Goal: Task Accomplishment & Management: Use online tool/utility

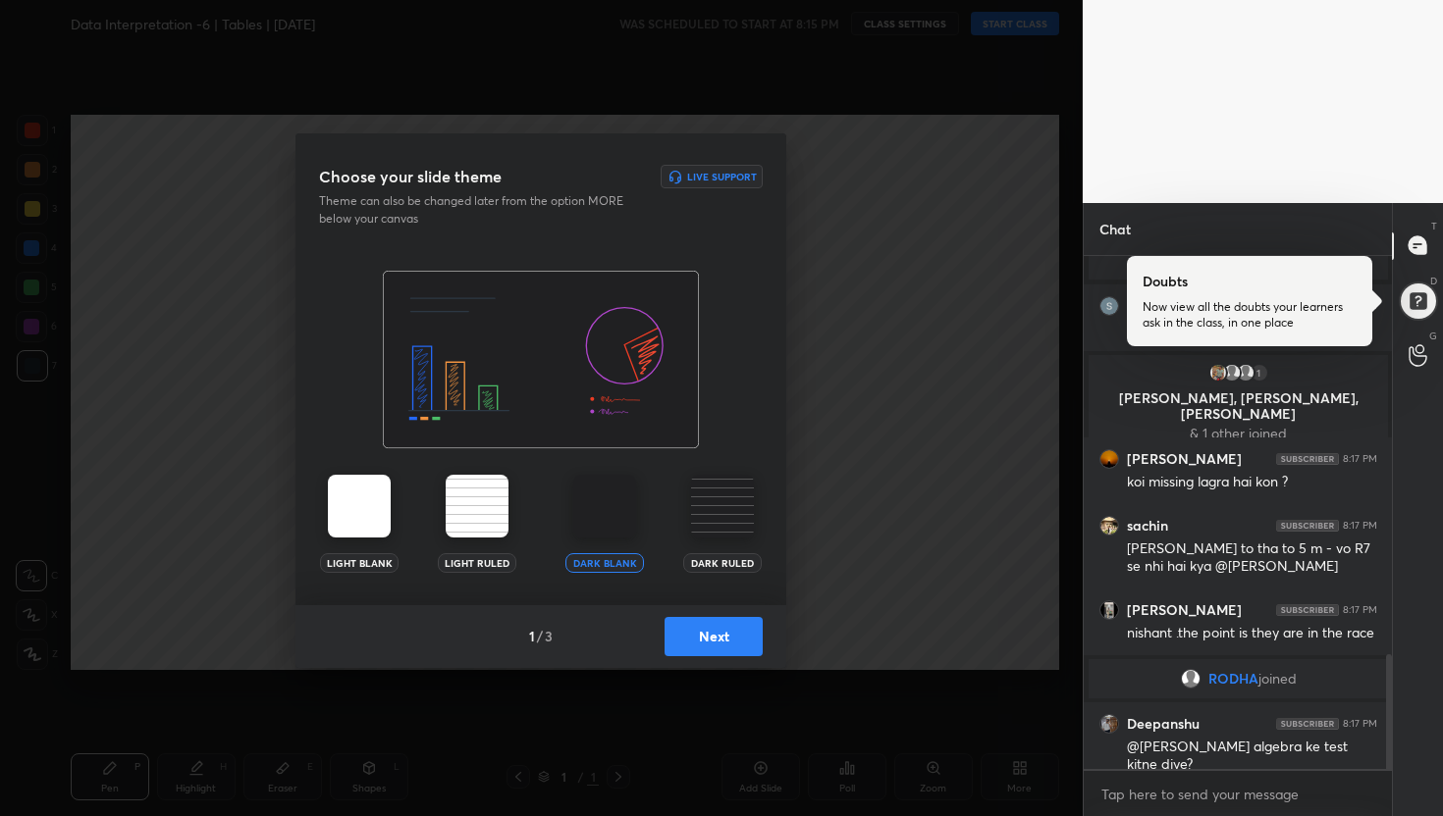
scroll to position [1846, 0]
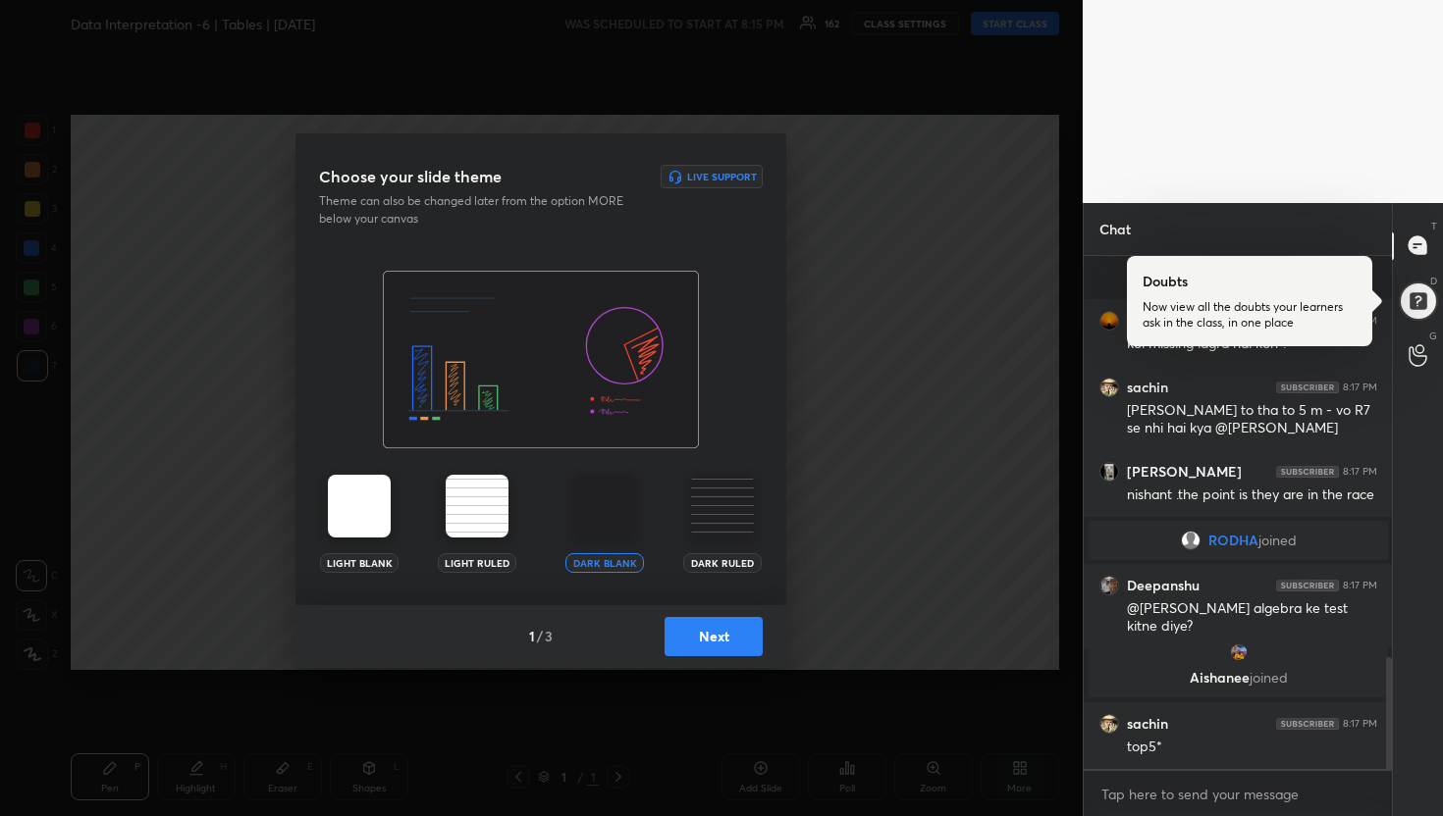
click at [711, 631] on button "Next" at bounding box center [713, 636] width 98 height 39
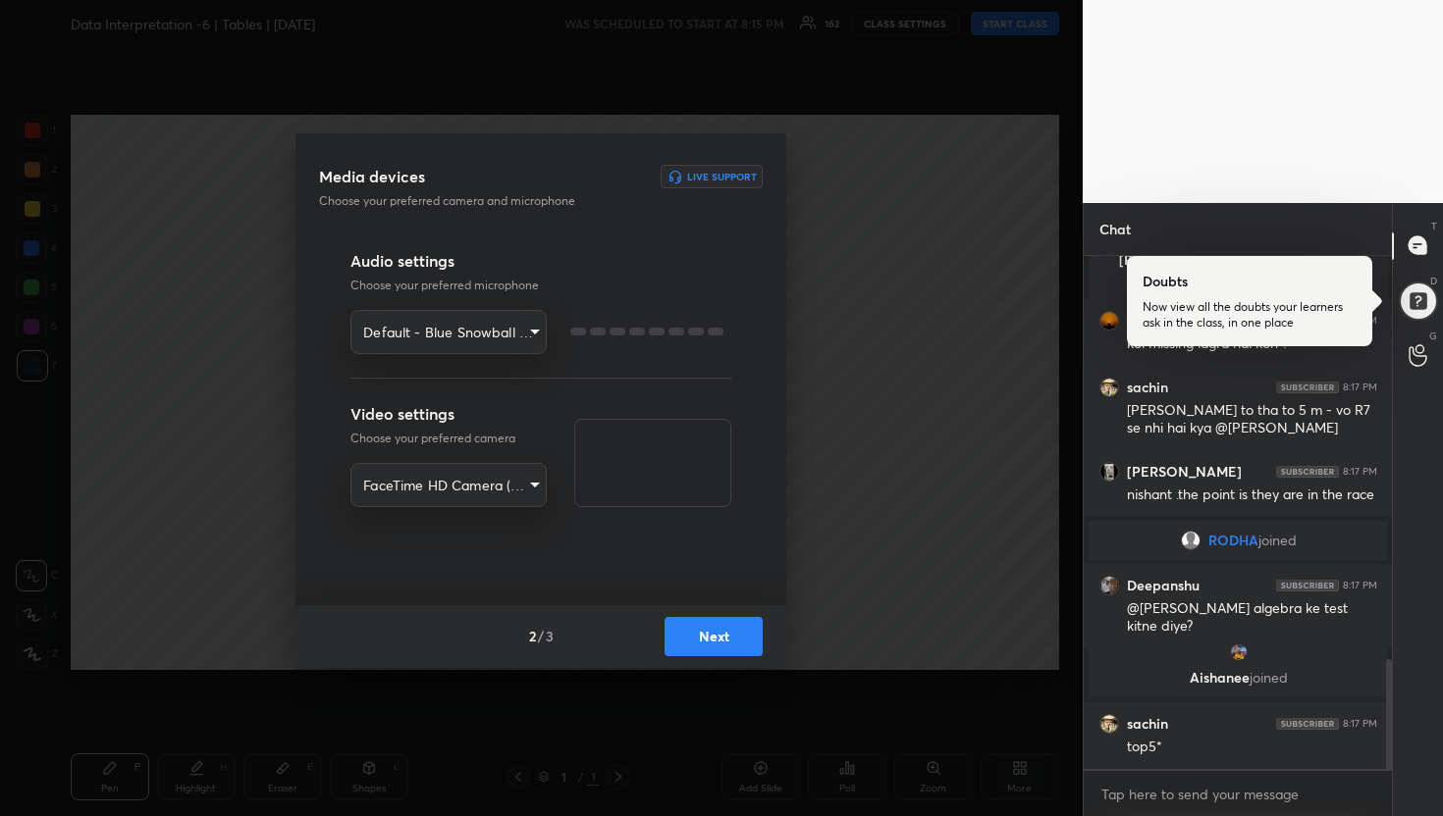
click at [711, 631] on button "Next" at bounding box center [713, 636] width 98 height 39
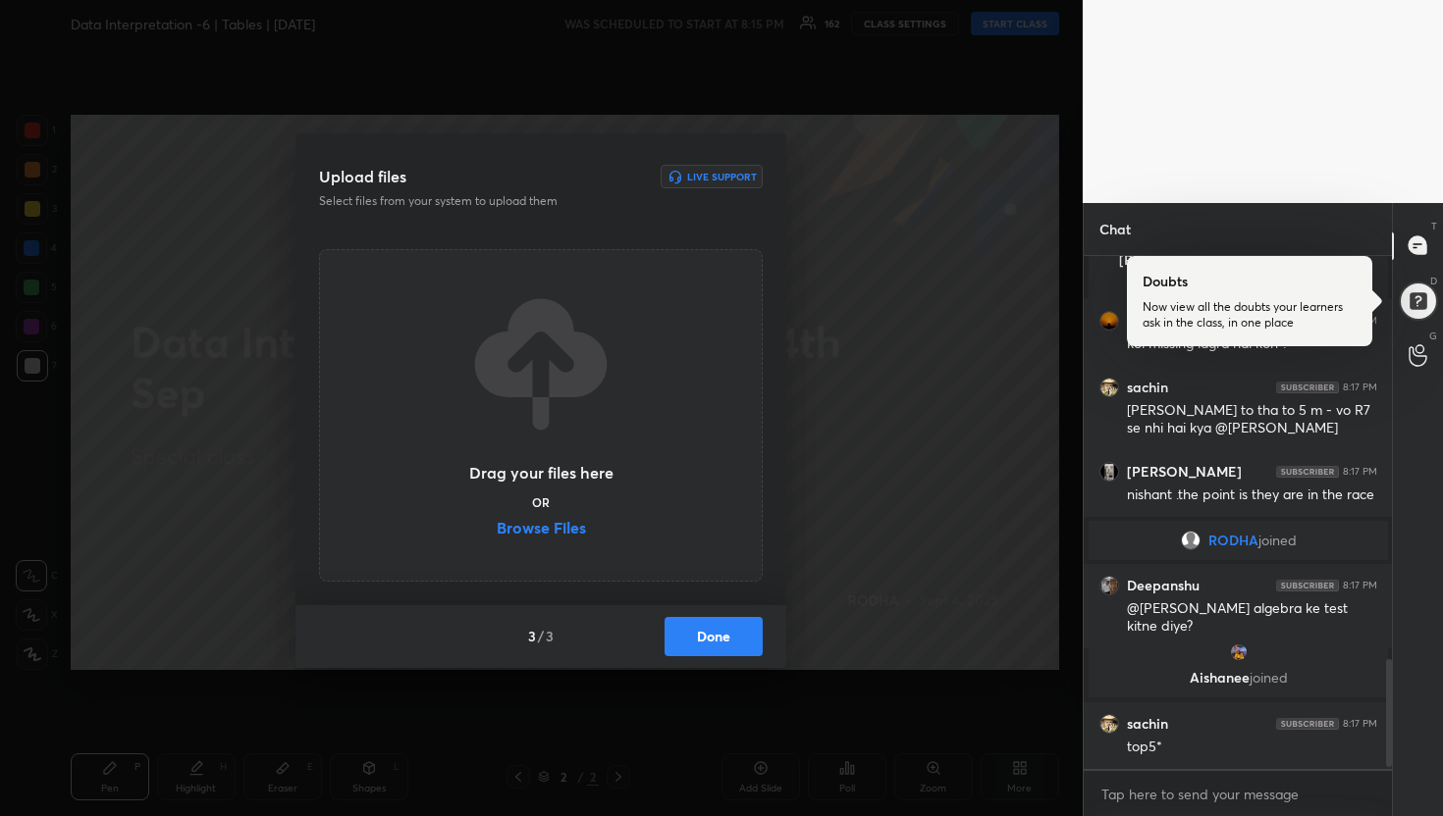
scroll to position [1949, 0]
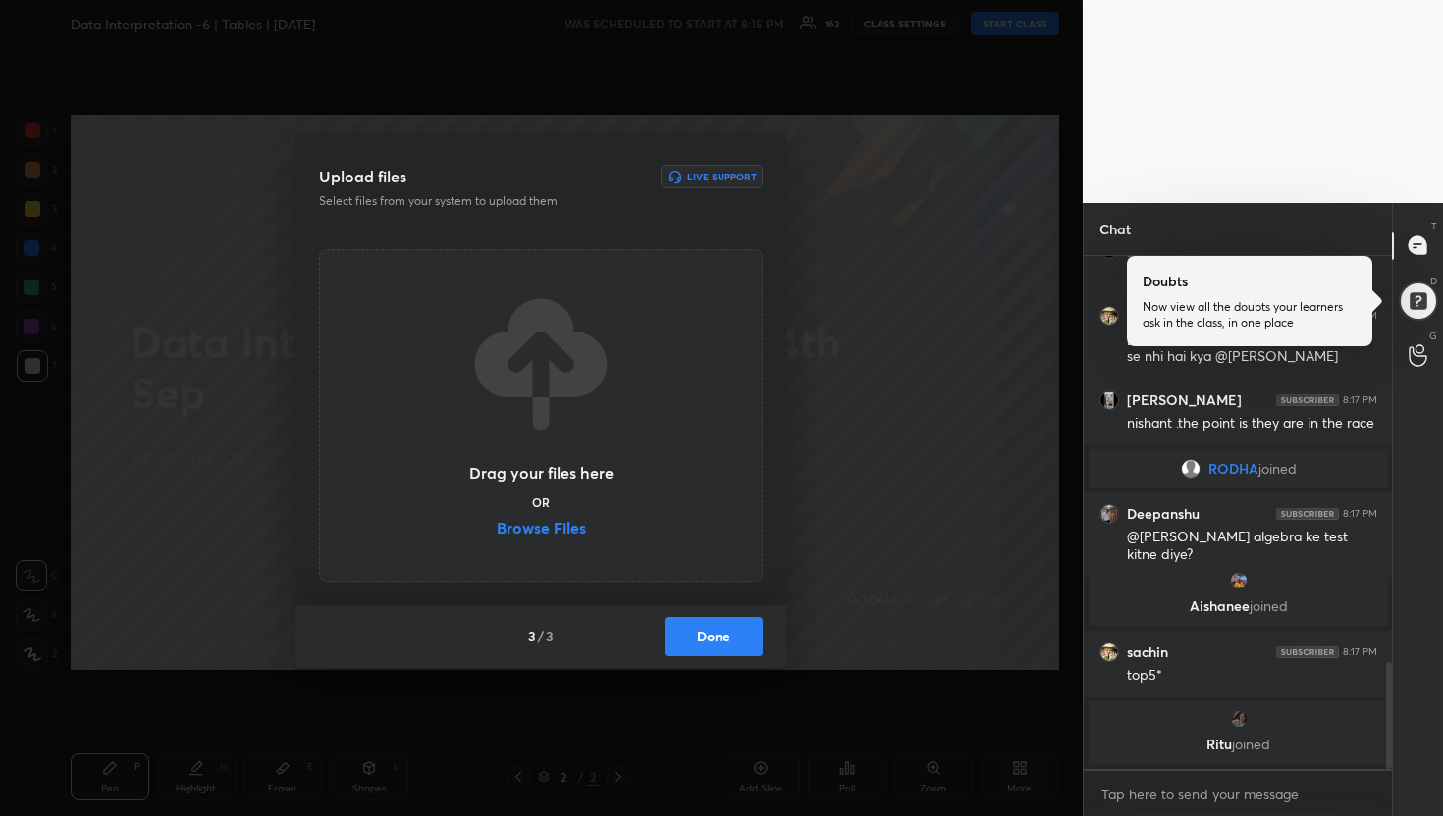
click at [711, 631] on button "Done" at bounding box center [713, 636] width 98 height 39
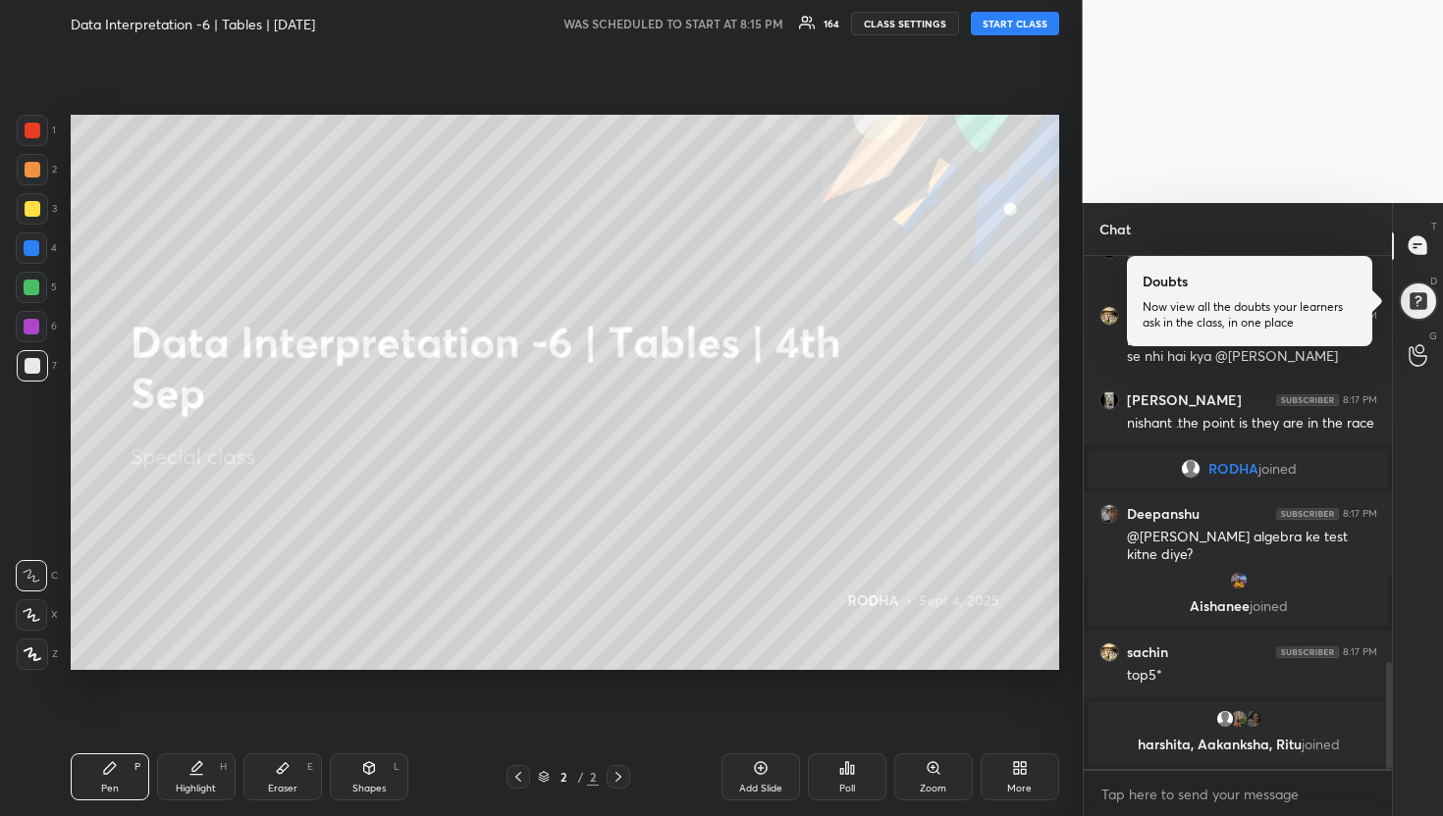
scroll to position [1964, 0]
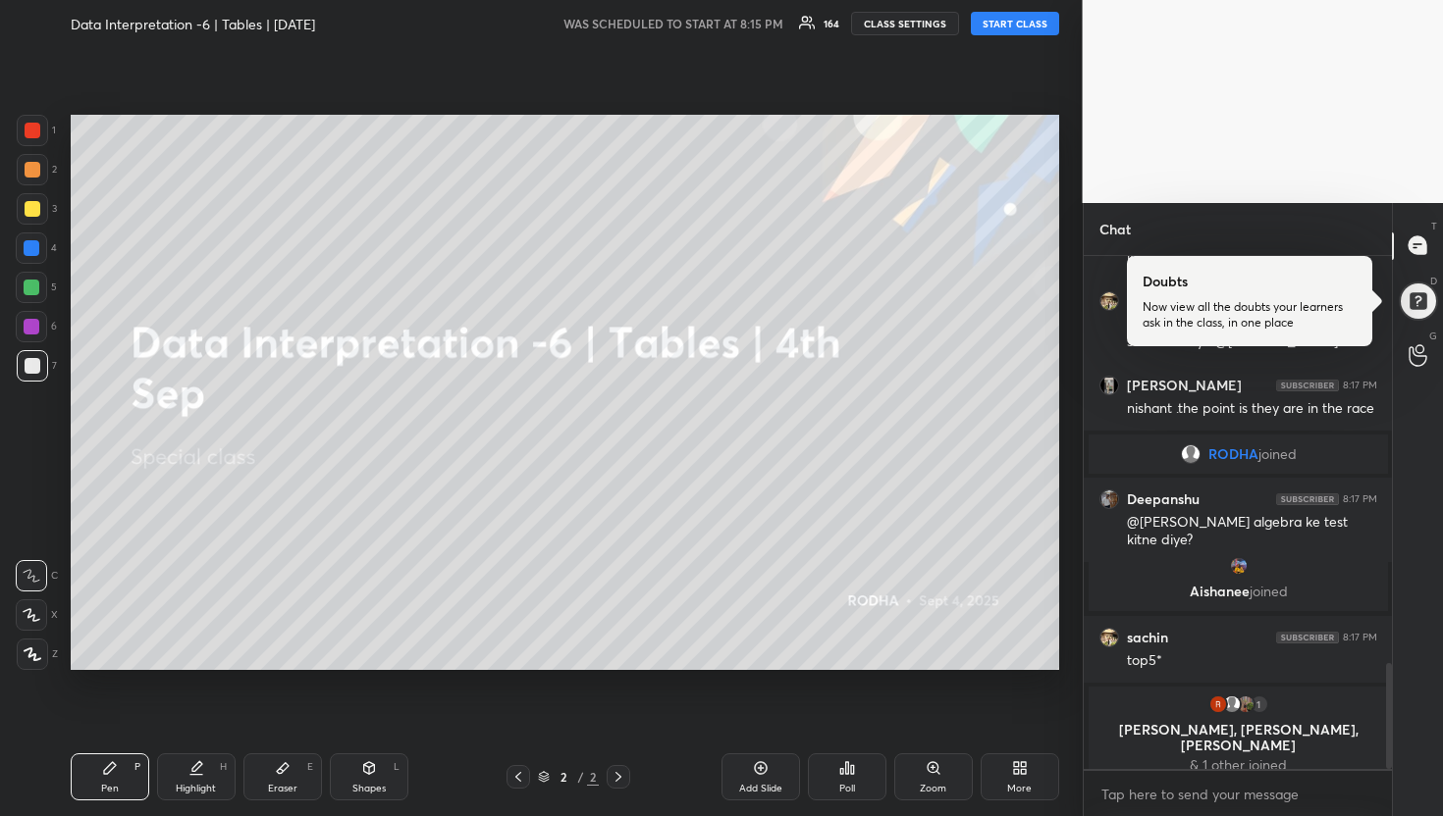
click at [994, 32] on button "START CLASS" at bounding box center [1015, 24] width 88 height 24
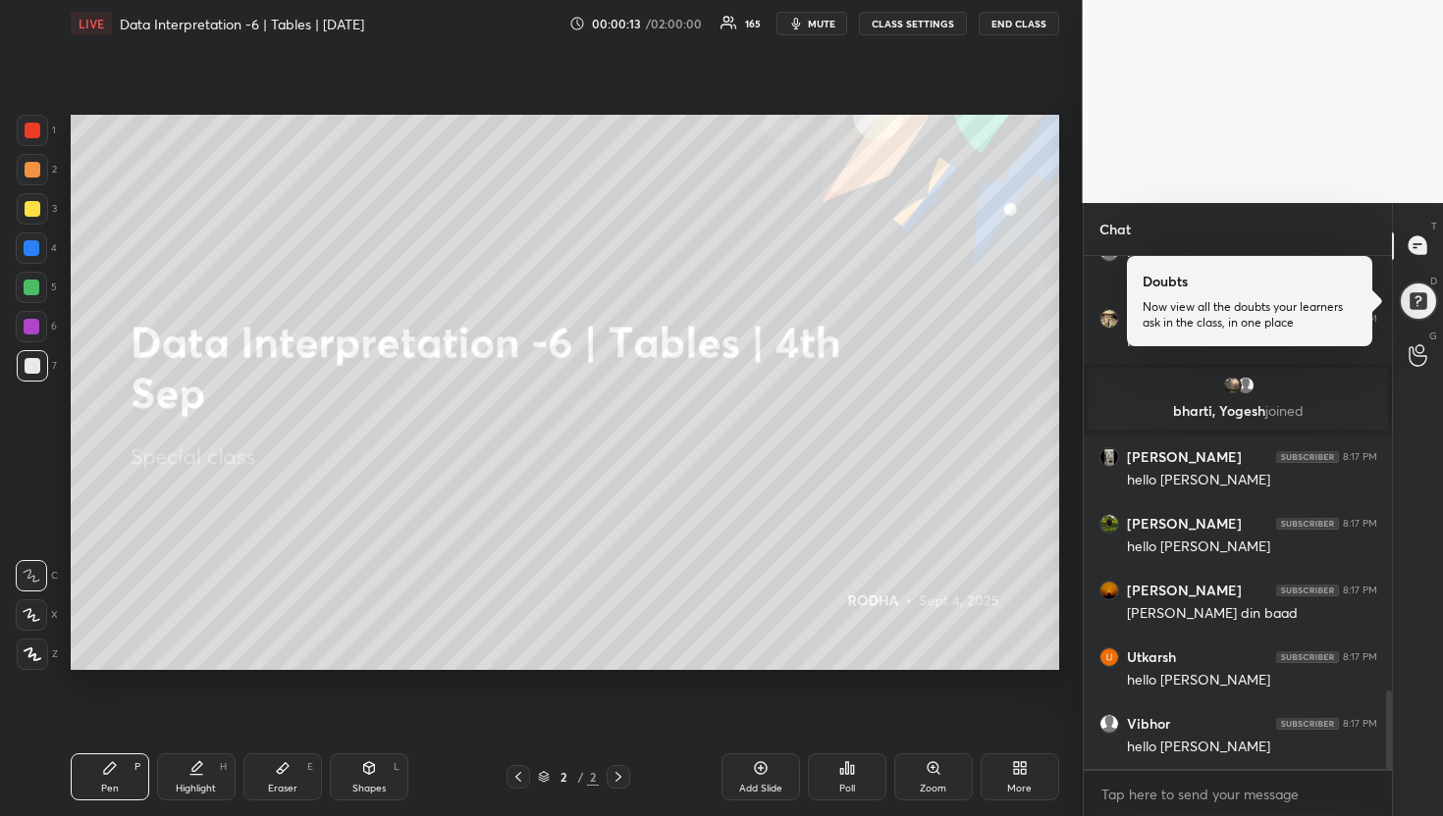
scroll to position [2900, 0]
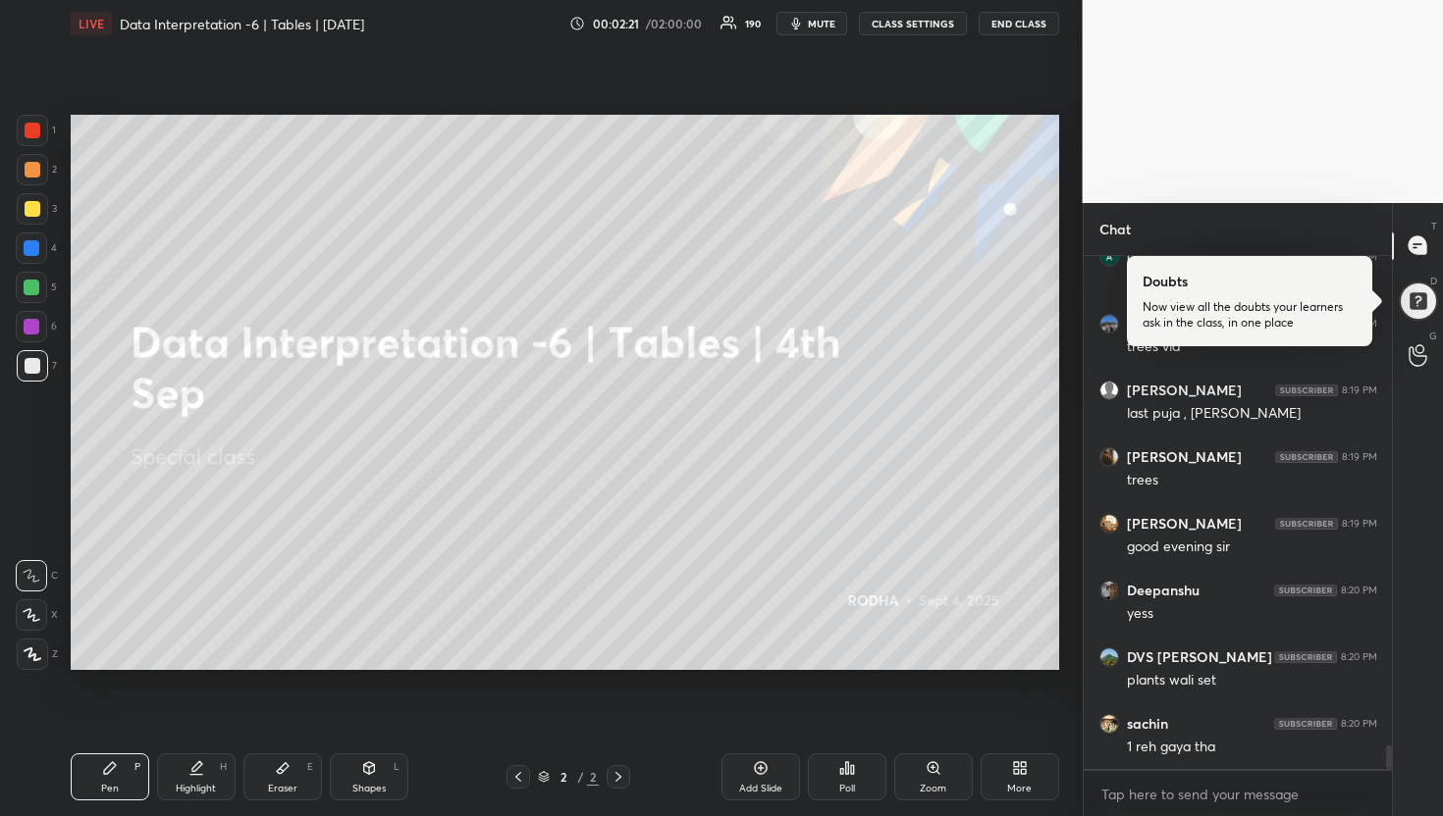
click at [1019, 767] on icon at bounding box center [1020, 769] width 16 height 16
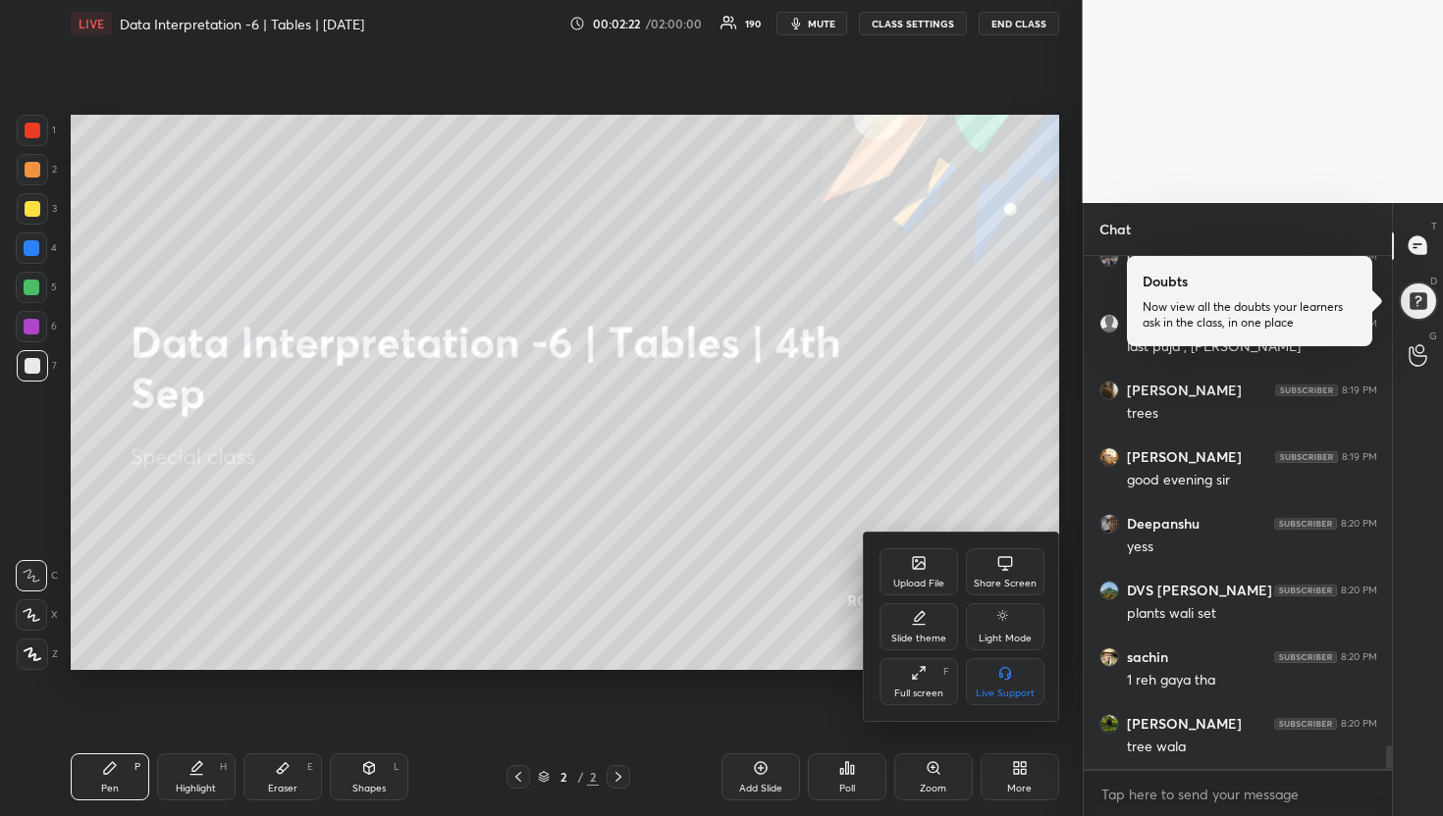
click at [926, 579] on div "Upload File" at bounding box center [918, 584] width 51 height 10
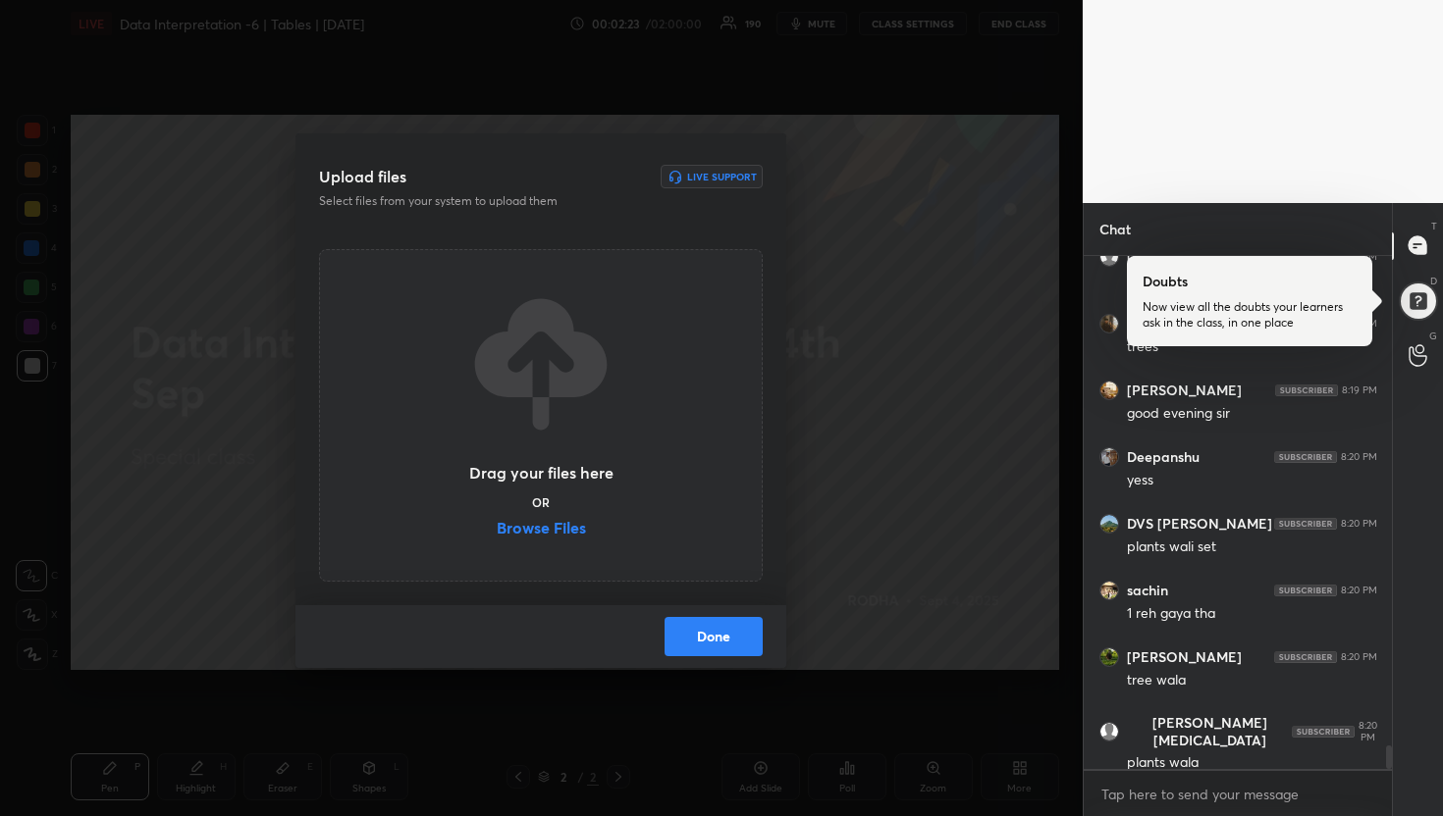
click at [545, 529] on label "Browse Files" at bounding box center [541, 530] width 89 height 21
click at [497, 529] on input "Browse Files" at bounding box center [497, 530] width 0 height 21
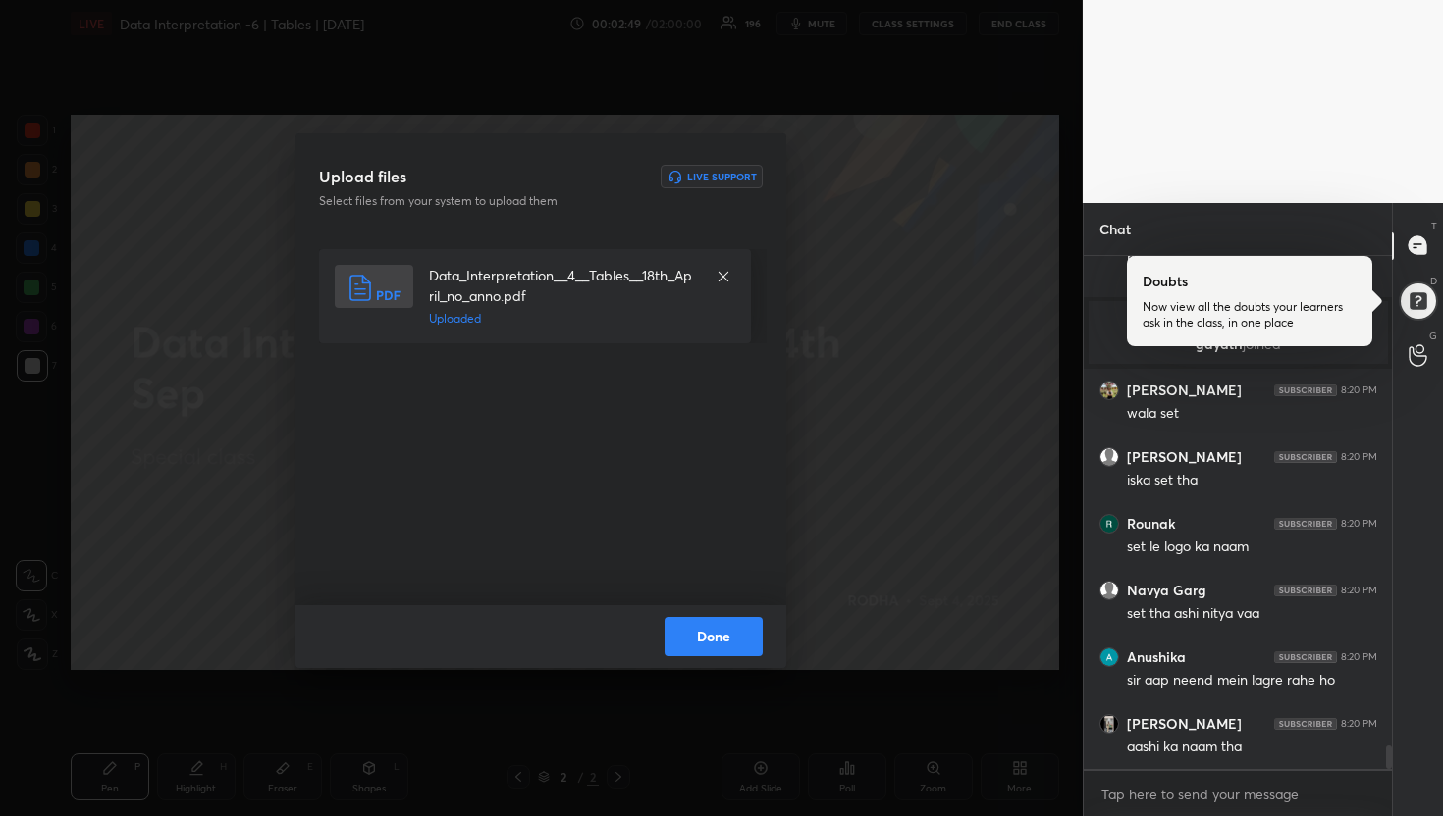
click at [741, 637] on button "Done" at bounding box center [713, 636] width 98 height 39
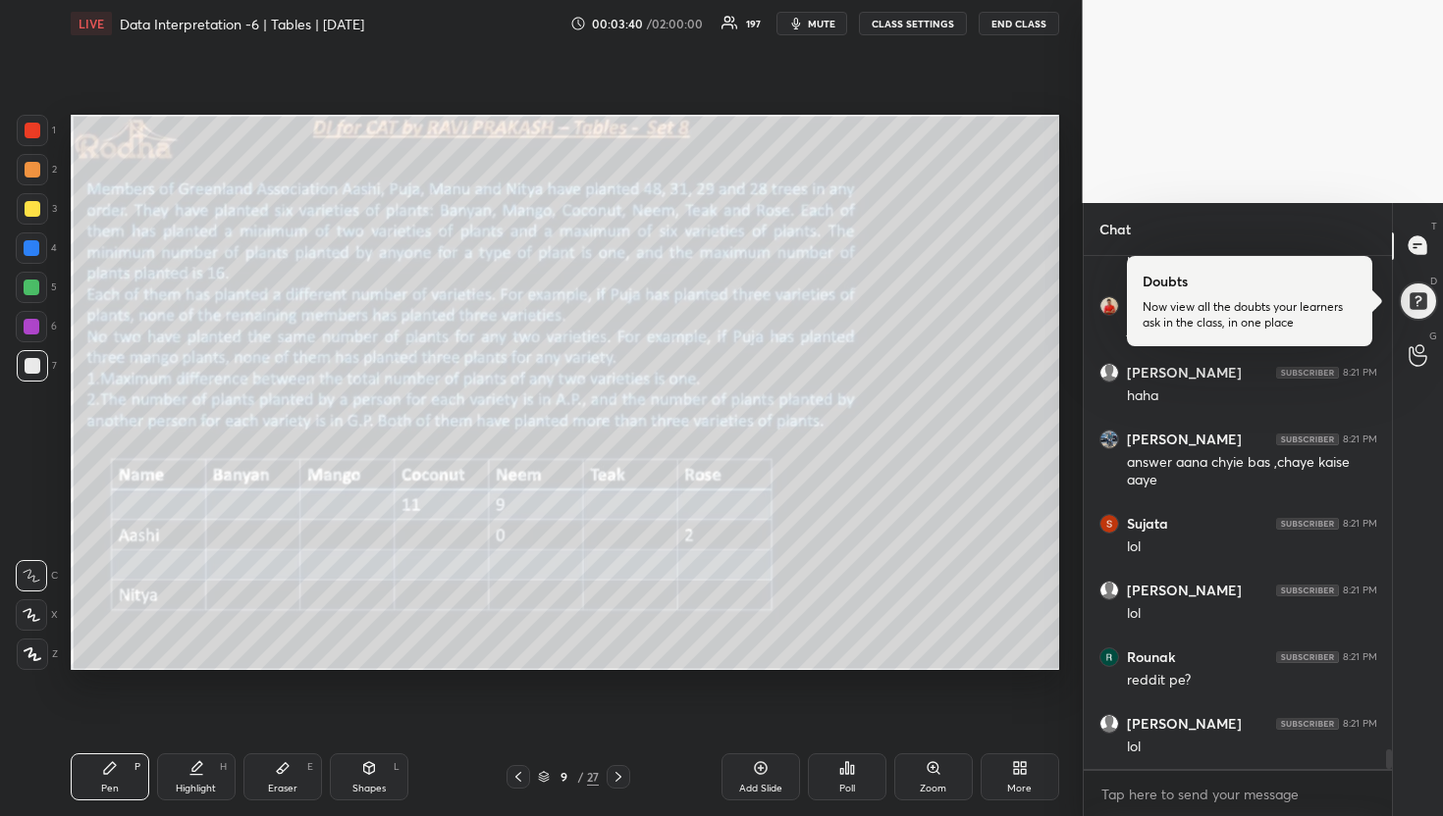
scroll to position [12877, 0]
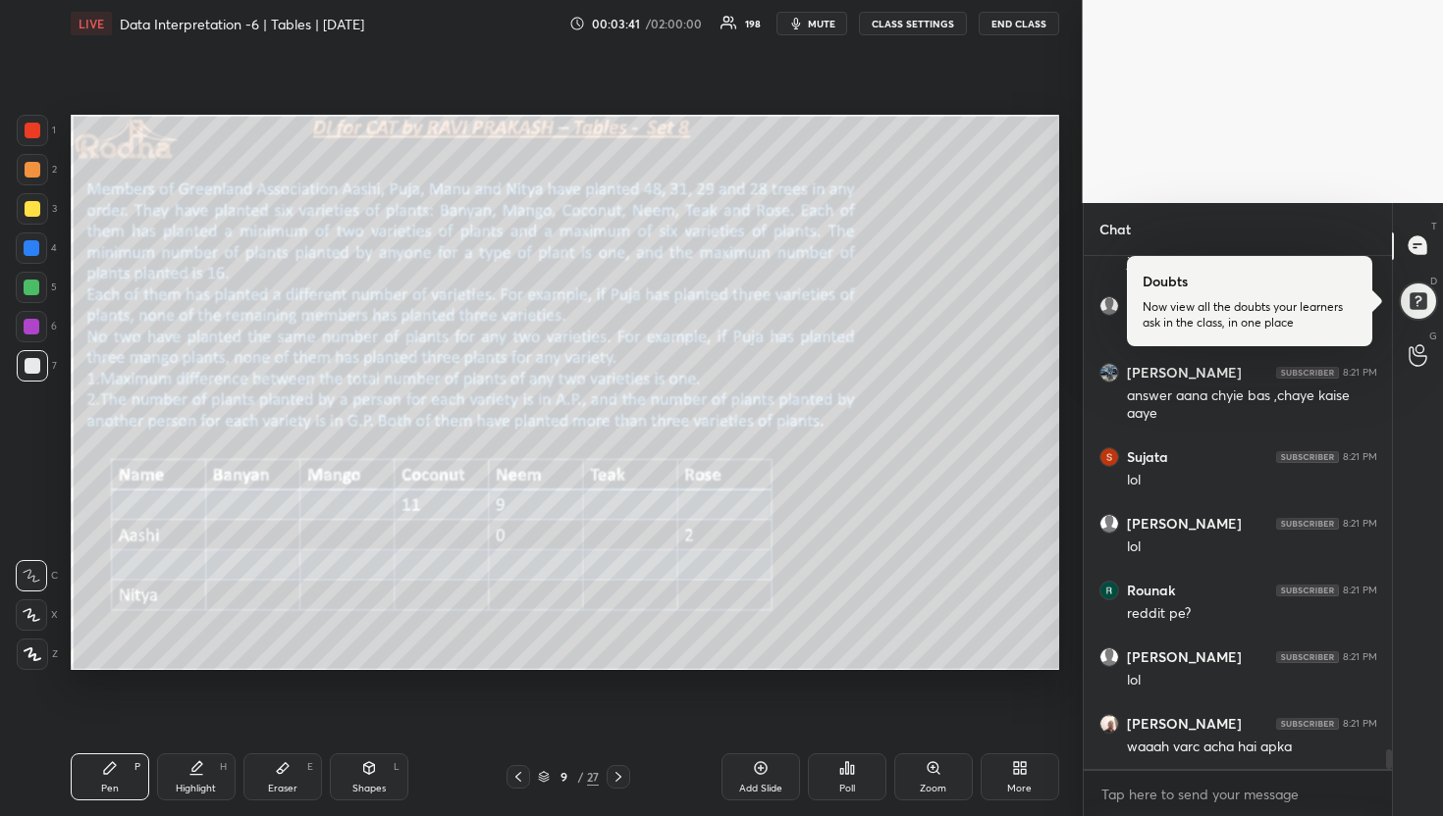
click at [41, 209] on div at bounding box center [32, 208] width 31 height 31
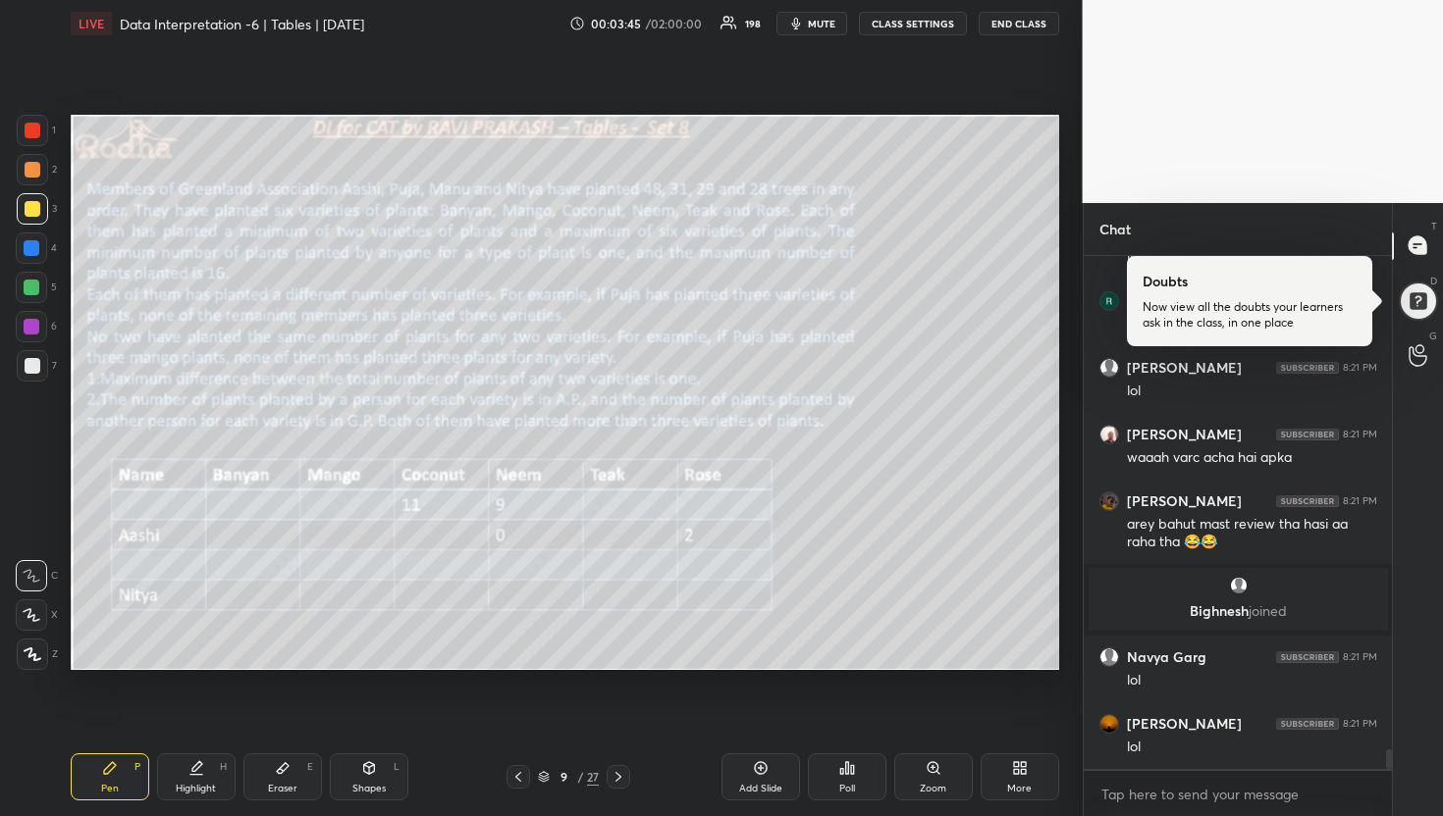
scroll to position [12771, 0]
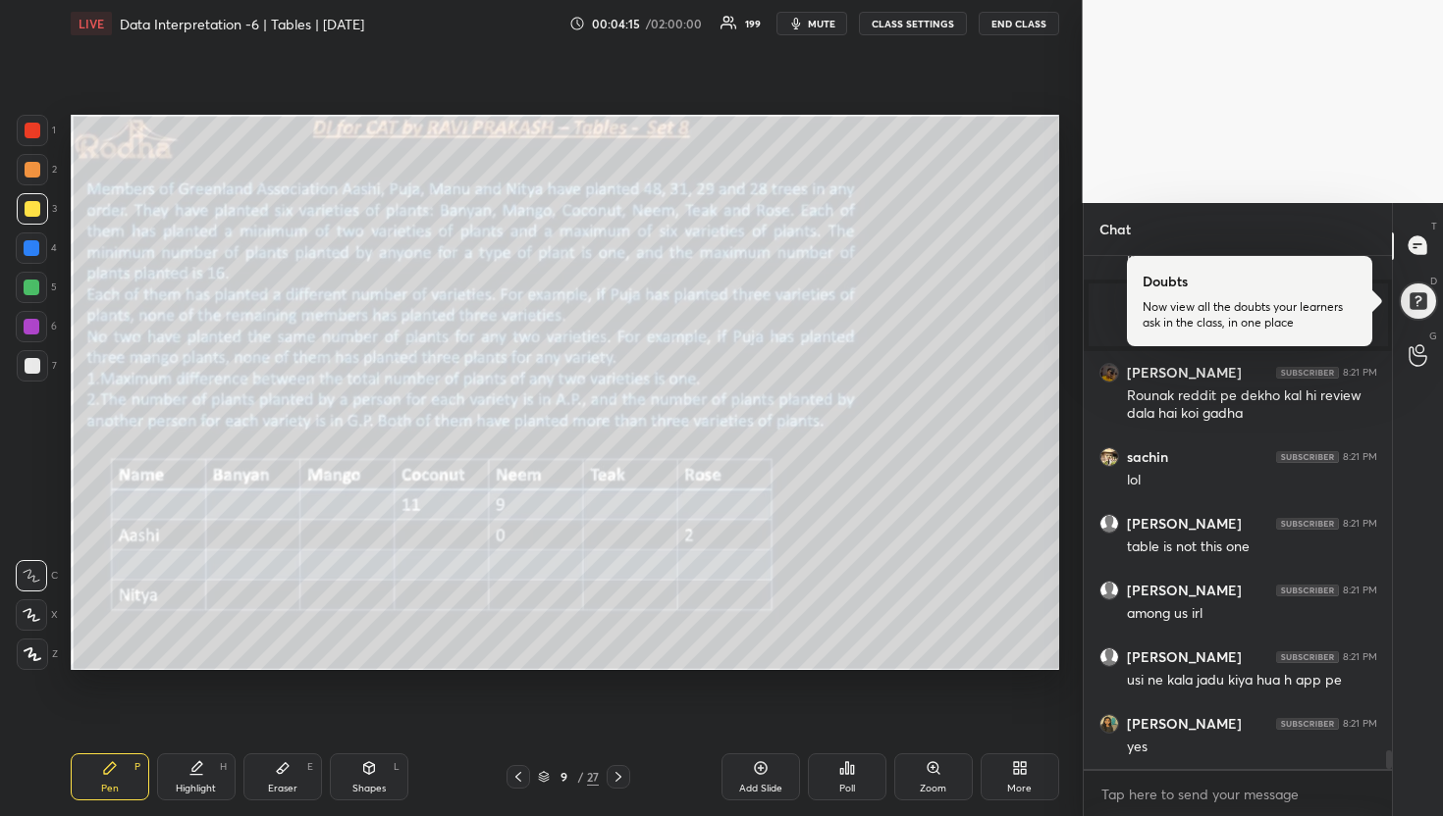
click at [26, 289] on div at bounding box center [32, 288] width 16 height 16
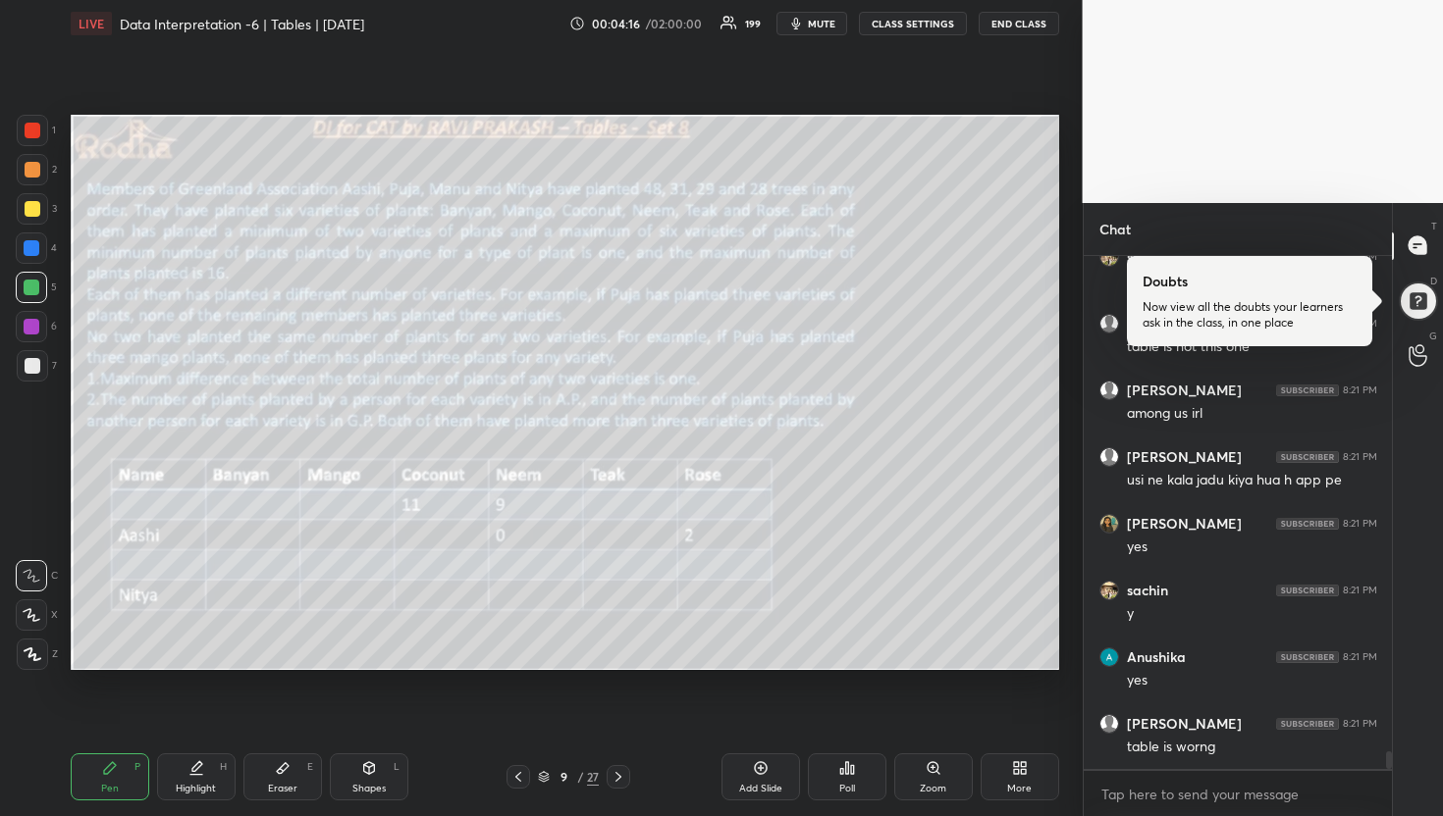
click at [44, 213] on div at bounding box center [32, 208] width 31 height 31
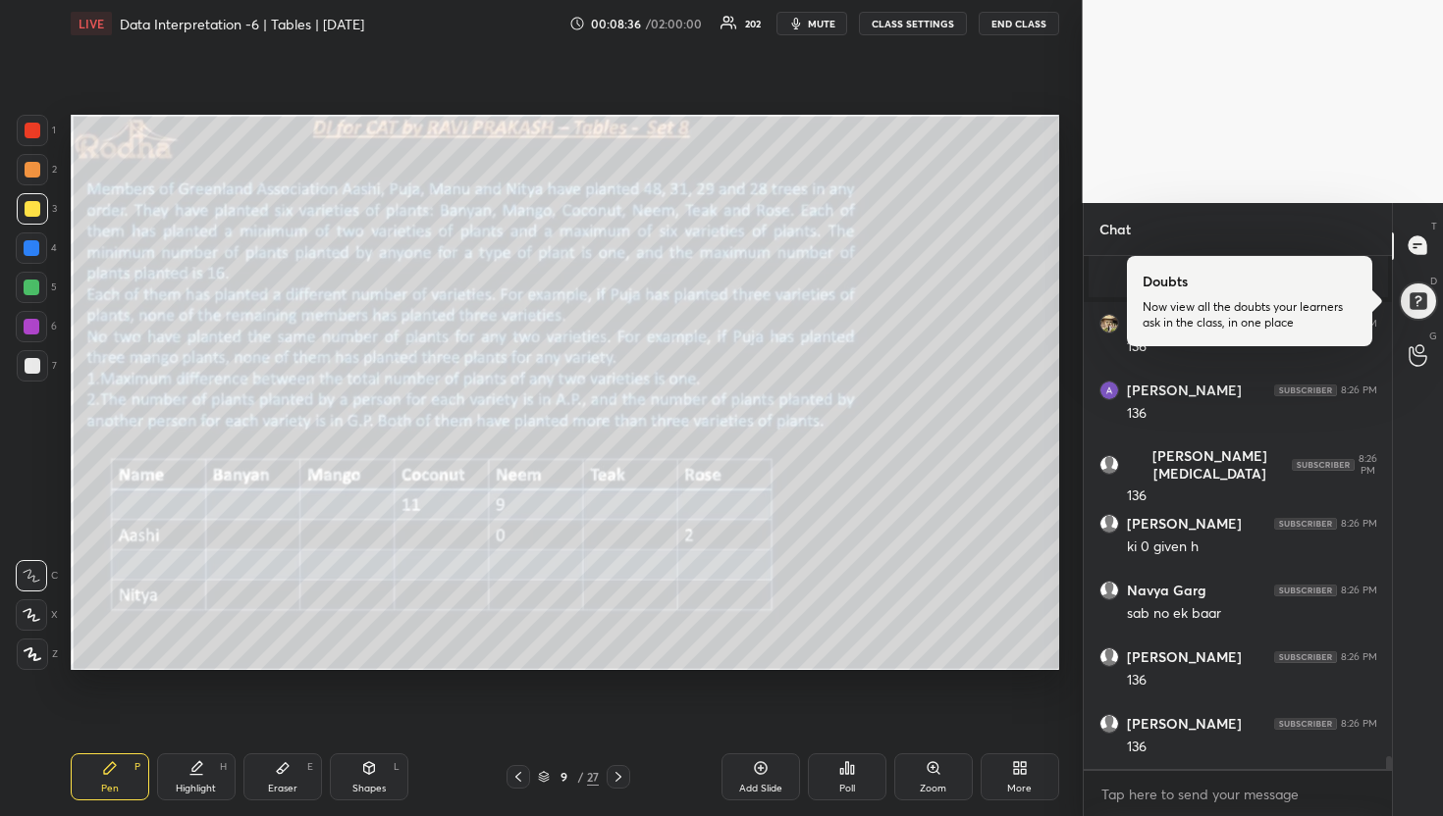
scroll to position [19774, 0]
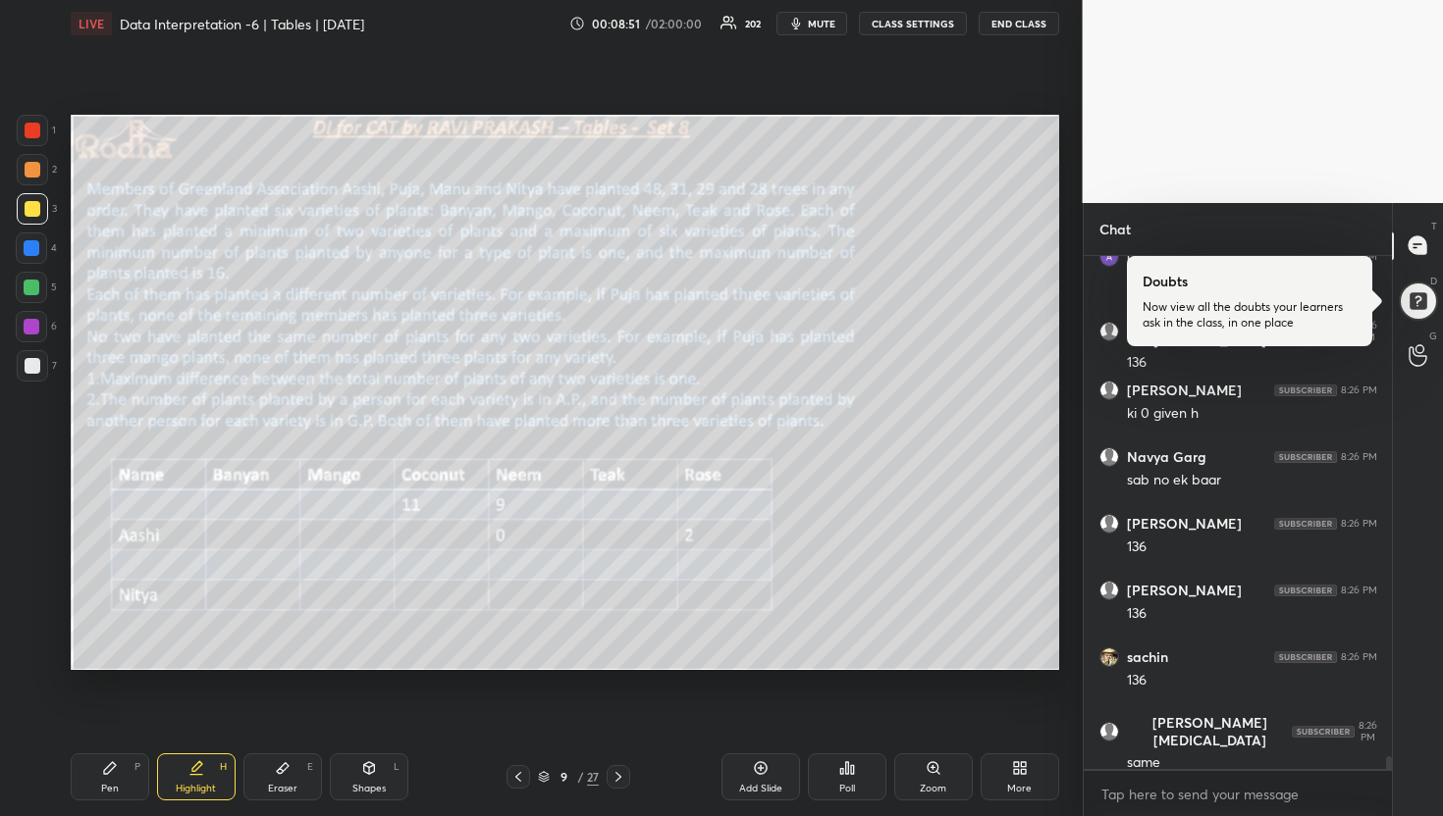
click at [825, 25] on span "mute" at bounding box center [821, 24] width 27 height 14
click at [822, 33] on button "unmute" at bounding box center [811, 24] width 71 height 24
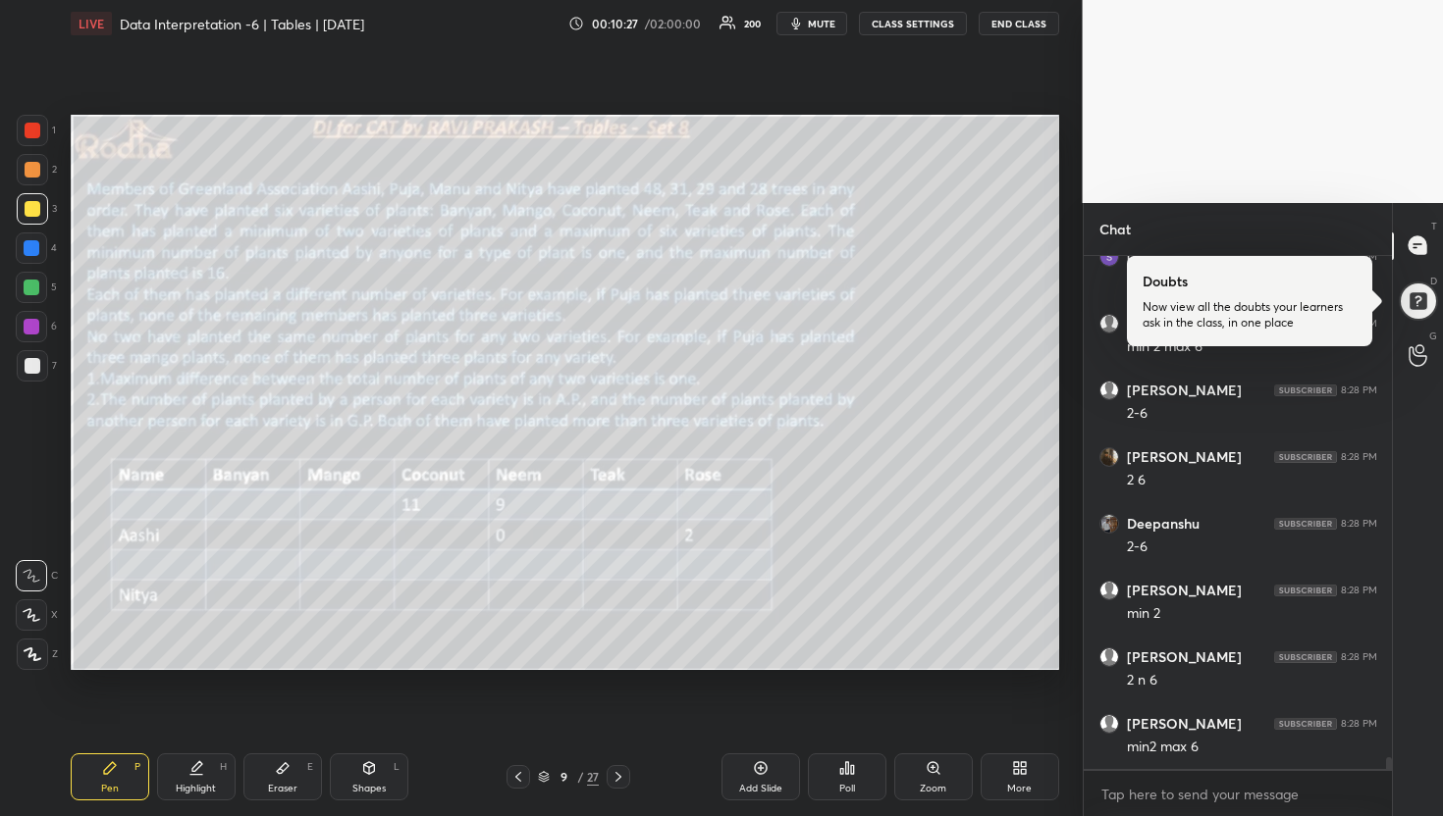
scroll to position [22315, 0]
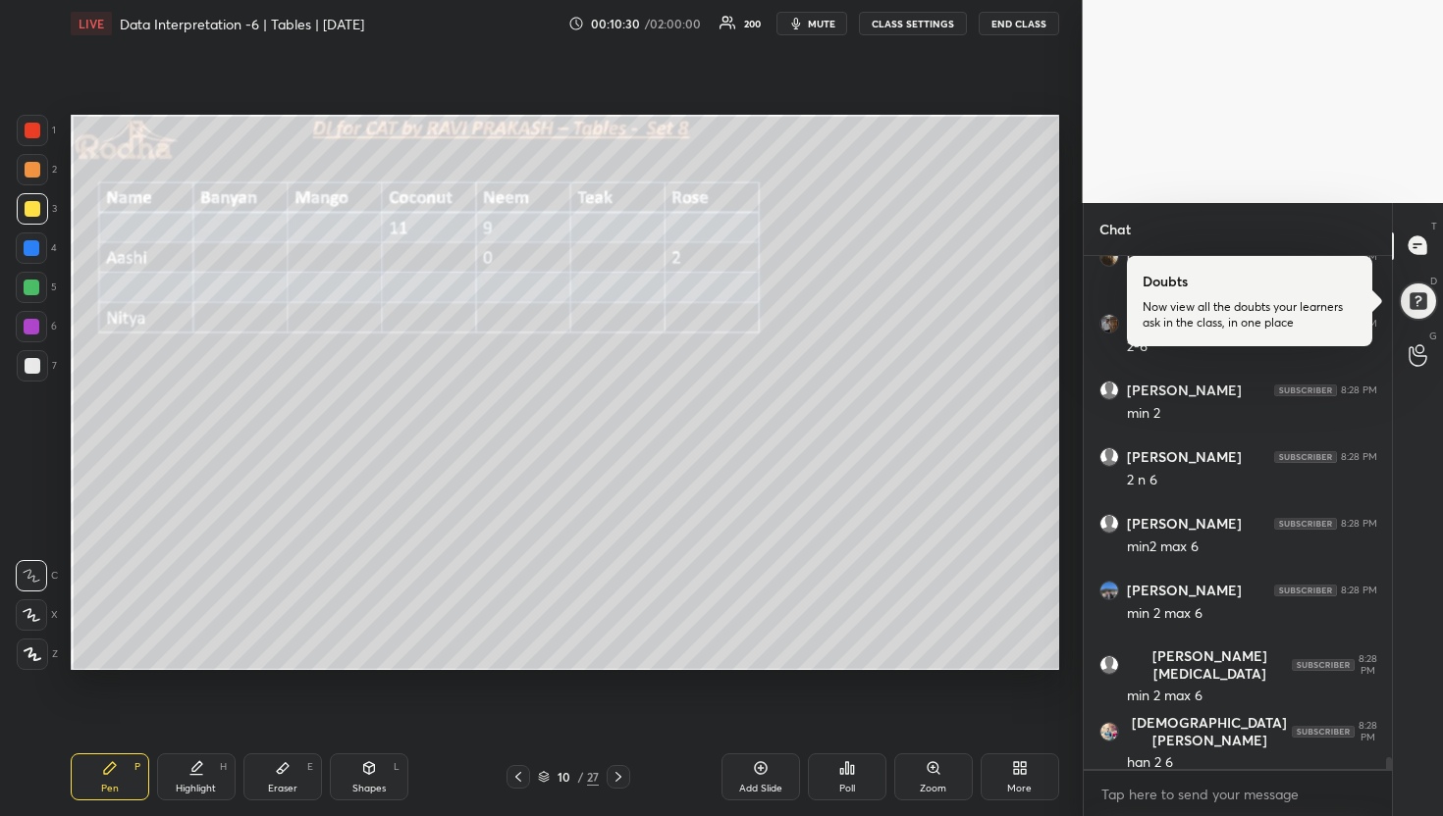
click at [32, 363] on div at bounding box center [33, 366] width 16 height 16
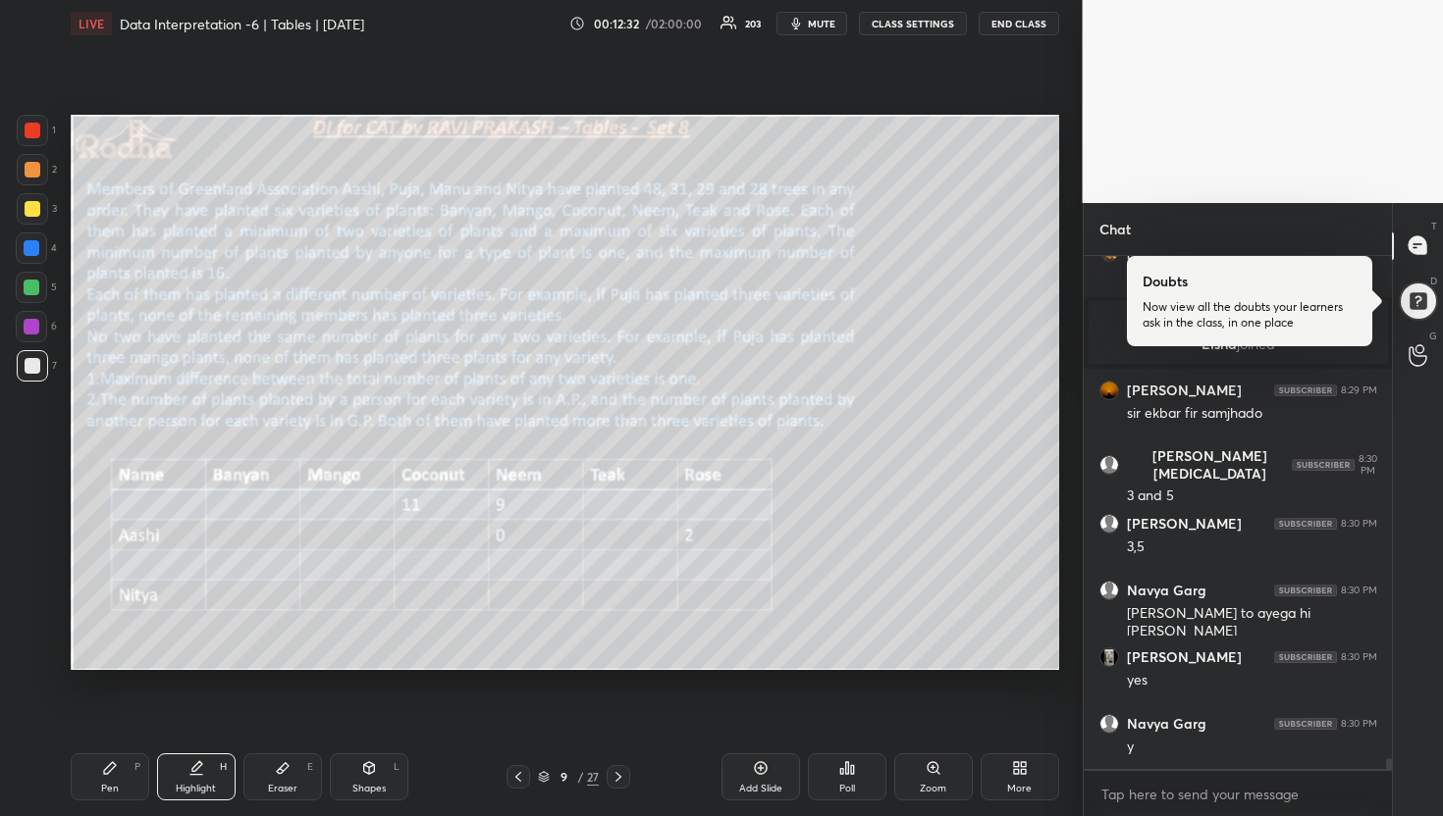
scroll to position [24432, 0]
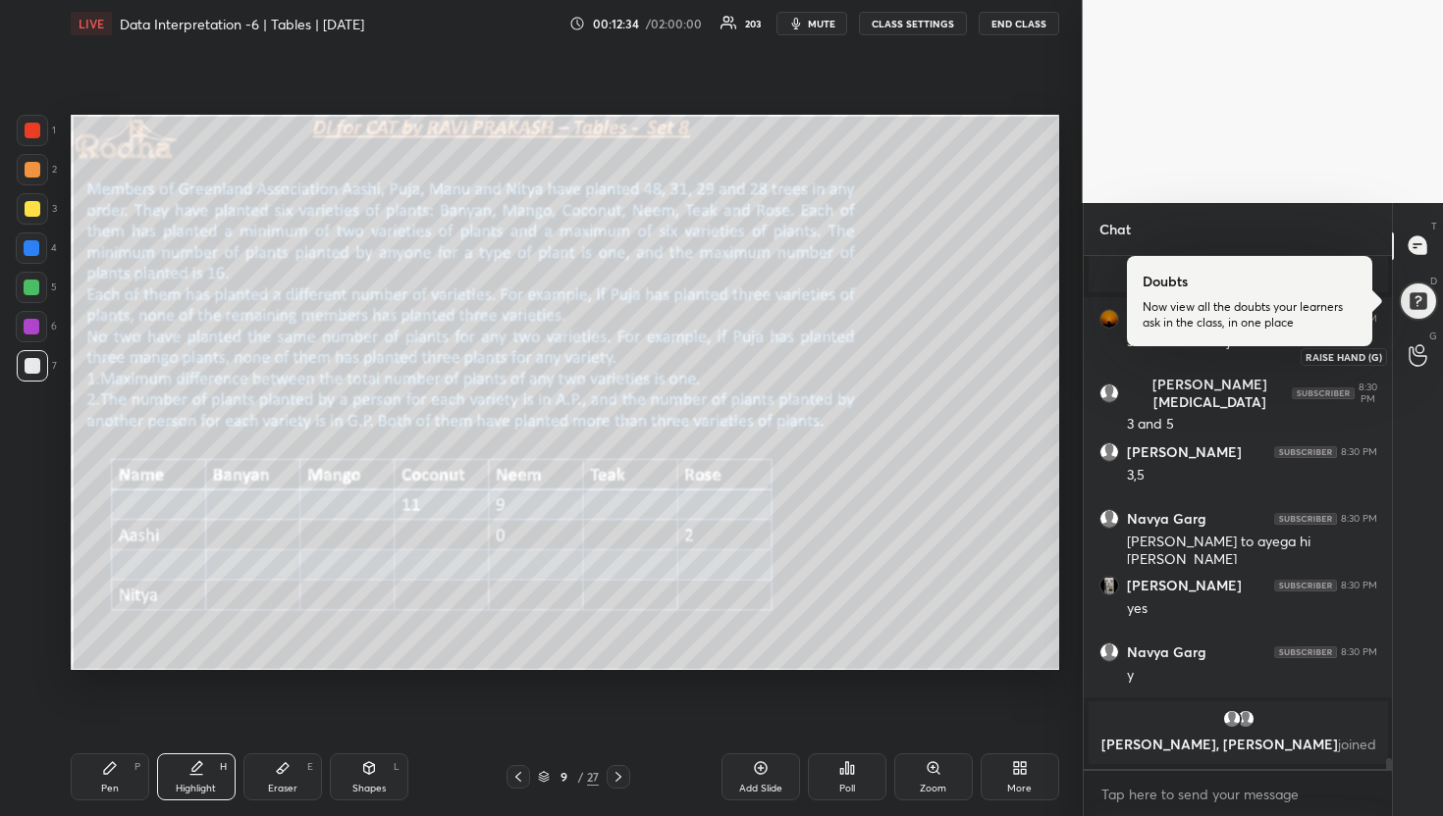
click at [1425, 358] on icon at bounding box center [1417, 355] width 19 height 23
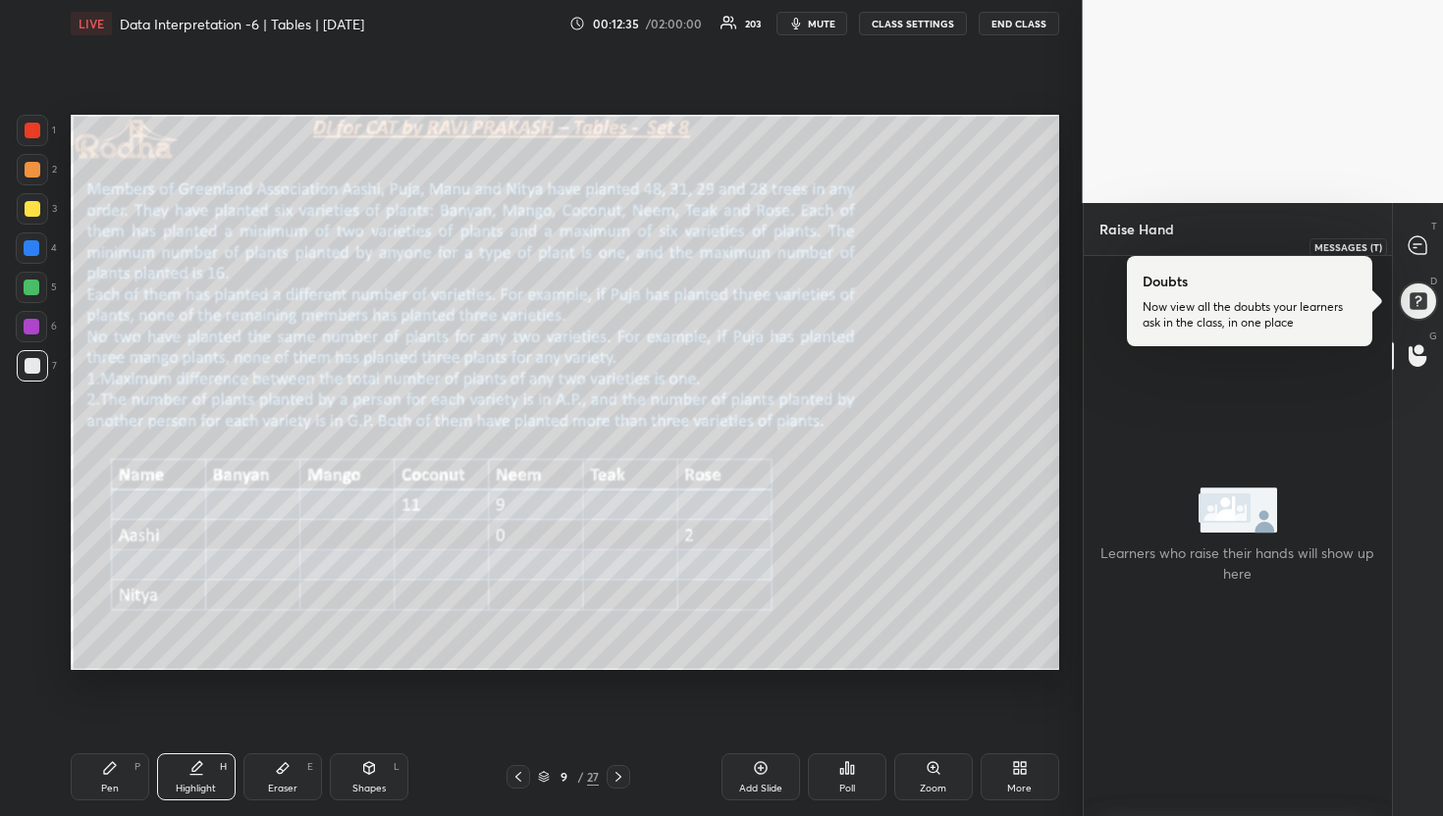
click at [1424, 245] on icon at bounding box center [1417, 246] width 18 height 18
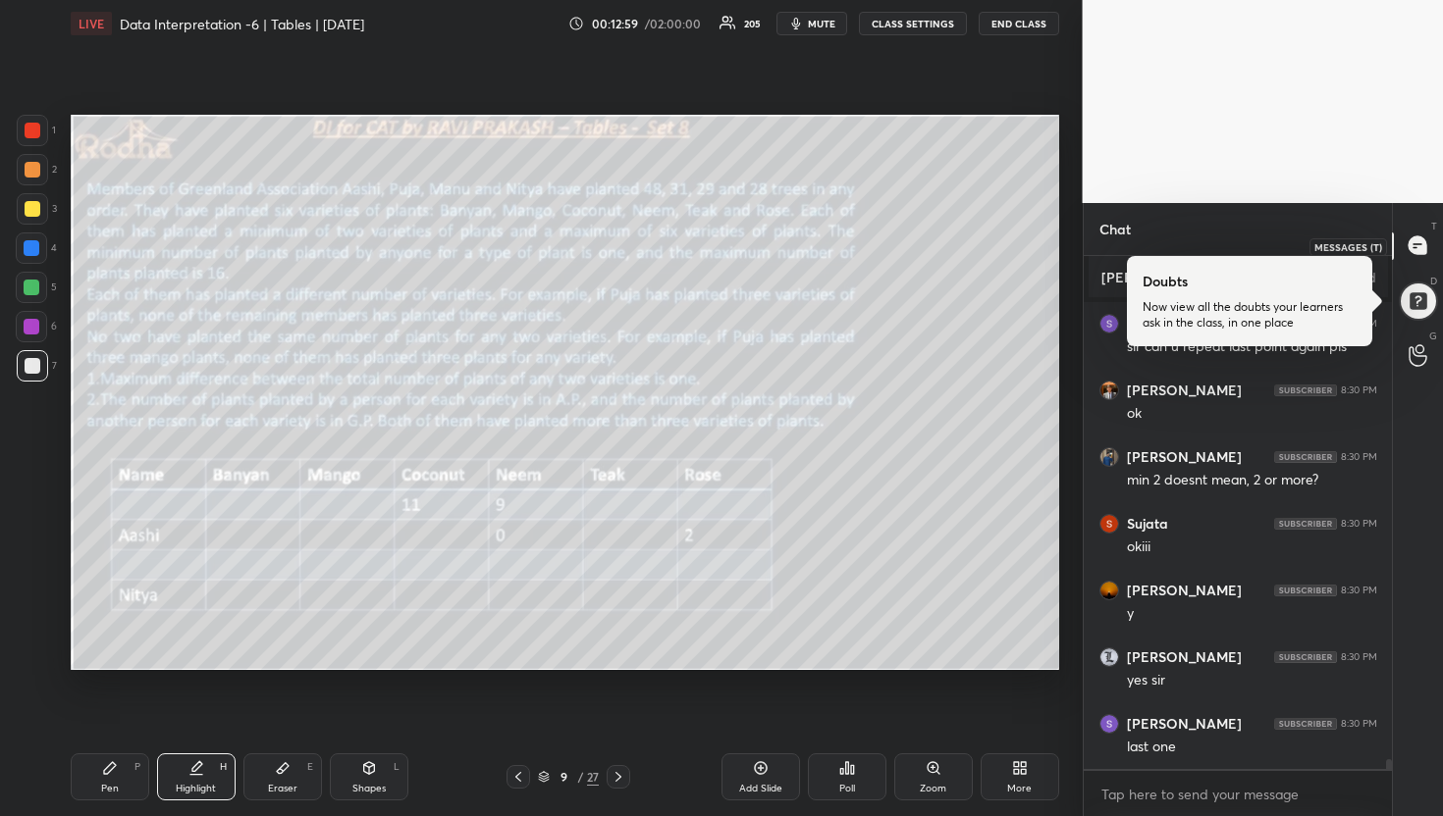
scroll to position [25111, 0]
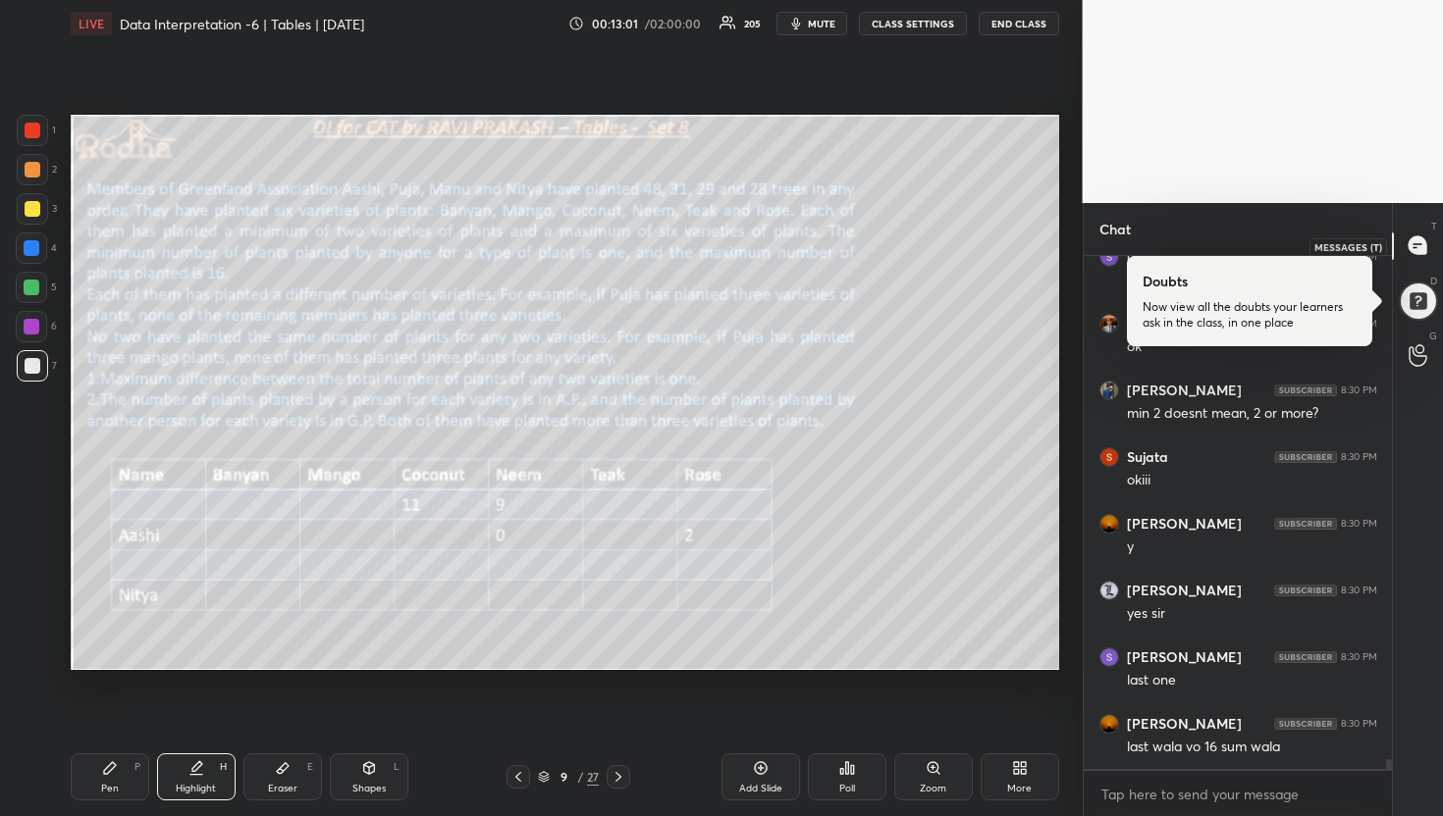
click at [1418, 248] on icon at bounding box center [1417, 246] width 18 height 18
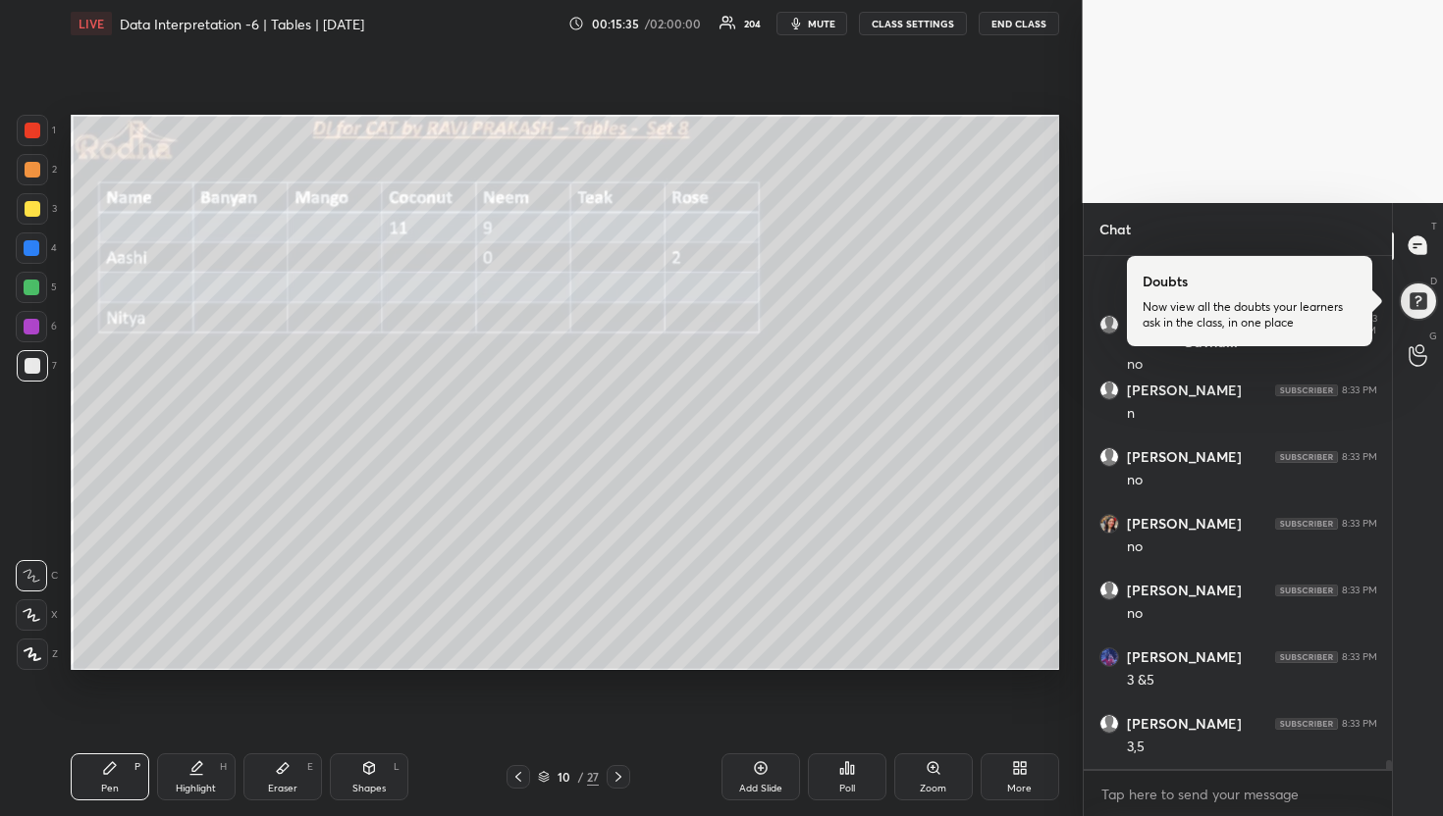
scroll to position [29023, 0]
click at [275, 771] on icon at bounding box center [283, 769] width 16 height 16
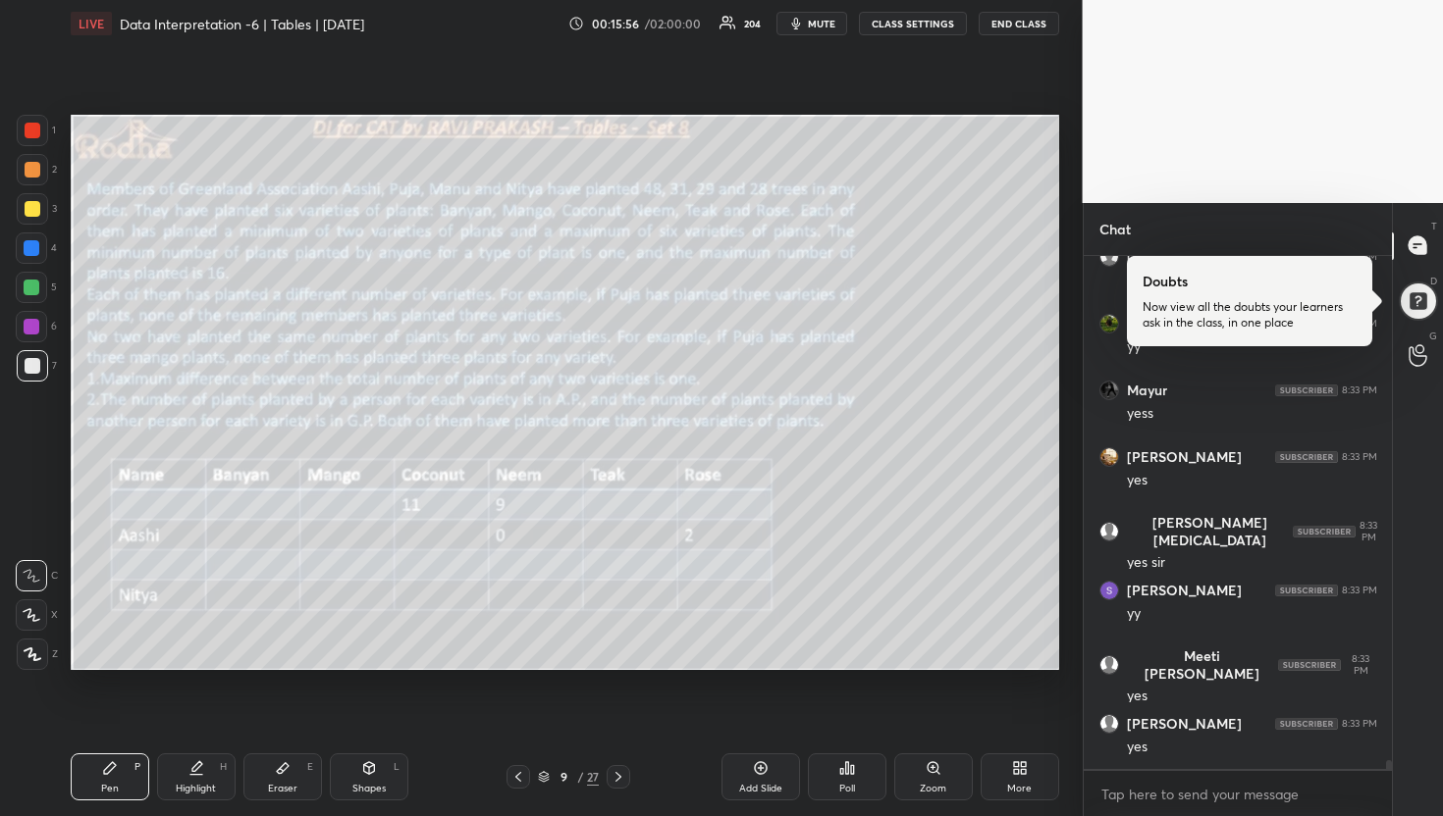
scroll to position [31174, 0]
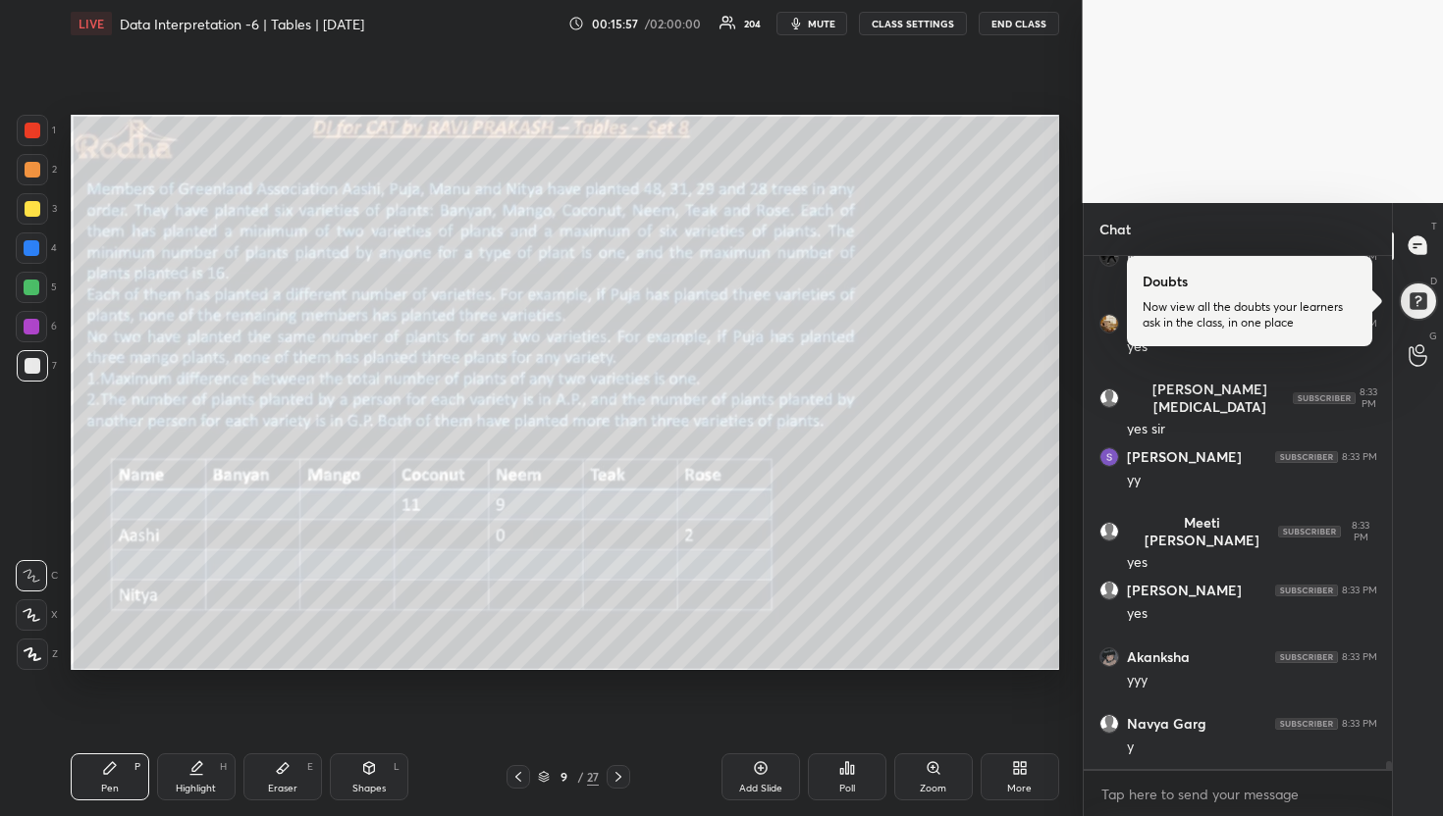
drag, startPoint x: 23, startPoint y: 202, endPoint x: 34, endPoint y: 211, distance: 14.7
click at [25, 202] on div at bounding box center [33, 209] width 16 height 16
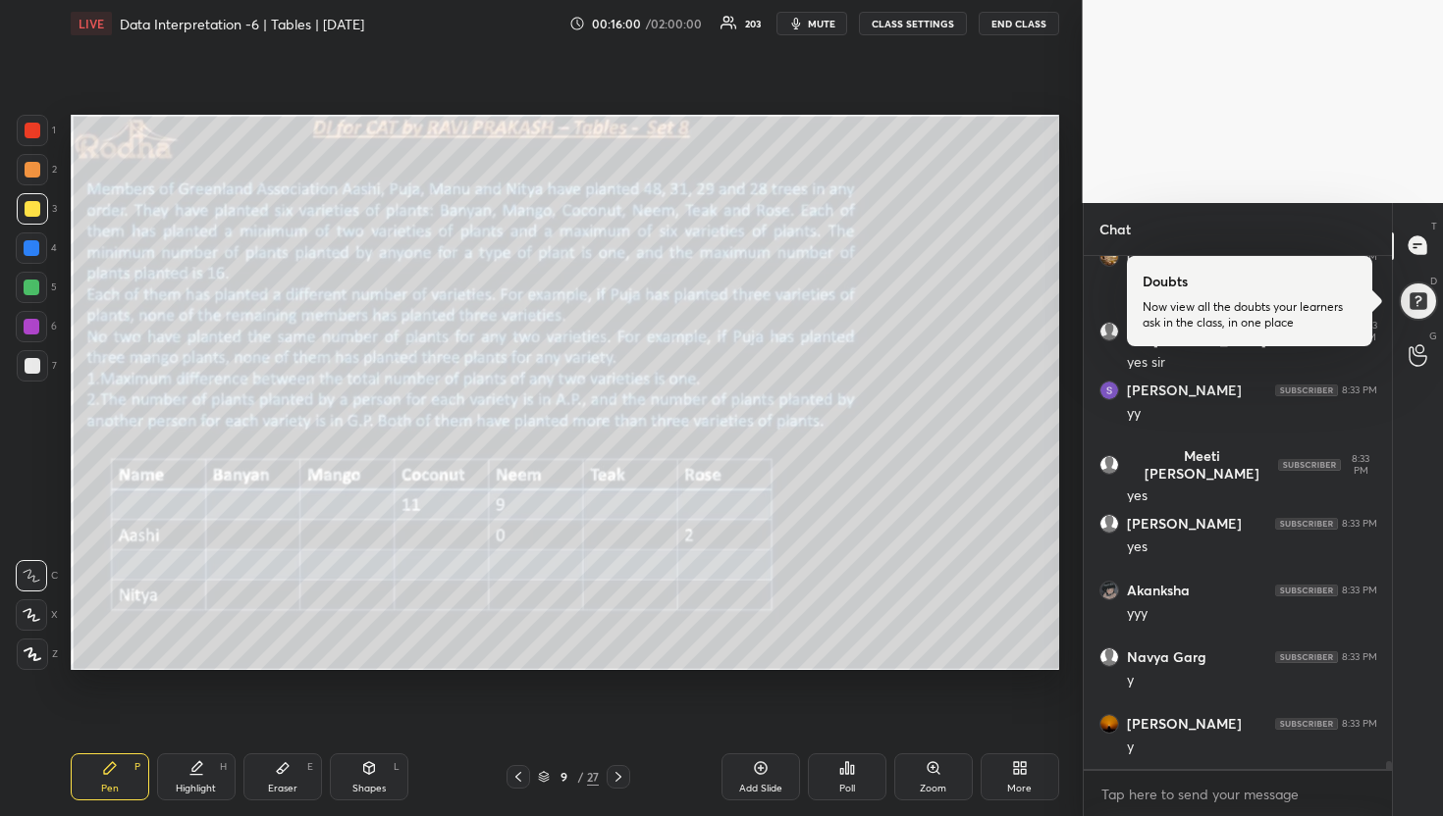
scroll to position [31307, 0]
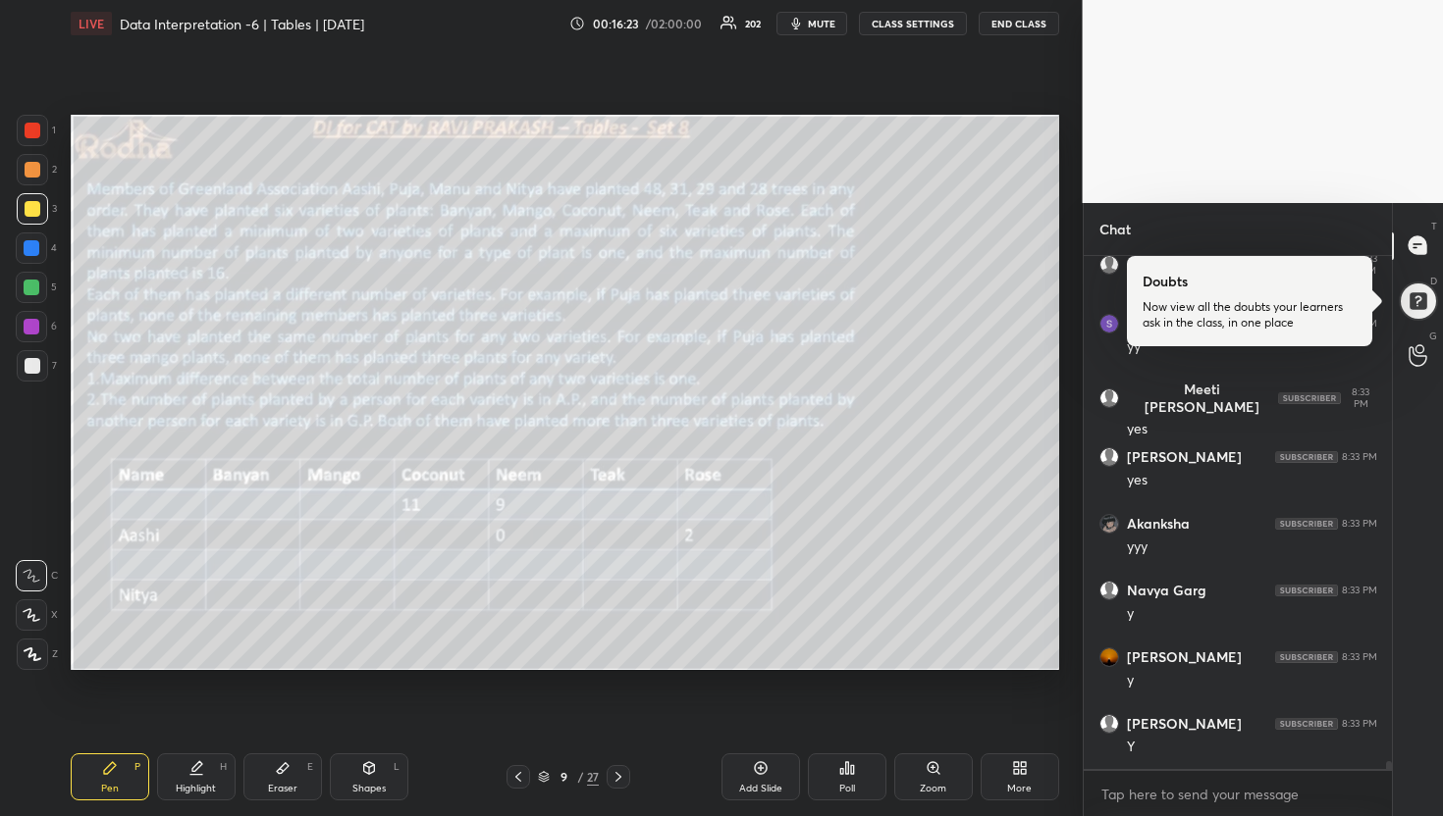
click at [830, 26] on span "mute" at bounding box center [821, 24] width 27 height 14
click at [1000, 28] on button "END CLASS" at bounding box center [1018, 24] width 80 height 24
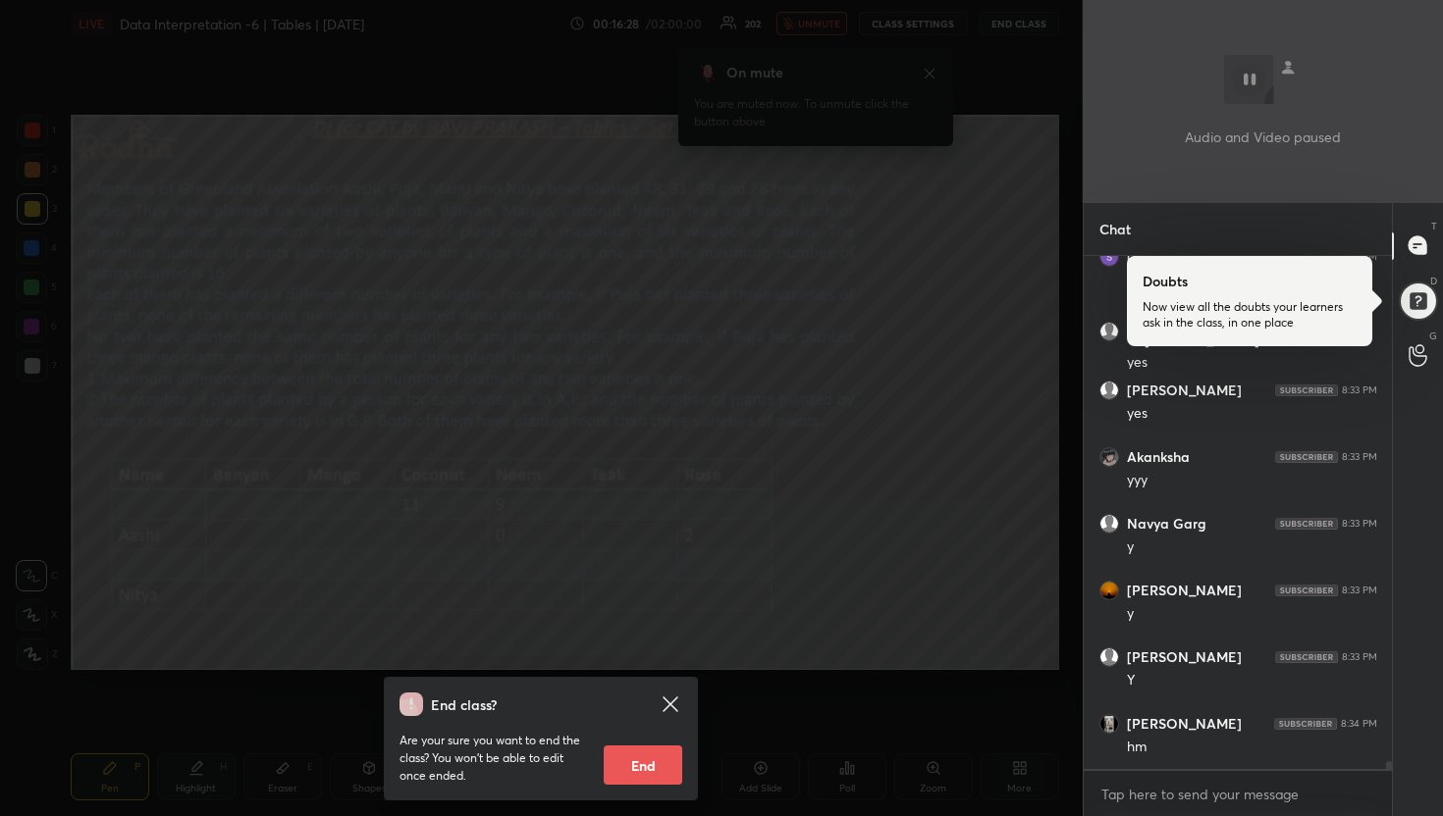
scroll to position [31441, 0]
click at [875, 237] on div "End class? Are your sure you want to end the class? You won’t be able to edit o…" at bounding box center [541, 408] width 1082 height 816
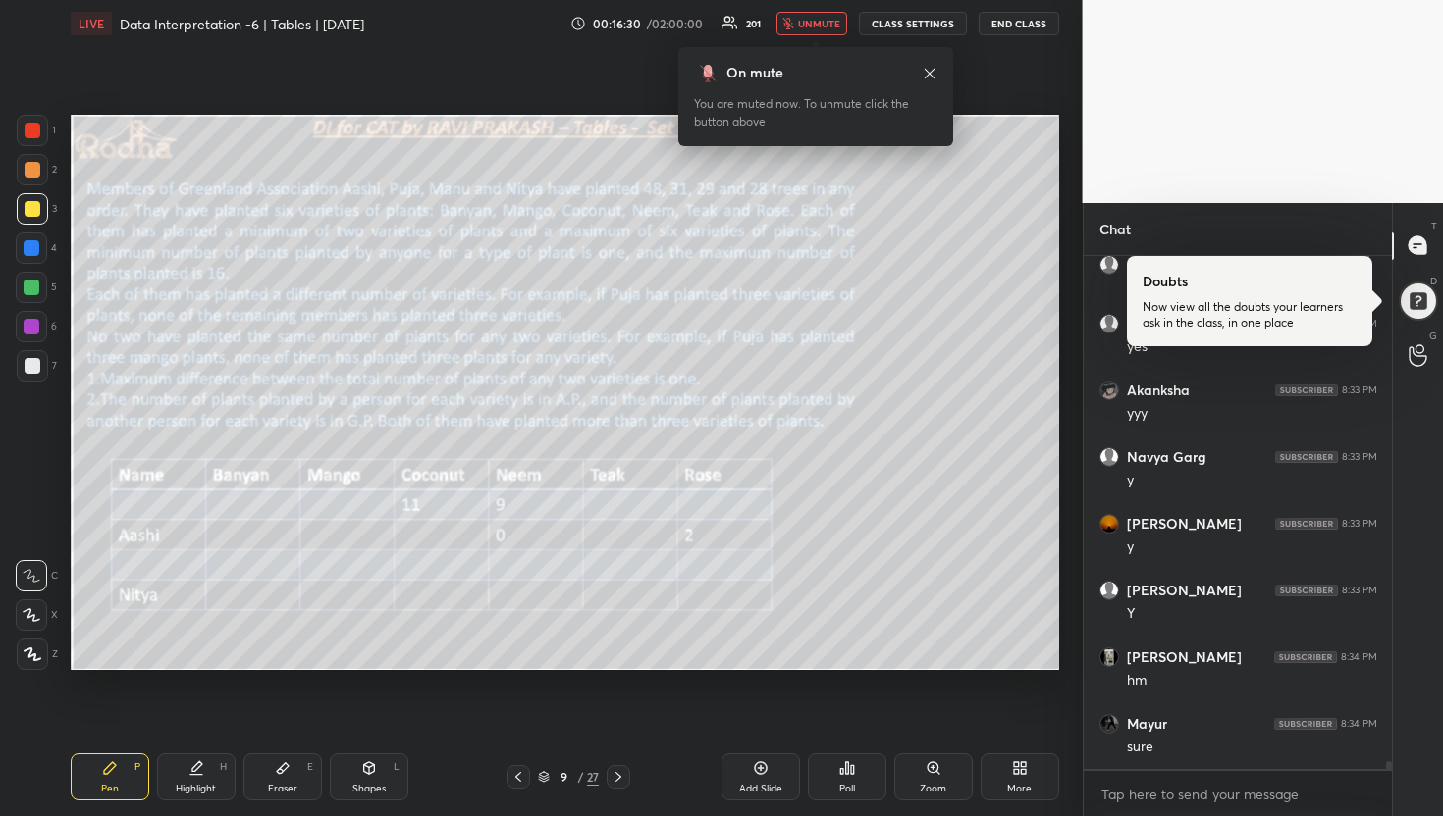
click at [832, 26] on span "unmute" at bounding box center [819, 24] width 42 height 14
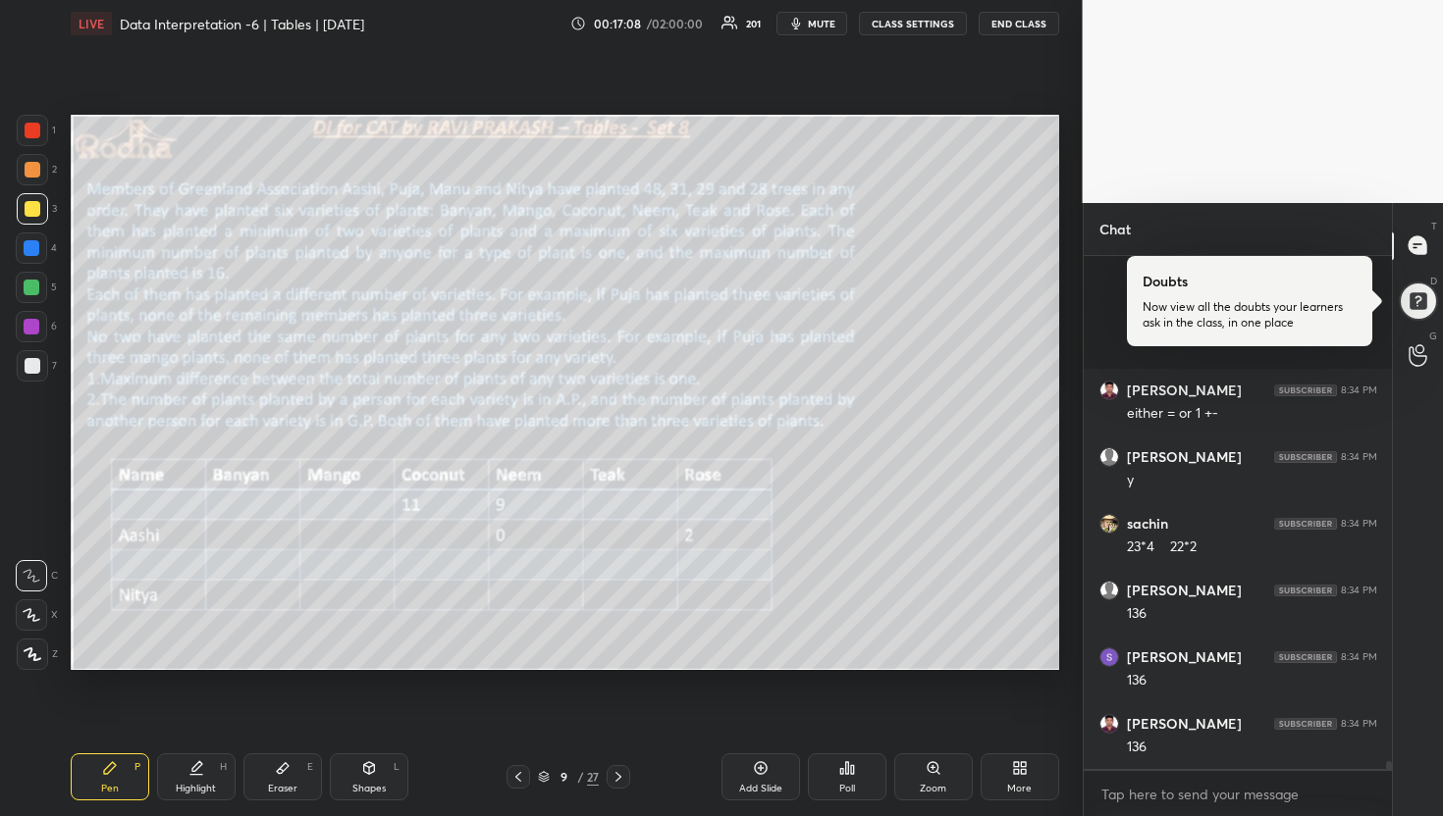
scroll to position [32375, 0]
click at [628, 782] on div at bounding box center [618, 777] width 24 height 24
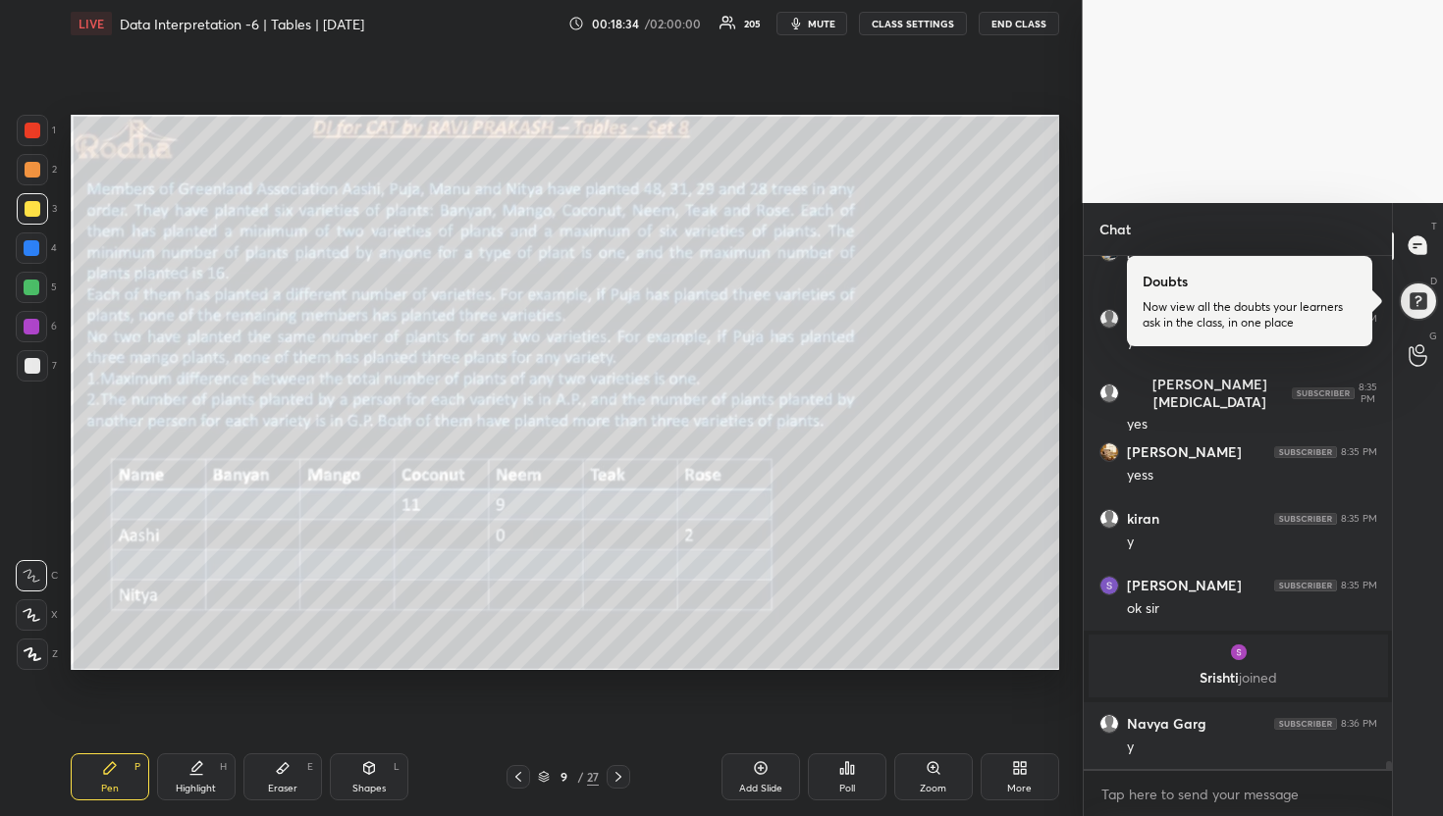
scroll to position [33070, 0]
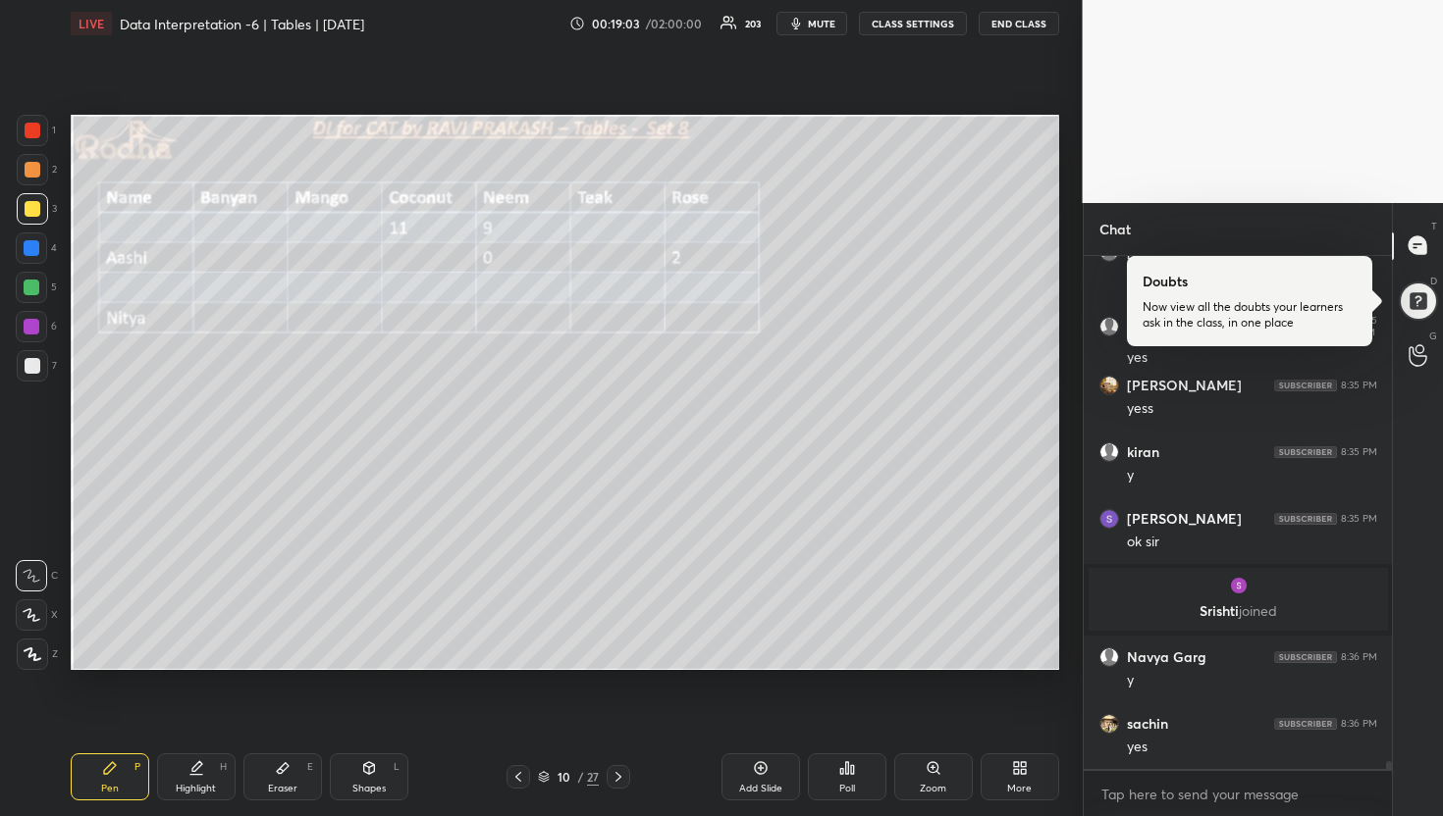
drag, startPoint x: 34, startPoint y: 289, endPoint x: 54, endPoint y: 305, distance: 25.8
click at [34, 289] on div at bounding box center [32, 288] width 16 height 16
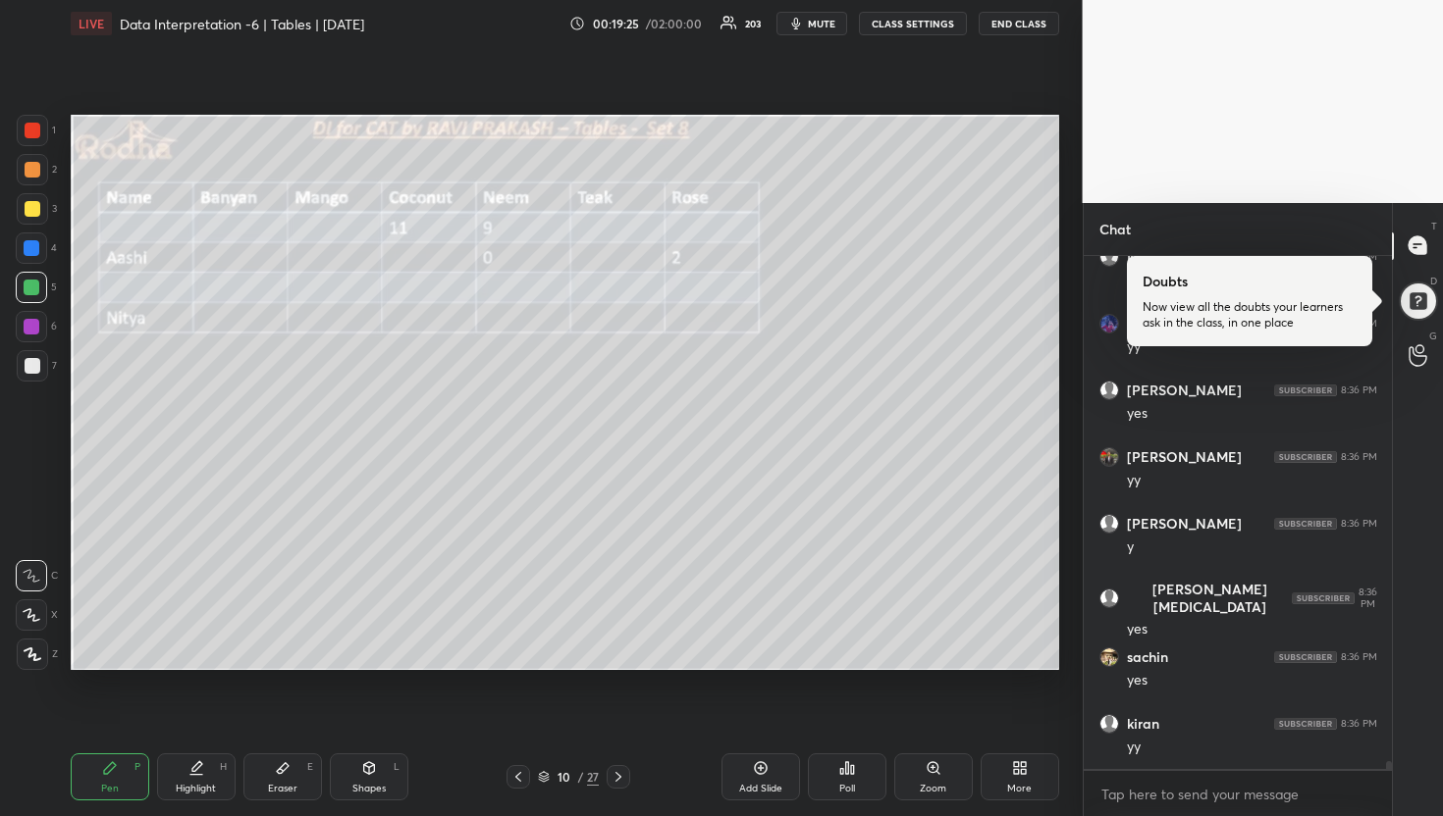
scroll to position [33822, 0]
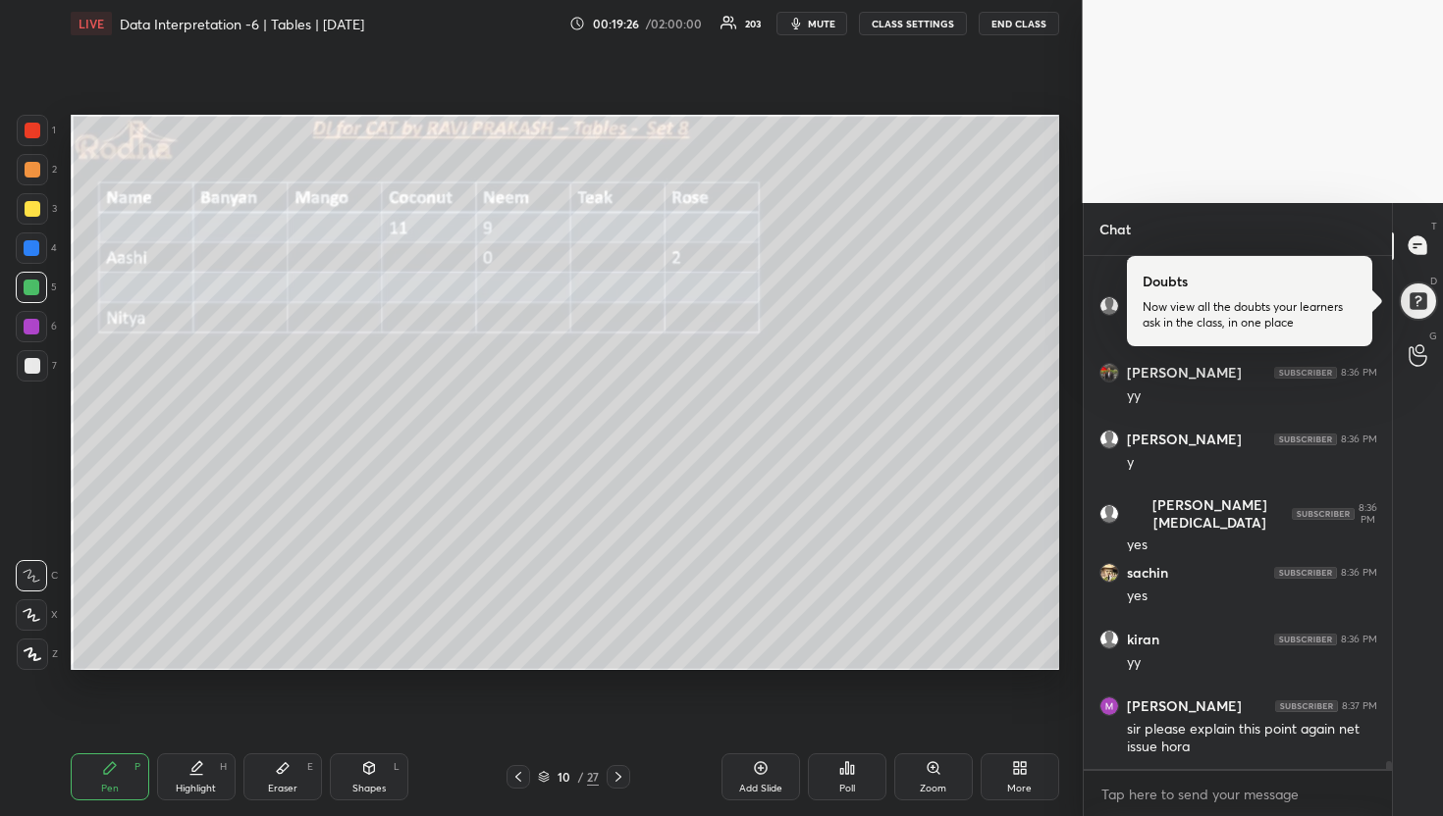
click at [33, 362] on div at bounding box center [33, 366] width 16 height 16
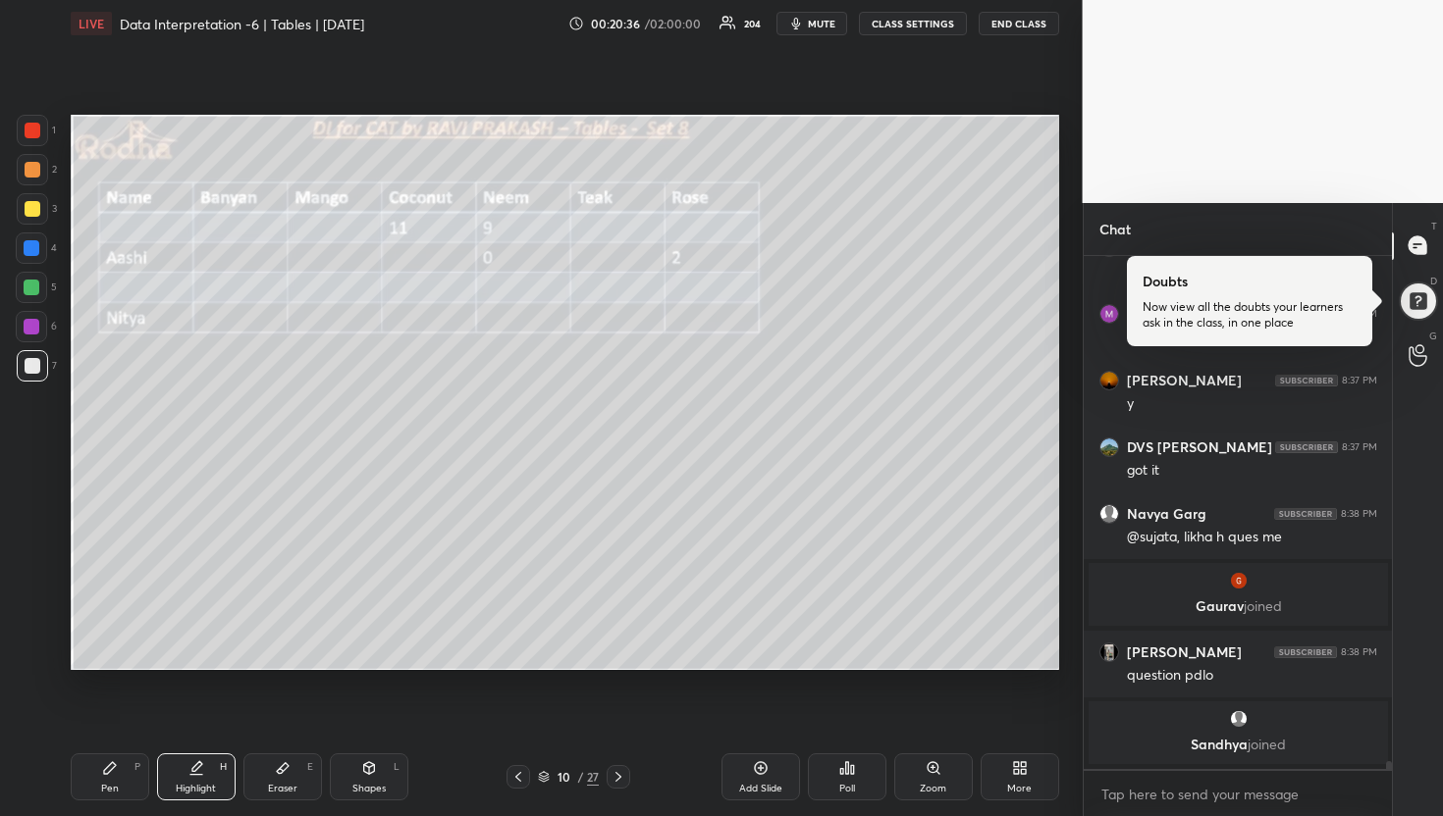
scroll to position [34958, 0]
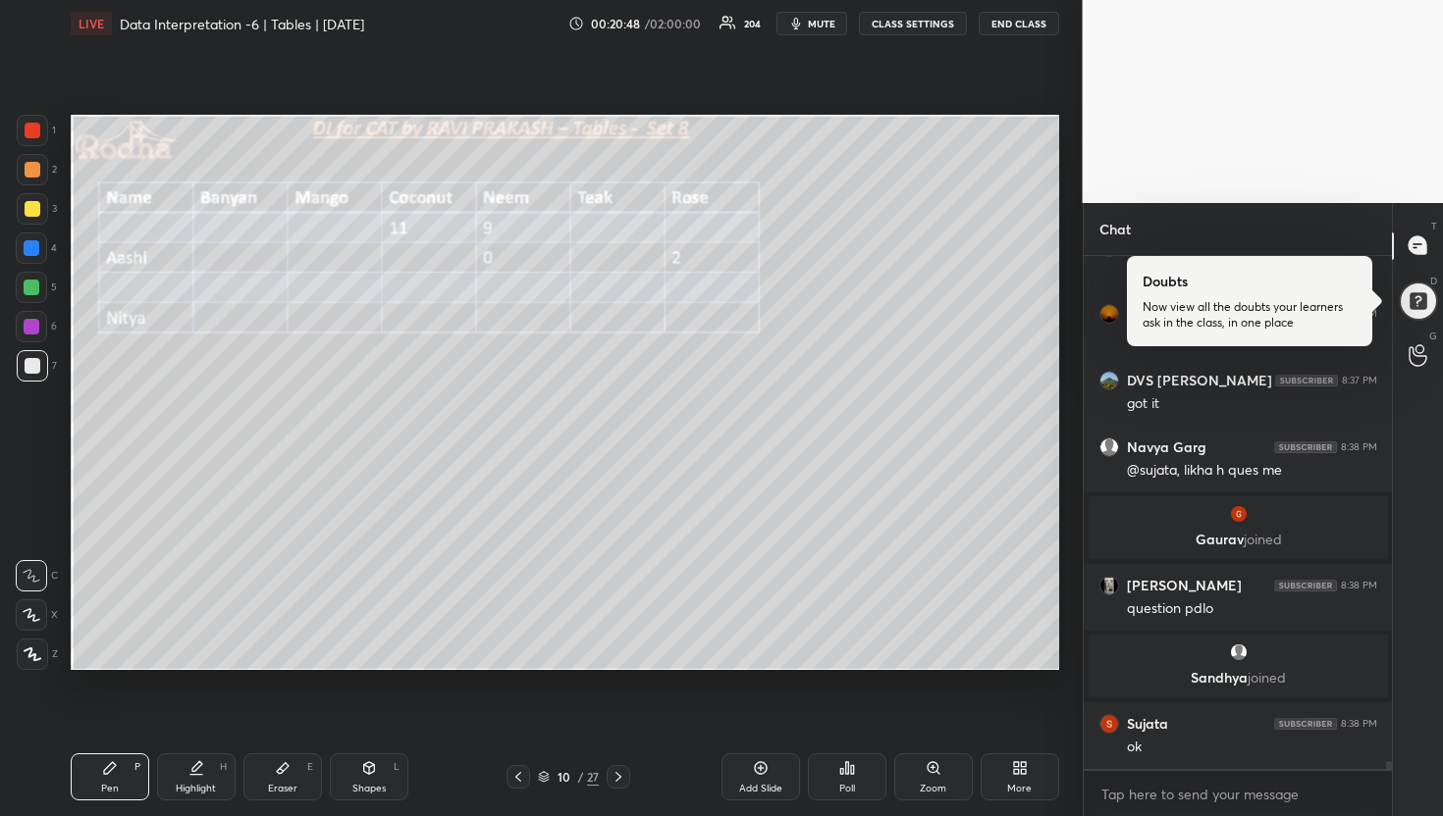
click at [623, 780] on icon at bounding box center [618, 777] width 16 height 16
click at [35, 208] on div at bounding box center [33, 209] width 16 height 16
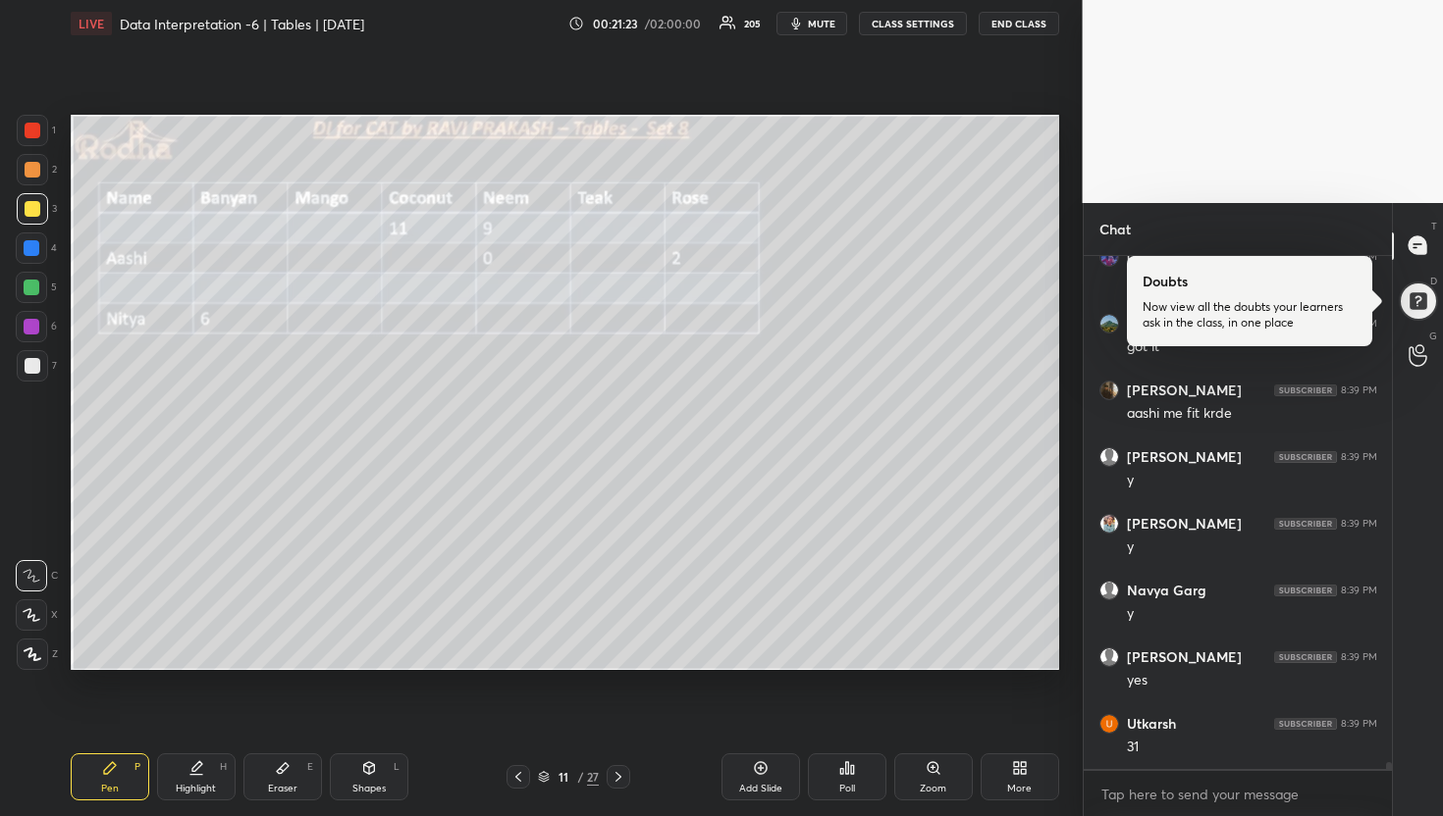
scroll to position [36475, 0]
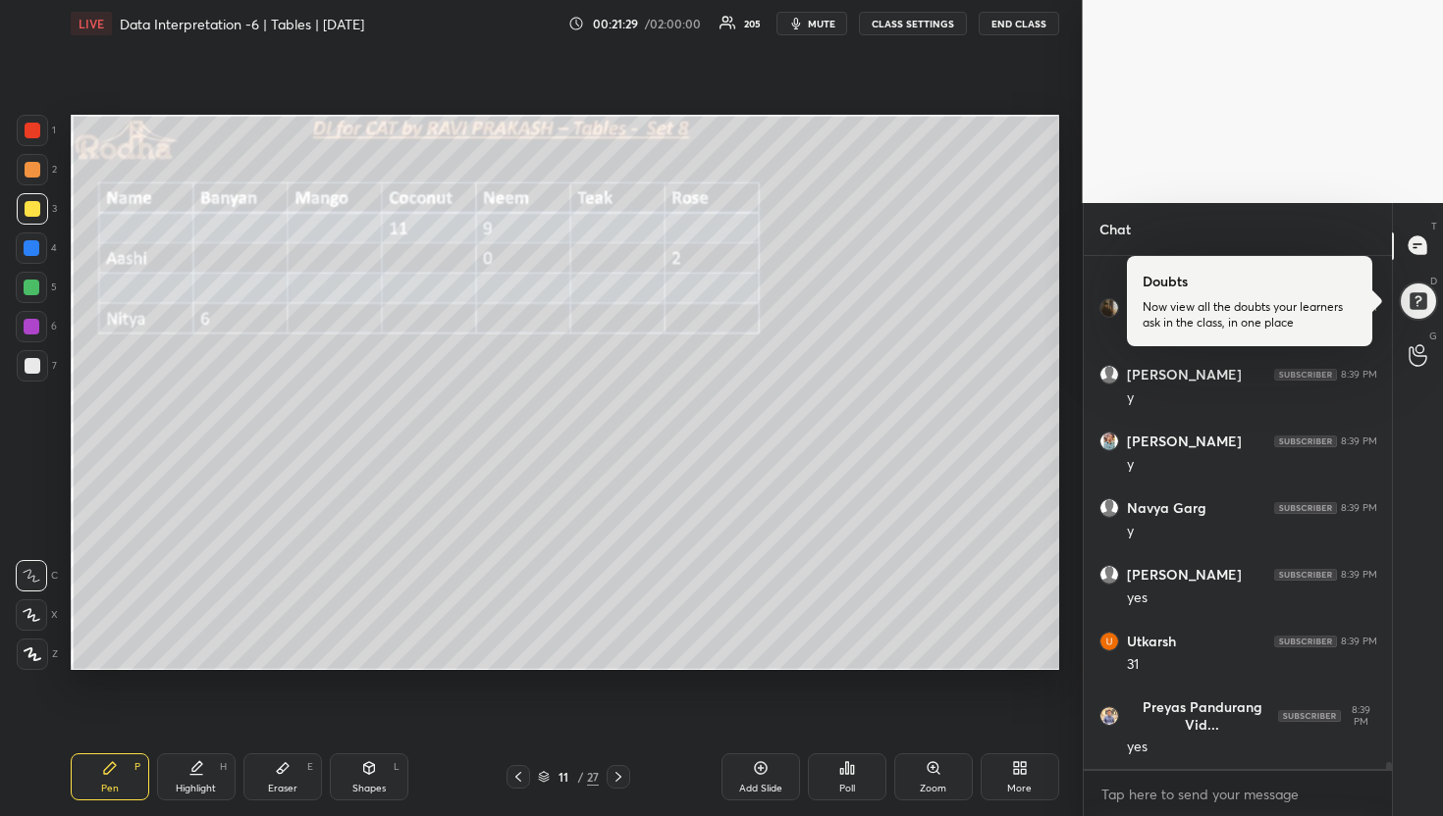
click at [517, 771] on icon at bounding box center [518, 777] width 16 height 16
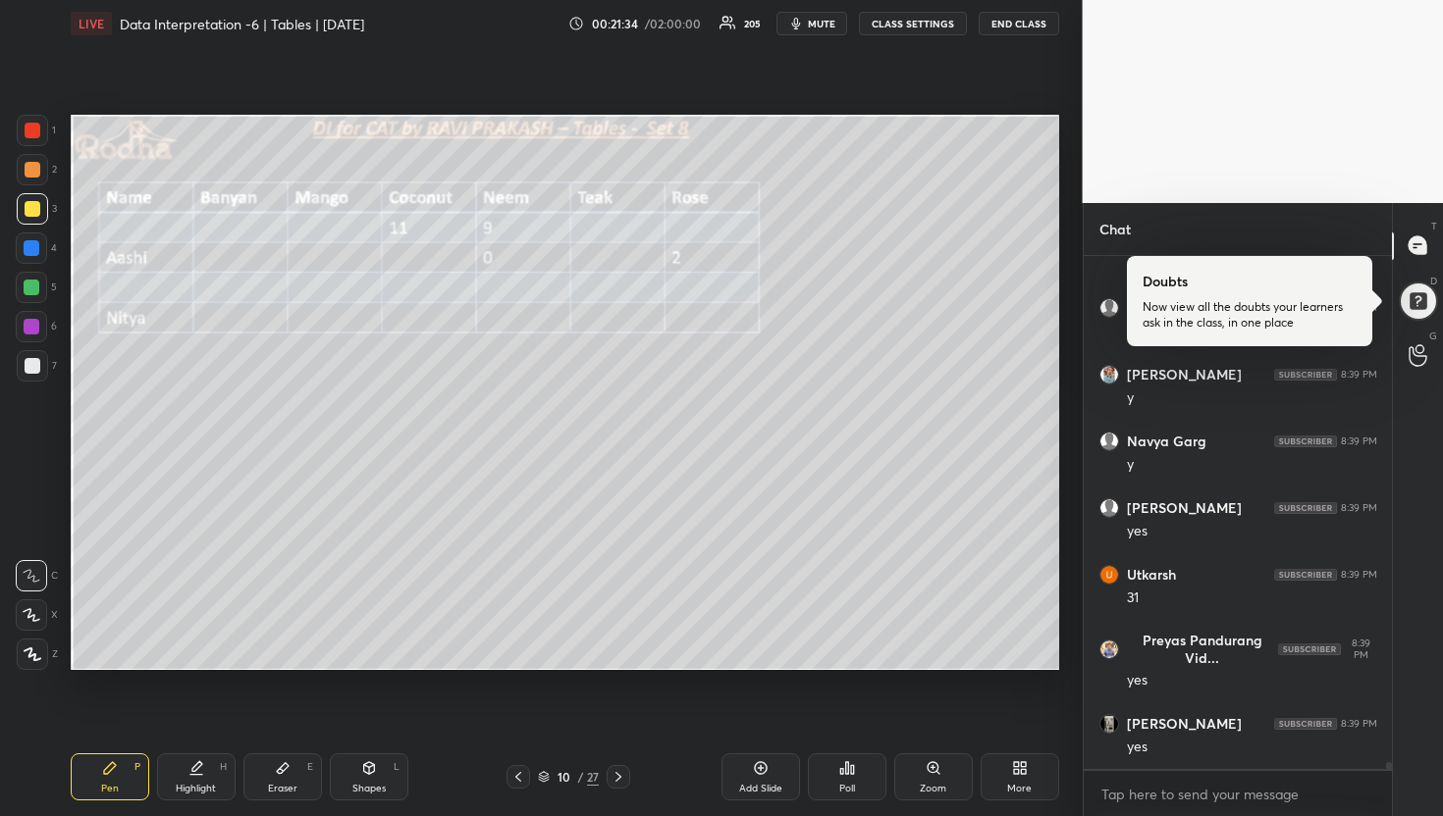
click at [616, 769] on icon at bounding box center [618, 777] width 16 height 16
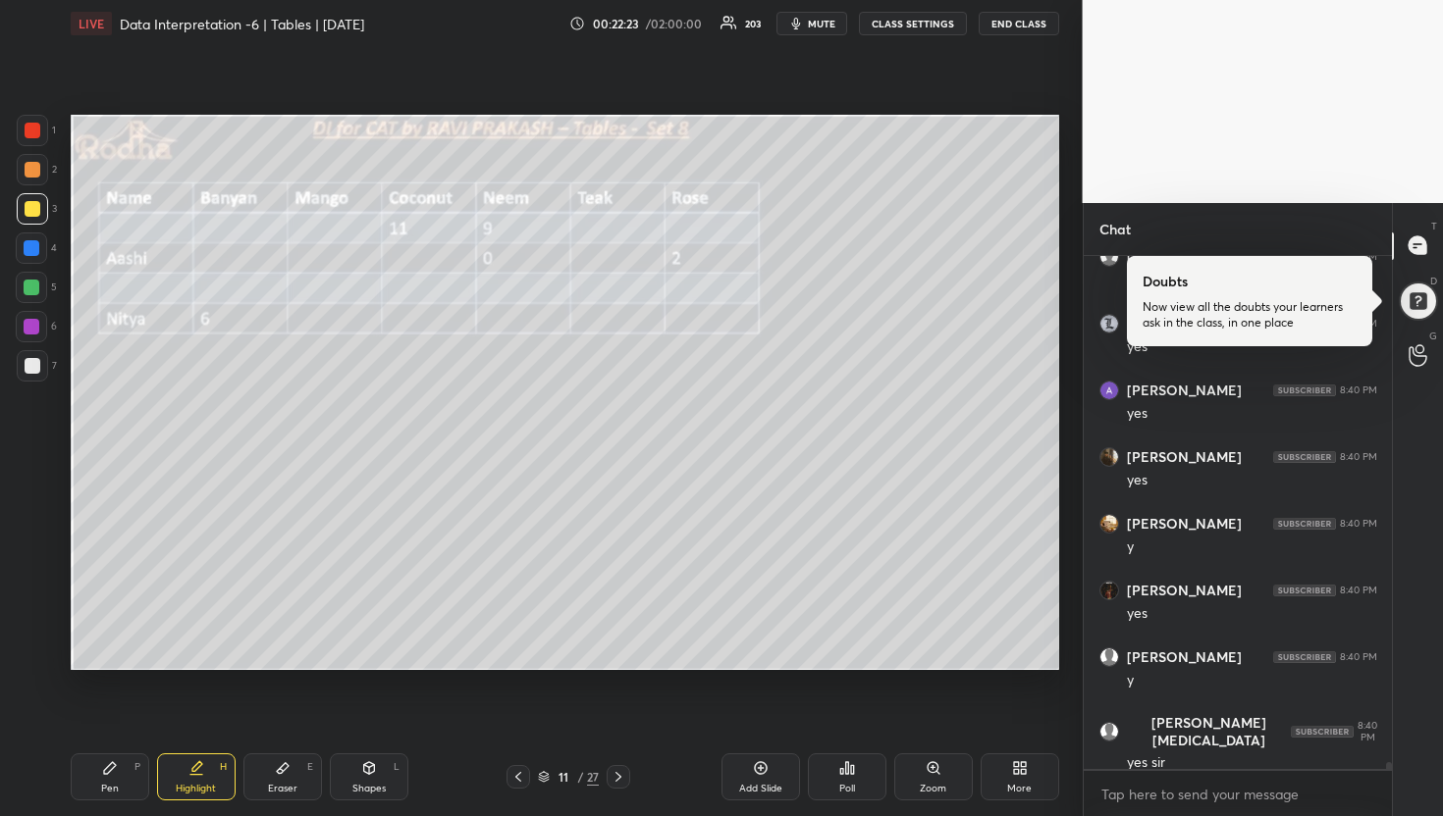
scroll to position [37820, 0]
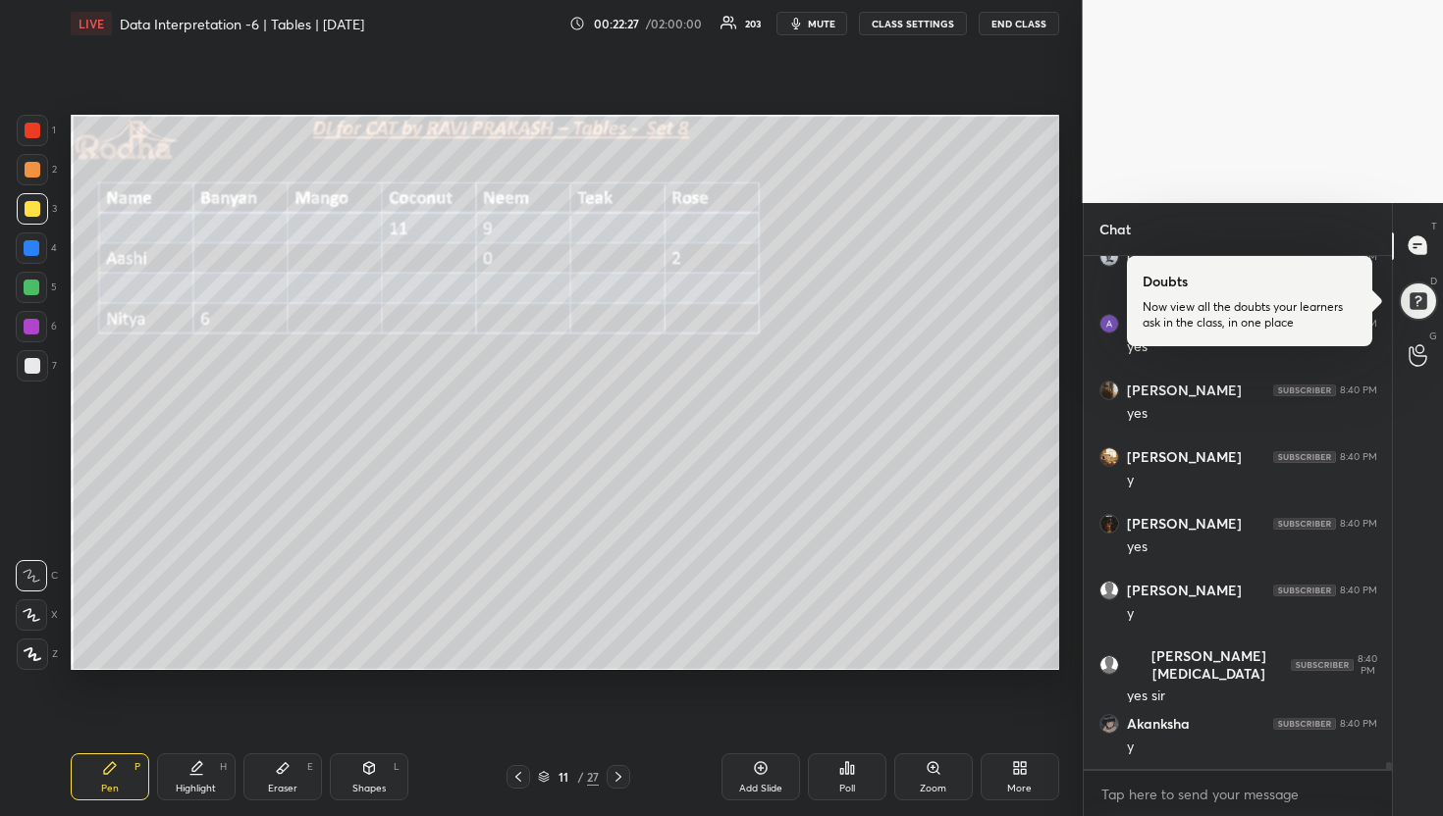
click at [39, 287] on div at bounding box center [31, 287] width 31 height 31
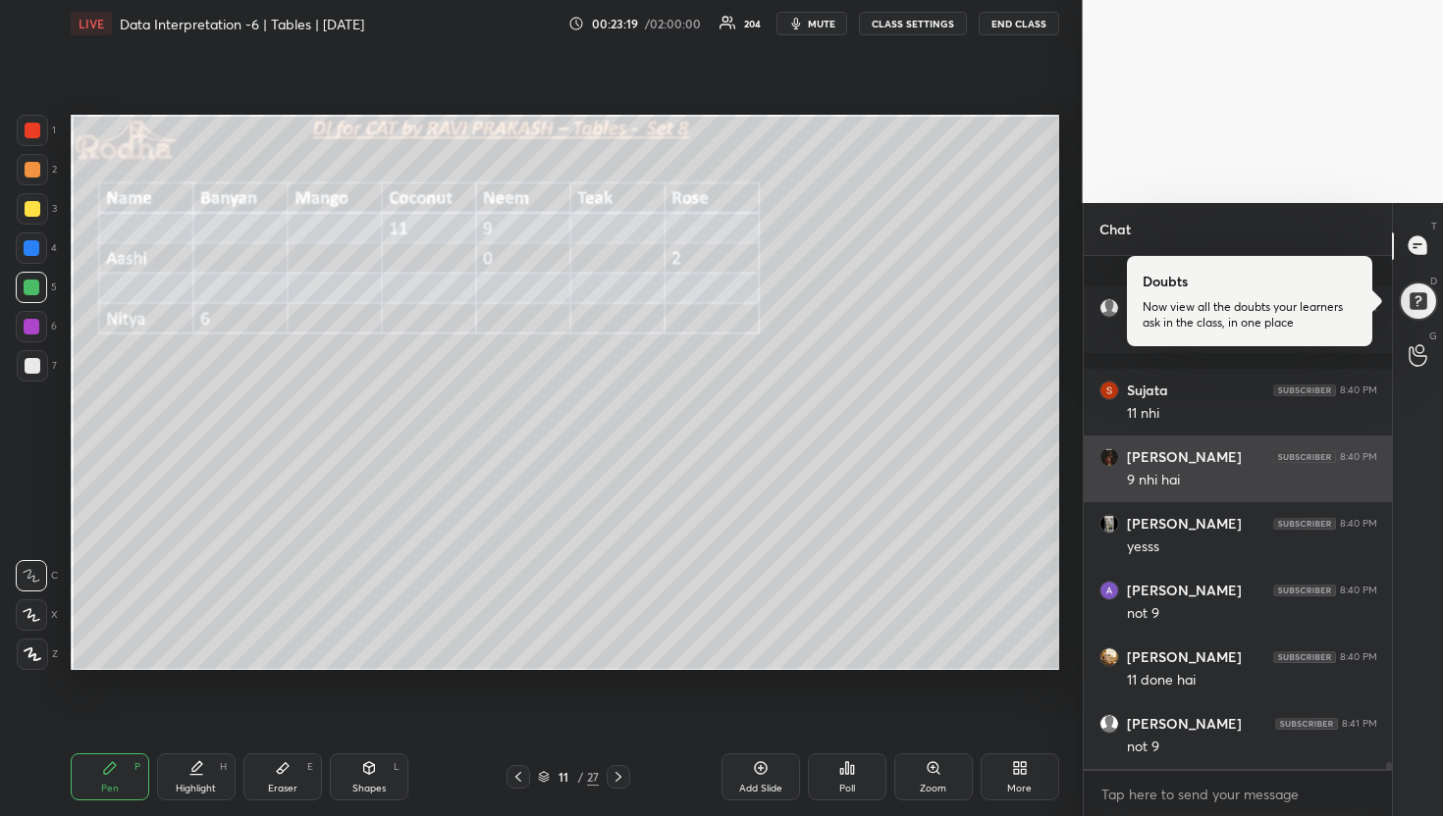
scroll to position [39176, 0]
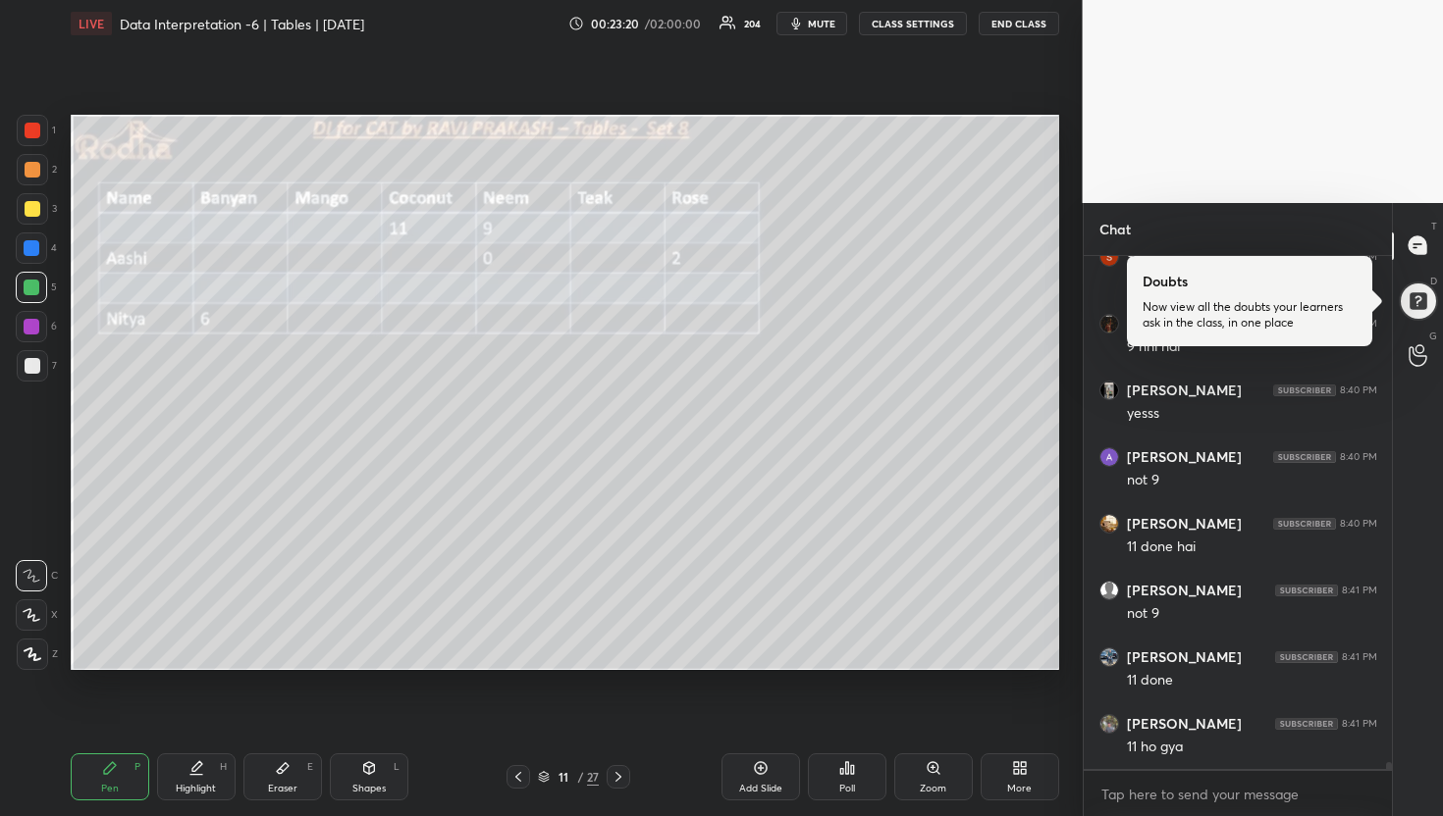
drag, startPoint x: 295, startPoint y: 771, endPoint x: 305, endPoint y: 741, distance: 32.0
click at [296, 766] on div "Eraser E" at bounding box center [282, 777] width 79 height 47
click at [278, 771] on icon at bounding box center [283, 768] width 12 height 11
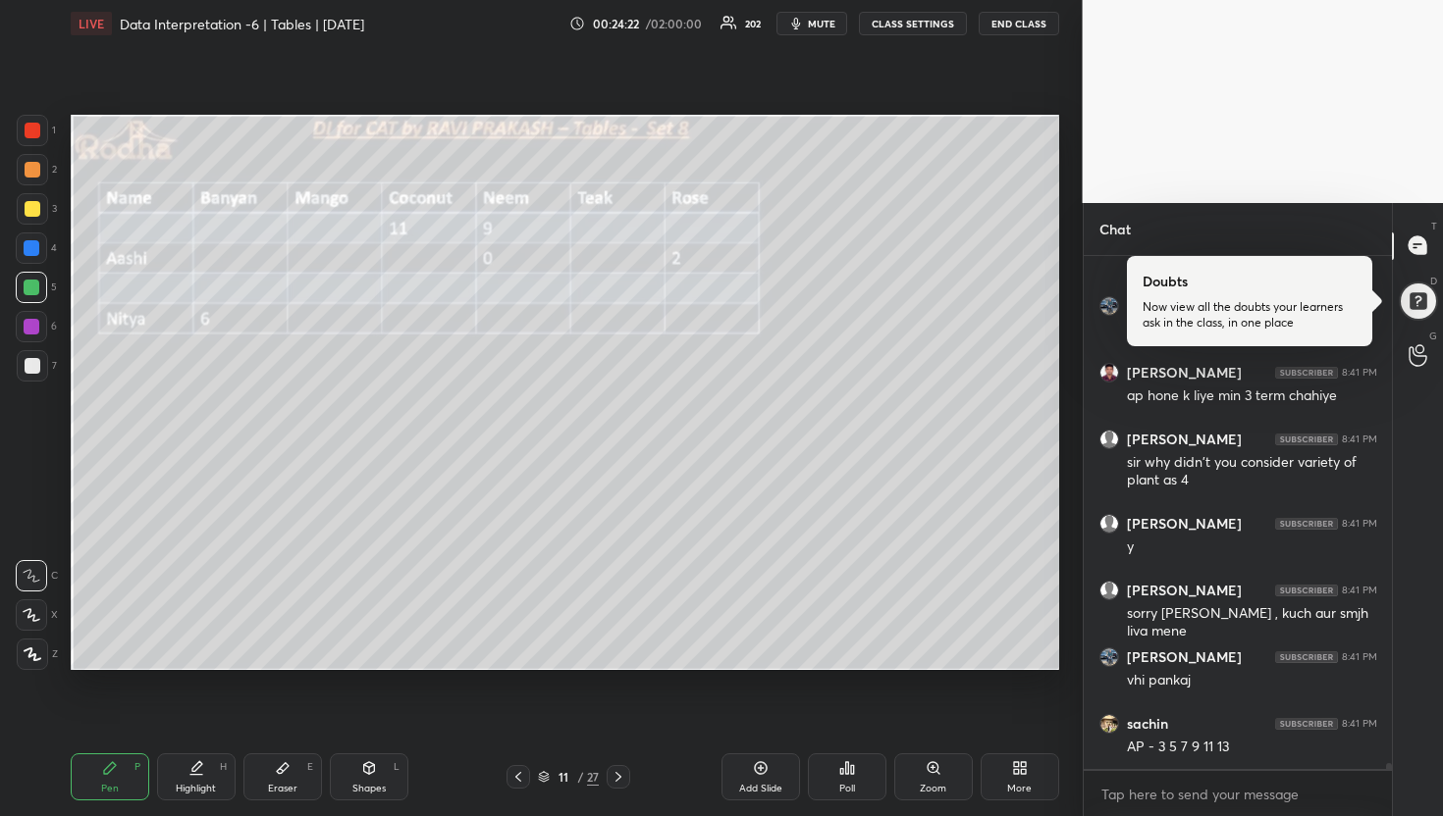
scroll to position [41298, 0]
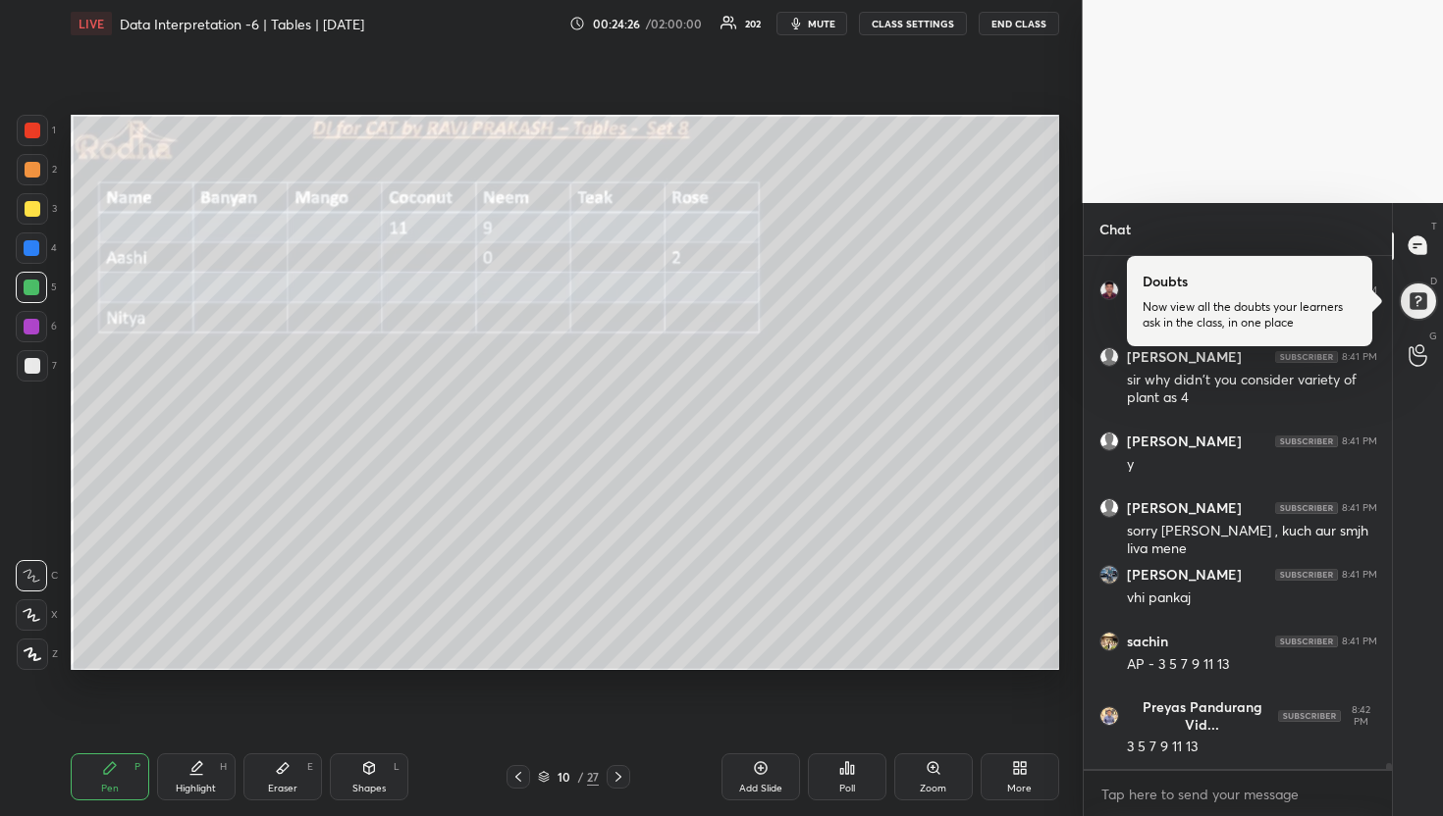
click at [35, 248] on div at bounding box center [32, 248] width 16 height 16
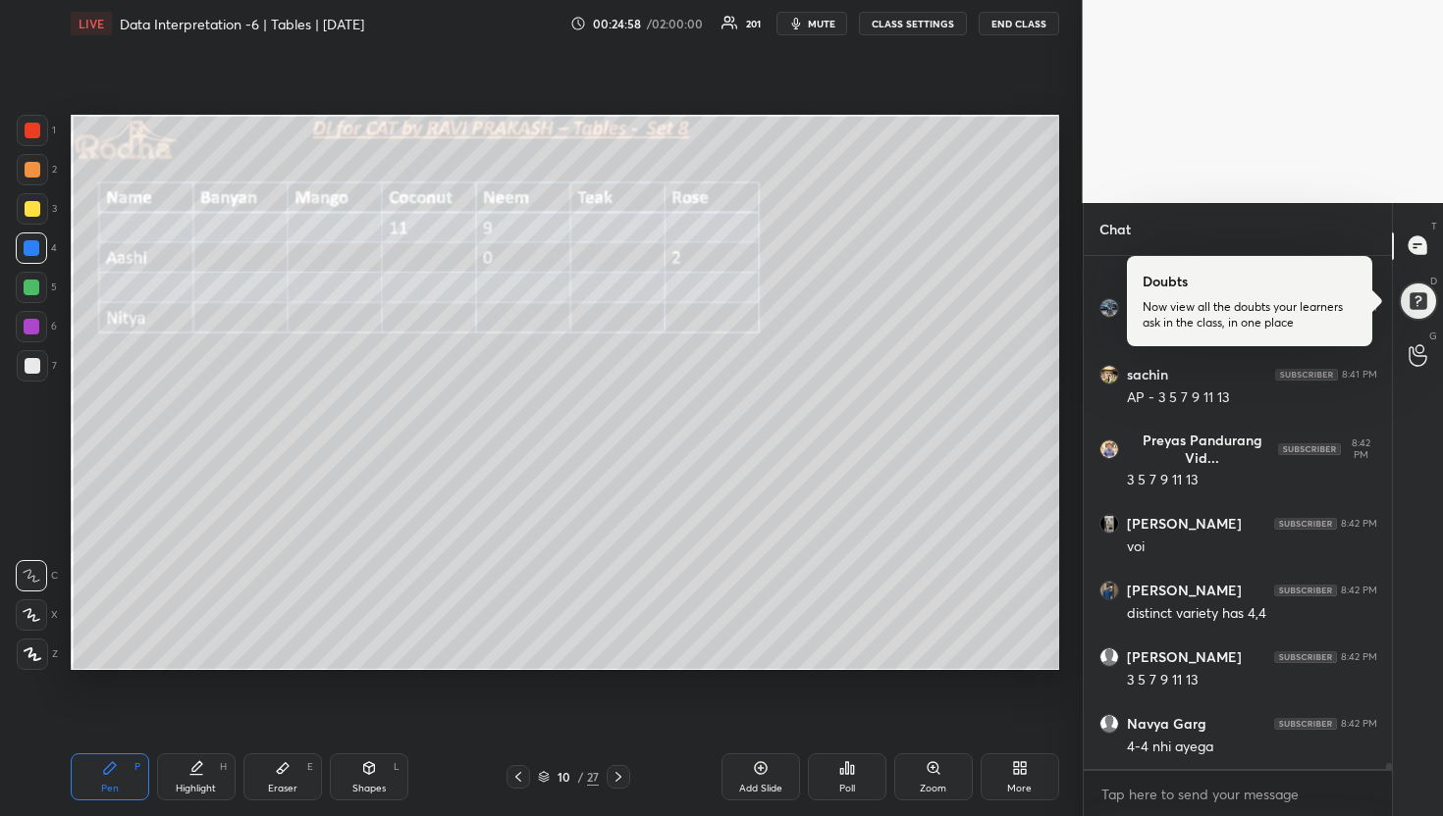
scroll to position [41631, 0]
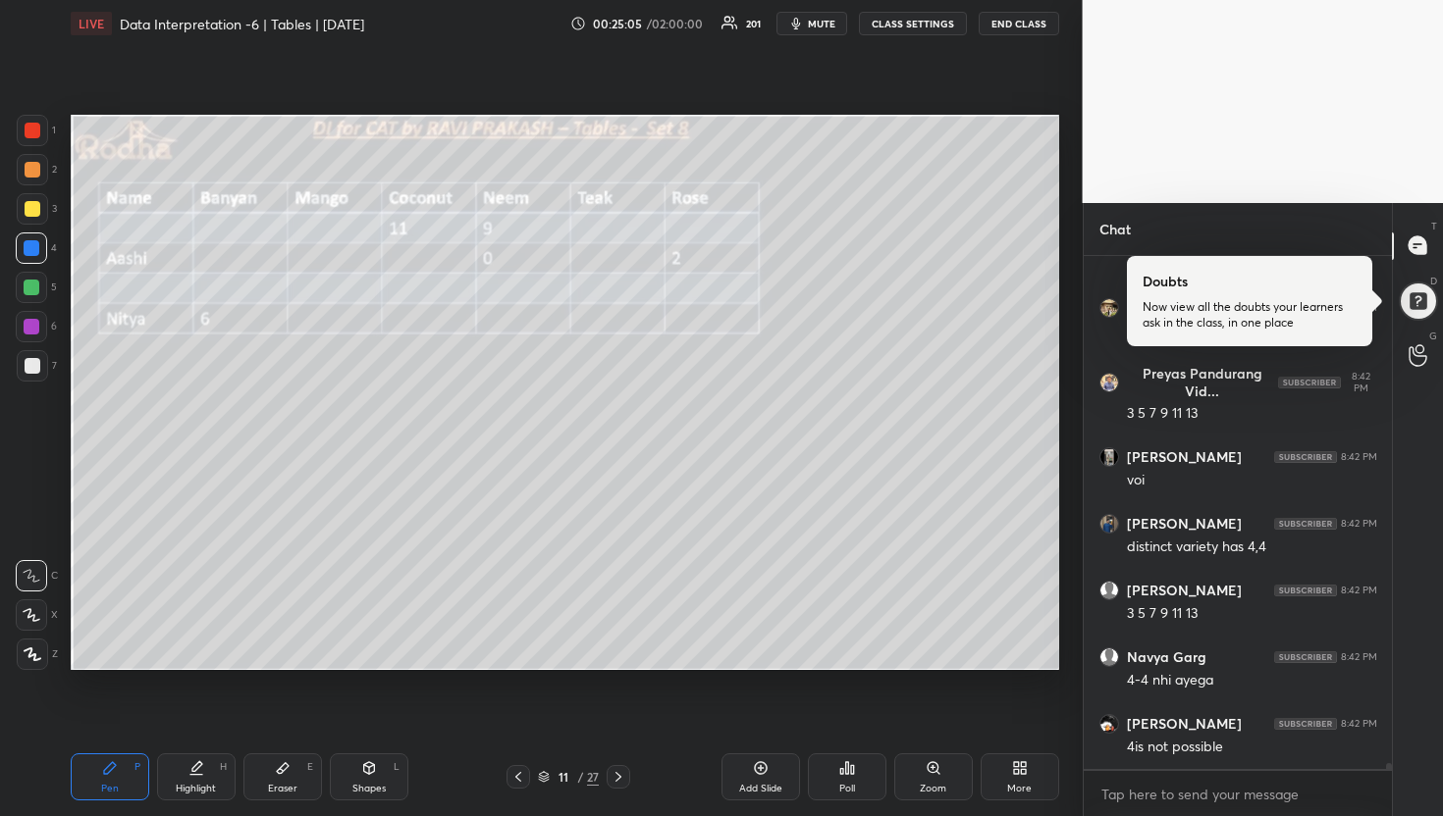
click at [37, 289] on div at bounding box center [32, 288] width 16 height 16
click at [36, 365] on div at bounding box center [33, 366] width 16 height 16
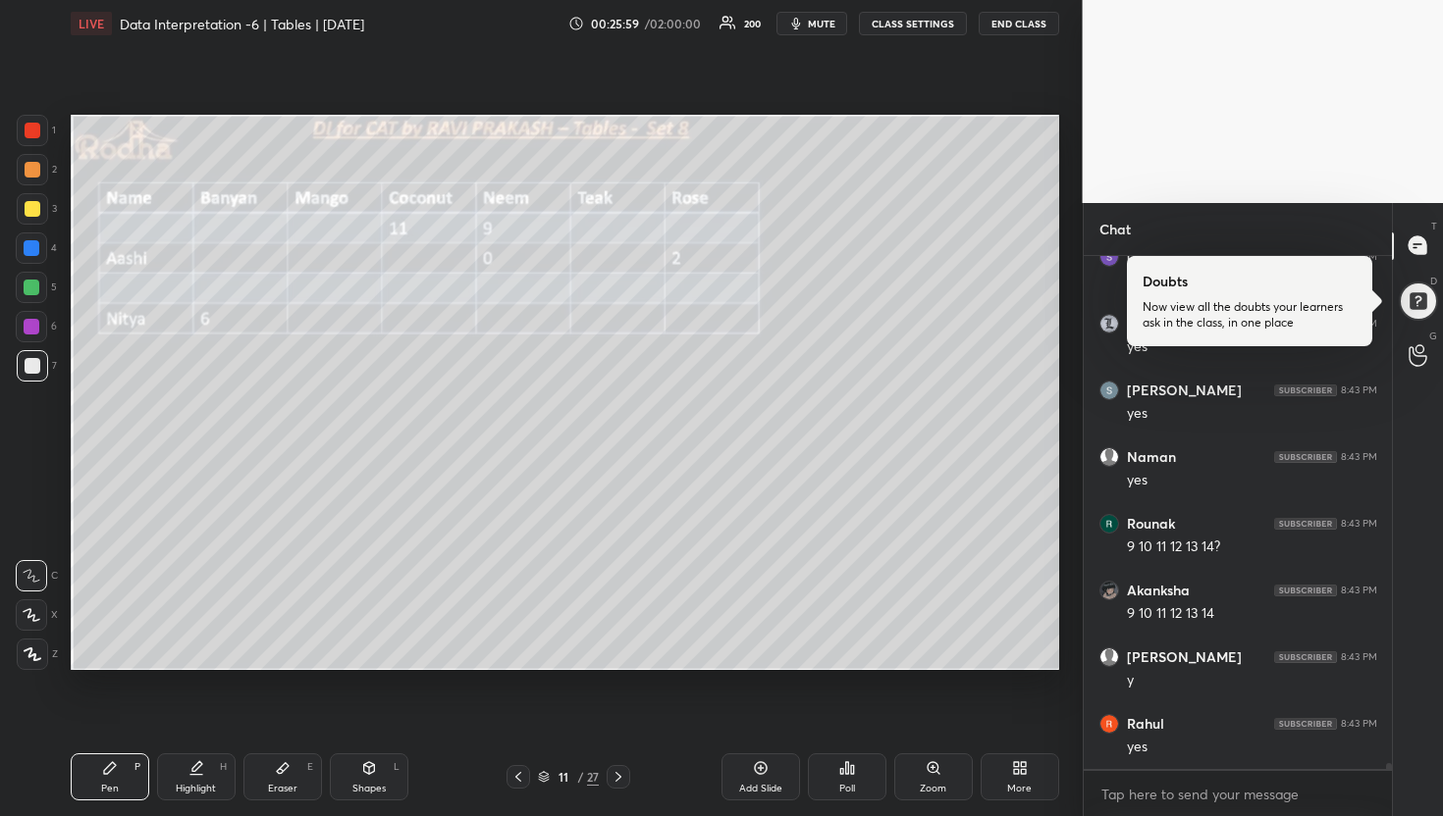
scroll to position [43833, 0]
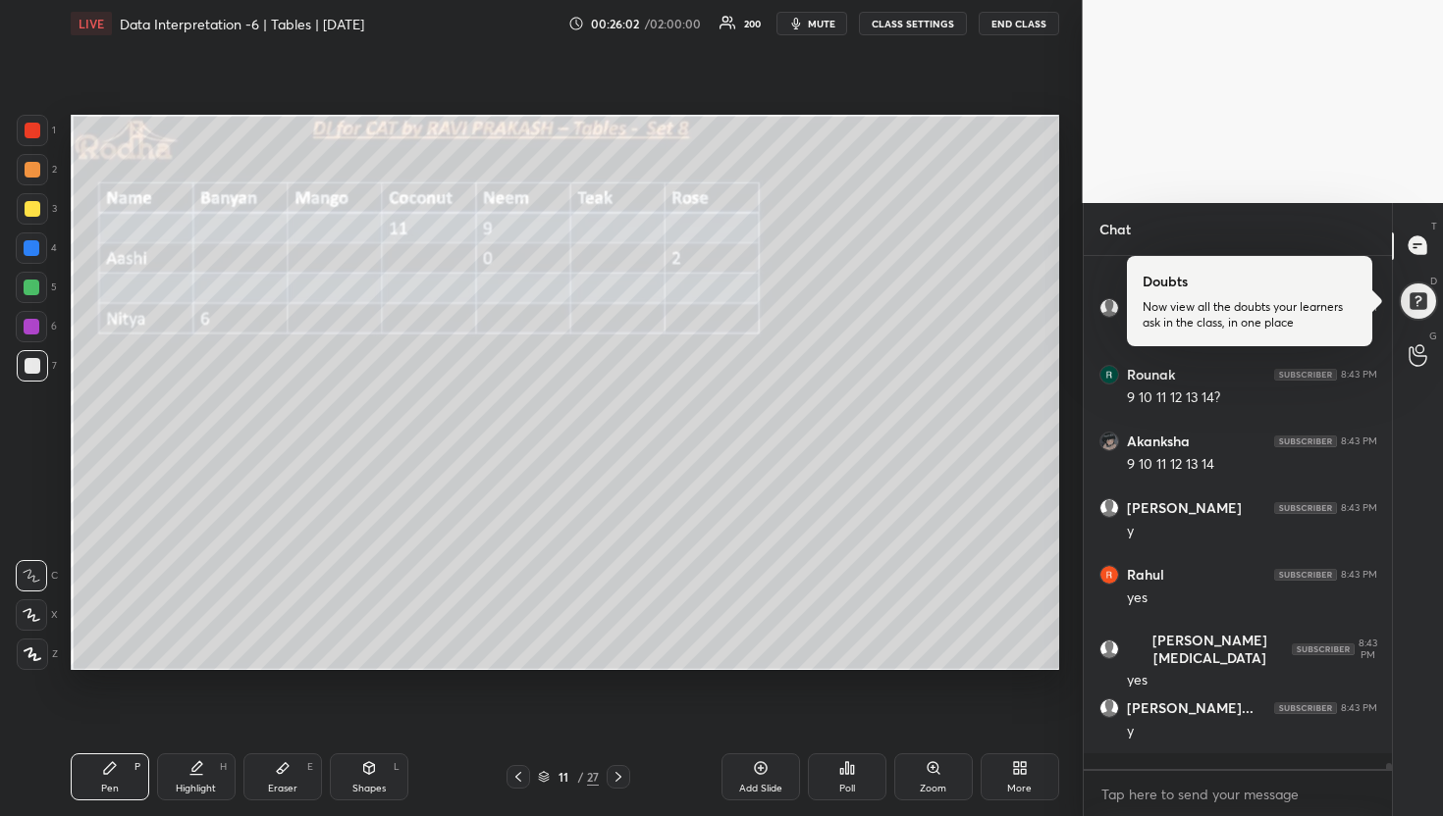
click at [41, 325] on div at bounding box center [31, 326] width 31 height 31
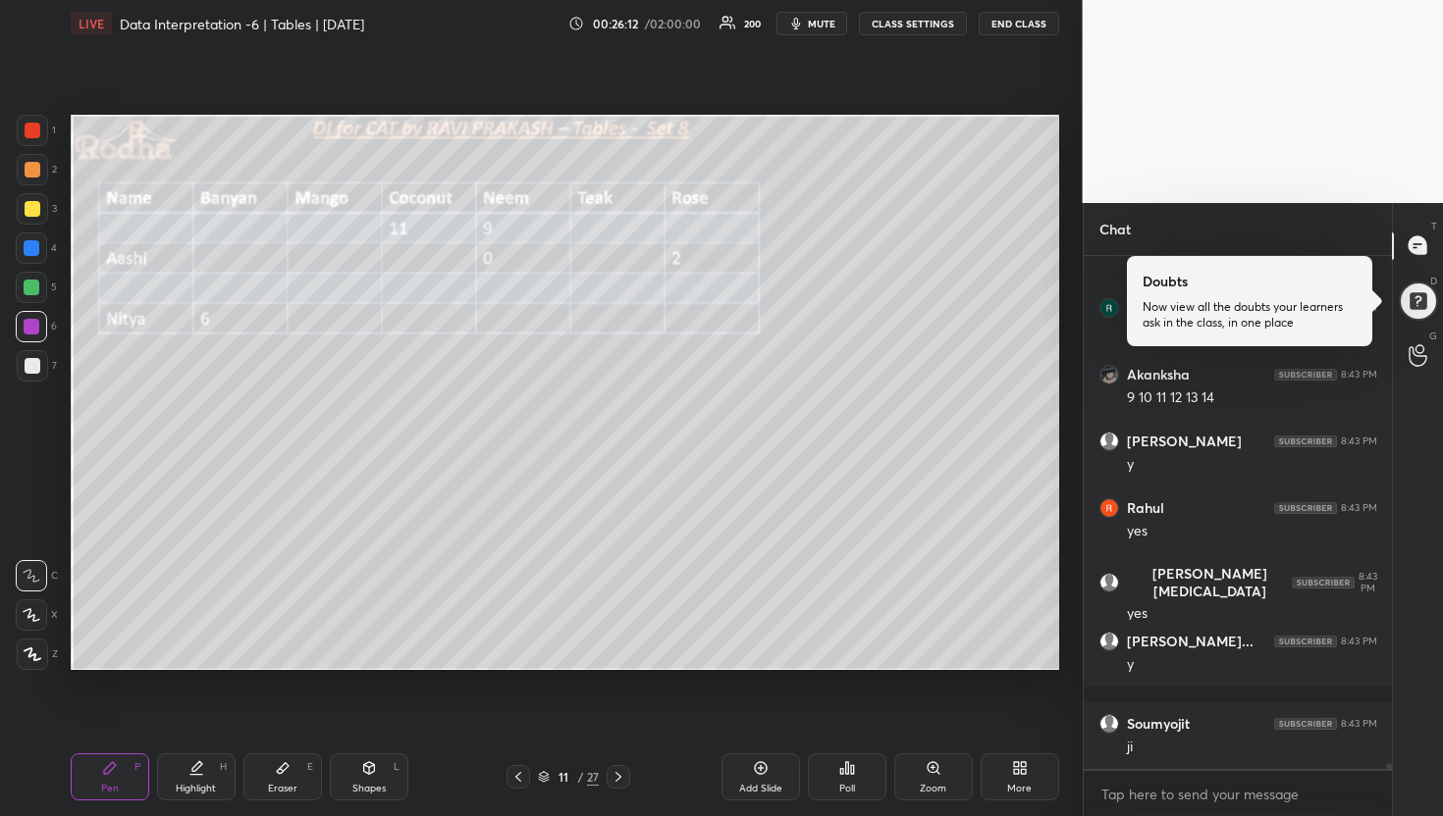
click at [39, 187] on div "1 2 3 4 5 6 7" at bounding box center [36, 252] width 41 height 275
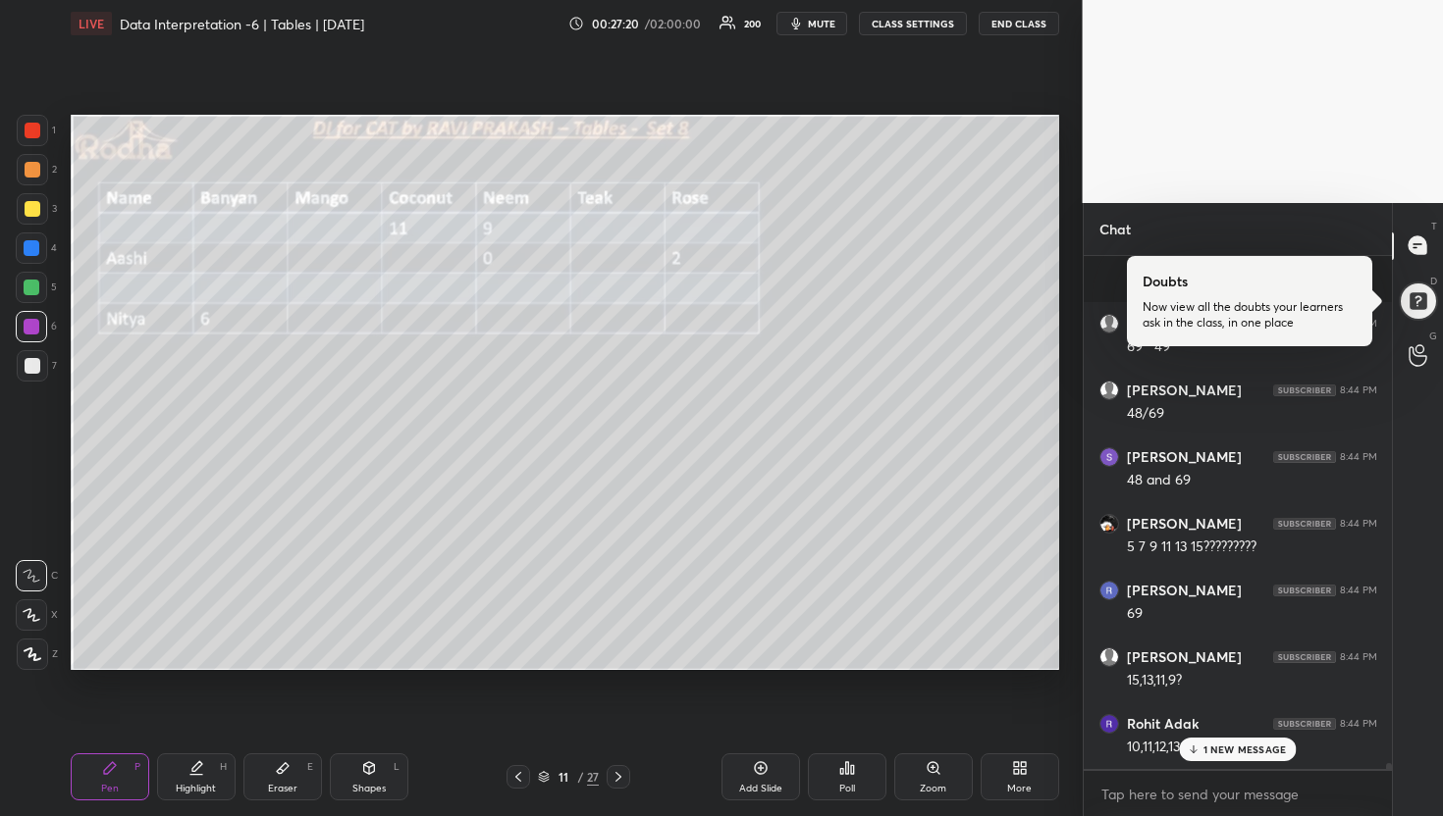
scroll to position [46619, 0]
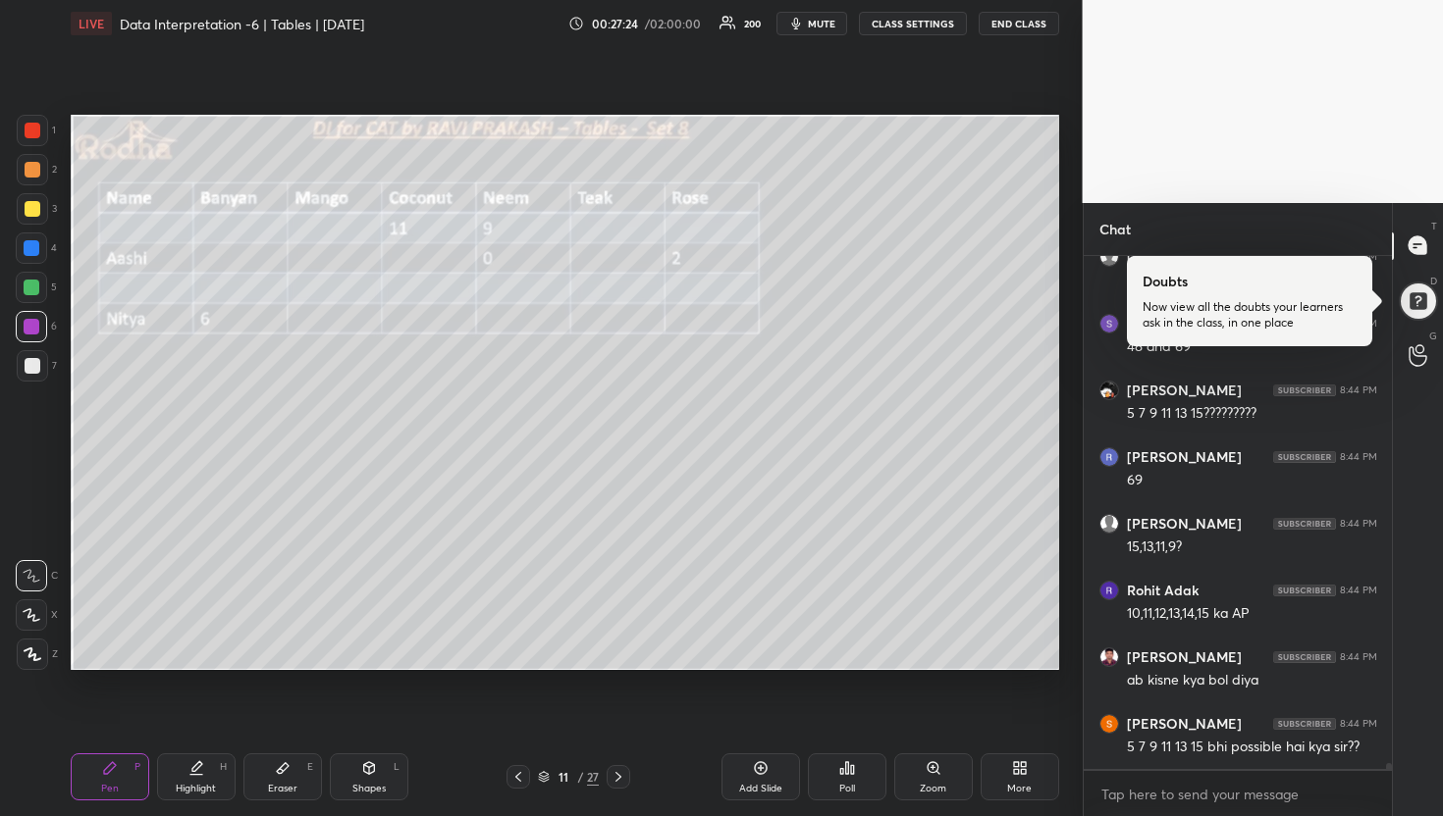
drag, startPoint x: 30, startPoint y: 277, endPoint x: 57, endPoint y: 291, distance: 30.3
click at [31, 277] on div at bounding box center [31, 287] width 31 height 31
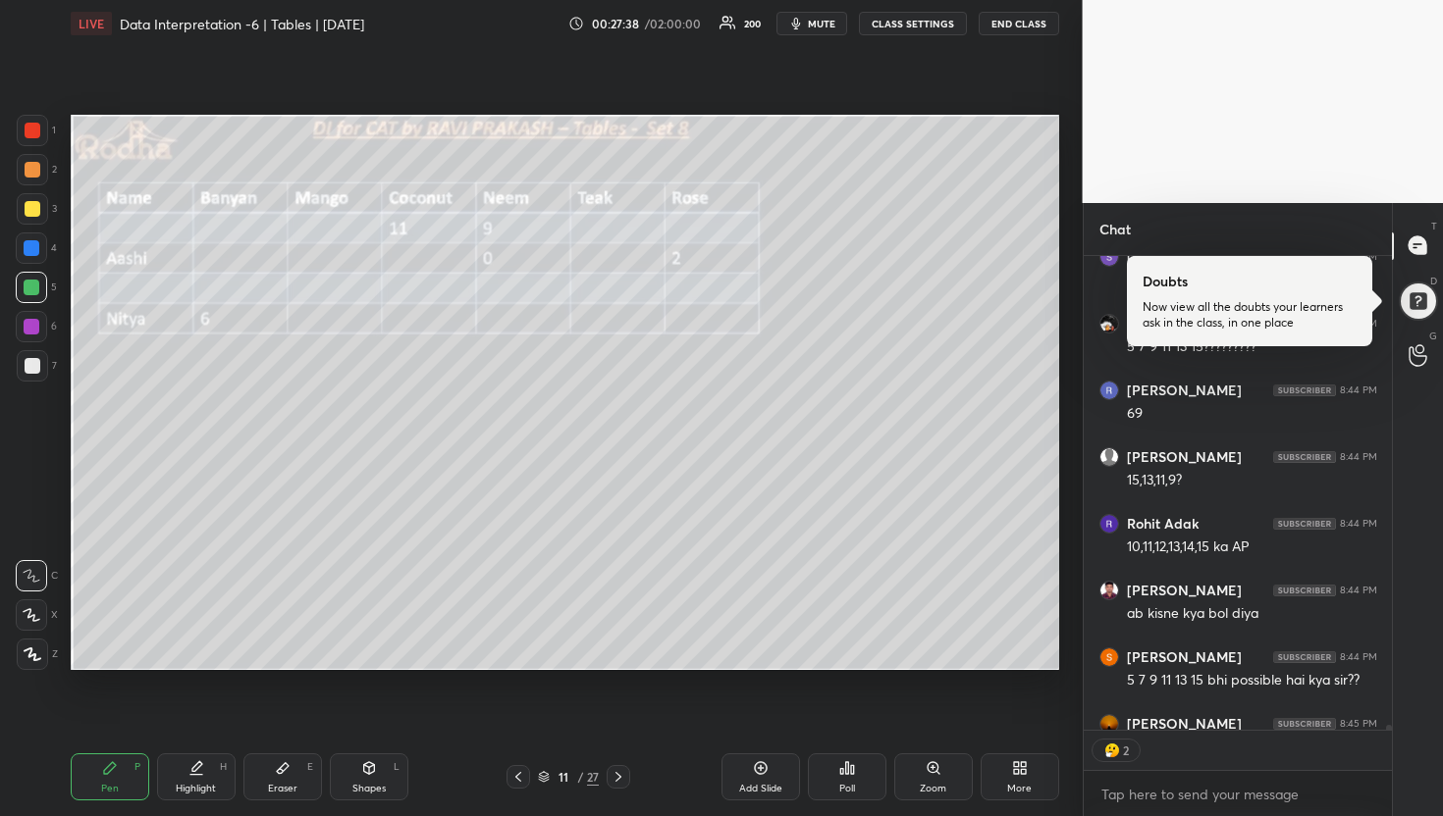
scroll to position [46791, 0]
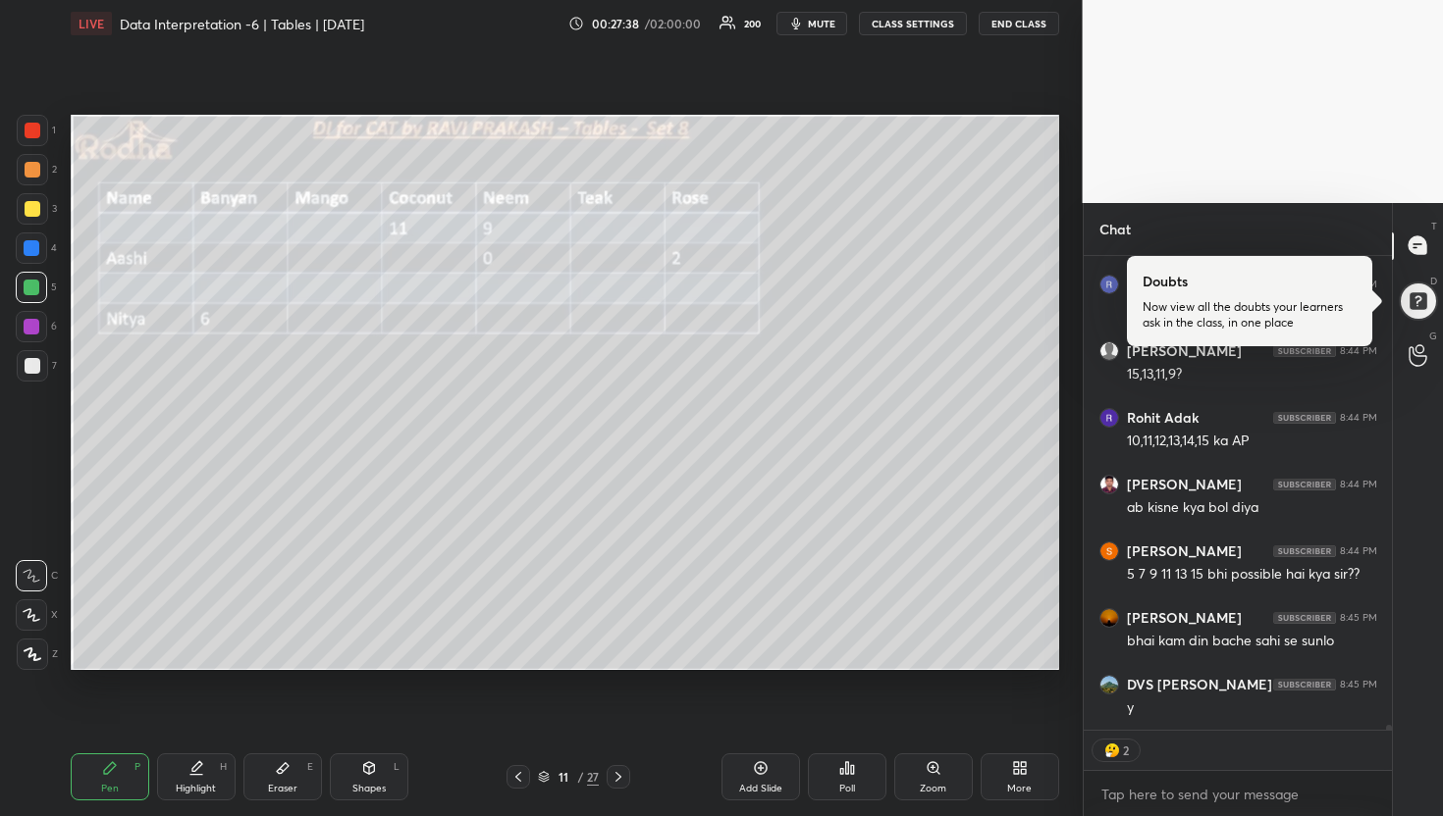
drag, startPoint x: 284, startPoint y: 775, endPoint x: 290, endPoint y: 763, distance: 13.6
click at [284, 775] on icon at bounding box center [283, 769] width 16 height 16
click at [106, 760] on div "Pen P" at bounding box center [110, 777] width 79 height 47
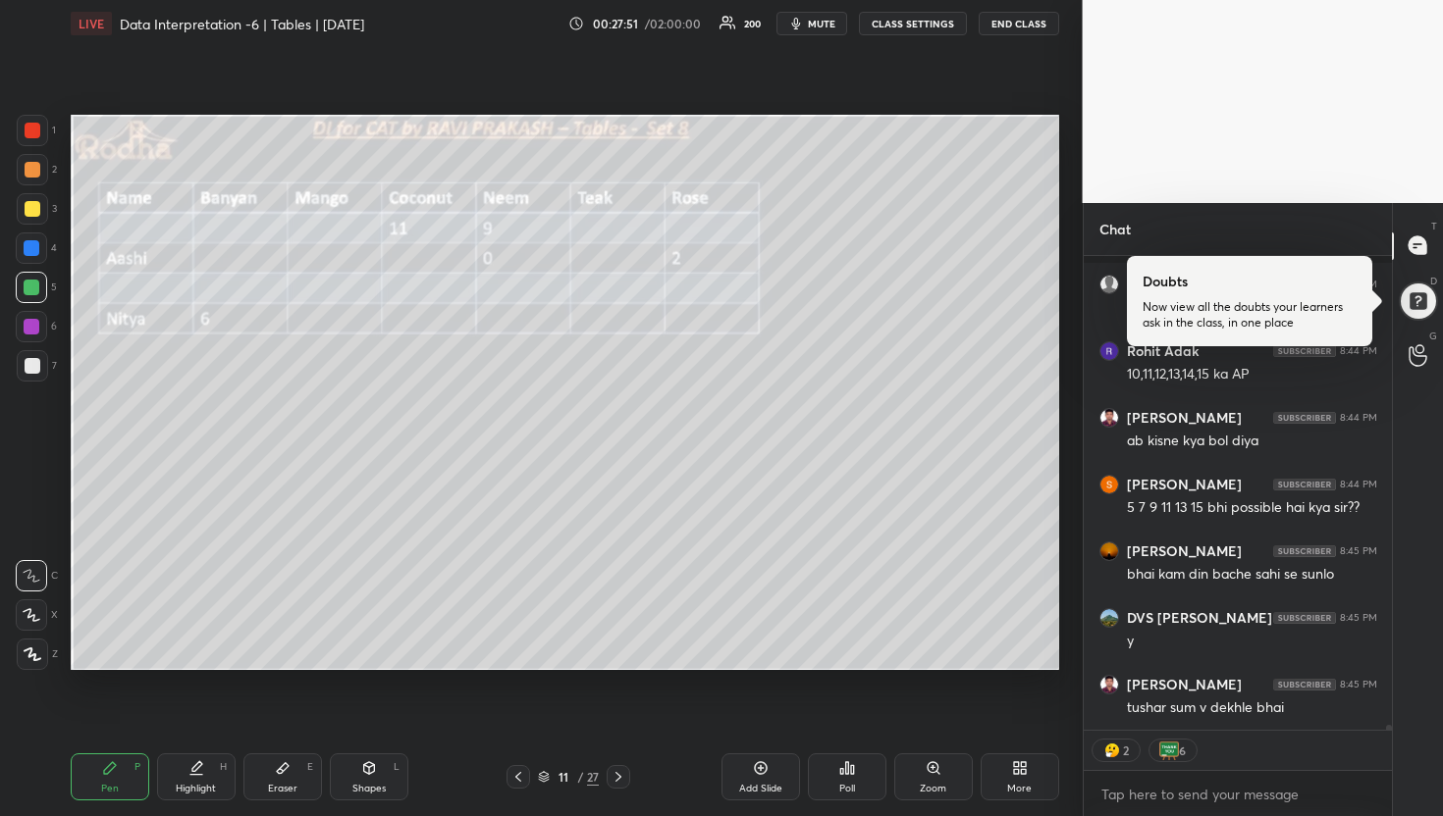
scroll to position [46992, 0]
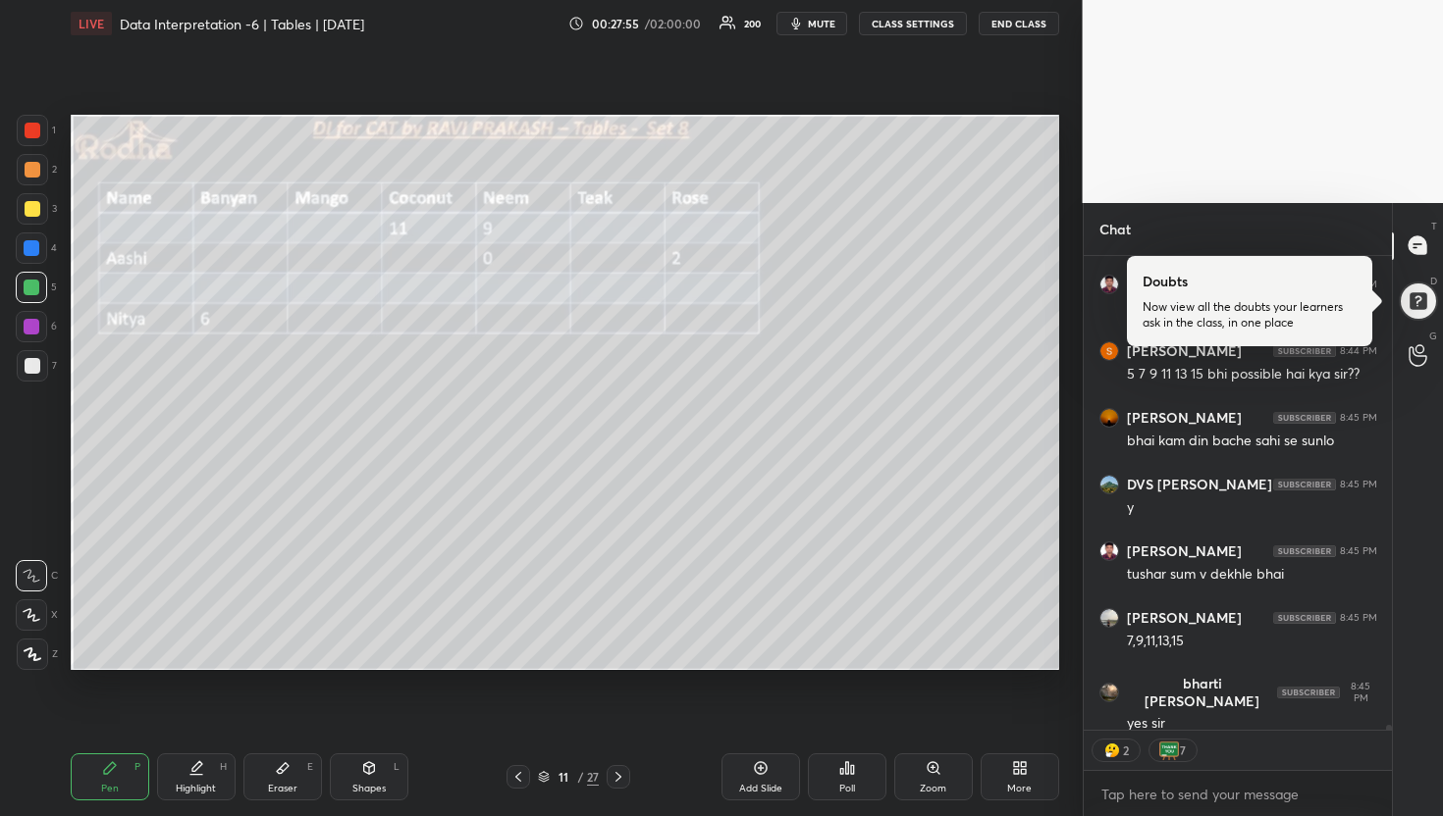
drag, startPoint x: 33, startPoint y: 167, endPoint x: 58, endPoint y: 196, distance: 38.3
click at [33, 167] on div at bounding box center [33, 170] width 16 height 16
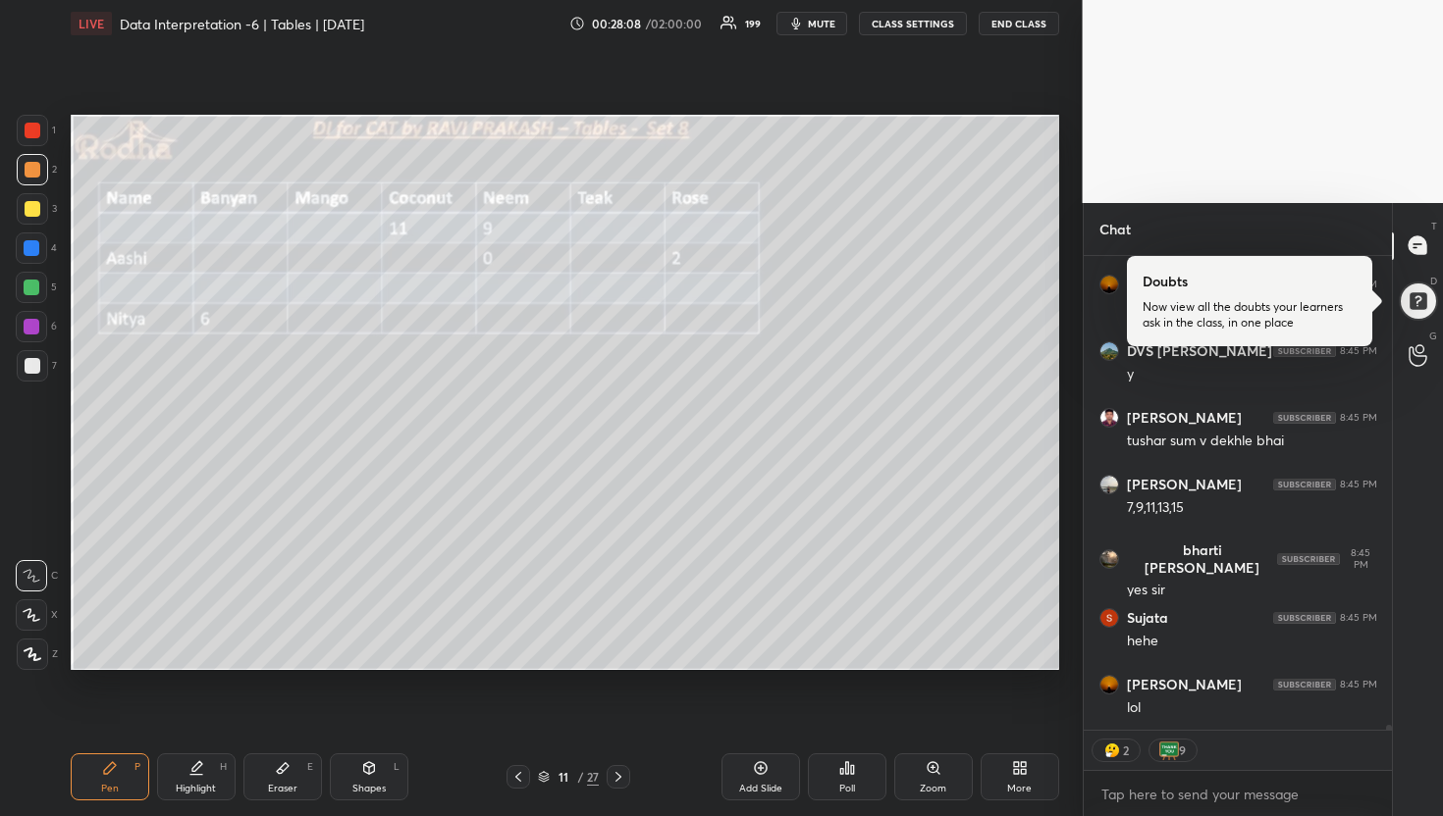
scroll to position [47192, 0]
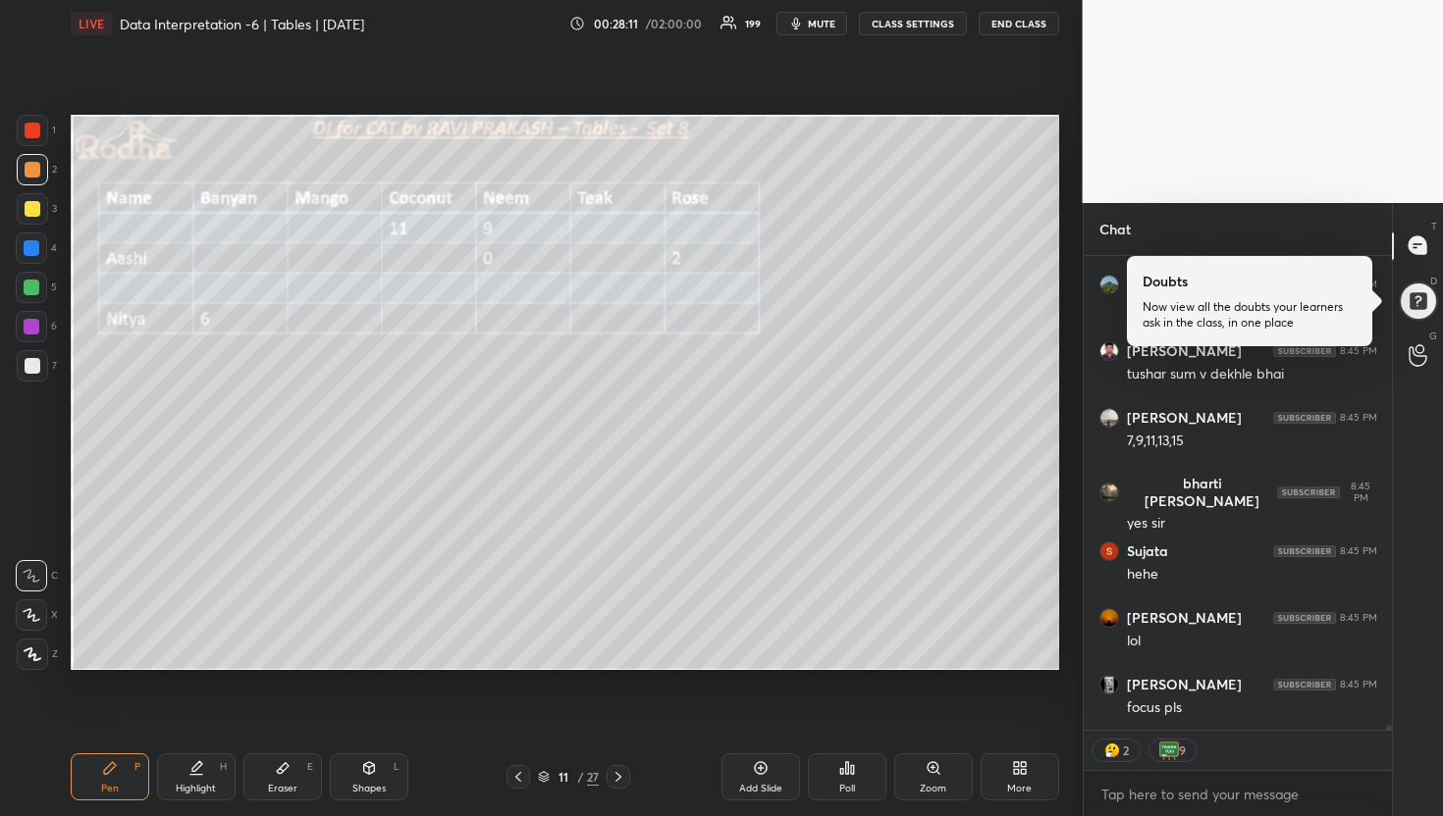
type textarea "x"
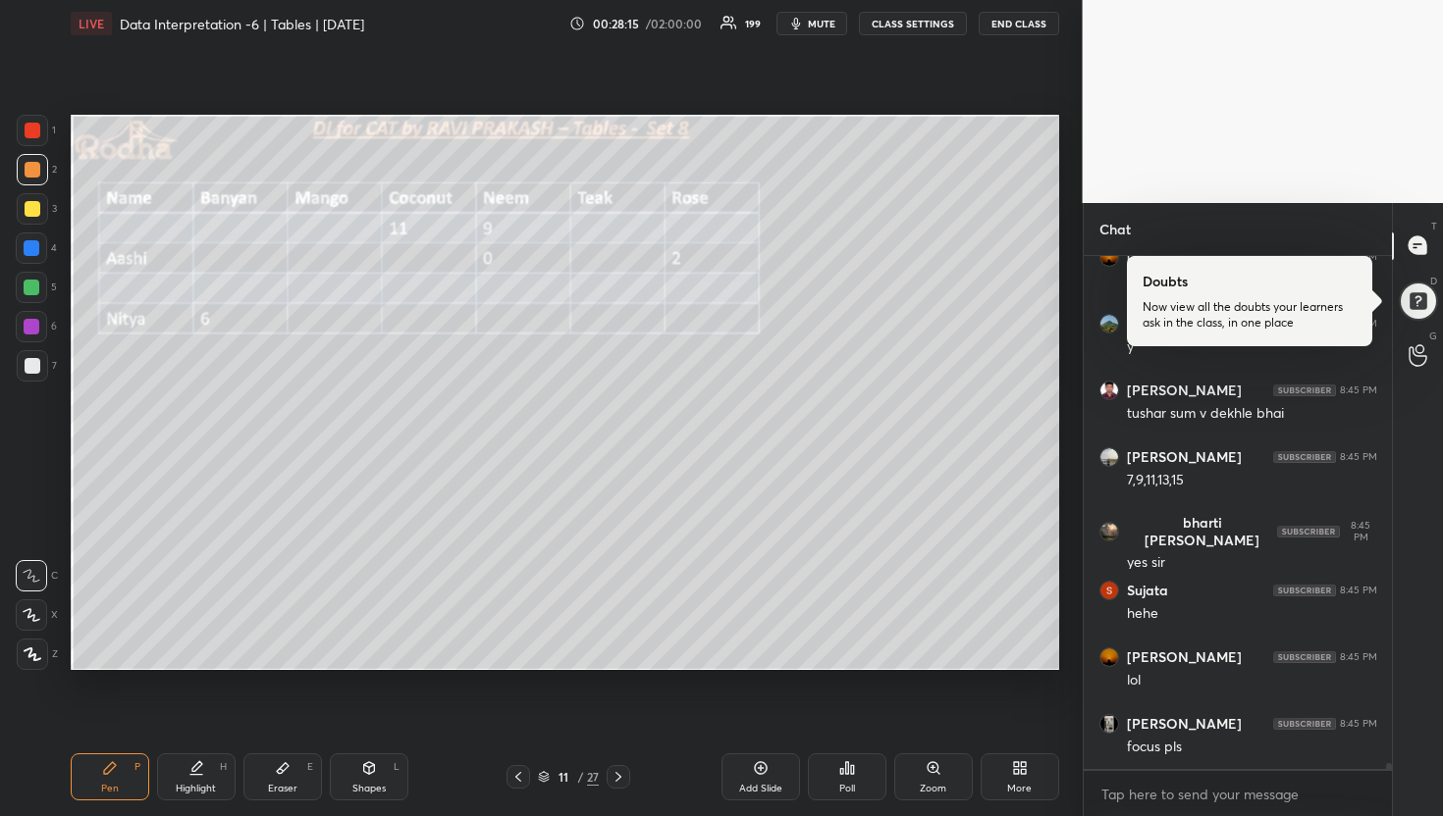
scroll to position [47219, 0]
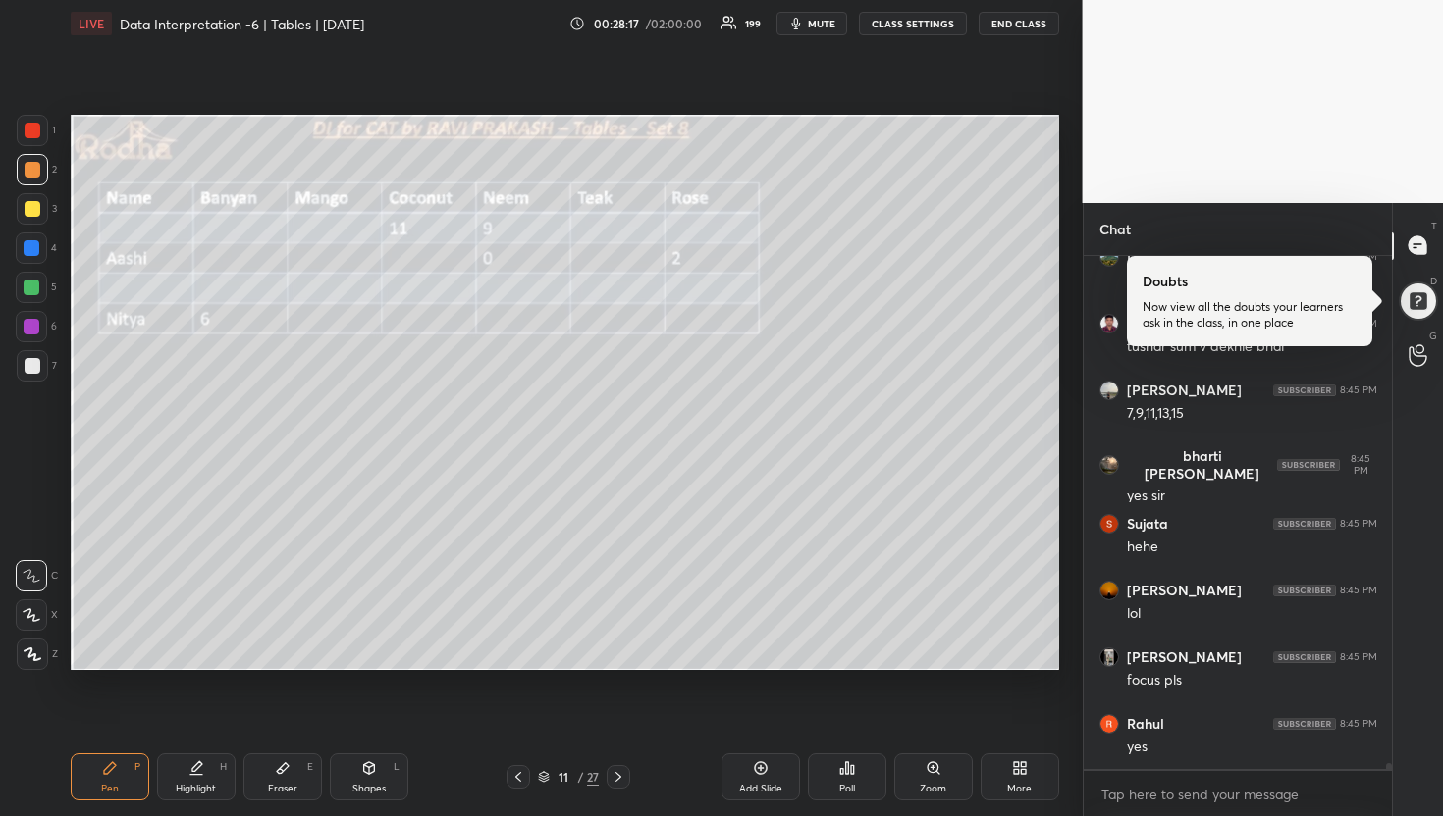
click at [271, 770] on div "Eraser E" at bounding box center [282, 777] width 79 height 47
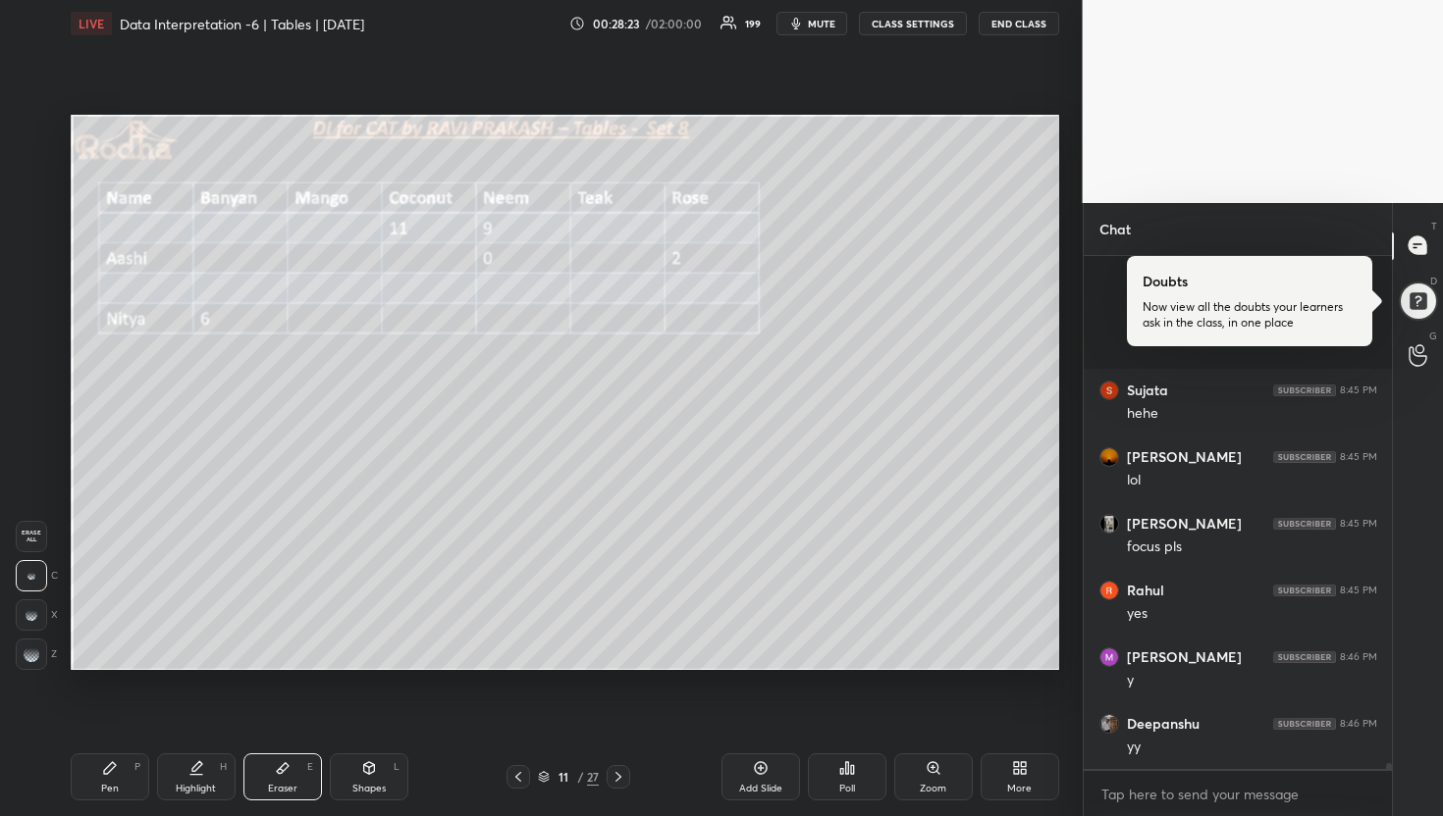
scroll to position [47553, 0]
drag, startPoint x: 117, startPoint y: 766, endPoint x: 124, endPoint y: 759, distance: 10.4
click at [118, 767] on div "Pen P" at bounding box center [110, 777] width 79 height 47
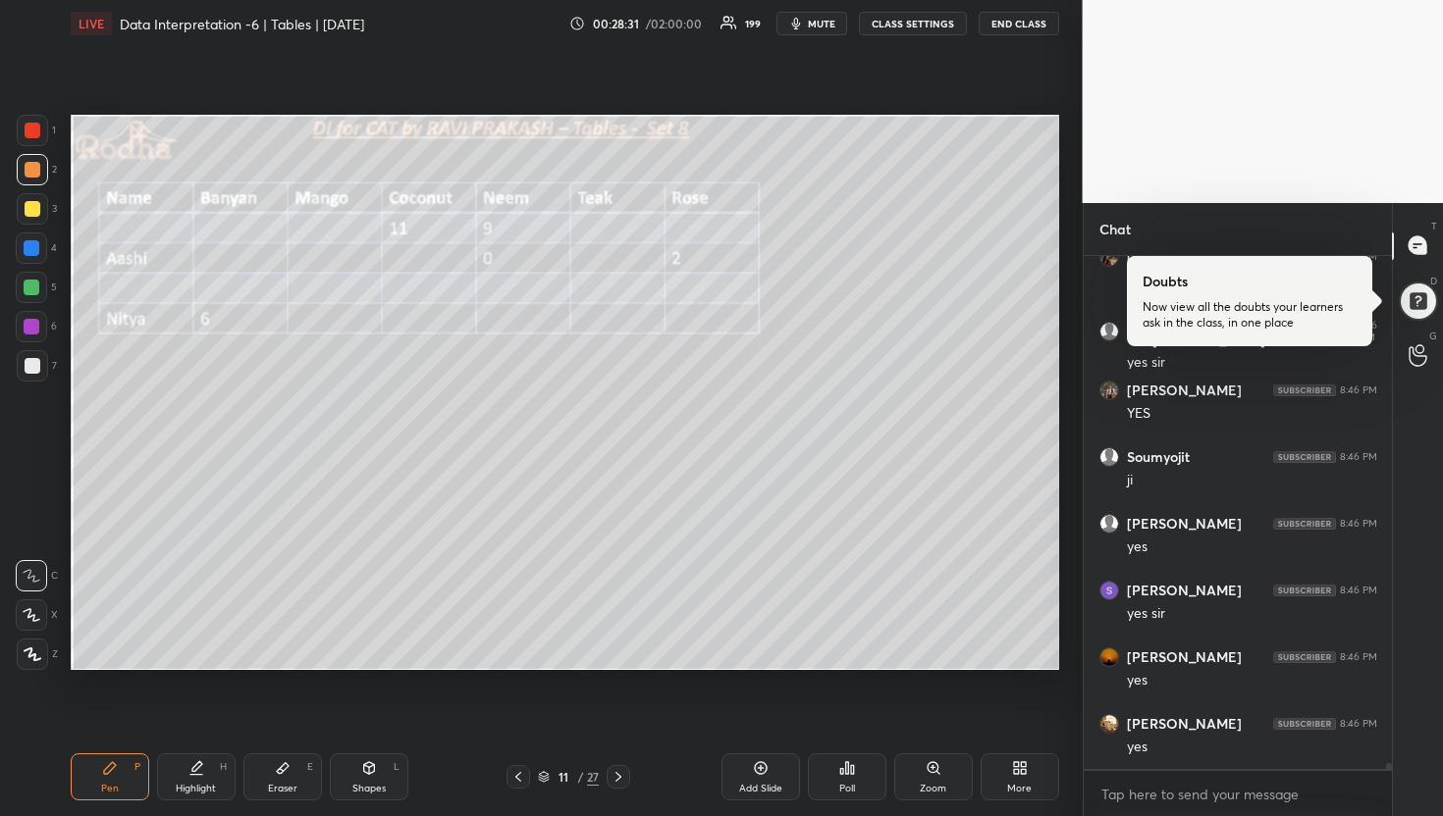
scroll to position [48236, 0]
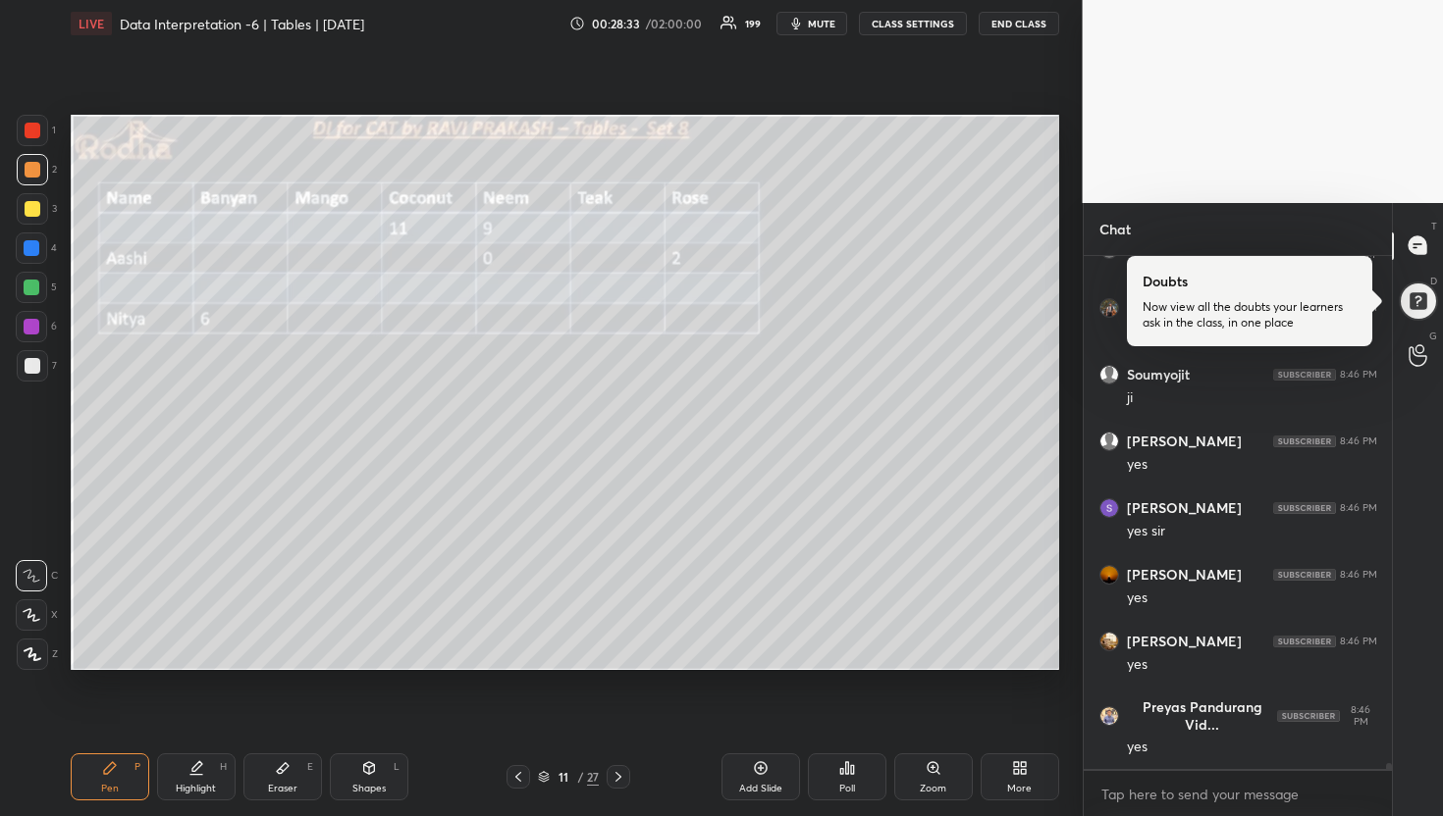
click at [33, 285] on div at bounding box center [32, 288] width 16 height 16
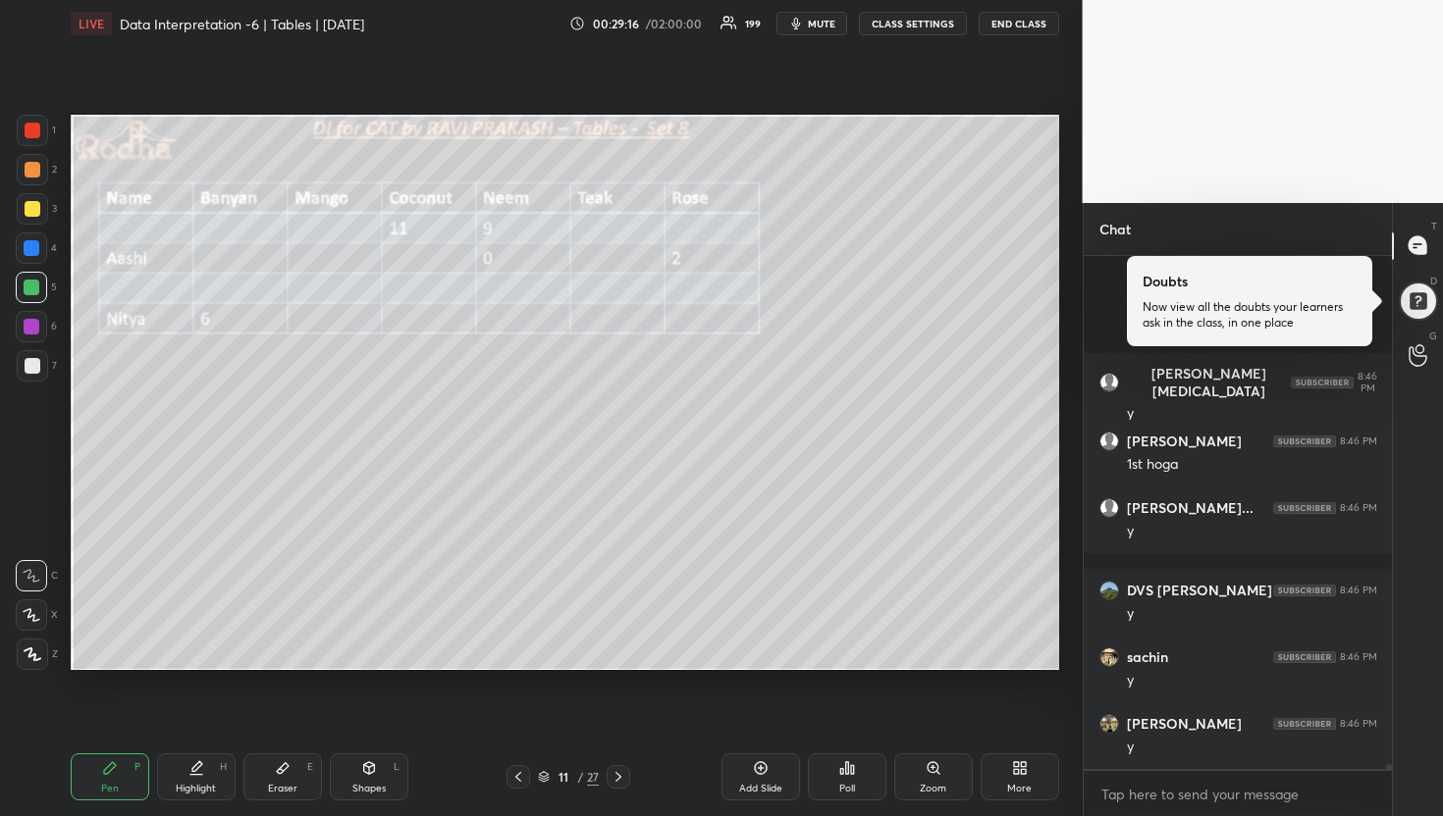
scroll to position [52036, 0]
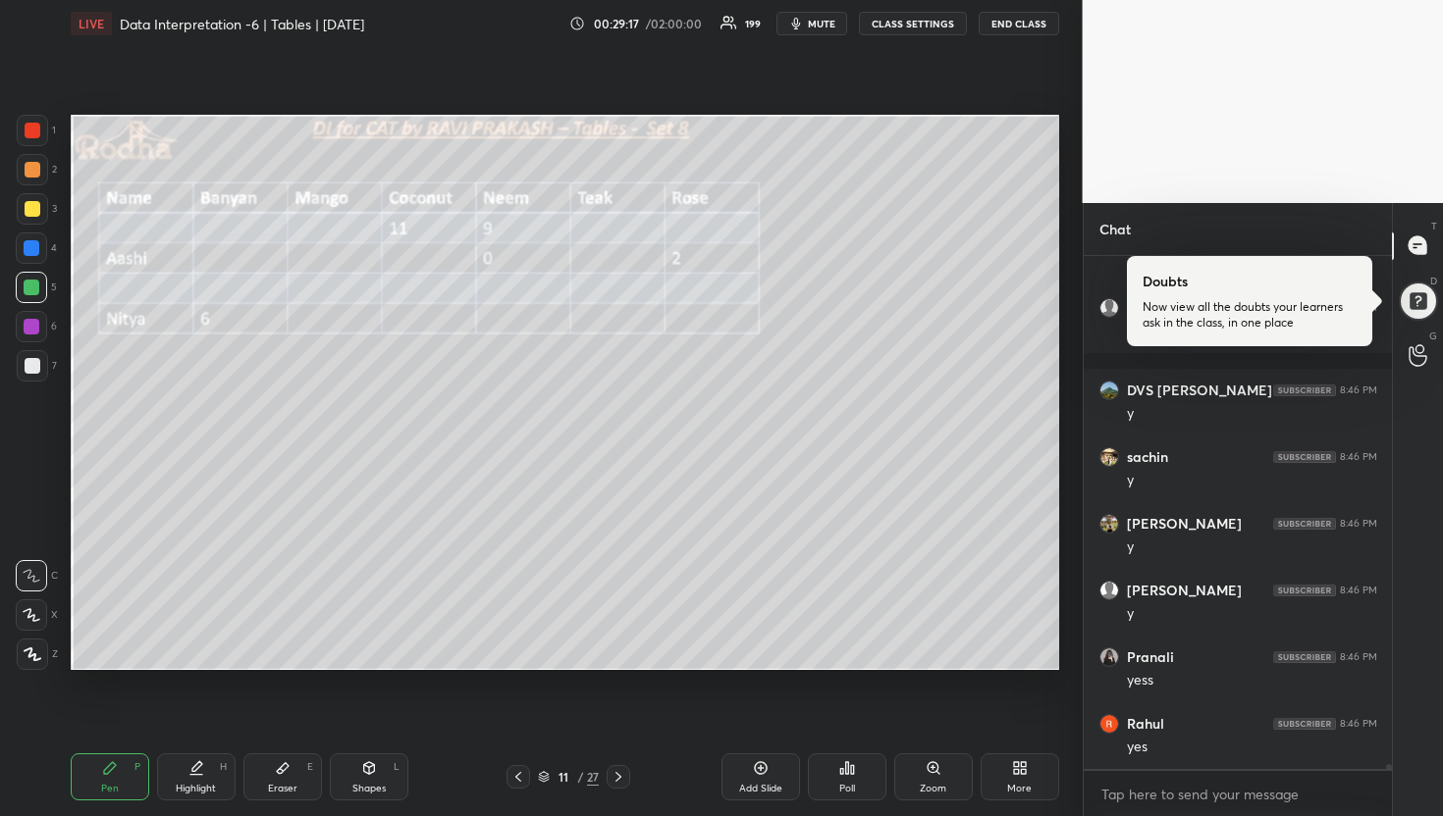
click at [33, 206] on div at bounding box center [33, 209] width 16 height 16
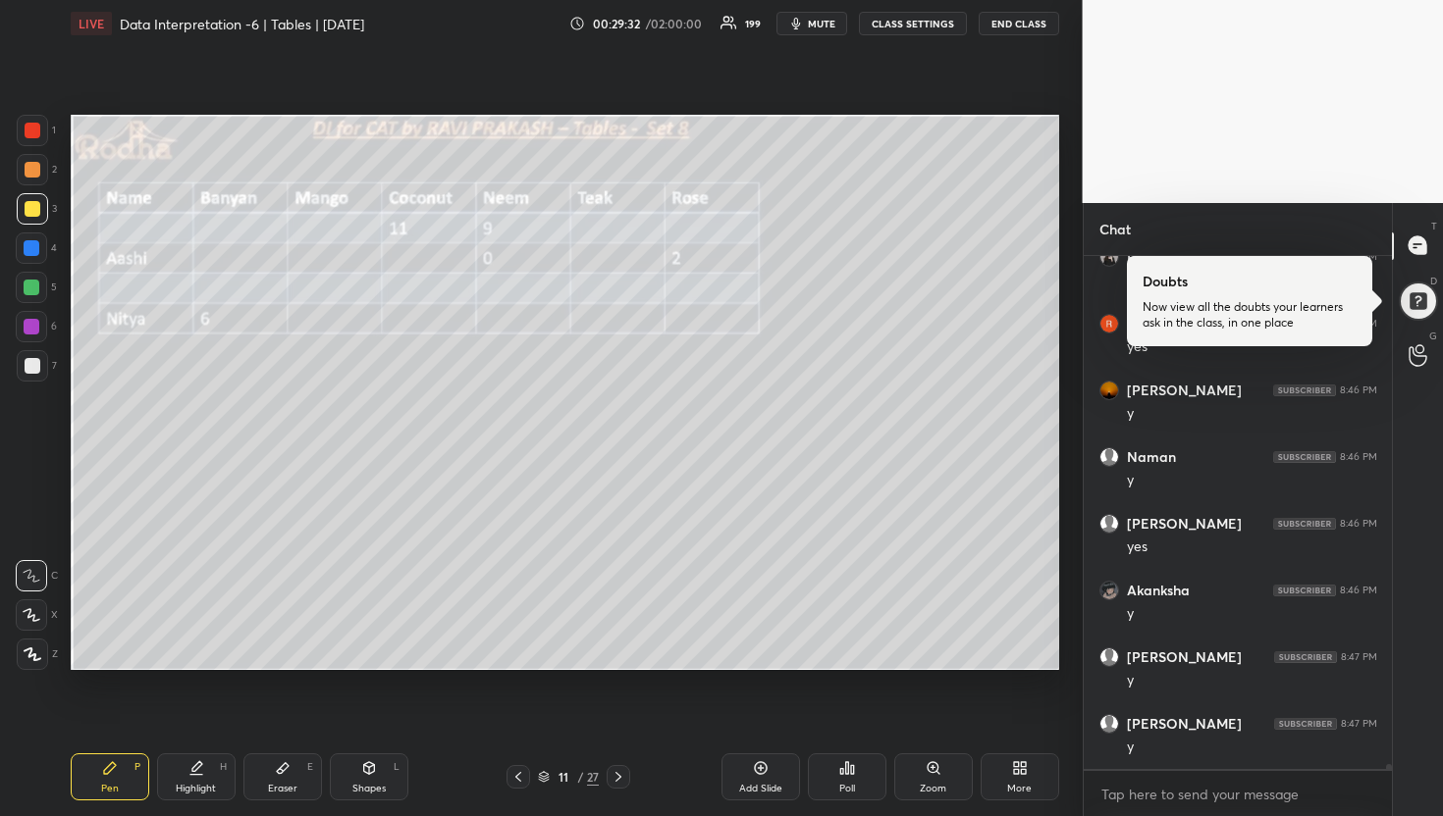
scroll to position [52503, 0]
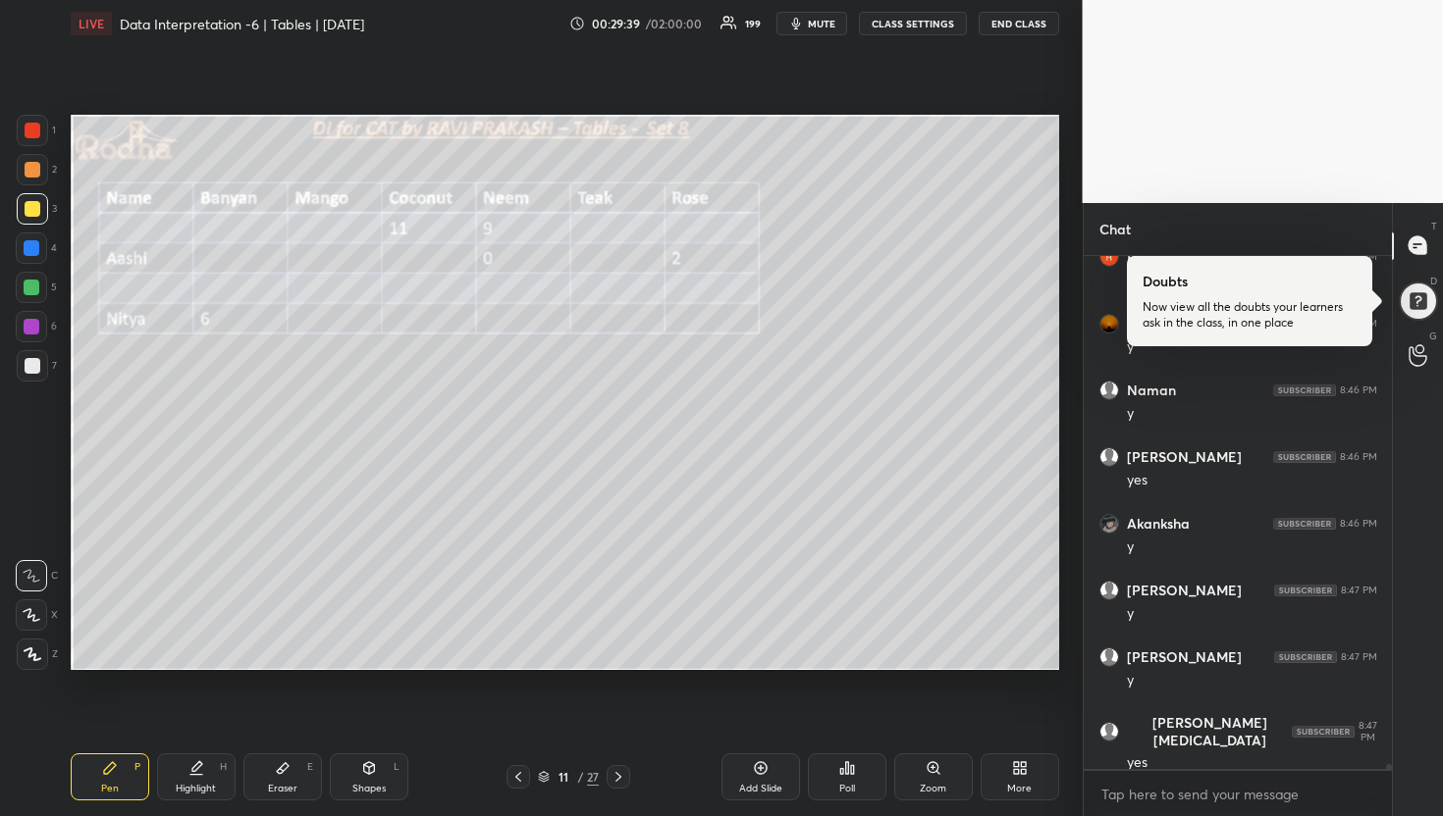
click at [277, 758] on div "Eraser E" at bounding box center [282, 777] width 79 height 47
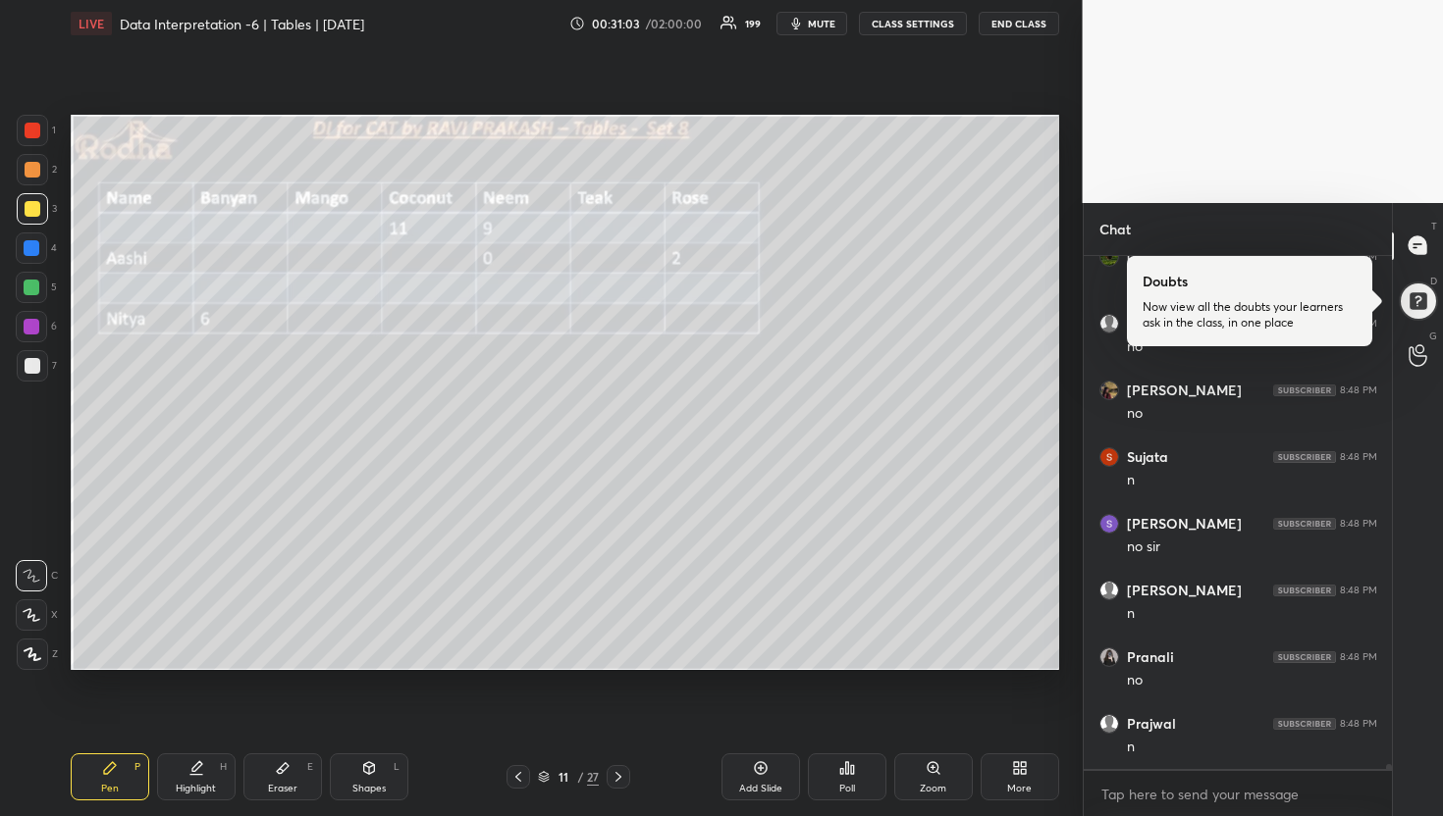
scroll to position [58842, 0]
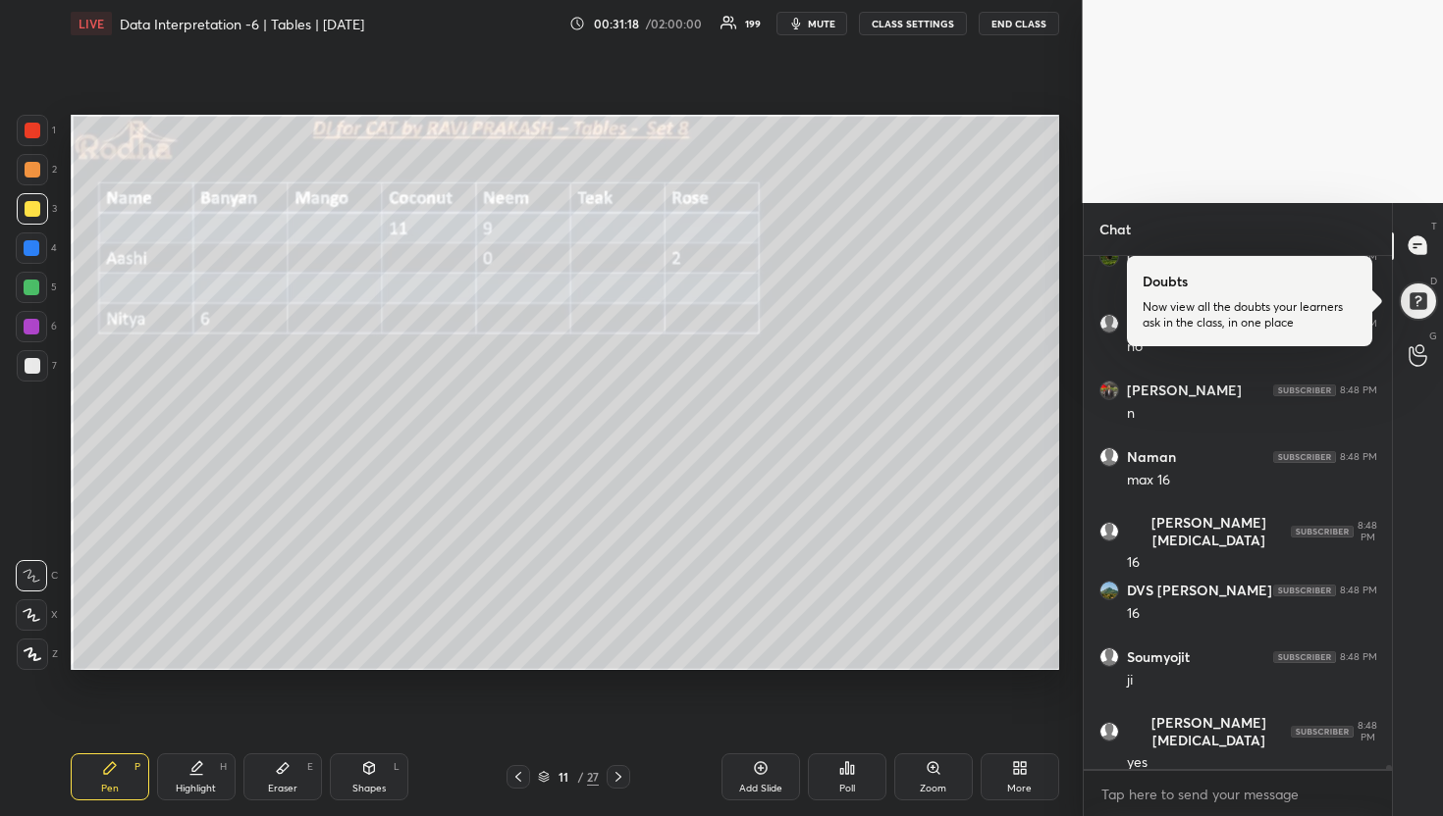
drag, startPoint x: 281, startPoint y: 789, endPoint x: 281, endPoint y: 777, distance: 11.8
click at [280, 788] on div "Eraser" at bounding box center [282, 789] width 29 height 10
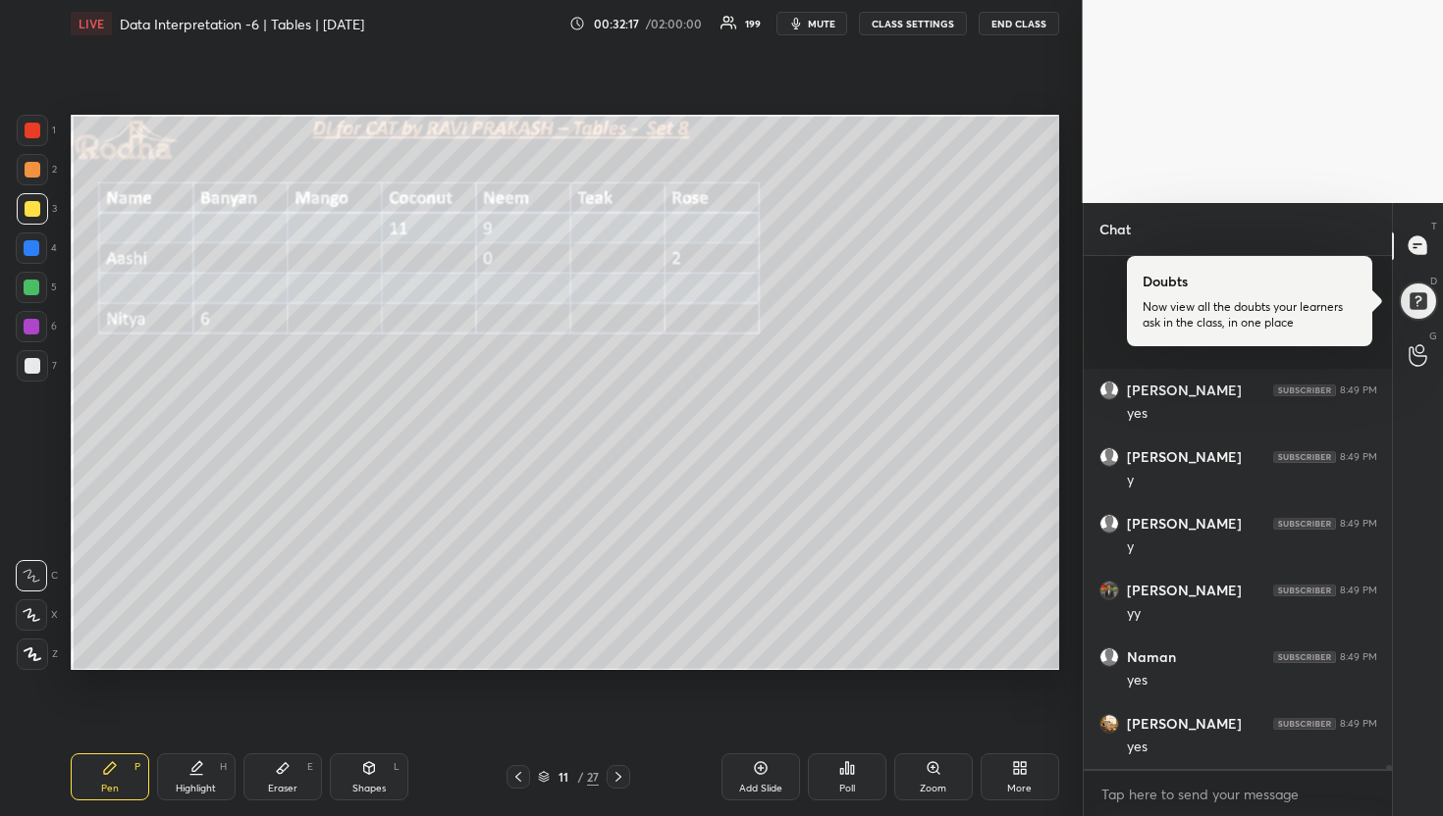
scroll to position [63777, 0]
drag, startPoint x: 290, startPoint y: 781, endPoint x: 297, endPoint y: 698, distance: 83.8
click at [290, 780] on div "Eraser E" at bounding box center [282, 777] width 79 height 47
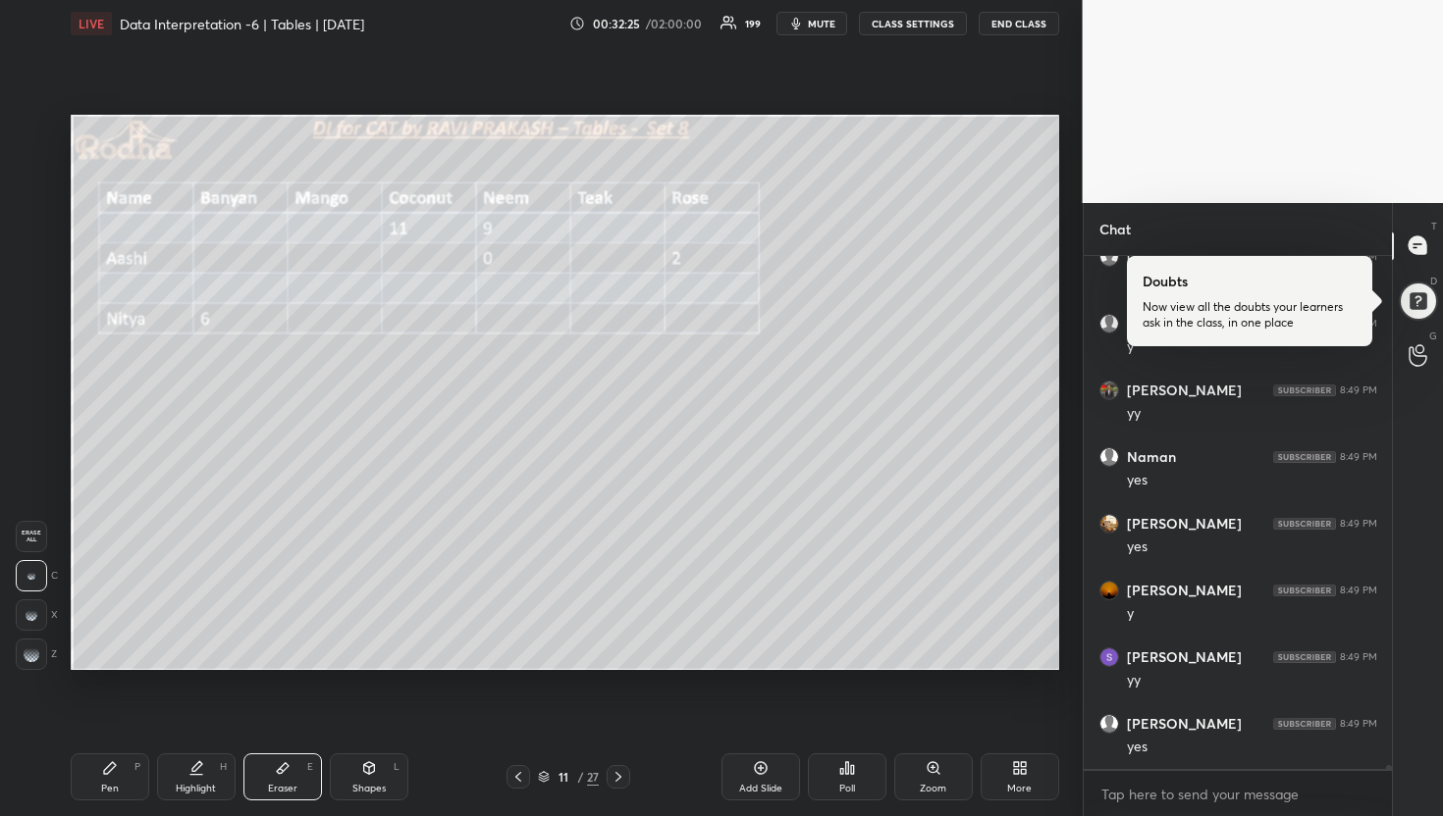
scroll to position [63843, 0]
drag, startPoint x: 28, startPoint y: 650, endPoint x: 62, endPoint y: 610, distance: 51.5
click at [30, 649] on rect at bounding box center [30, 650] width 2 height 2
click at [113, 774] on icon at bounding box center [110, 769] width 16 height 16
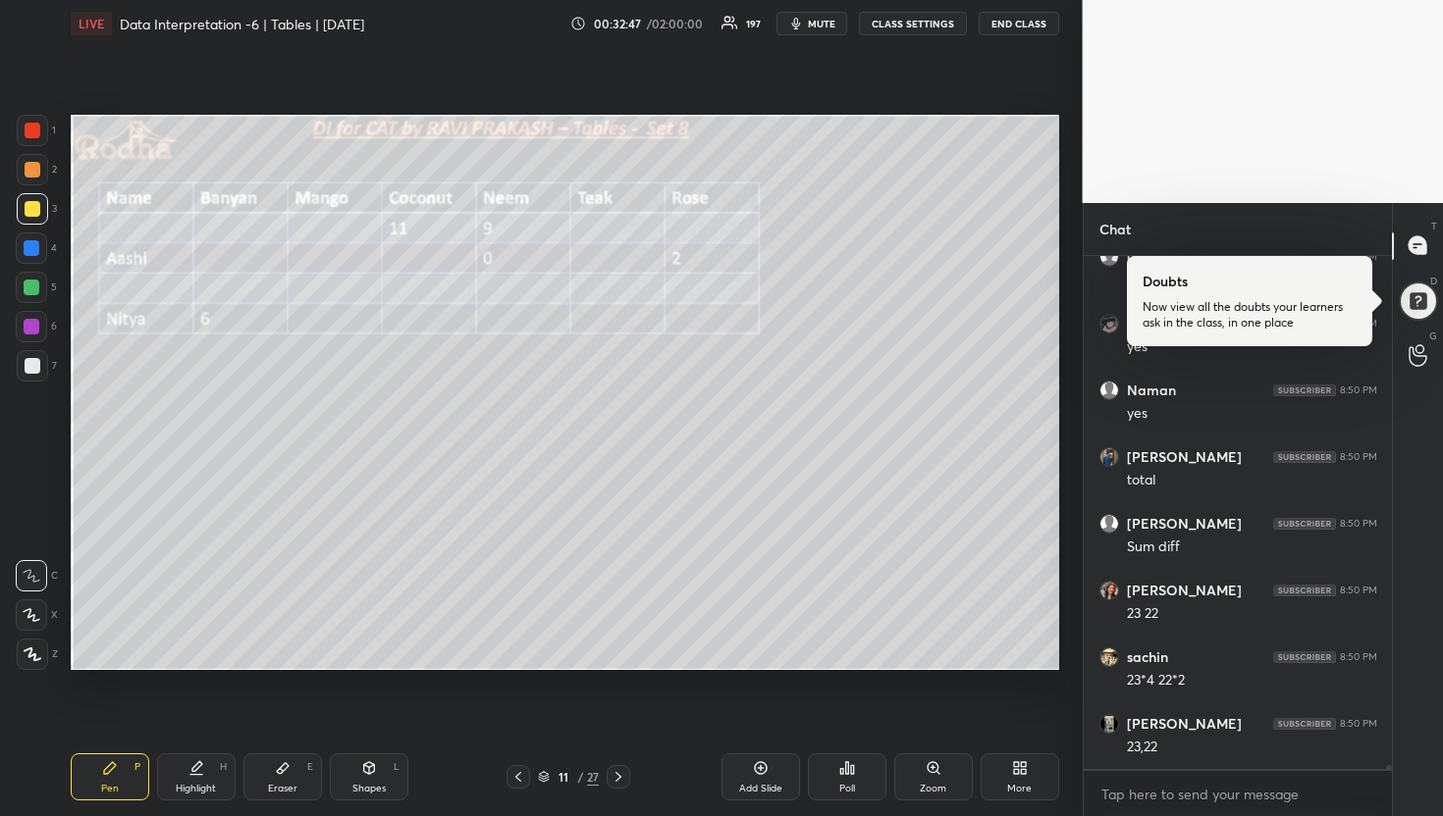
scroll to position [64711, 0]
drag, startPoint x: 36, startPoint y: 361, endPoint x: 57, endPoint y: 358, distance: 20.8
click at [36, 360] on div at bounding box center [33, 366] width 16 height 16
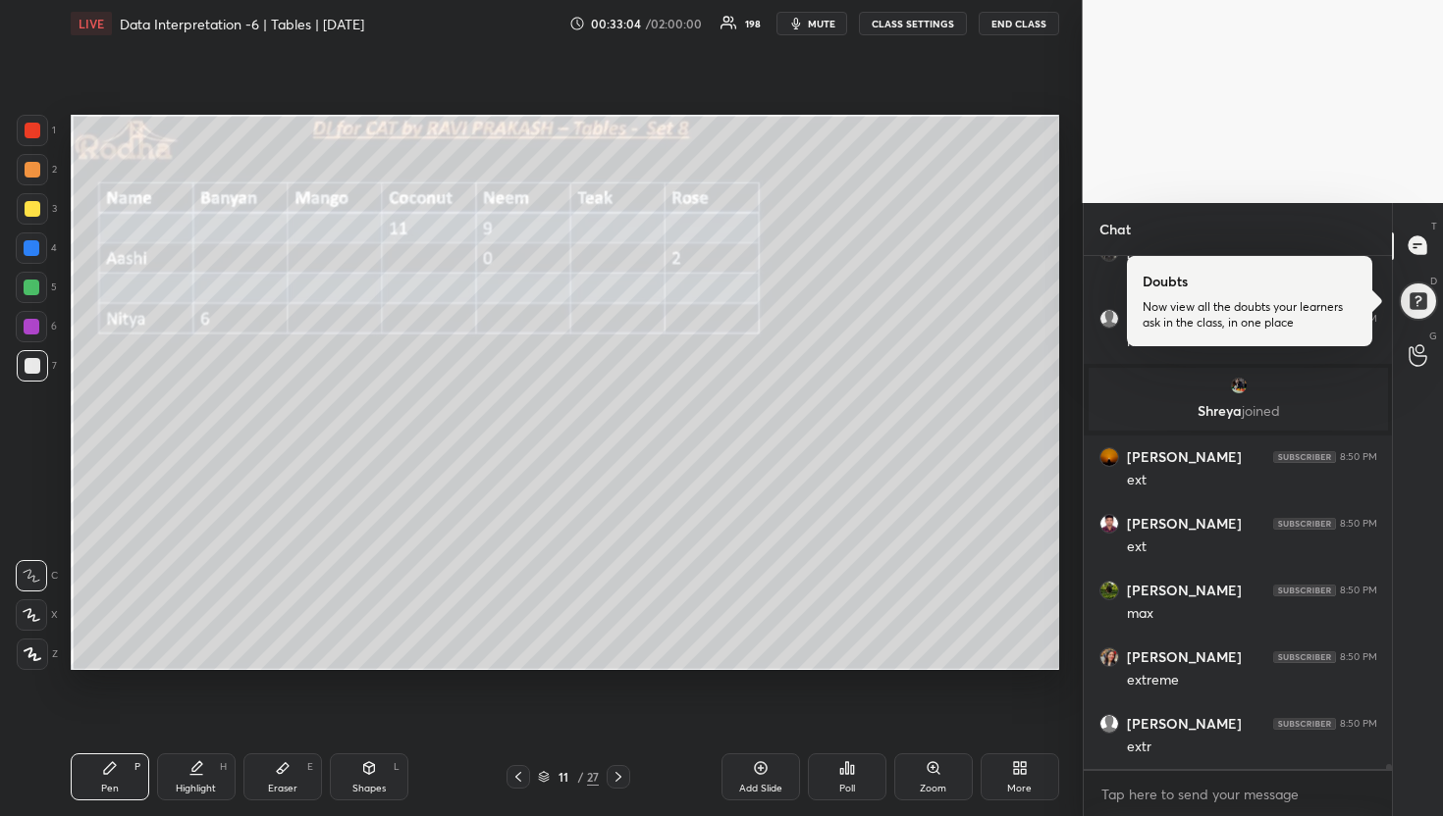
scroll to position [57816, 0]
click at [32, 247] on div at bounding box center [32, 248] width 16 height 16
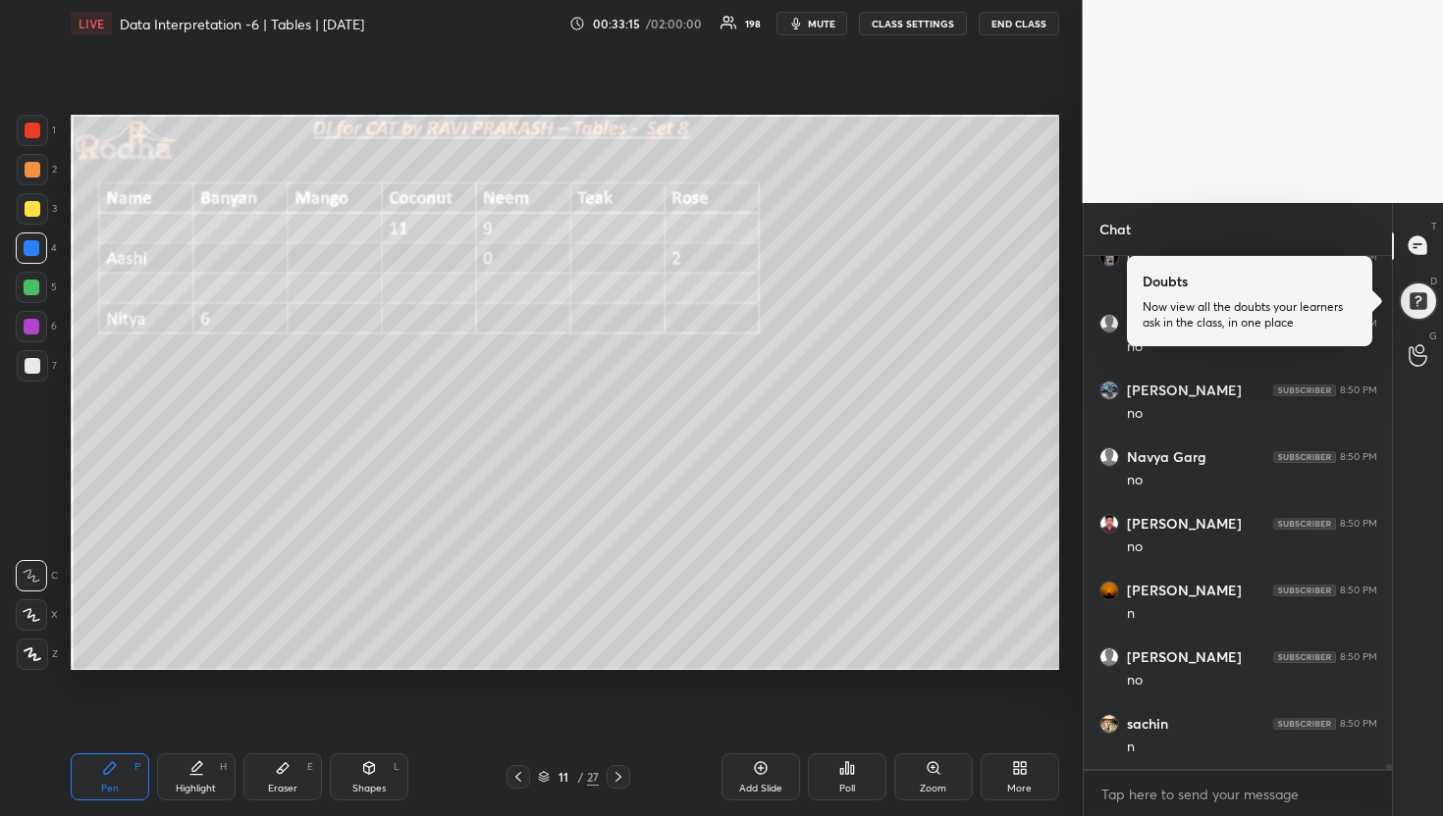
scroll to position [58617, 0]
click at [34, 611] on icon at bounding box center [32, 615] width 18 height 14
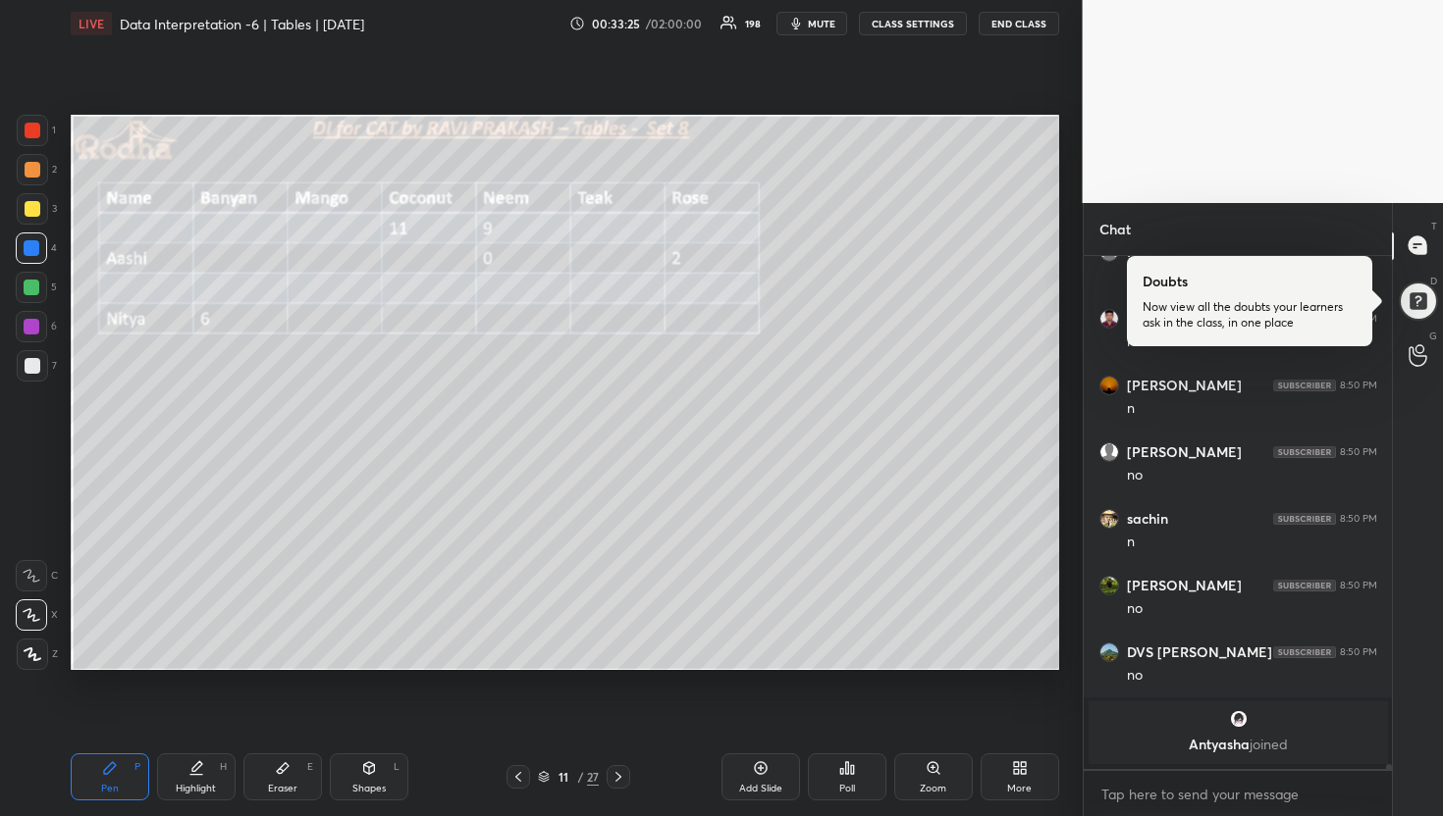
click at [34, 207] on div at bounding box center [33, 209] width 16 height 16
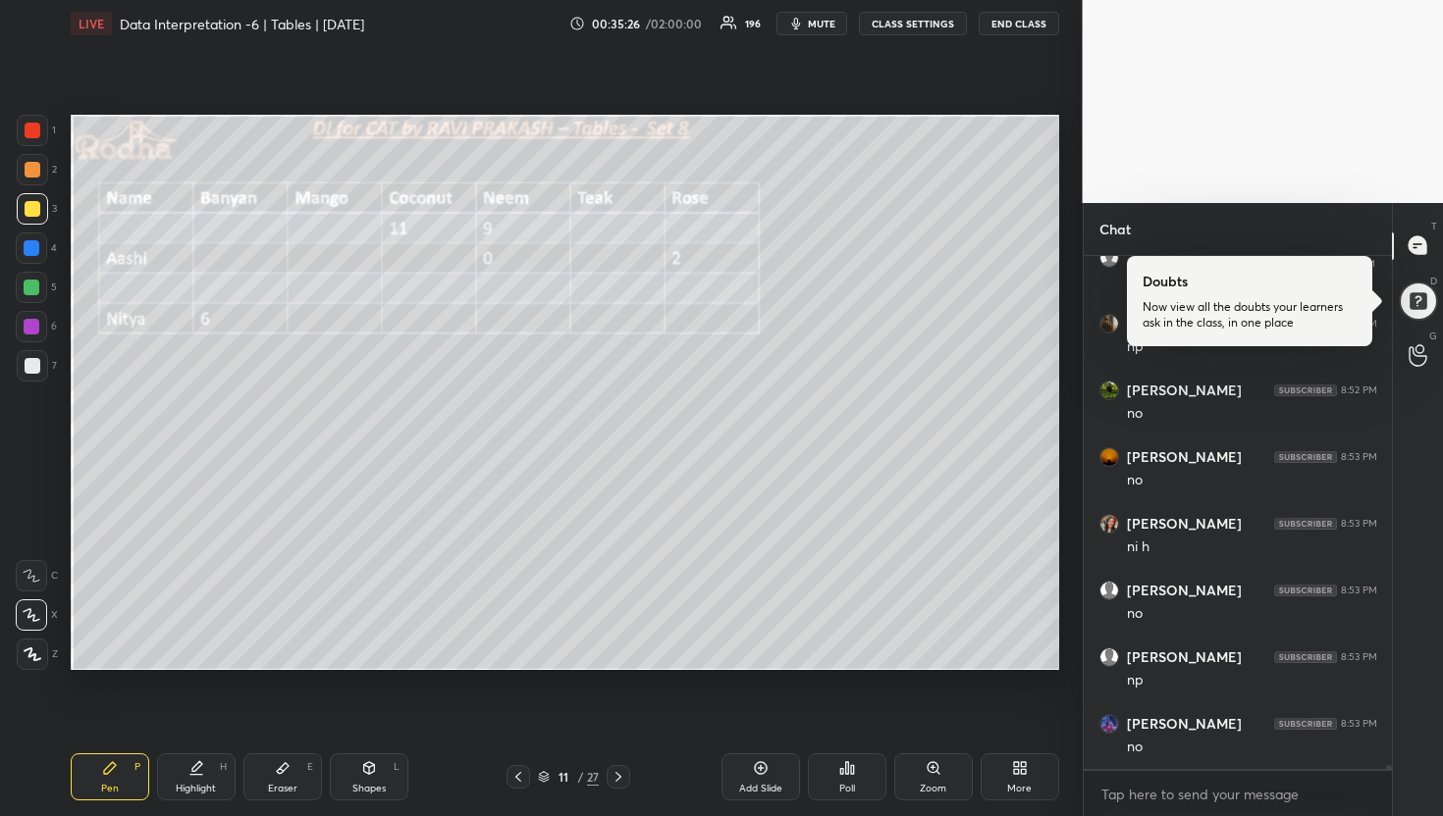
scroll to position [65723, 0]
drag, startPoint x: 272, startPoint y: 802, endPoint x: 278, endPoint y: 787, distance: 15.9
click at [272, 800] on div "Pen P Highlight H Eraser E Shapes L 11 / 27 Add Slide Poll Zoom More" at bounding box center [565, 777] width 988 height 79
click at [280, 784] on div "Eraser" at bounding box center [282, 789] width 29 height 10
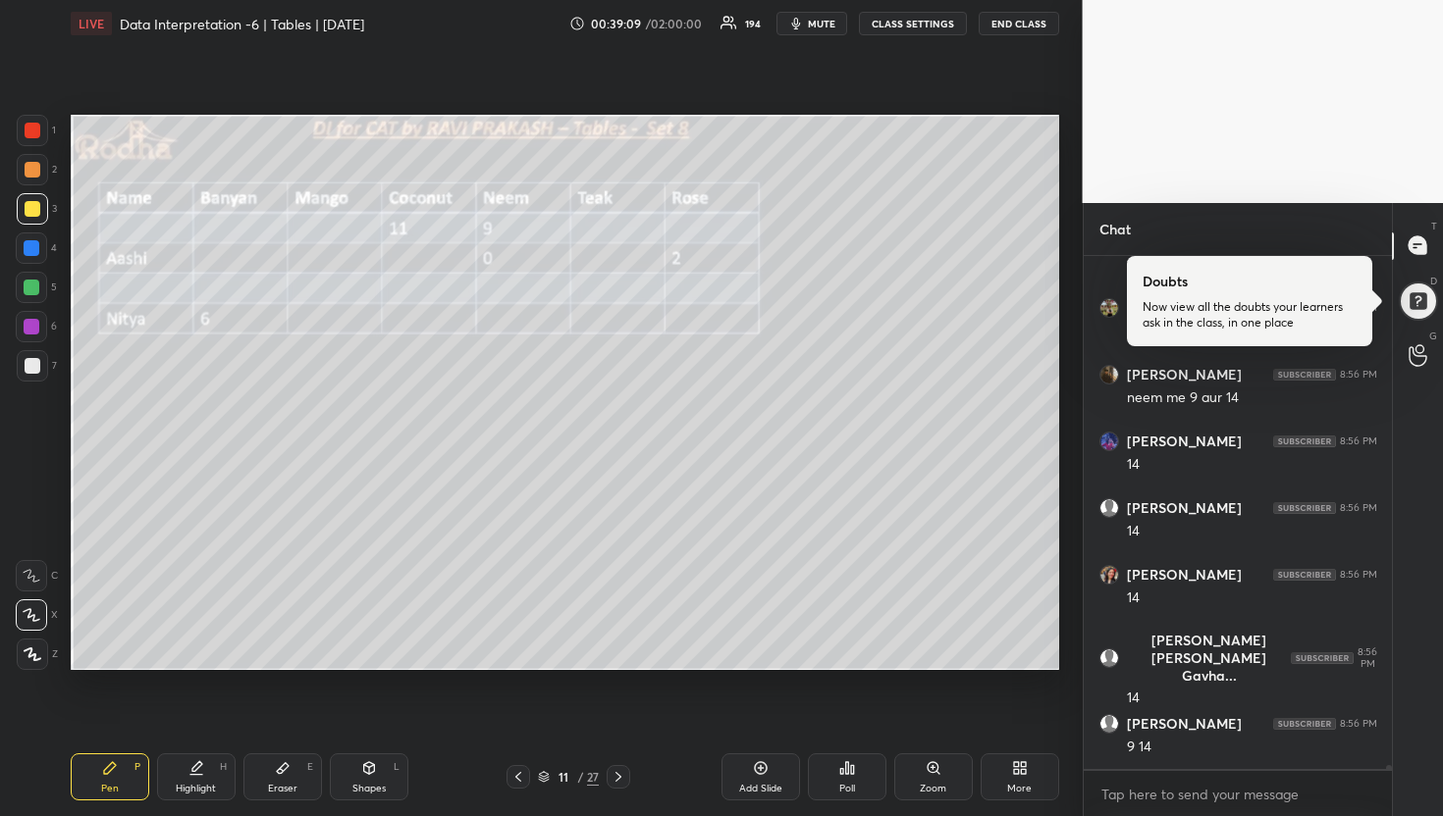
click at [273, 785] on div "Eraser" at bounding box center [282, 789] width 29 height 10
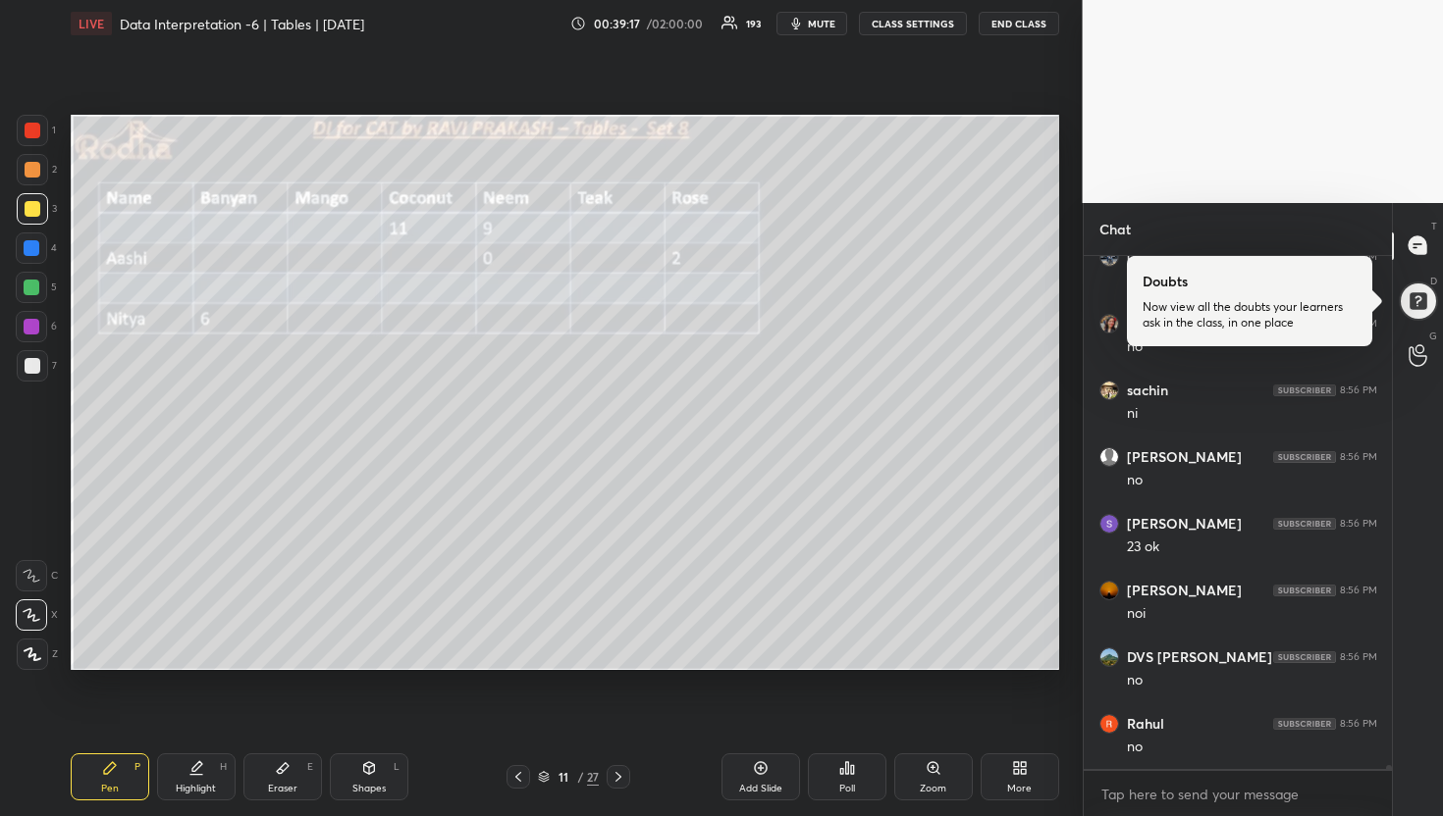
click at [280, 784] on div "Eraser" at bounding box center [282, 789] width 29 height 10
click at [280, 777] on div "Eraser E" at bounding box center [282, 777] width 79 height 47
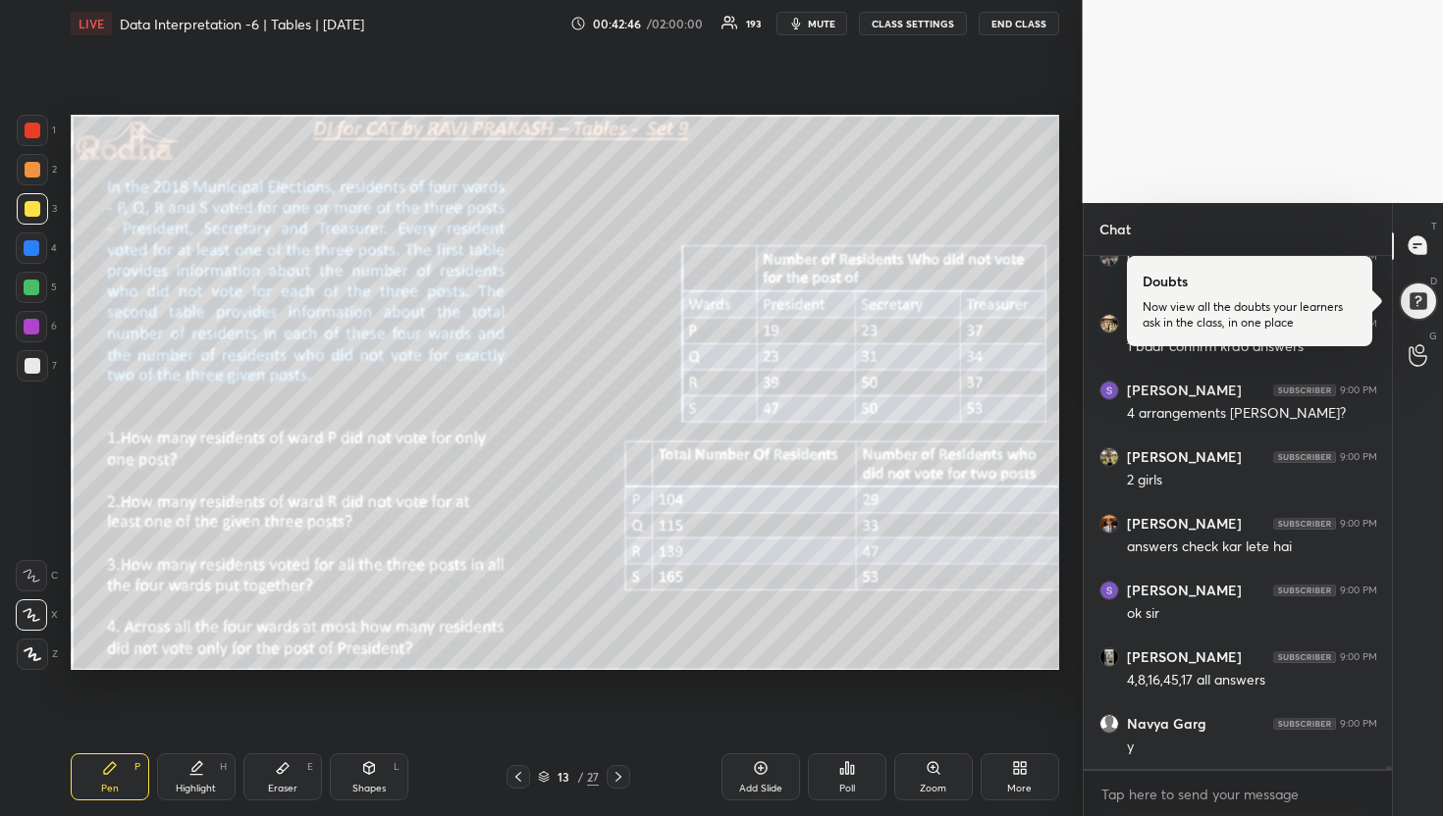
scroll to position [86037, 0]
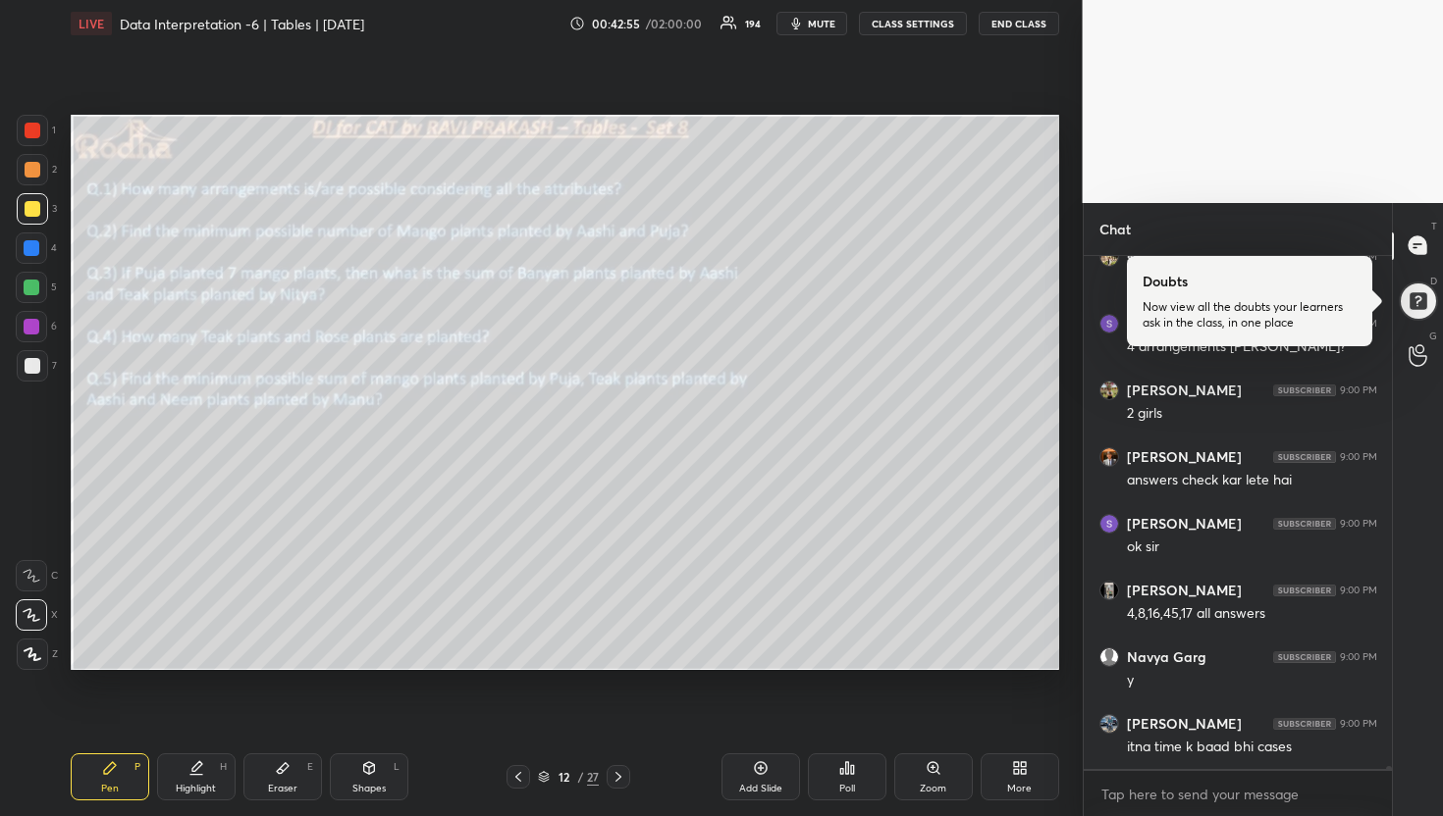
click at [1004, 775] on div "More" at bounding box center [1019, 777] width 79 height 47
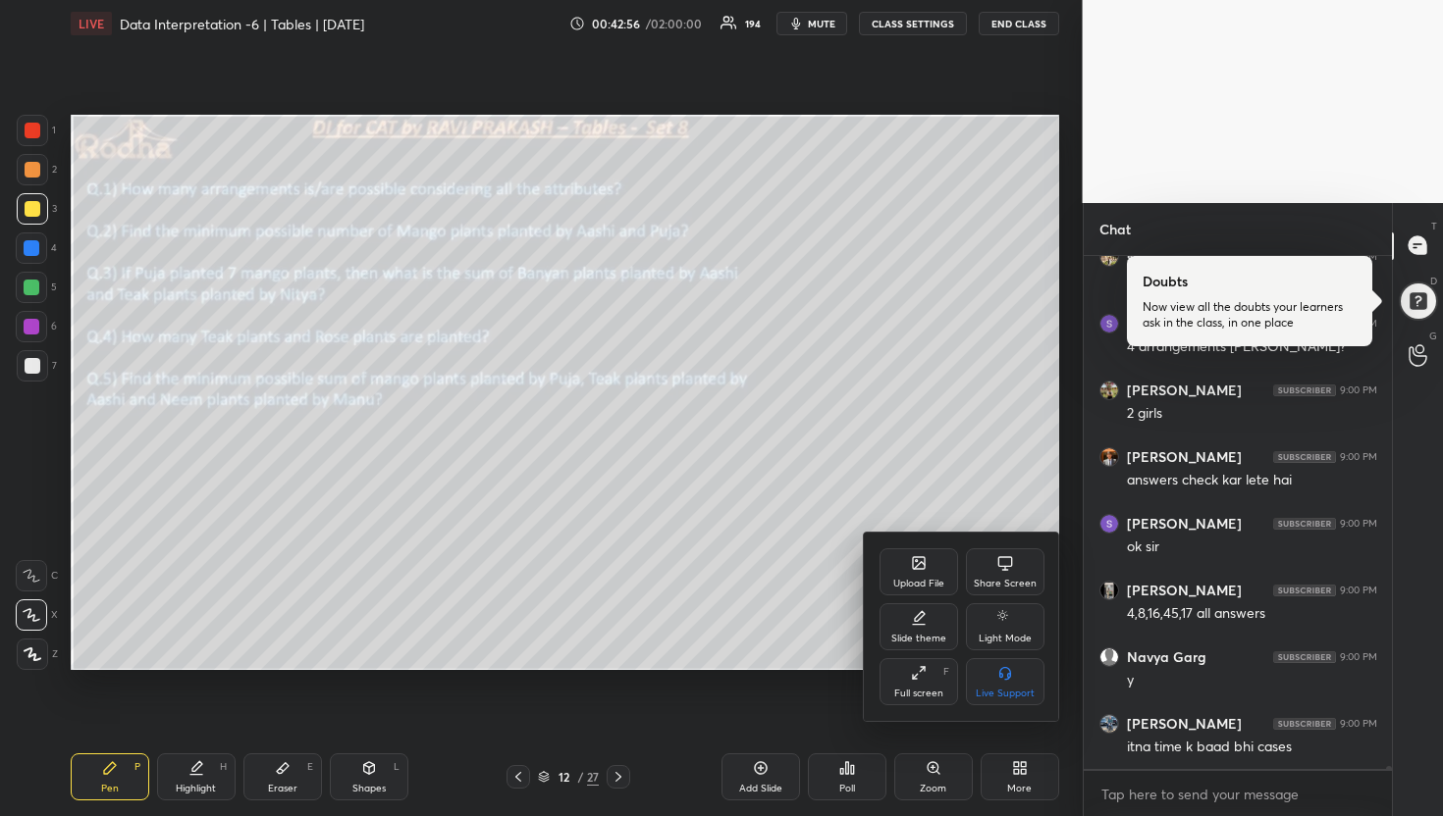
click at [917, 576] on div "Upload File" at bounding box center [918, 572] width 79 height 47
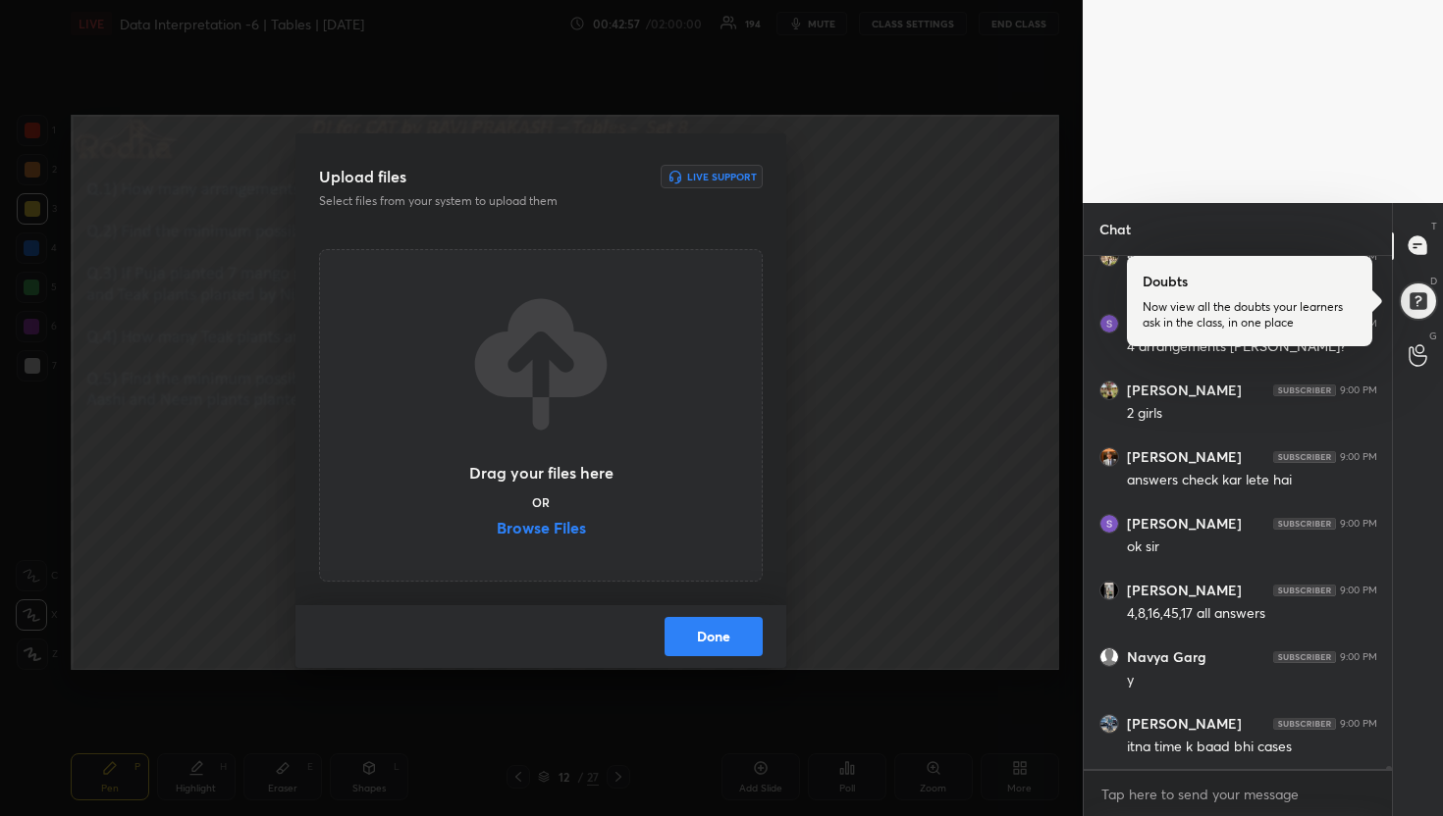
click at [535, 526] on label "Browse Files" at bounding box center [541, 530] width 89 height 21
click at [497, 526] on input "Browse Files" at bounding box center [497, 530] width 0 height 21
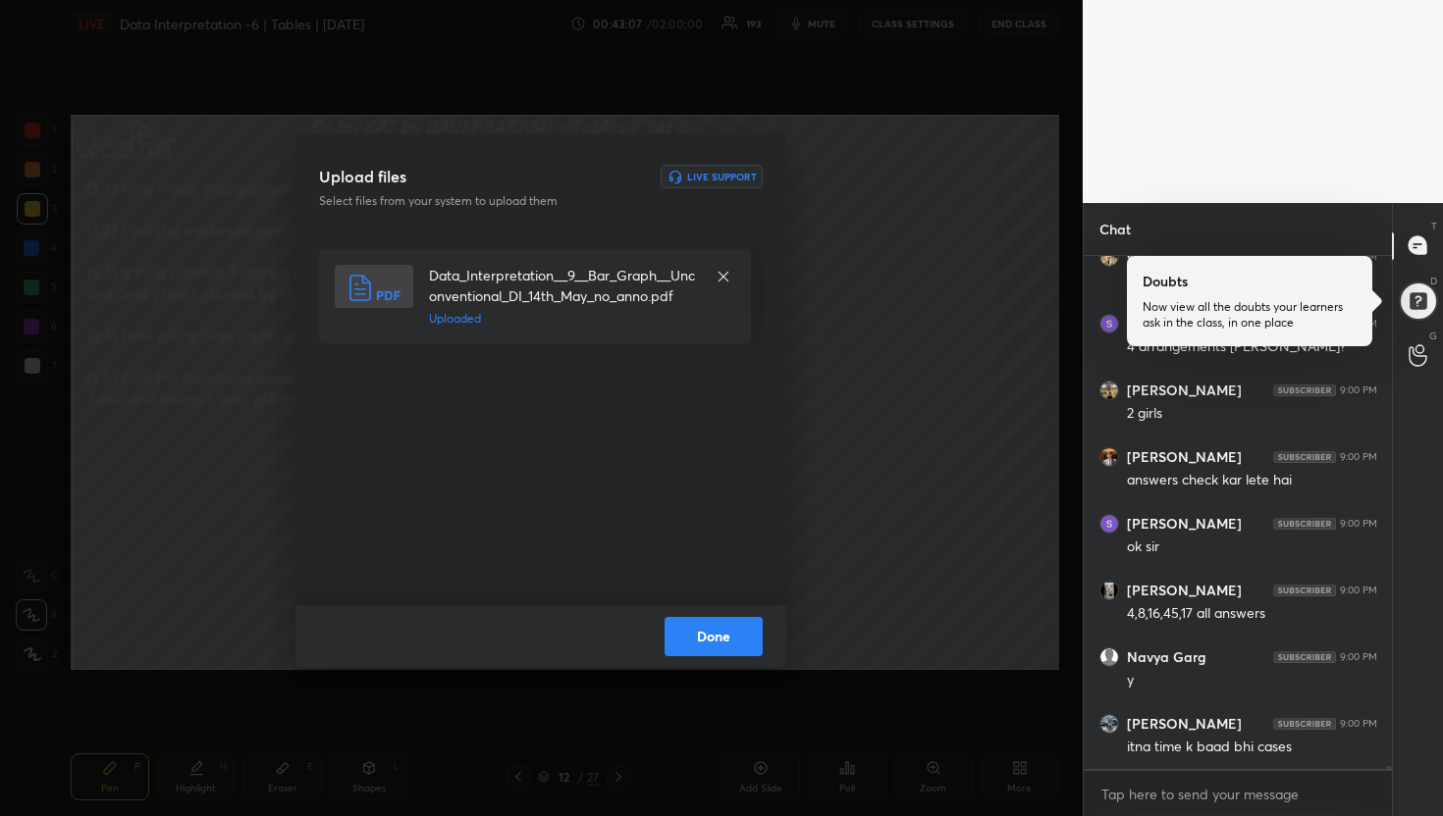
click at [718, 621] on button "Done" at bounding box center [713, 636] width 98 height 39
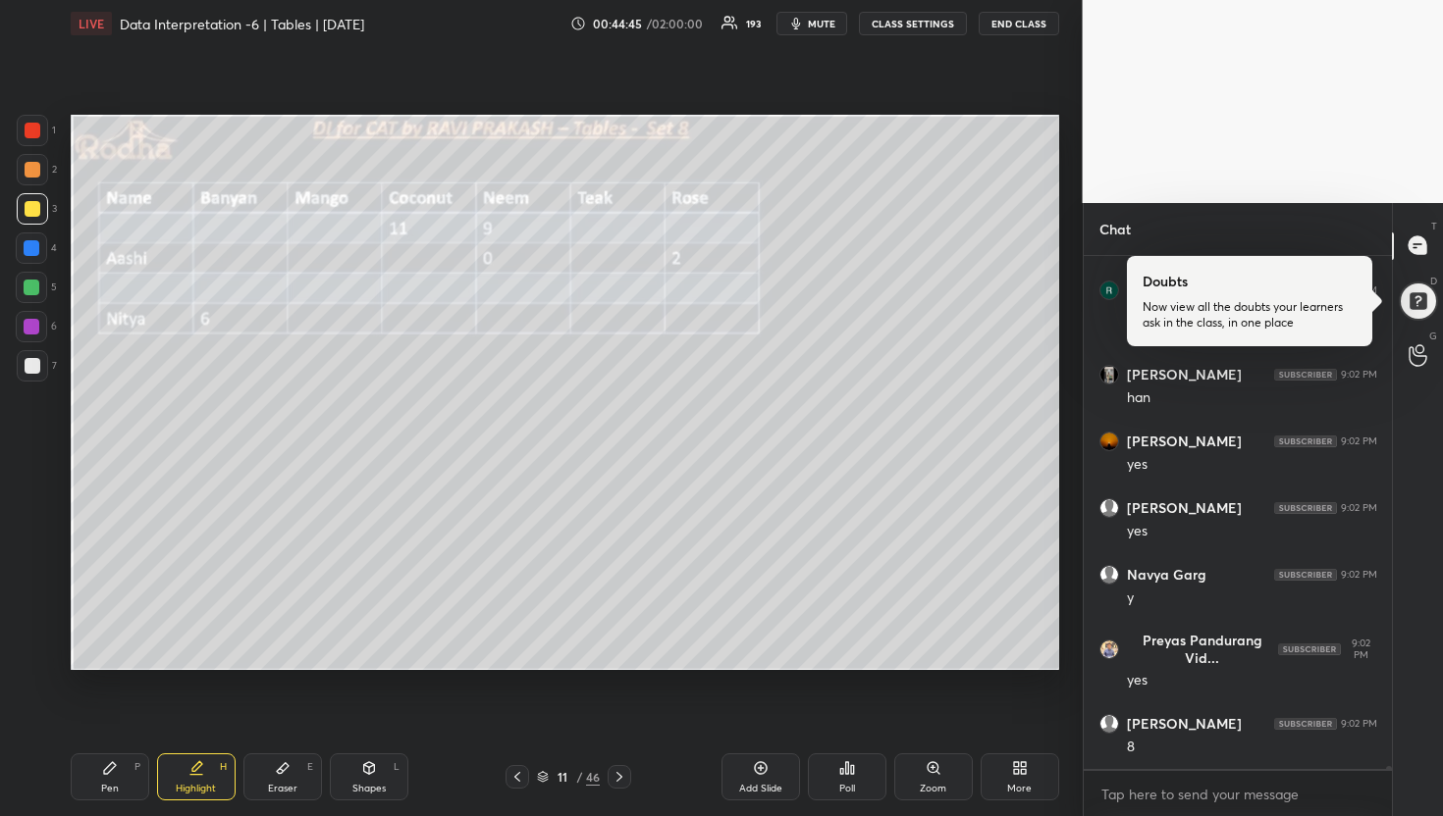
scroll to position [88296, 0]
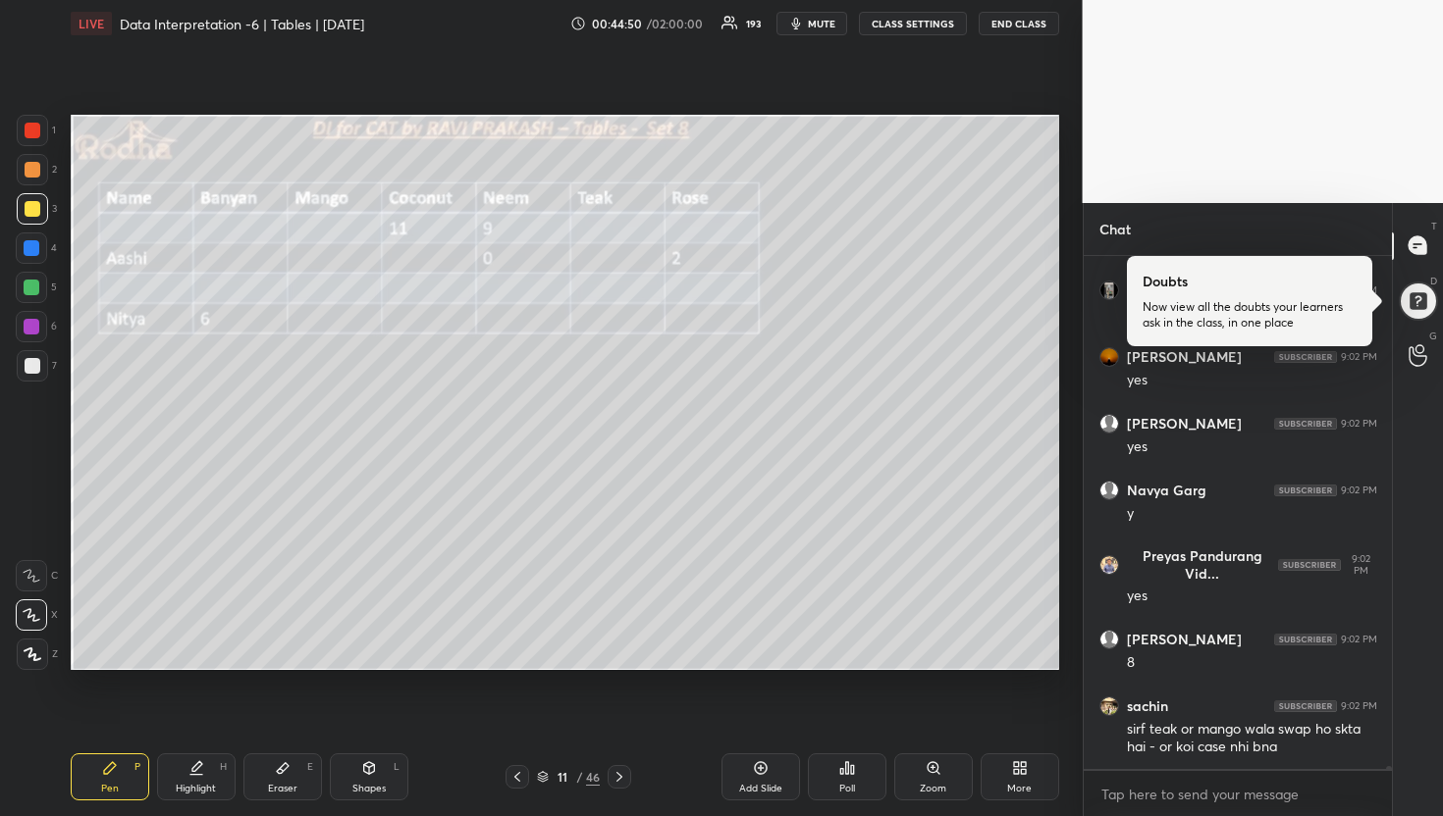
click at [34, 289] on div at bounding box center [32, 288] width 16 height 16
click at [45, 324] on div at bounding box center [31, 326] width 31 height 31
drag, startPoint x: 31, startPoint y: 325, endPoint x: 53, endPoint y: 324, distance: 21.6
click at [31, 325] on div at bounding box center [32, 327] width 16 height 16
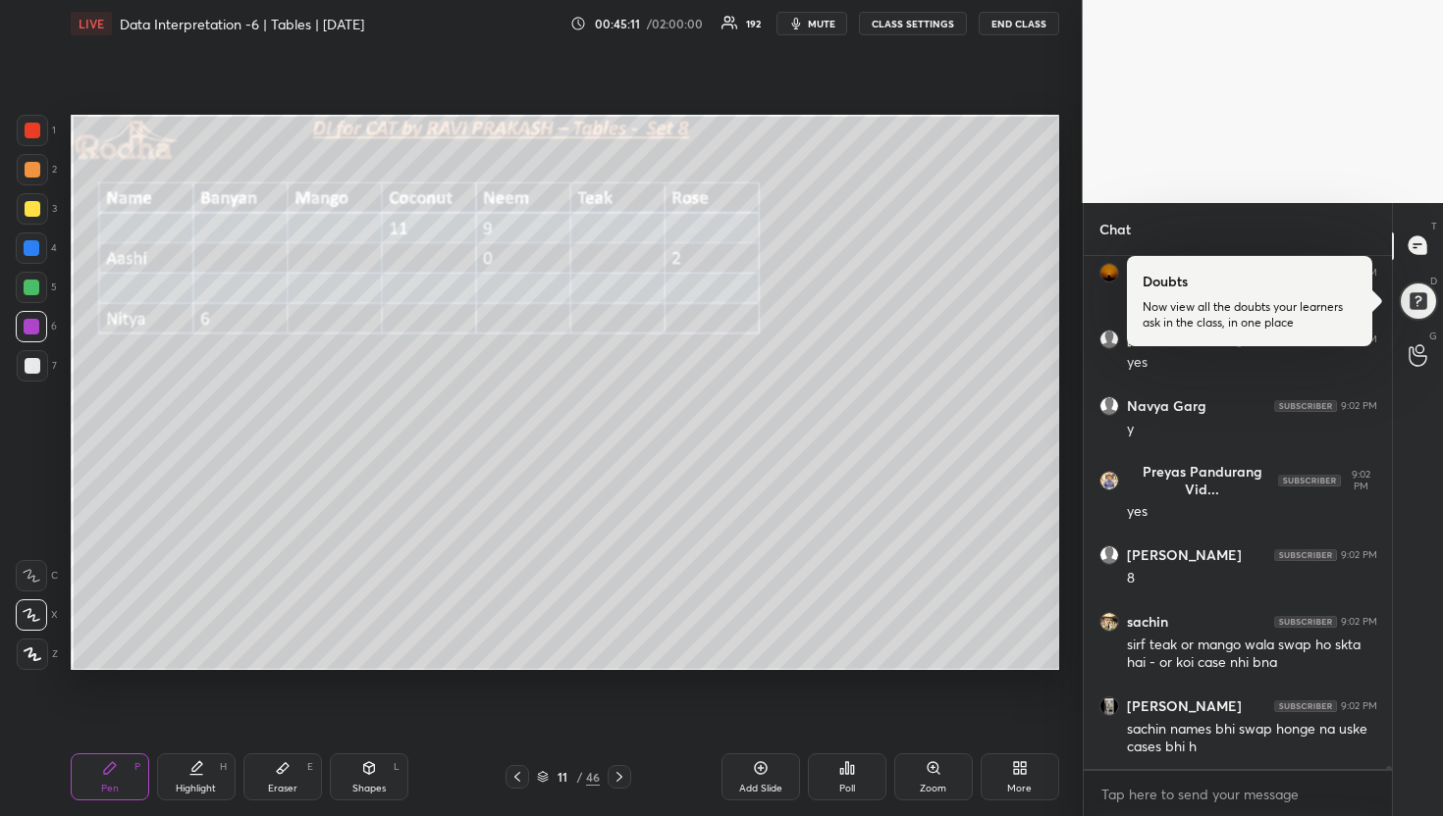
scroll to position [88447, 0]
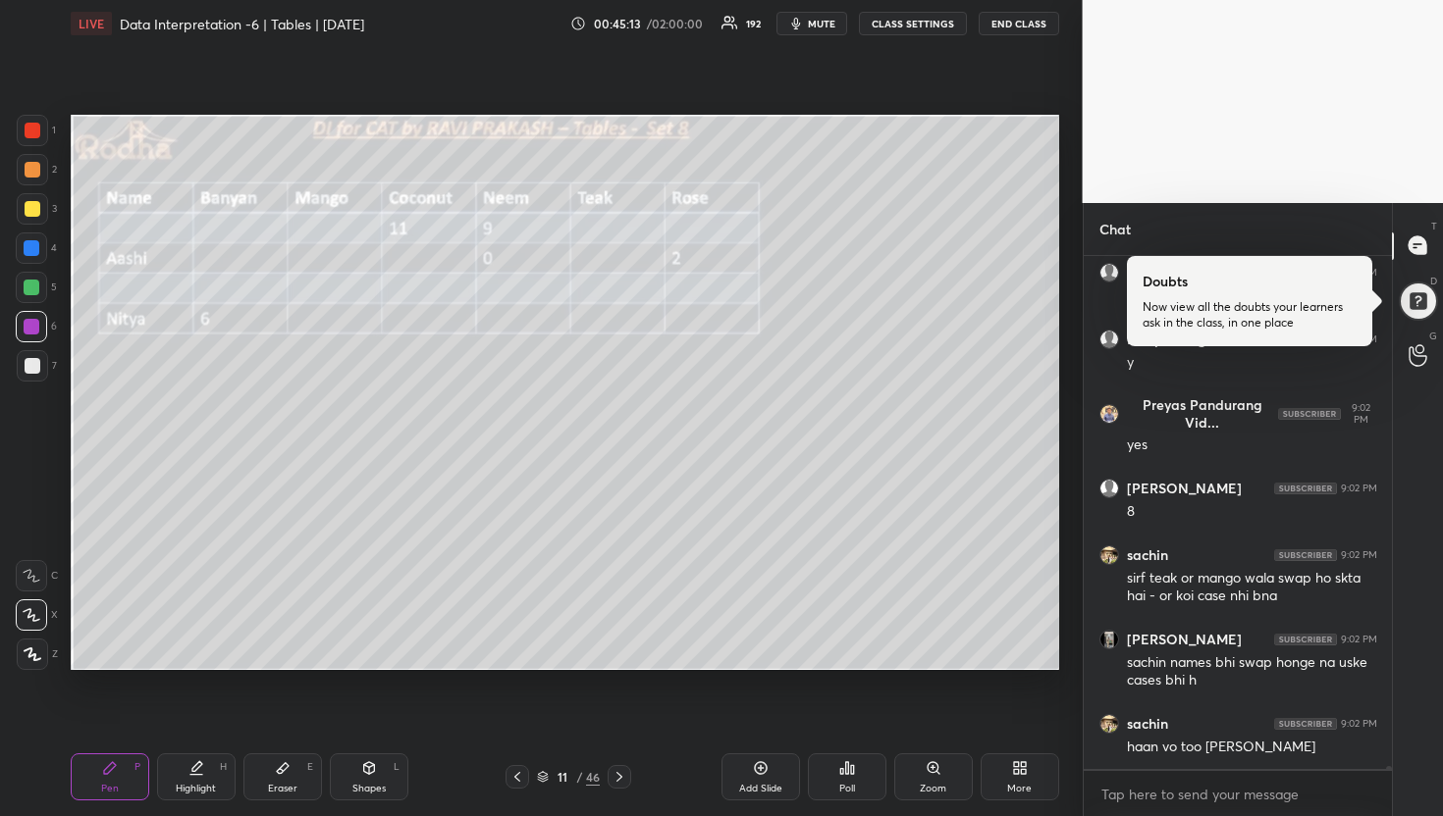
click at [300, 771] on div "Eraser E" at bounding box center [282, 777] width 79 height 47
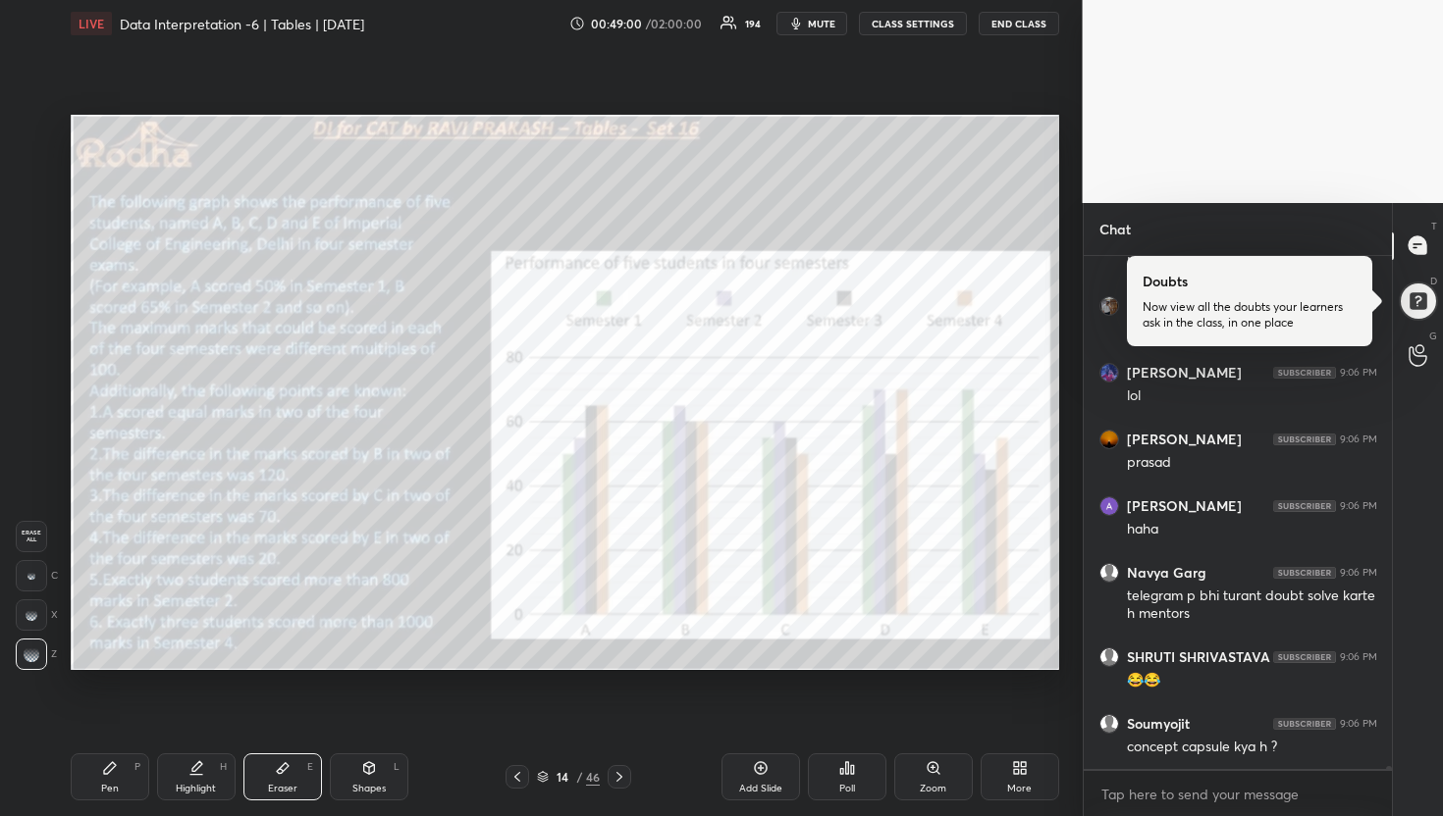
scroll to position [86945, 0]
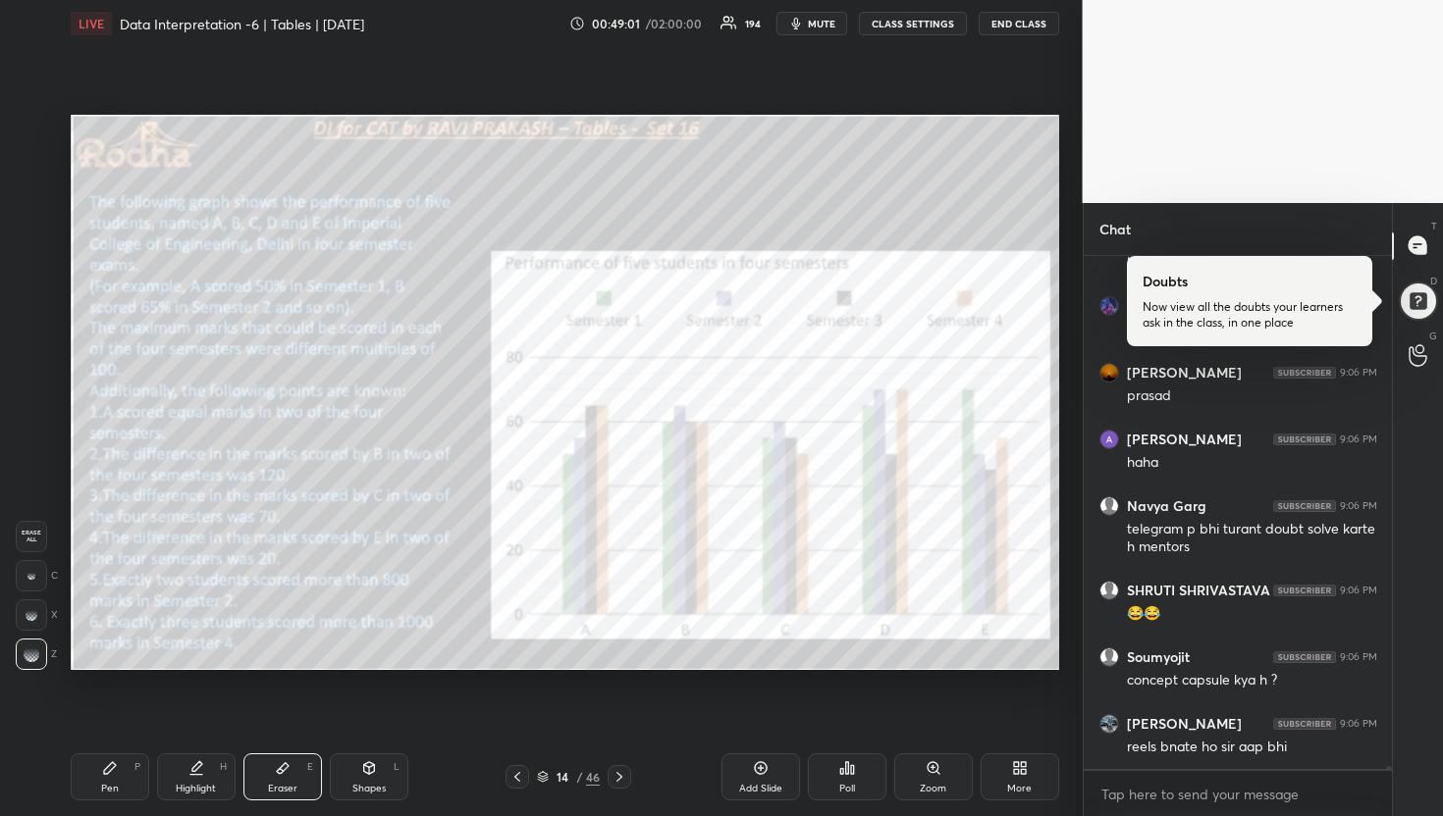
click at [116, 774] on div "Pen P" at bounding box center [110, 777] width 79 height 47
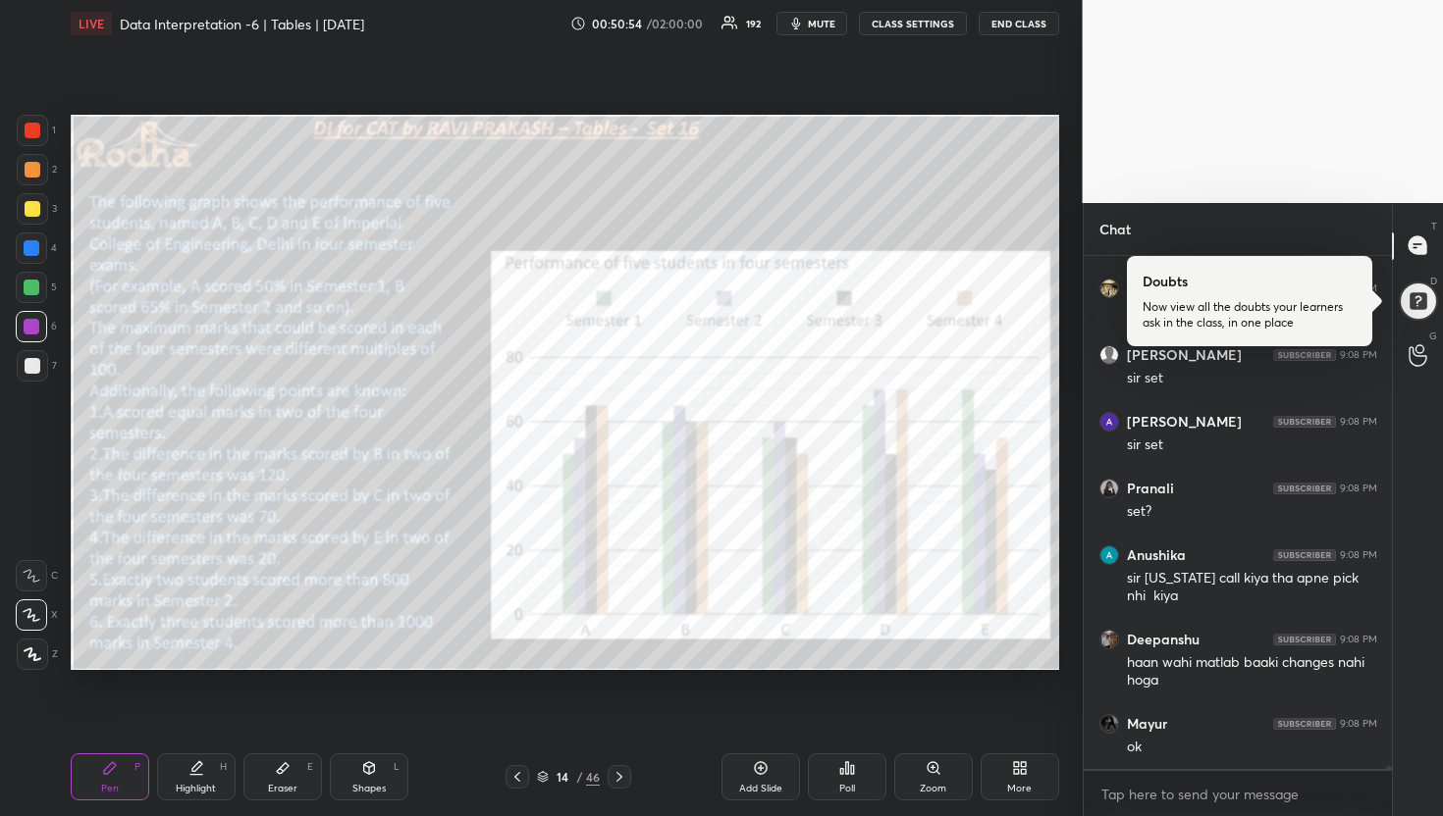
scroll to position [89208, 0]
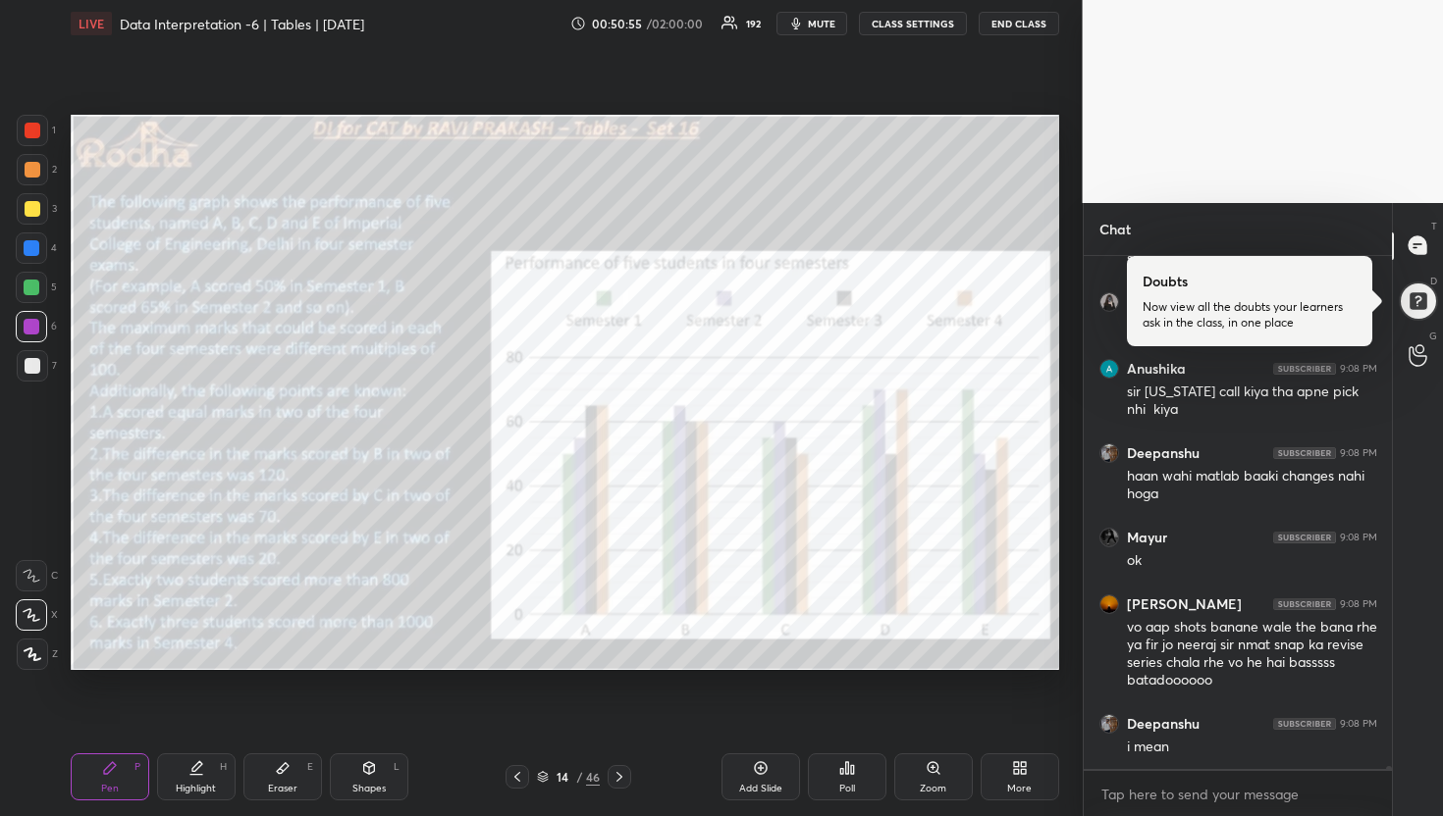
click at [38, 188] on div "1 2 3 4 5 6 7" at bounding box center [36, 252] width 41 height 275
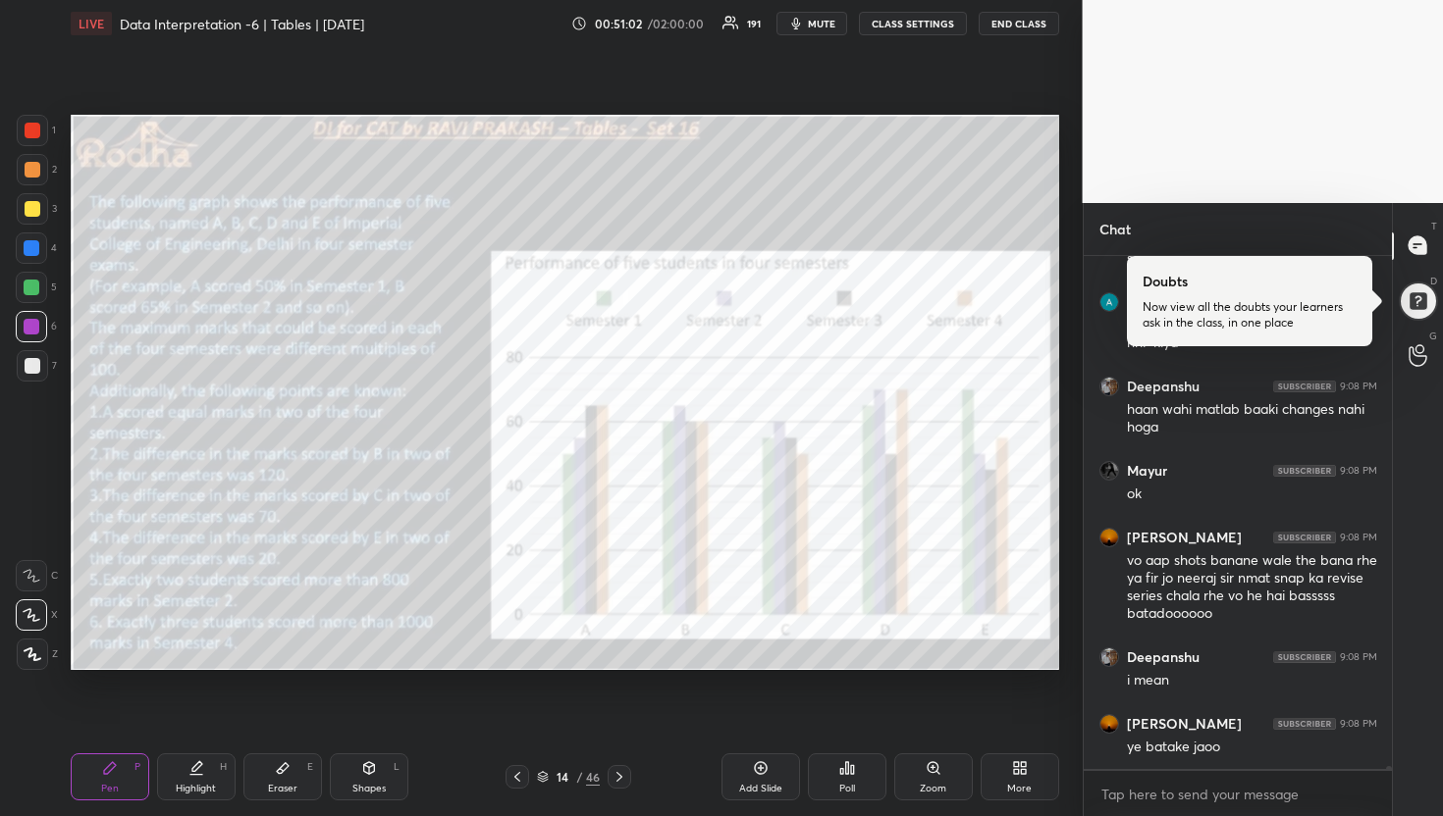
drag, startPoint x: 34, startPoint y: 208, endPoint x: 68, endPoint y: 203, distance: 33.7
click at [35, 208] on div at bounding box center [33, 209] width 16 height 16
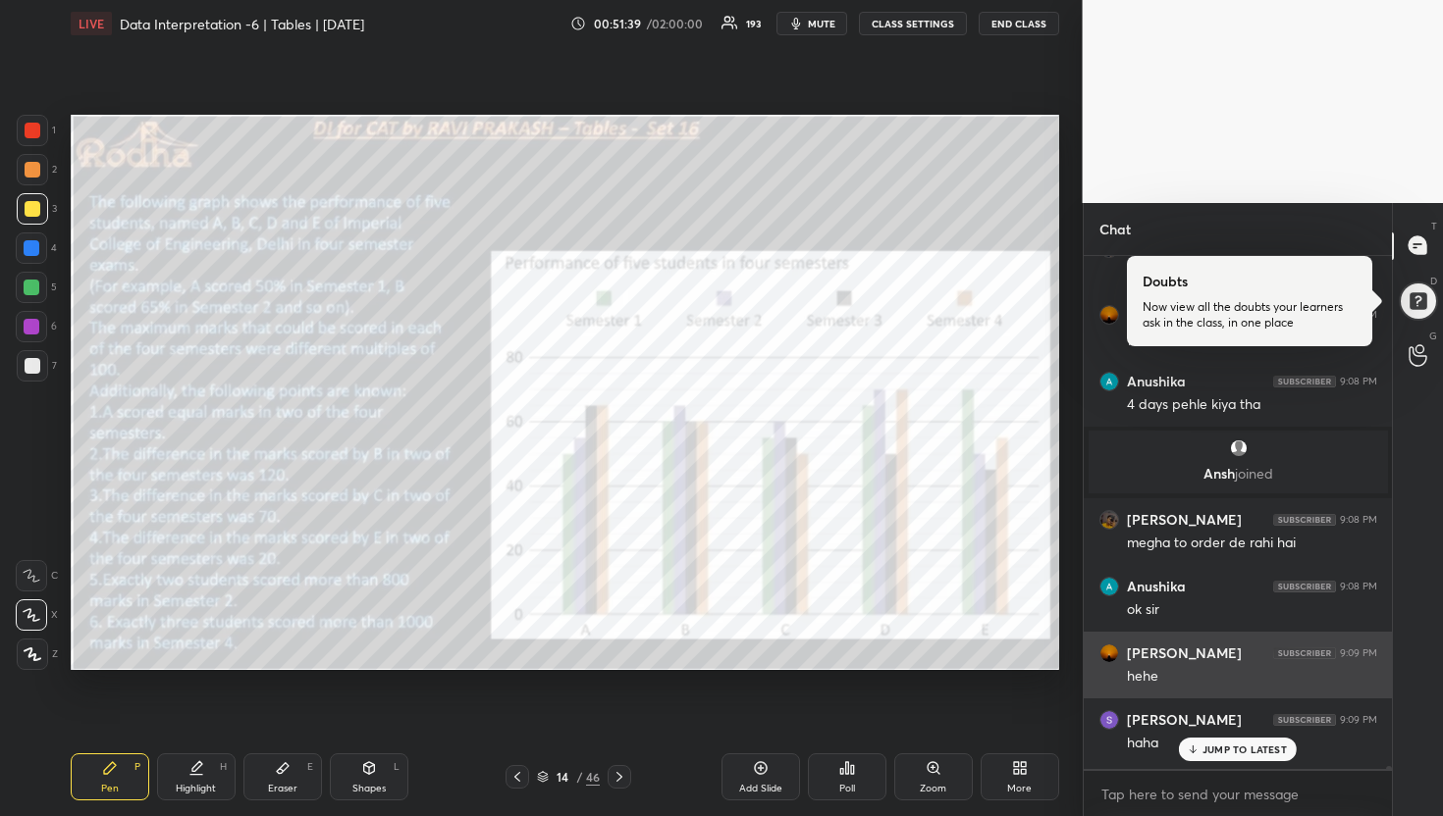
scroll to position [88295, 0]
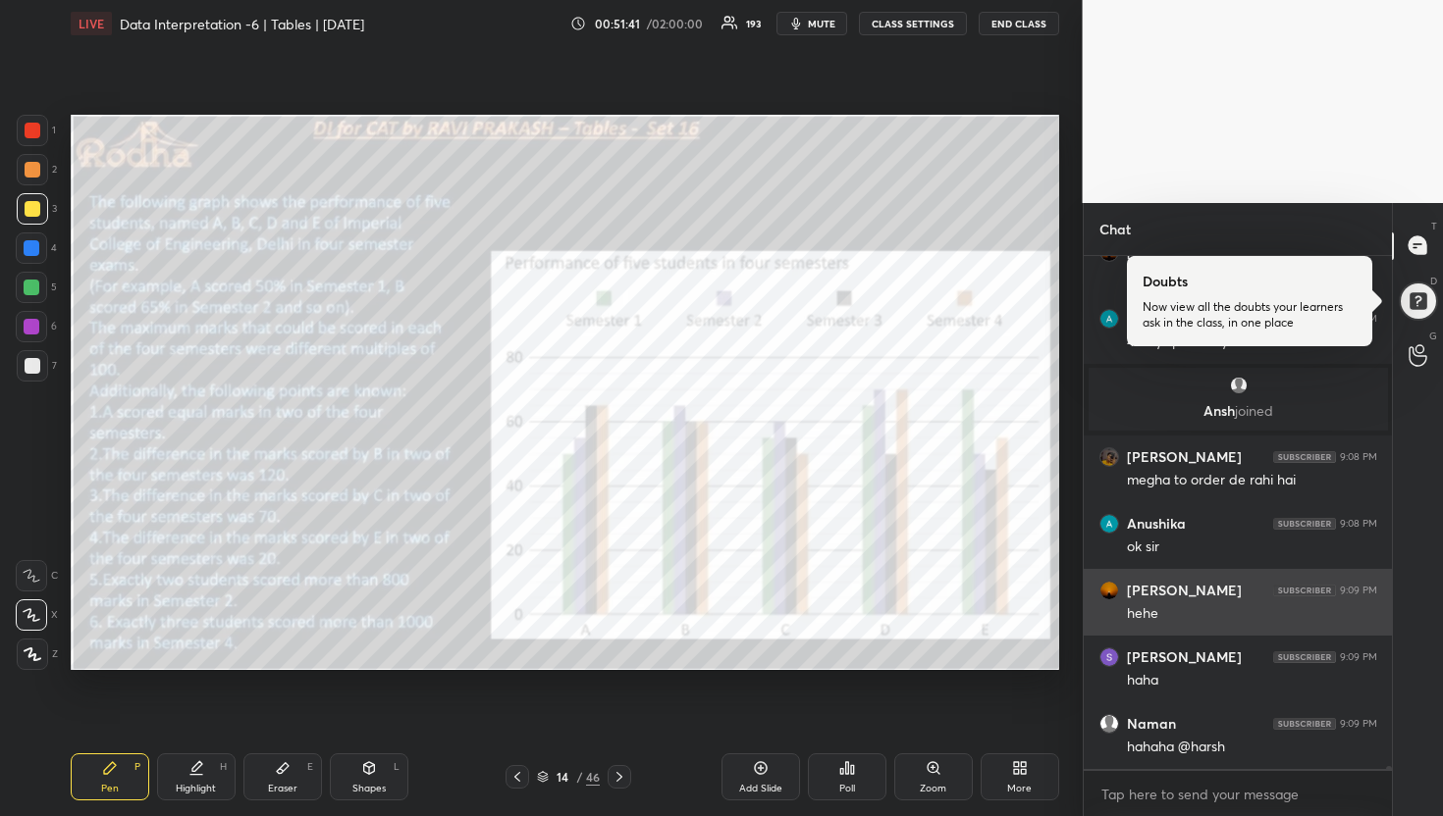
click at [1224, 648] on div "[PERSON_NAME] 9:09 PM" at bounding box center [1238, 658] width 278 height 20
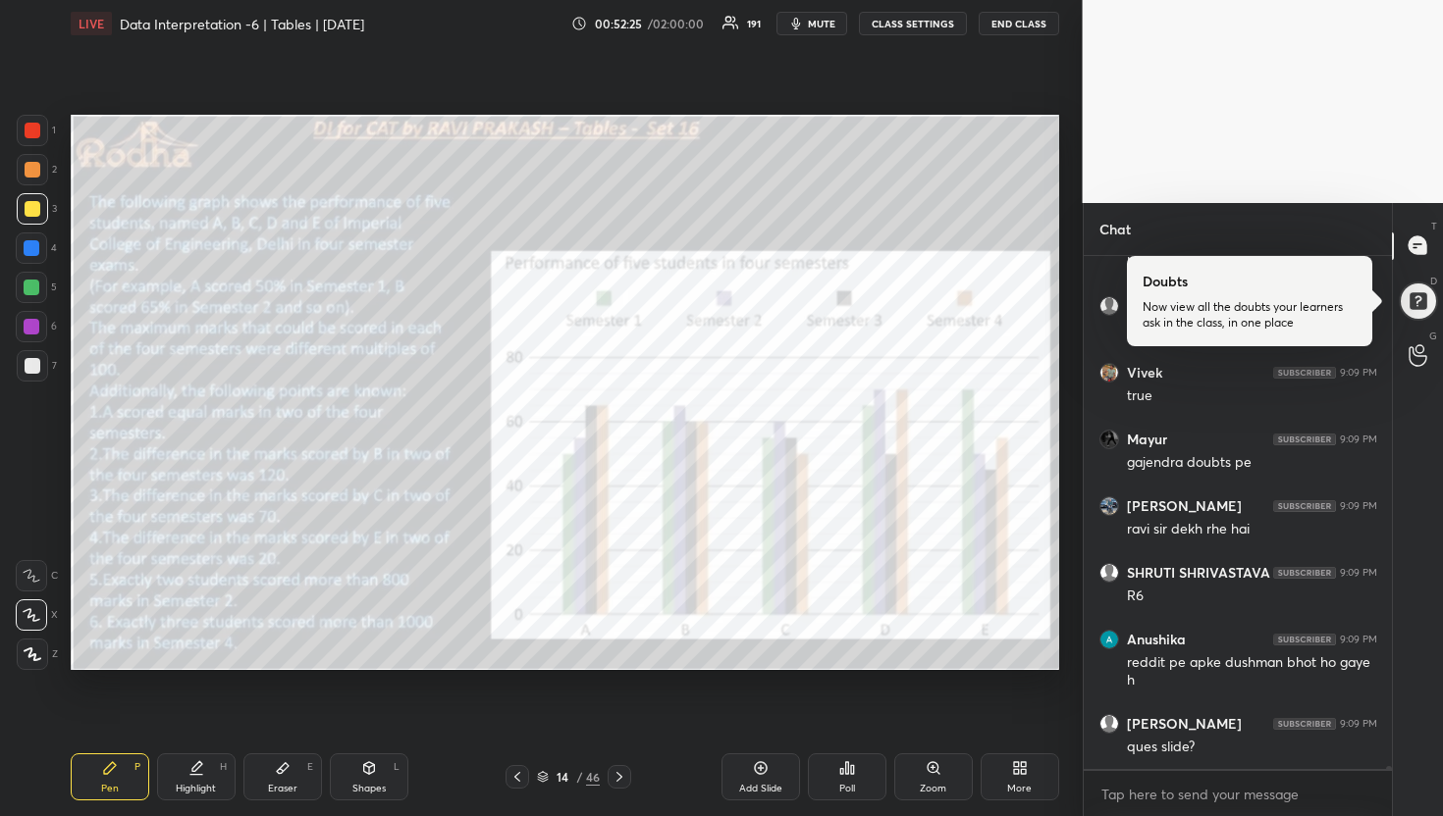
scroll to position [89749, 0]
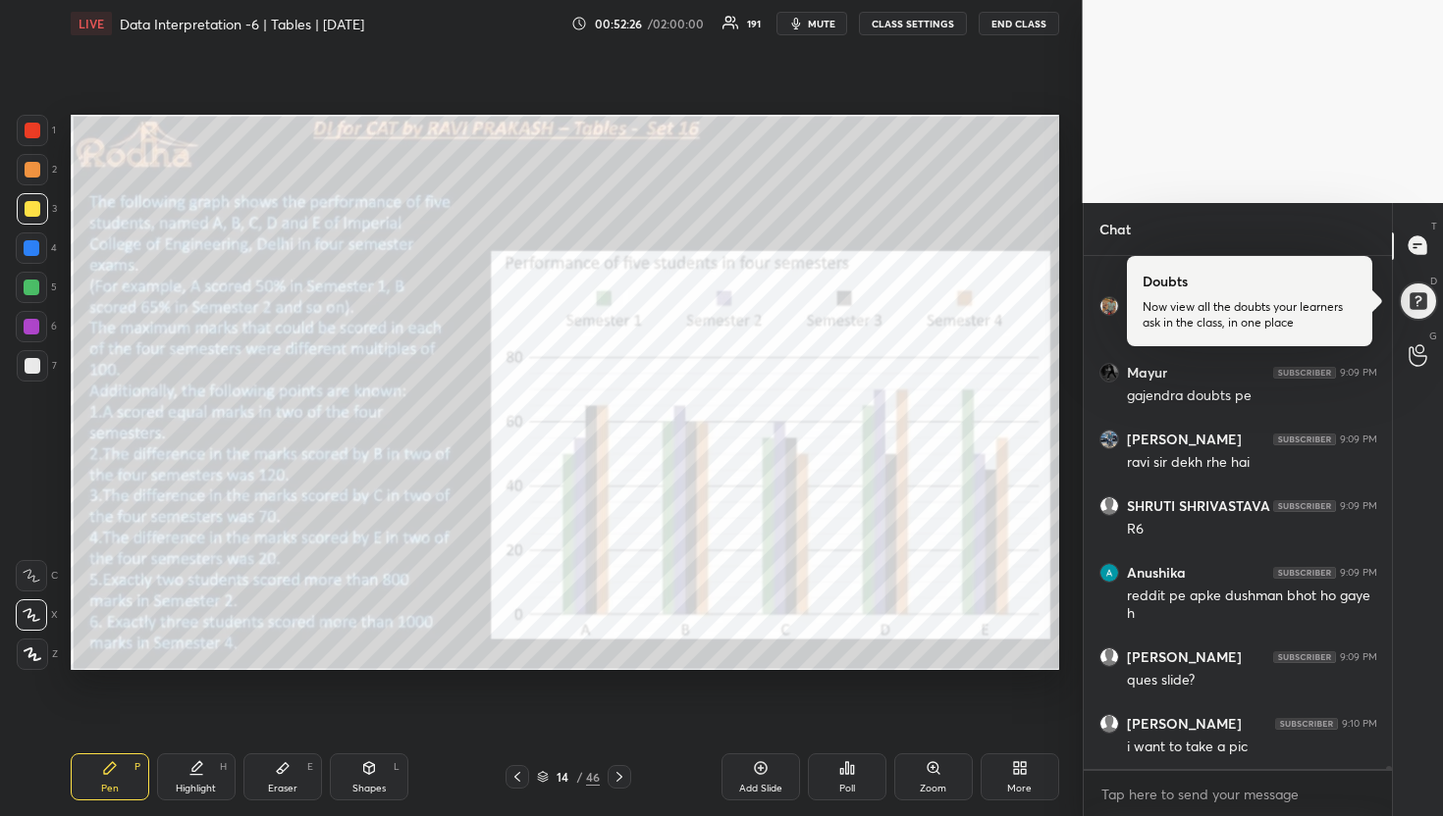
drag, startPoint x: 811, startPoint y: 24, endPoint x: 826, endPoint y: 26, distance: 15.8
click at [811, 24] on span "mute" at bounding box center [821, 24] width 27 height 14
click at [1021, 26] on button "END CLASS" at bounding box center [1018, 24] width 80 height 24
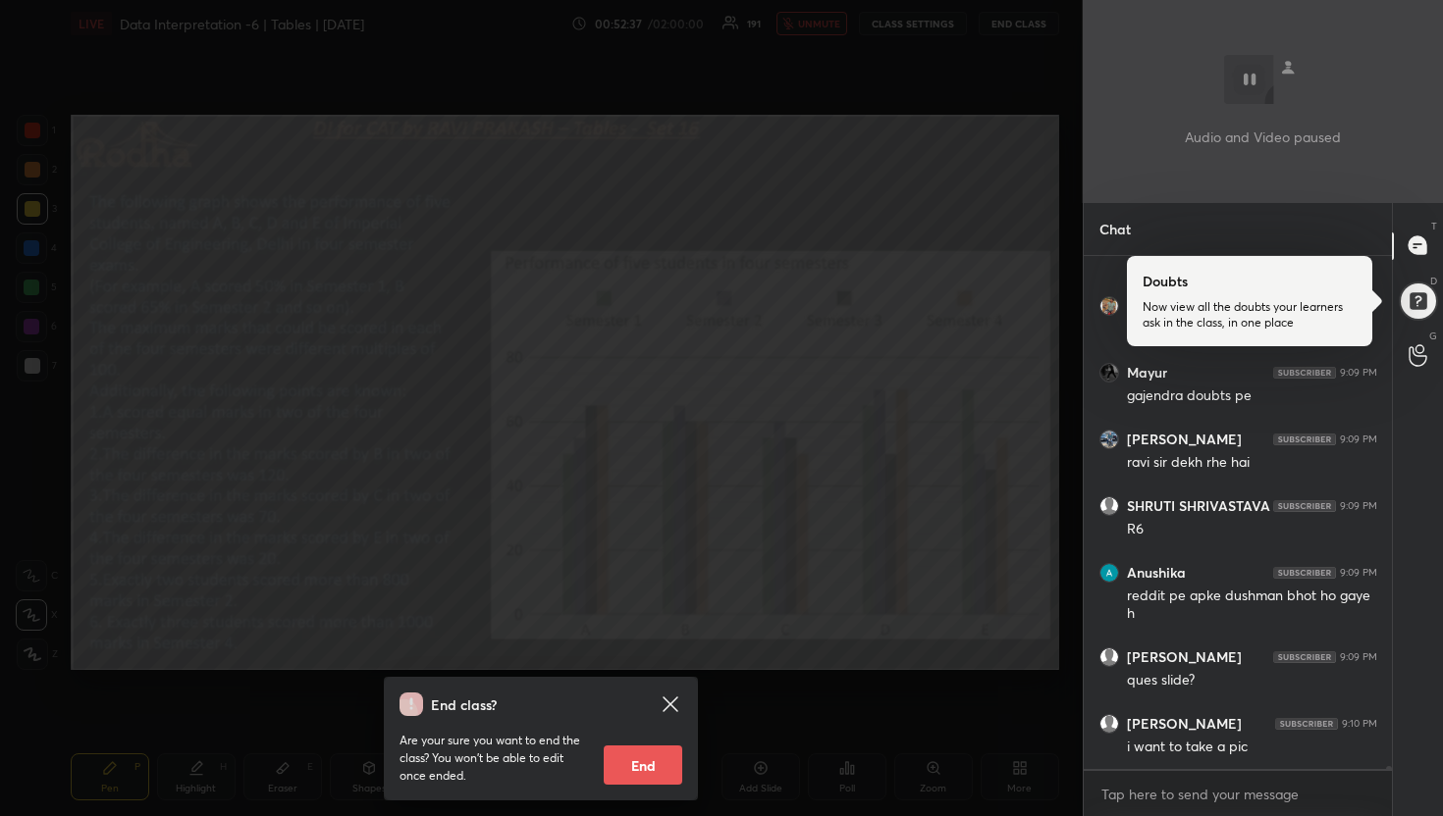
scroll to position [89832, 0]
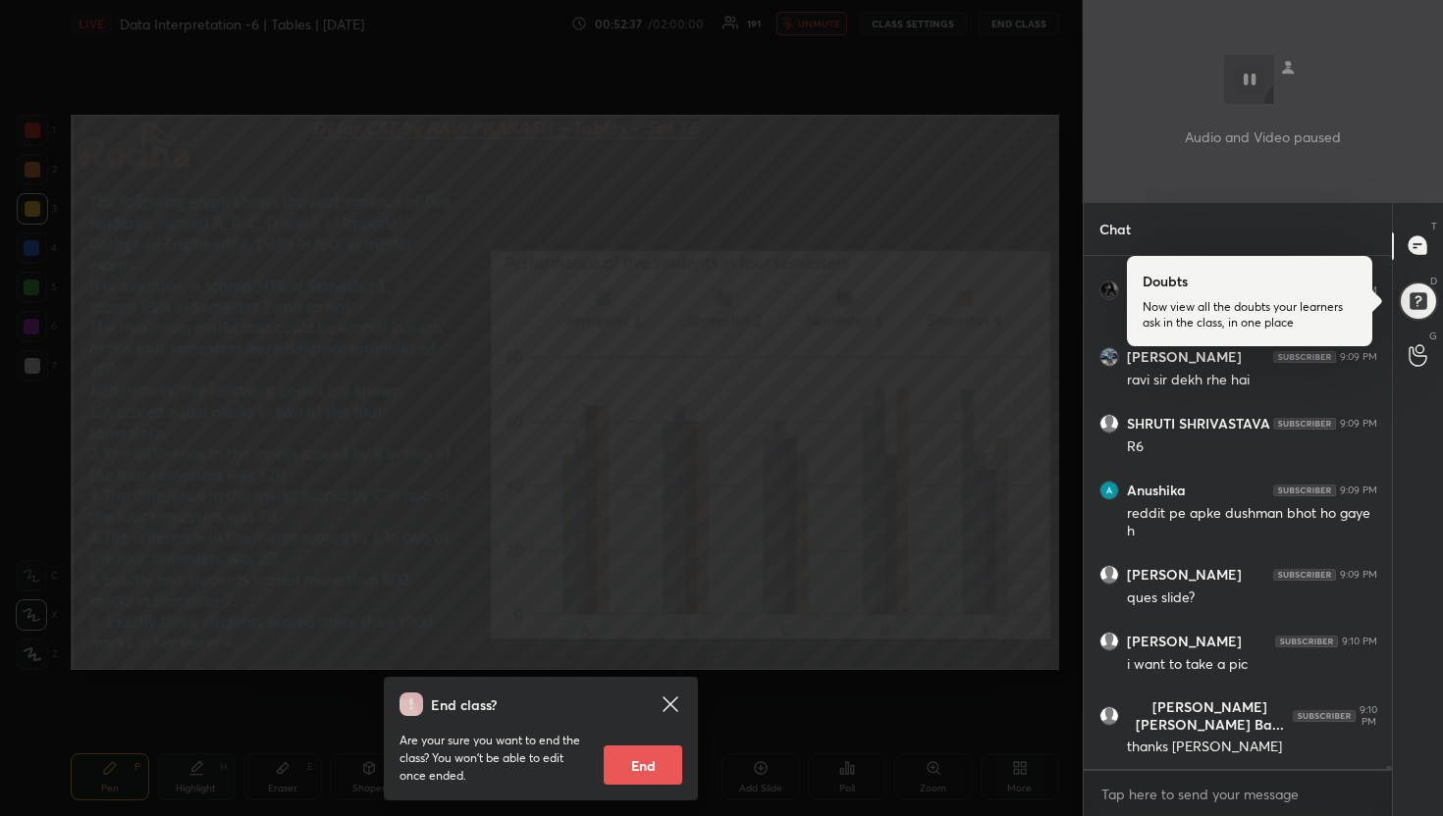
click at [858, 229] on div "End class? Are your sure you want to end the class? You won’t be able to edit o…" at bounding box center [541, 408] width 1082 height 816
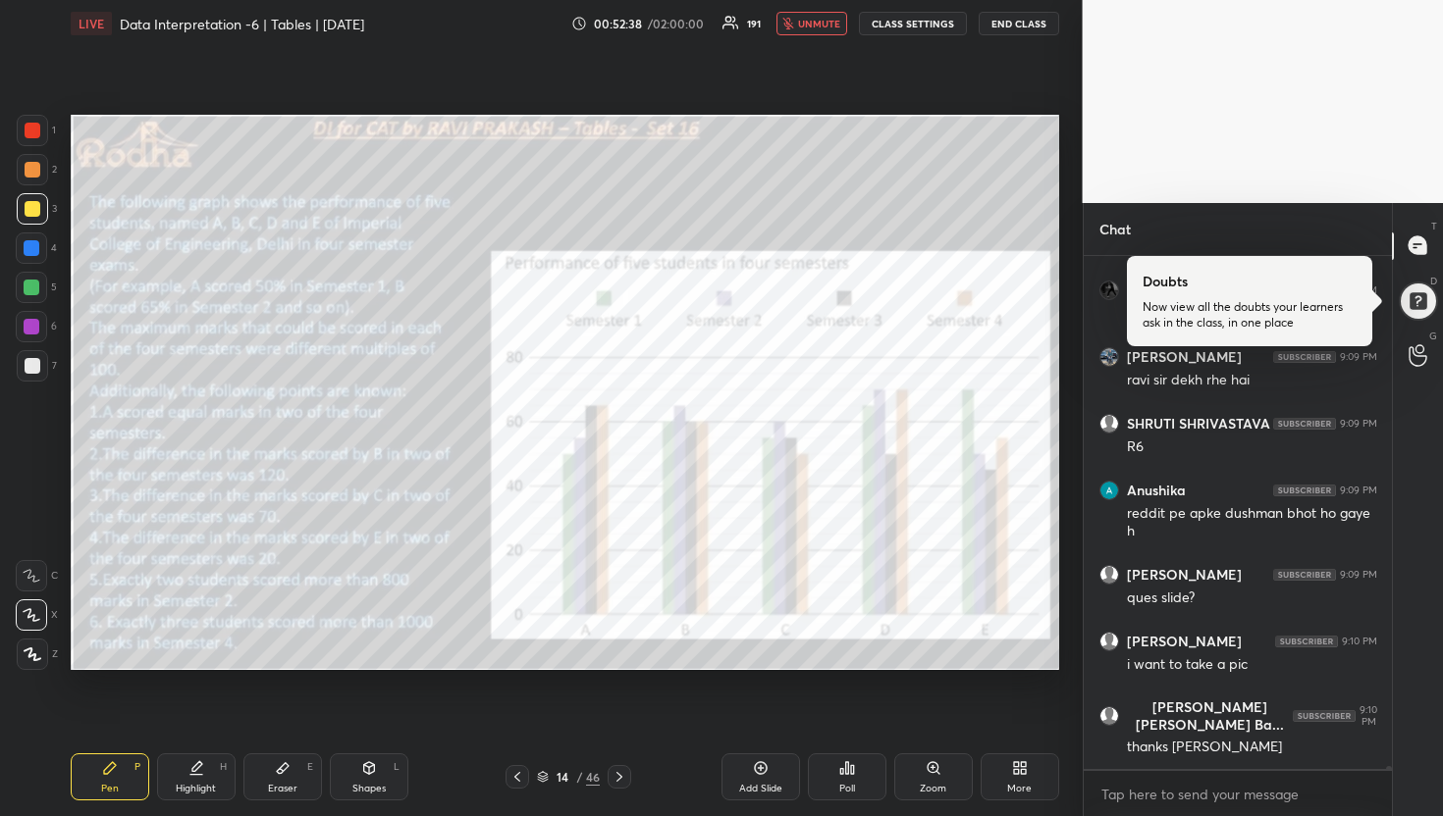
click at [810, 21] on span "unmute" at bounding box center [819, 24] width 42 height 14
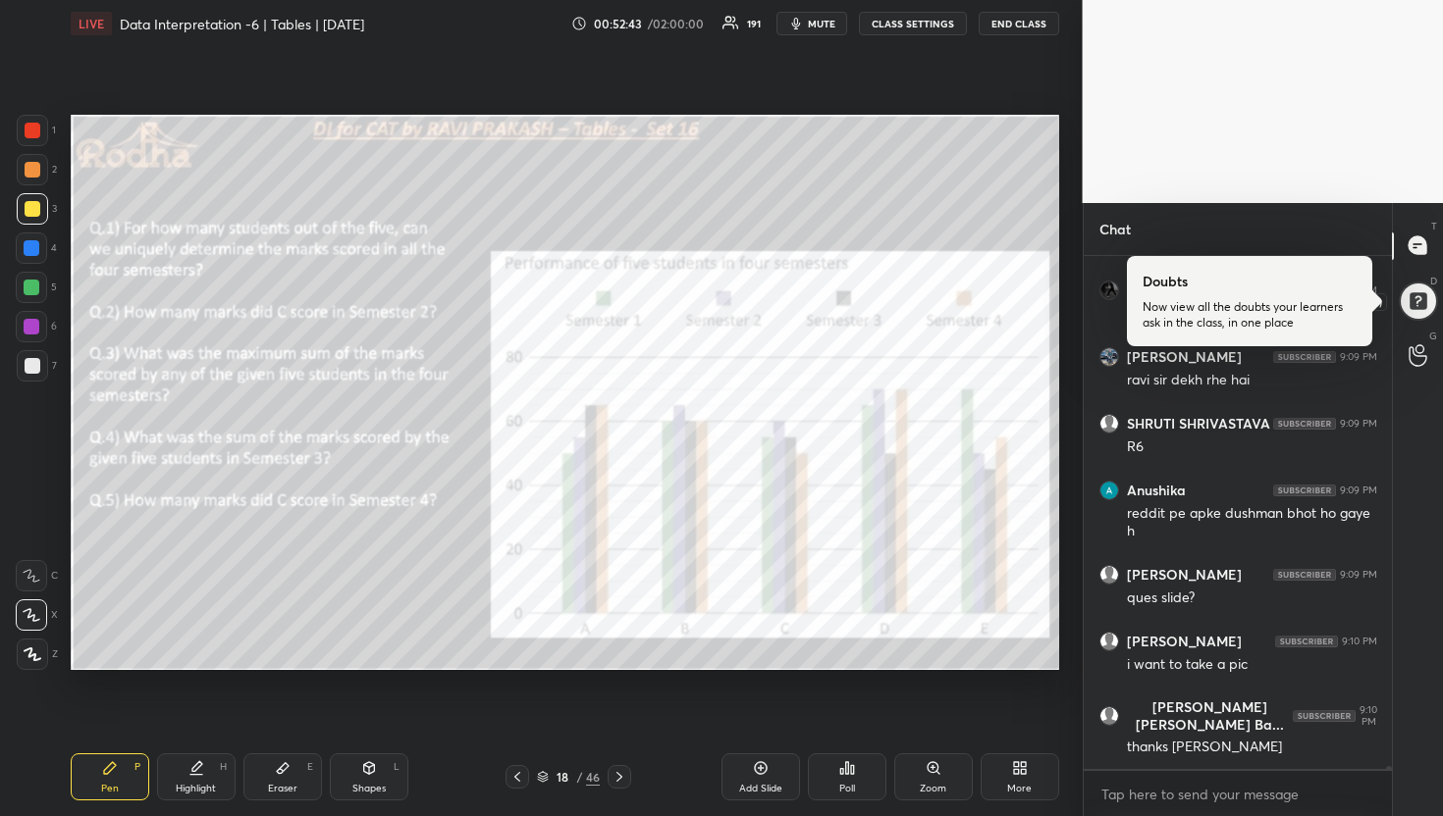
click at [1422, 295] on div at bounding box center [1417, 301] width 40 height 40
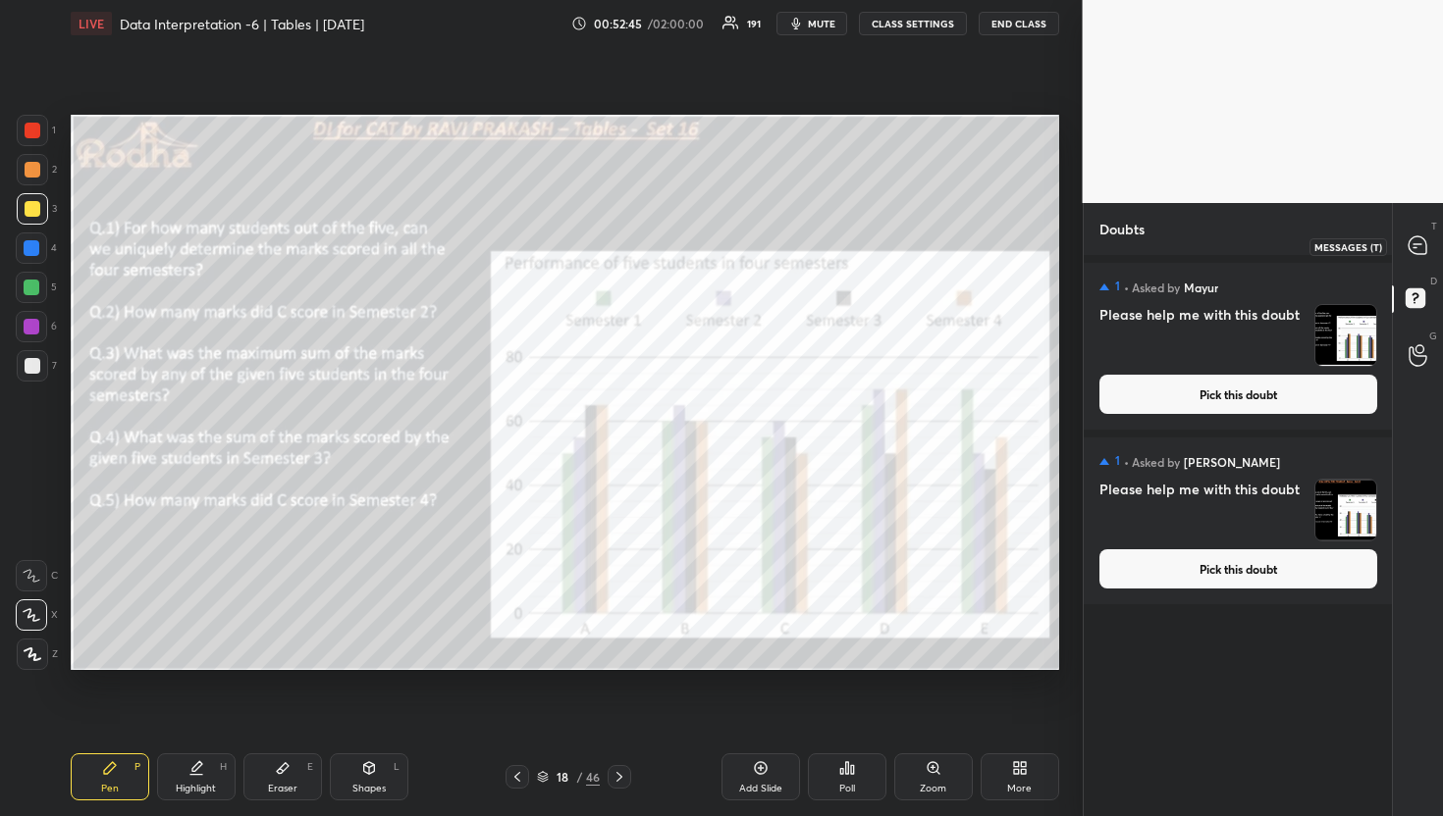
click at [1418, 252] on icon at bounding box center [1417, 246] width 18 height 18
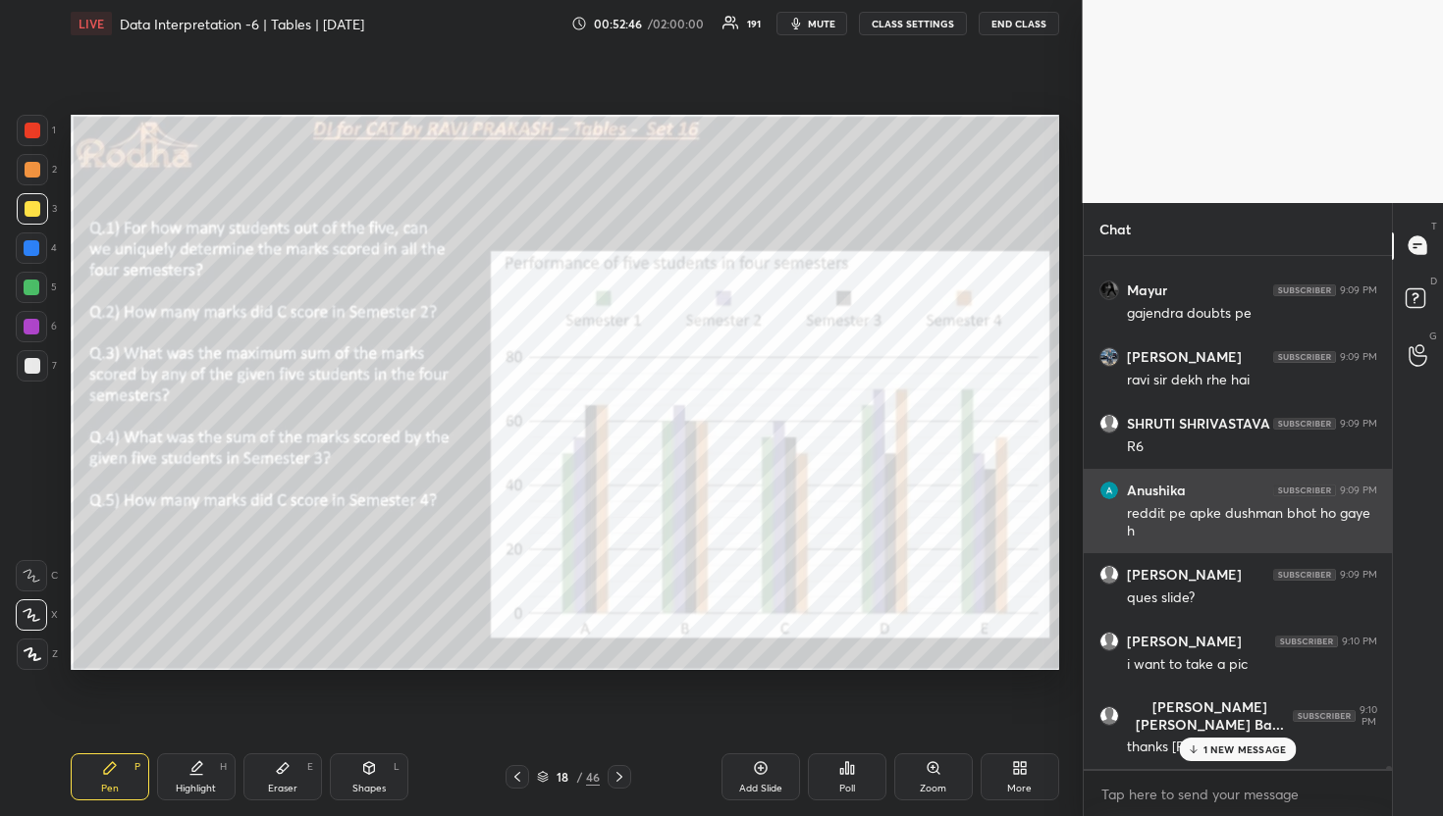
scroll to position [90367, 0]
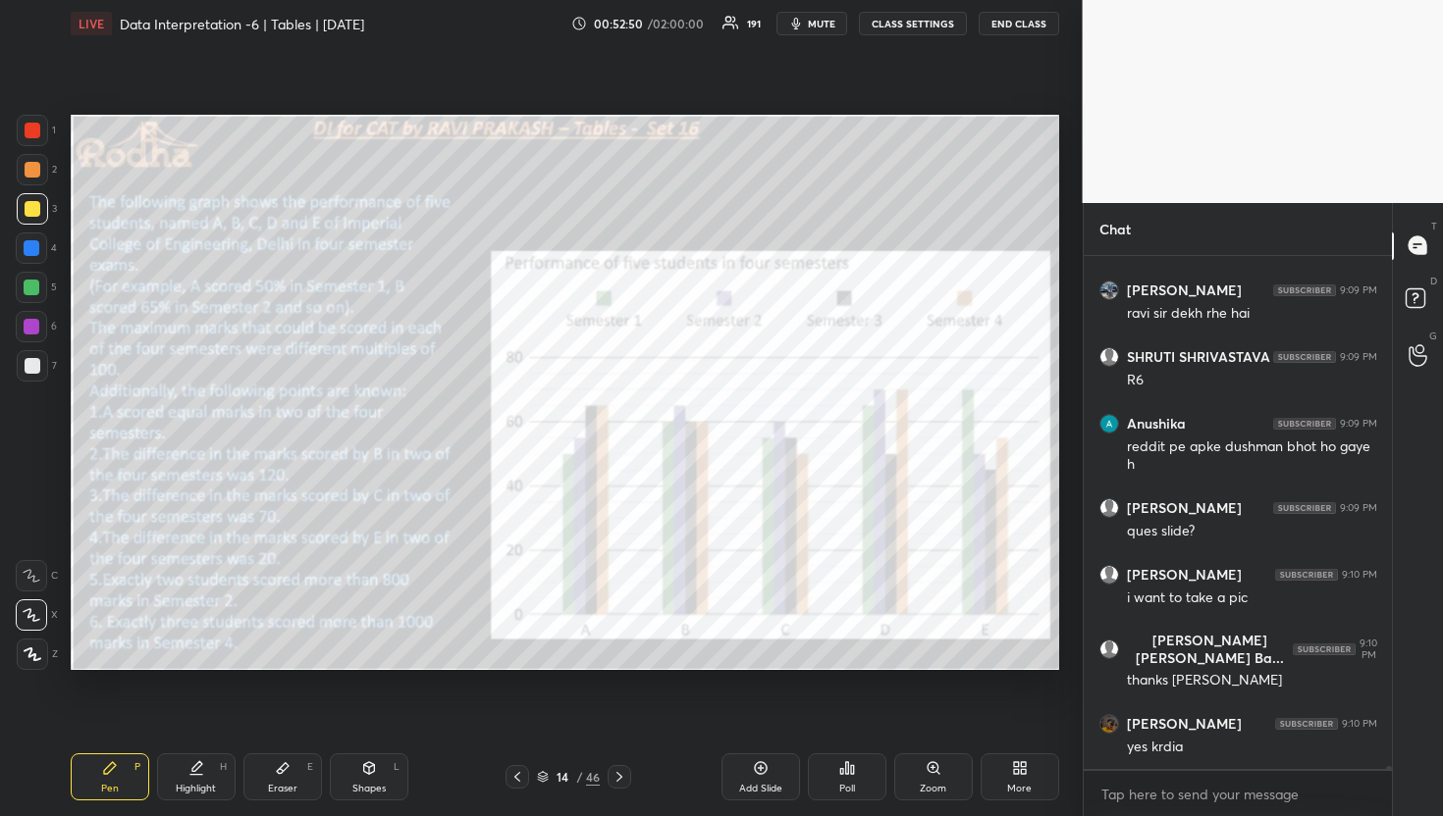
click at [819, 26] on span "mute" at bounding box center [821, 24] width 27 height 14
click at [1002, 26] on button "END CLASS" at bounding box center [1018, 24] width 80 height 24
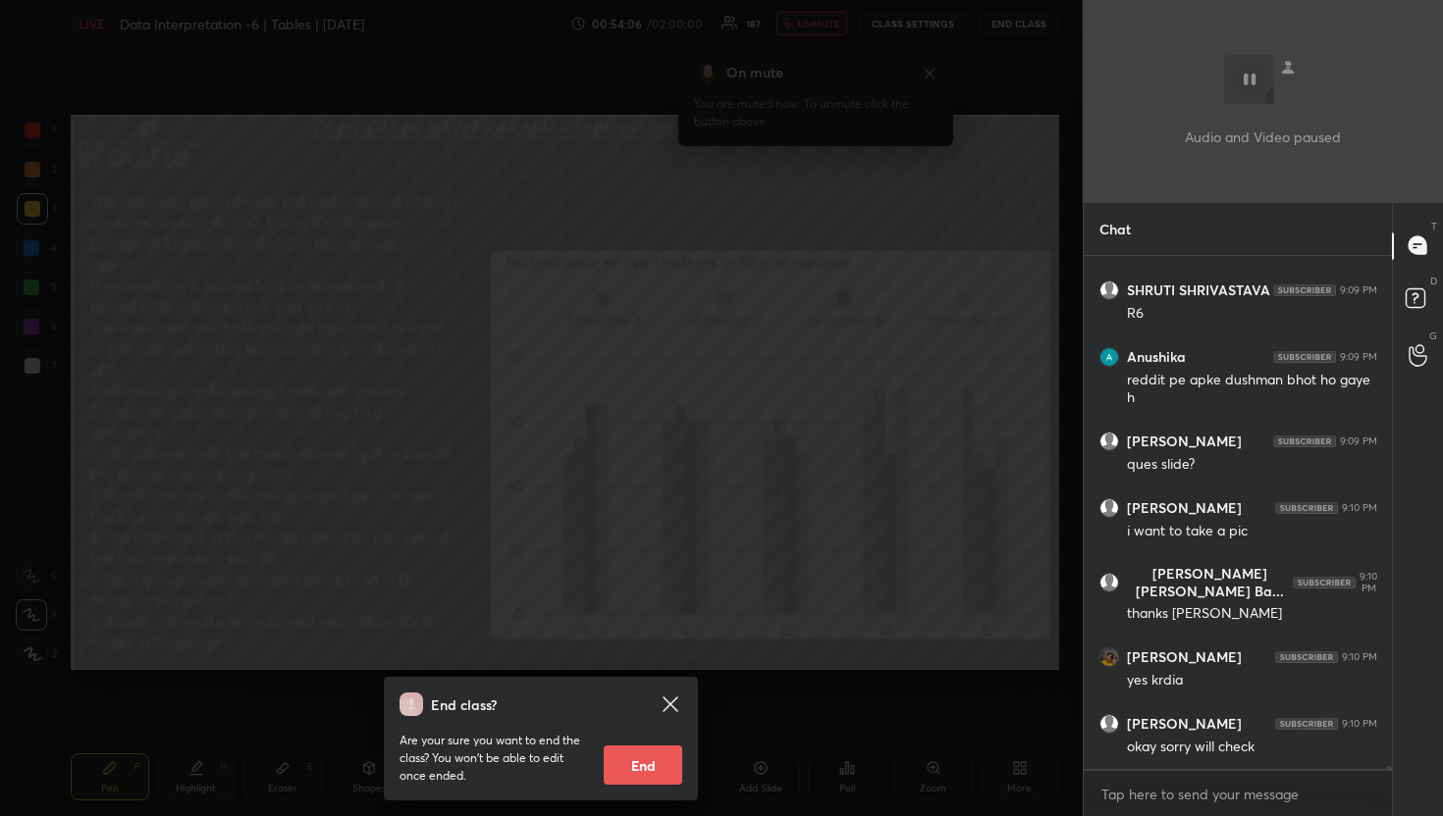
scroll to position [90505, 0]
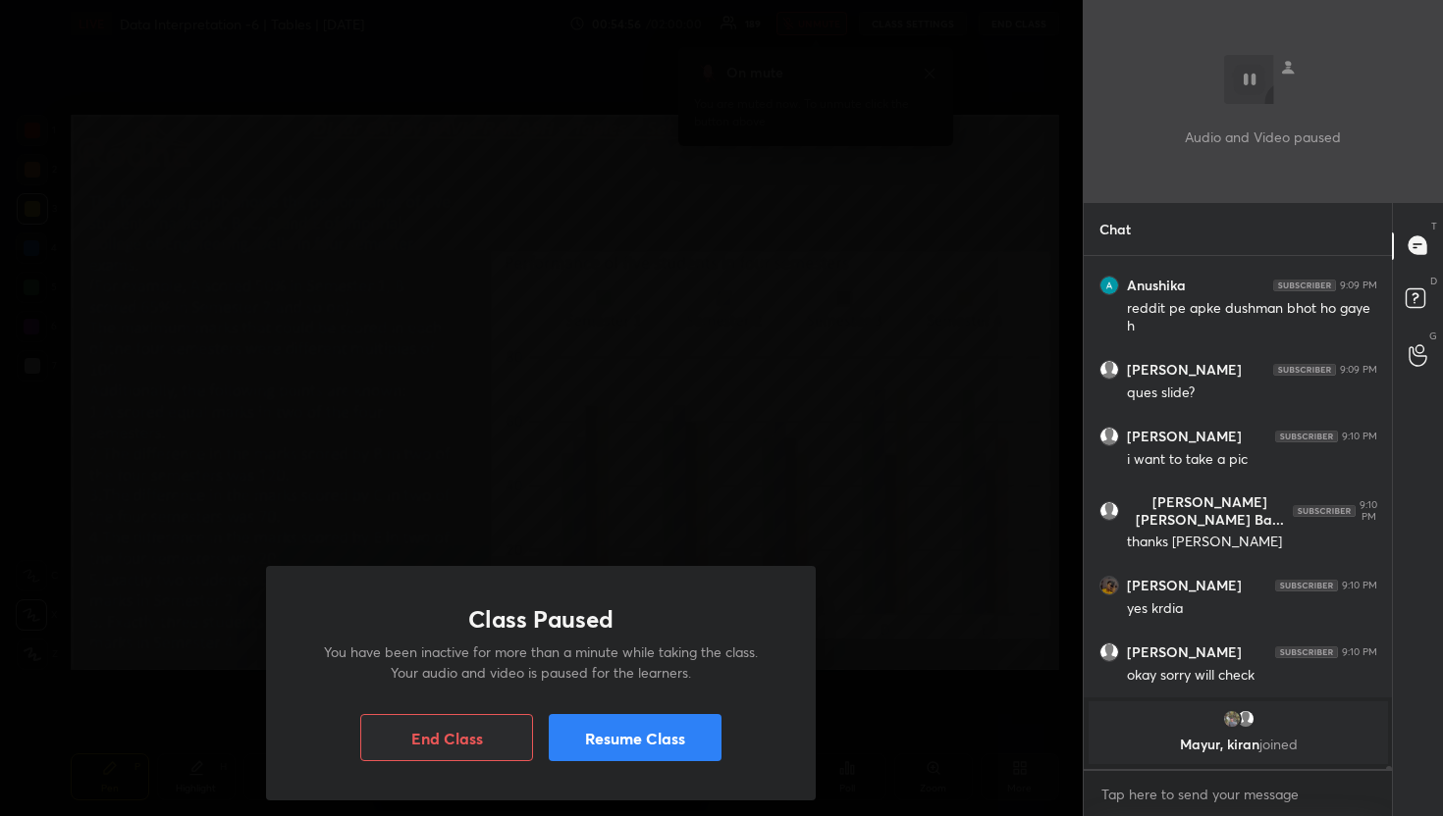
click at [636, 730] on button "Resume Class" at bounding box center [635, 737] width 173 height 47
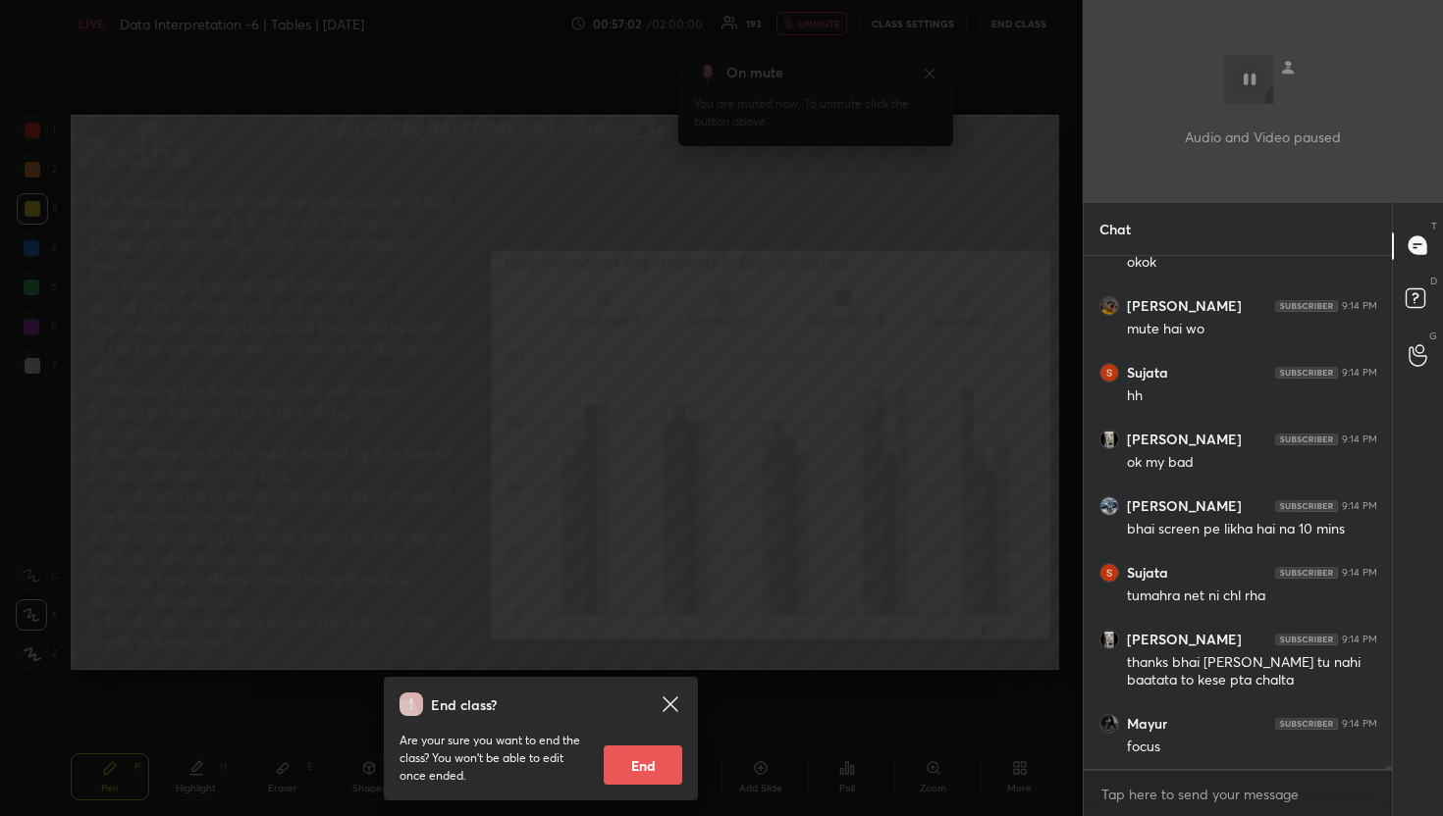
scroll to position [90266, 0]
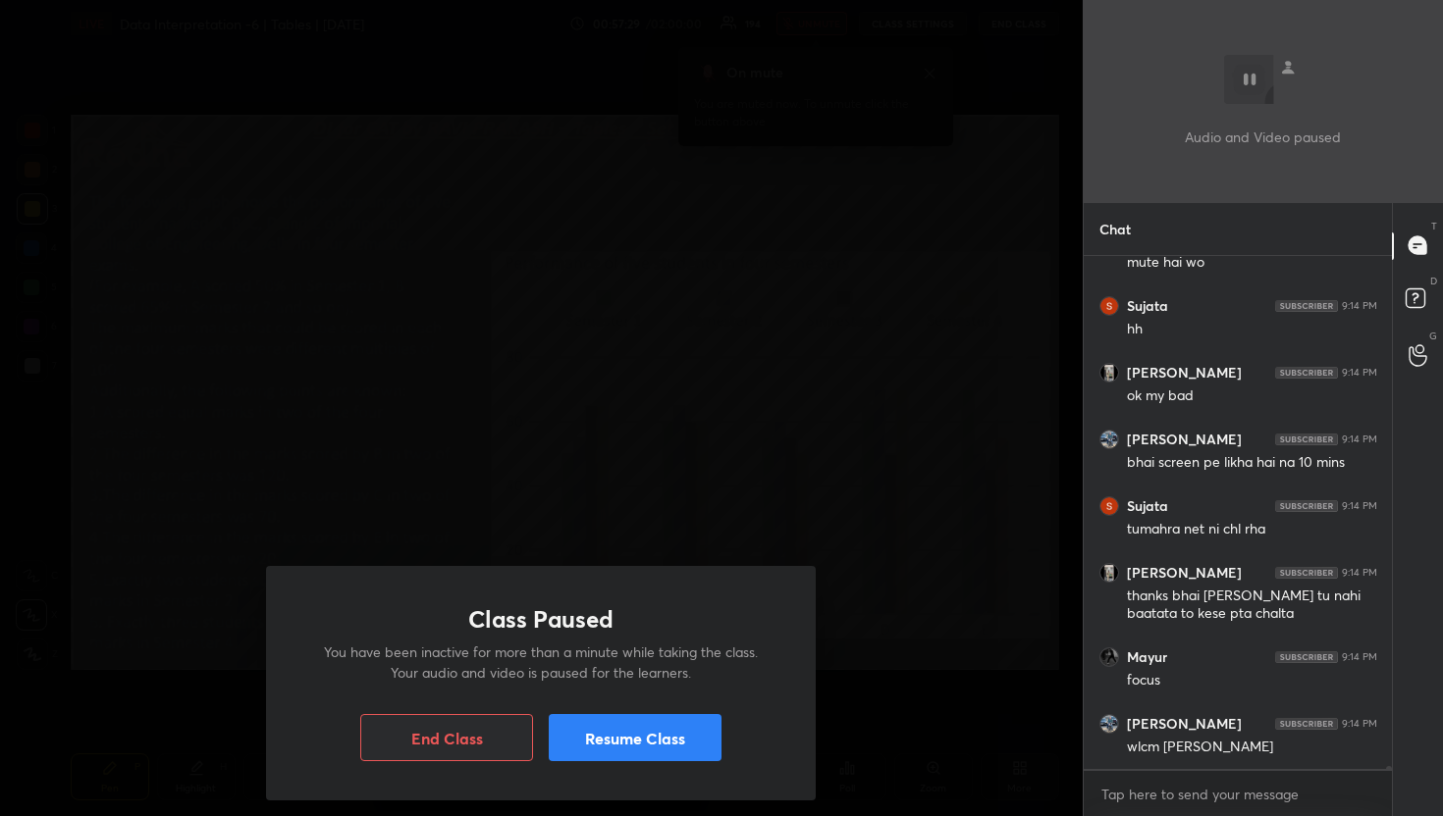
click at [636, 730] on button "Resume Class" at bounding box center [635, 737] width 173 height 47
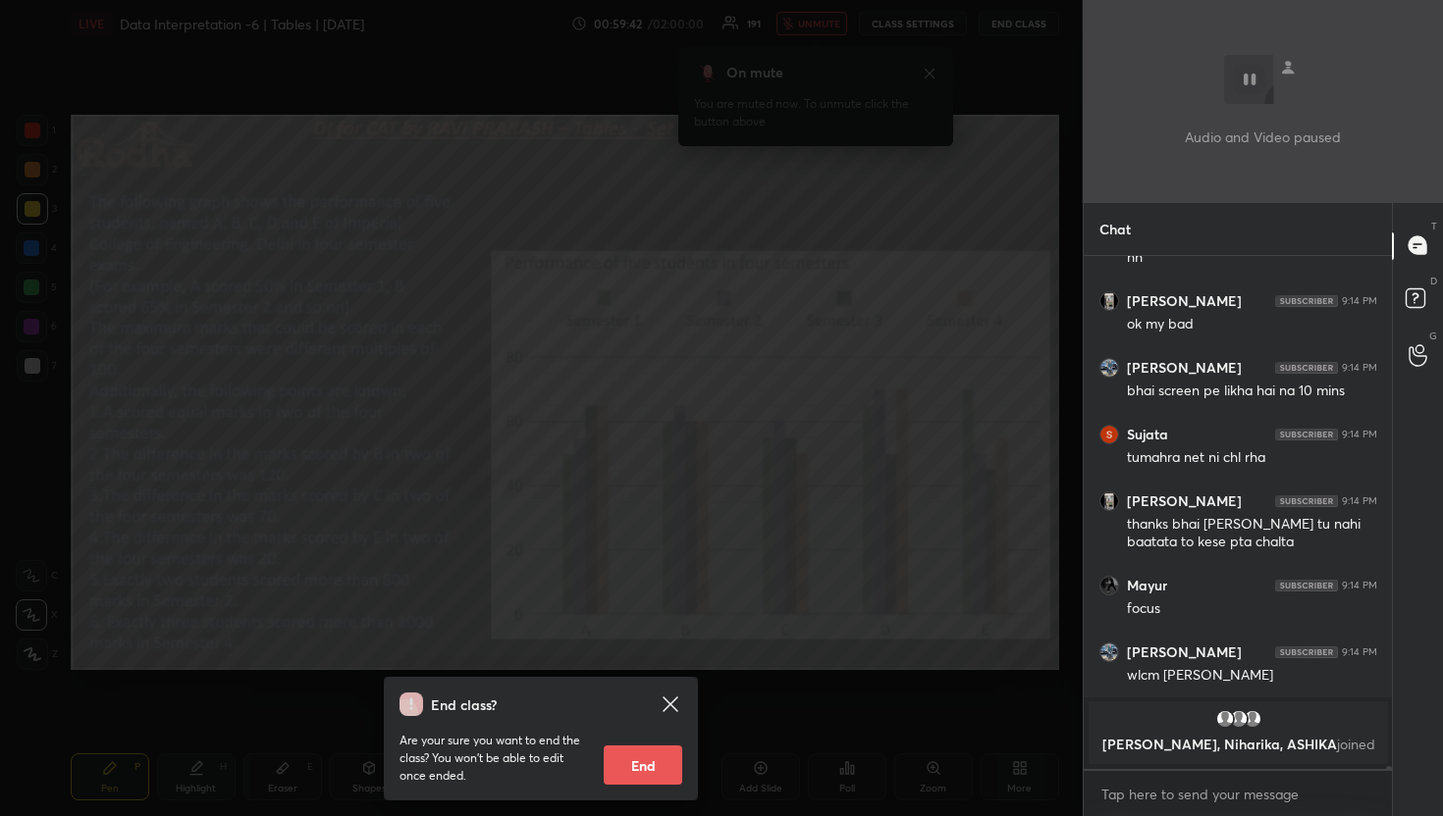
scroll to position [90352, 0]
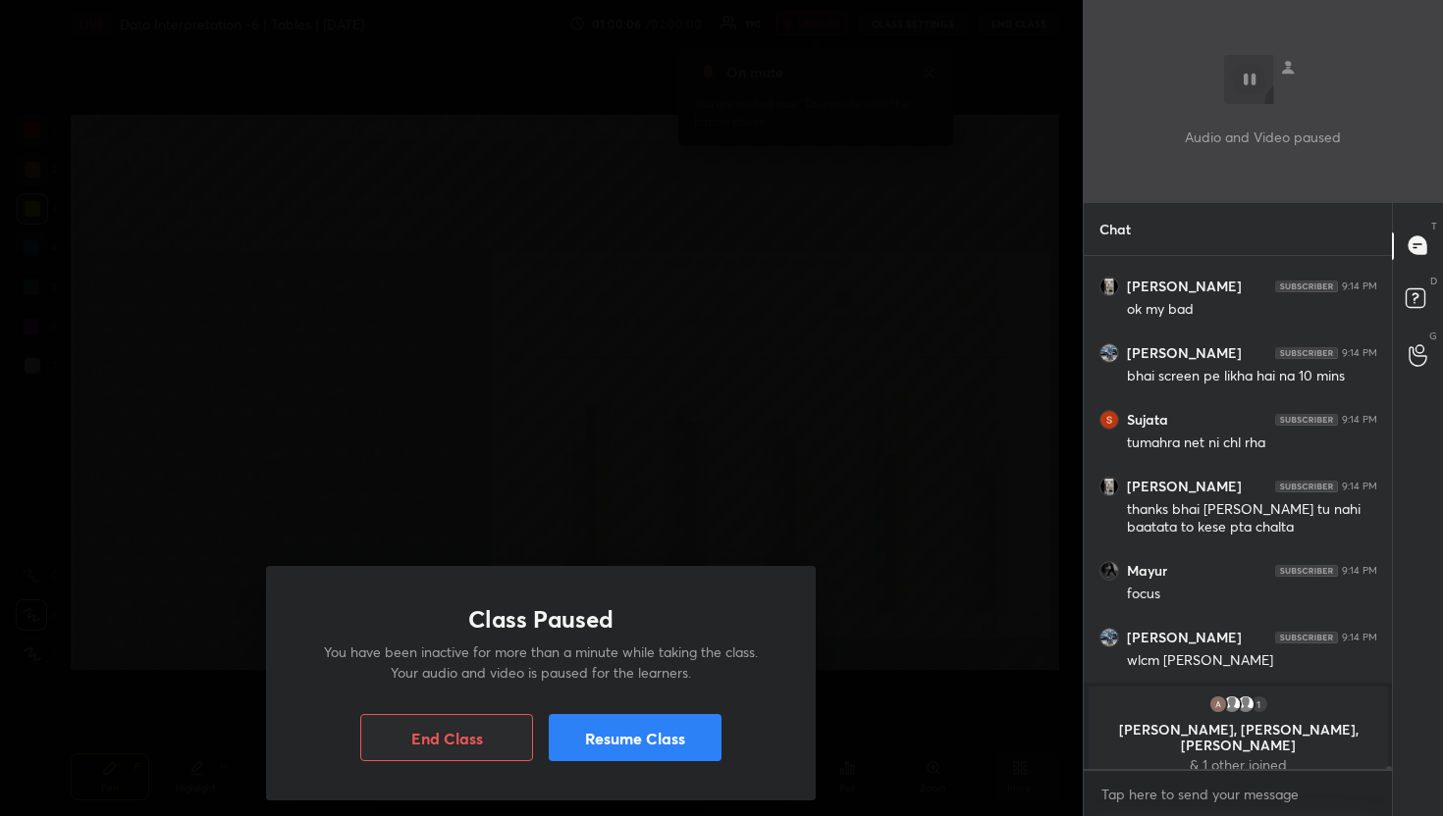
click at [636, 730] on button "Resume Class" at bounding box center [635, 737] width 173 height 47
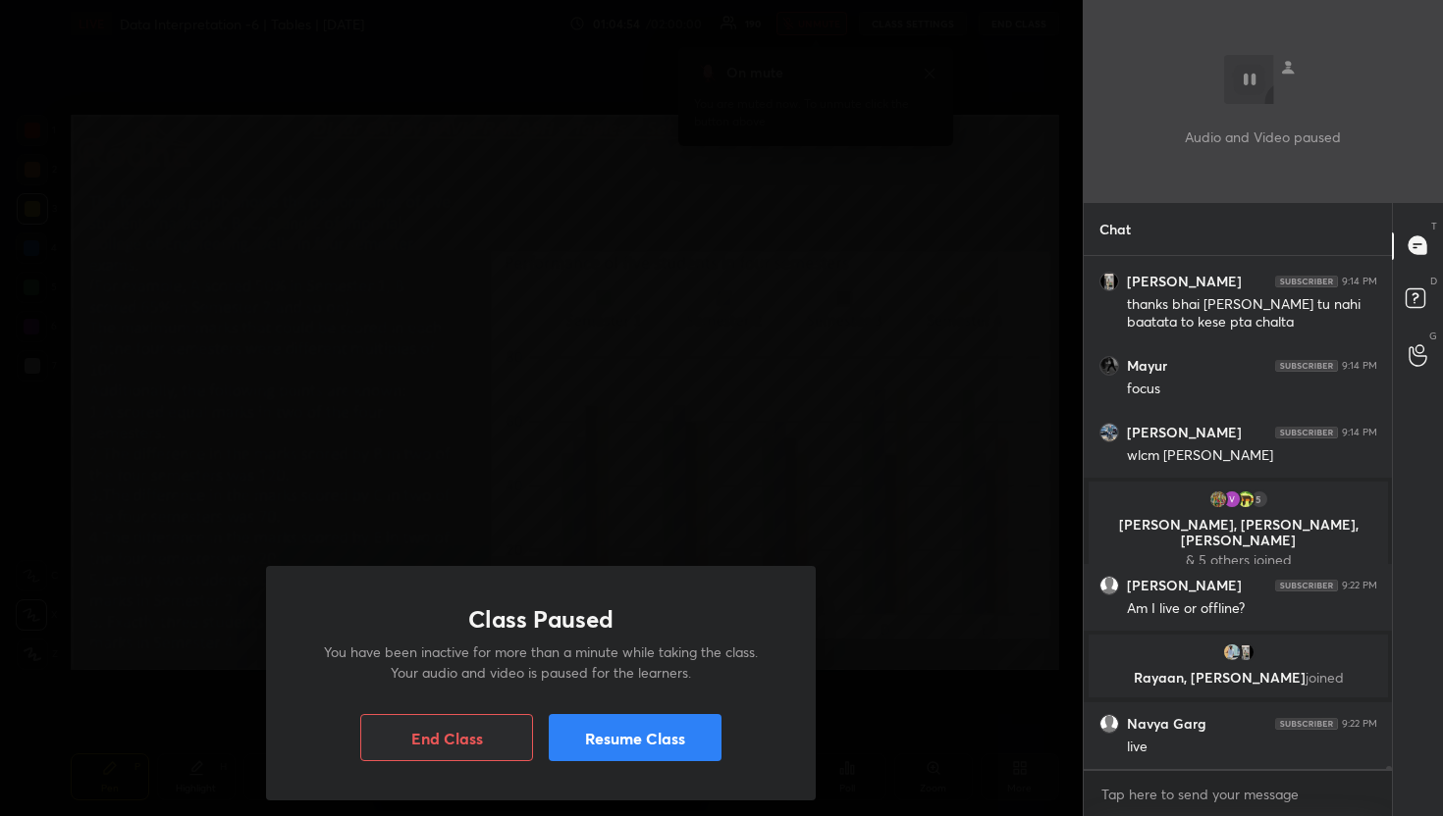
scroll to position [90293, 0]
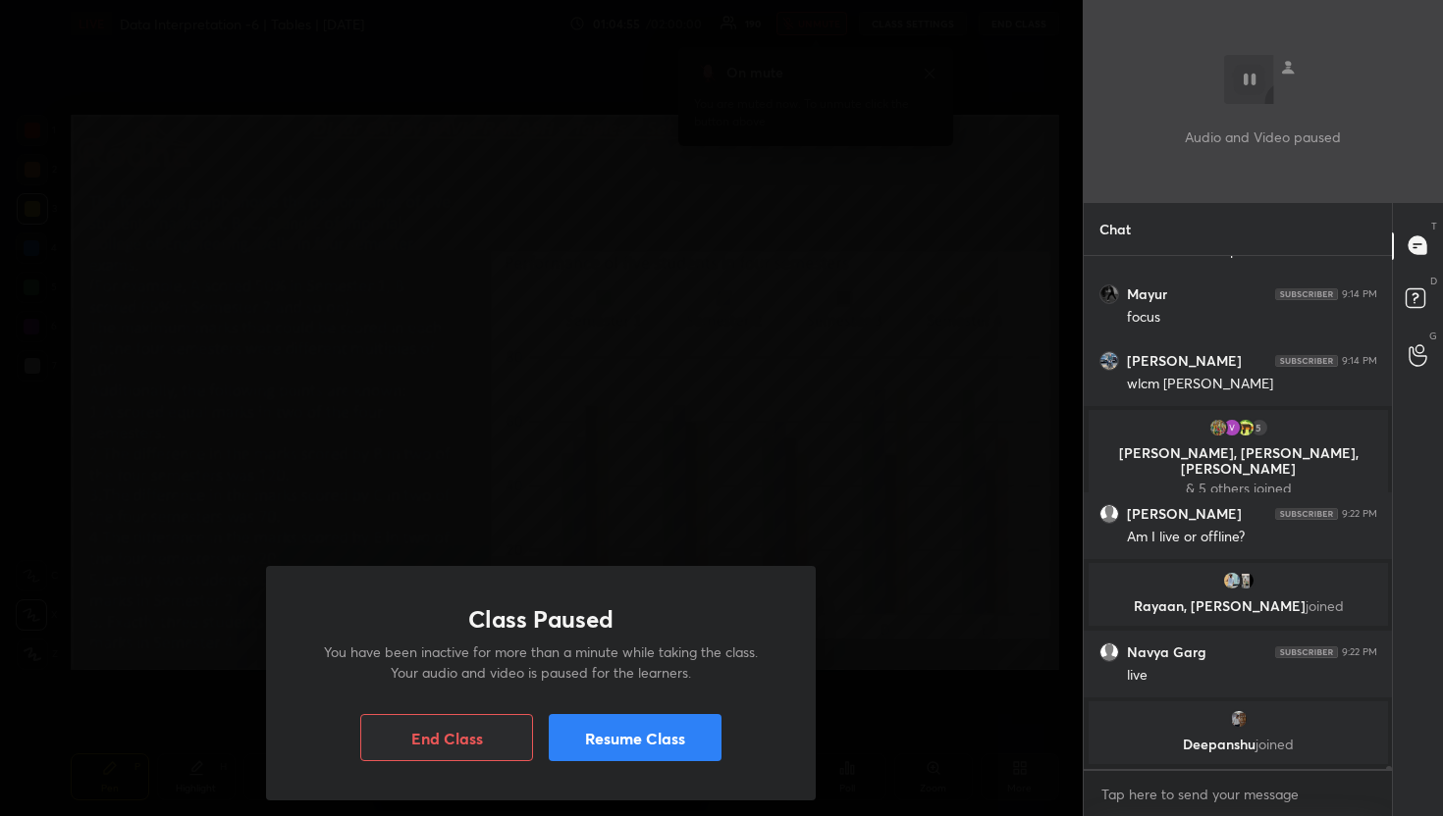
click at [636, 729] on button "Resume Class" at bounding box center [635, 737] width 173 height 47
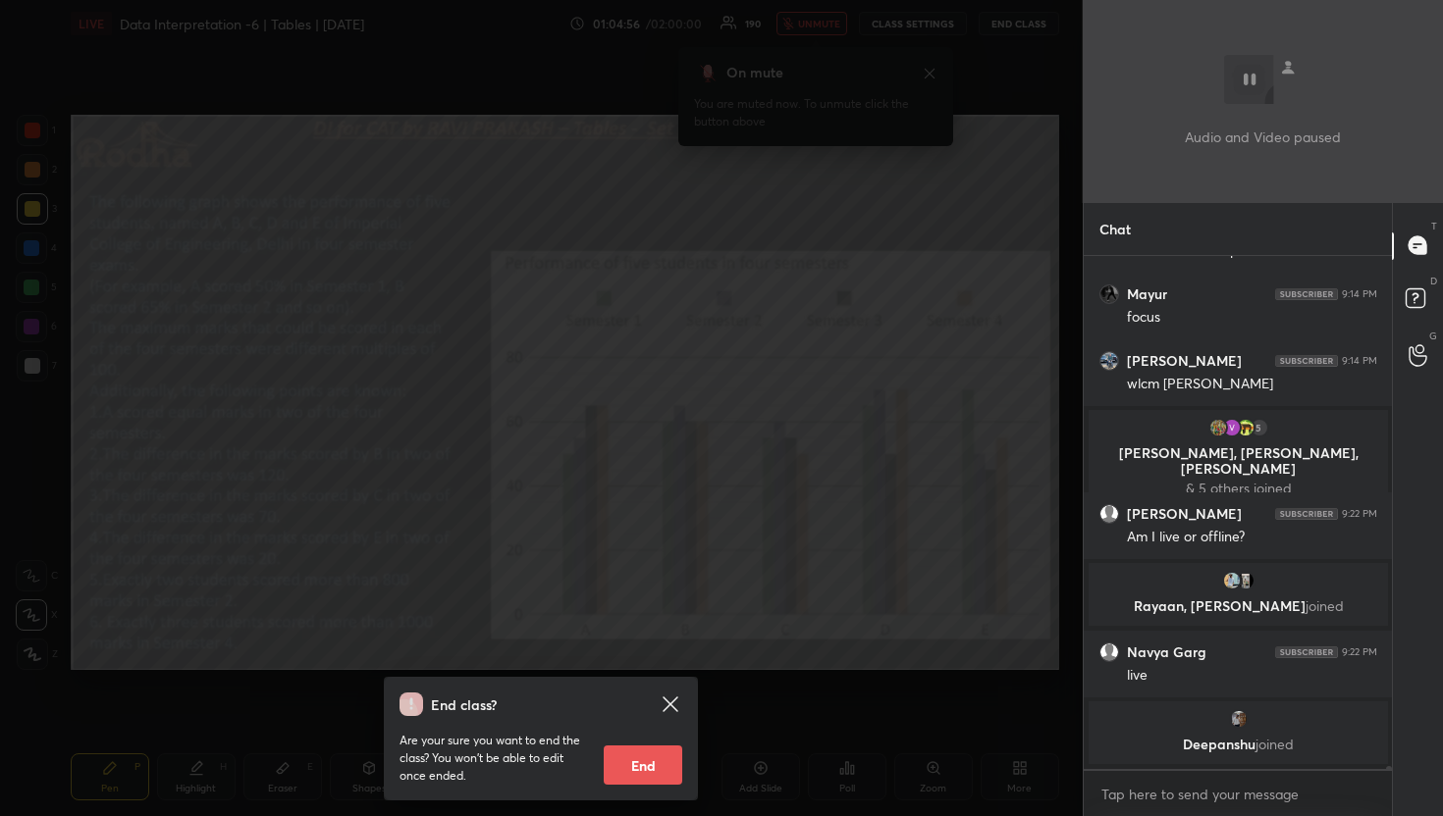
click at [682, 564] on div "End class? Are your sure you want to end the class? You won’t be able to edit o…" at bounding box center [541, 408] width 1082 height 816
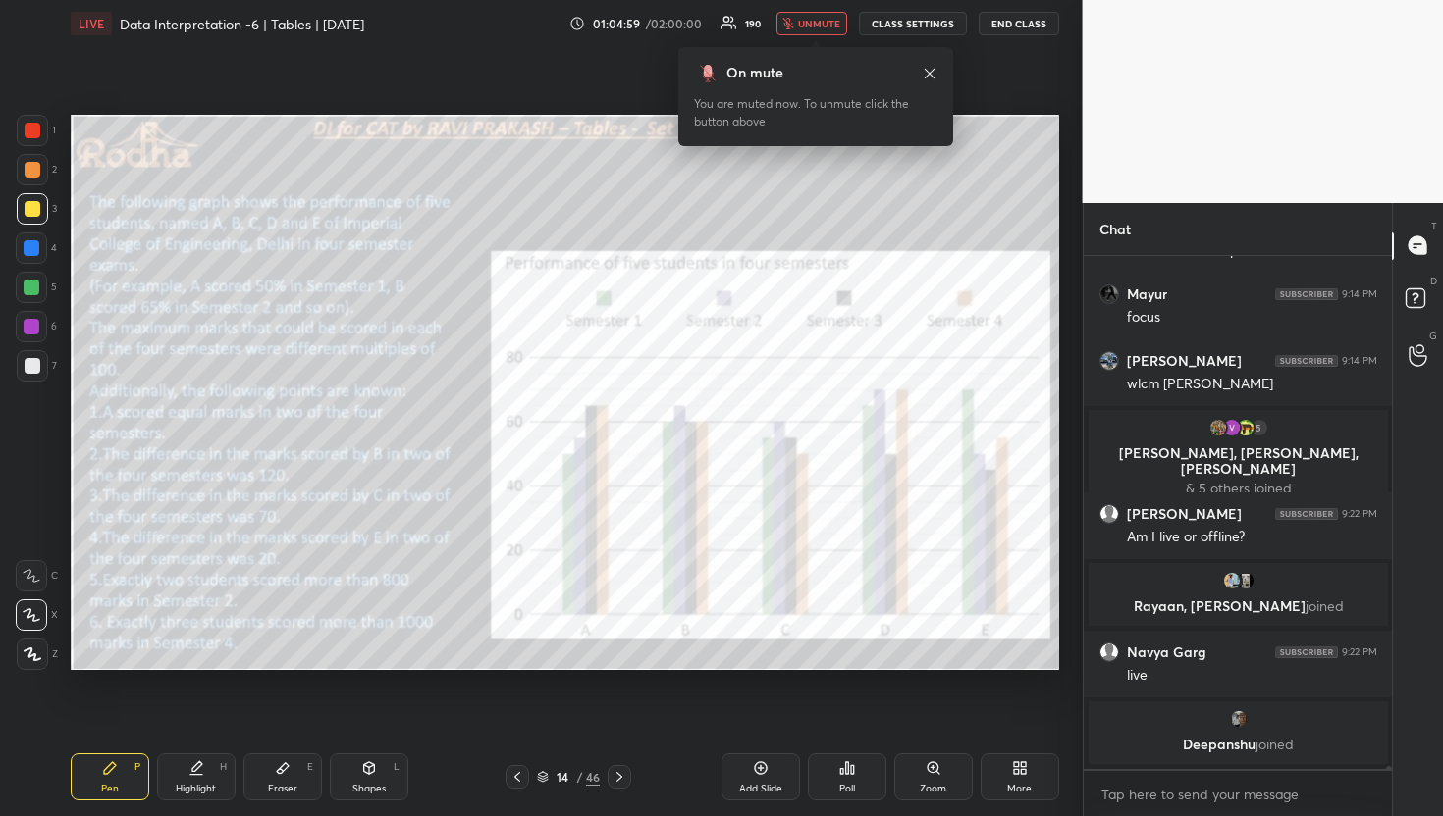
click at [807, 27] on span "unmute" at bounding box center [819, 24] width 42 height 14
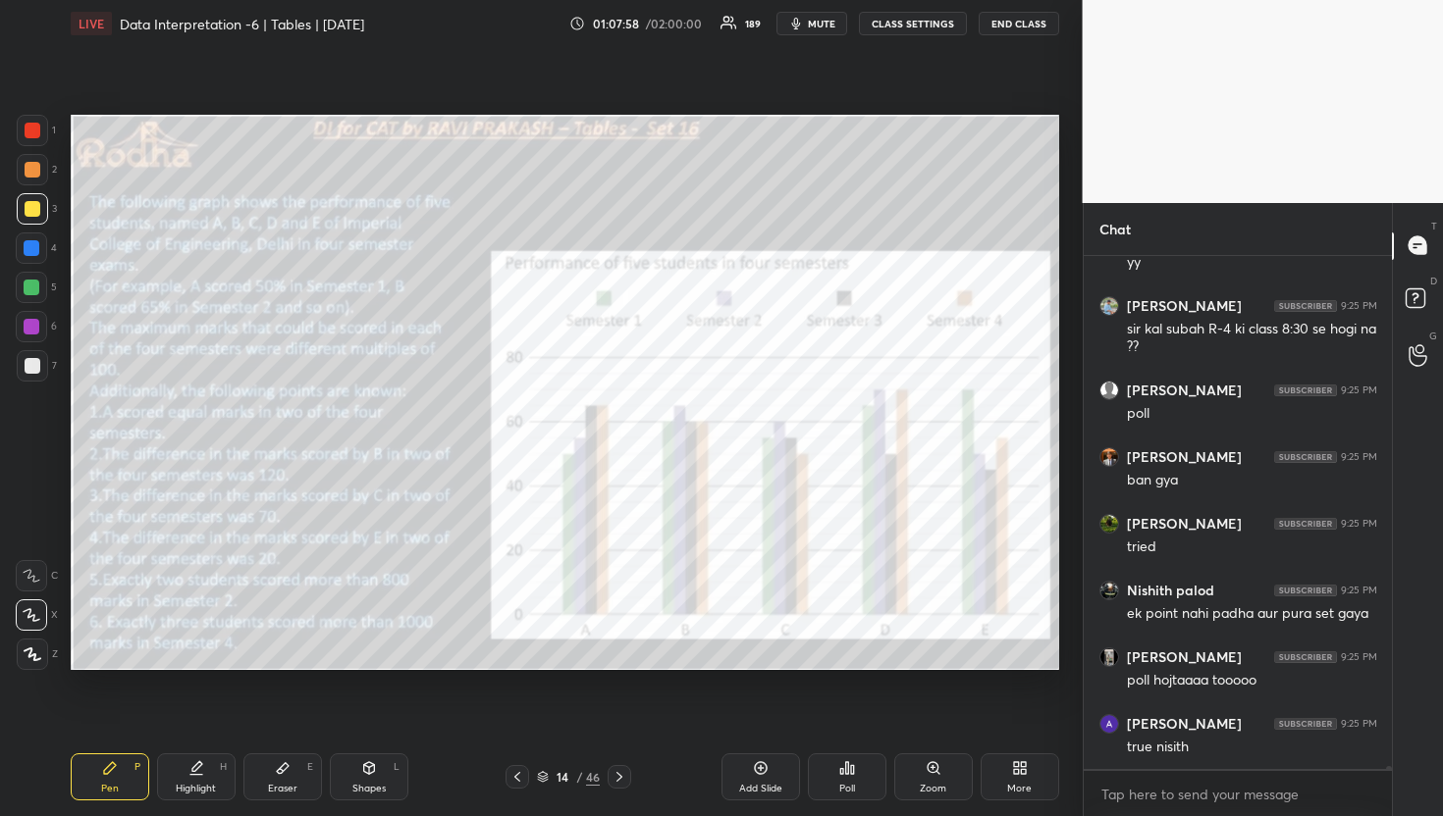
scroll to position [93565, 0]
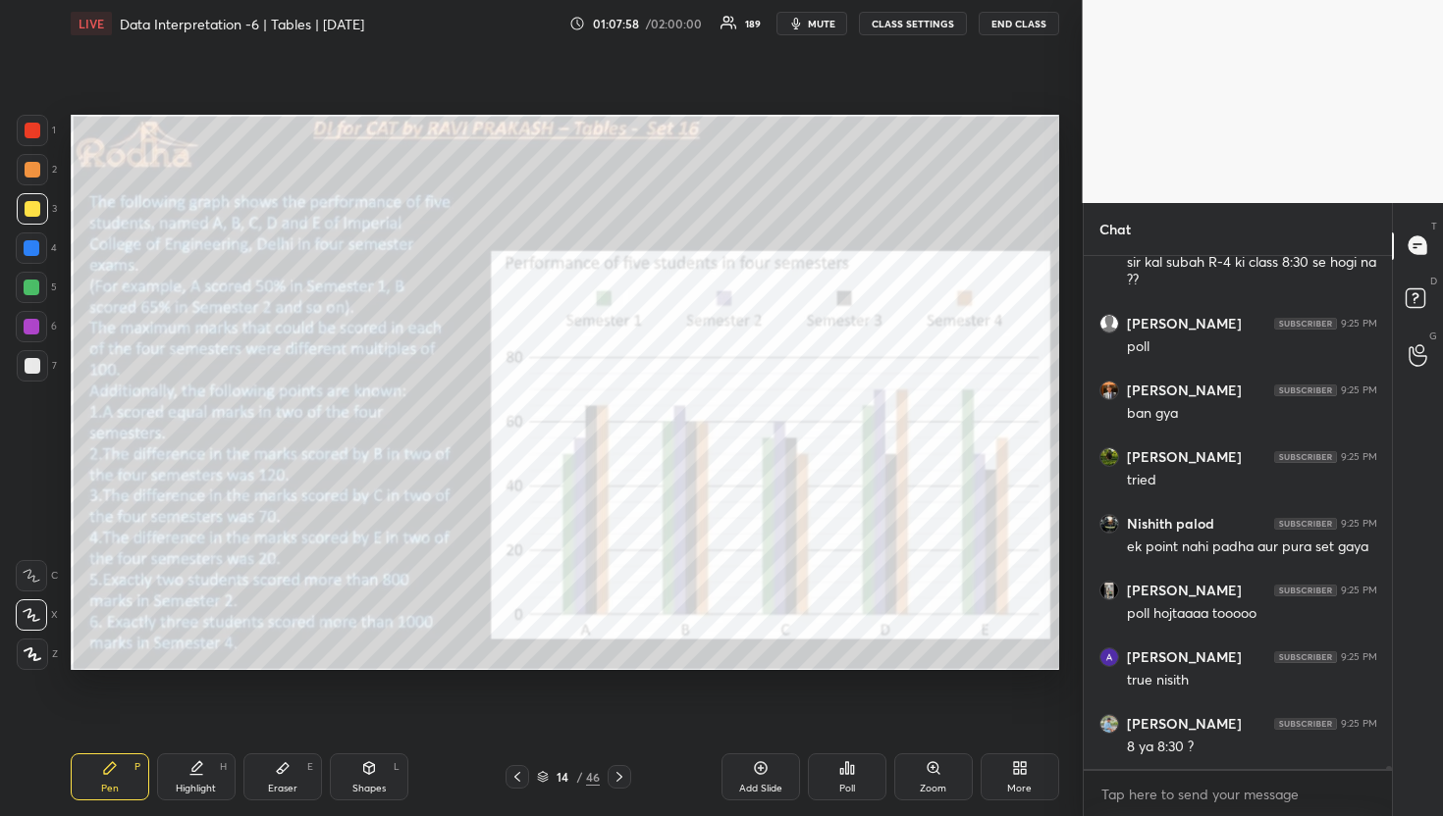
drag, startPoint x: 301, startPoint y: 769, endPoint x: 324, endPoint y: 711, distance: 62.1
click at [302, 768] on div "Eraser E" at bounding box center [282, 777] width 79 height 47
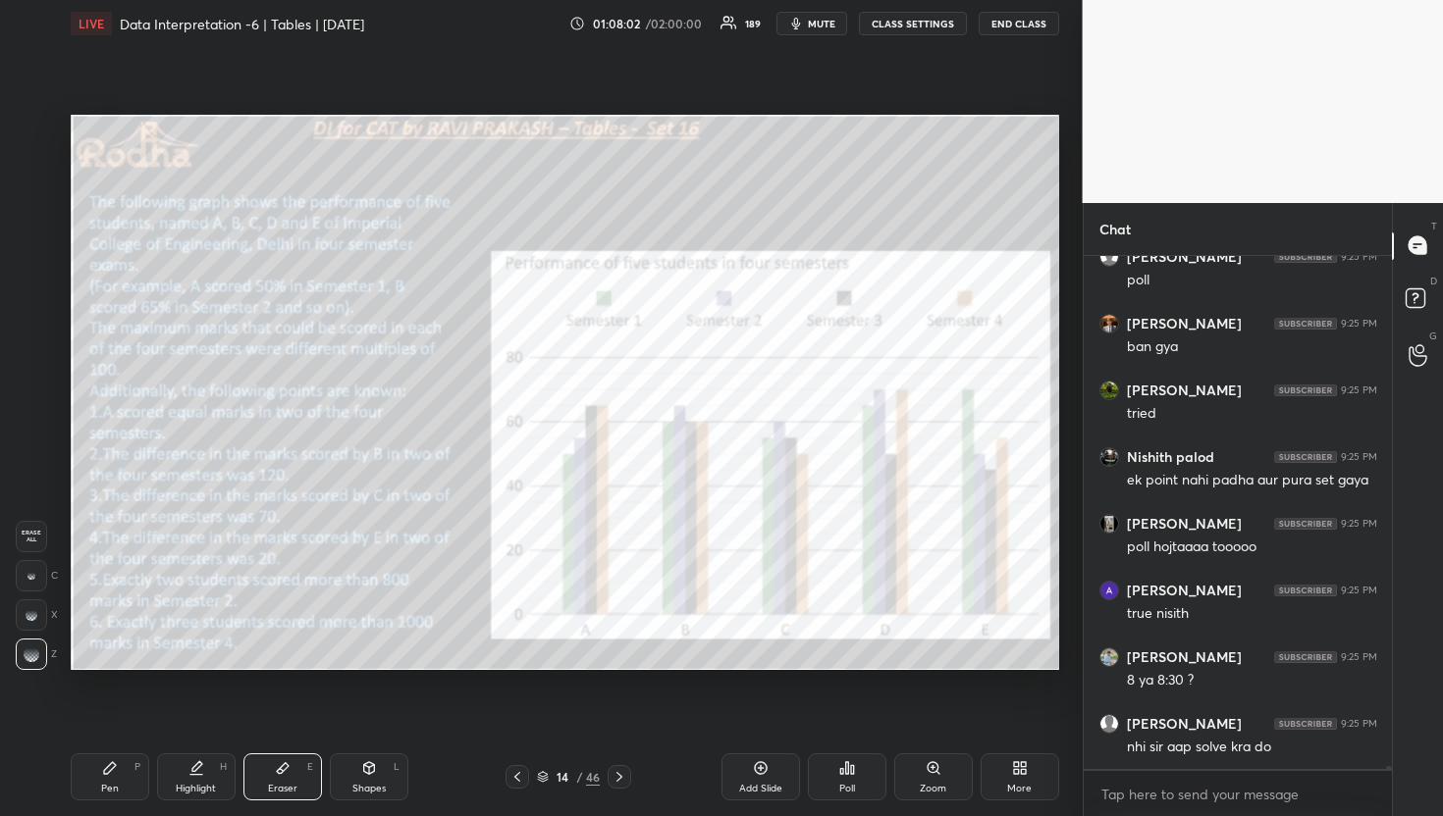
scroll to position [93698, 0]
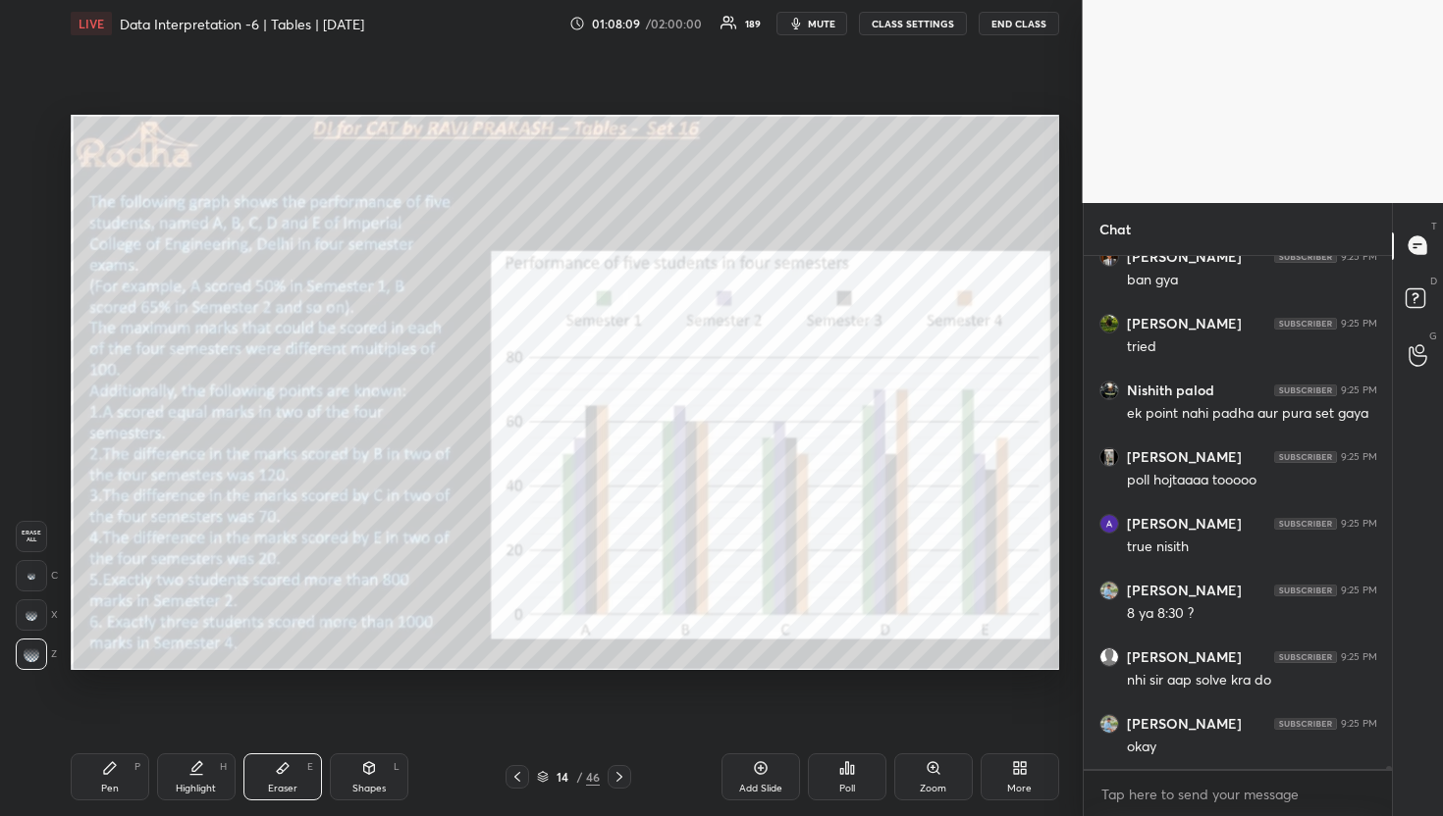
click at [128, 794] on div "Pen P" at bounding box center [110, 777] width 79 height 47
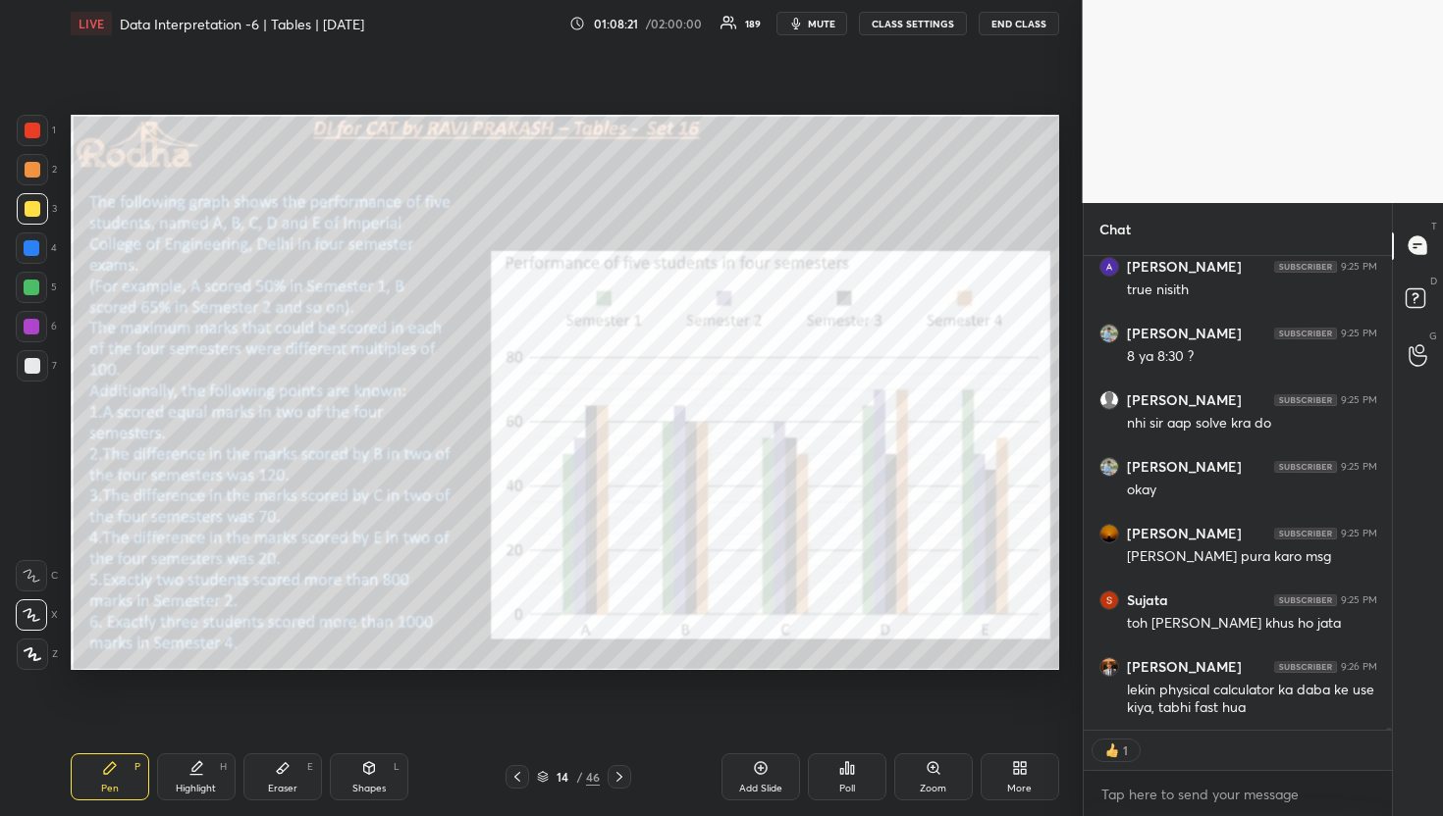
scroll to position [94022, 0]
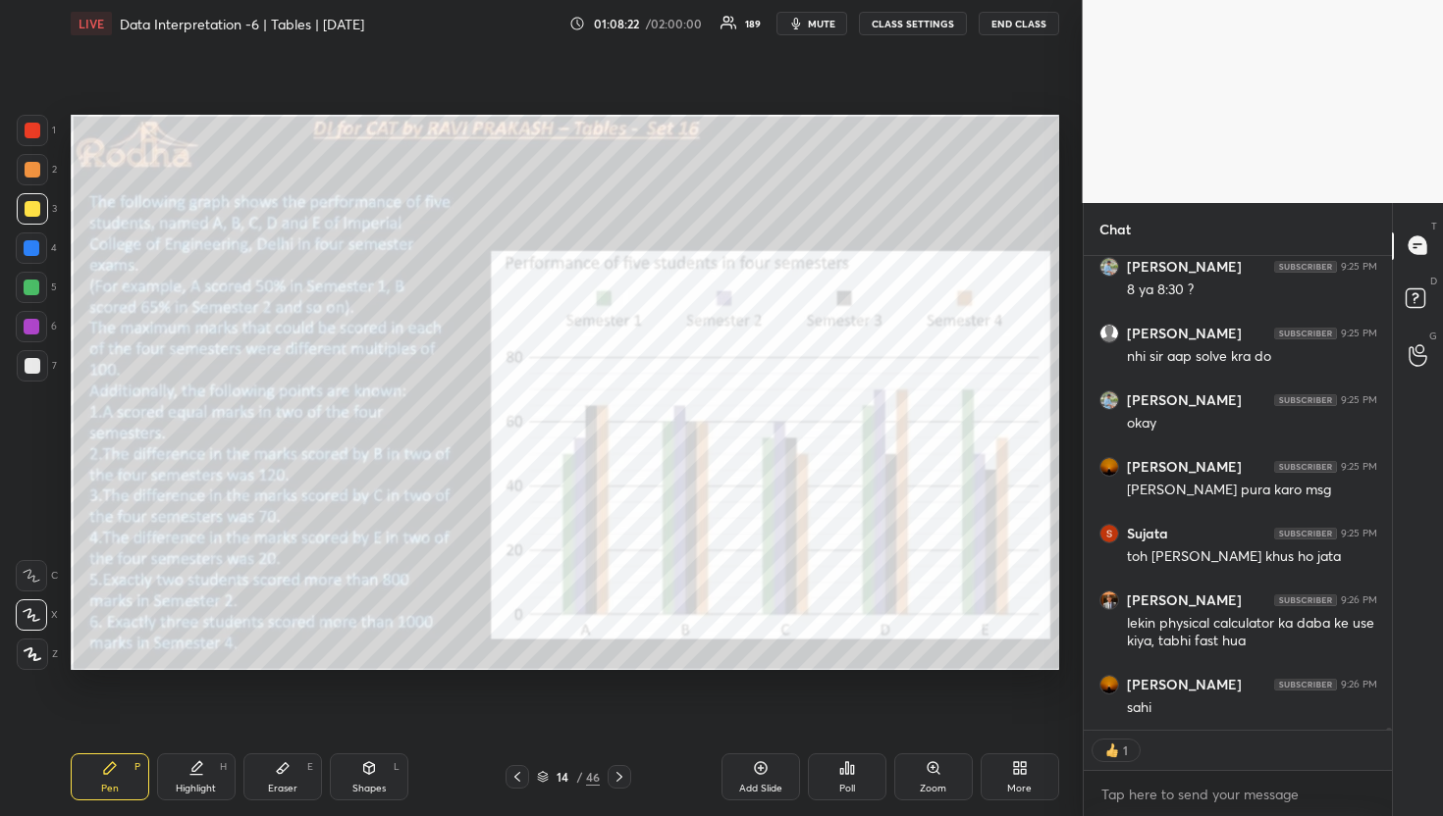
type textarea "x"
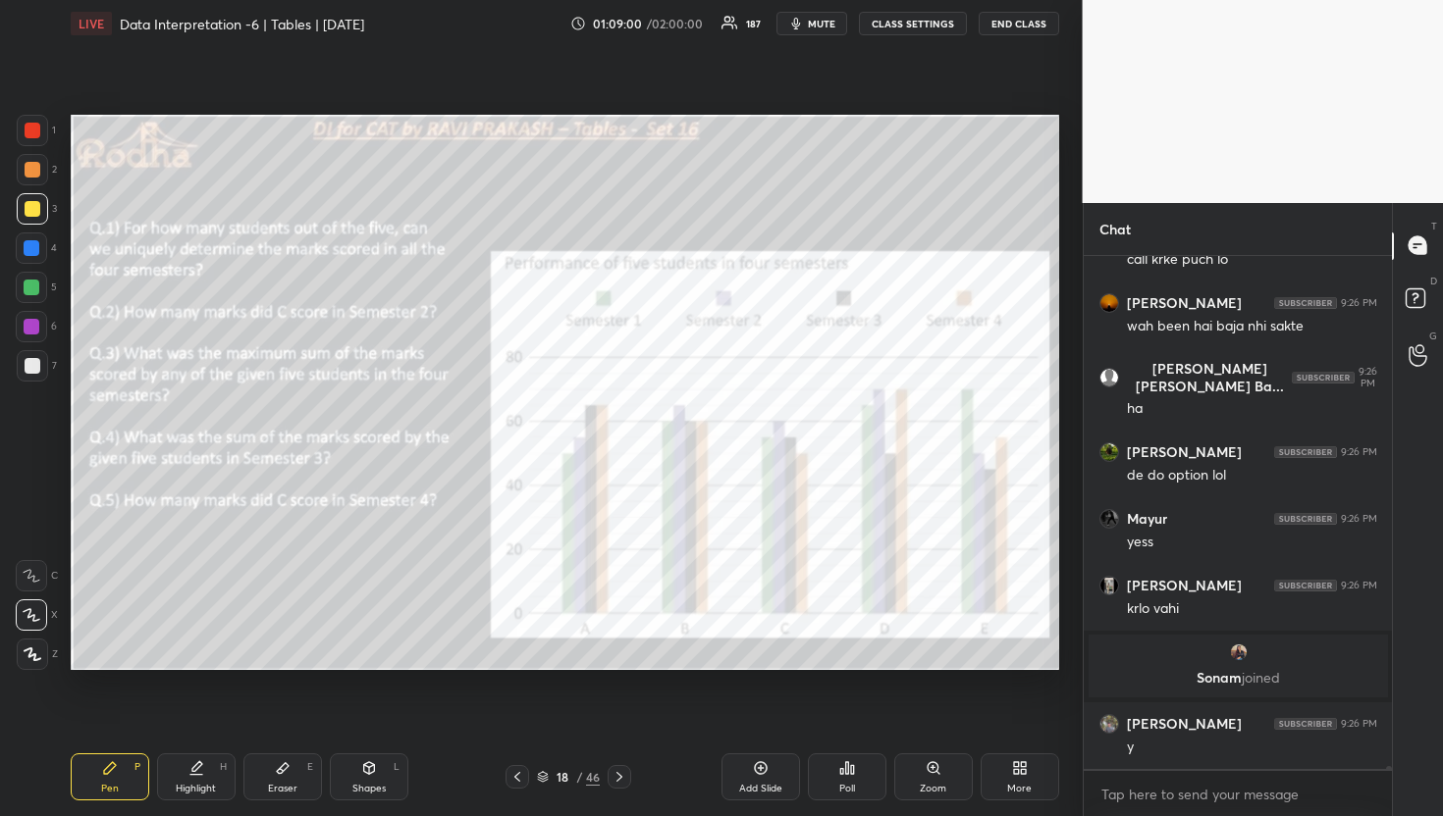
scroll to position [94144, 0]
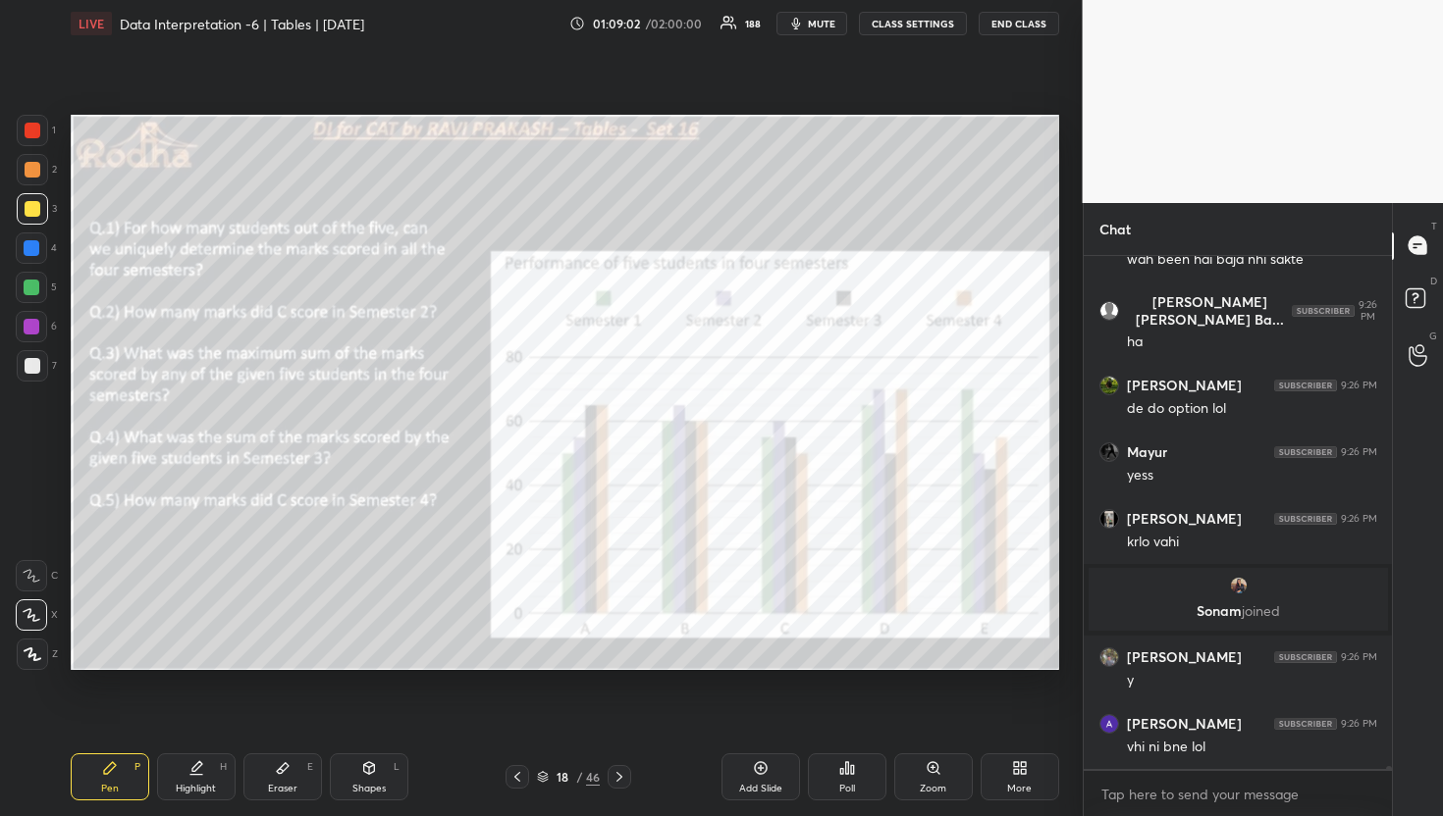
click at [31, 331] on div at bounding box center [32, 327] width 16 height 16
click at [30, 360] on div at bounding box center [33, 366] width 16 height 16
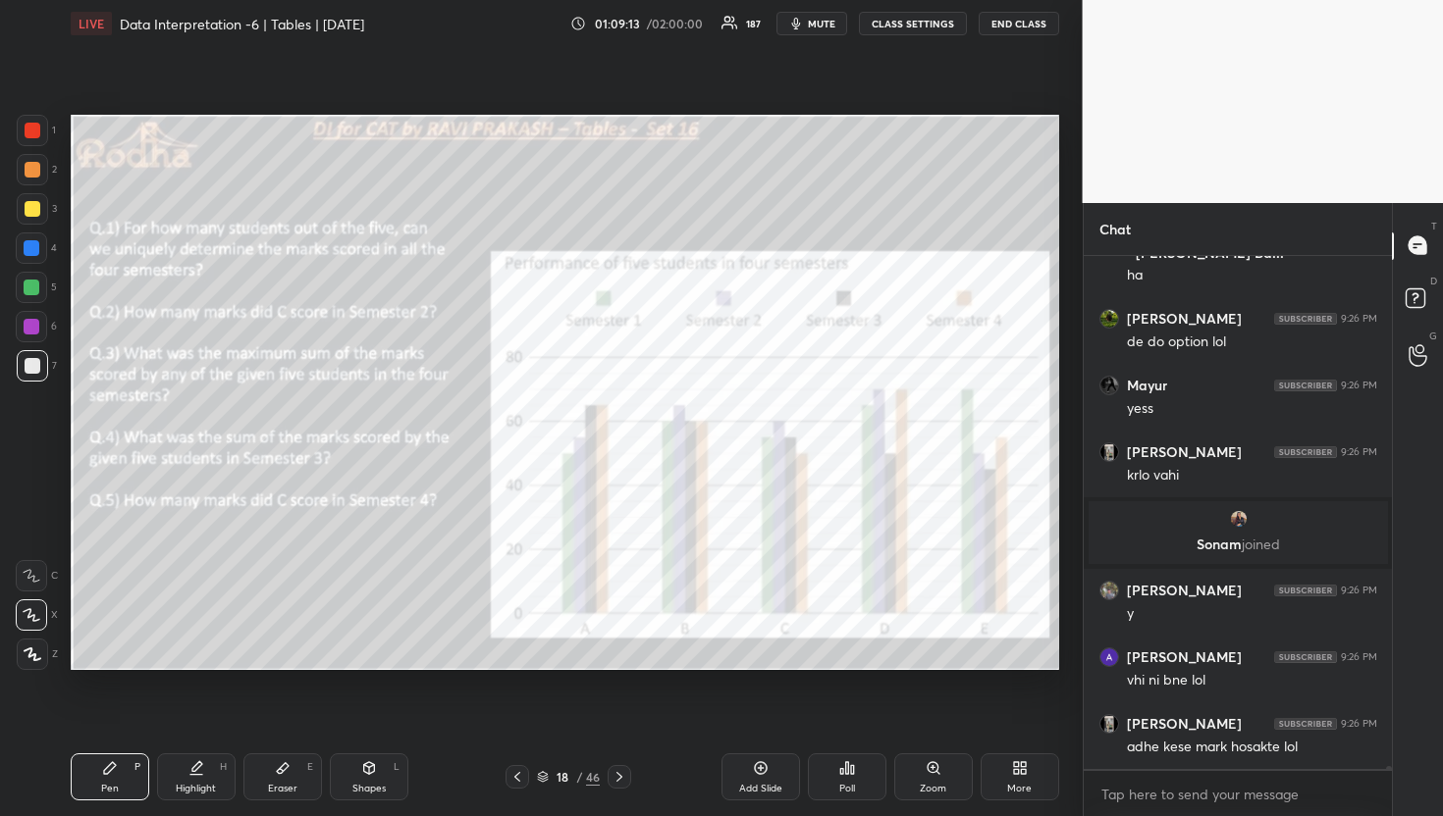
click at [31, 206] on div at bounding box center [33, 209] width 16 height 16
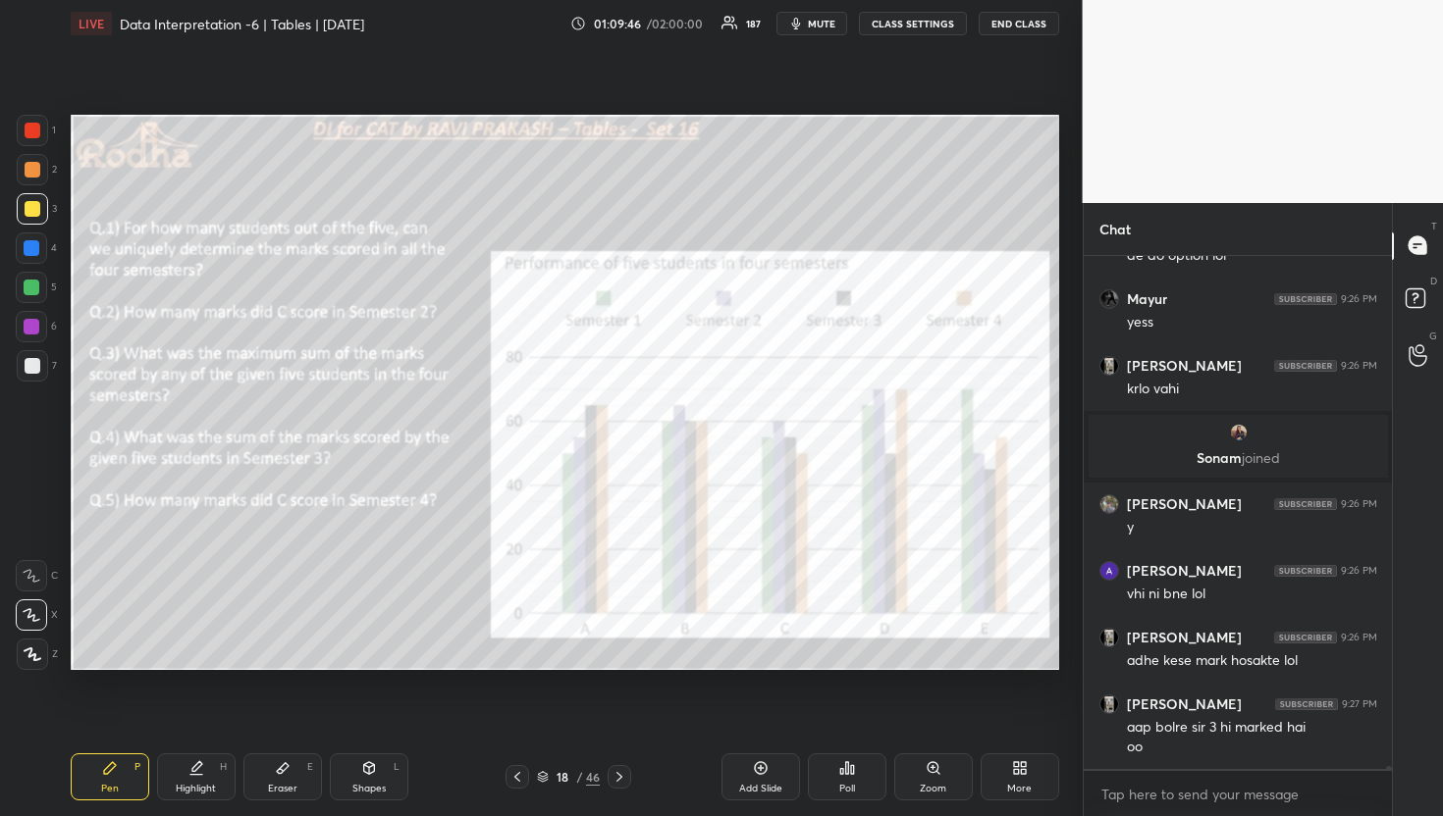
scroll to position [94364, 0]
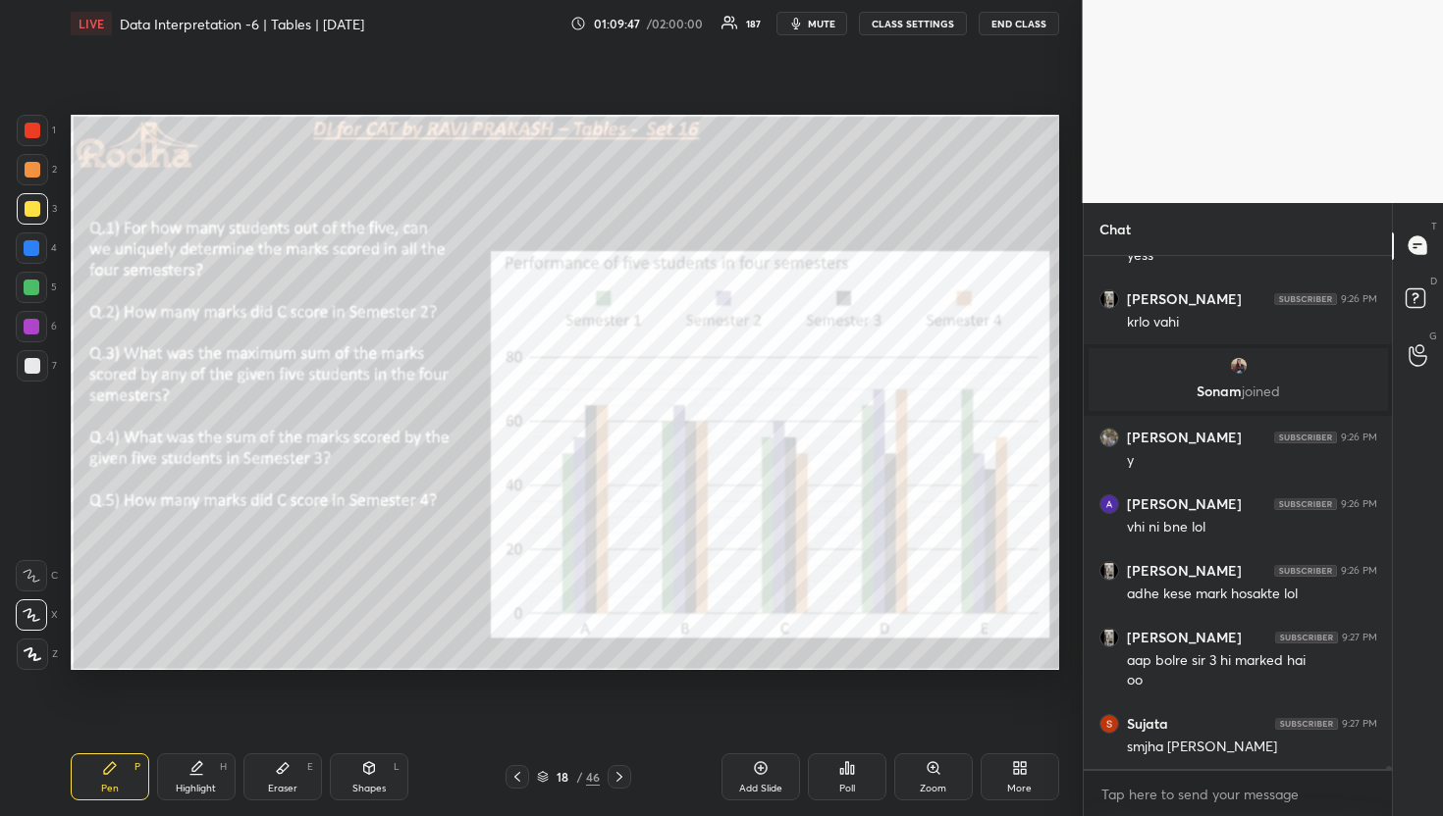
click at [846, 757] on div "Poll" at bounding box center [847, 777] width 79 height 47
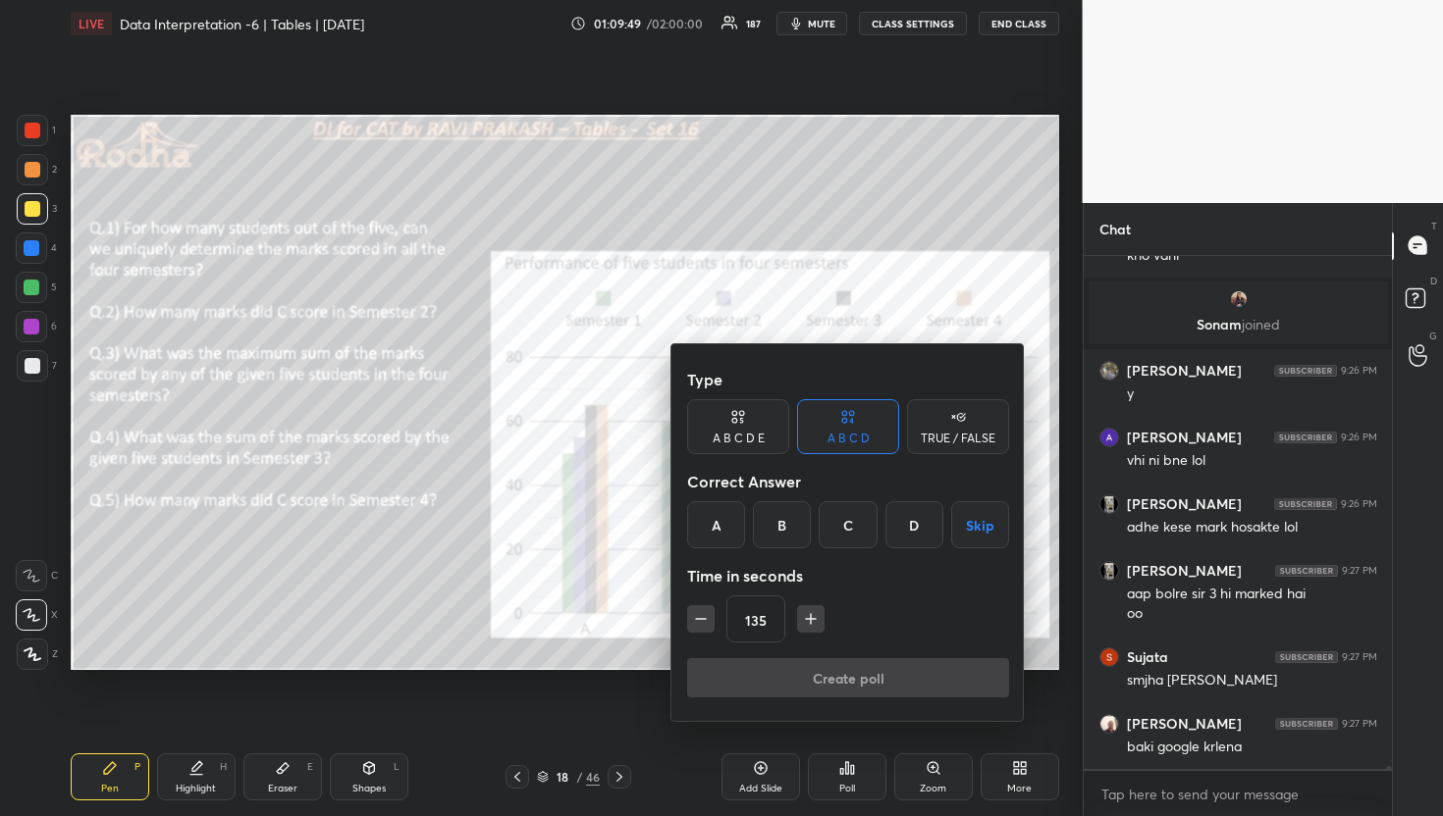
scroll to position [94497, 0]
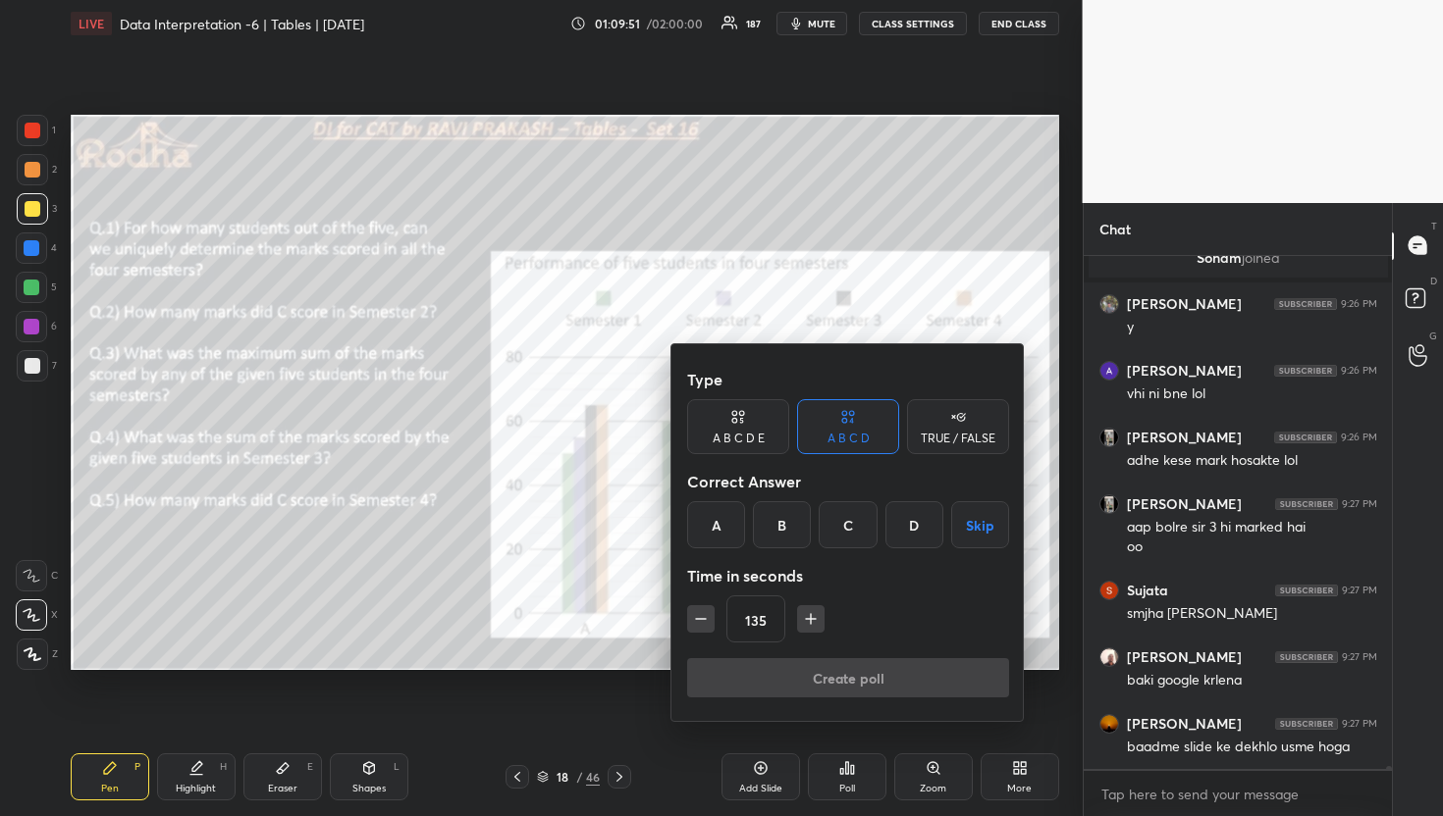
click at [706, 621] on icon "button" at bounding box center [701, 619] width 20 height 20
click at [706, 622] on icon "button" at bounding box center [701, 619] width 20 height 20
click at [706, 623] on icon "button" at bounding box center [701, 619] width 20 height 20
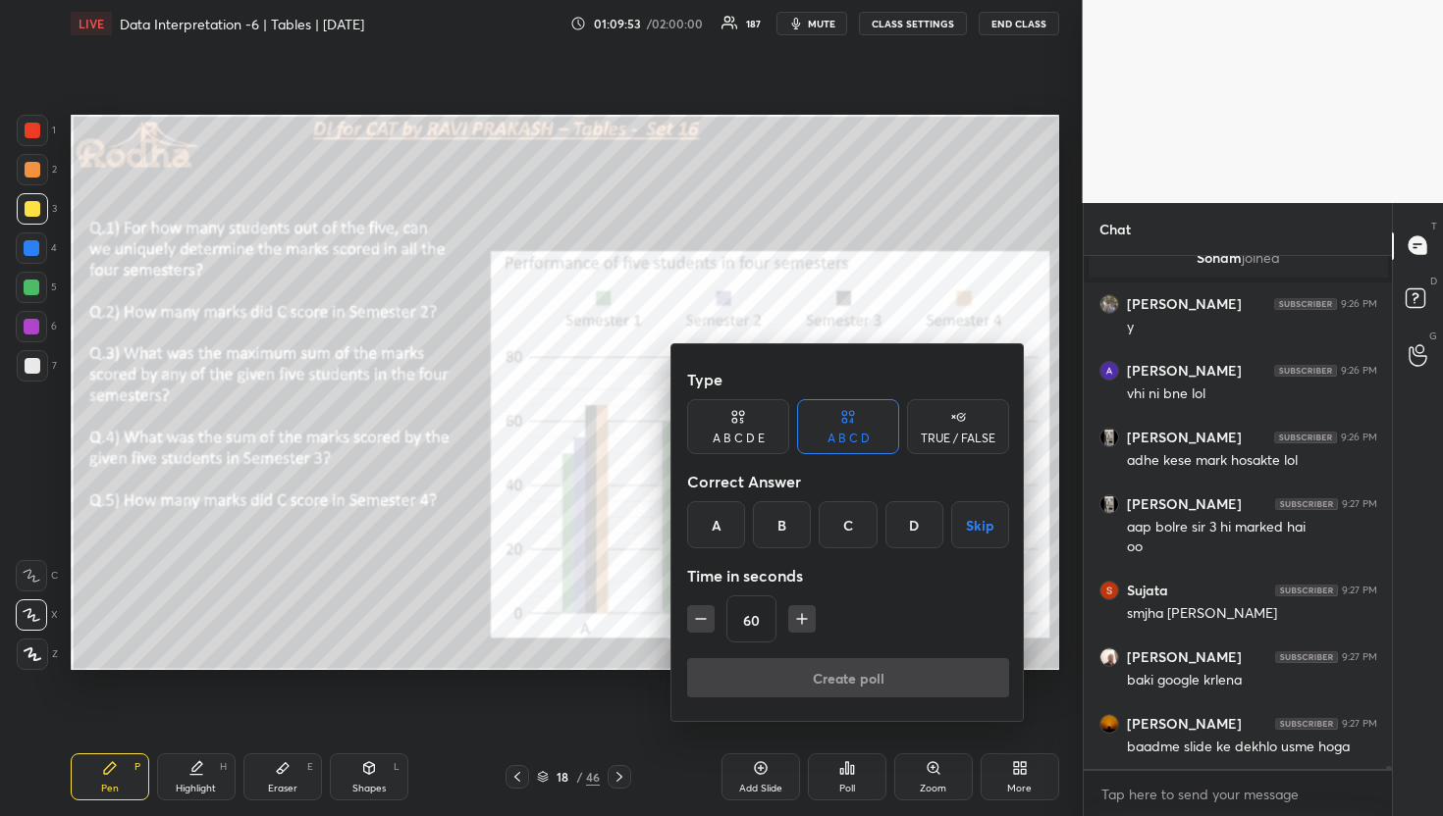
click at [706, 623] on icon "button" at bounding box center [701, 619] width 20 height 20
click at [704, 624] on icon "button" at bounding box center [701, 619] width 20 height 20
type input "15"
drag, startPoint x: 778, startPoint y: 530, endPoint x: 793, endPoint y: 557, distance: 31.2
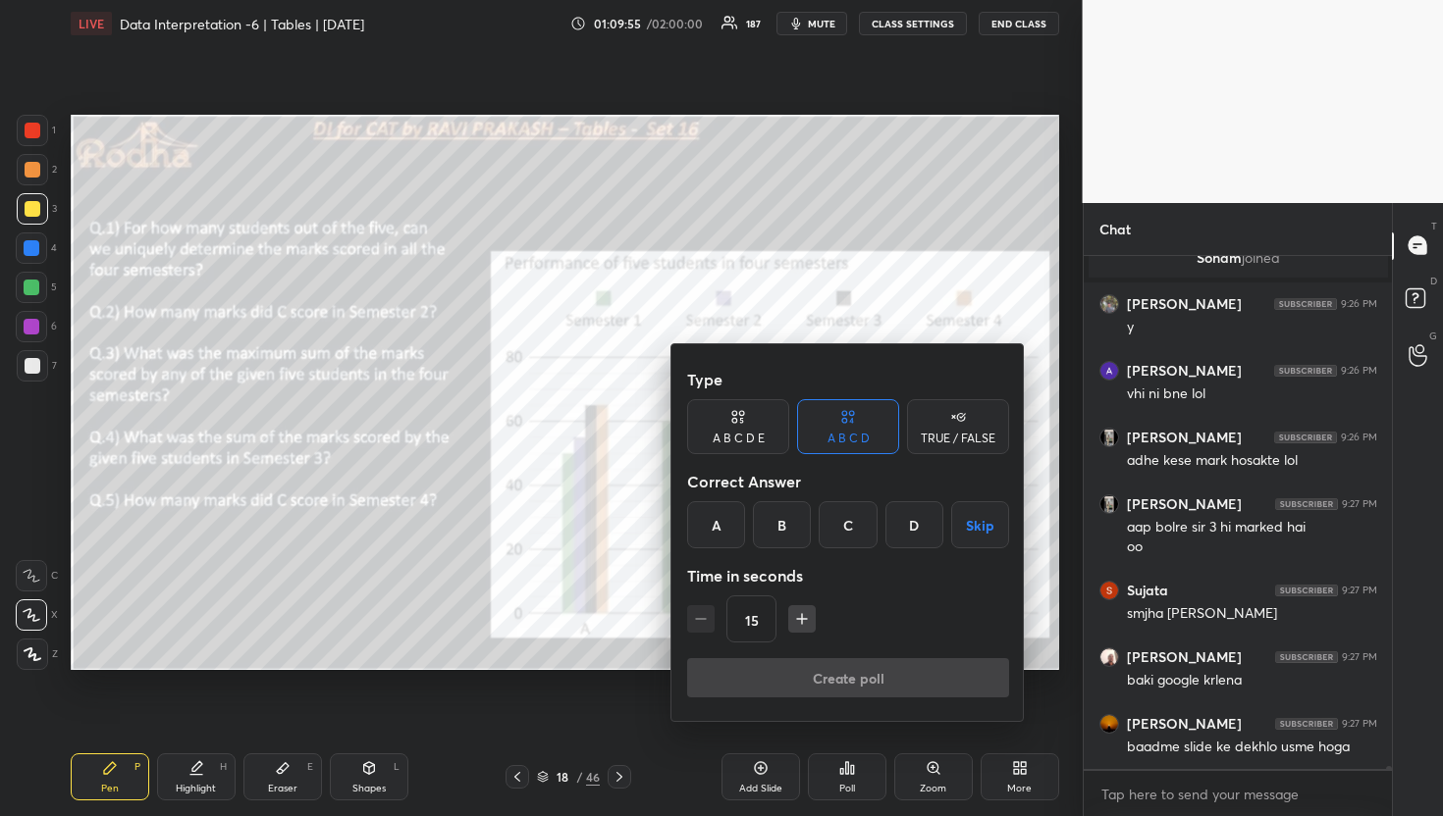
click at [777, 530] on div "B" at bounding box center [782, 524] width 58 height 47
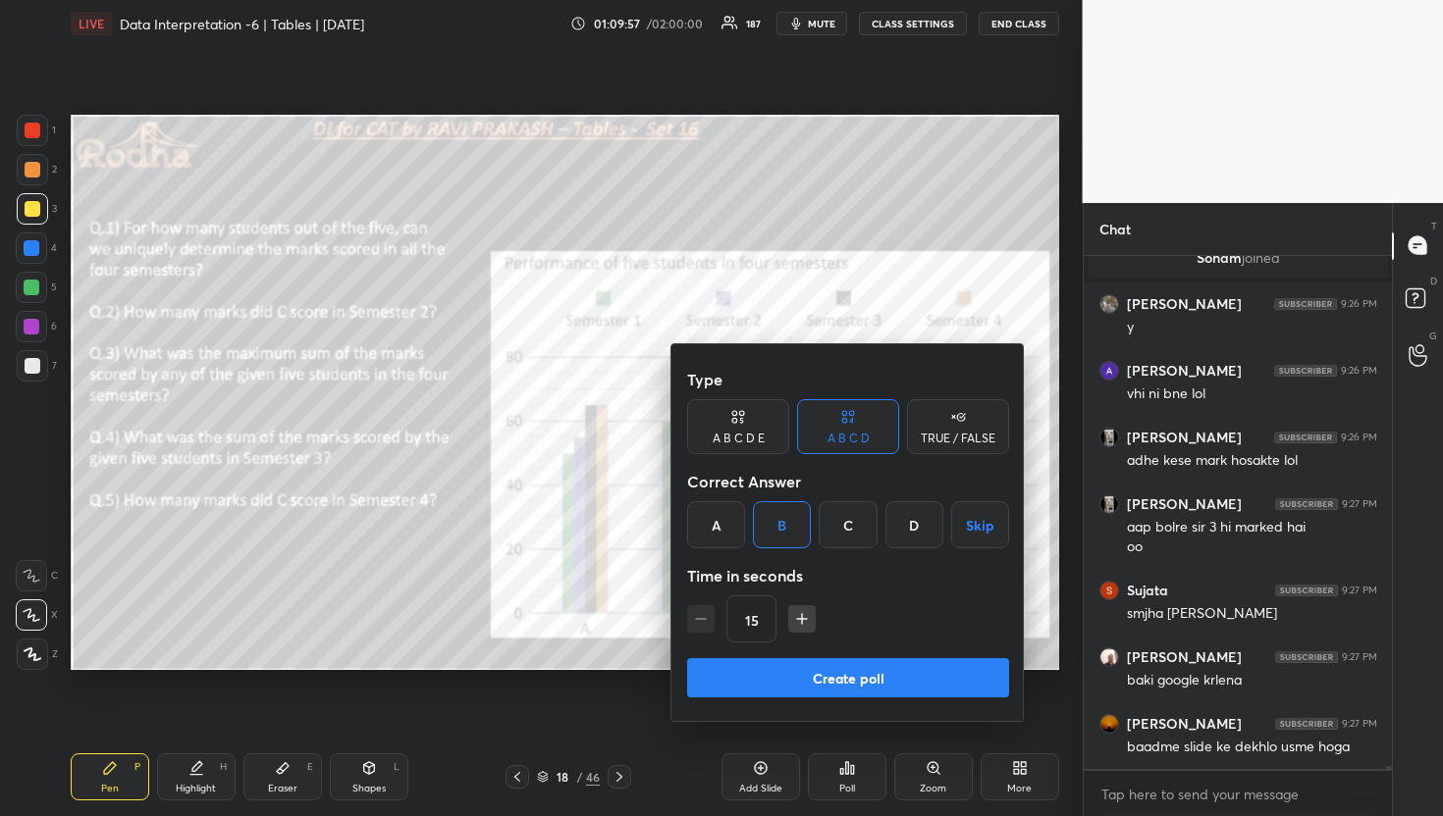
click at [871, 677] on button "Create poll" at bounding box center [848, 677] width 322 height 39
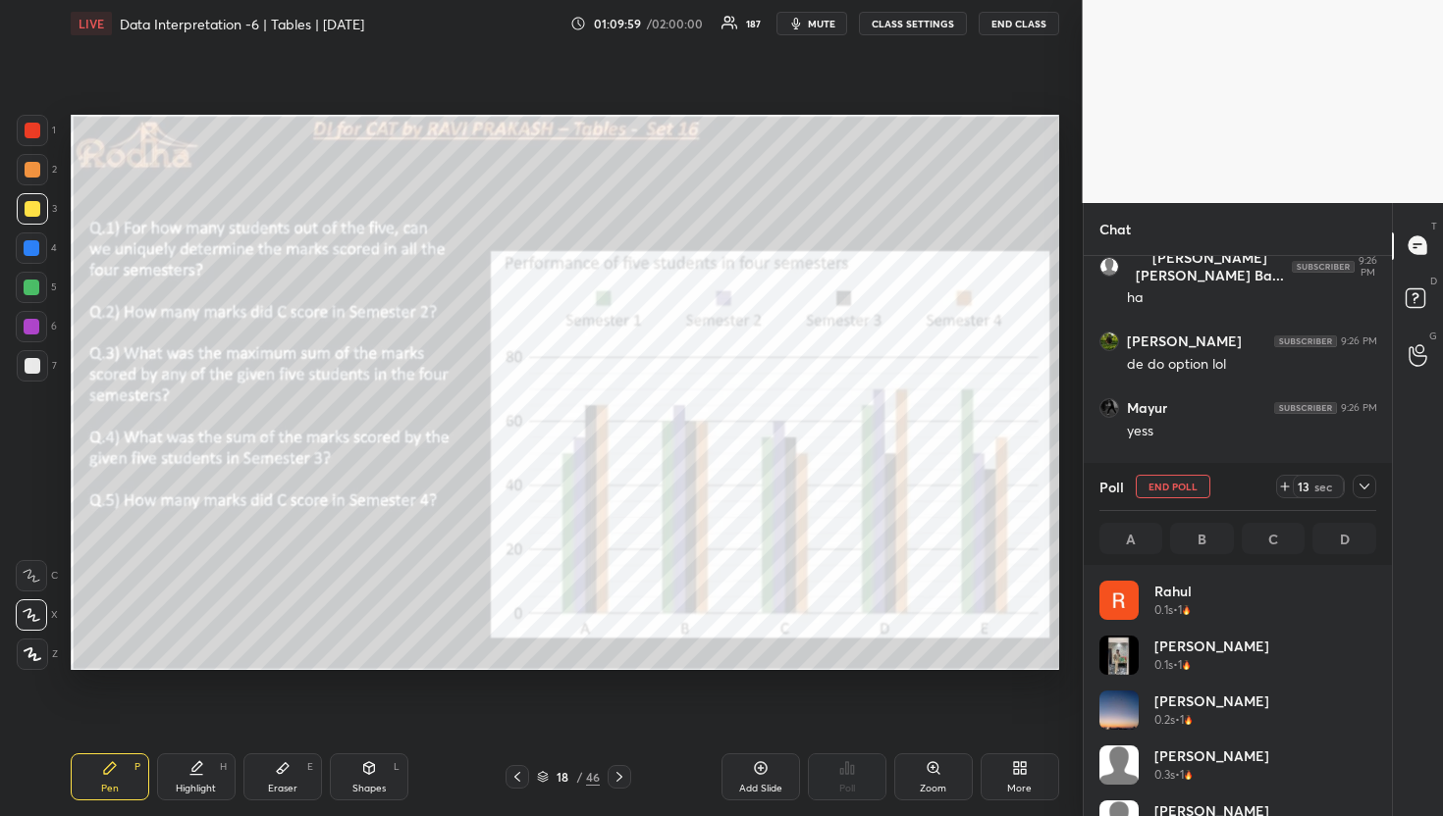
scroll to position [7, 7]
click at [1362, 491] on icon at bounding box center [1364, 487] width 16 height 16
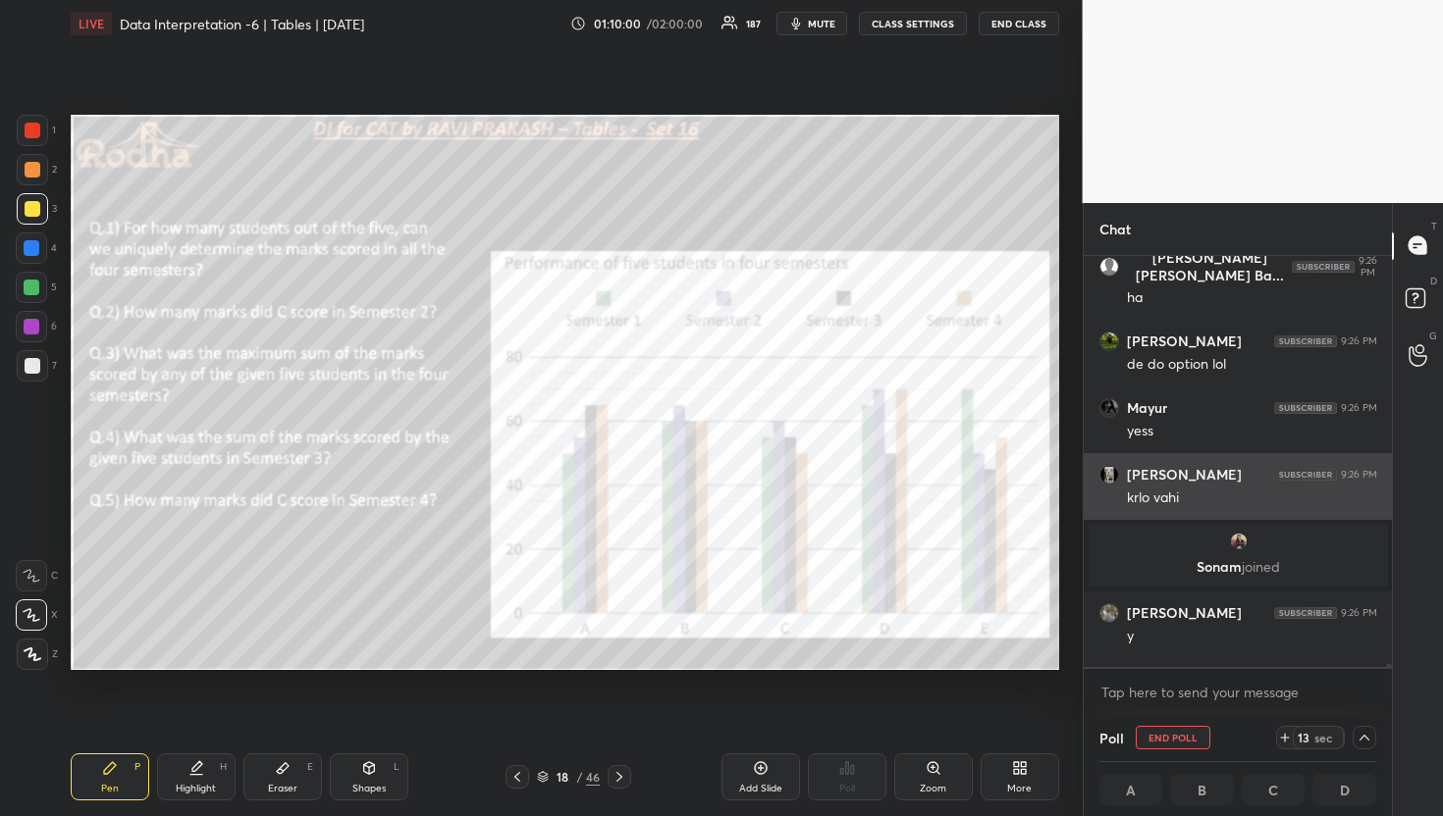
scroll to position [6, 7]
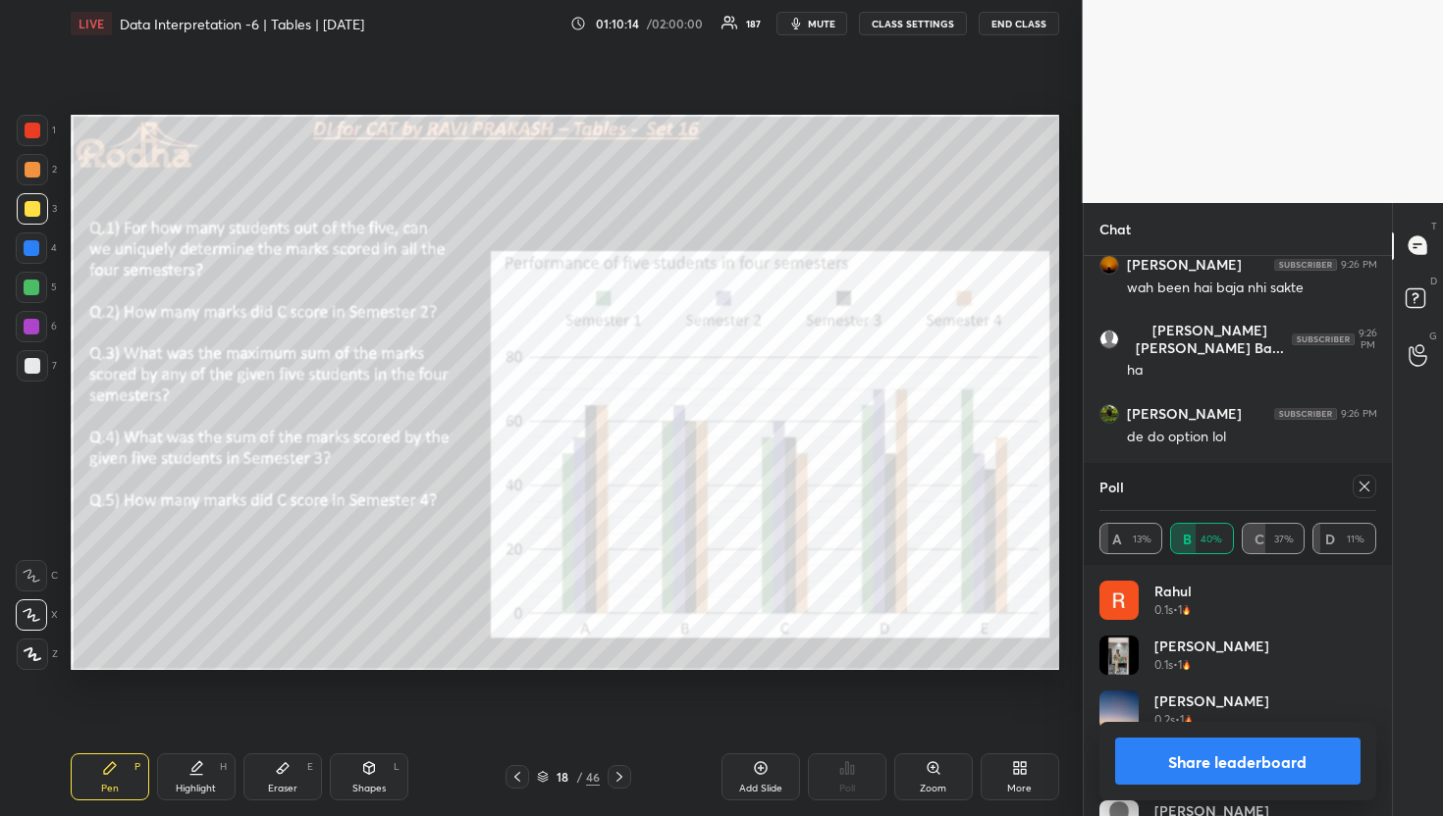
click at [1370, 489] on icon at bounding box center [1364, 487] width 16 height 16
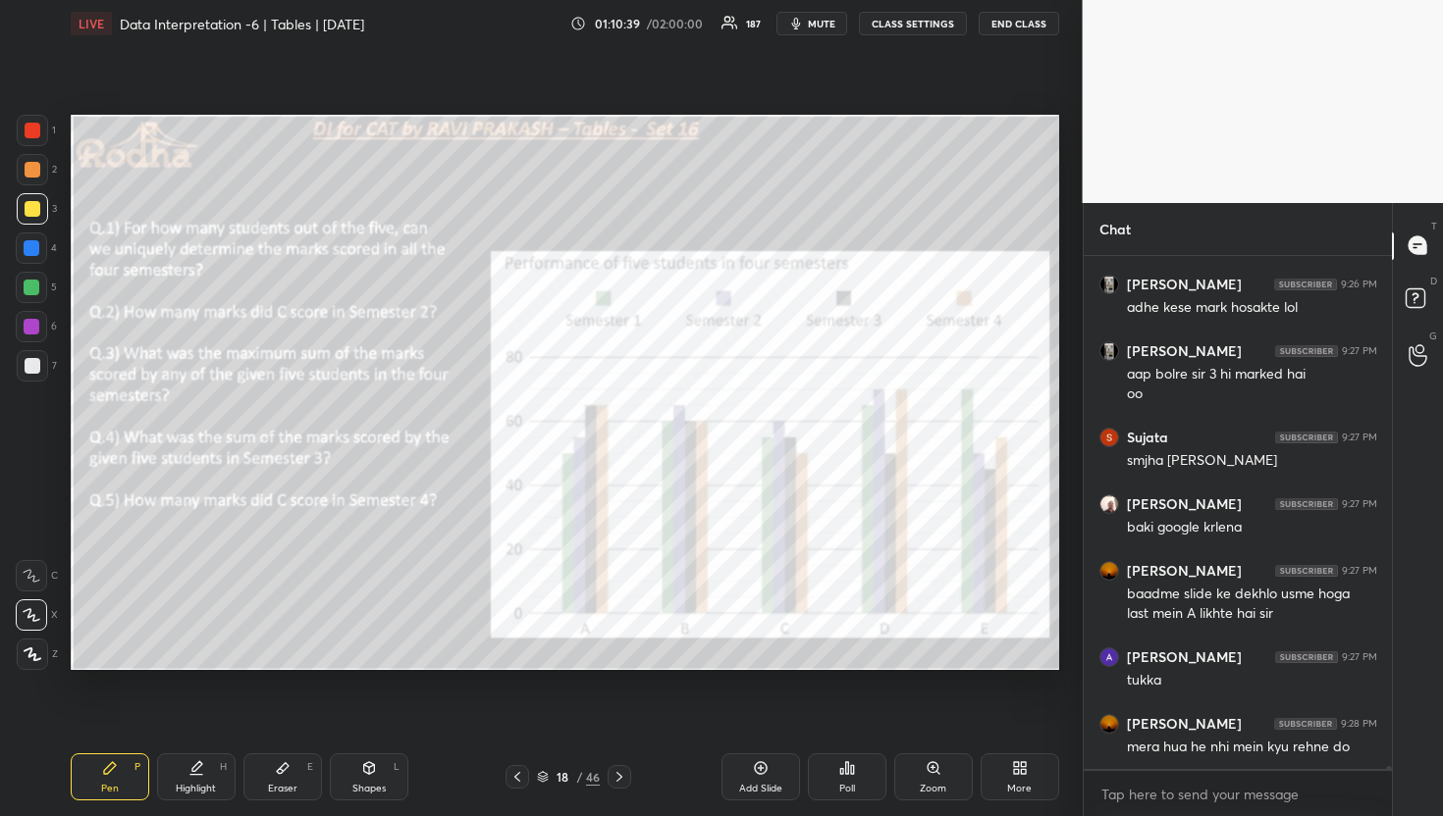
click at [856, 774] on div "Poll" at bounding box center [847, 777] width 79 height 47
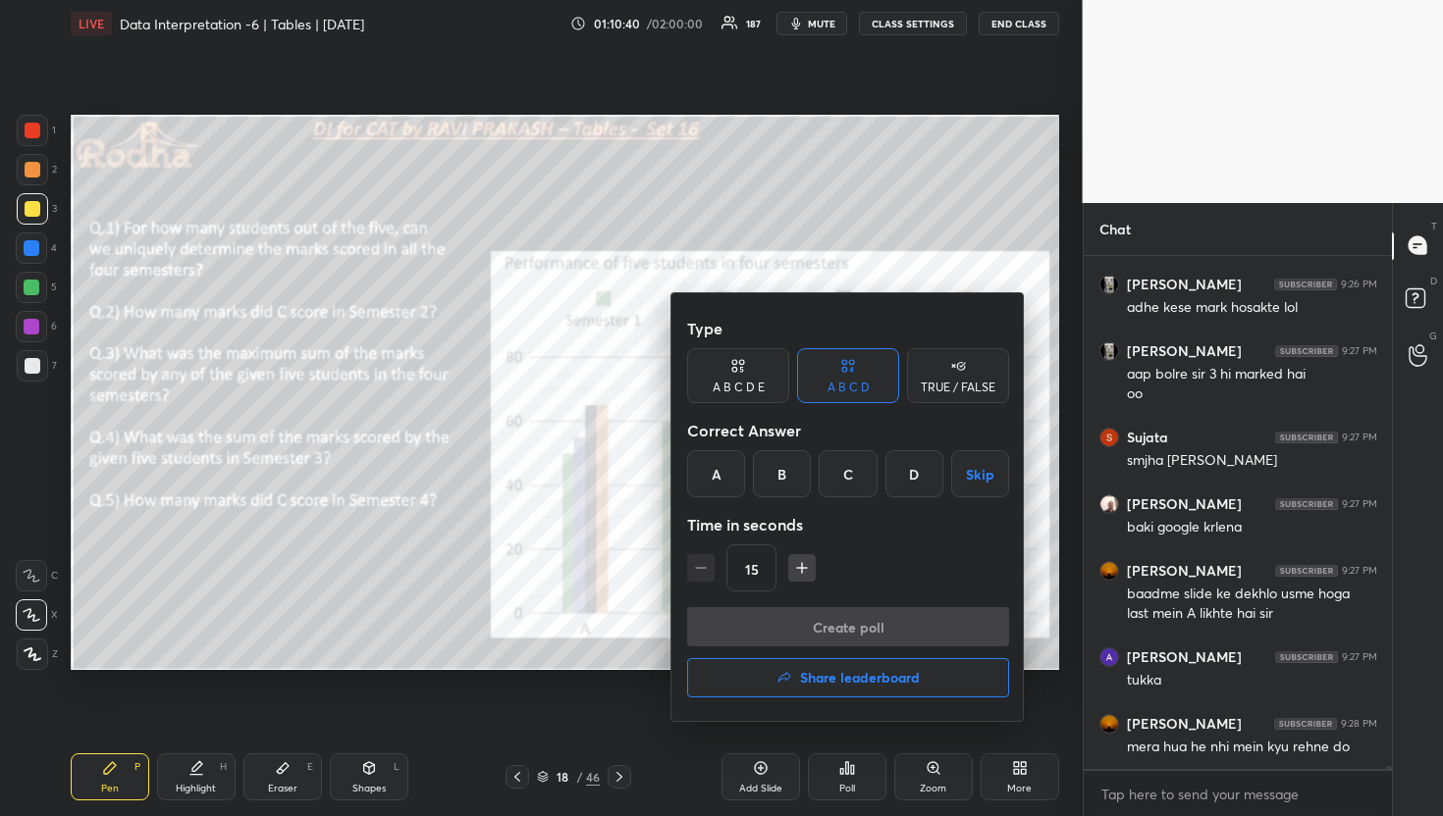
click at [784, 470] on div "B" at bounding box center [782, 473] width 58 height 47
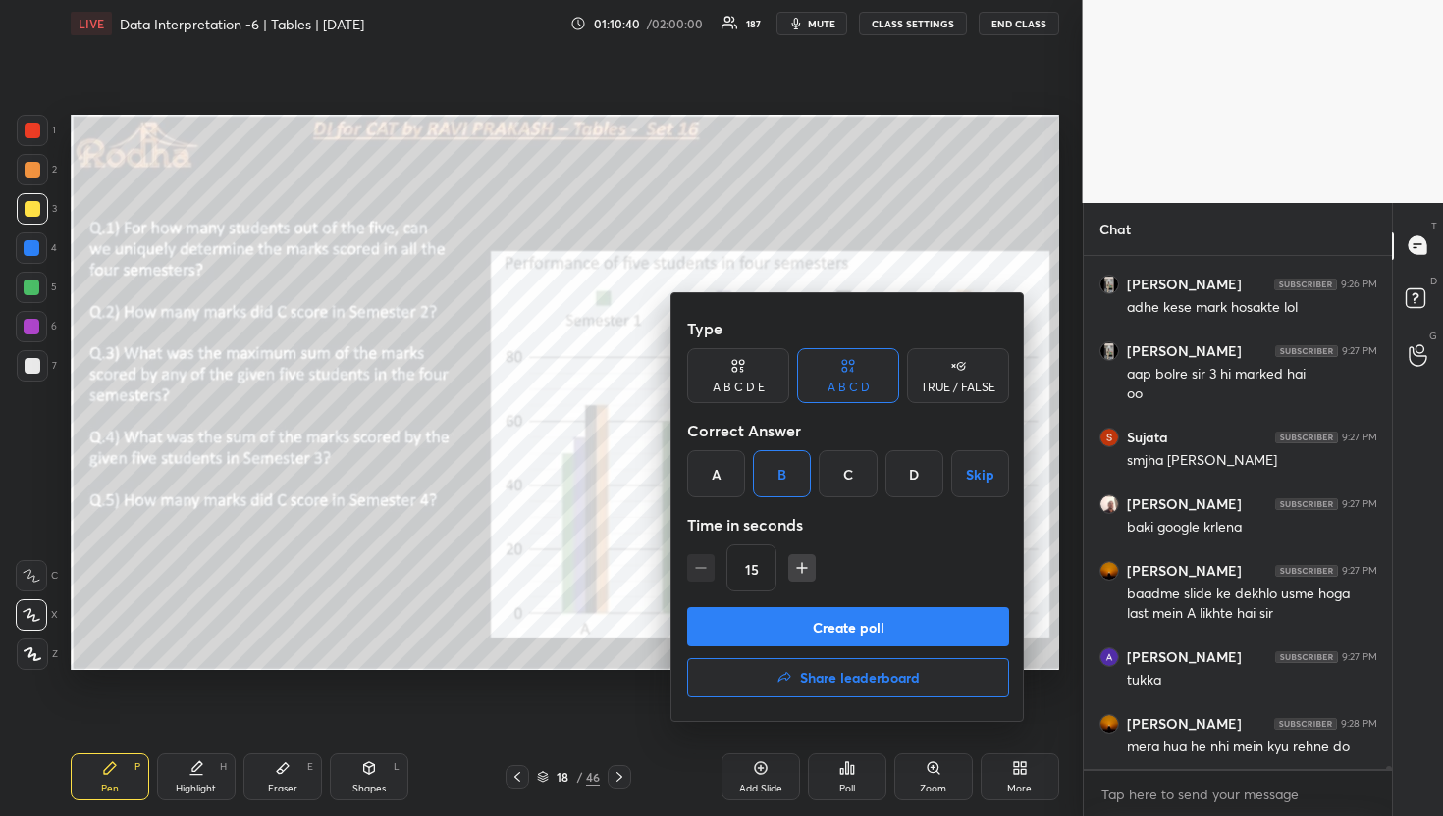
click at [836, 614] on button "Create poll" at bounding box center [848, 626] width 322 height 39
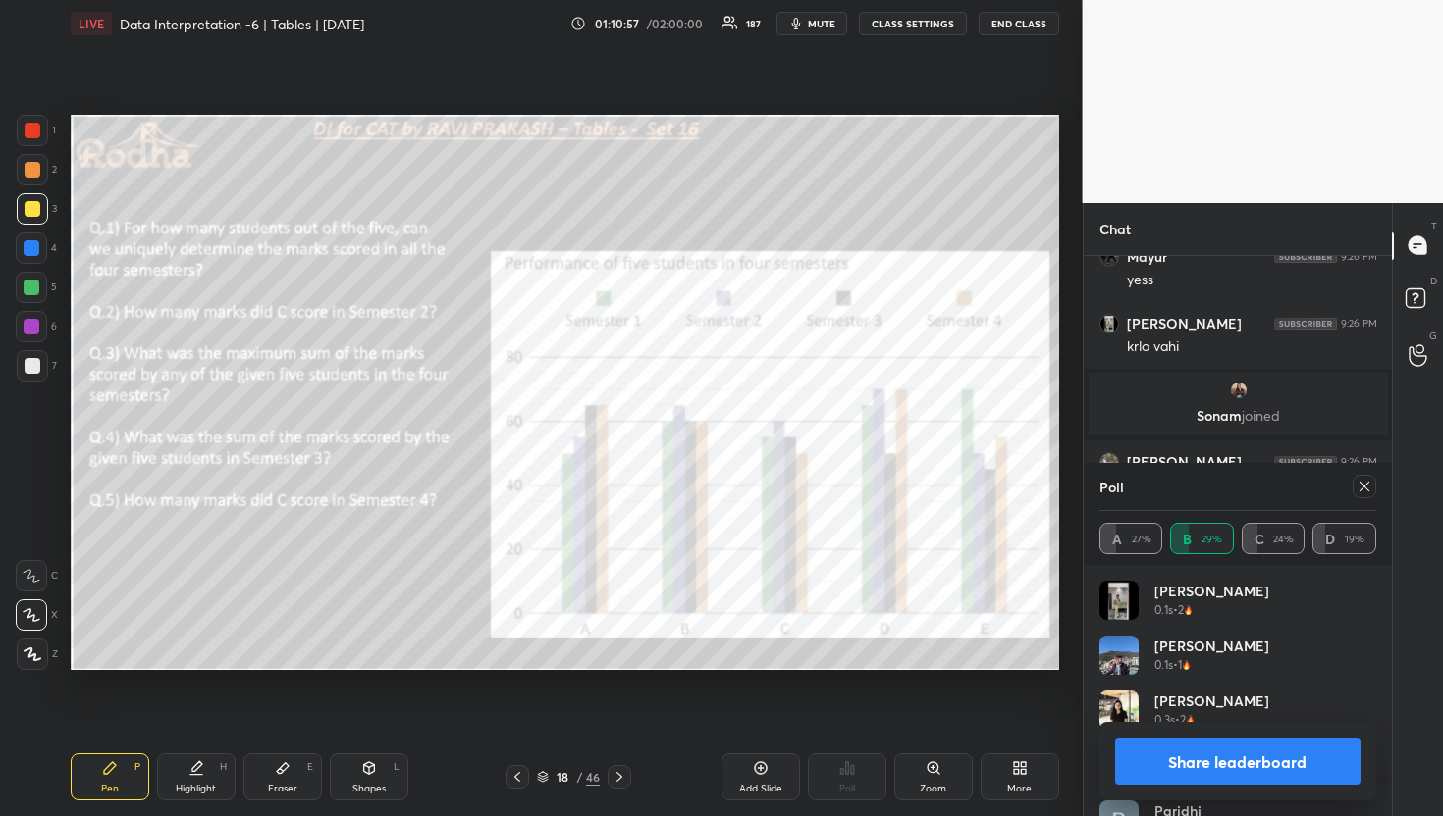
click at [1371, 489] on icon at bounding box center [1364, 487] width 16 height 16
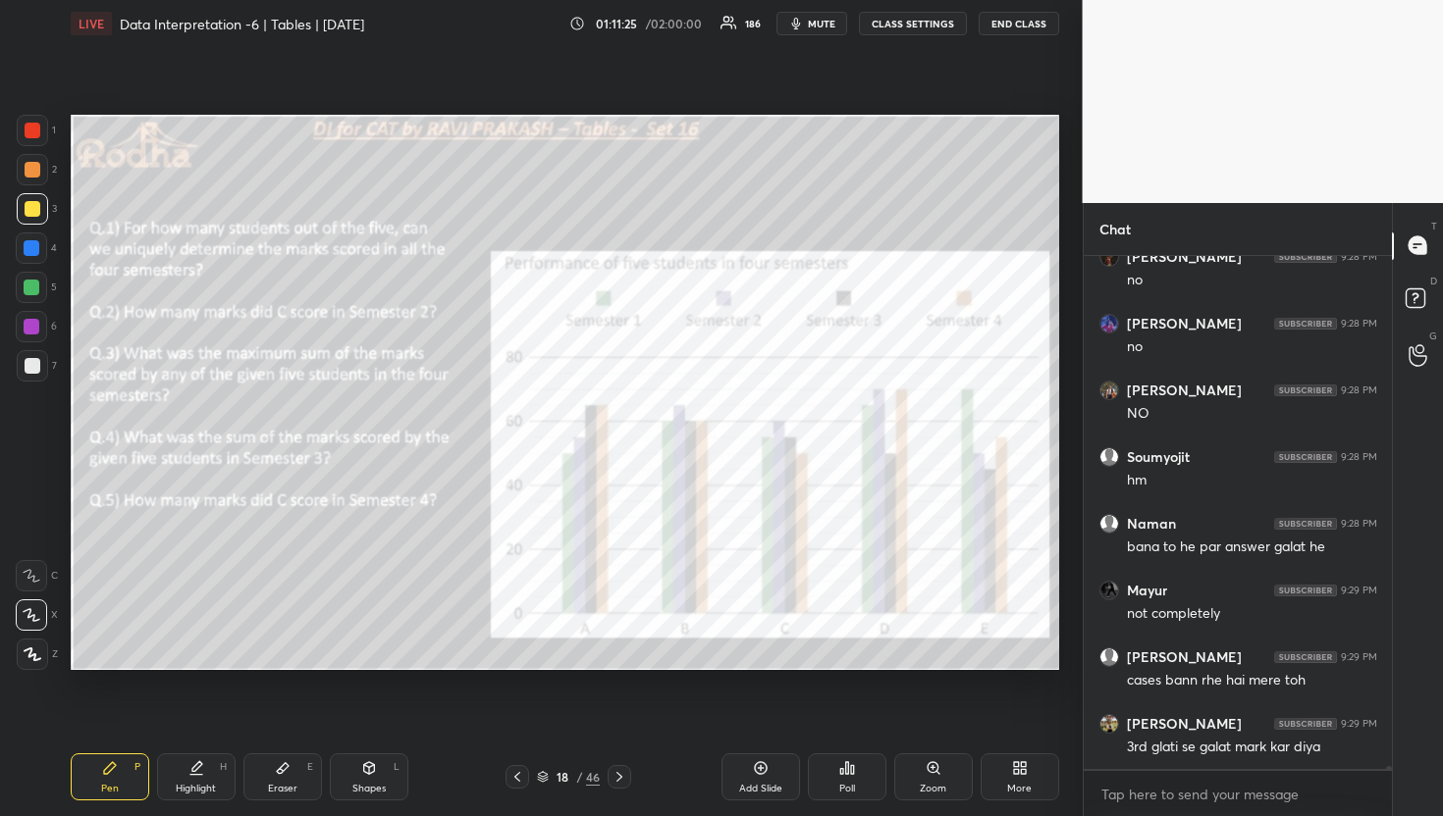
click at [834, 765] on div "Poll" at bounding box center [847, 777] width 79 height 47
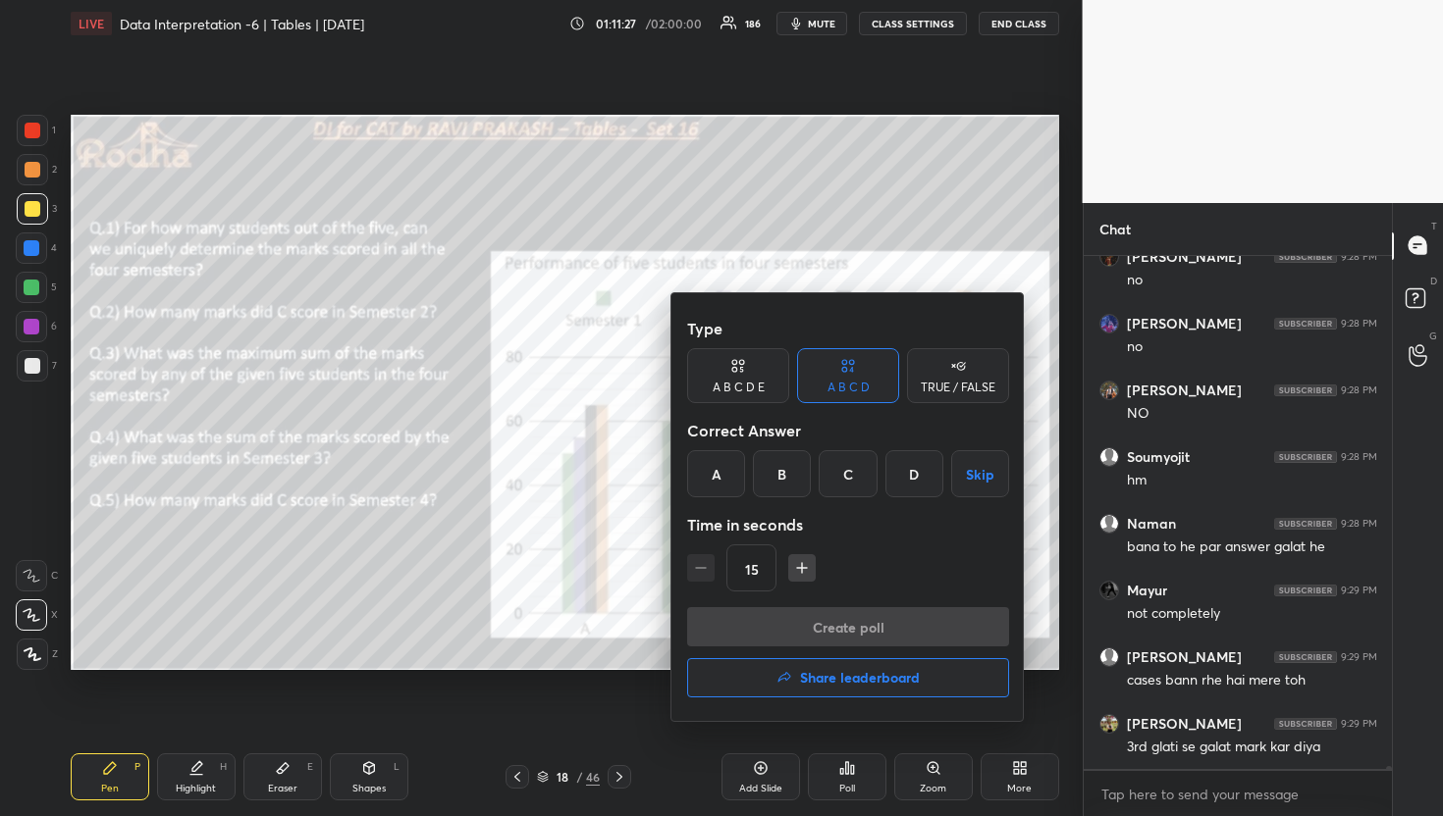
click at [712, 474] on div "A" at bounding box center [716, 473] width 58 height 47
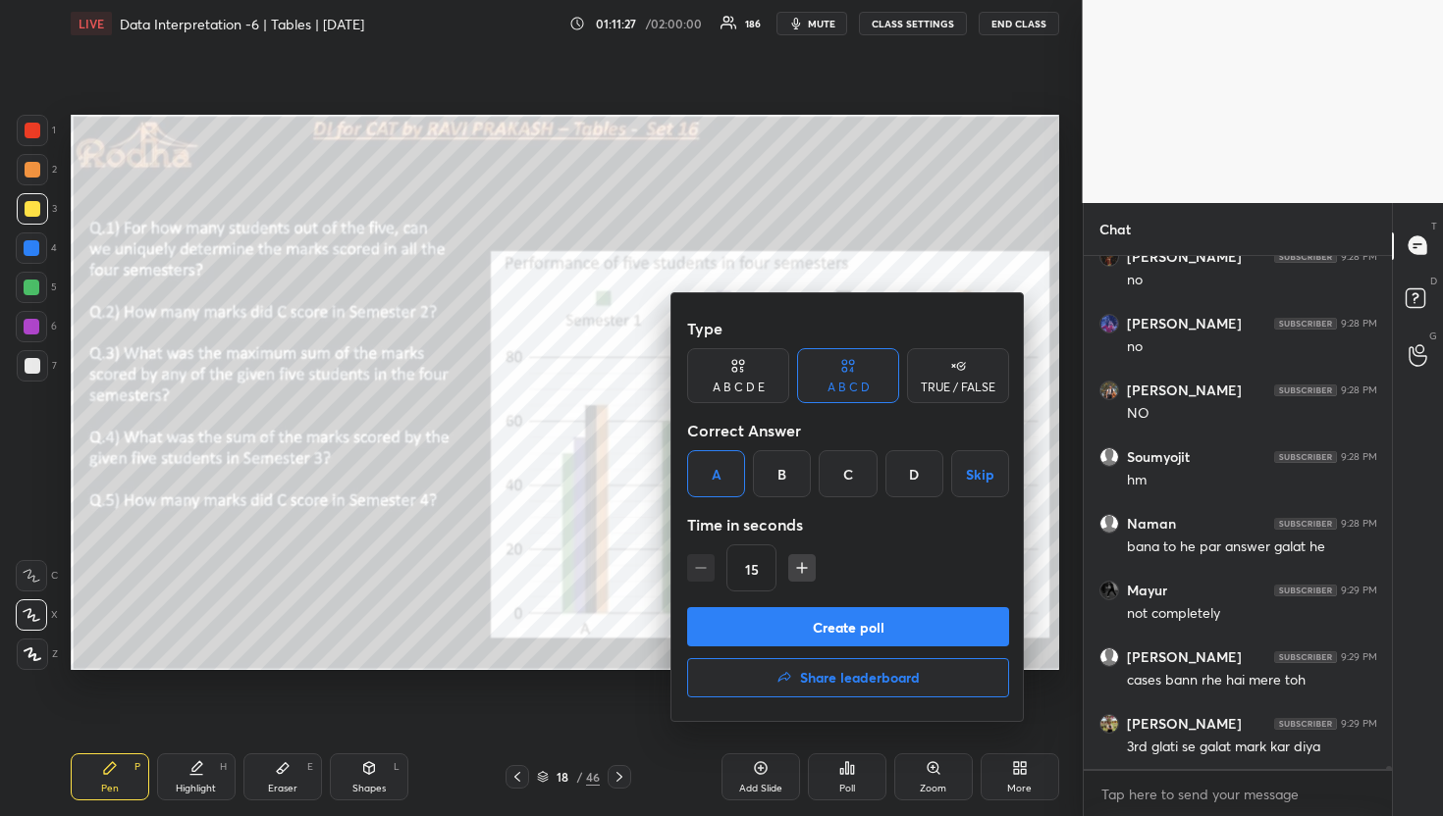
click at [814, 625] on button "Create poll" at bounding box center [848, 626] width 322 height 39
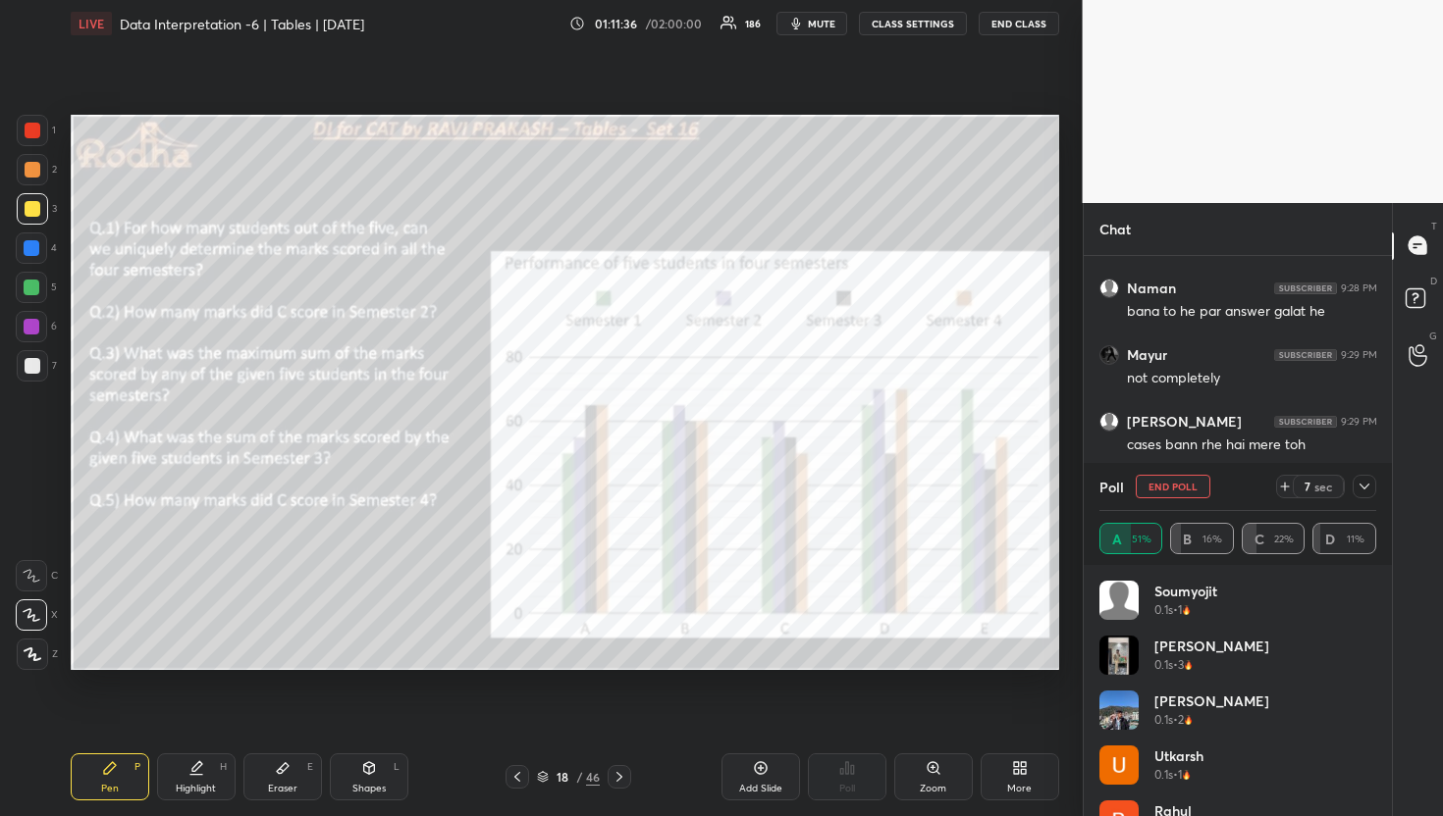
click at [1367, 486] on icon at bounding box center [1364, 487] width 10 height 6
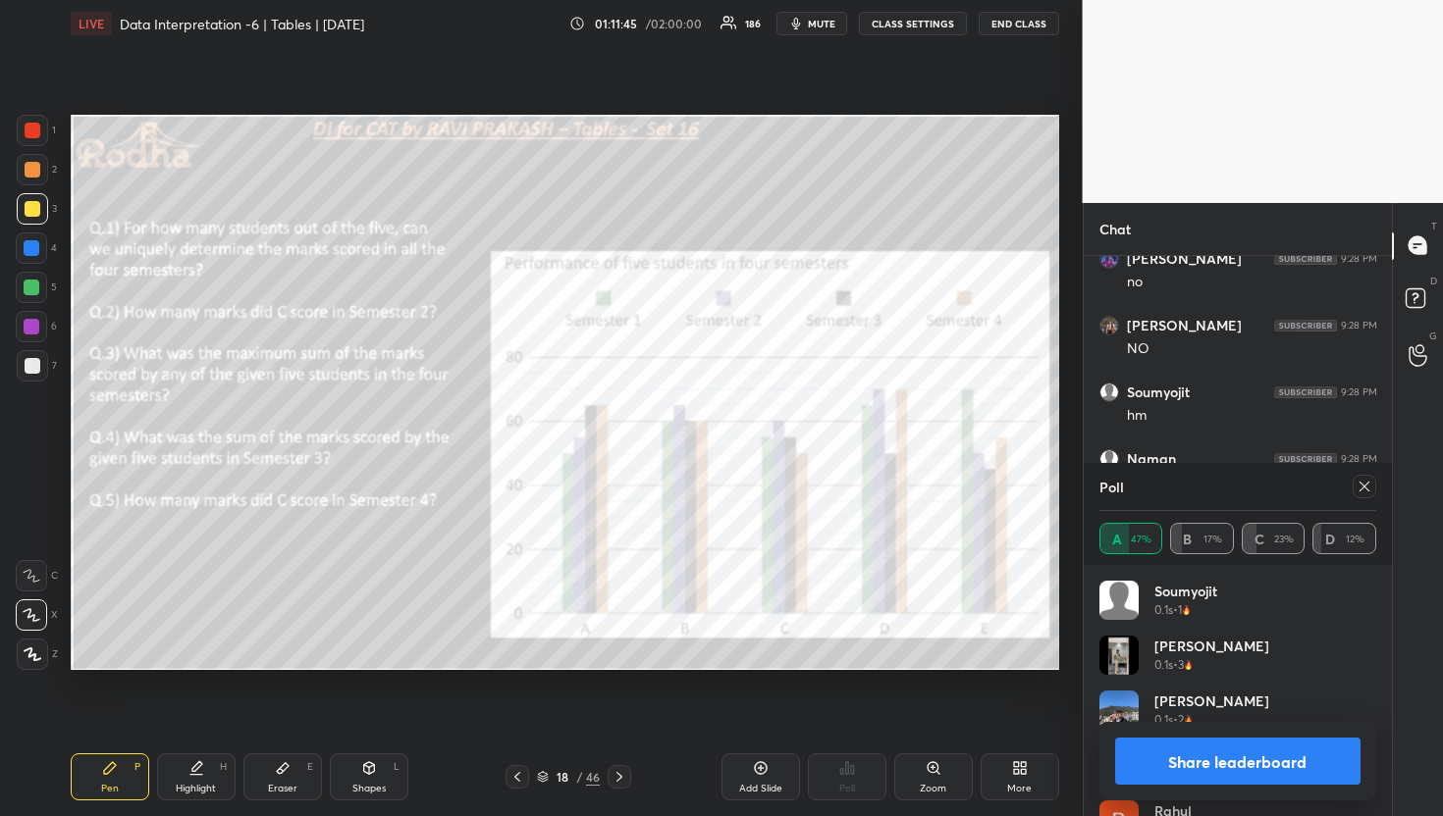
click at [1364, 487] on icon at bounding box center [1364, 487] width 10 height 10
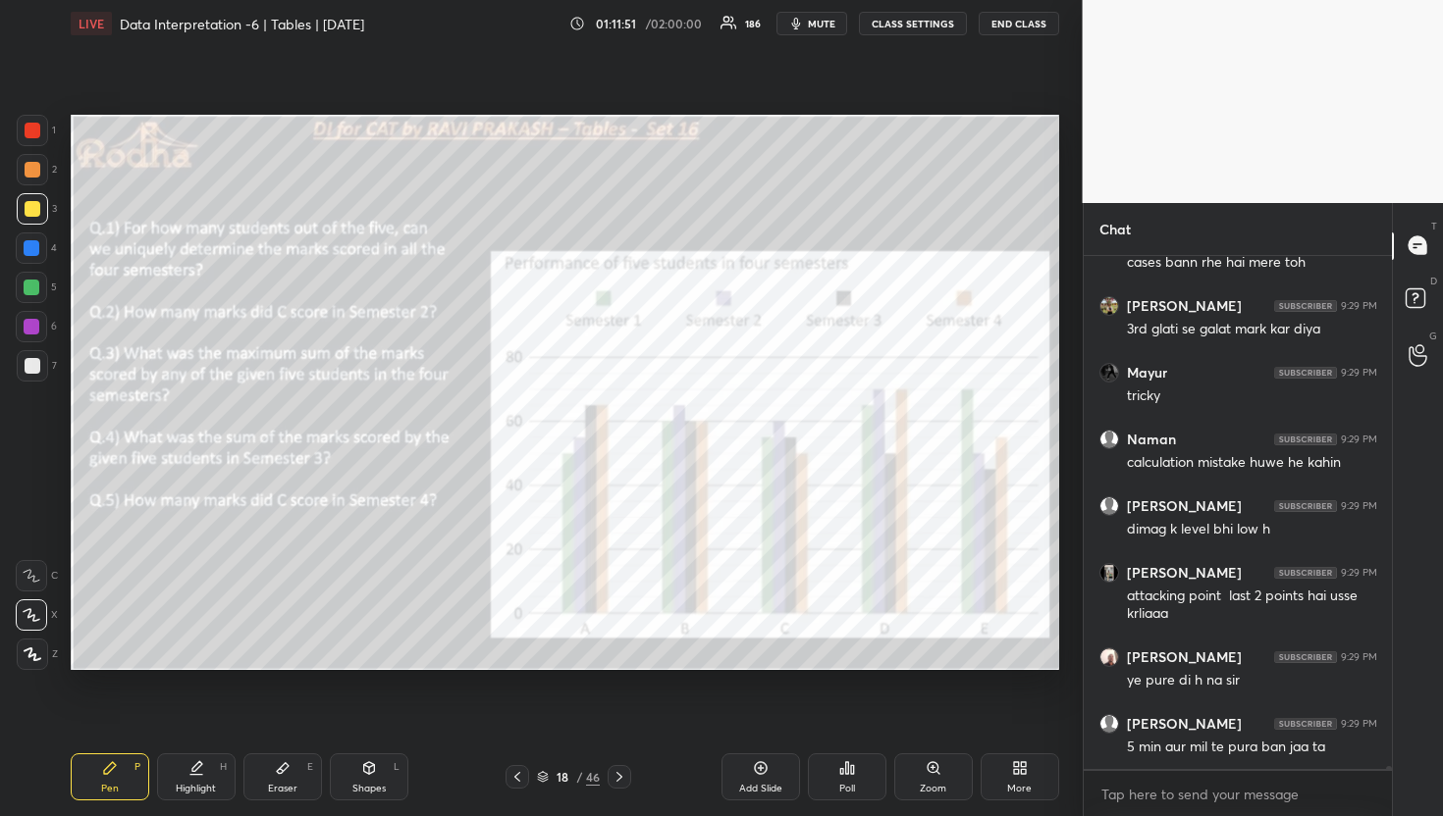
click at [846, 761] on icon at bounding box center [847, 769] width 16 height 16
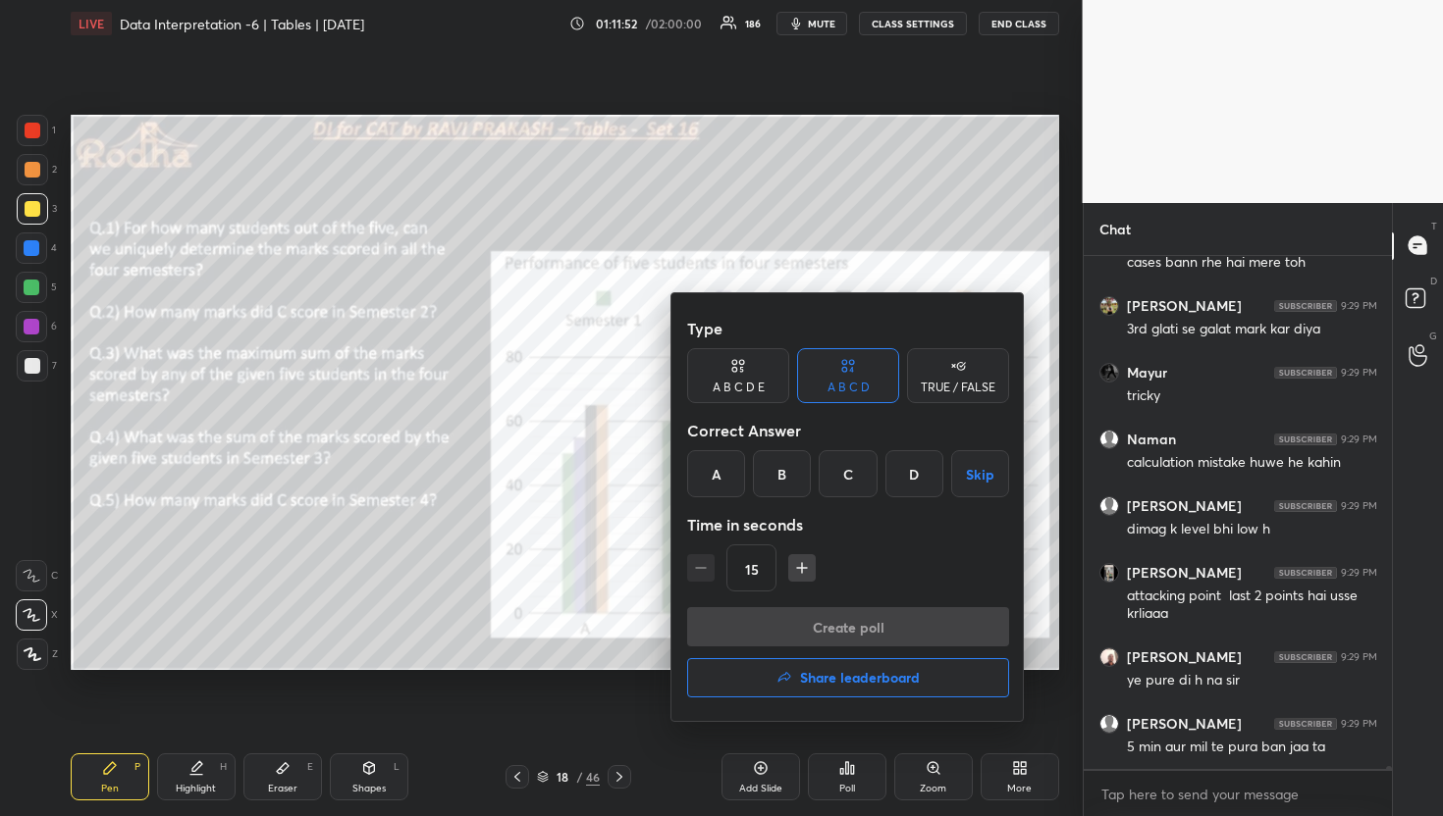
click at [843, 674] on h4 "Share leaderboard" at bounding box center [860, 678] width 120 height 14
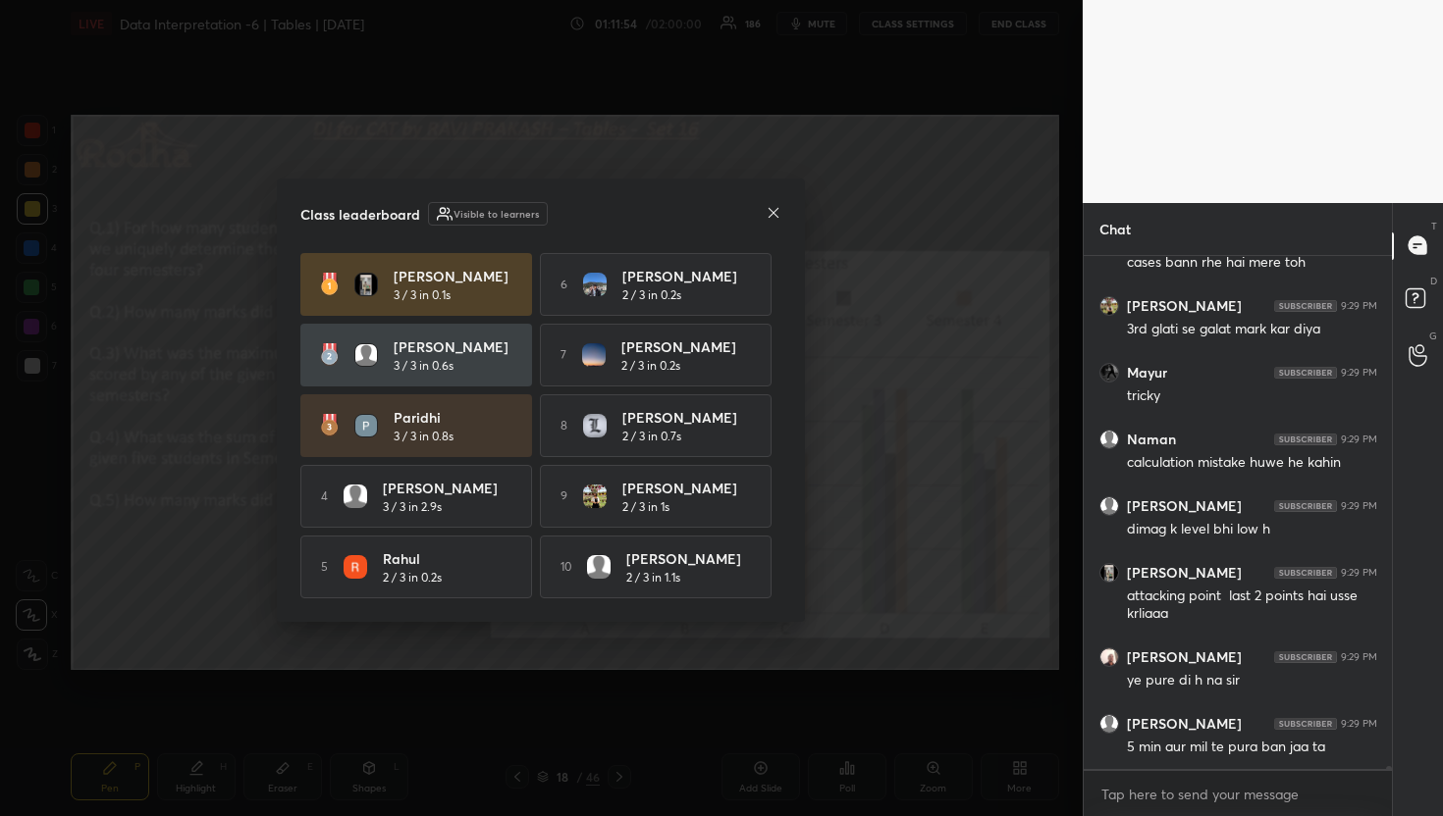
click at [773, 206] on icon at bounding box center [773, 213] width 16 height 16
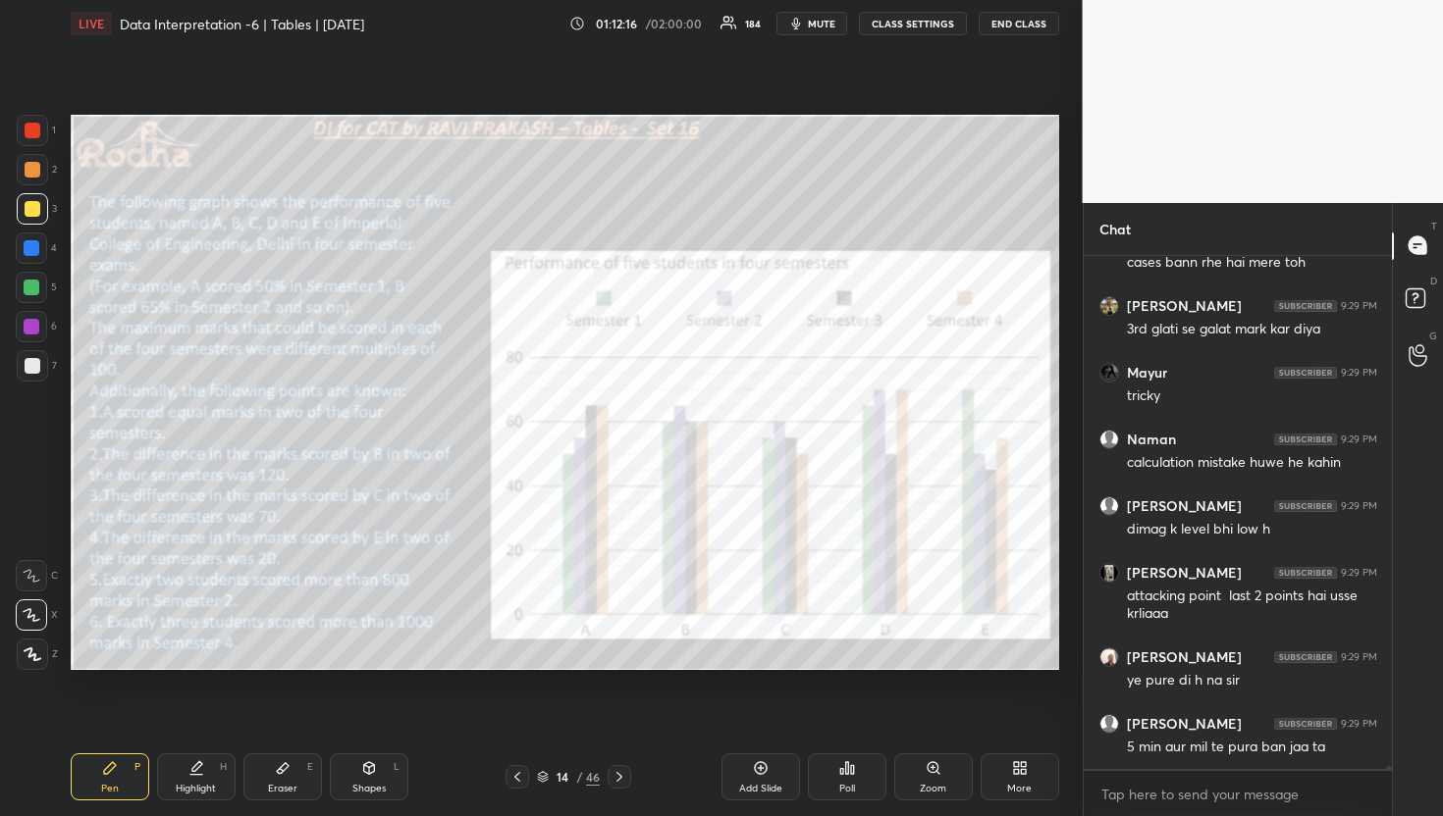
drag, startPoint x: 31, startPoint y: 130, endPoint x: 41, endPoint y: 140, distance: 14.6
click at [30, 130] on div at bounding box center [33, 131] width 16 height 16
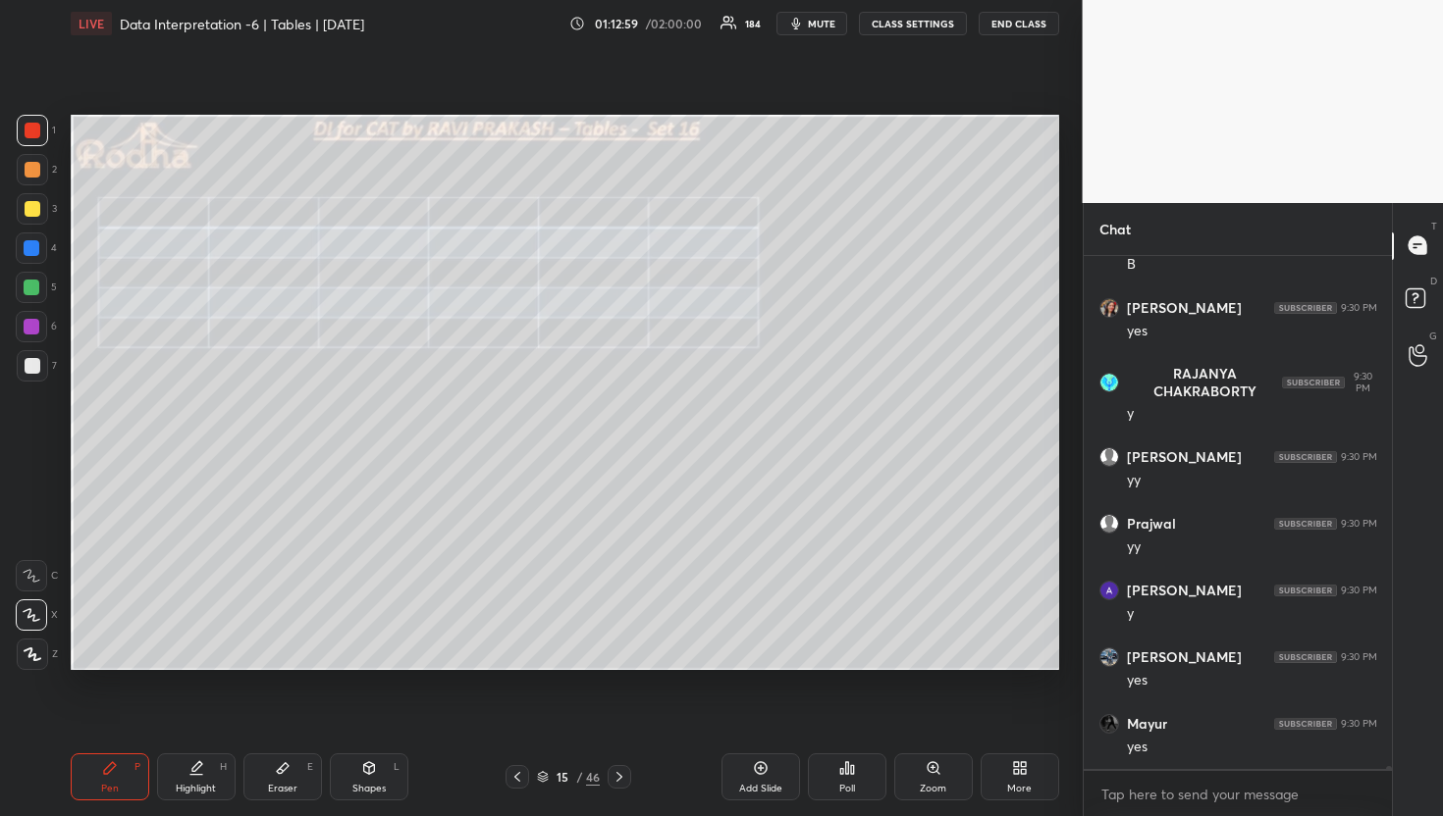
scroll to position [96274, 0]
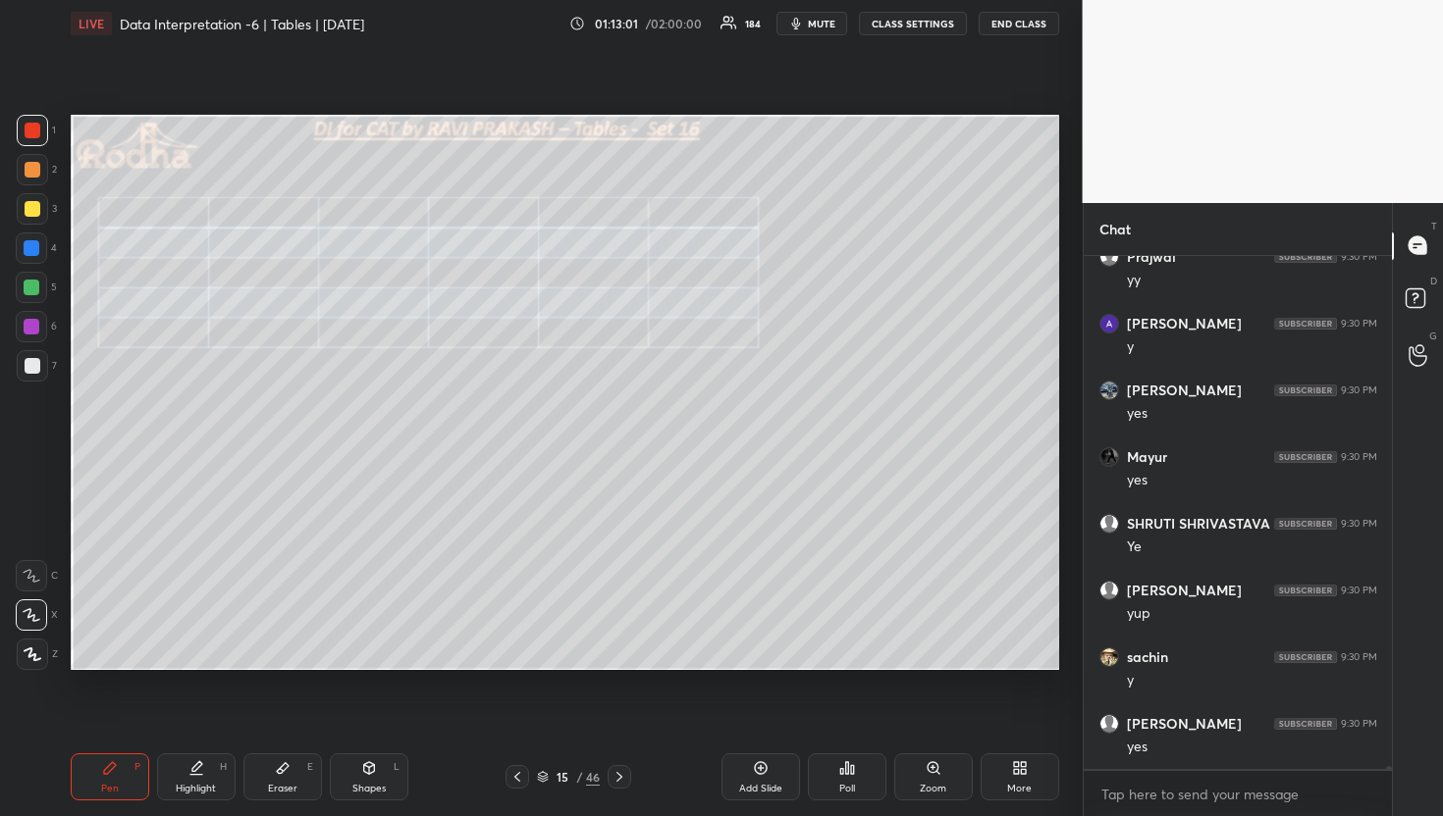
drag, startPoint x: 32, startPoint y: 212, endPoint x: 55, endPoint y: 209, distance: 22.8
click at [31, 212] on div at bounding box center [33, 209] width 16 height 16
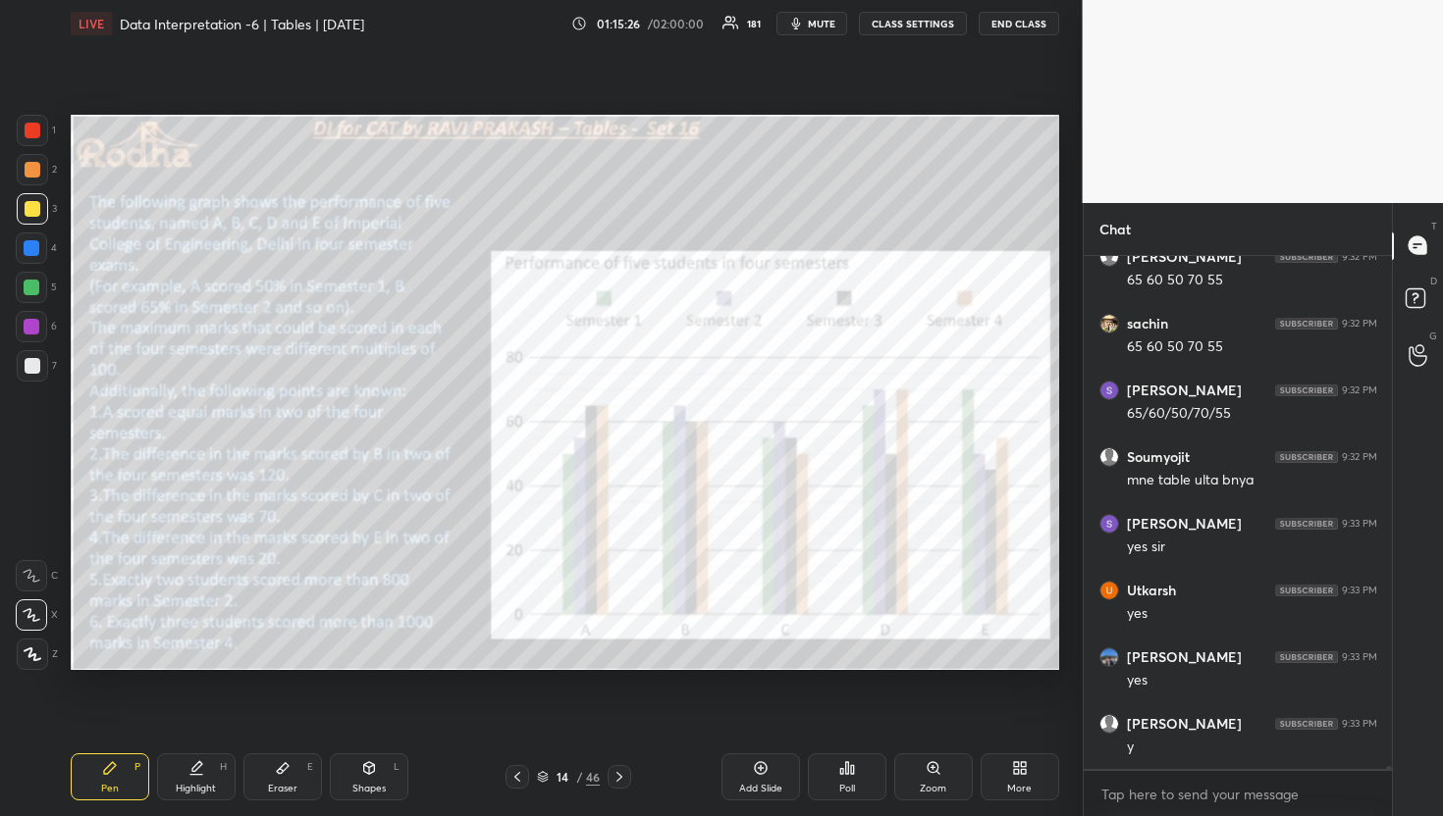
scroll to position [104289, 0]
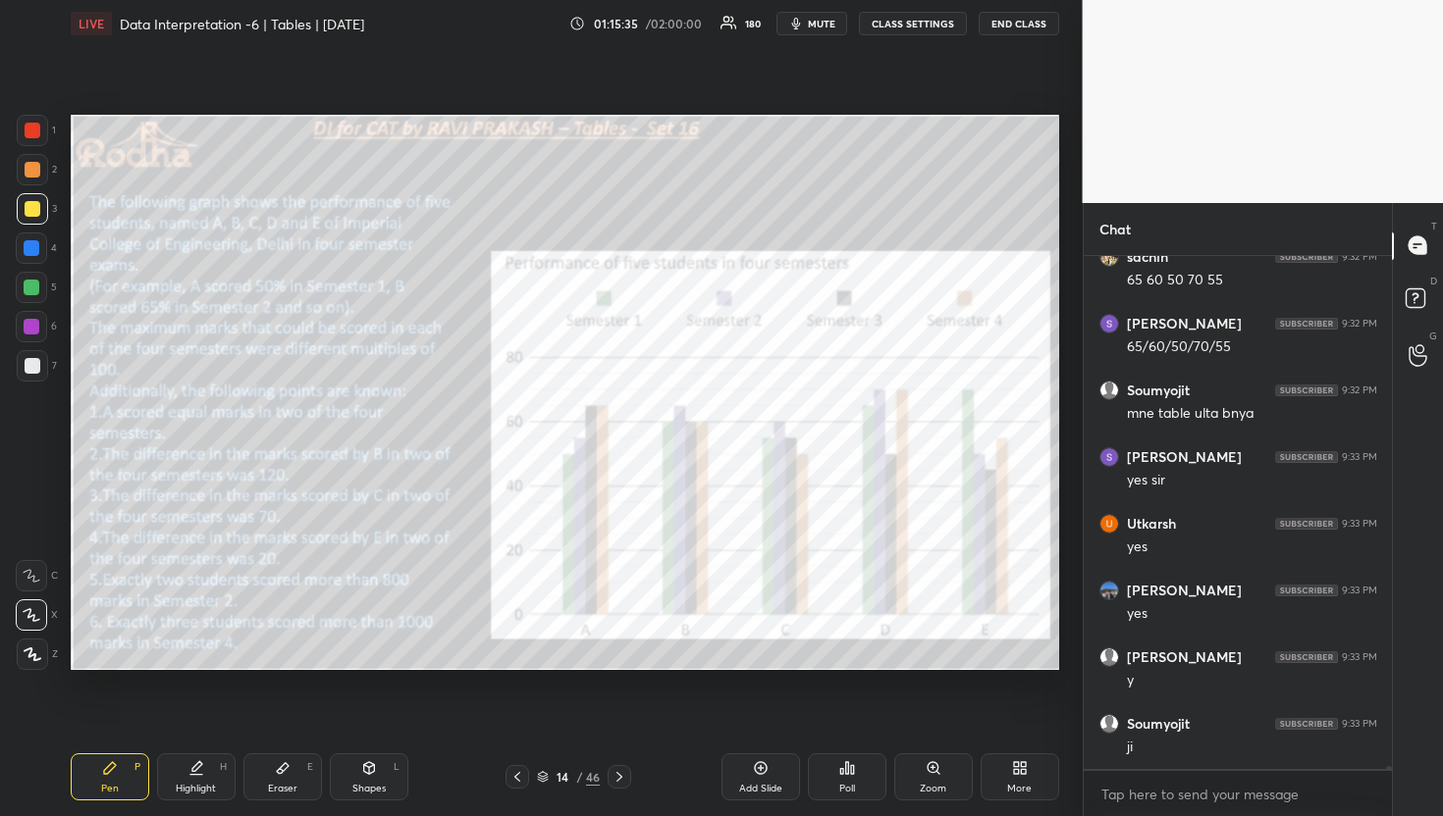
click at [818, 26] on span "mute" at bounding box center [821, 24] width 27 height 14
click at [1001, 24] on button "END CLASS" at bounding box center [1018, 24] width 80 height 24
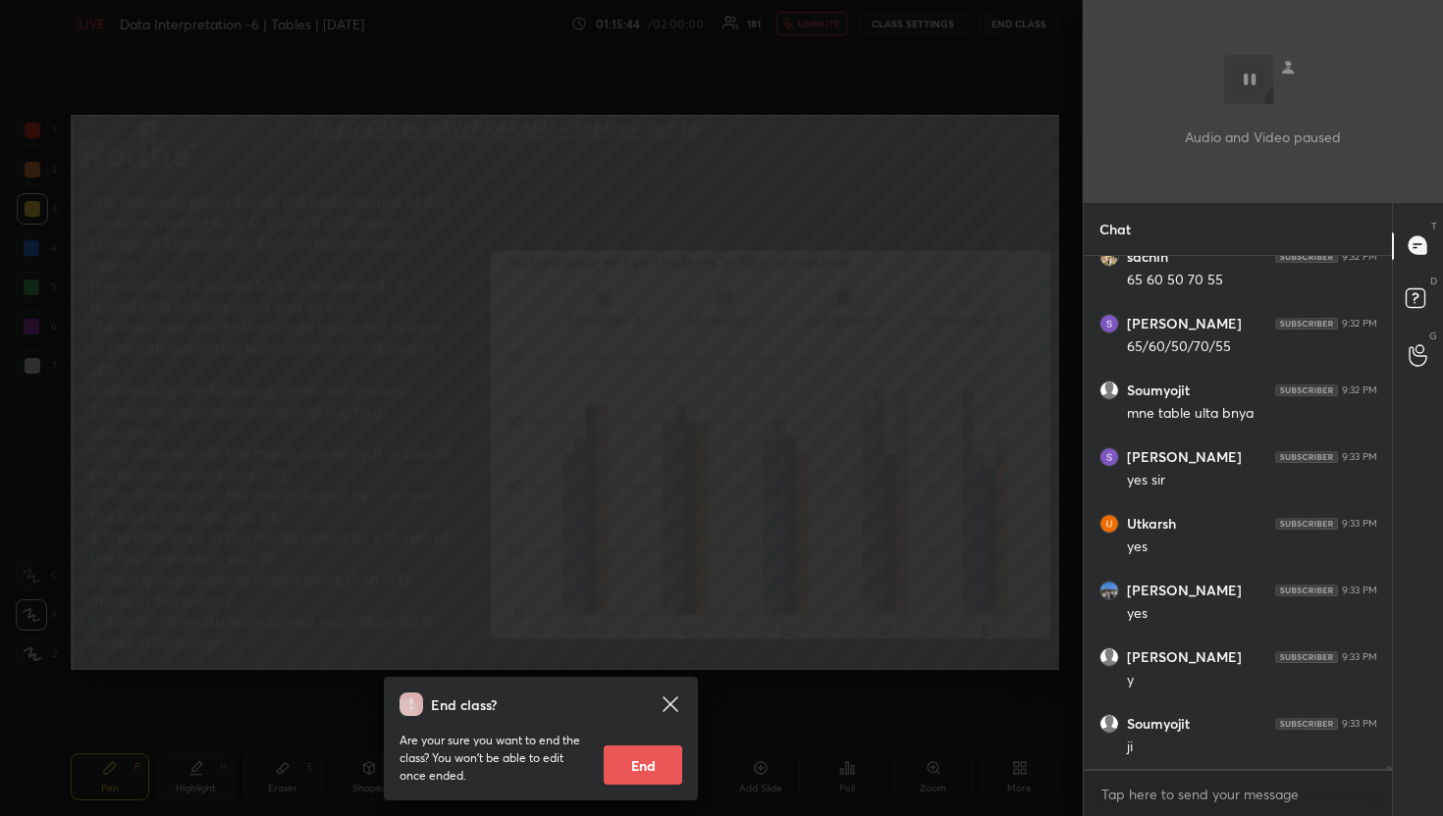
click at [949, 64] on div "End class? Are your sure you want to end the class? You won’t be able to edit o…" at bounding box center [541, 408] width 1082 height 816
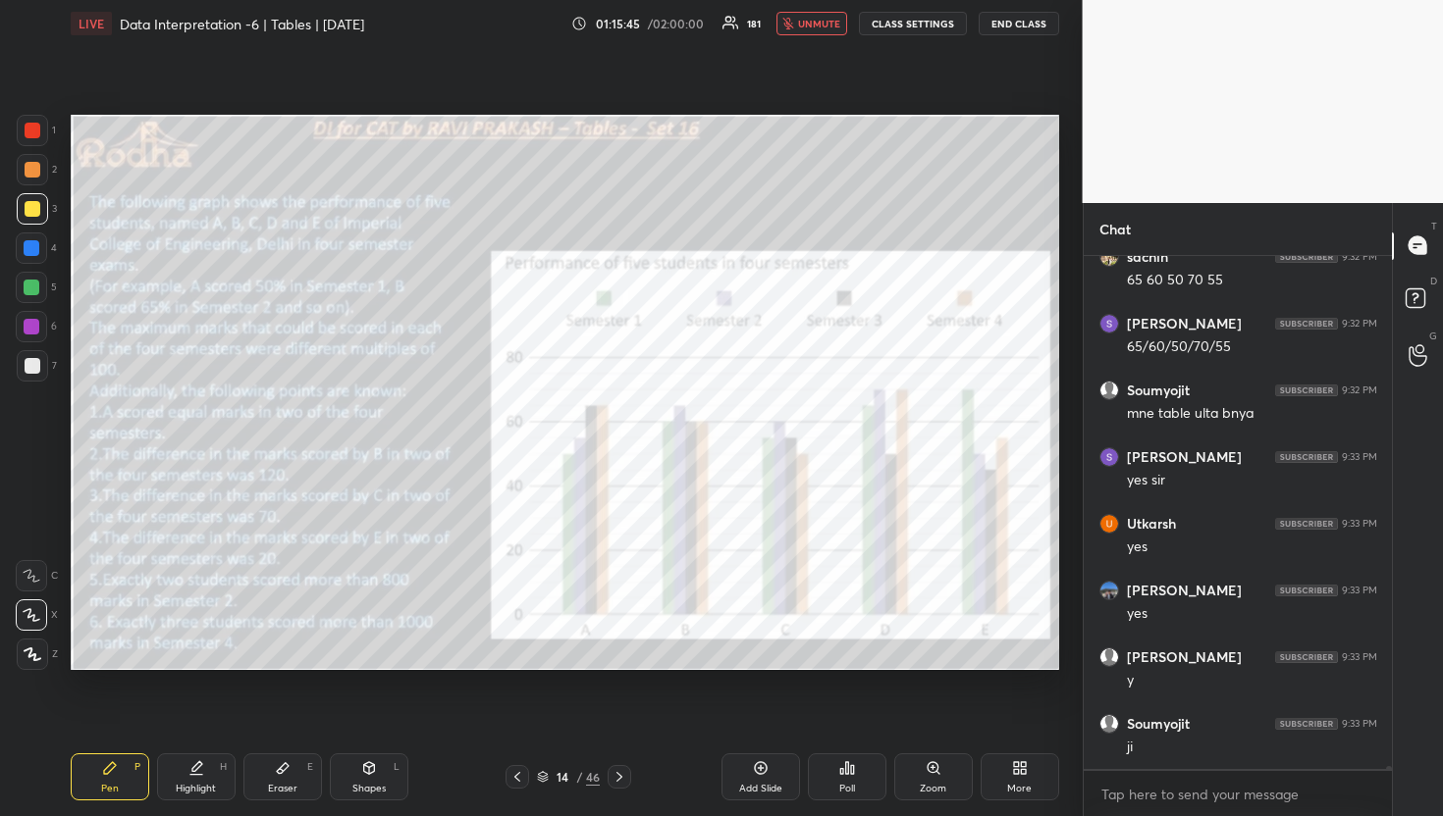
click at [823, 26] on span "unmute" at bounding box center [819, 24] width 42 height 14
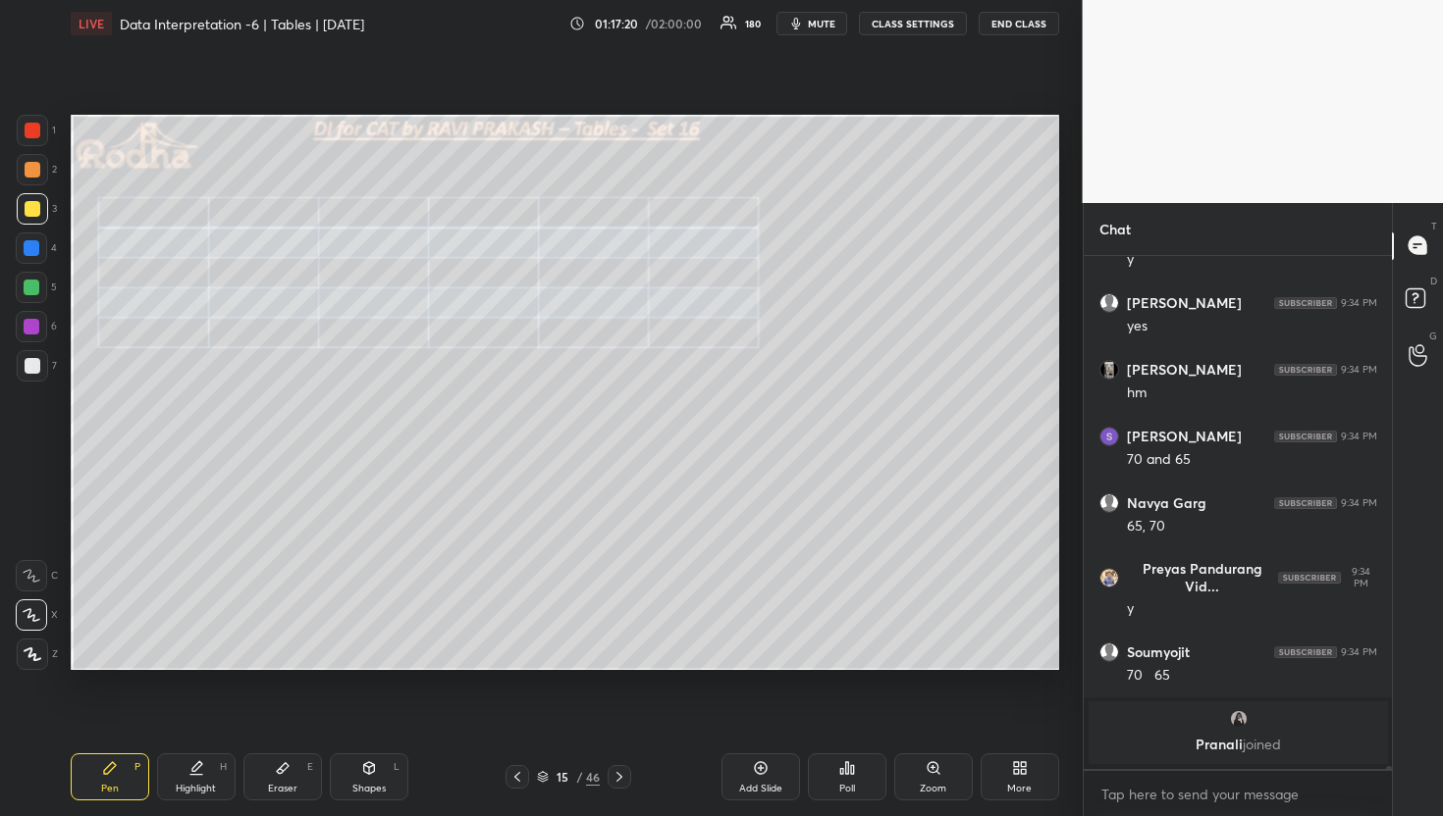
scroll to position [104316, 0]
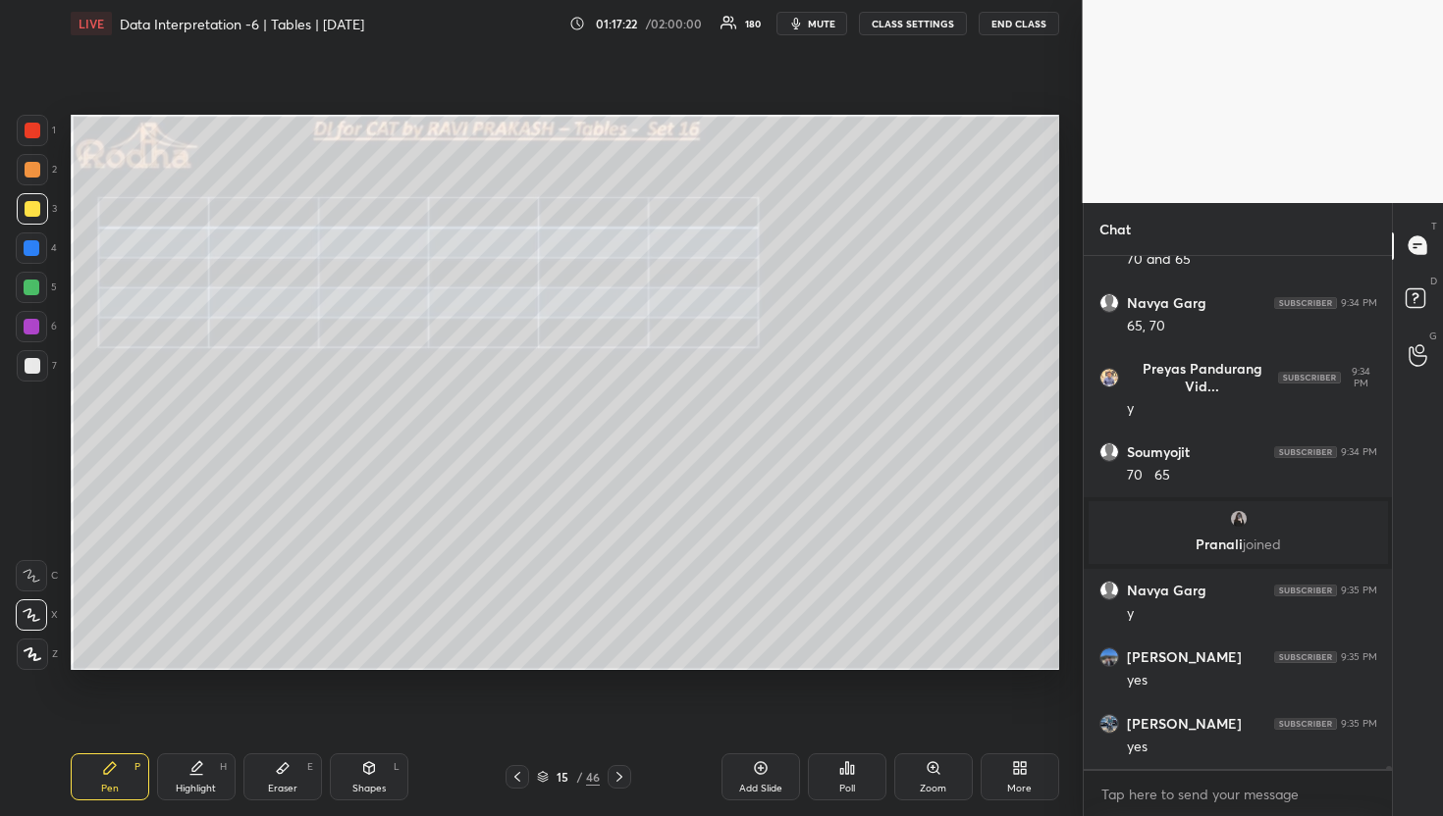
click at [32, 289] on div at bounding box center [32, 288] width 16 height 16
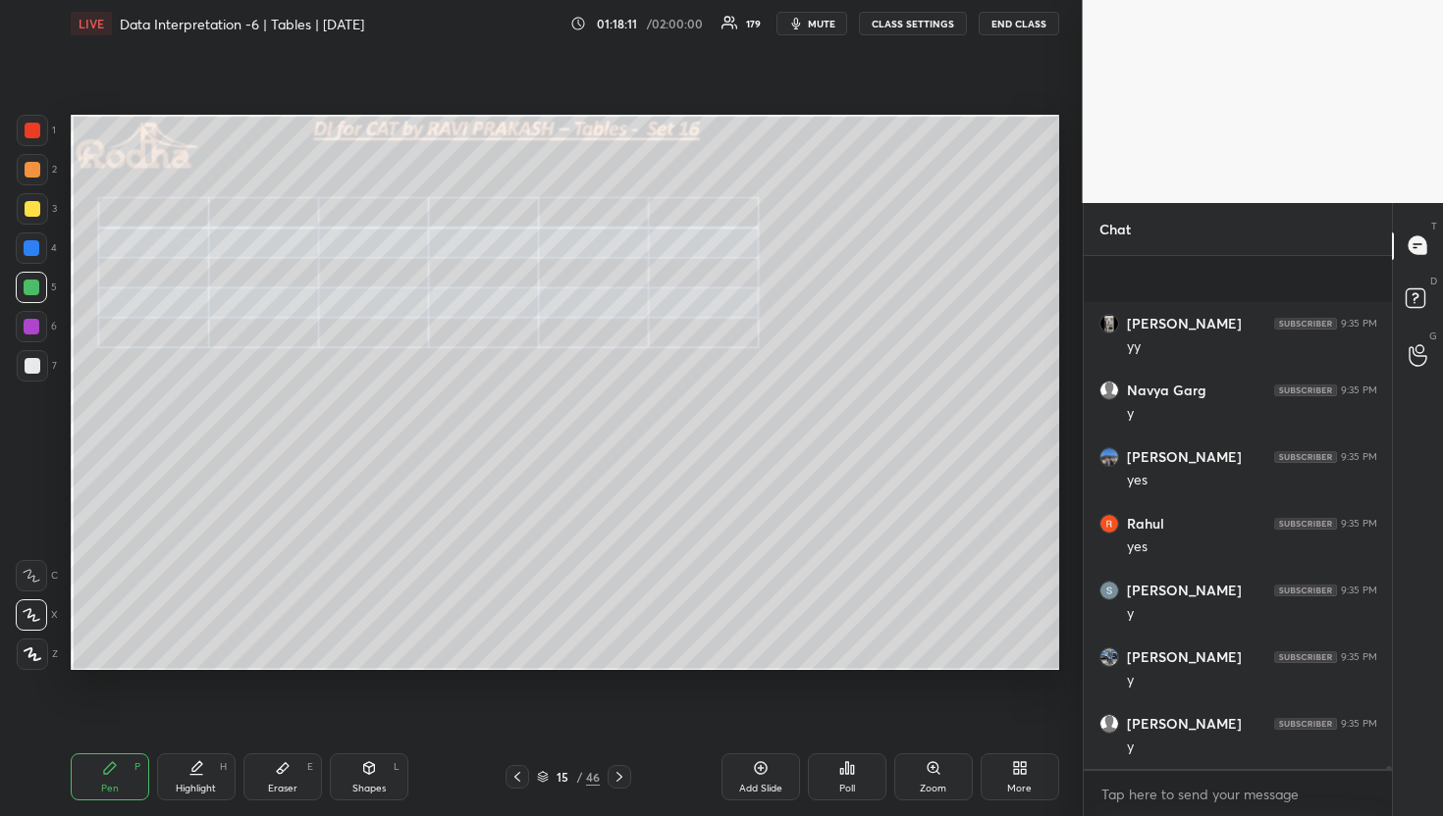
scroll to position [106483, 0]
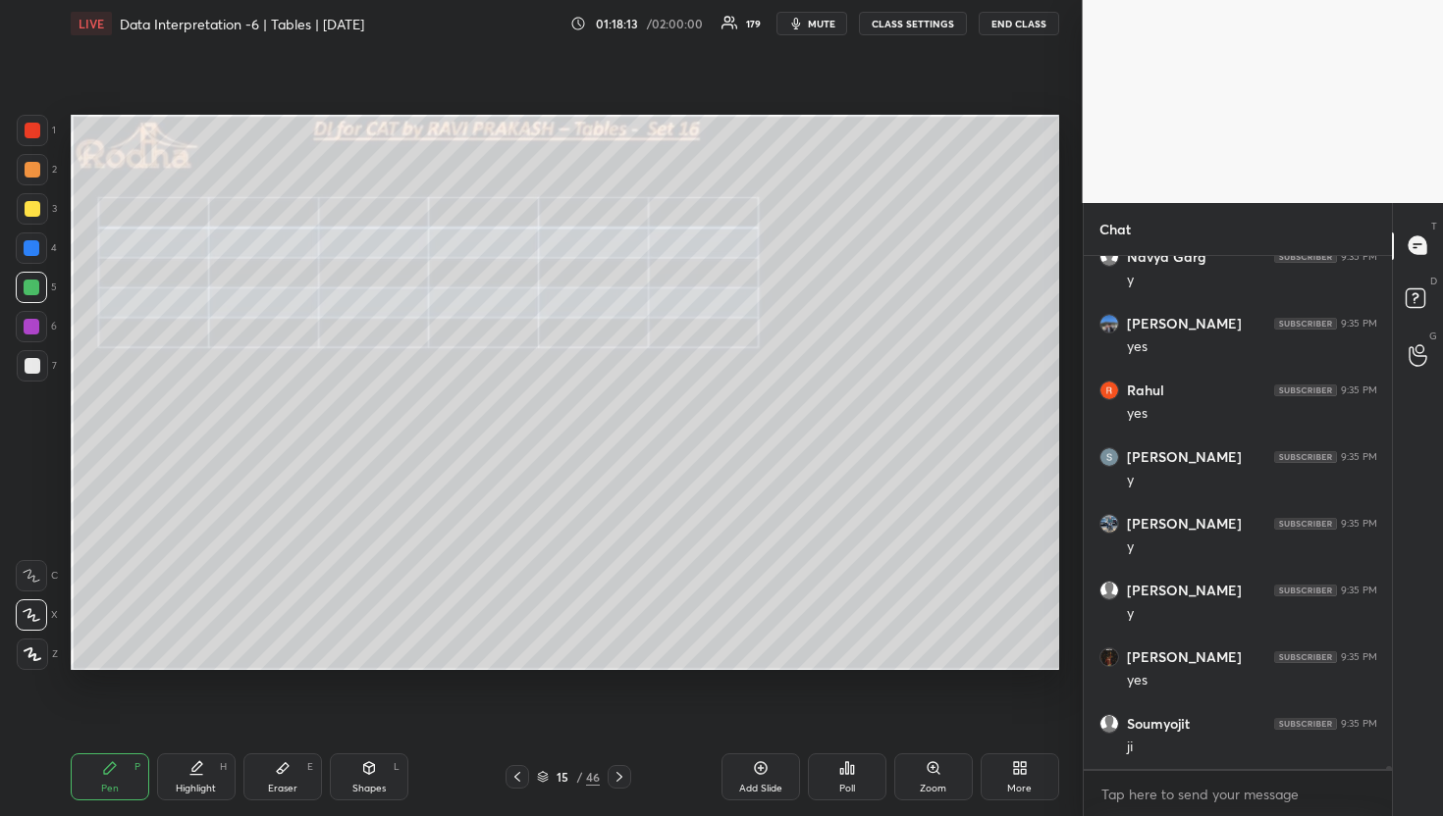
click at [36, 242] on div at bounding box center [32, 248] width 16 height 16
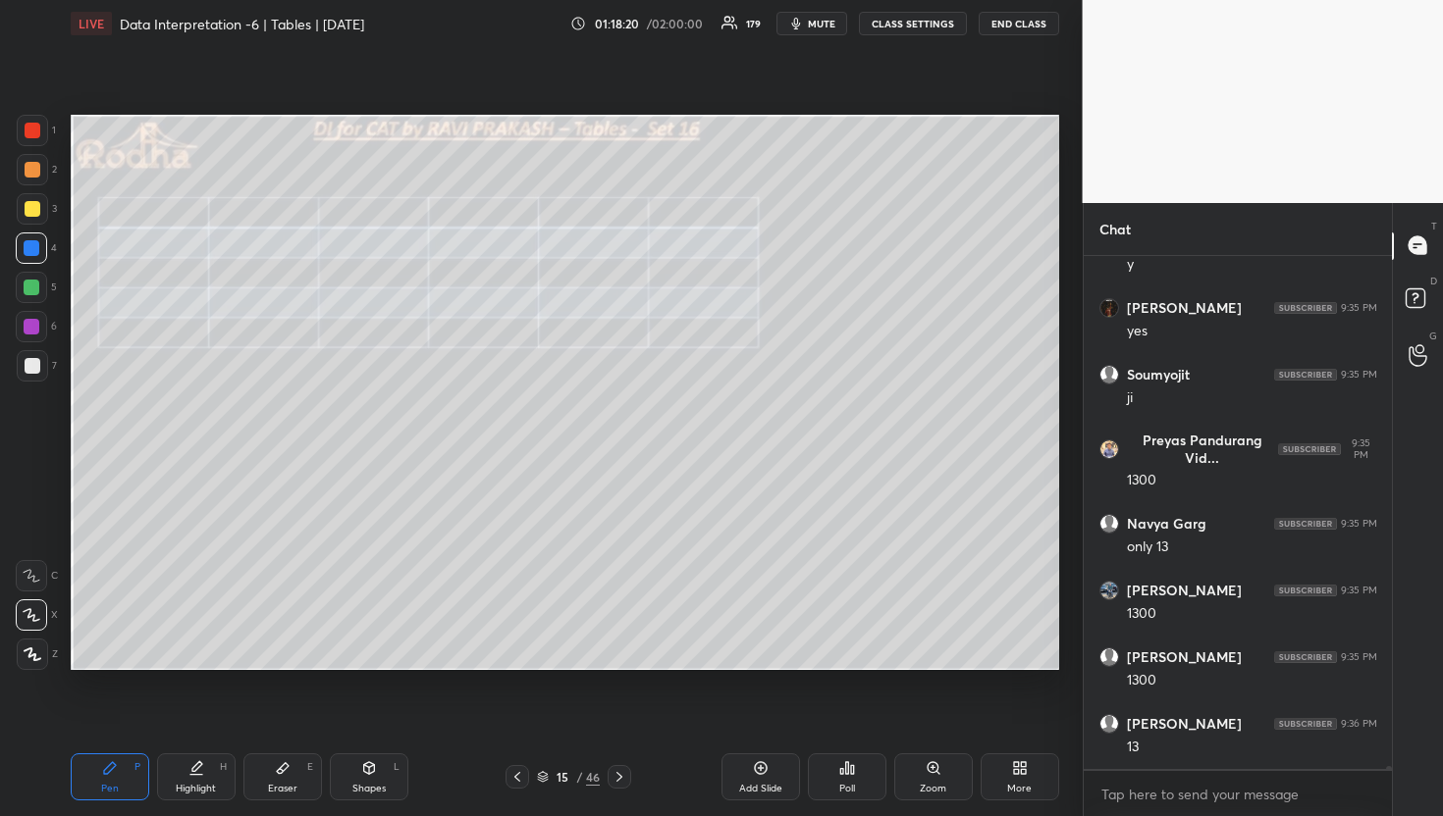
scroll to position [106899, 0]
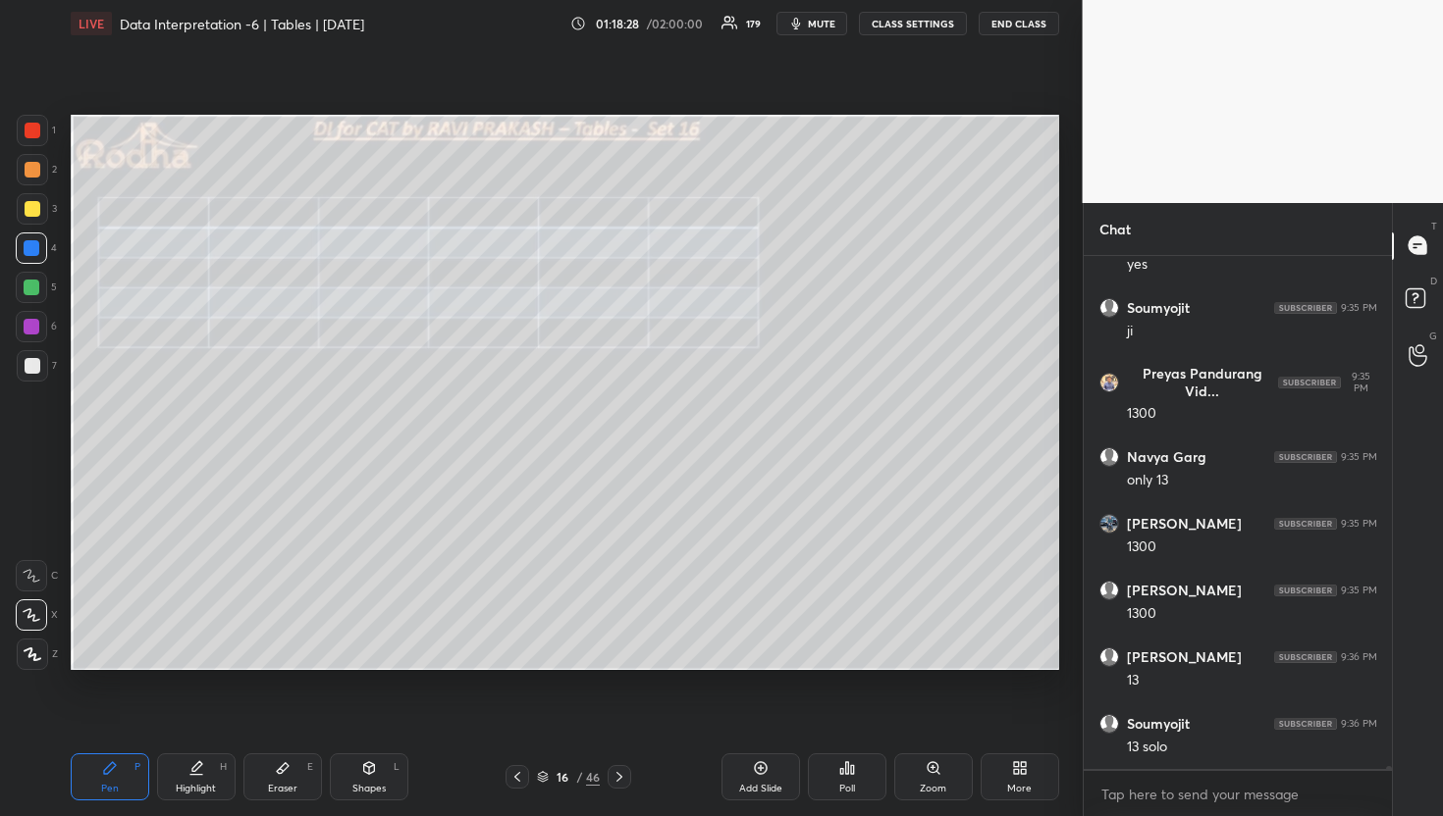
drag, startPoint x: 34, startPoint y: 209, endPoint x: 59, endPoint y: 204, distance: 25.0
click at [34, 209] on div at bounding box center [33, 209] width 16 height 16
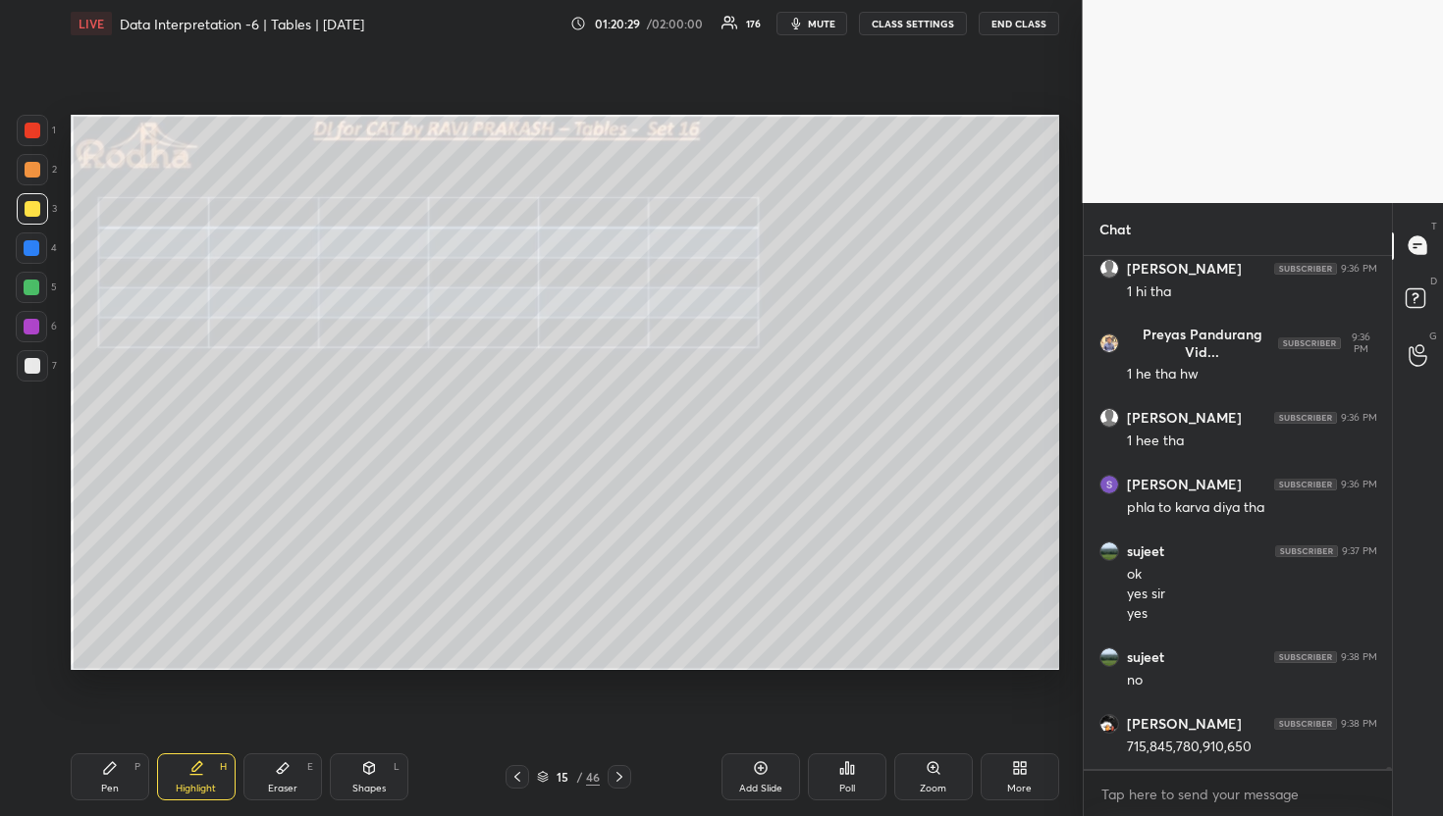
scroll to position [108168, 0]
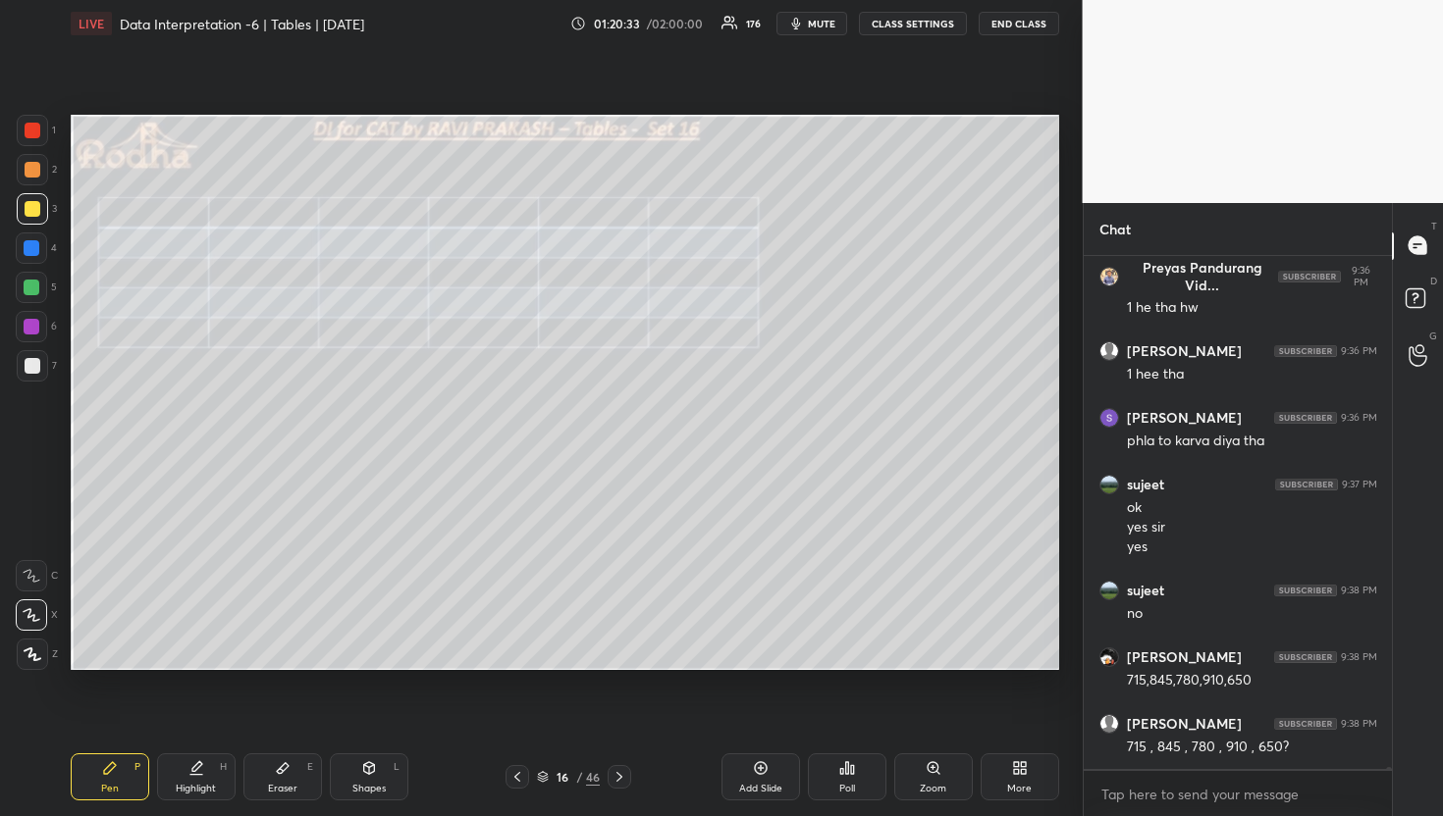
click at [36, 289] on div at bounding box center [32, 288] width 16 height 16
click at [816, 21] on span "mute" at bounding box center [821, 24] width 27 height 14
click at [989, 22] on button "END CLASS" at bounding box center [1018, 24] width 80 height 24
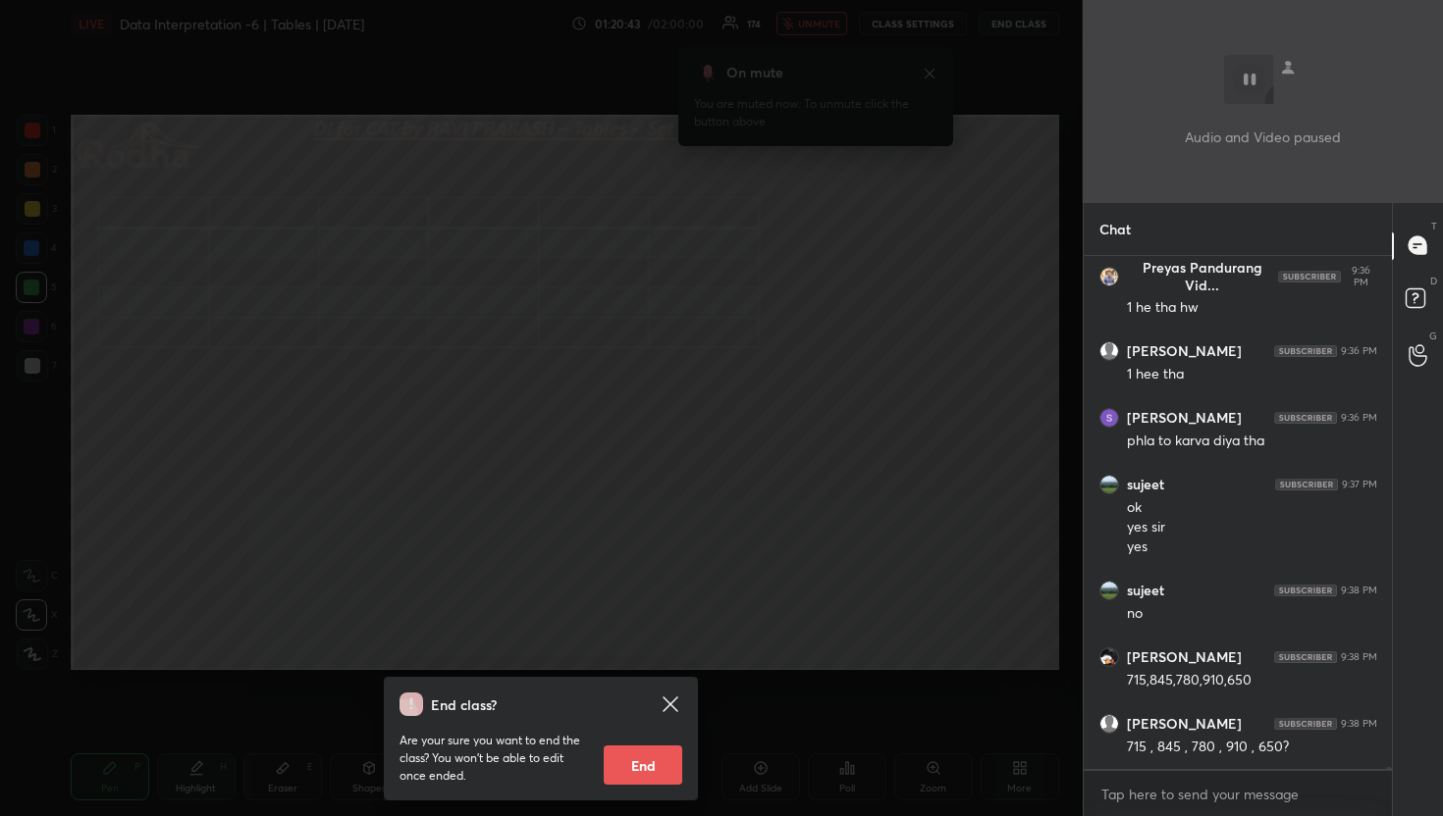
scroll to position [108234, 0]
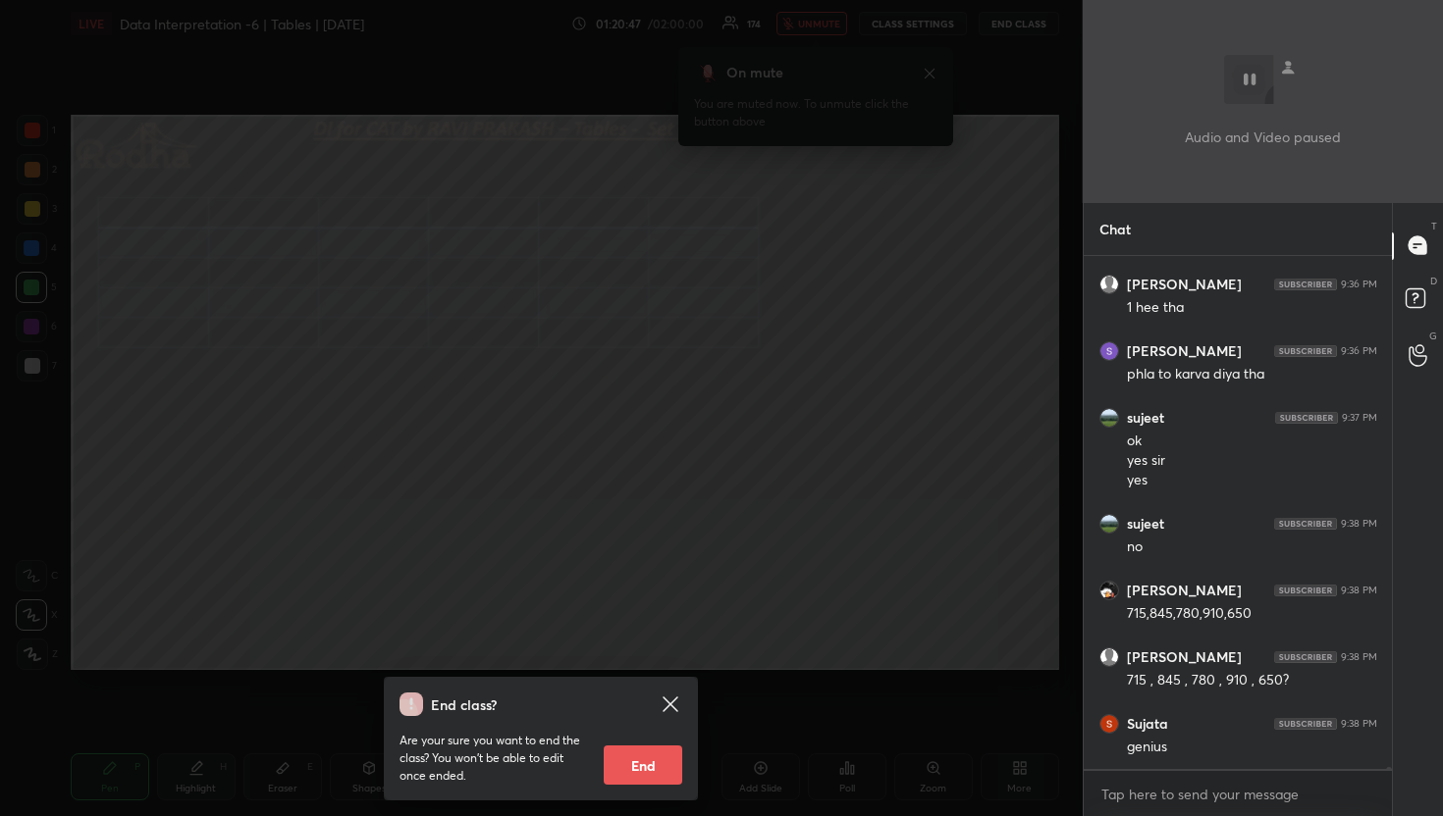
click at [753, 194] on div "End class? Are your sure you want to end the class? You won’t be able to edit o…" at bounding box center [541, 408] width 1082 height 816
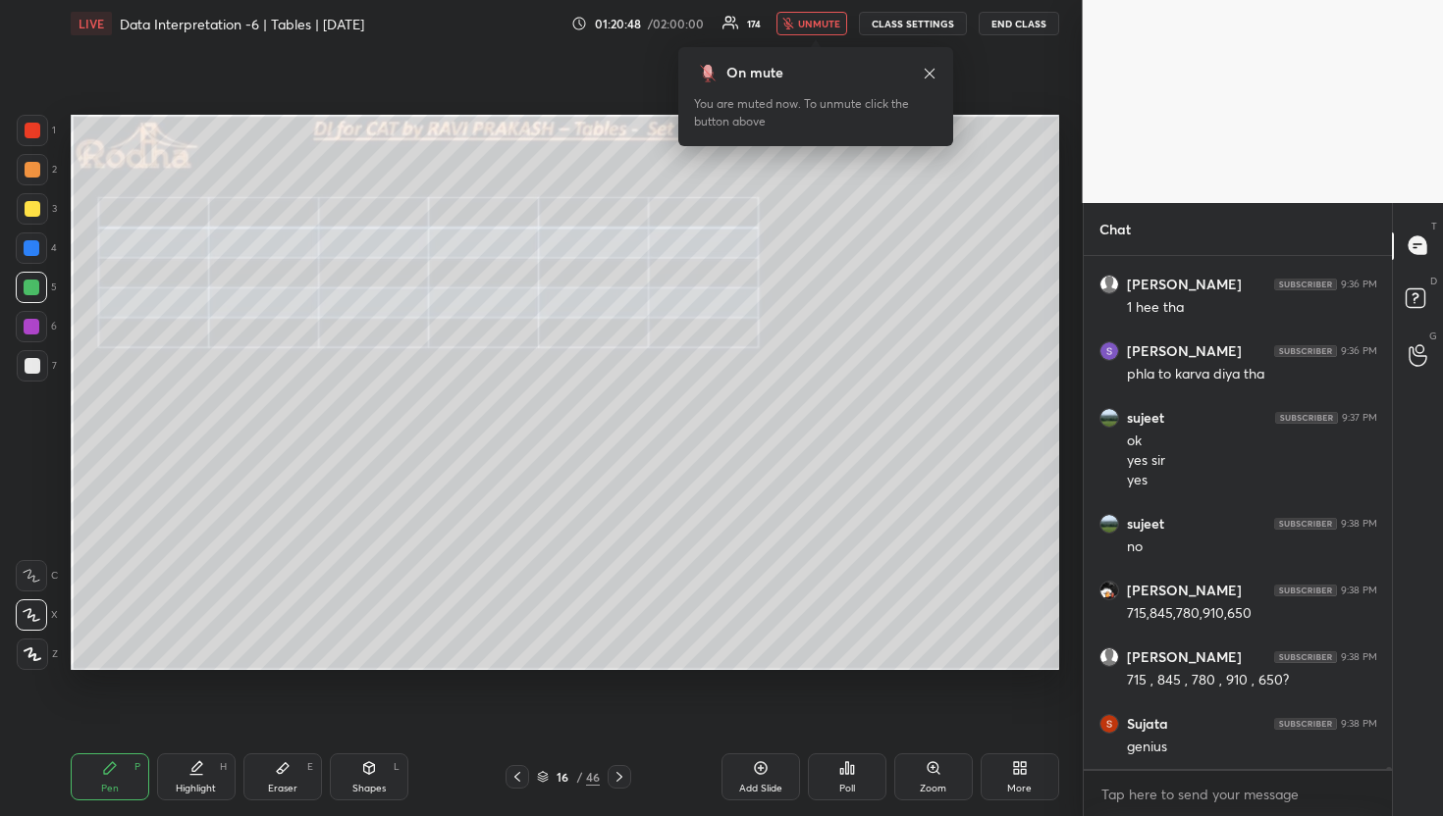
scroll to position [108301, 0]
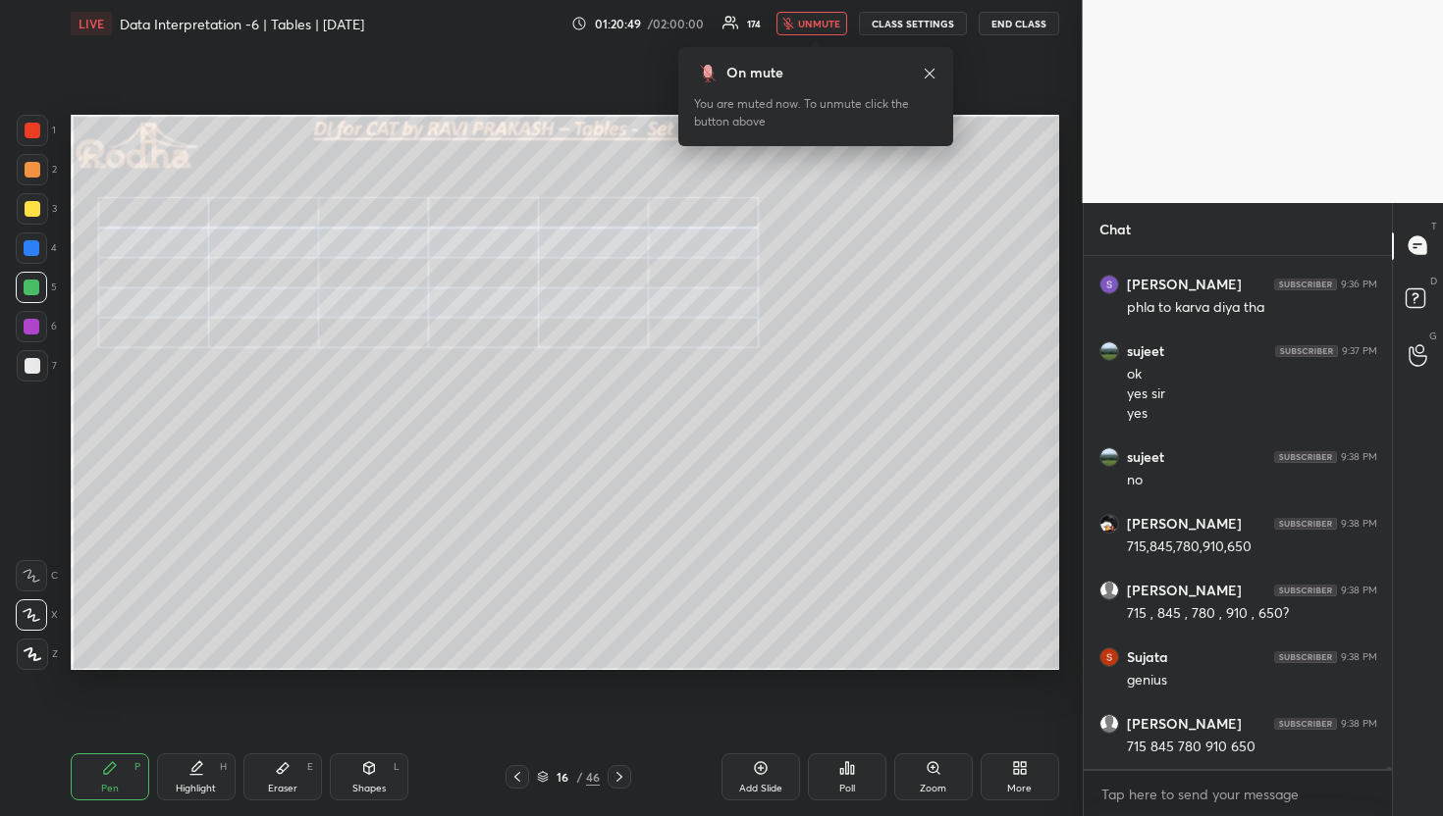
drag, startPoint x: 812, startPoint y: 29, endPoint x: 793, endPoint y: 41, distance: 22.1
click at [812, 30] on button "unmute" at bounding box center [811, 24] width 71 height 24
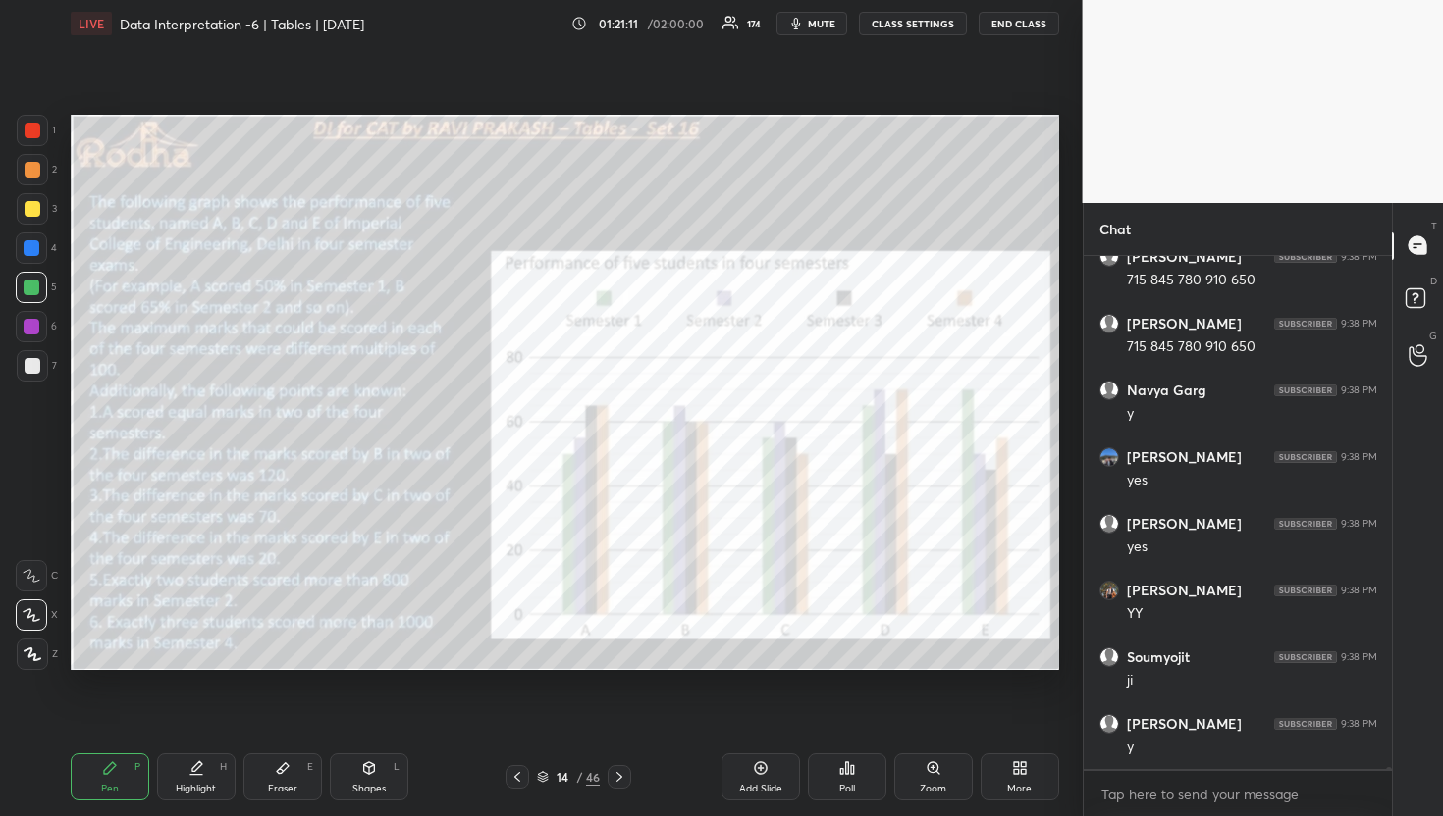
scroll to position [108835, 0]
drag, startPoint x: 31, startPoint y: 207, endPoint x: 47, endPoint y: 214, distance: 17.1
click at [32, 207] on div at bounding box center [33, 209] width 16 height 16
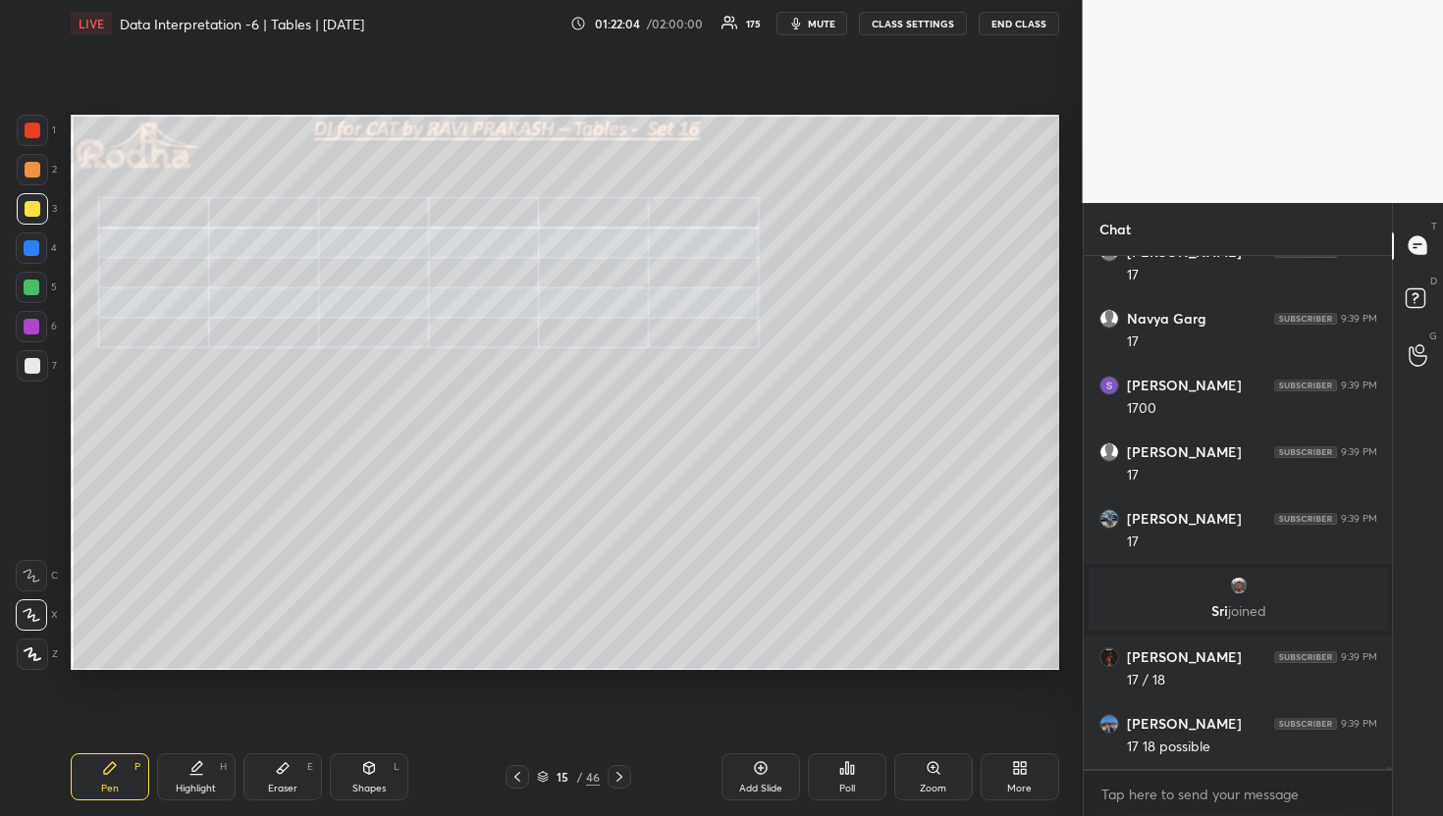
scroll to position [109001, 0]
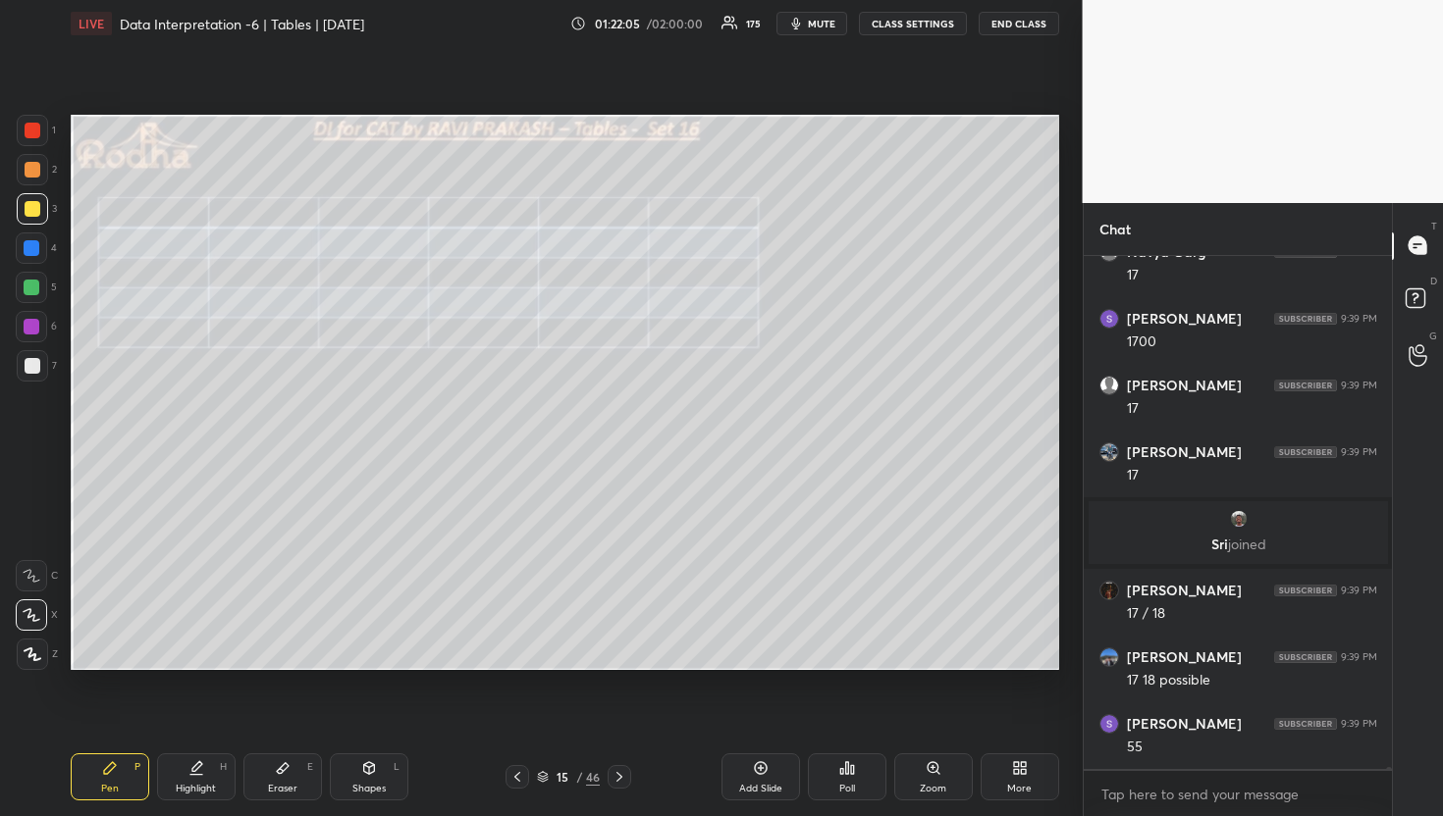
click at [31, 295] on div at bounding box center [31, 287] width 31 height 31
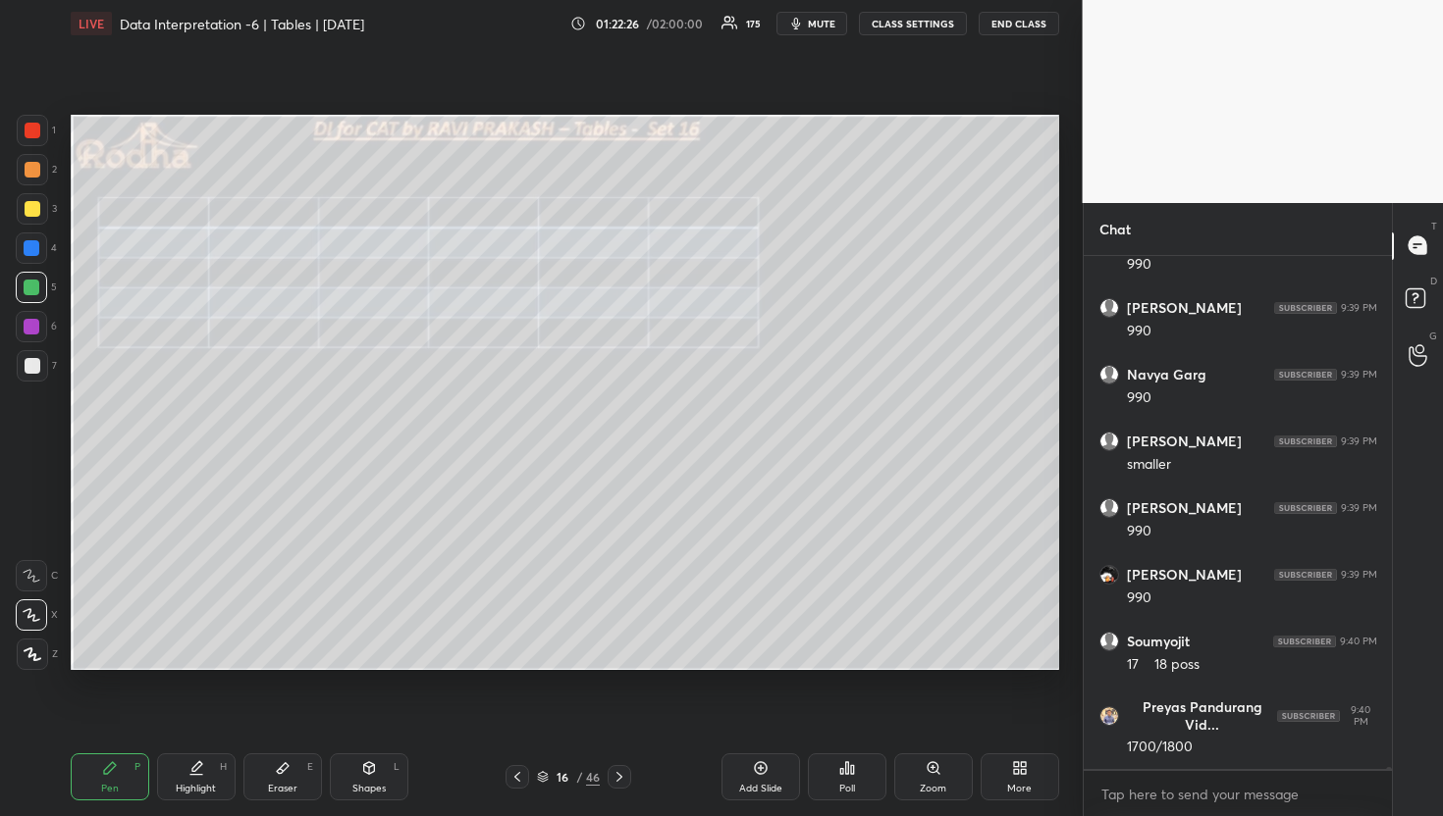
scroll to position [110118, 0]
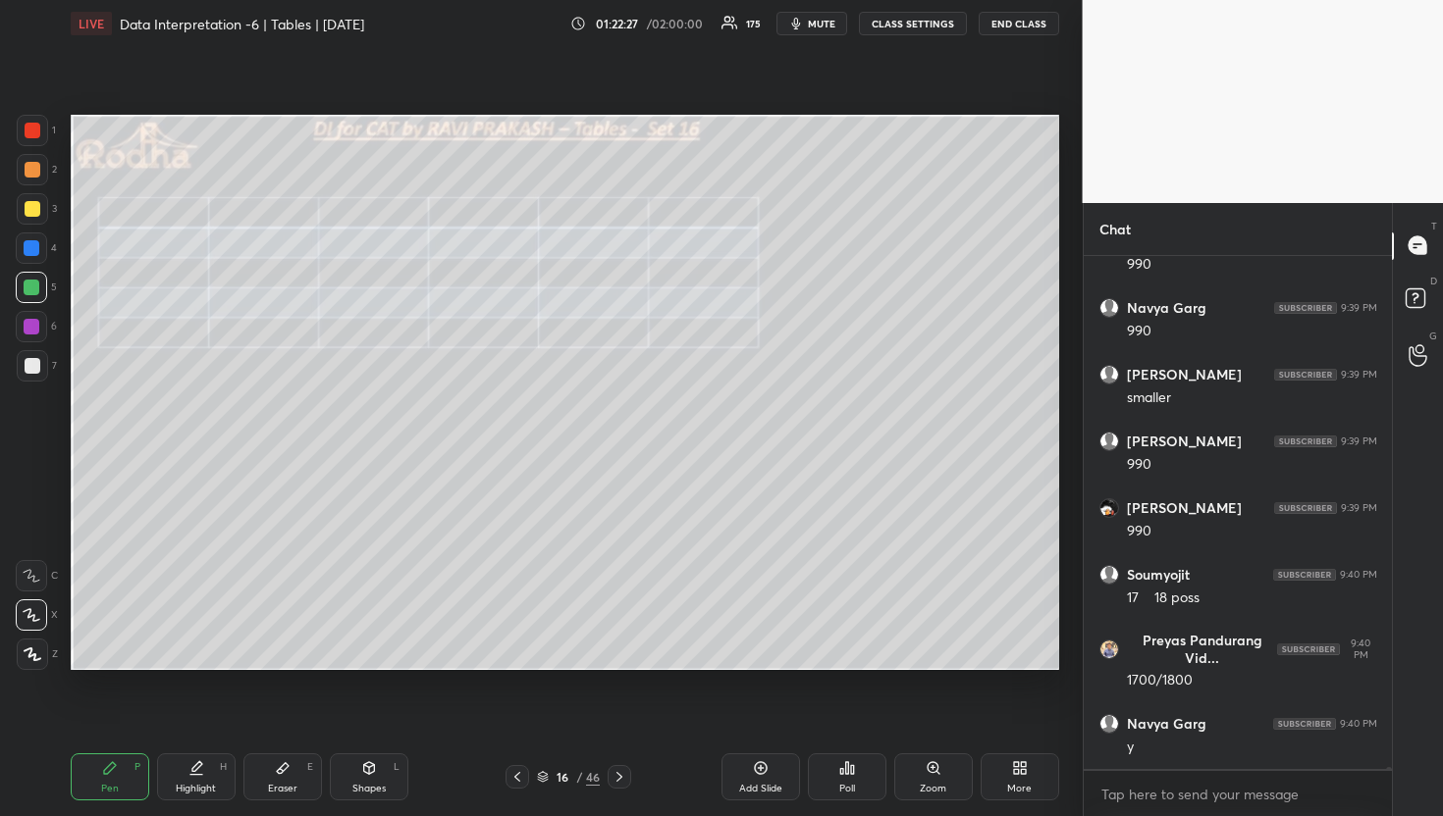
click at [22, 202] on div at bounding box center [32, 208] width 31 height 31
drag, startPoint x: 37, startPoint y: 287, endPoint x: 63, endPoint y: 283, distance: 25.8
click at [36, 286] on div at bounding box center [32, 288] width 16 height 16
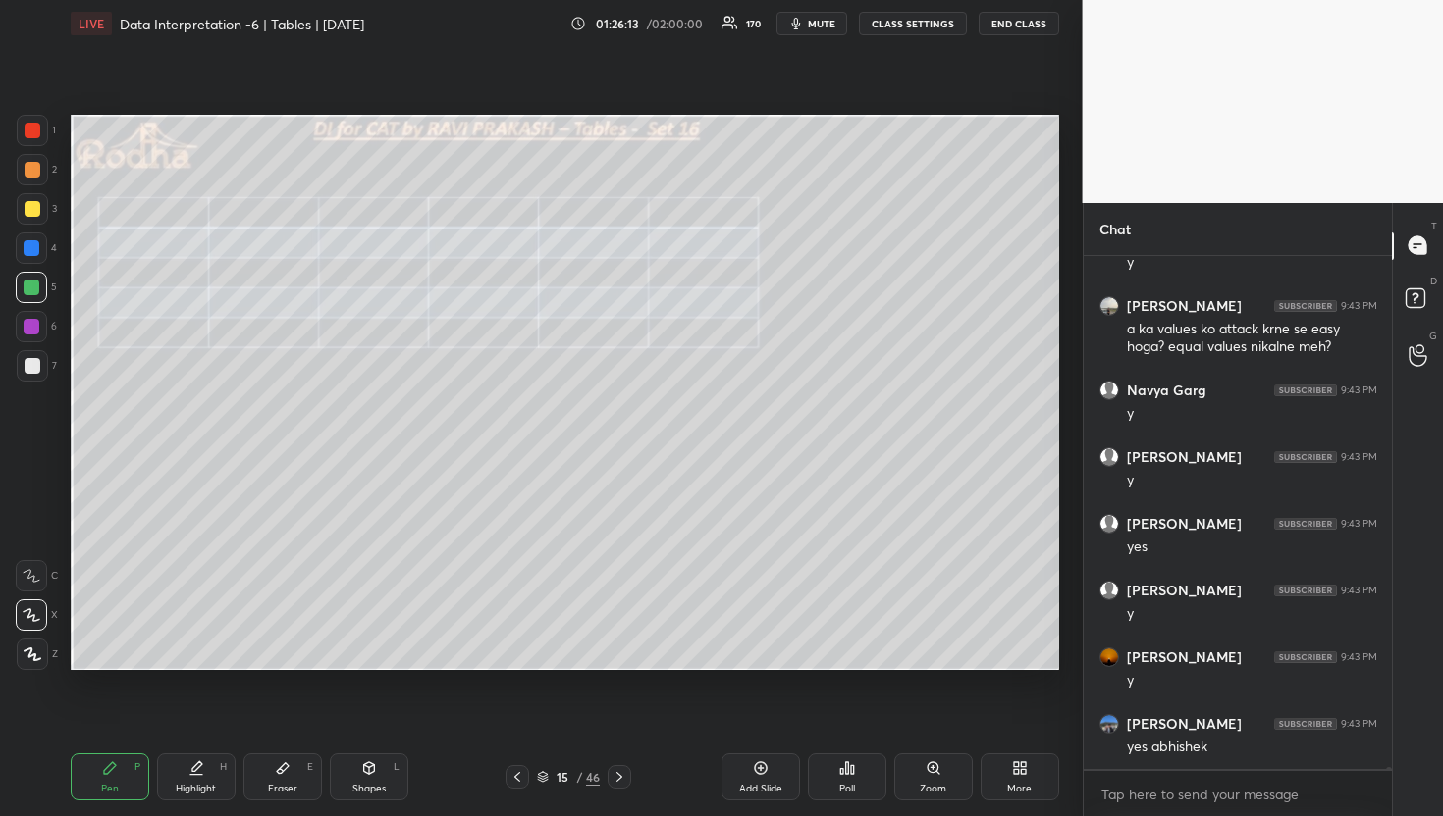
scroll to position [112246, 0]
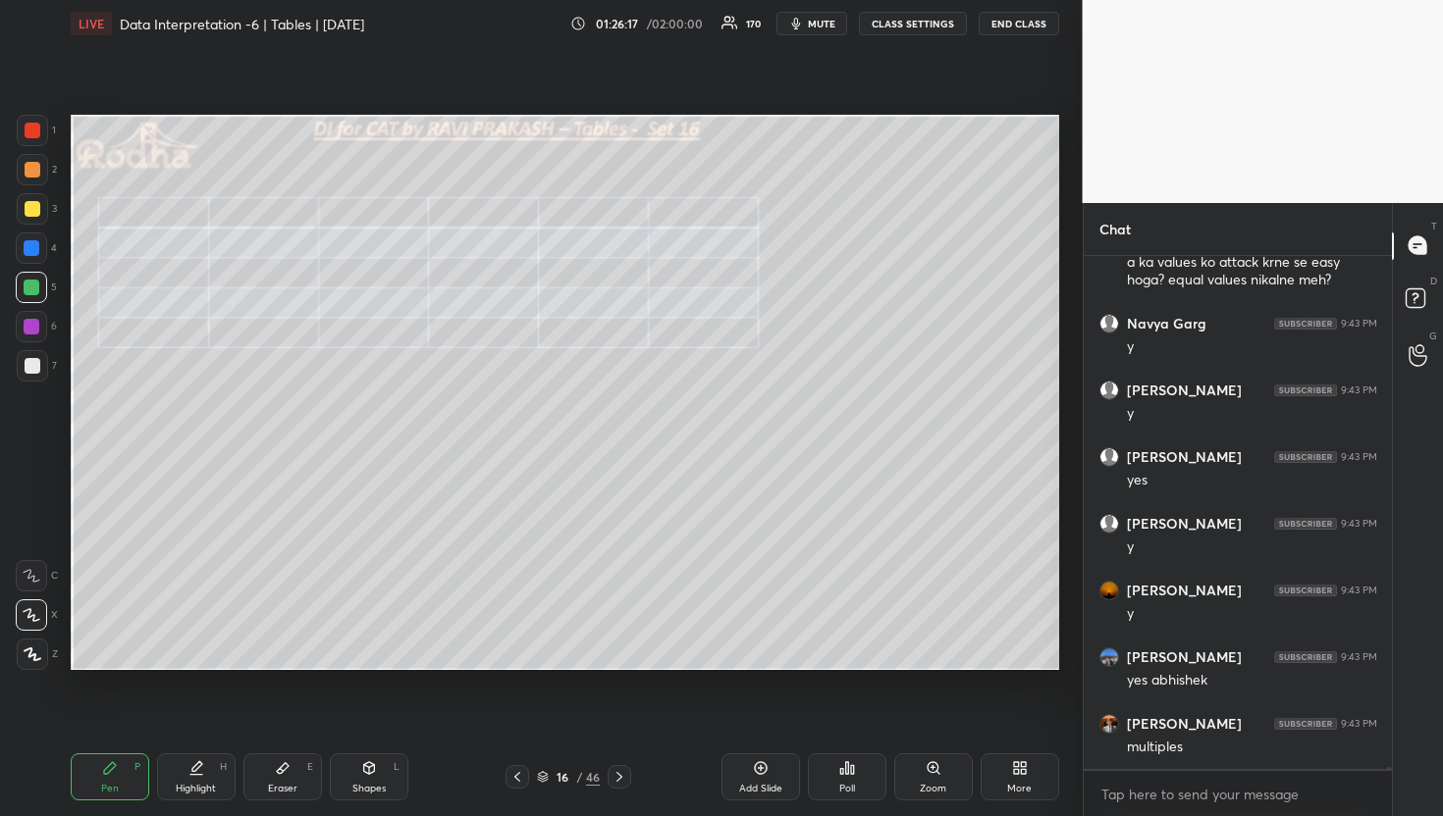
click at [28, 247] on div at bounding box center [32, 248] width 16 height 16
drag, startPoint x: 33, startPoint y: 361, endPoint x: 63, endPoint y: 352, distance: 30.7
click at [36, 360] on div at bounding box center [33, 366] width 16 height 16
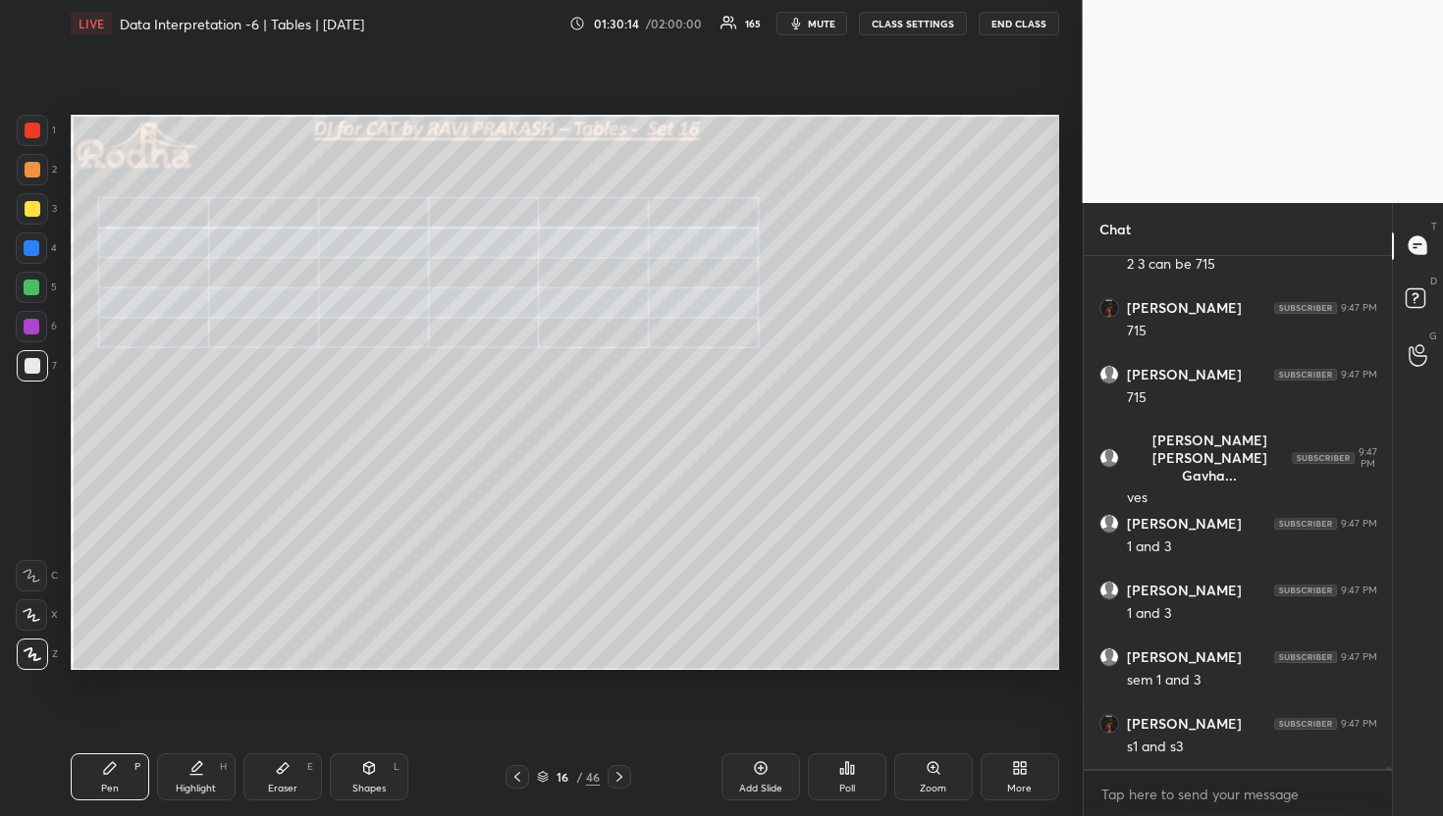
scroll to position [116297, 0]
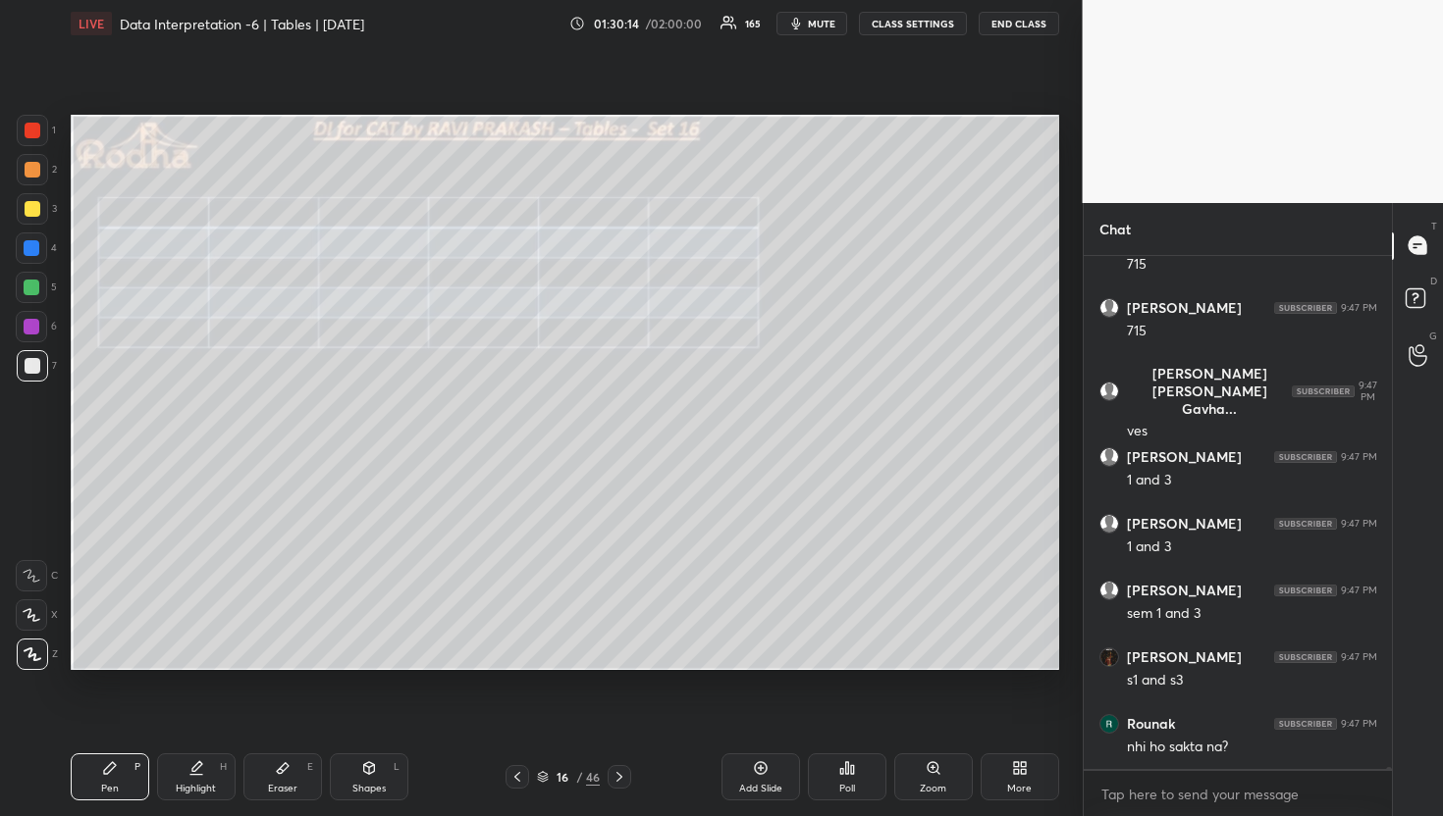
click at [37, 612] on icon at bounding box center [32, 615] width 18 height 14
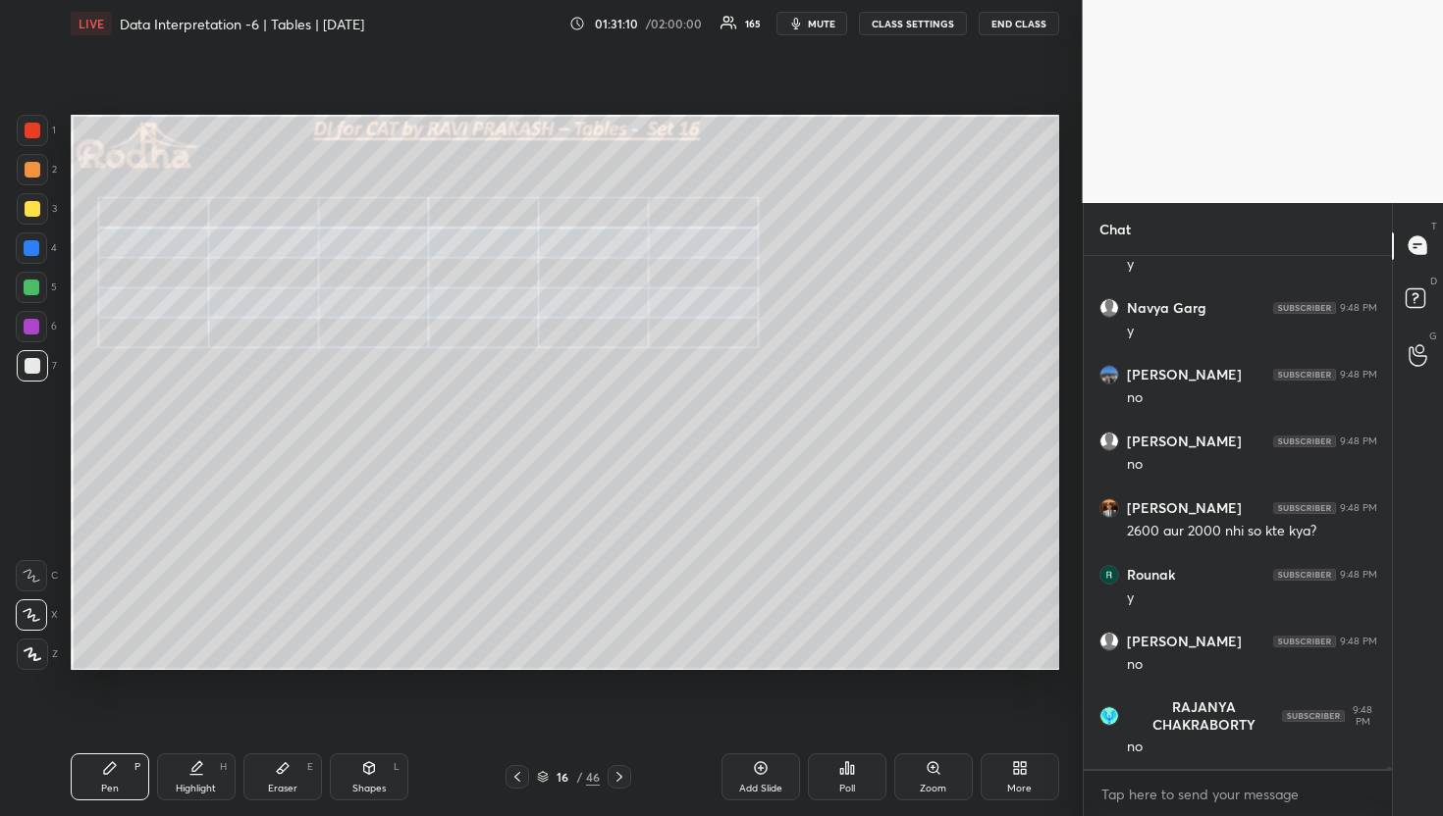
scroll to position [117966, 0]
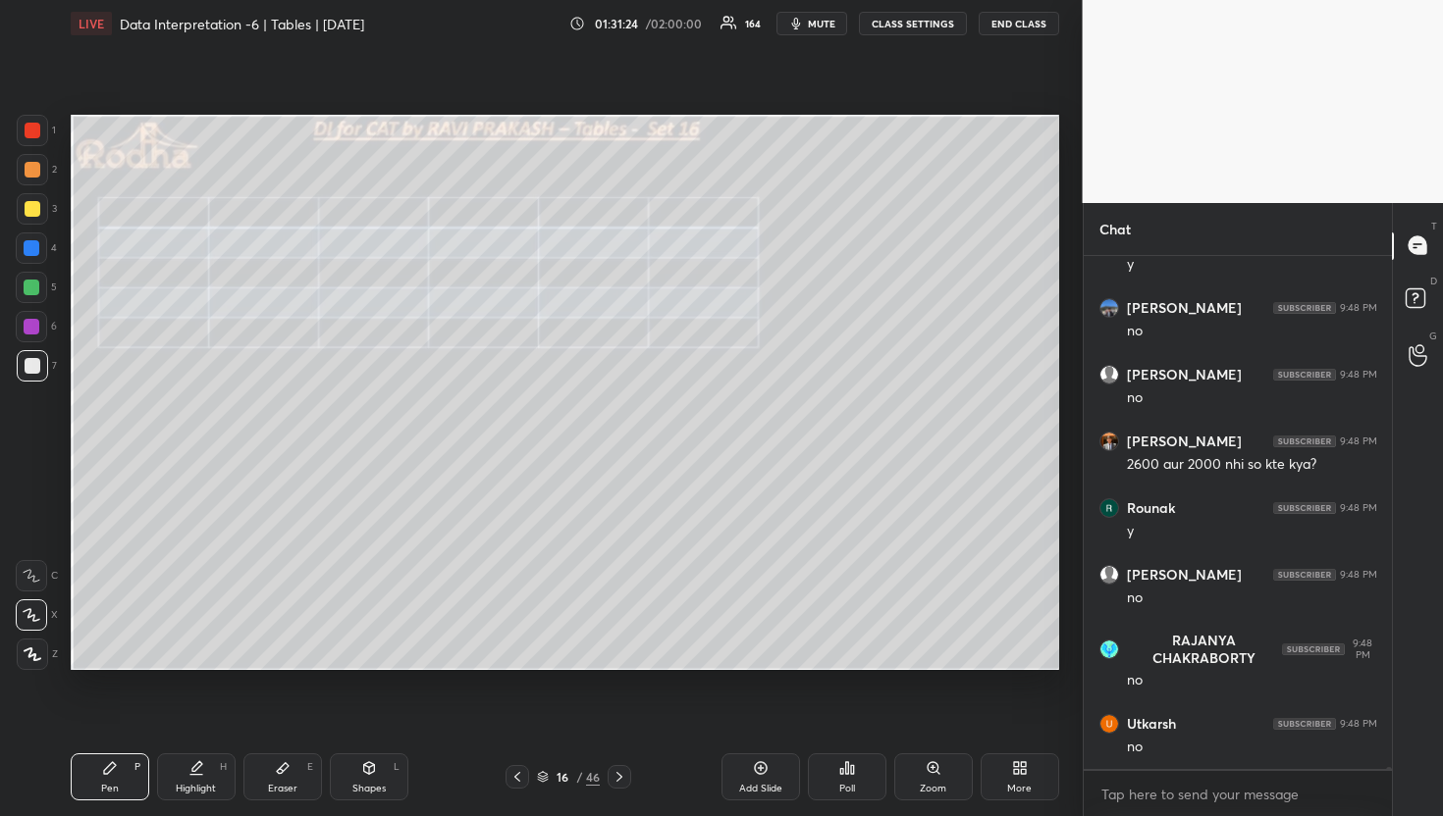
drag, startPoint x: 31, startPoint y: 173, endPoint x: 65, endPoint y: 166, distance: 34.1
click at [31, 172] on div at bounding box center [33, 170] width 16 height 16
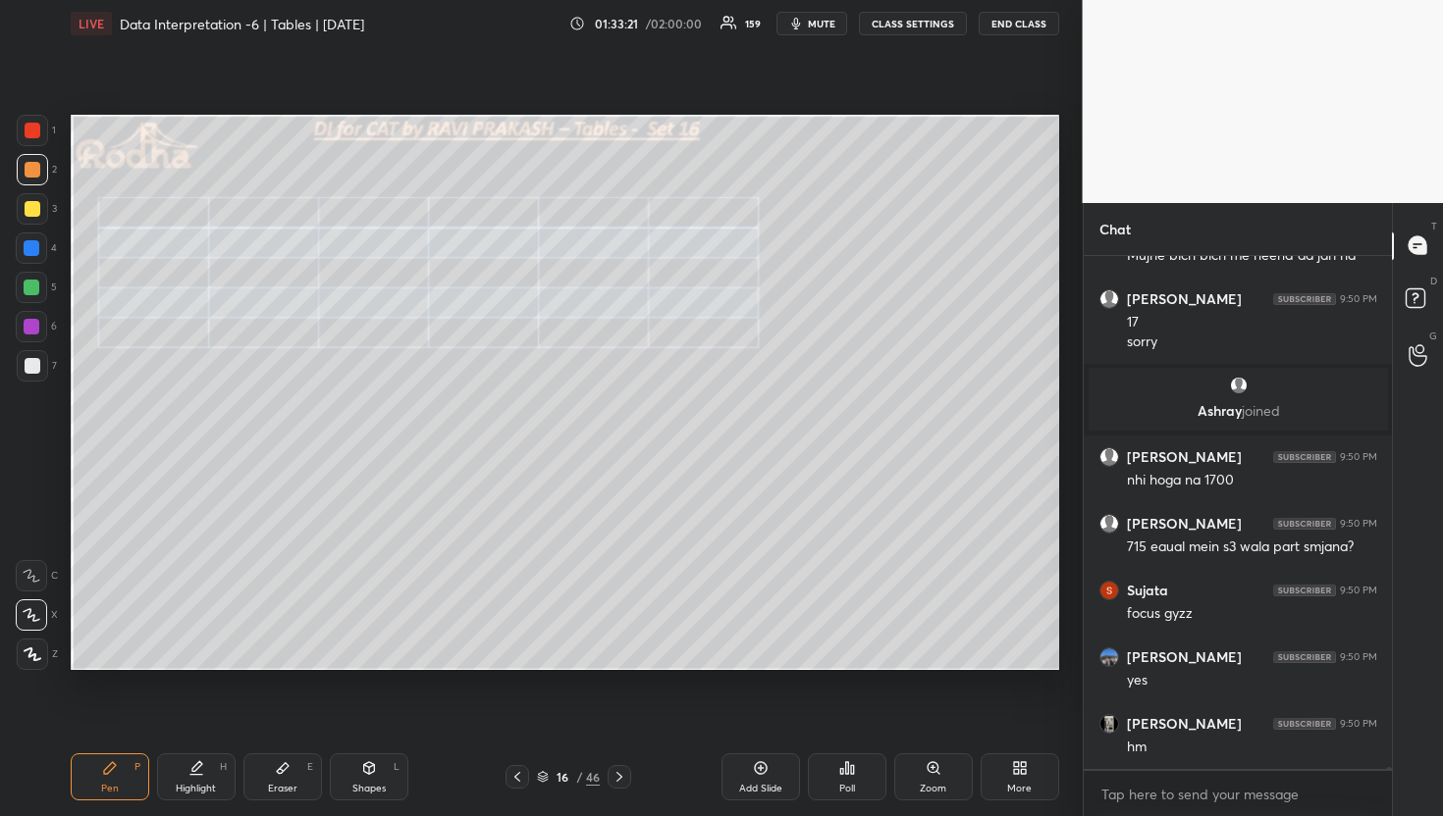
scroll to position [118137, 0]
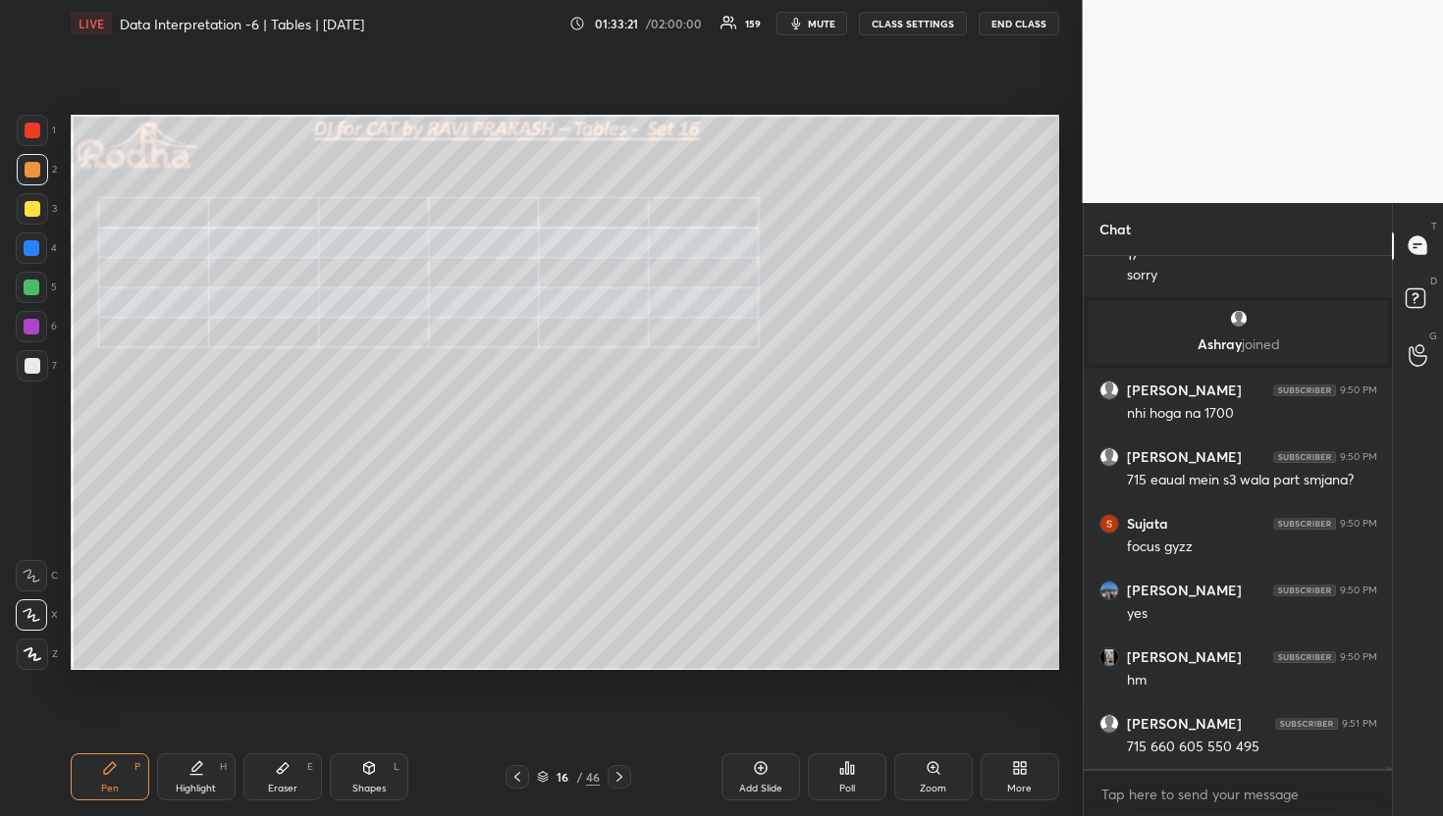
click at [34, 367] on div at bounding box center [33, 366] width 16 height 16
click at [305, 792] on div "Eraser E" at bounding box center [282, 777] width 79 height 47
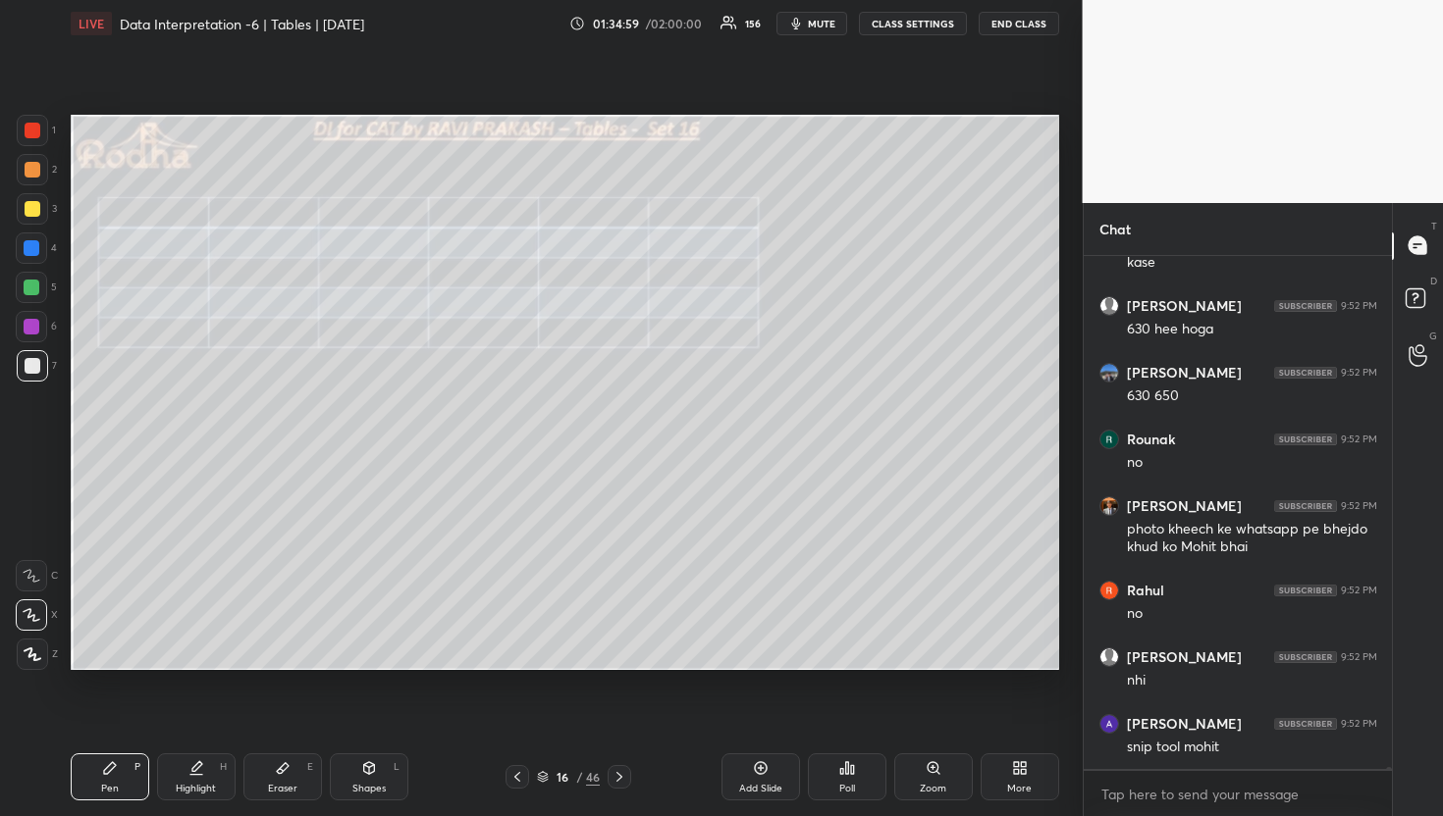
scroll to position [121309, 0]
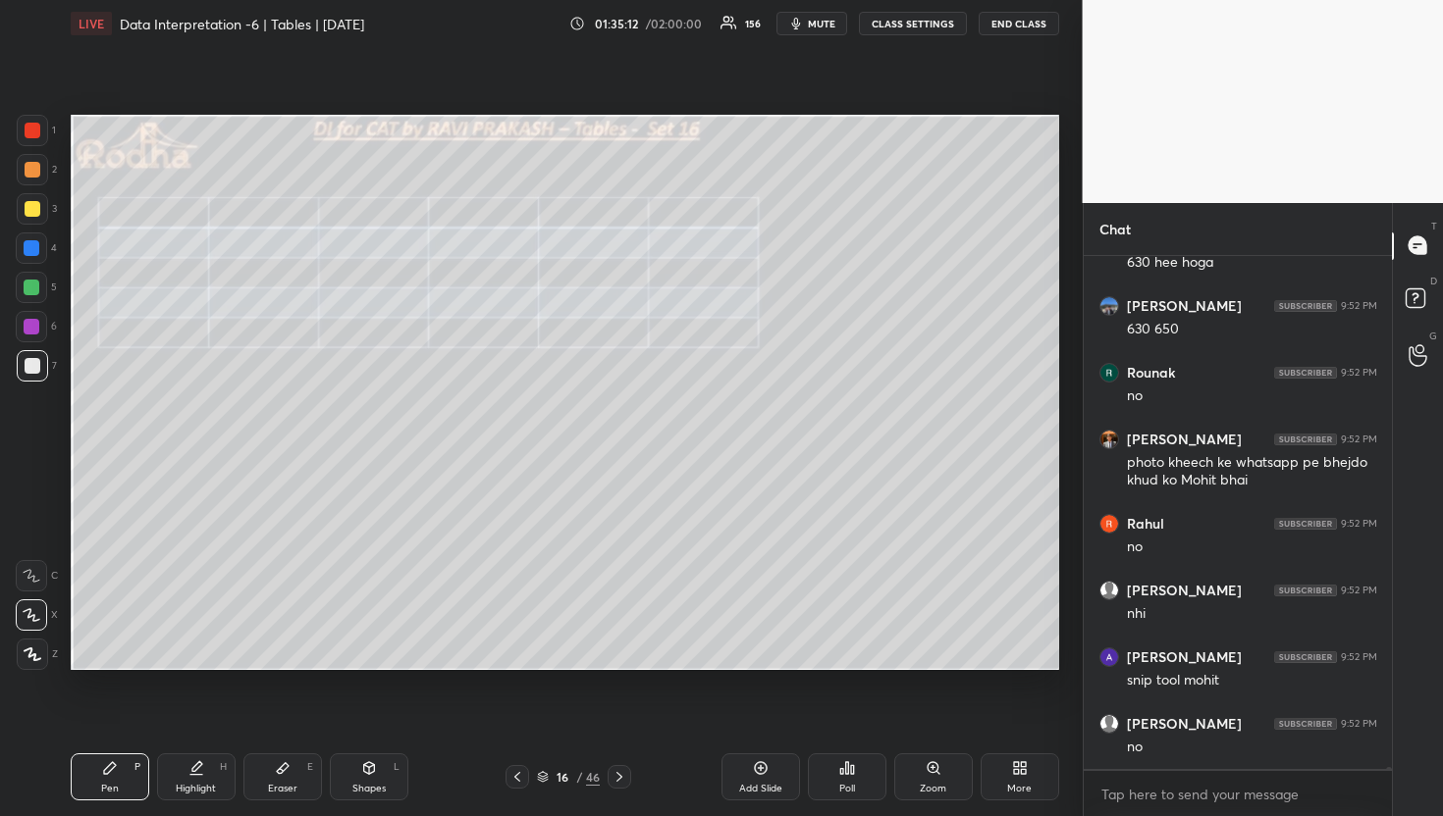
drag, startPoint x: 34, startPoint y: 287, endPoint x: 55, endPoint y: 290, distance: 21.0
click at [35, 288] on div at bounding box center [32, 288] width 16 height 16
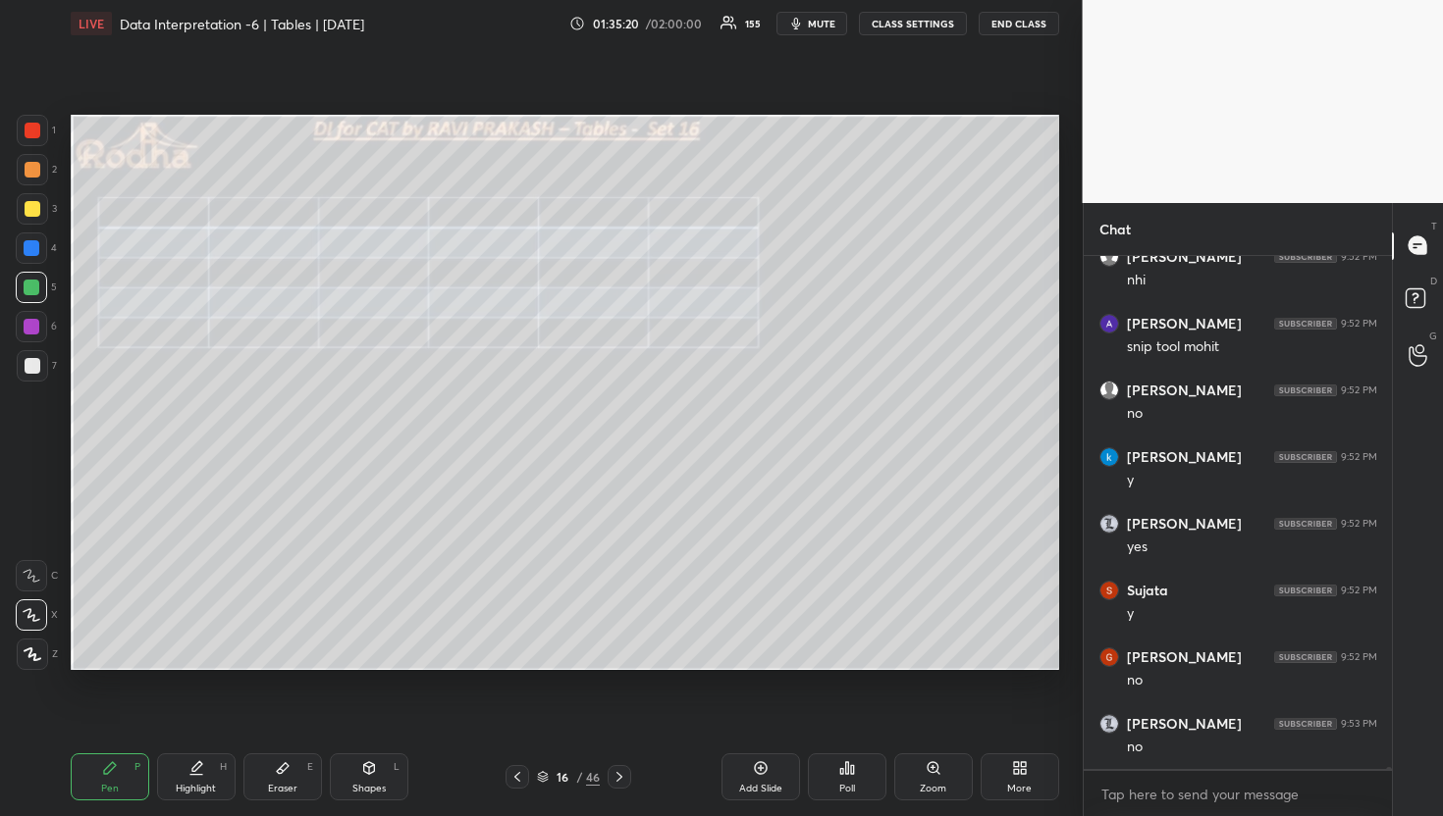
scroll to position [121843, 0]
drag, startPoint x: 47, startPoint y: 203, endPoint x: 69, endPoint y: 202, distance: 21.6
click at [47, 203] on div "3" at bounding box center [37, 208] width 40 height 31
drag, startPoint x: 30, startPoint y: 168, endPoint x: 59, endPoint y: 229, distance: 67.2
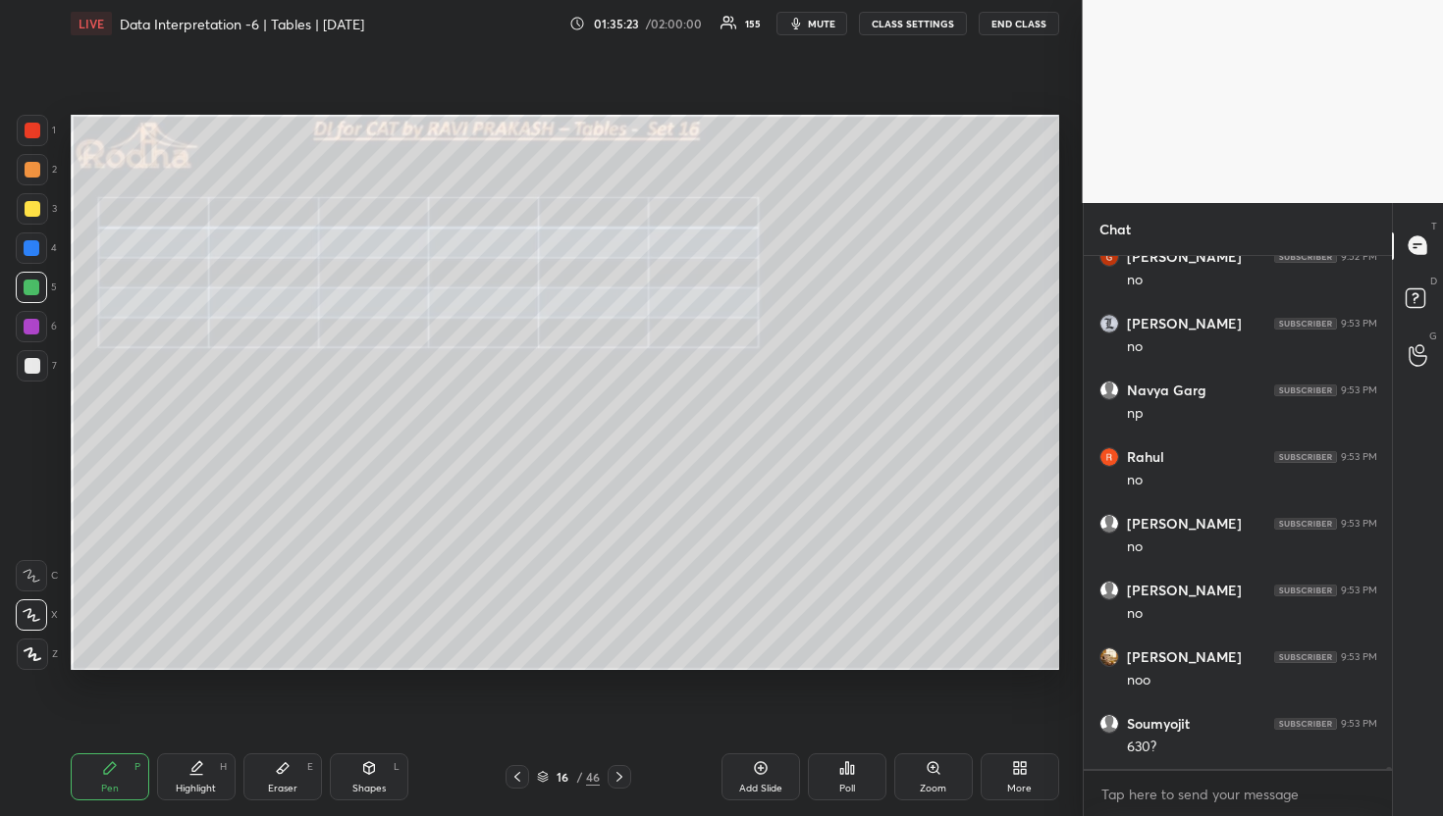
click at [30, 168] on div at bounding box center [33, 170] width 16 height 16
click at [31, 251] on div at bounding box center [32, 248] width 16 height 16
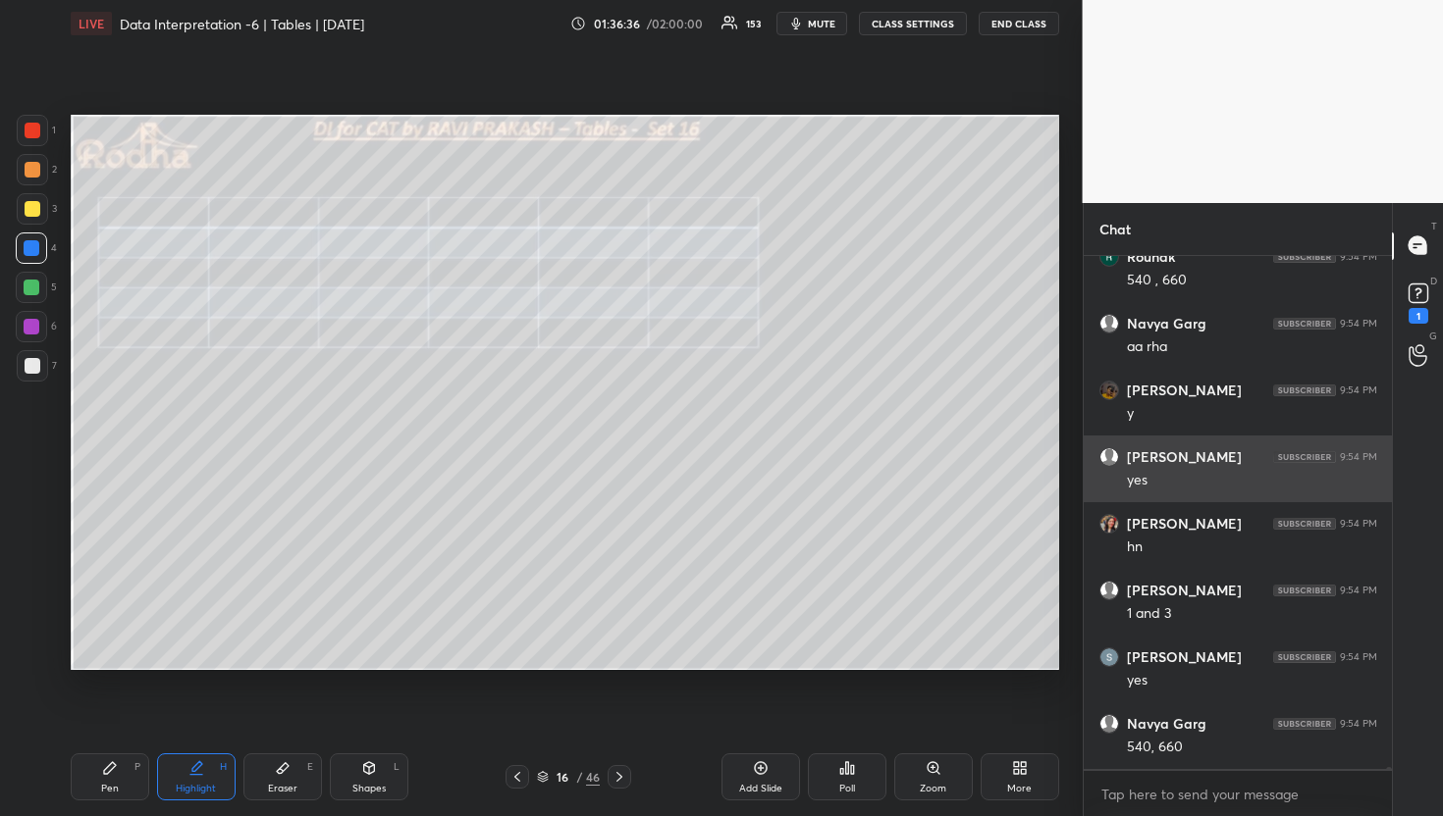
scroll to position [122775, 0]
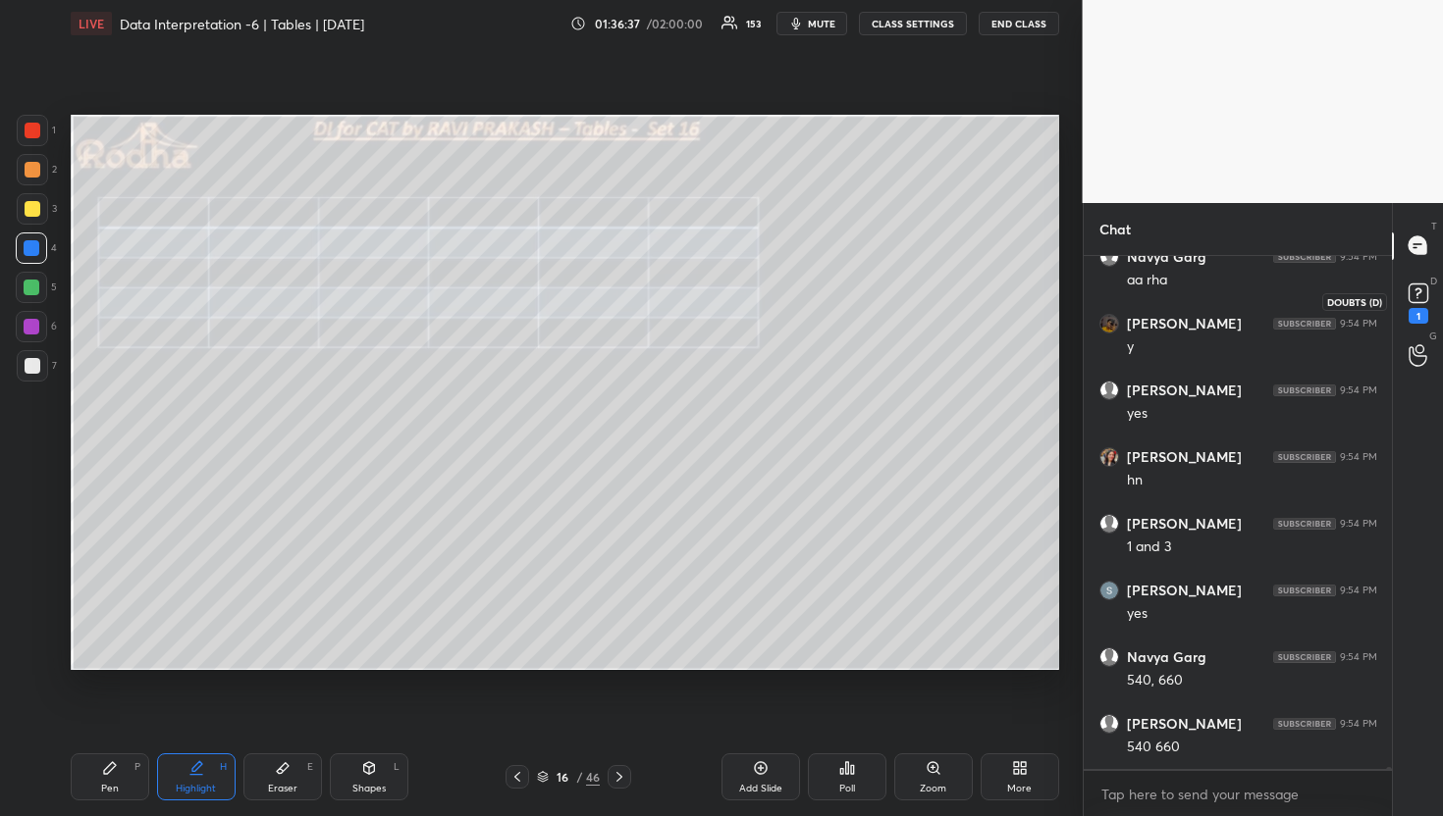
click at [1416, 299] on rect at bounding box center [1417, 293] width 19 height 19
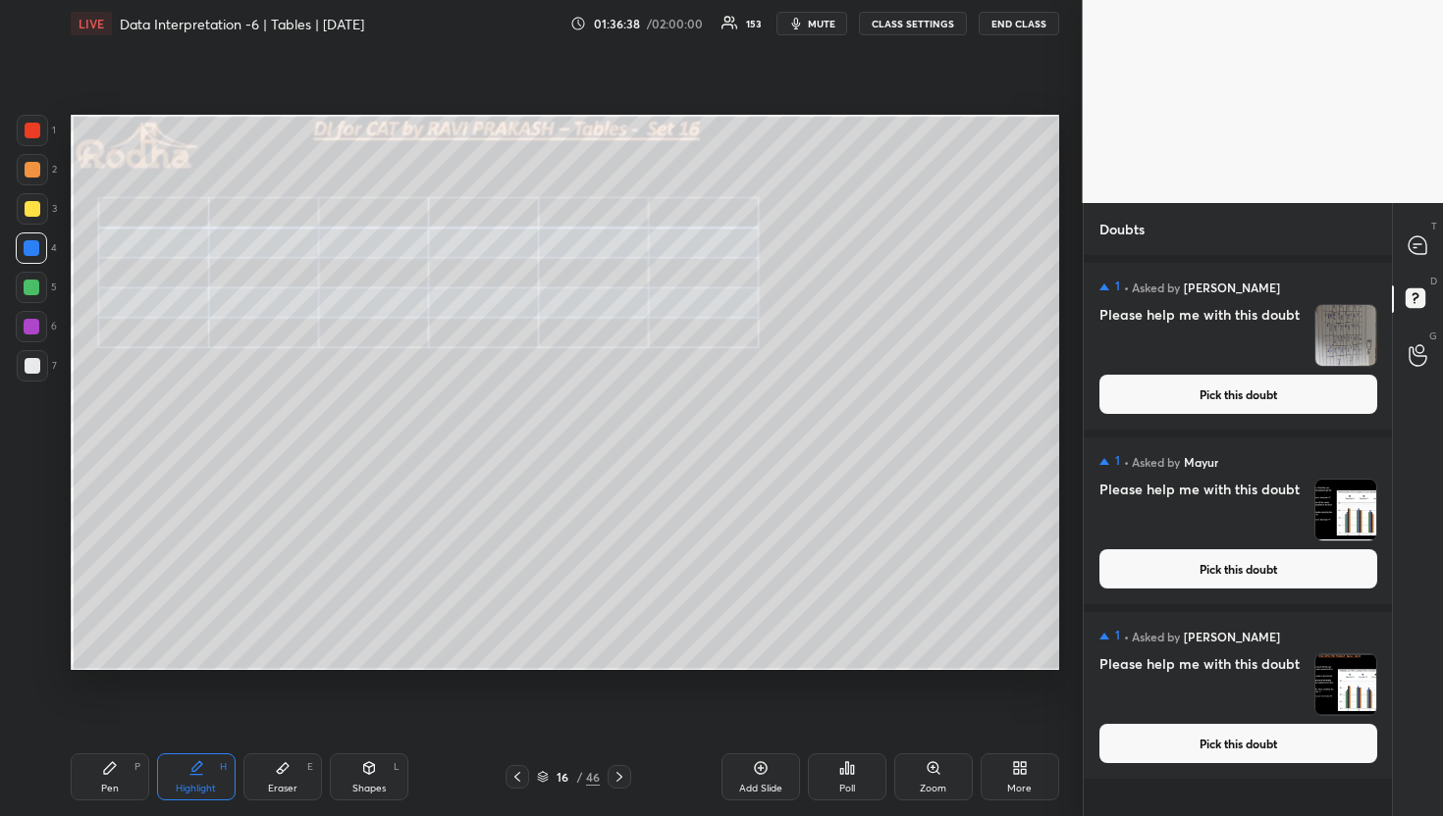
click at [1300, 397] on button "Pick this doubt" at bounding box center [1238, 394] width 278 height 39
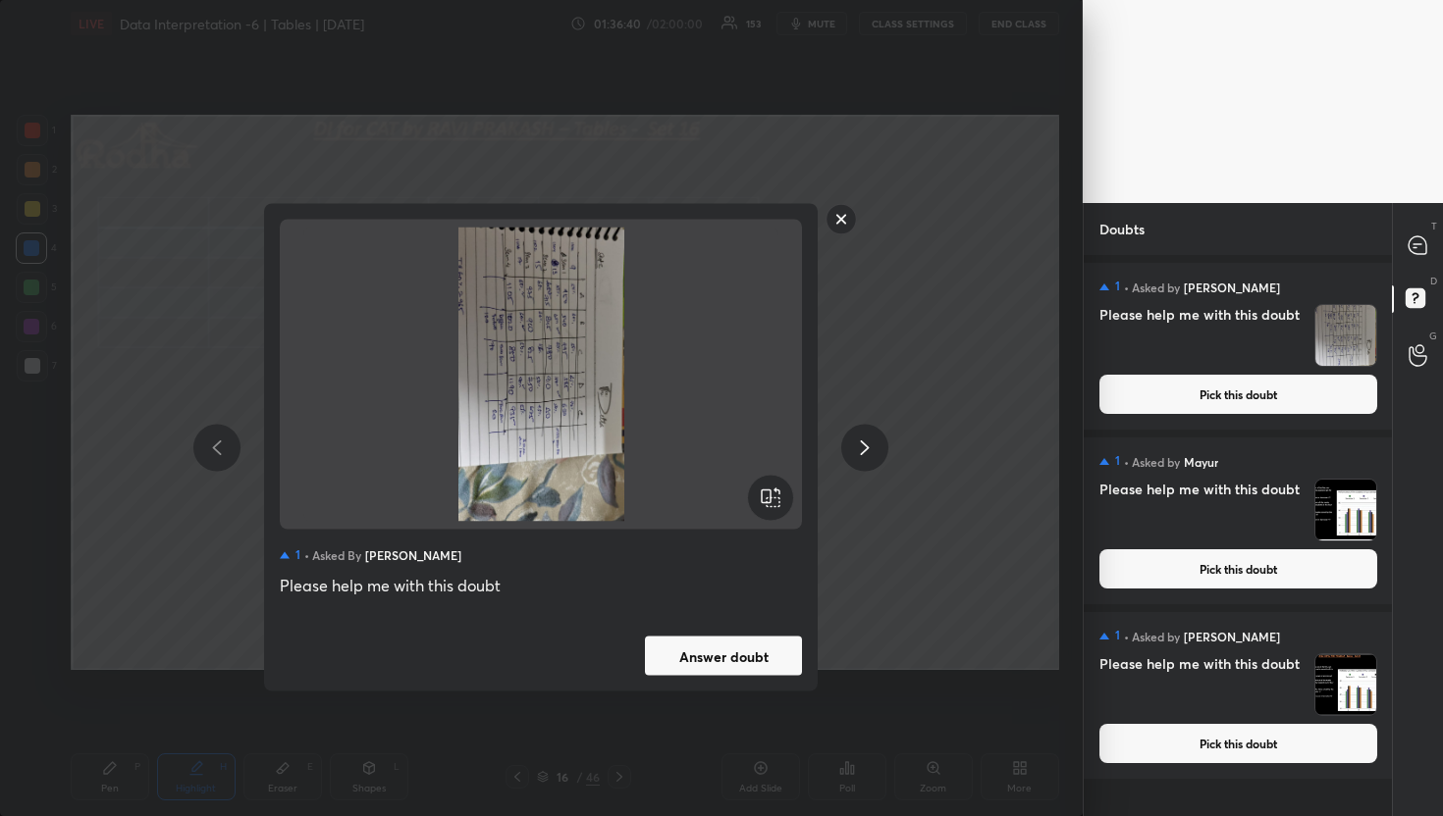
drag, startPoint x: 749, startPoint y: 653, endPoint x: 759, endPoint y: 644, distance: 13.2
click at [750, 654] on button "Answer doubt" at bounding box center [723, 656] width 157 height 39
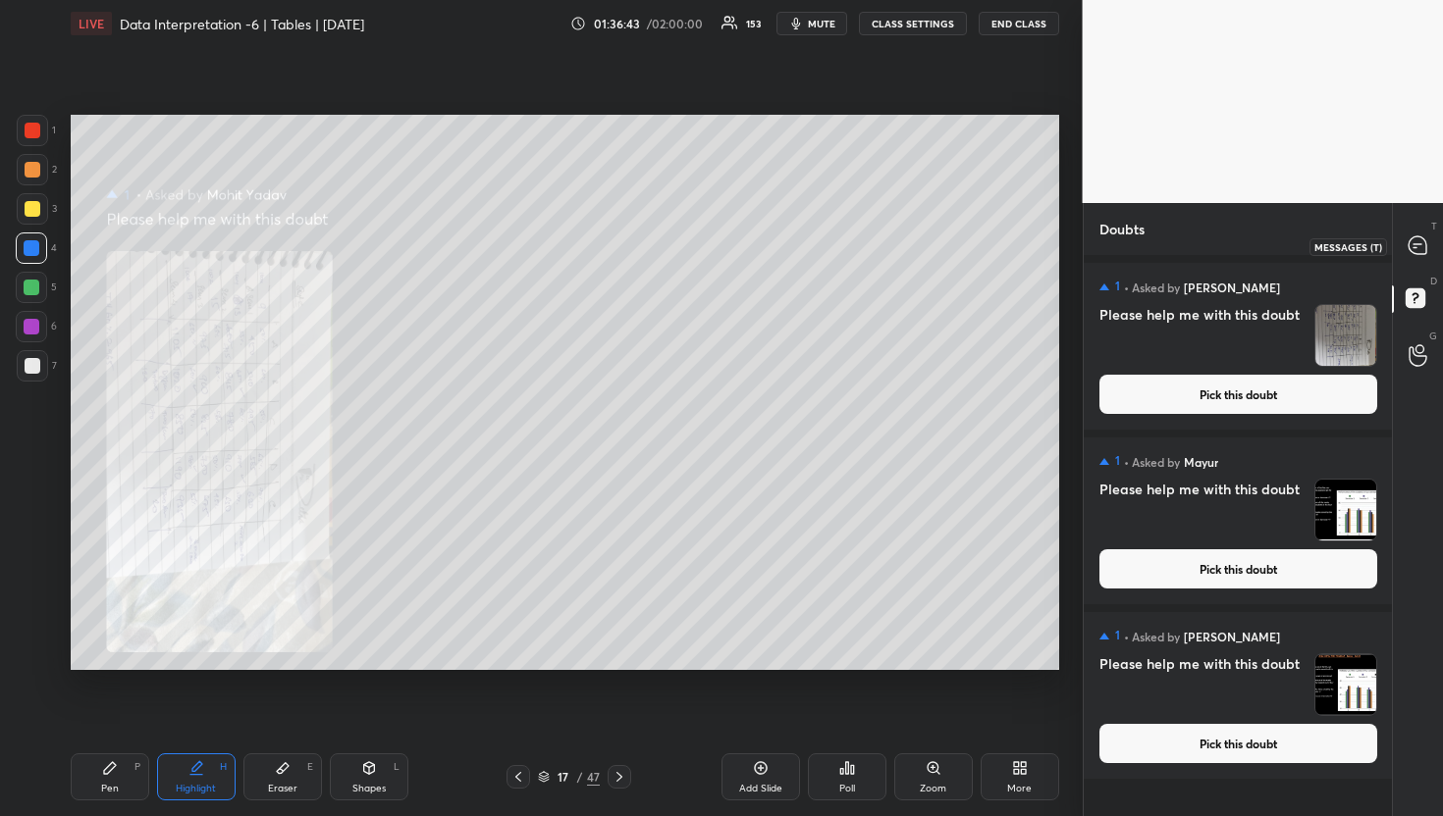
click at [1411, 245] on icon at bounding box center [1417, 246] width 18 height 18
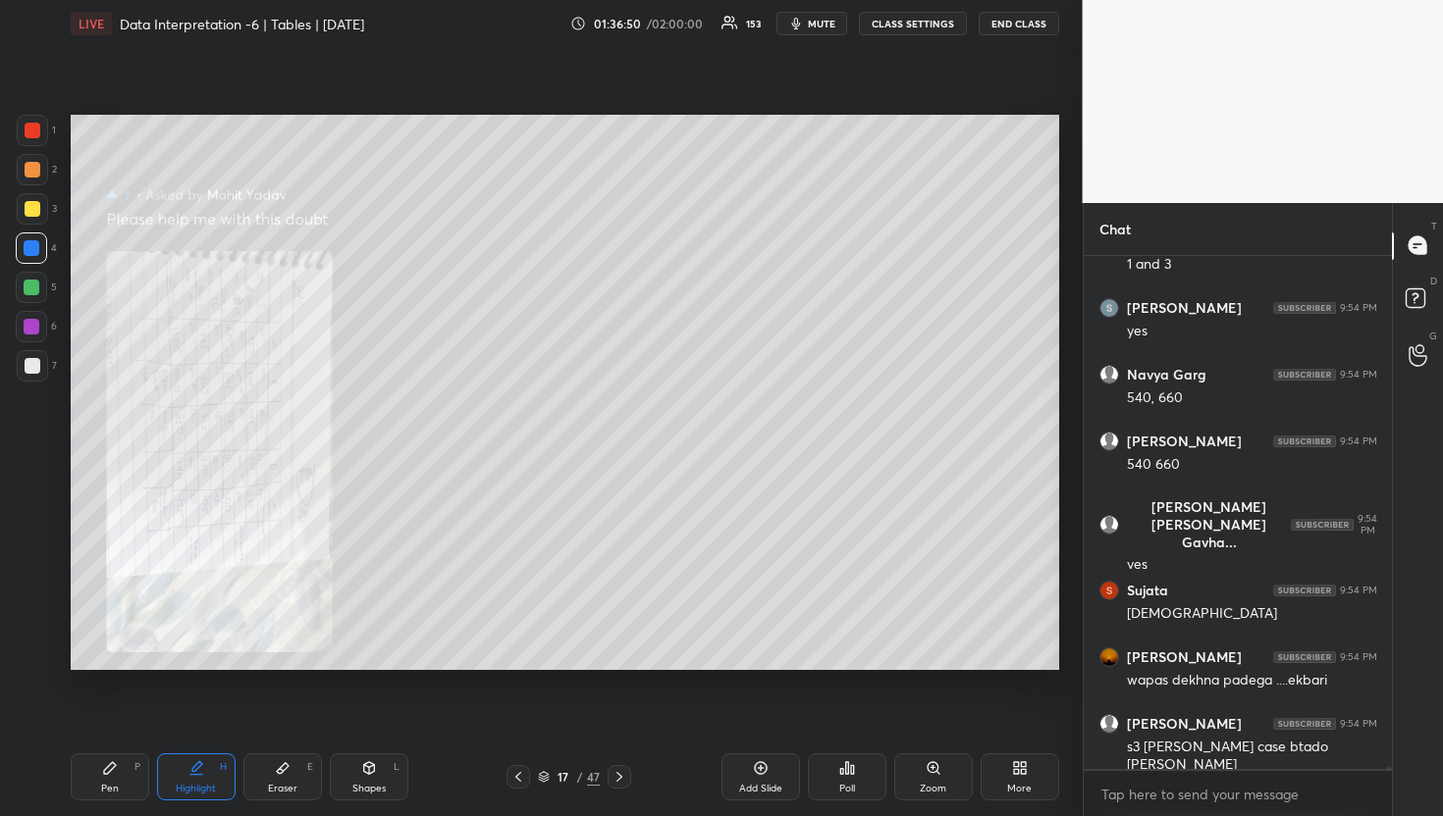
scroll to position [123508, 0]
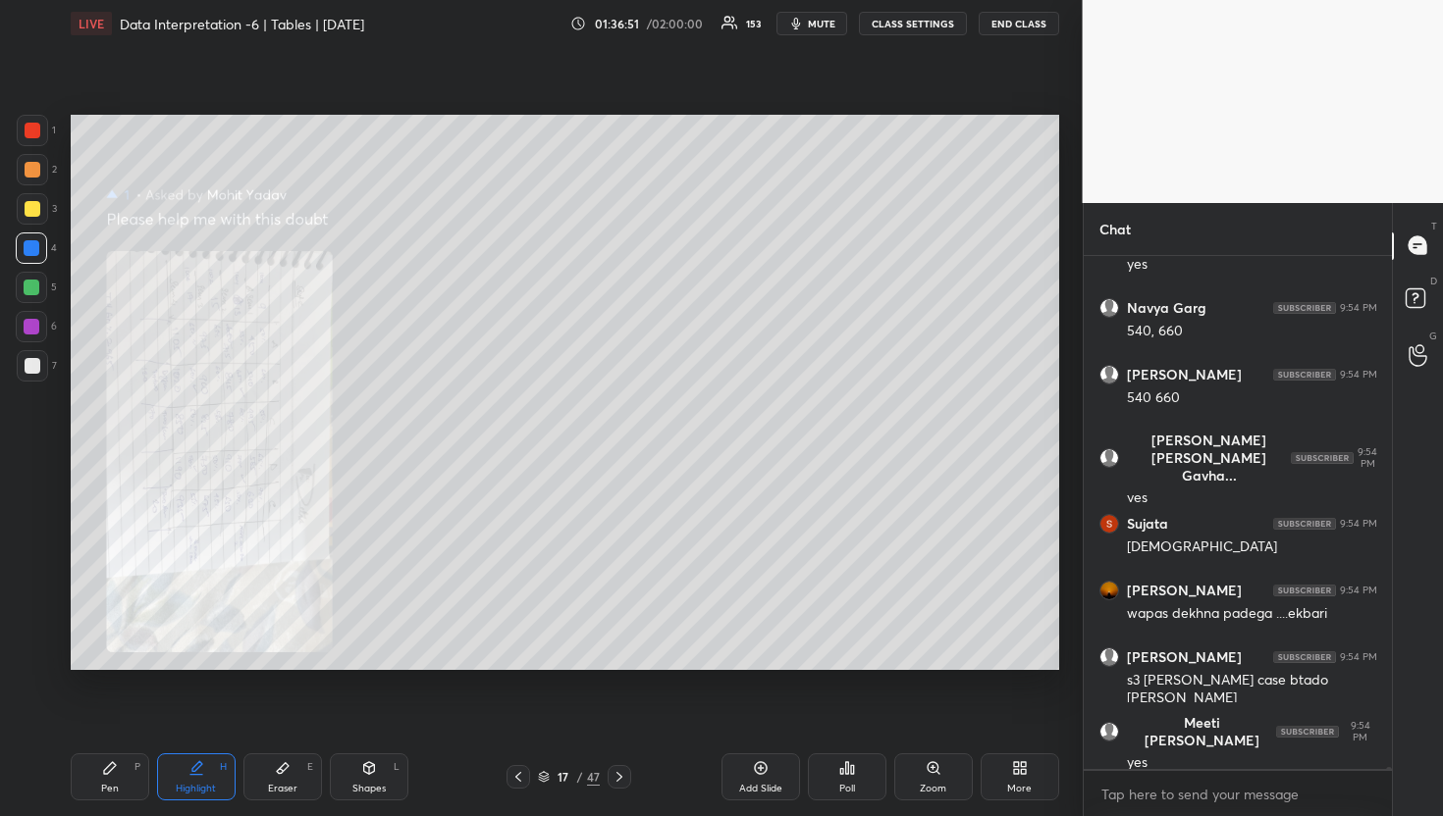
click at [943, 780] on div "Zoom" at bounding box center [933, 777] width 79 height 47
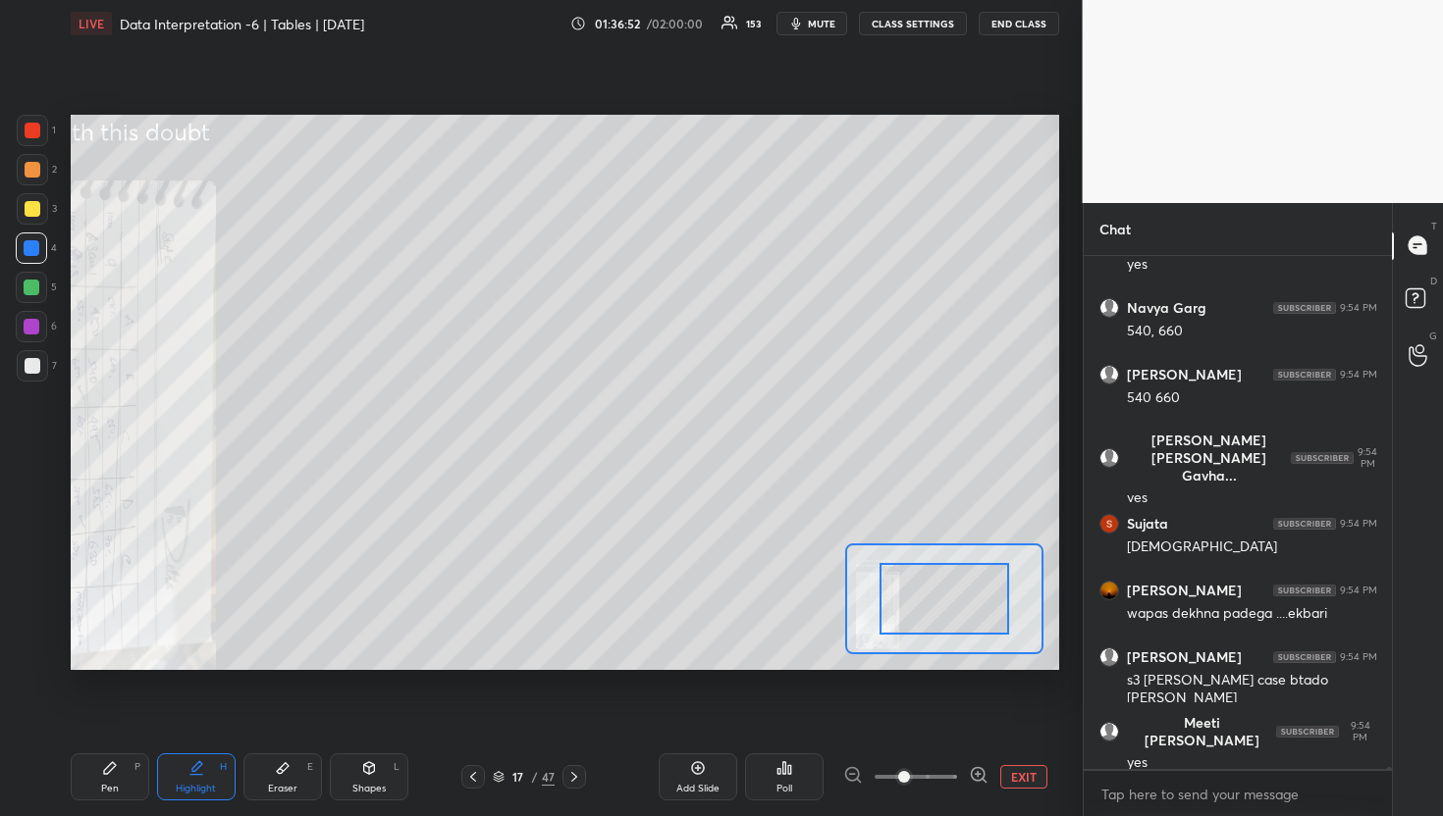
click at [941, 776] on span at bounding box center [915, 777] width 82 height 29
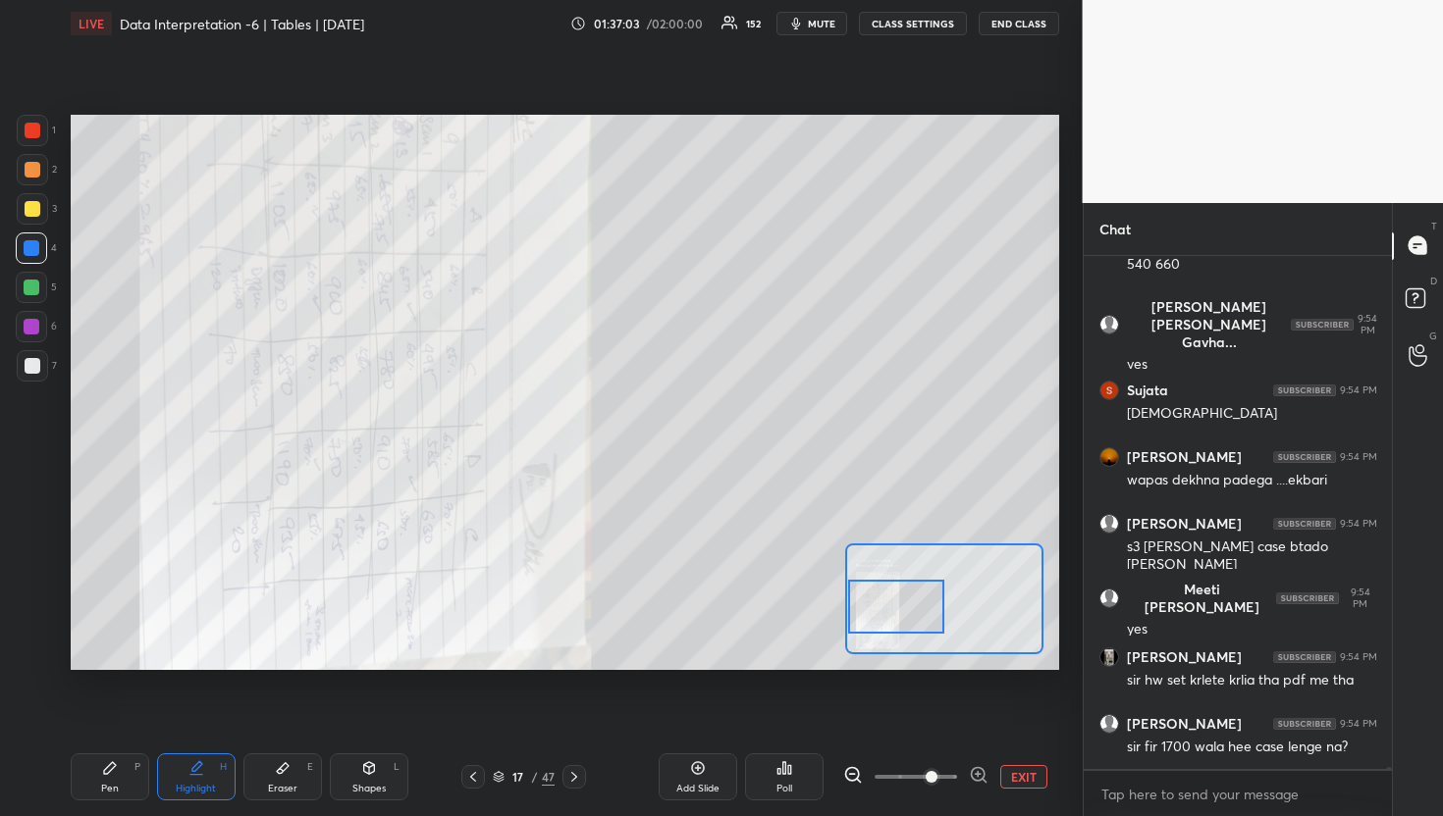
scroll to position [123708, 0]
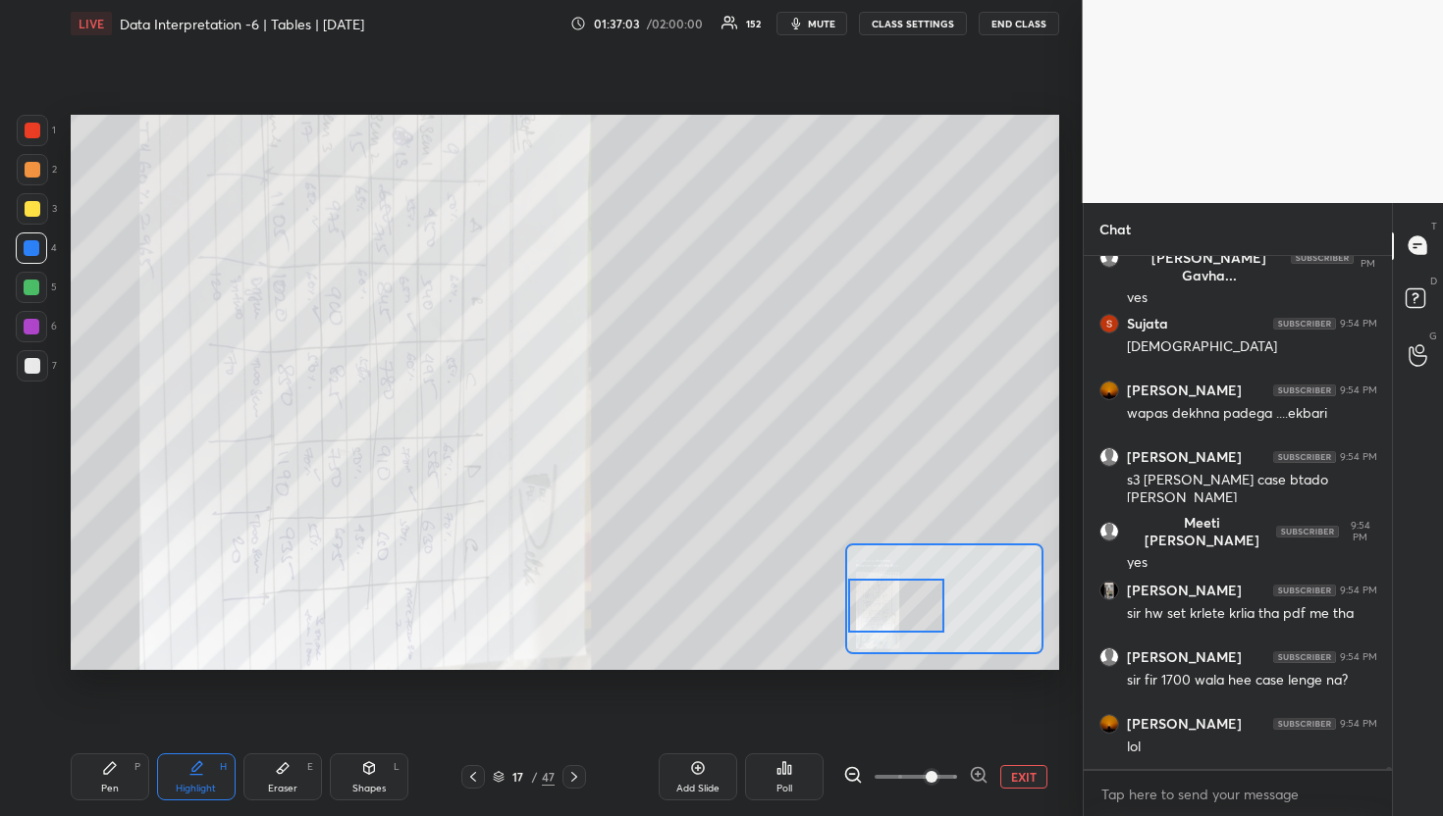
drag, startPoint x: 904, startPoint y: 616, endPoint x: 853, endPoint y: 623, distance: 51.5
click at [853, 623] on div at bounding box center [896, 606] width 97 height 54
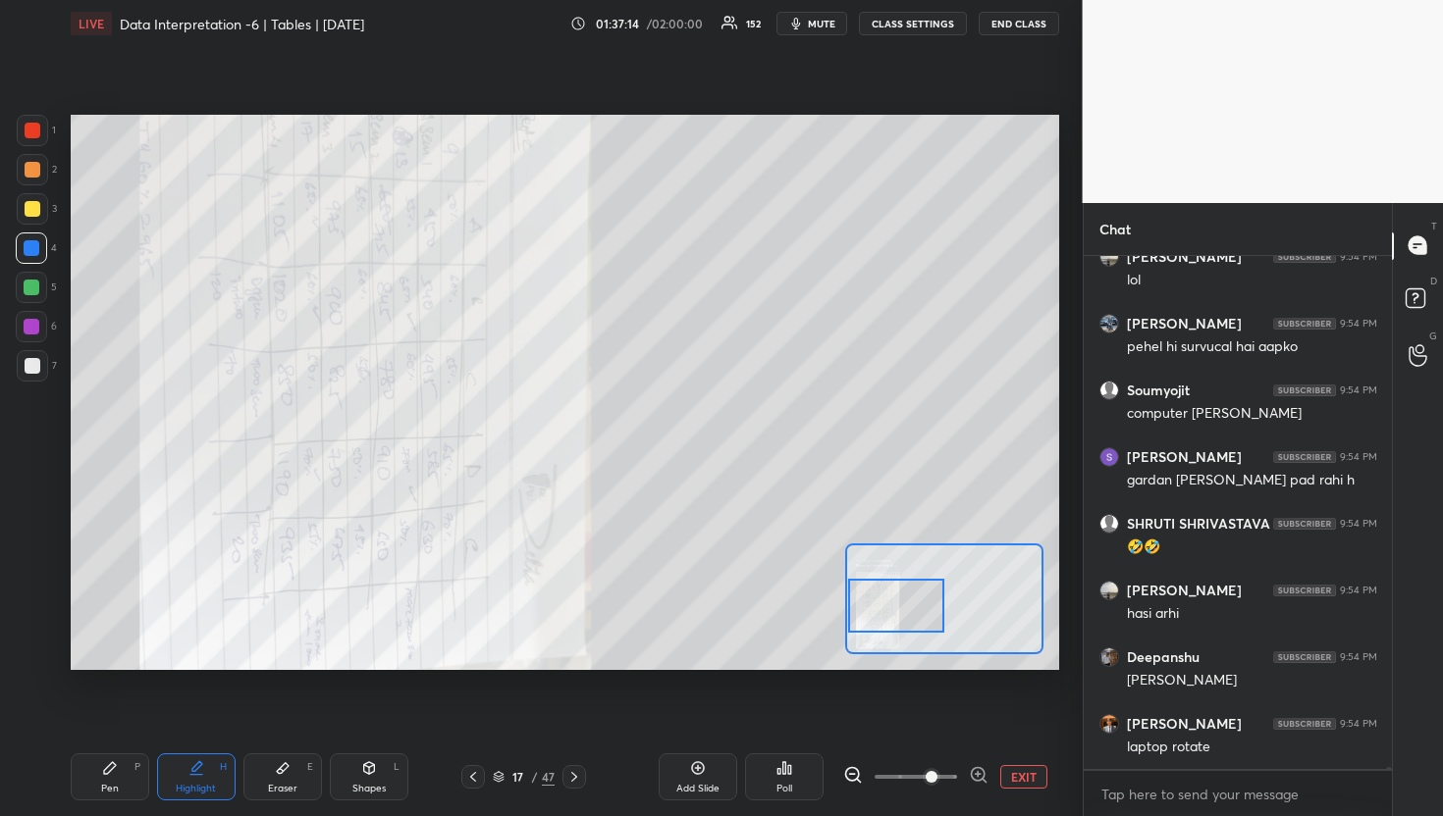
scroll to position [124309, 0]
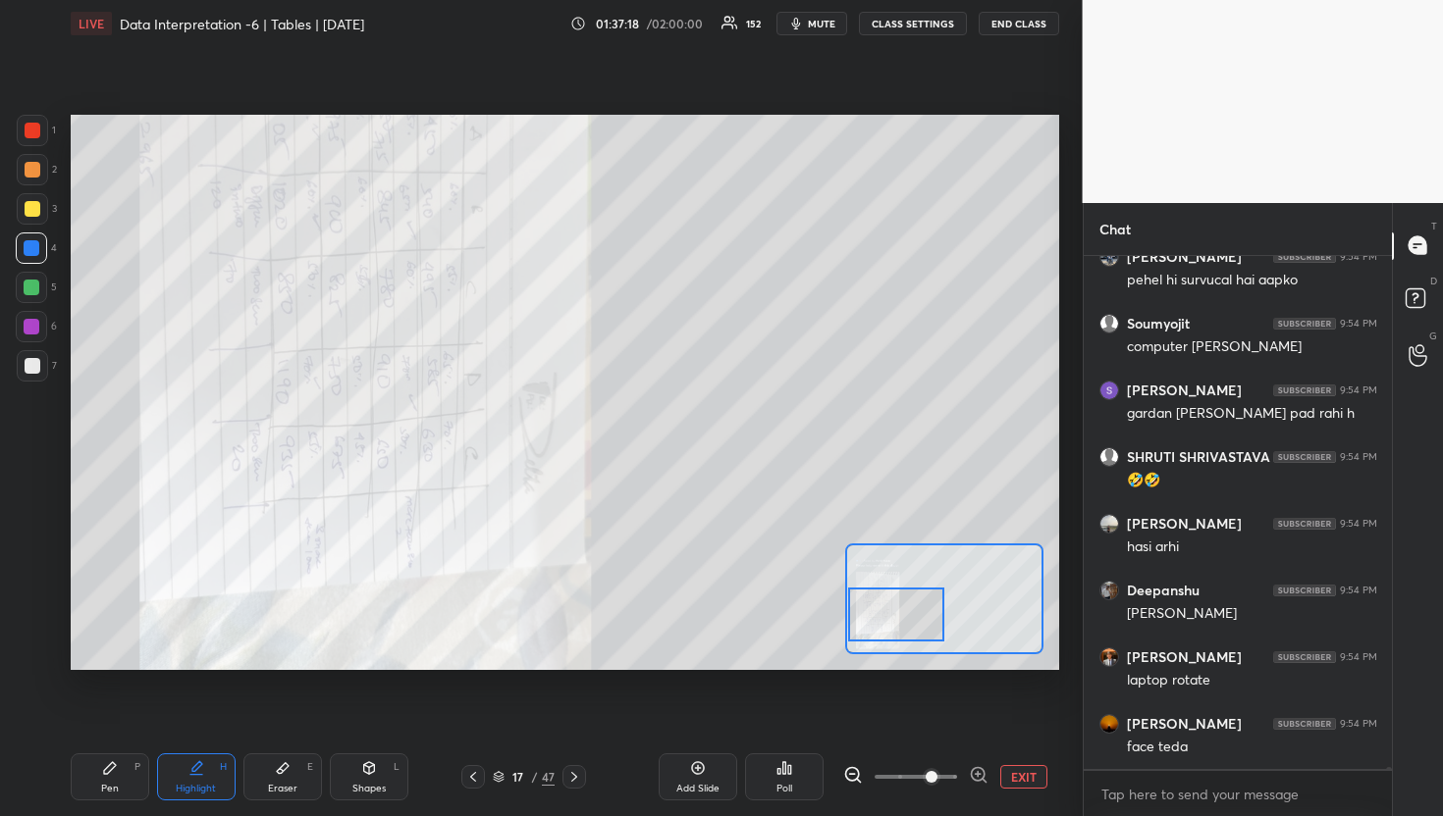
click at [887, 603] on div at bounding box center [896, 615] width 97 height 54
click at [1030, 775] on button "EXIT" at bounding box center [1023, 777] width 47 height 24
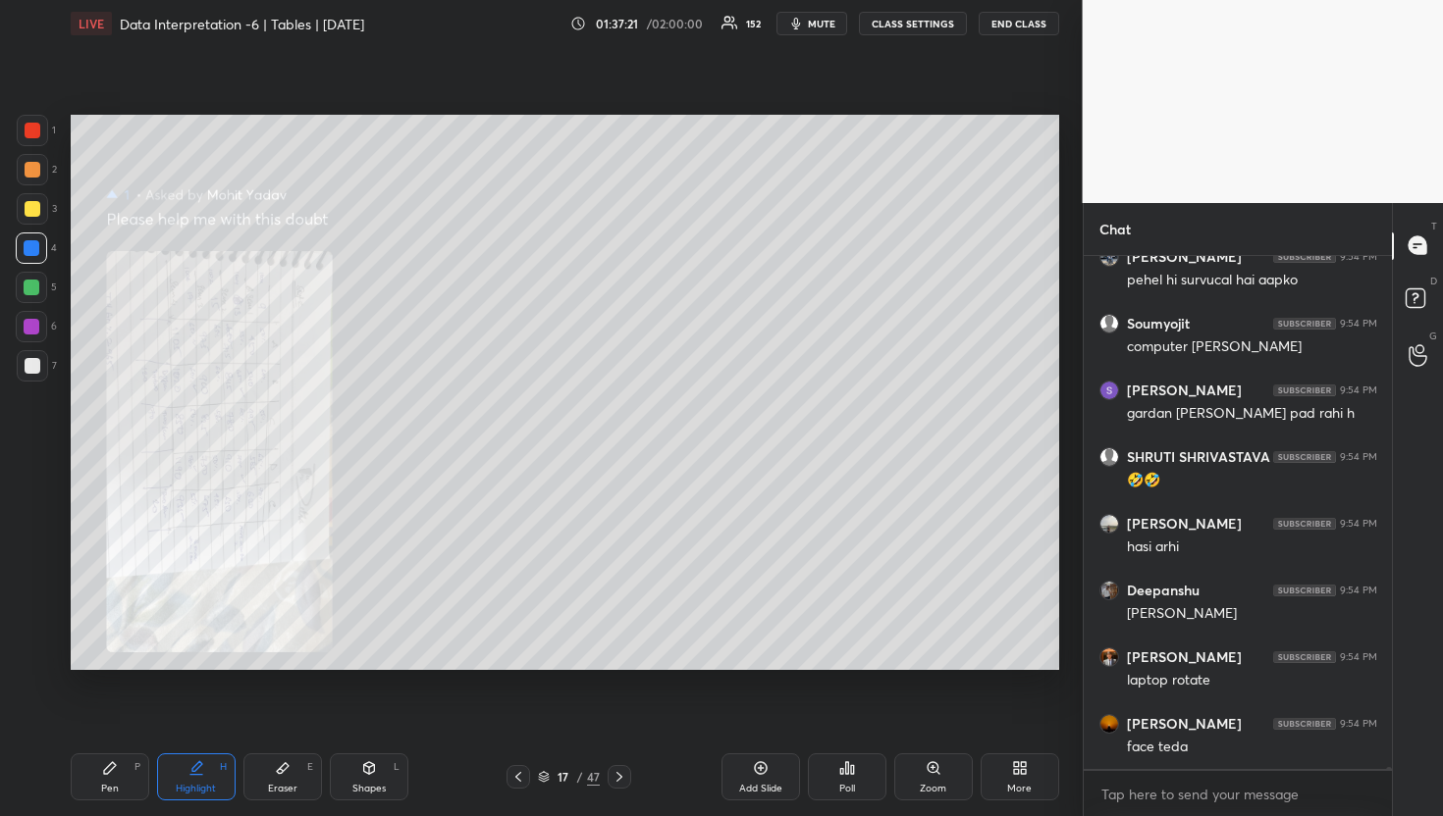
scroll to position [124393, 0]
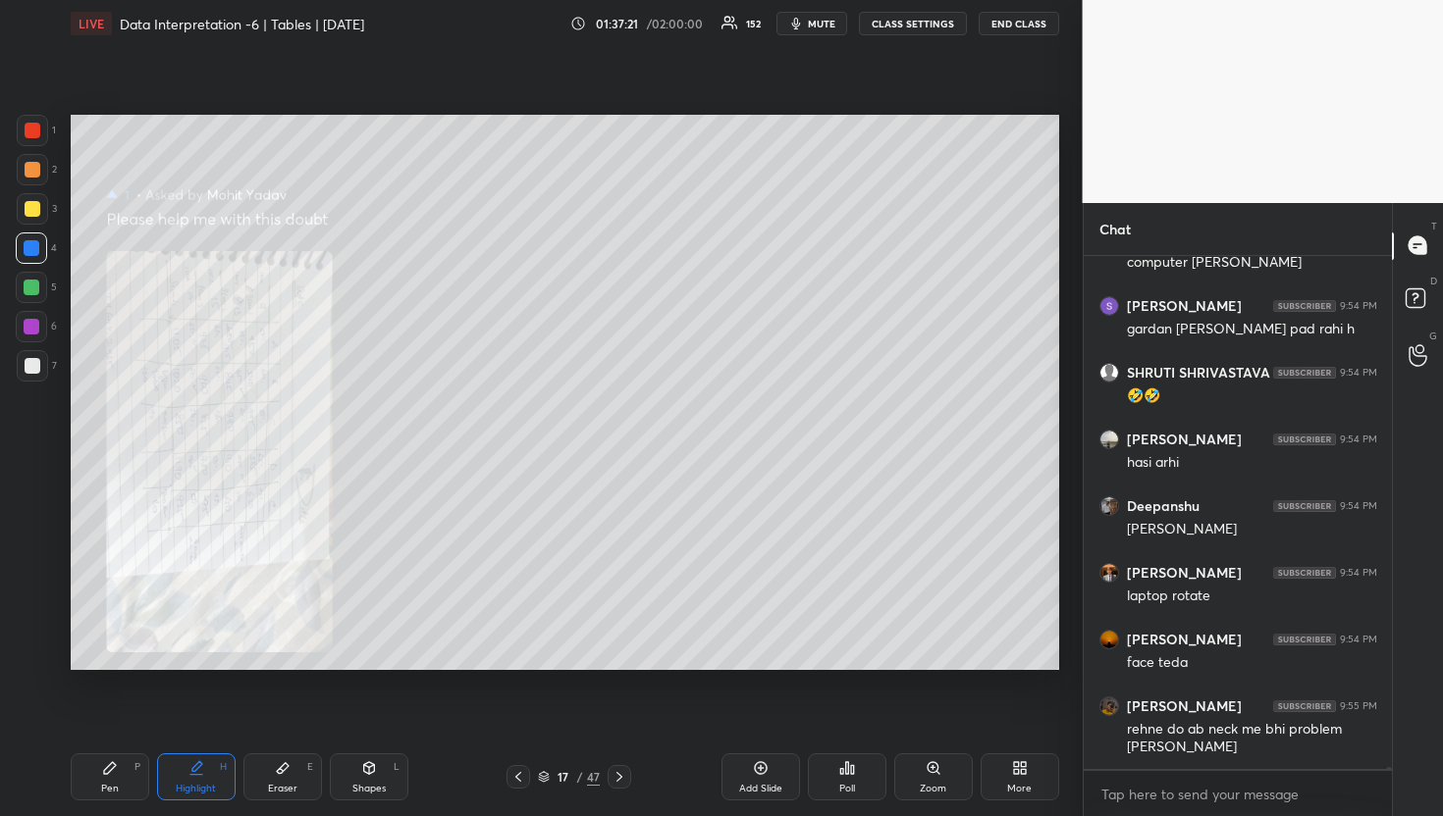
click at [515, 781] on icon at bounding box center [518, 777] width 16 height 16
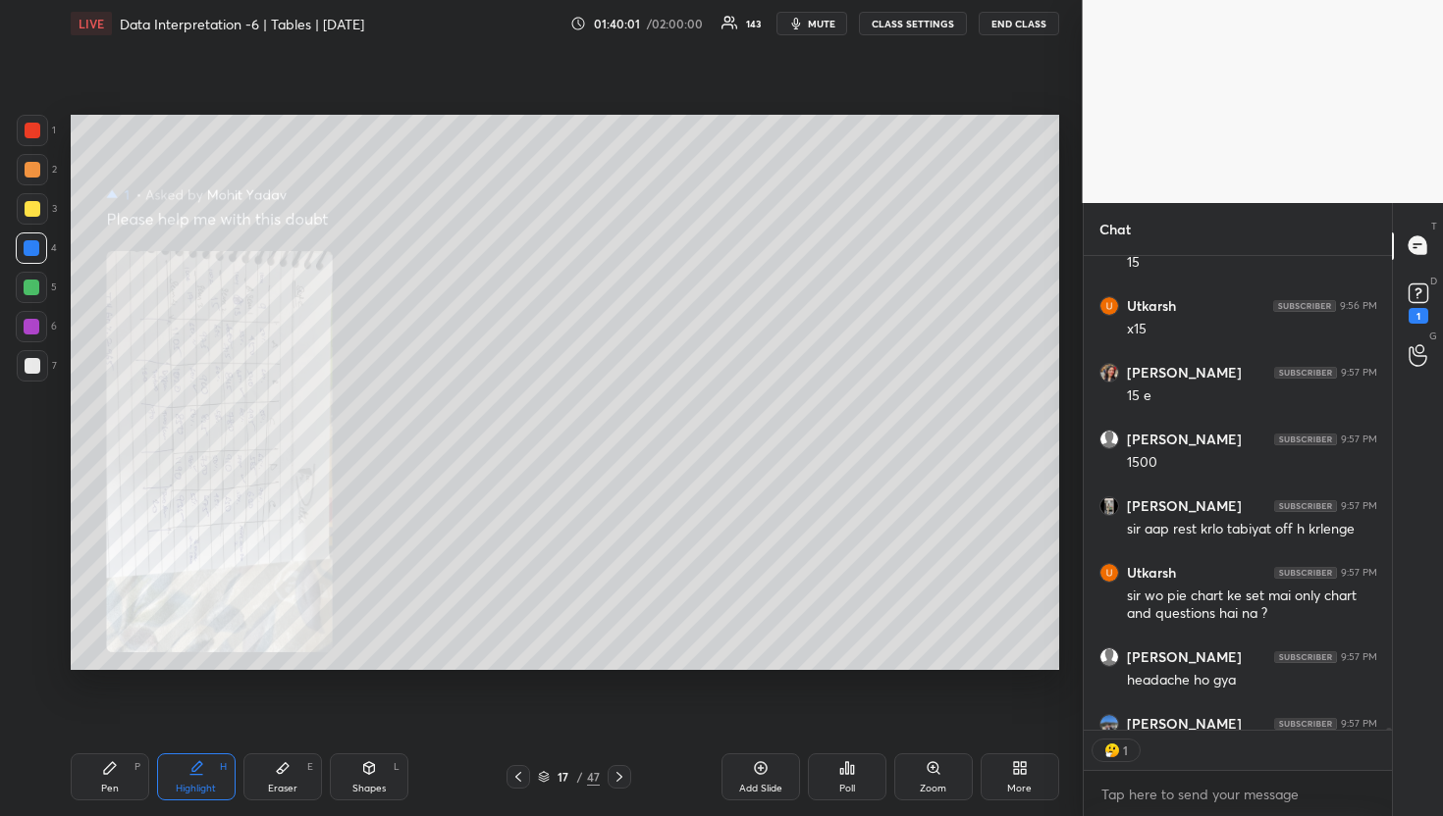
scroll to position [127029, 0]
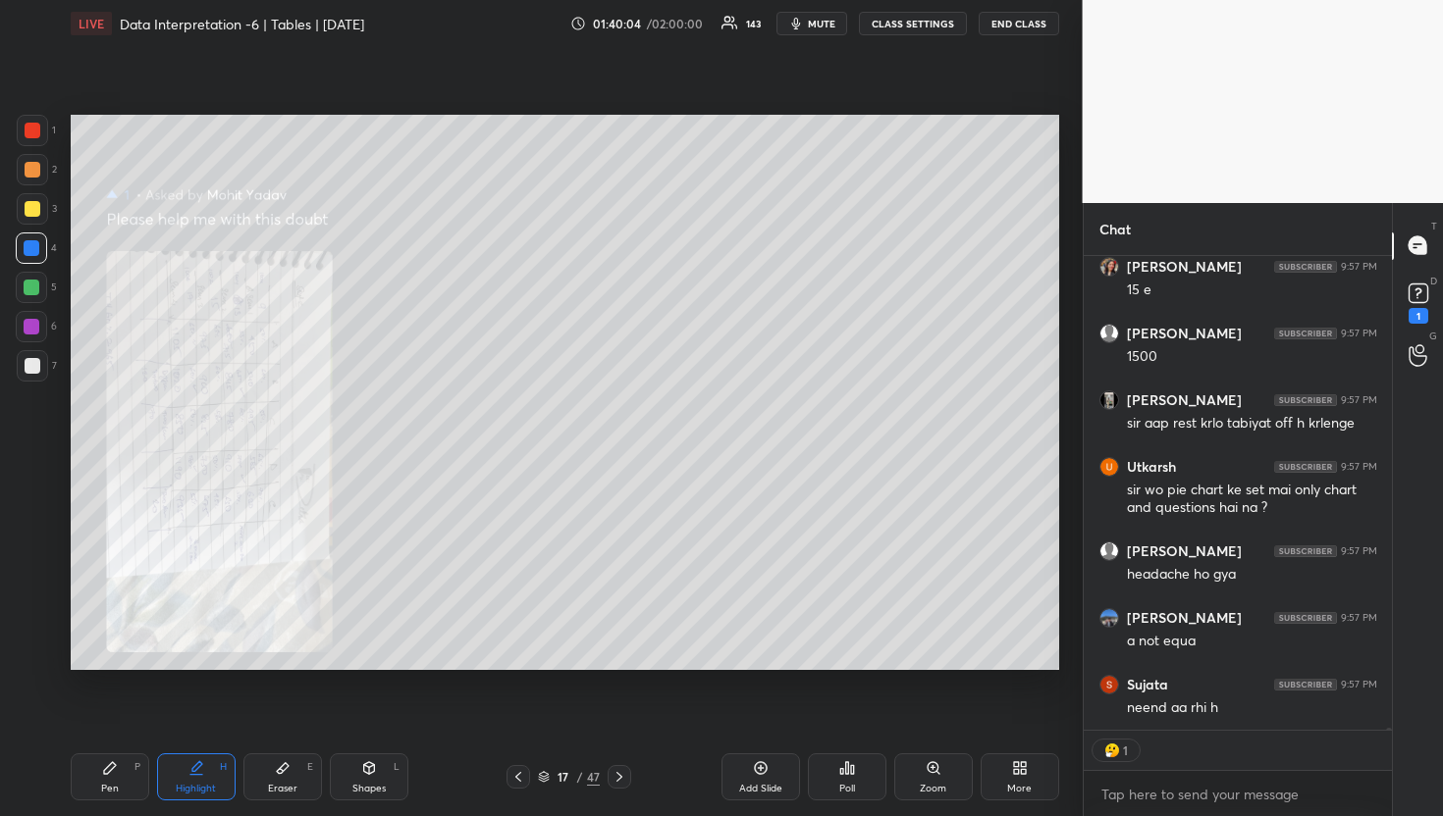
click at [932, 774] on icon at bounding box center [933, 769] width 16 height 16
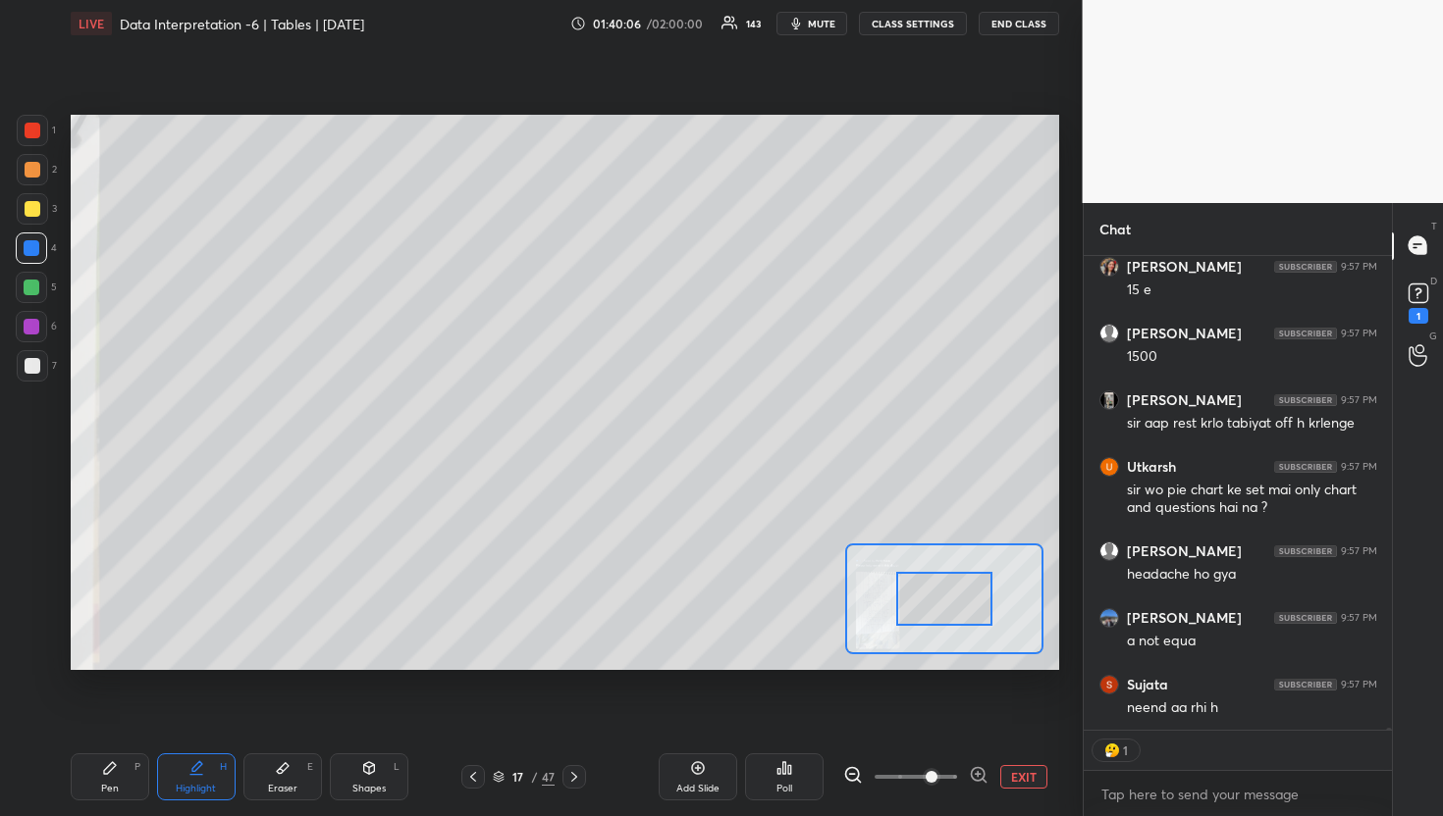
drag, startPoint x: 911, startPoint y: 778, endPoint x: 937, endPoint y: 779, distance: 26.5
click at [937, 779] on span at bounding box center [931, 777] width 12 height 12
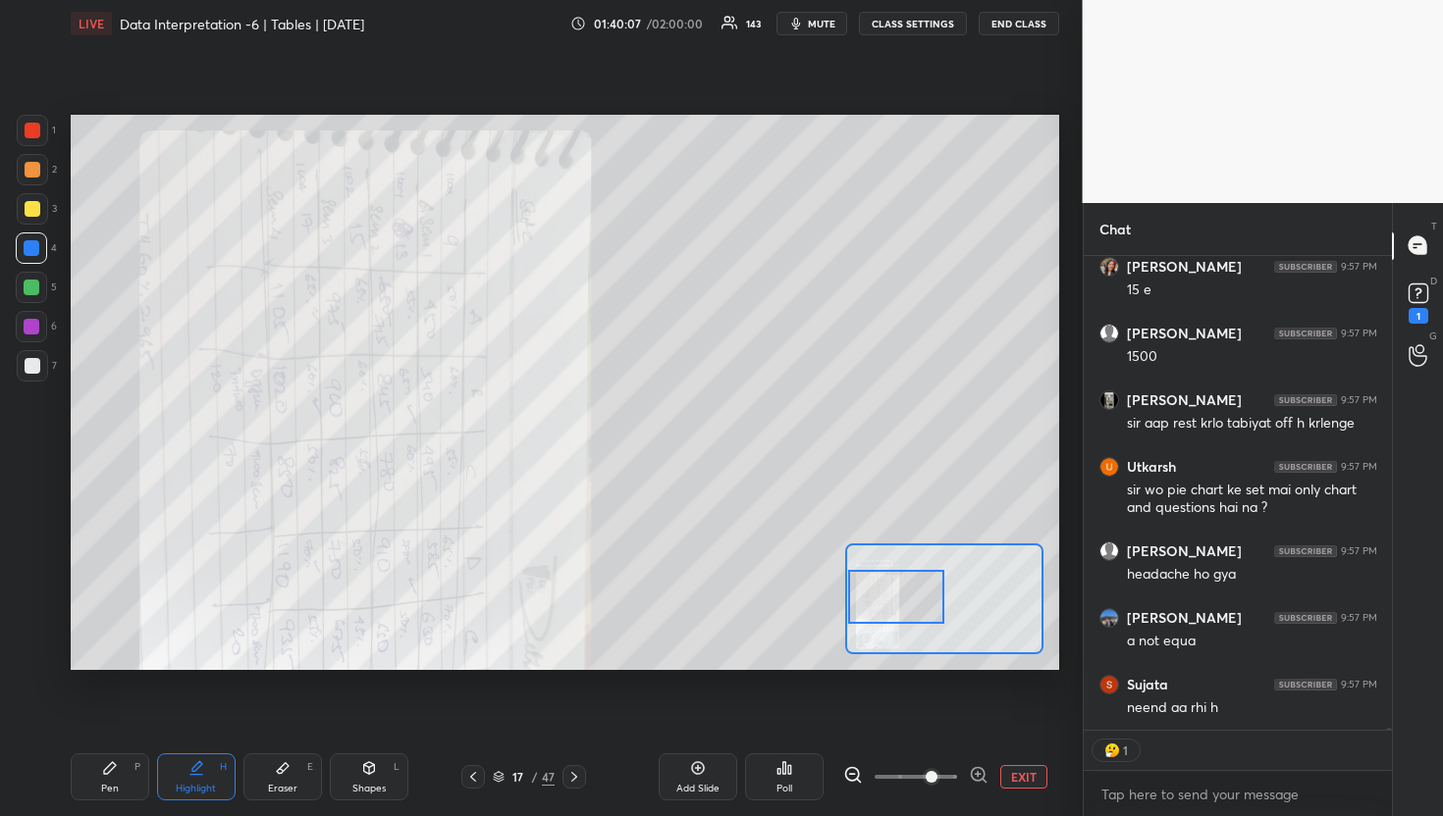
scroll to position [126990, 0]
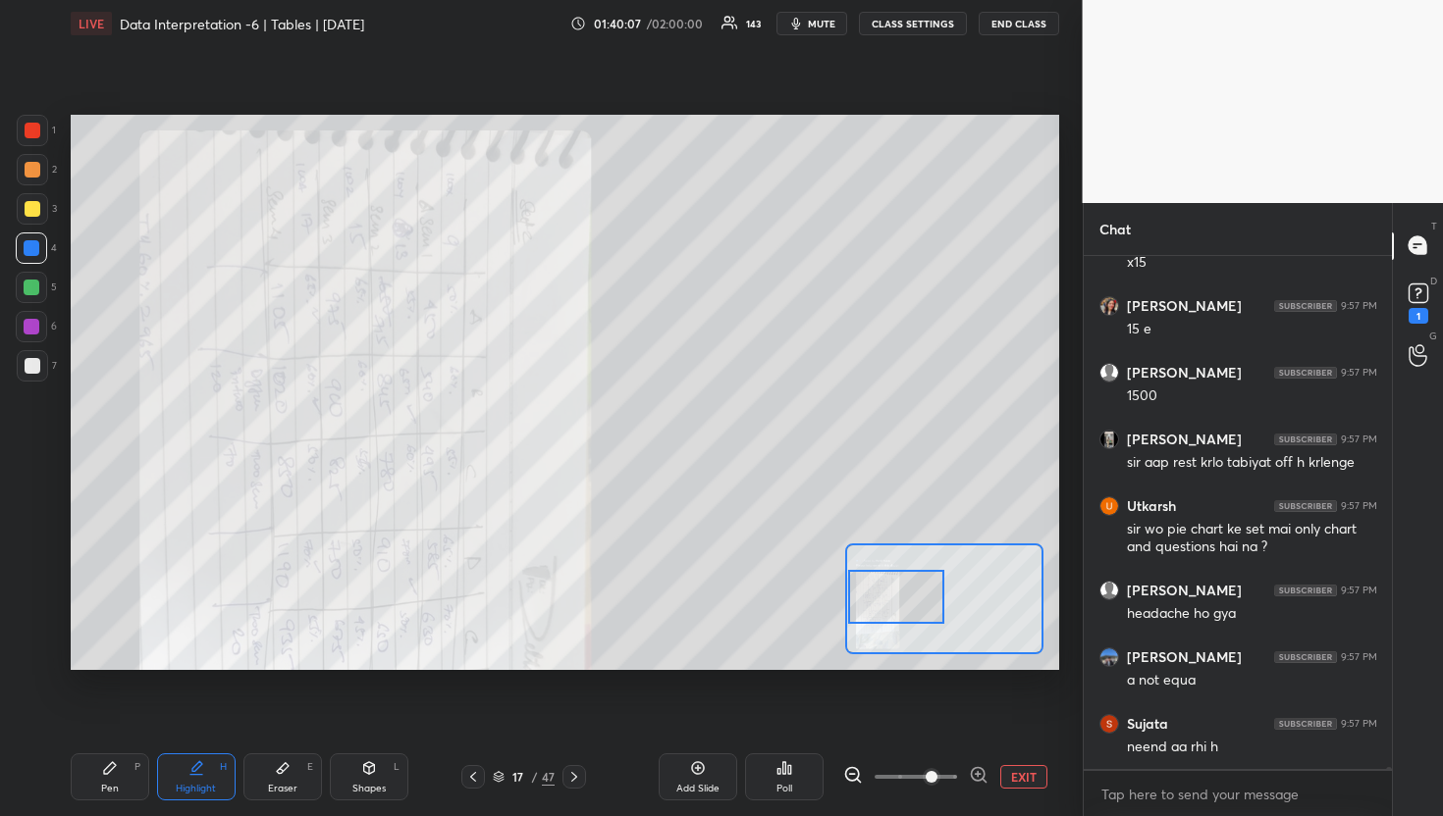
drag, startPoint x: 921, startPoint y: 604, endPoint x: 859, endPoint y: 600, distance: 62.9
click at [858, 601] on div at bounding box center [896, 597] width 97 height 54
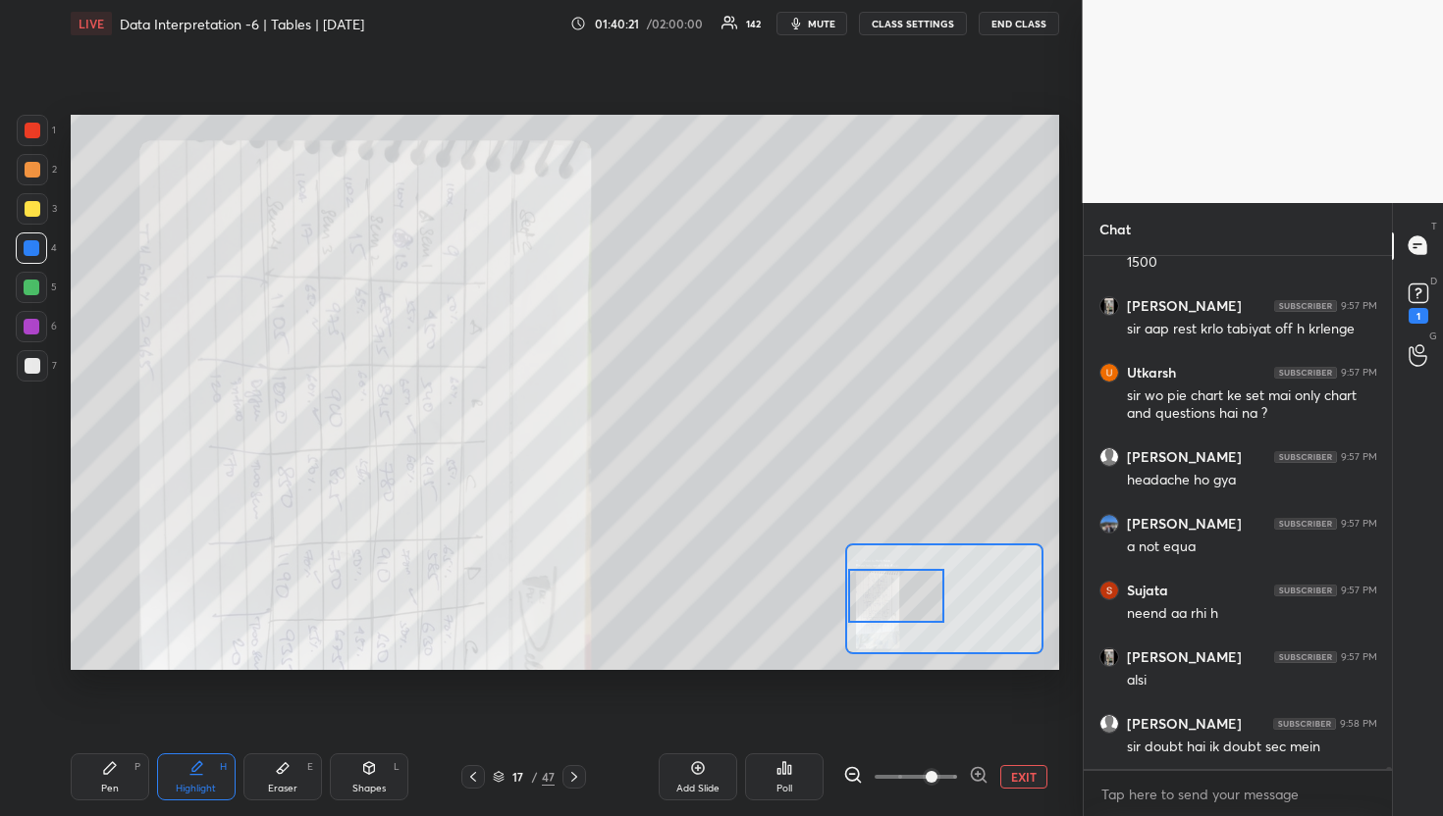
scroll to position [127190, 0]
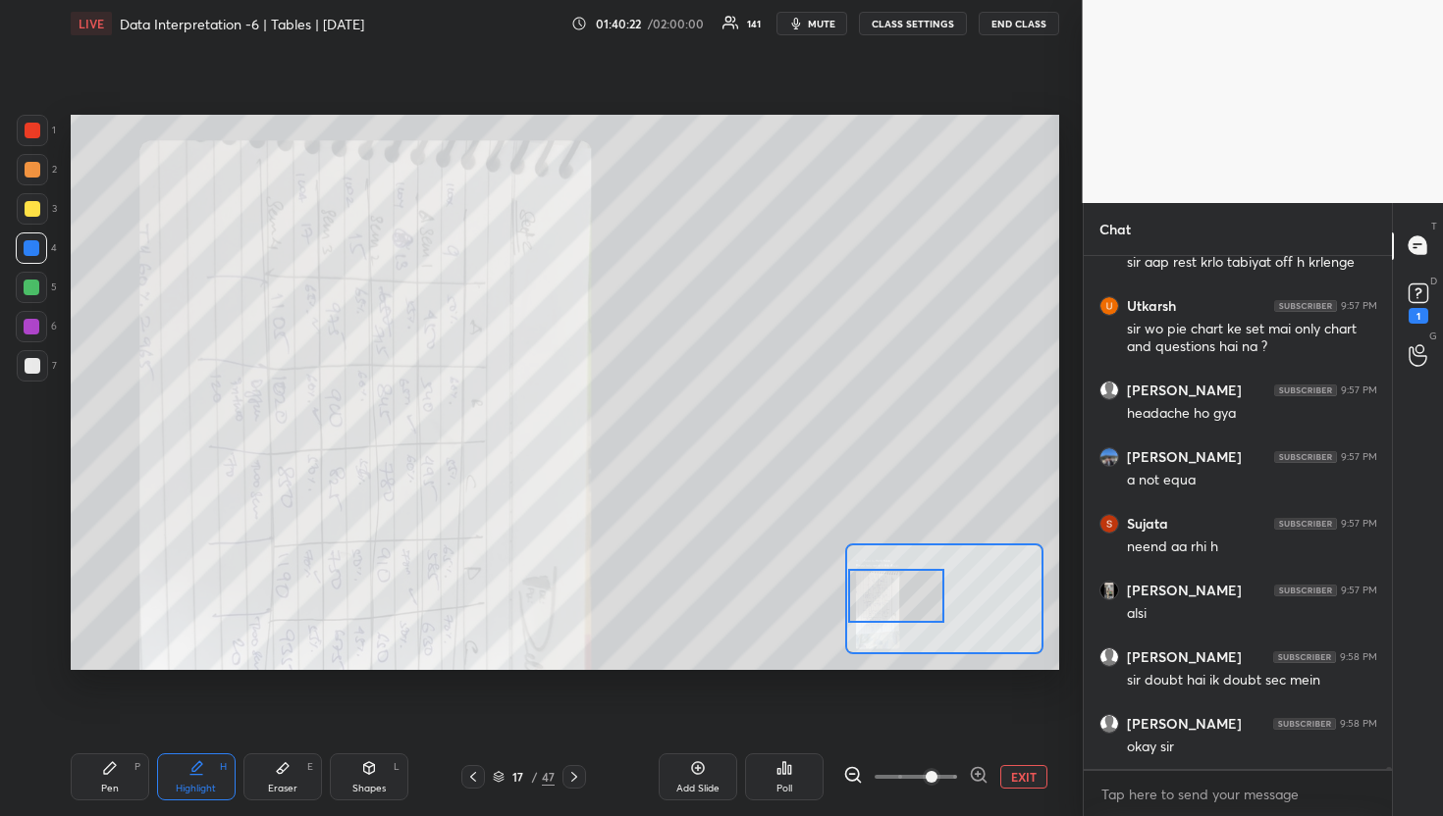
click at [1025, 771] on button "EXIT" at bounding box center [1023, 777] width 47 height 24
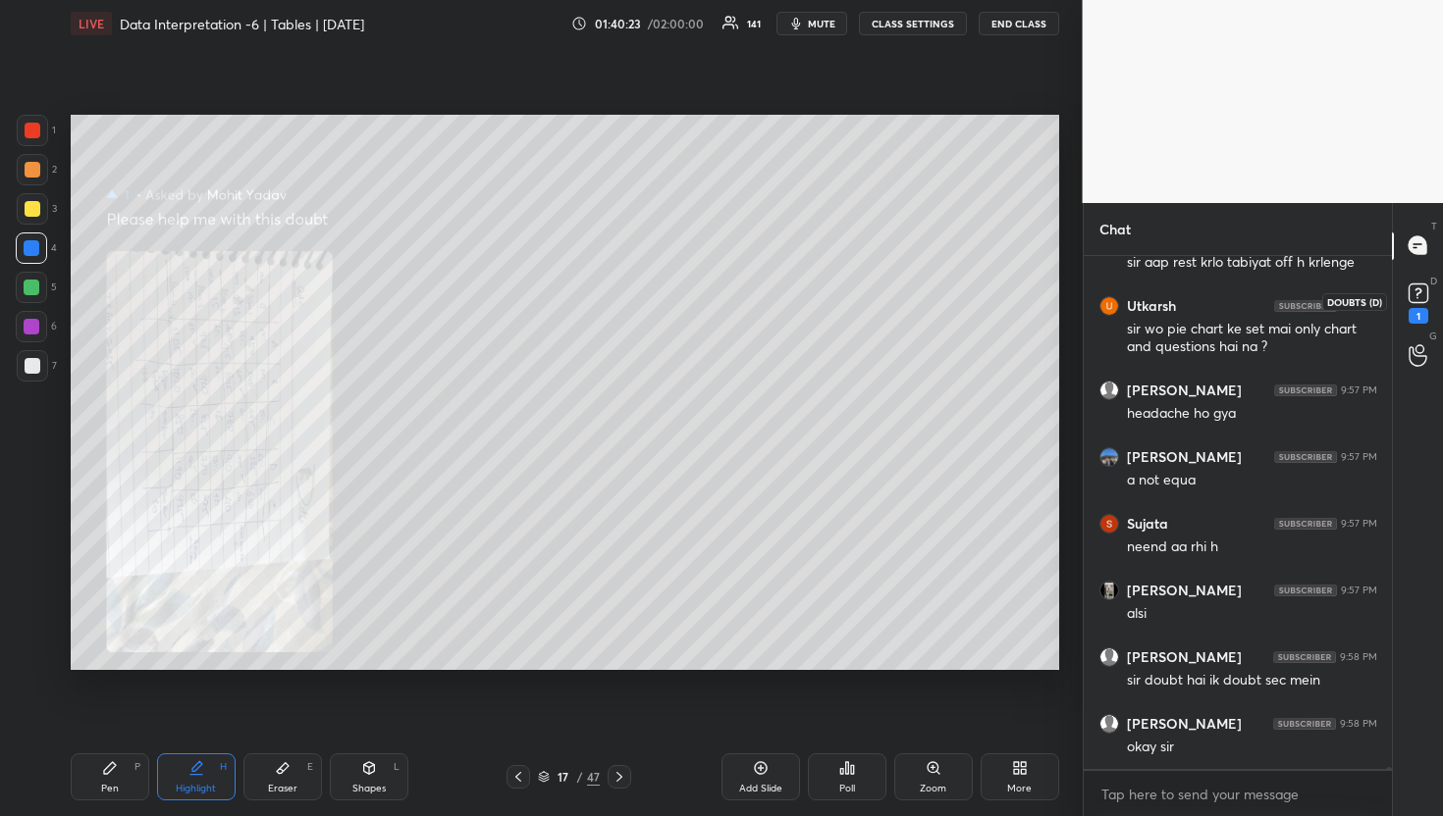
click at [1419, 294] on rect at bounding box center [1417, 293] width 19 height 19
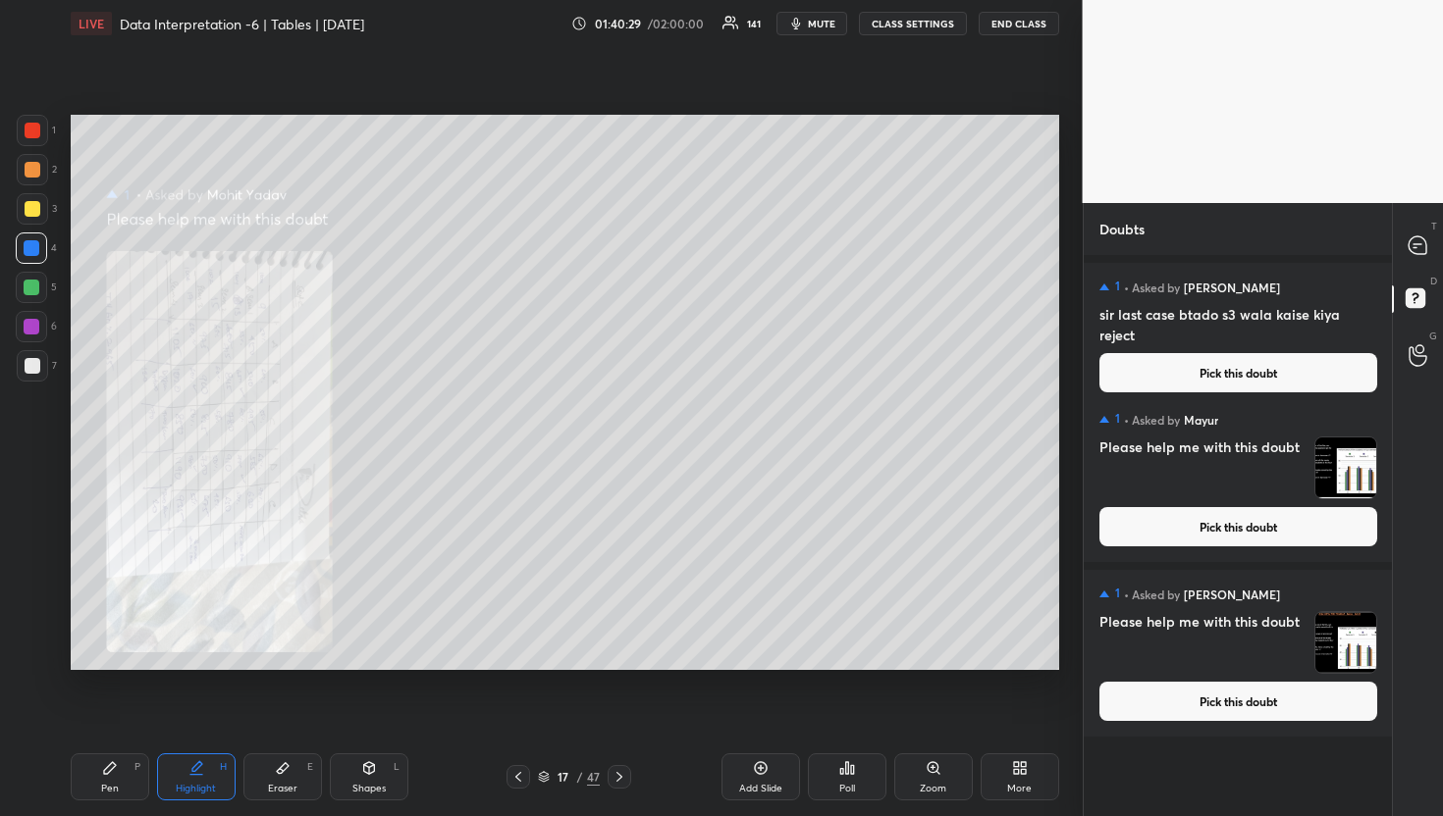
click at [519, 776] on icon at bounding box center [518, 777] width 16 height 16
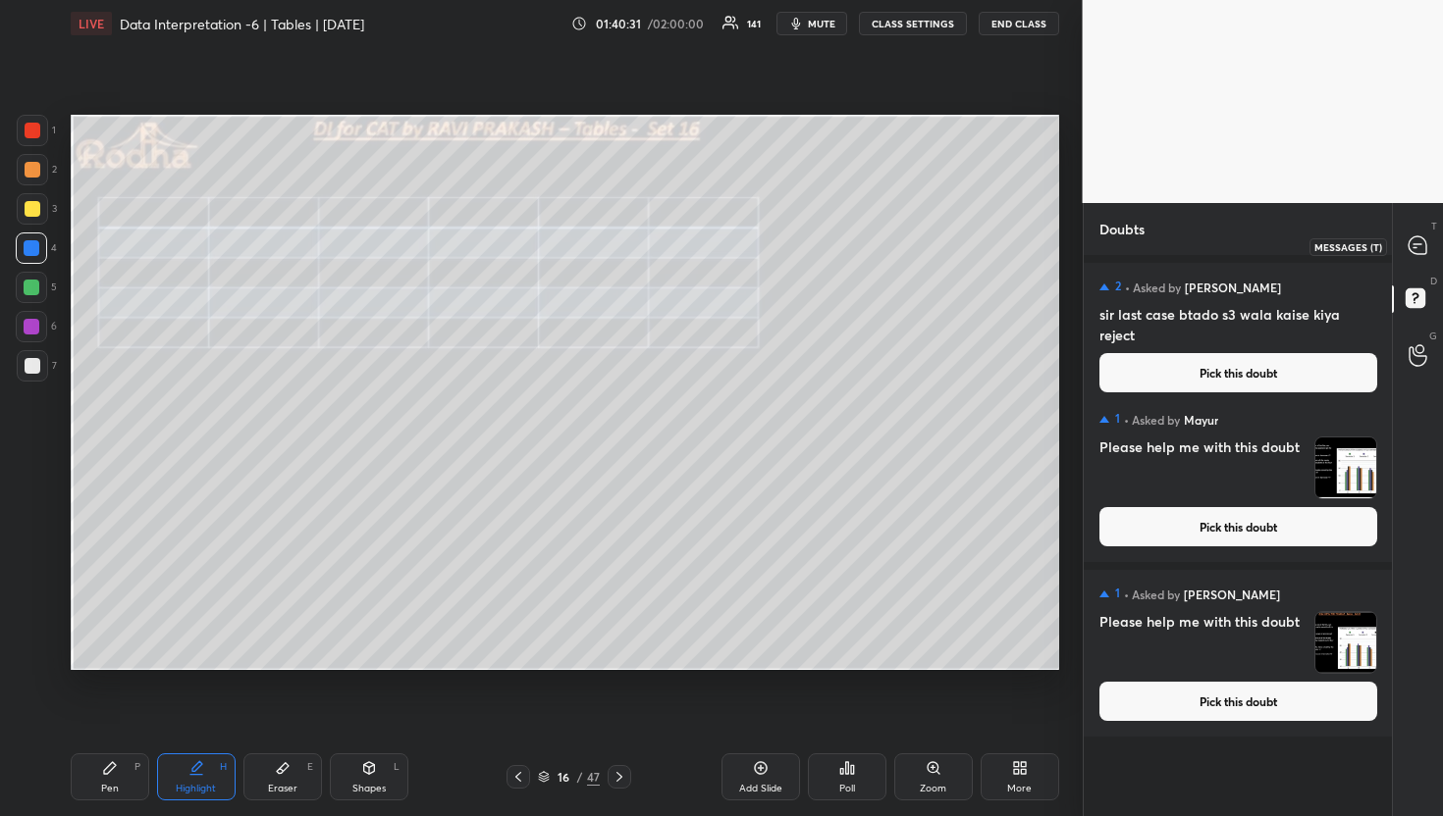
click at [1422, 246] on icon at bounding box center [1417, 246] width 18 height 18
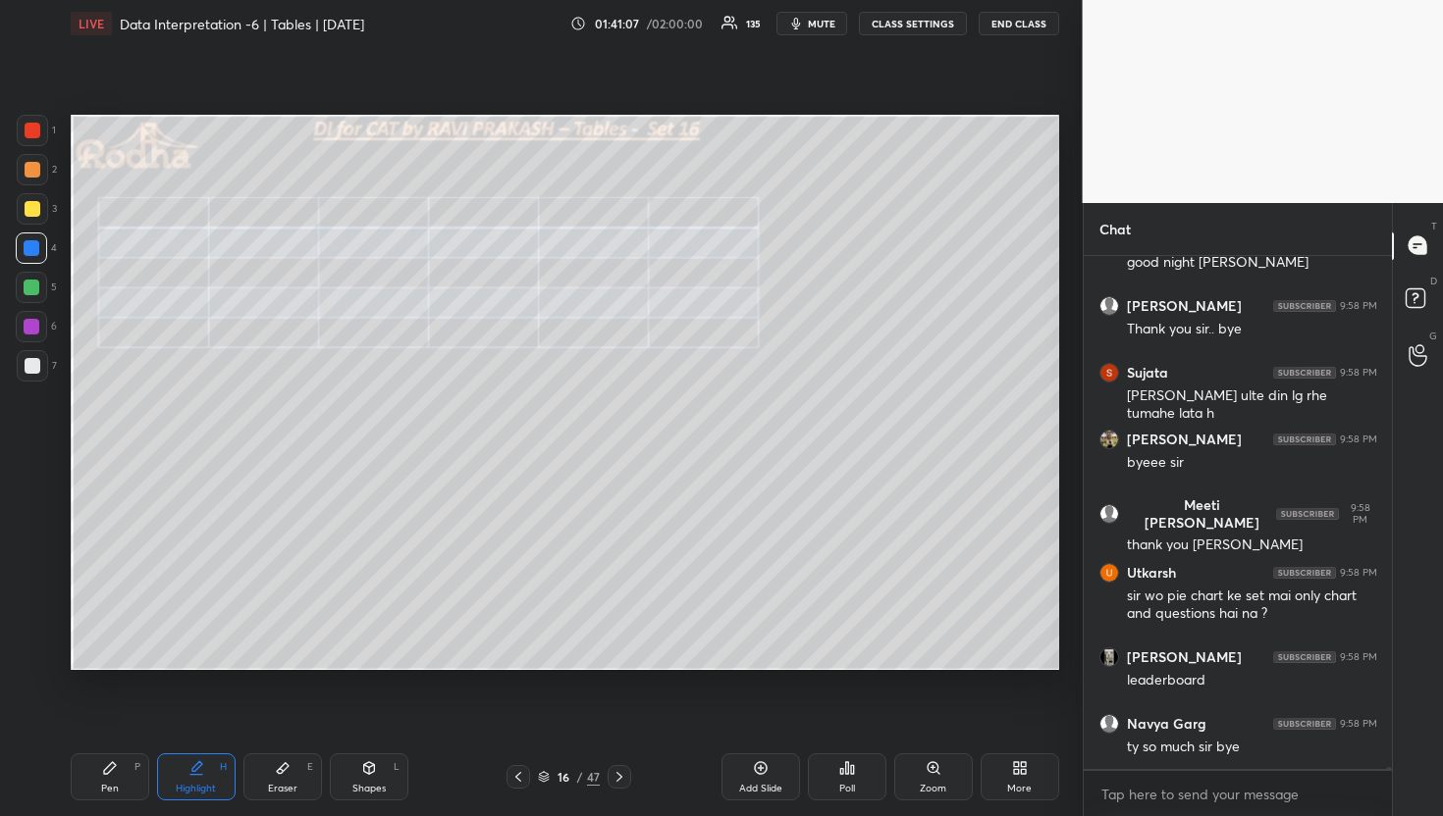
scroll to position [129032, 0]
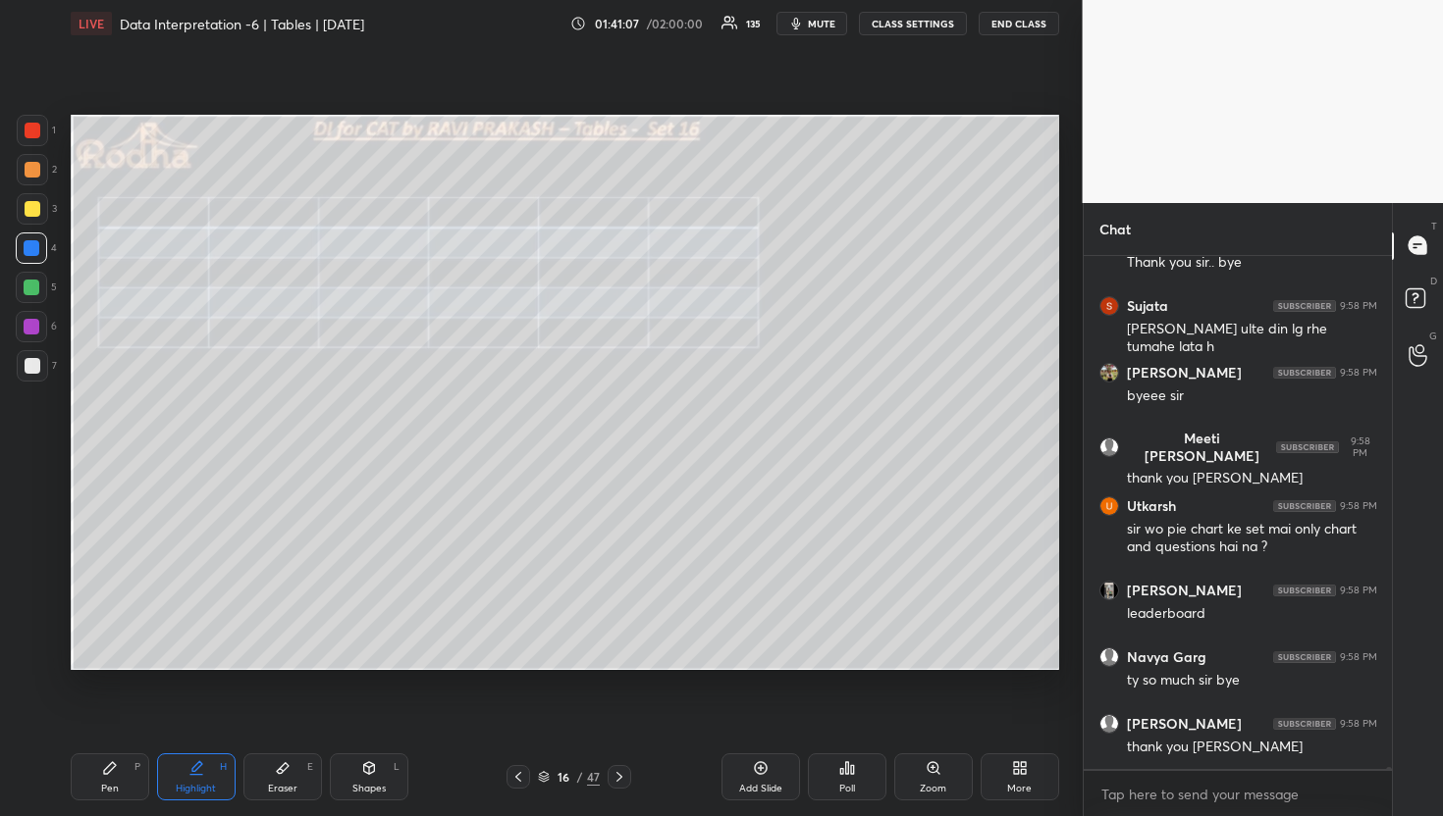
click at [847, 778] on div "Poll" at bounding box center [847, 777] width 79 height 47
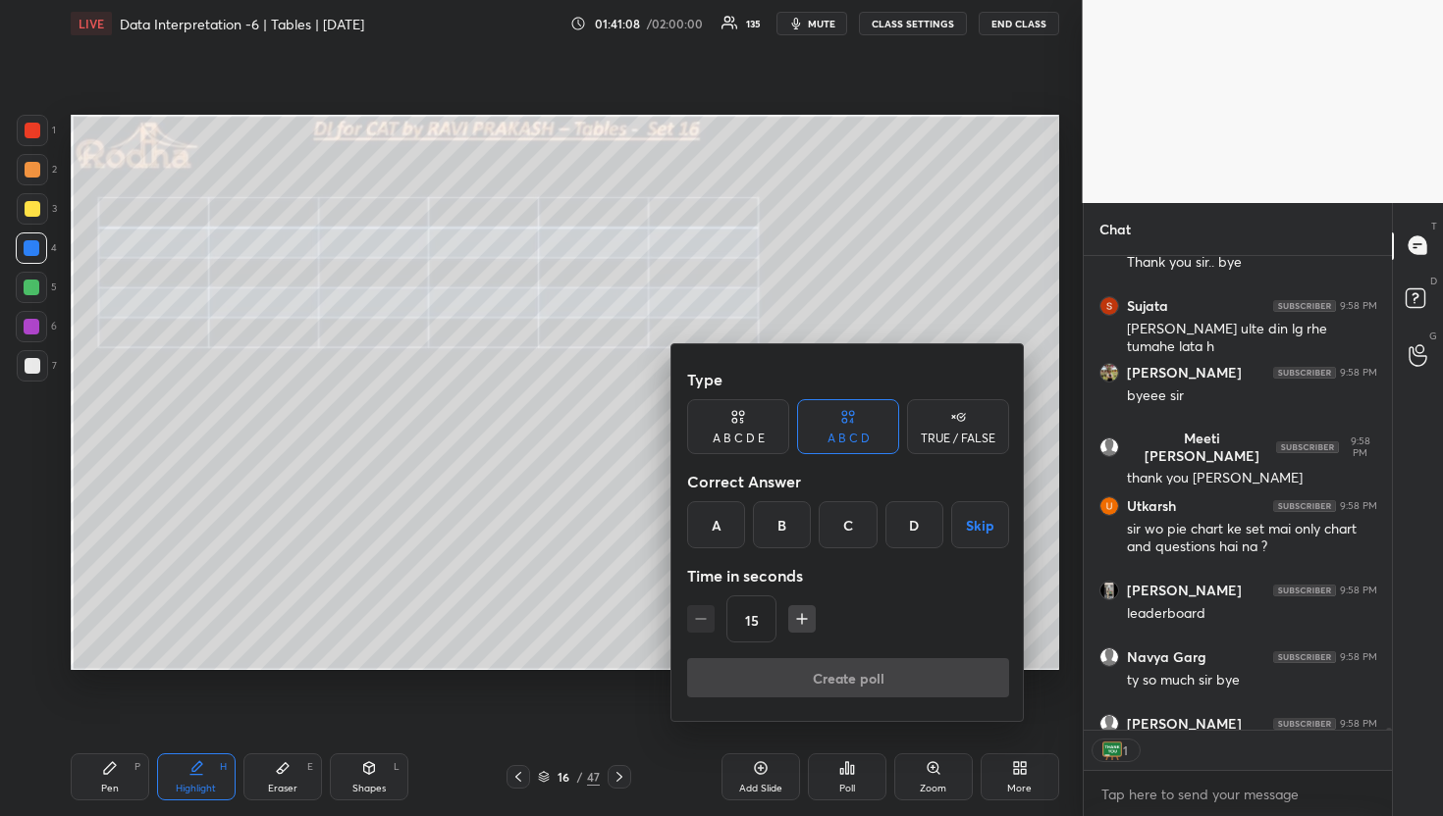
scroll to position [6, 7]
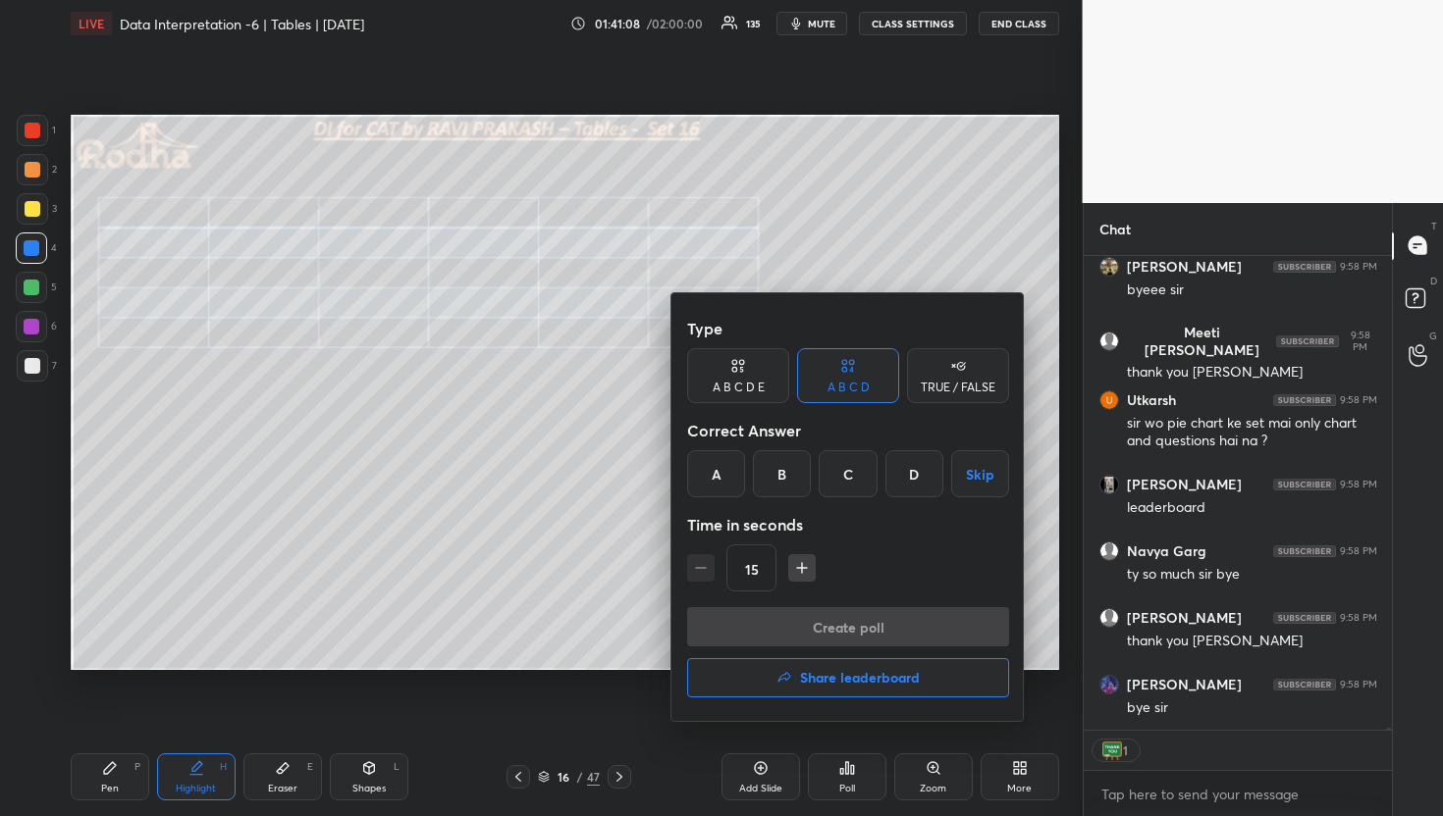
click at [837, 682] on h4 "Share leaderboard" at bounding box center [860, 678] width 120 height 14
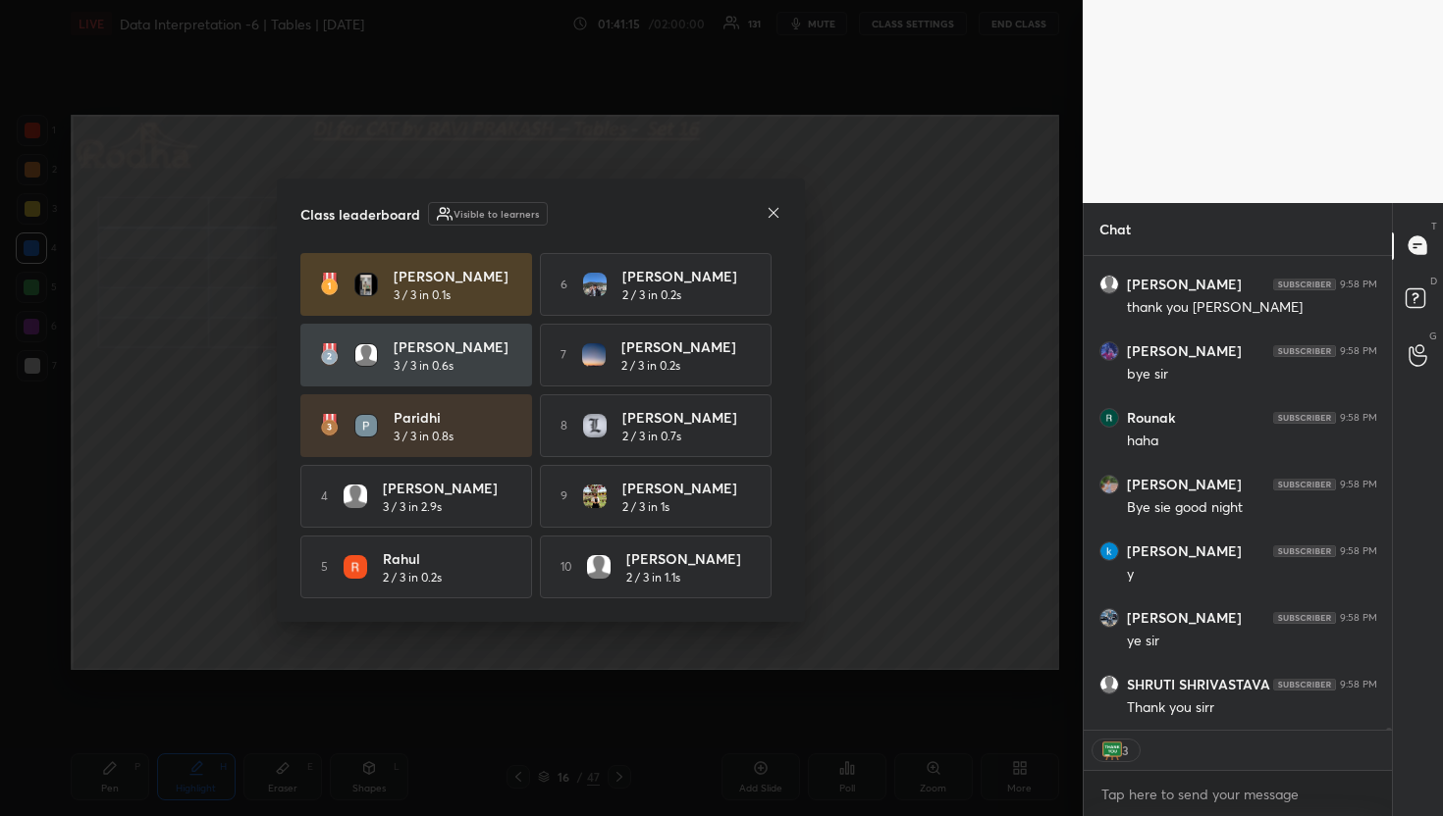
scroll to position [129672, 0]
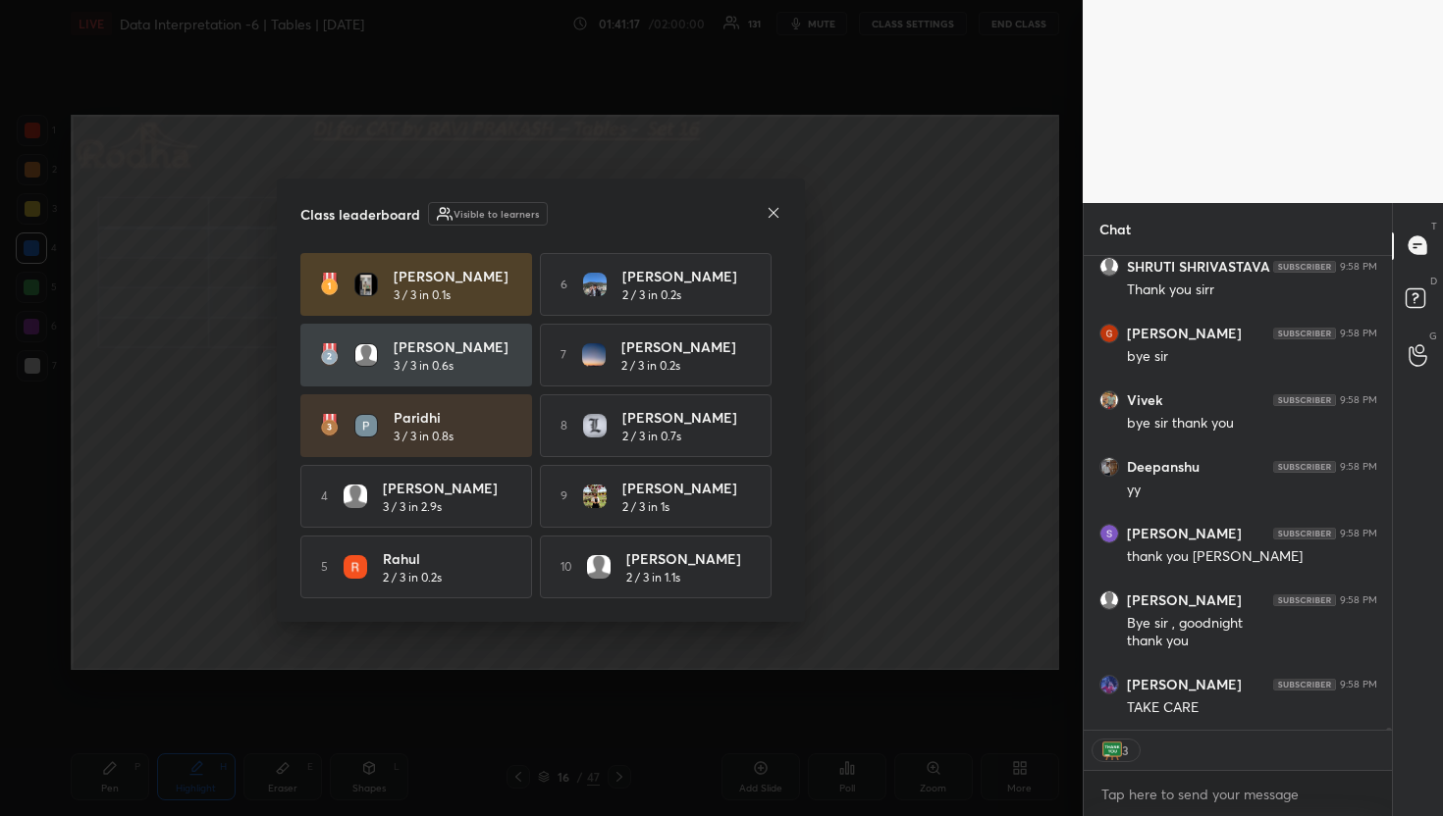
click at [781, 208] on div "Class leaderboard Visible to learners [PERSON_NAME] 3 / 3 in 0.1s 6 [PERSON_NAM…" at bounding box center [541, 401] width 528 height 444
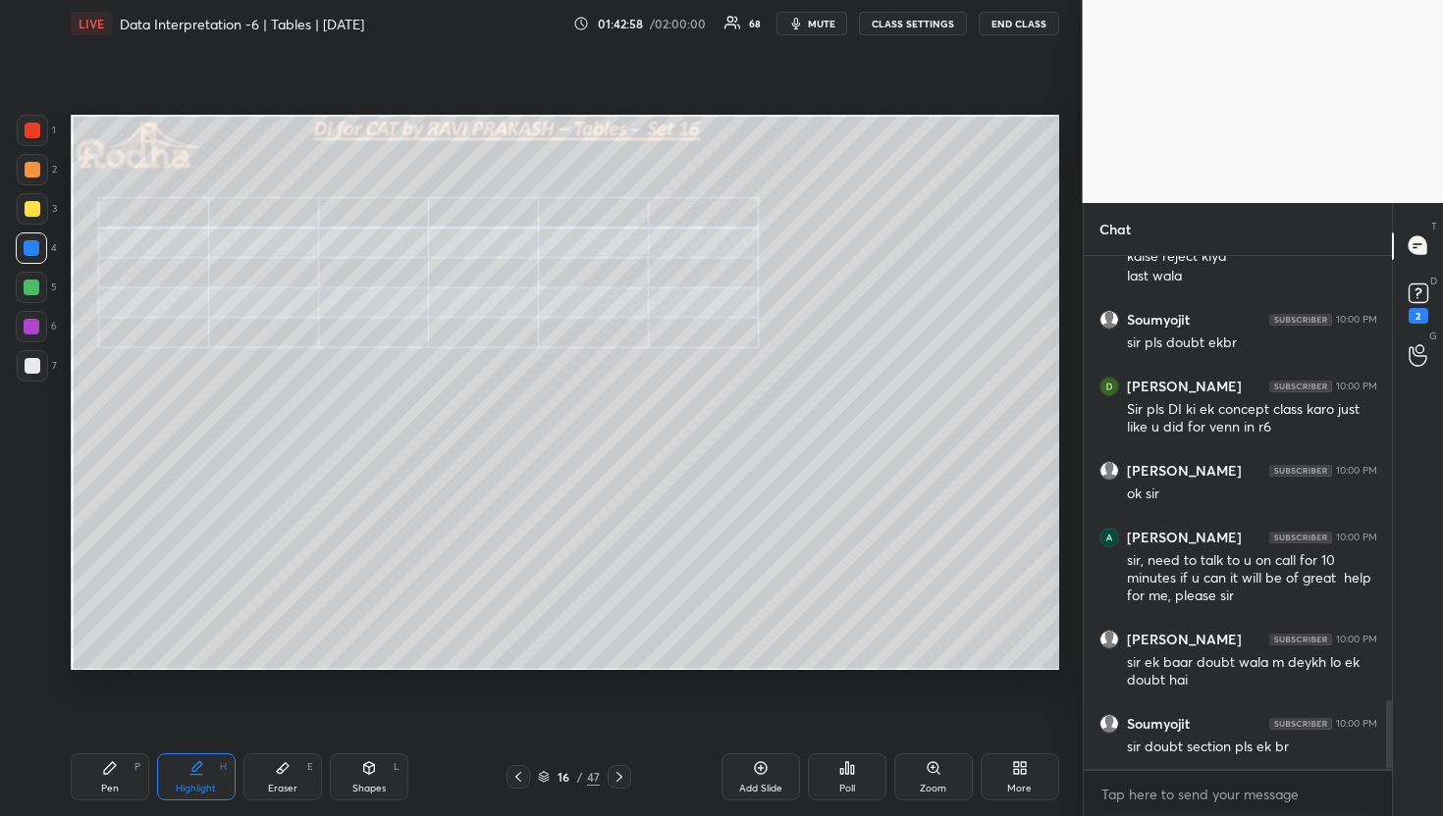
scroll to position [3386, 0]
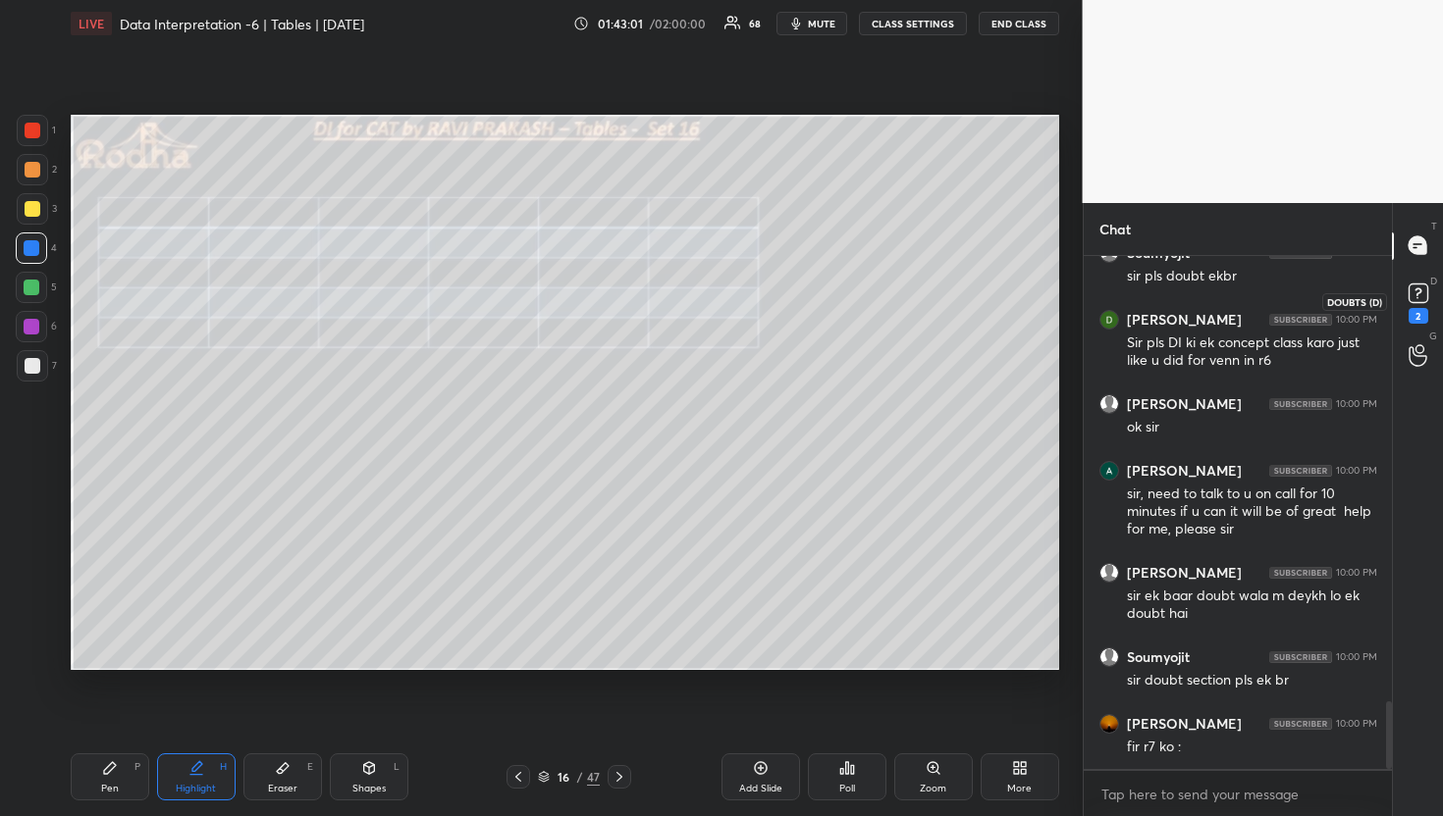
click at [1423, 286] on rect at bounding box center [1417, 293] width 19 height 19
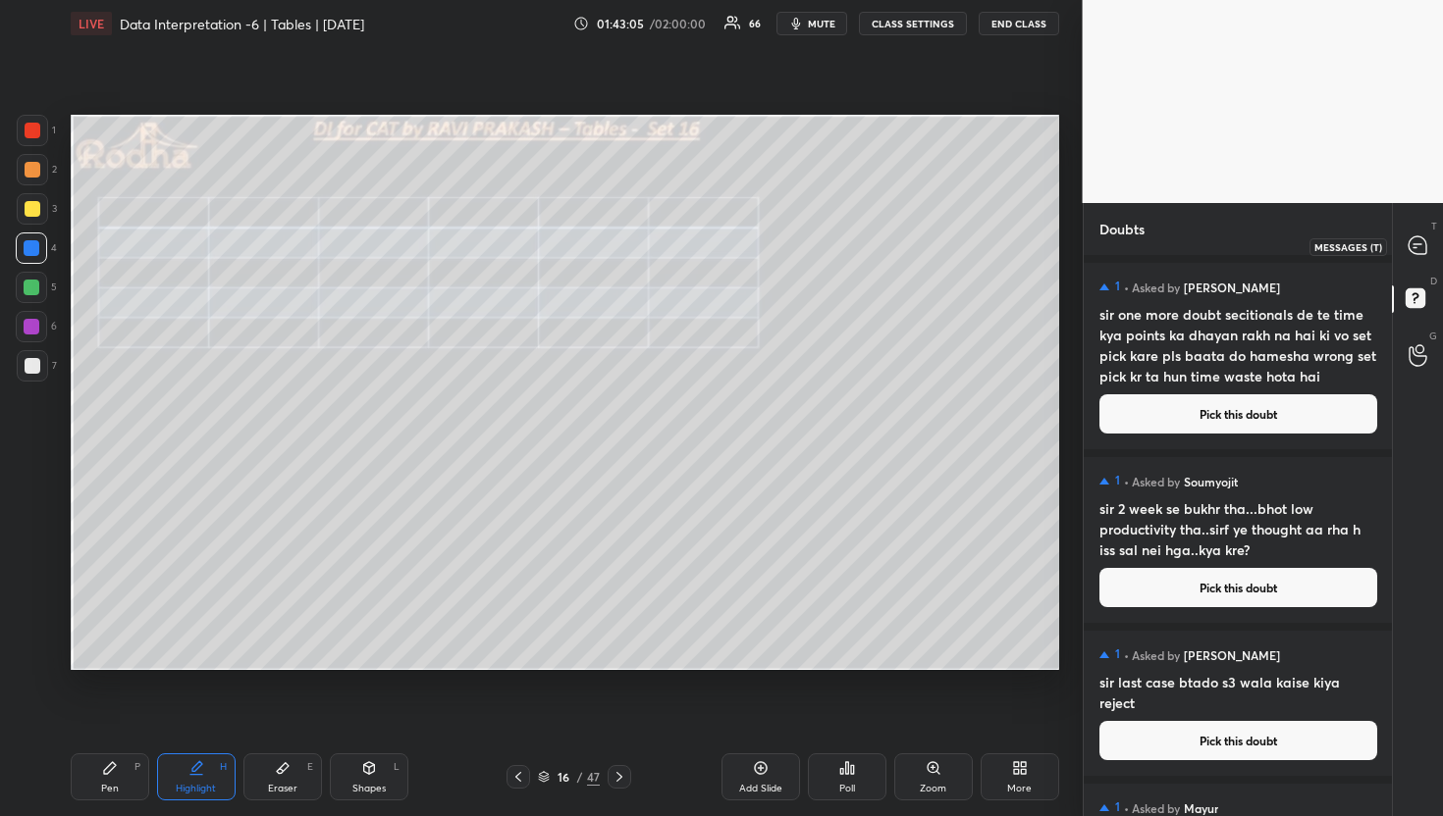
click at [1418, 244] on icon at bounding box center [1417, 244] width 8 height 0
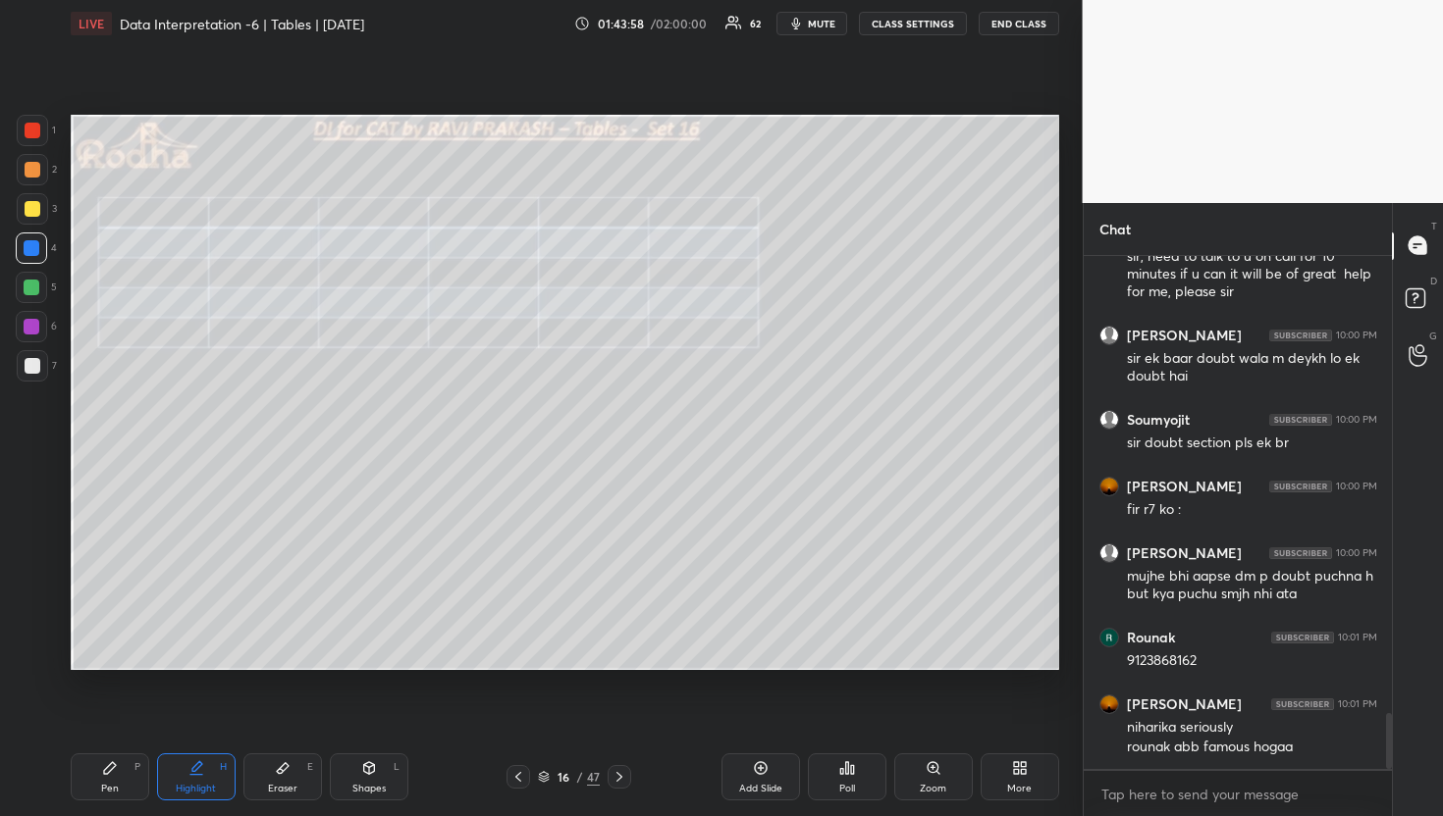
scroll to position [4163, 0]
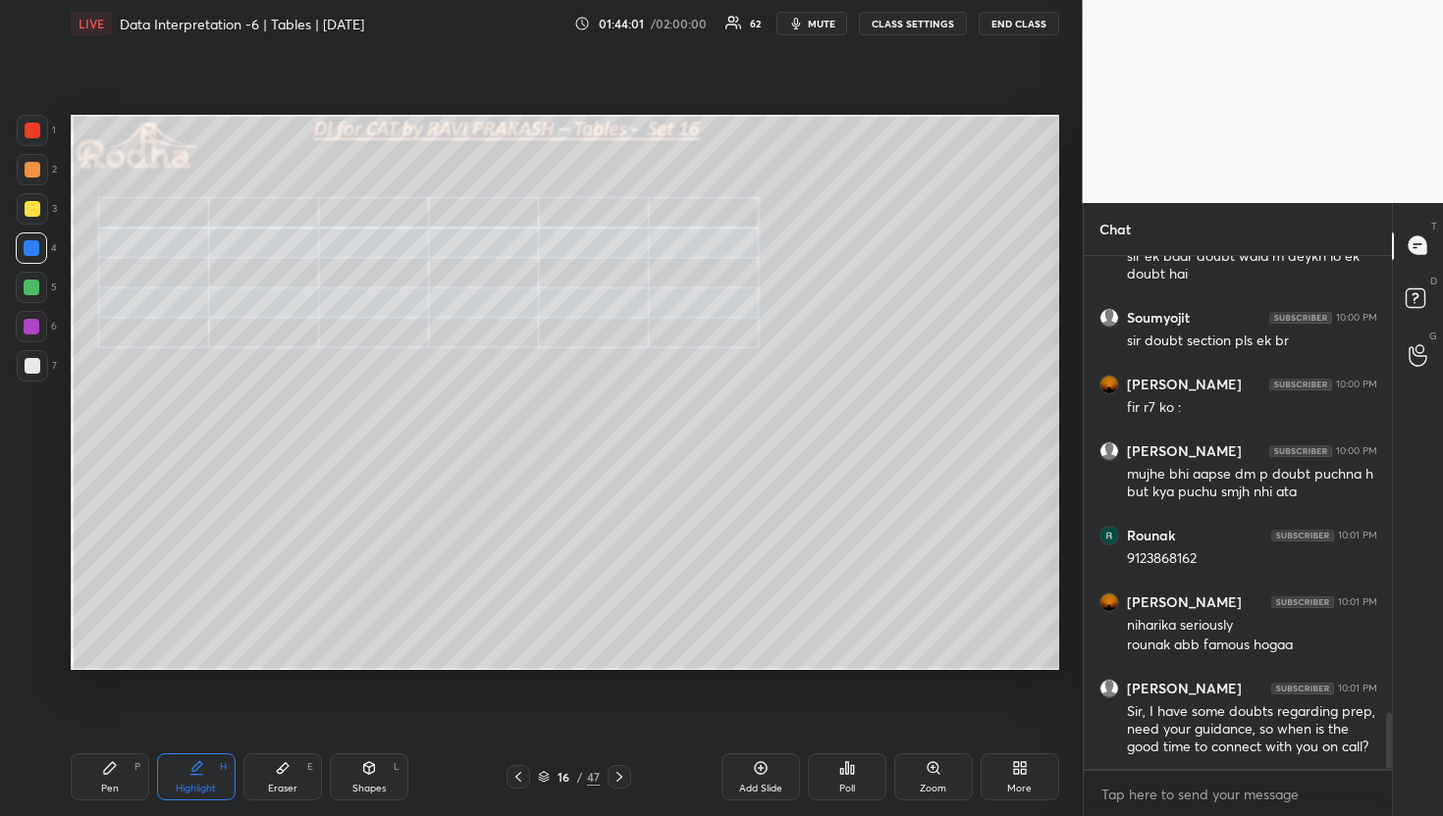
click at [627, 776] on div at bounding box center [619, 777] width 24 height 24
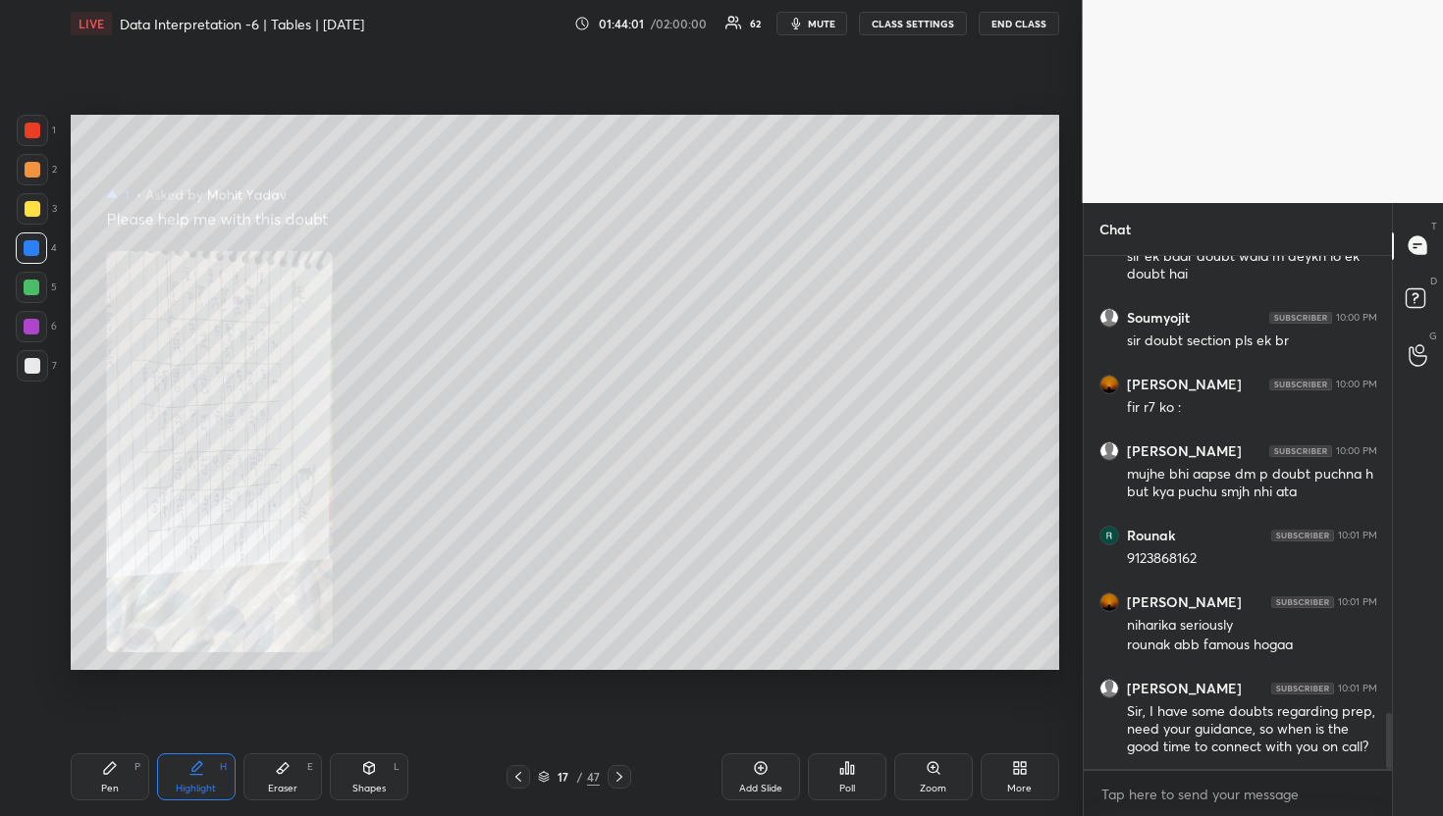
click at [625, 779] on div at bounding box center [619, 777] width 24 height 24
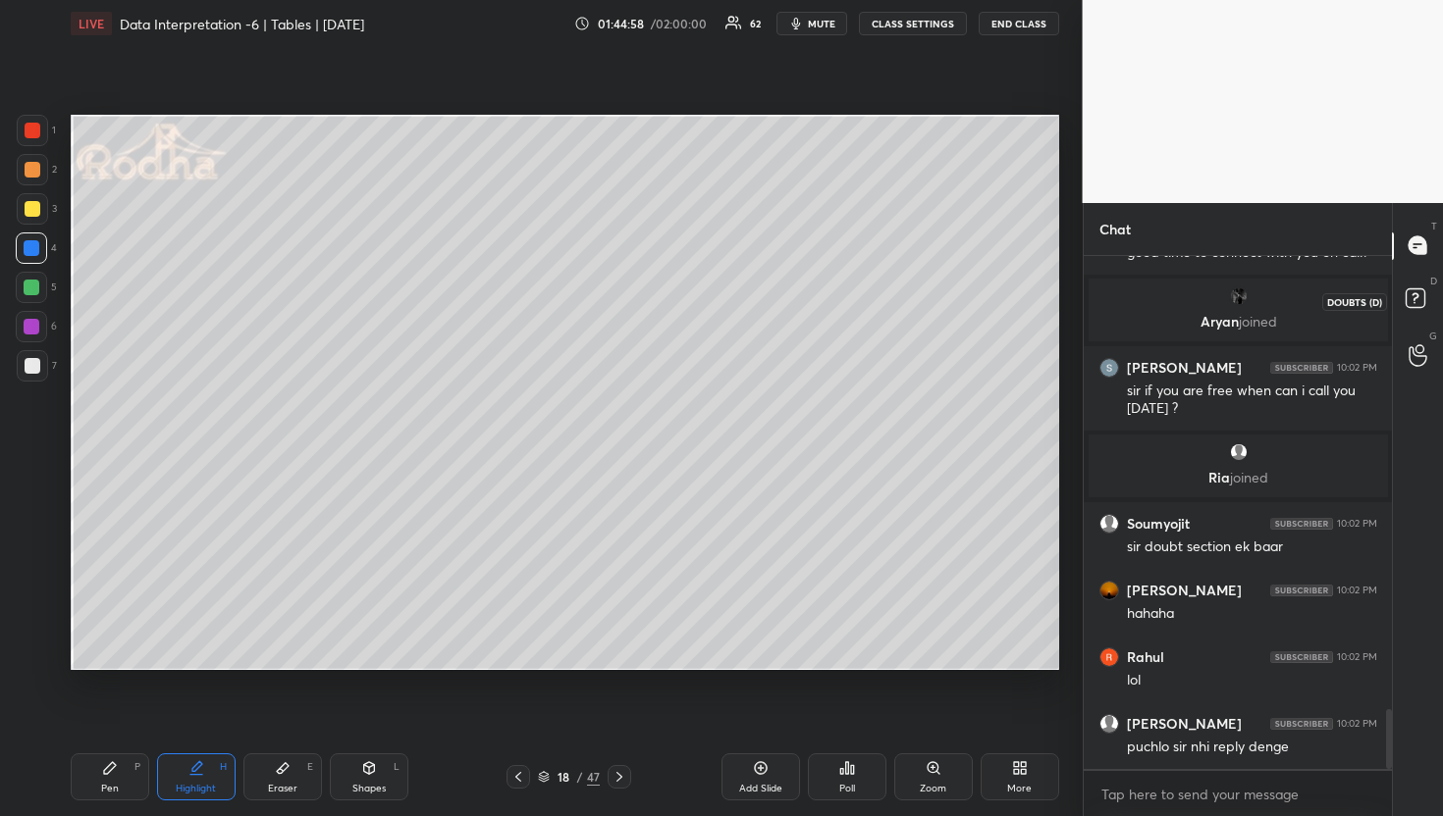
scroll to position [4017, 0]
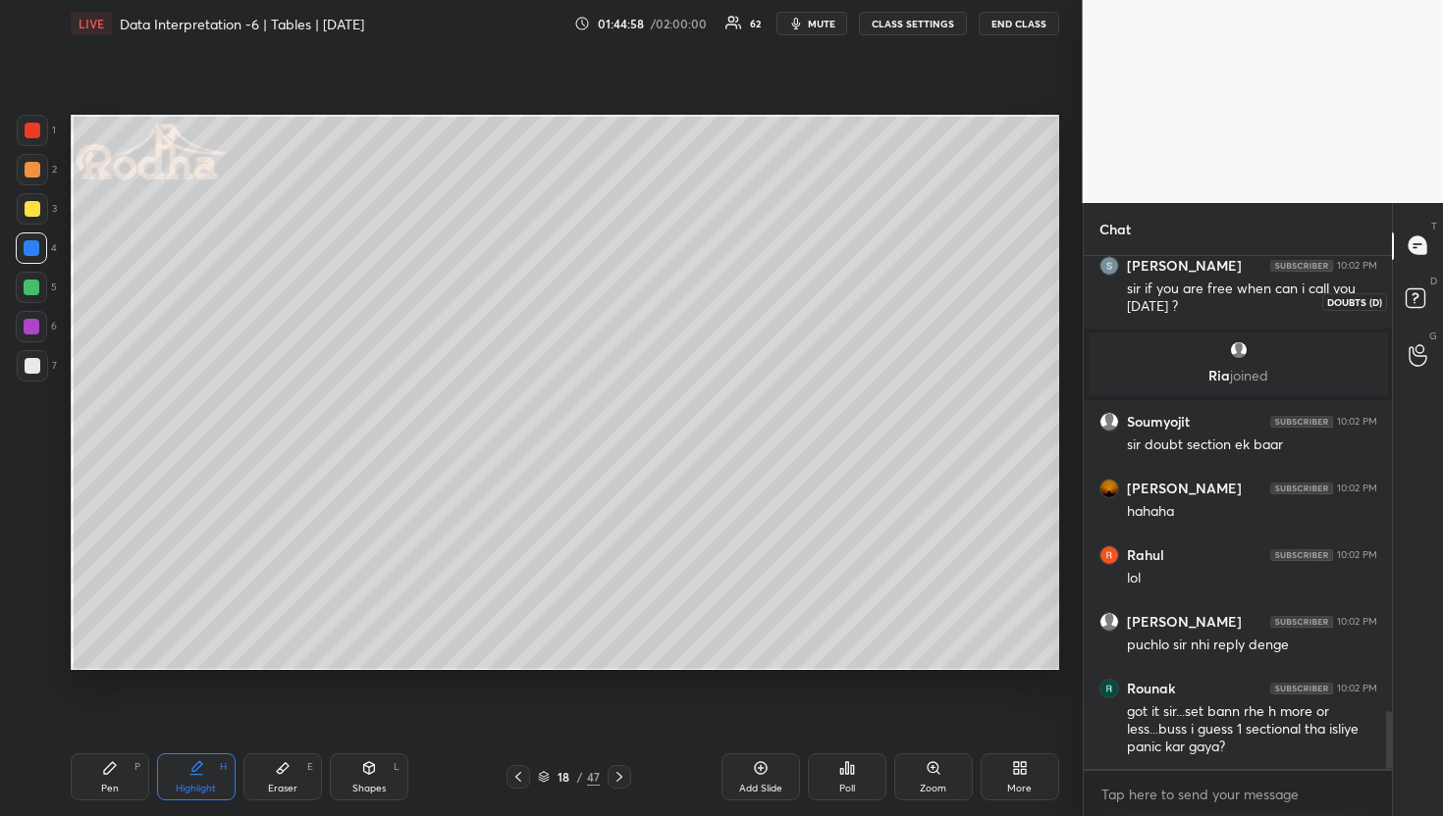
click at [1421, 290] on rect at bounding box center [1414, 298] width 19 height 19
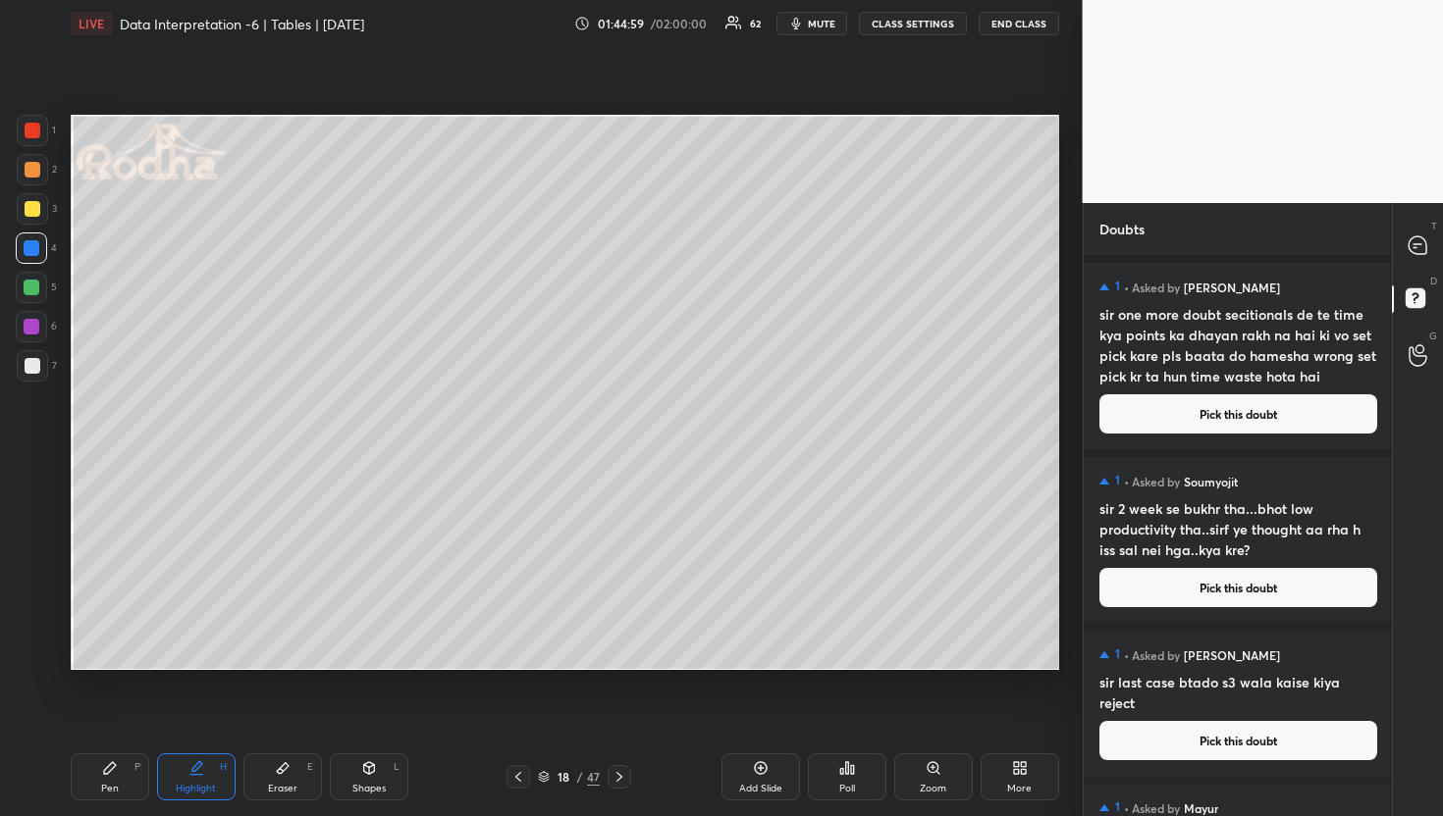
click at [1247, 408] on button "Pick this doubt" at bounding box center [1238, 414] width 278 height 39
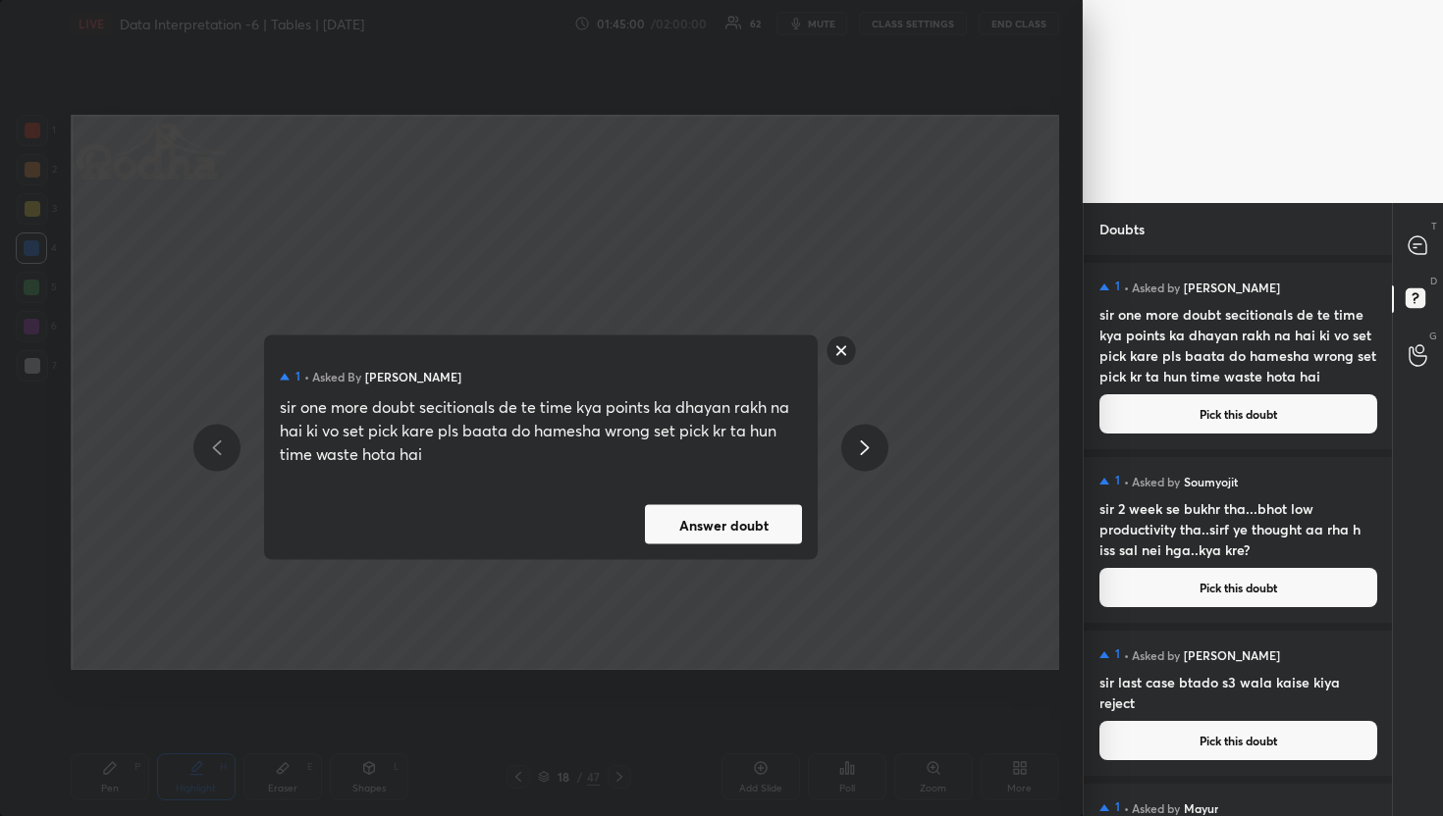
click at [760, 514] on button "Answer doubt" at bounding box center [723, 524] width 157 height 39
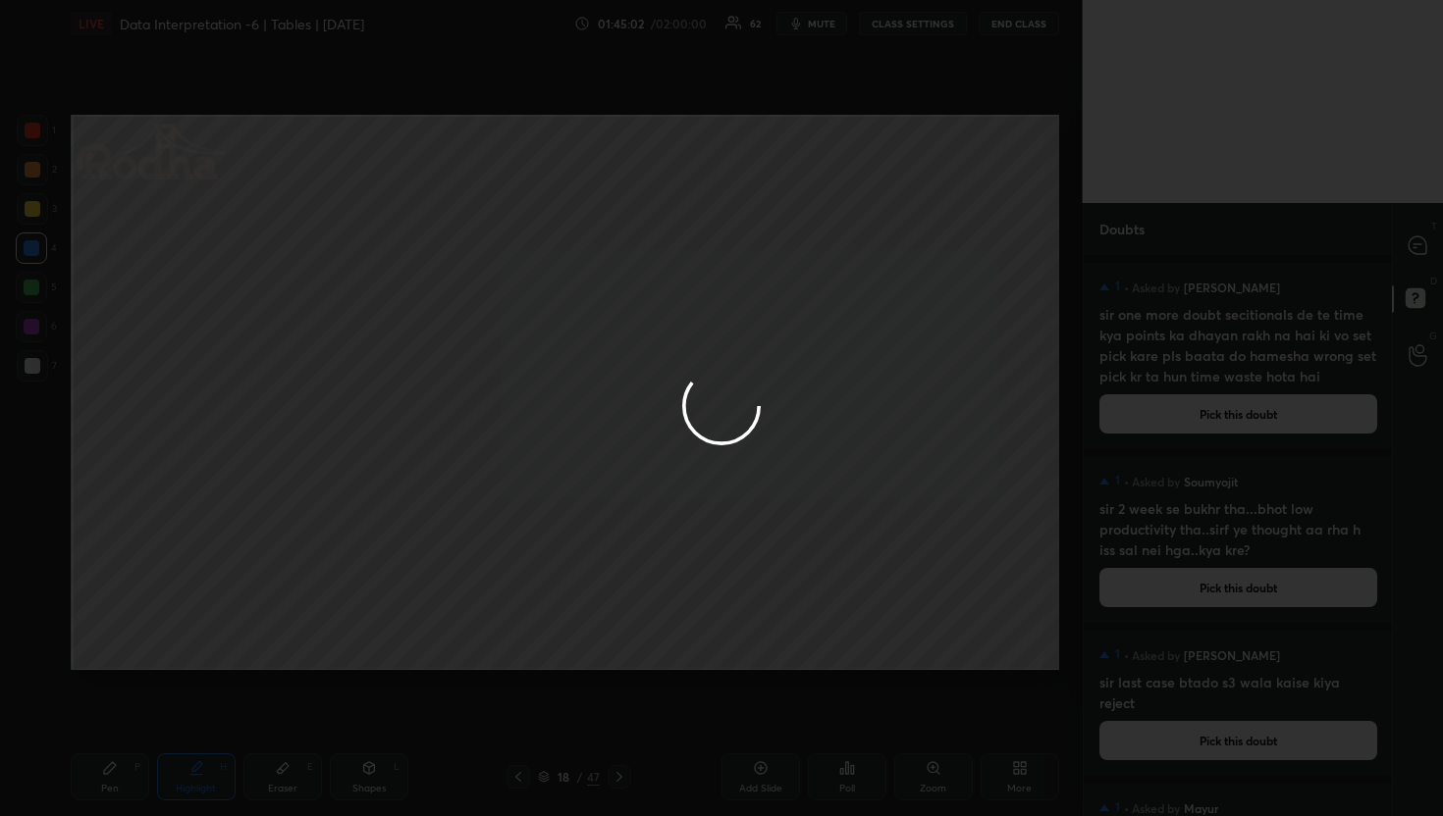
click at [1424, 238] on div at bounding box center [721, 408] width 1443 height 816
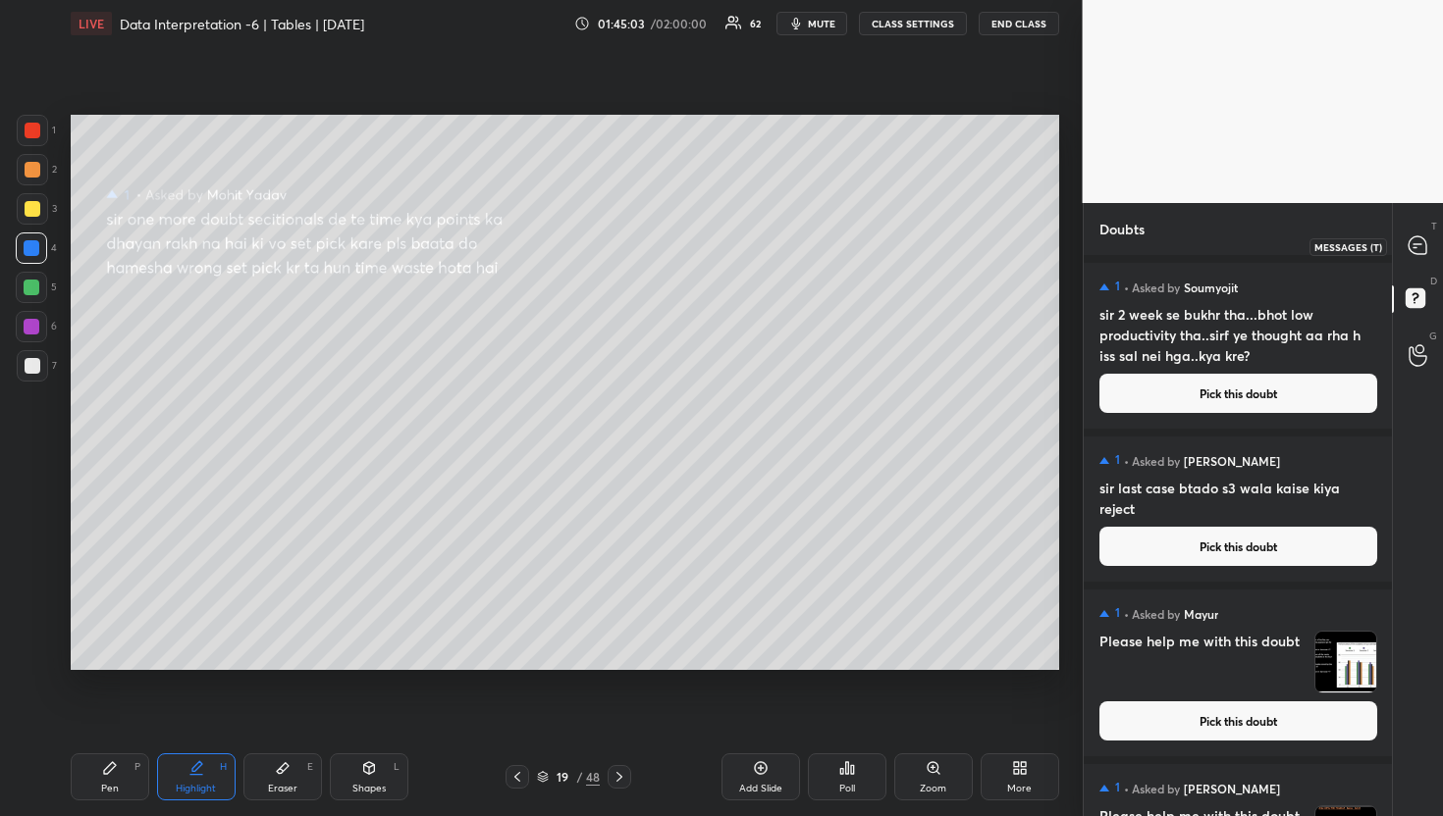
click at [1424, 238] on icon at bounding box center [1417, 246] width 18 height 18
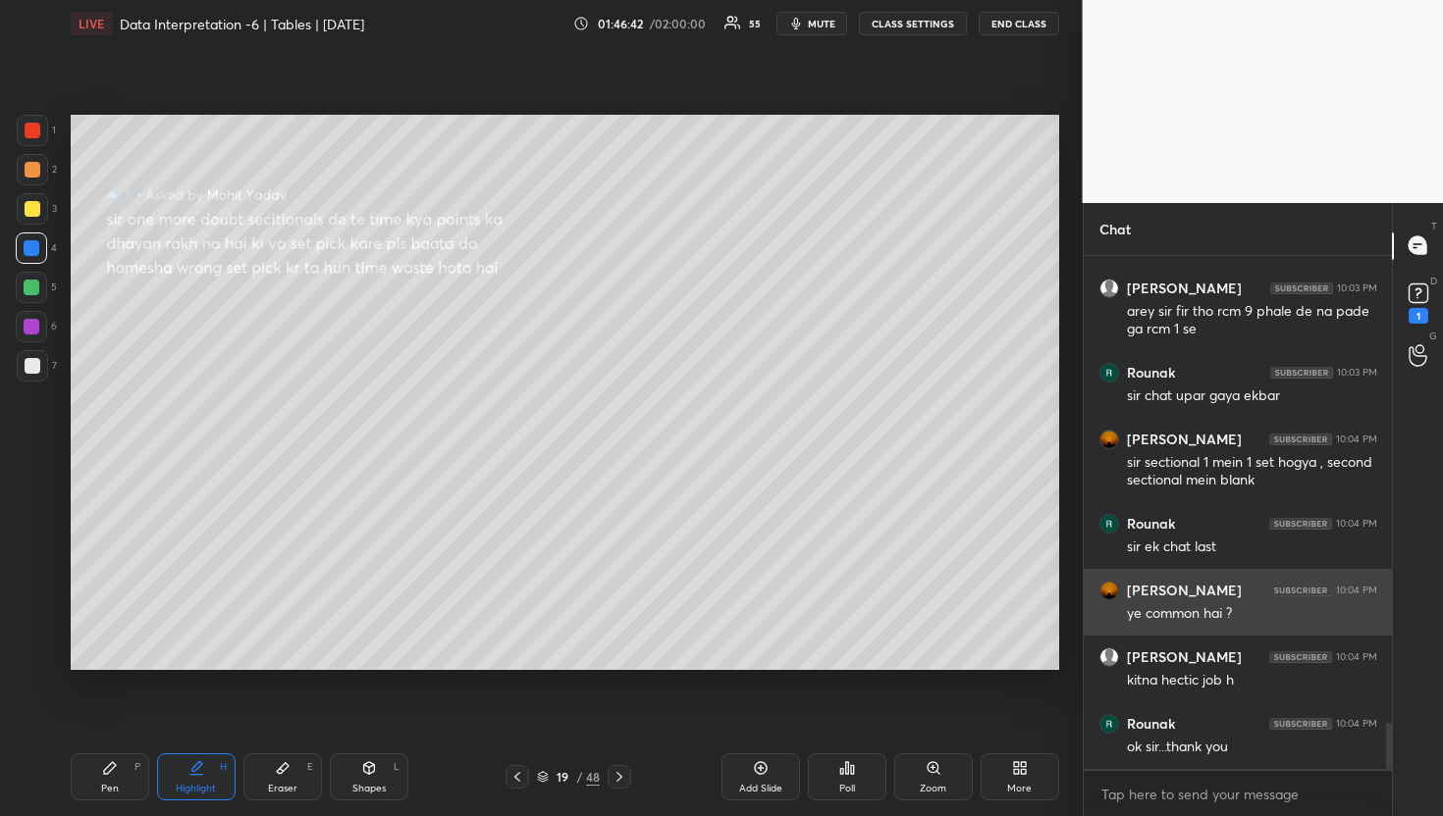
scroll to position [5323, 0]
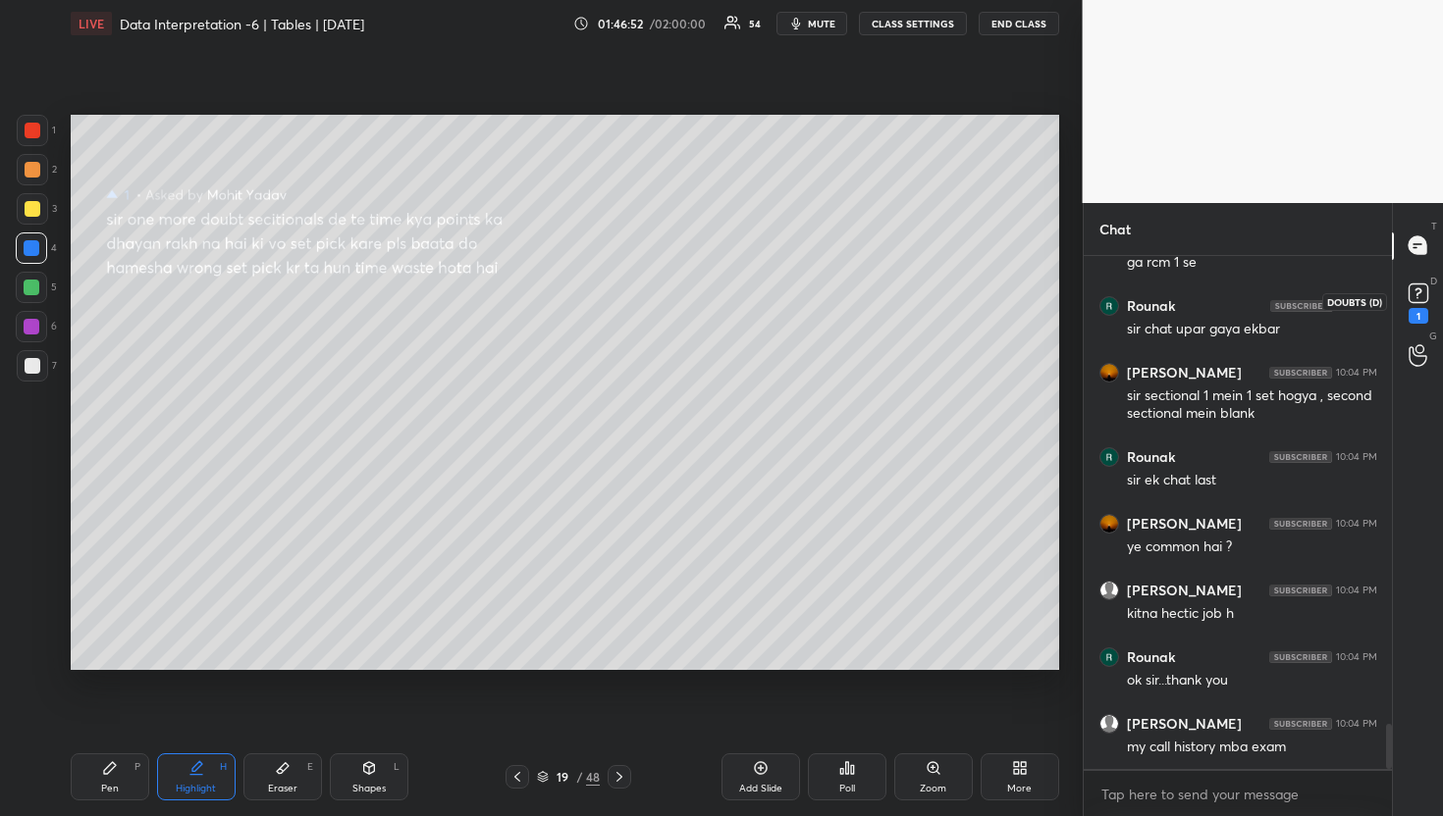
click at [1420, 296] on rect at bounding box center [1417, 293] width 19 height 19
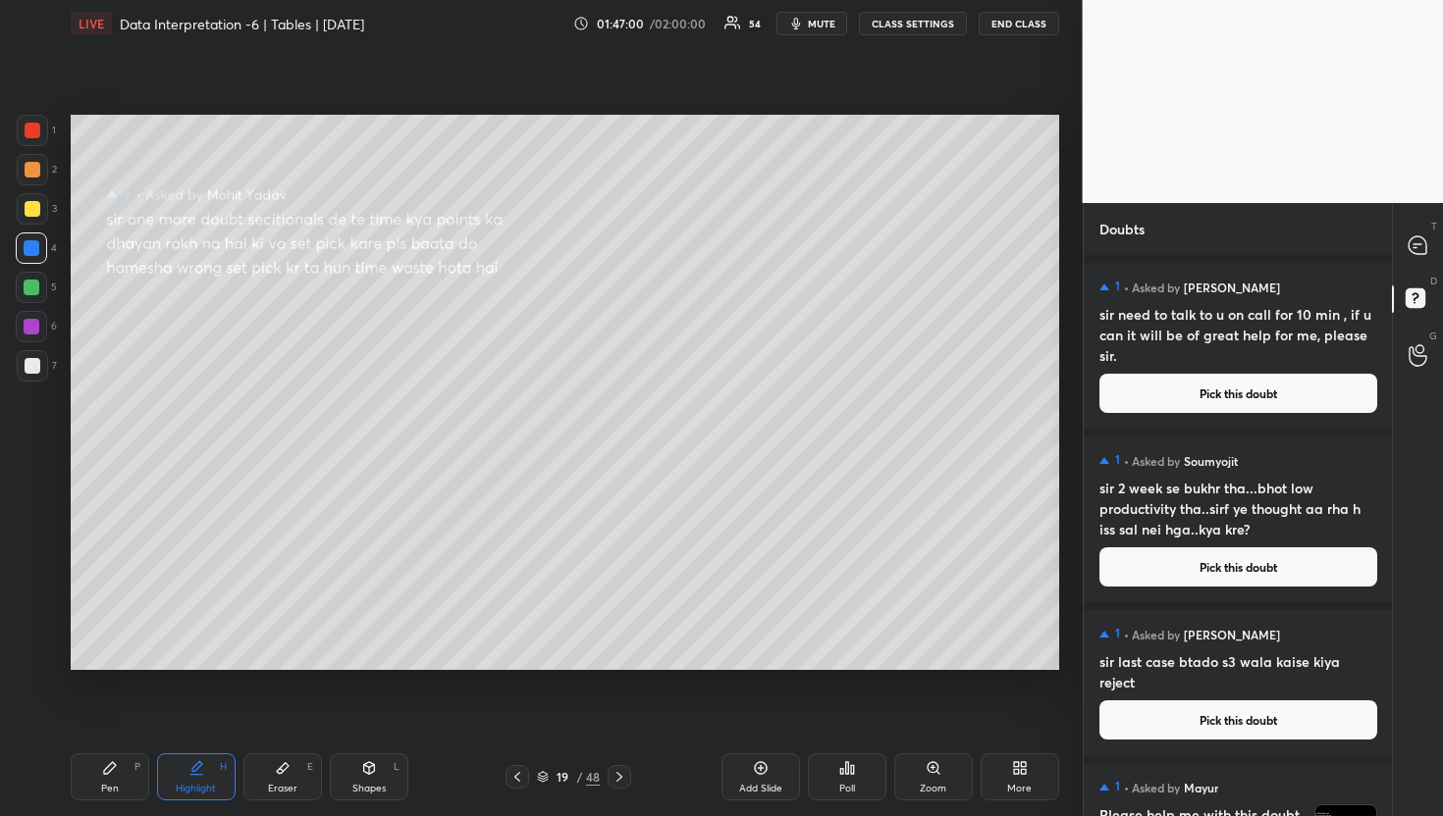
click at [1248, 561] on button "Pick this doubt" at bounding box center [1238, 567] width 278 height 39
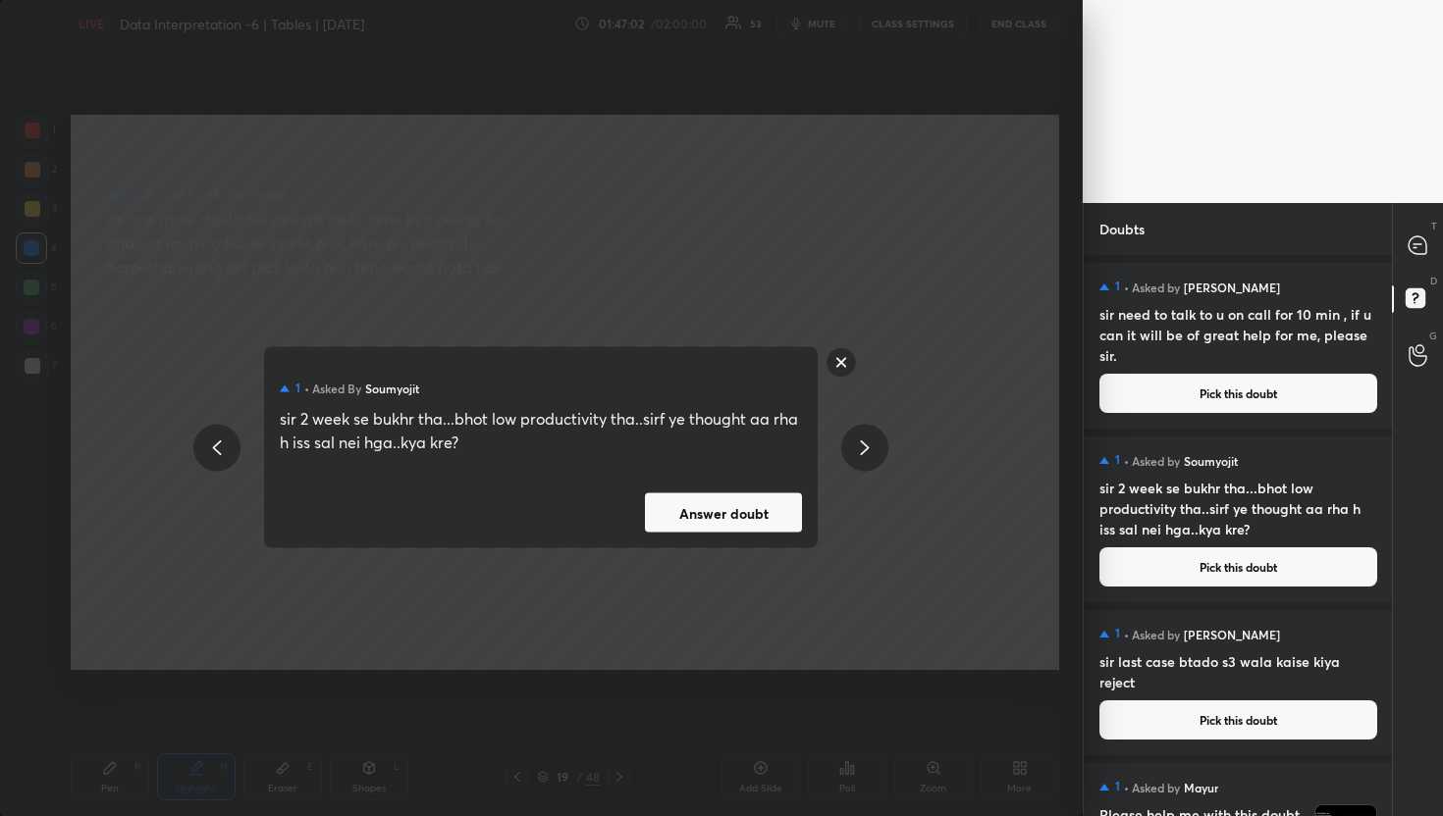
click at [748, 526] on button "Answer doubt" at bounding box center [723, 513] width 157 height 39
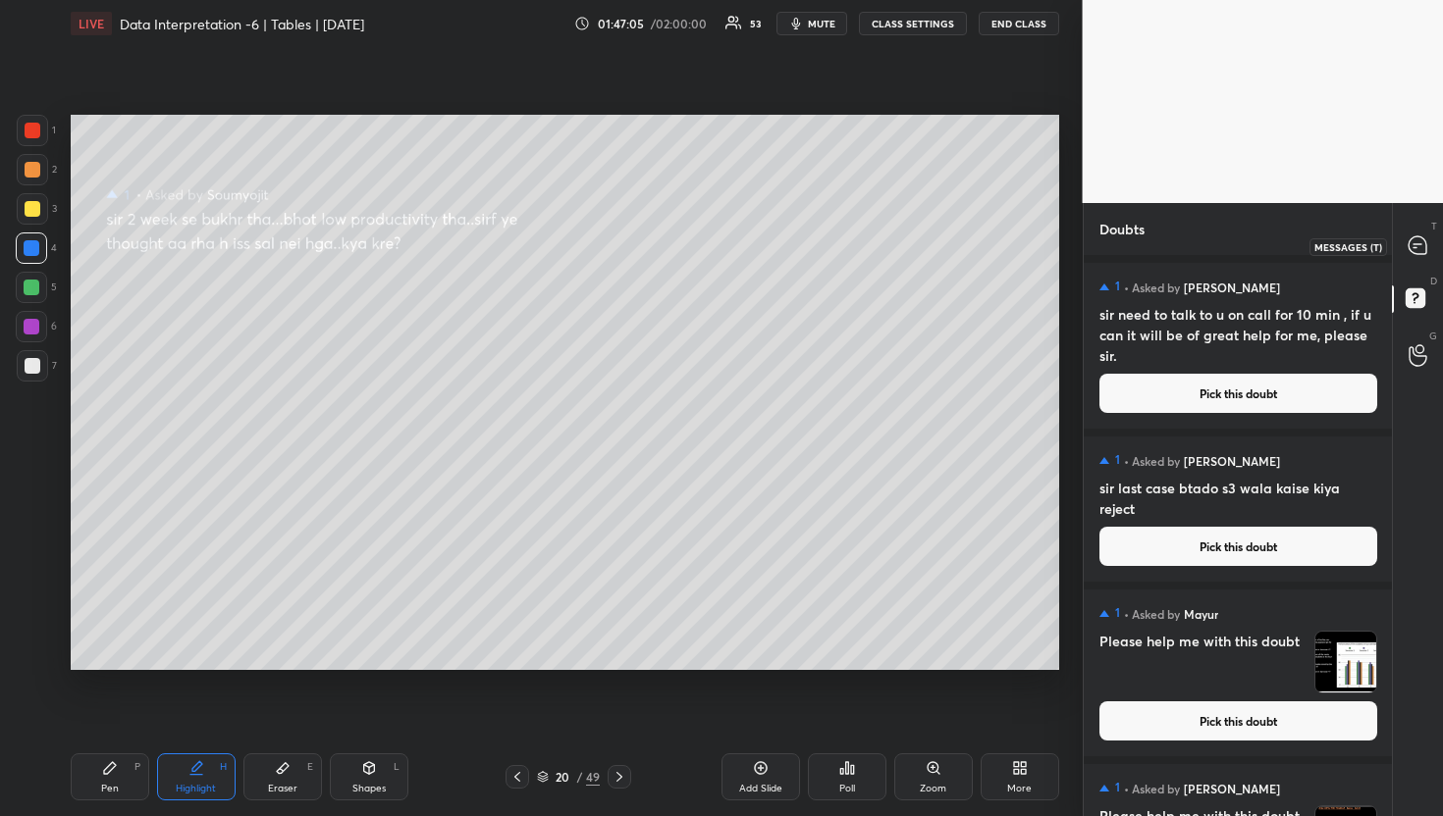
click at [1423, 239] on icon at bounding box center [1417, 246] width 18 height 18
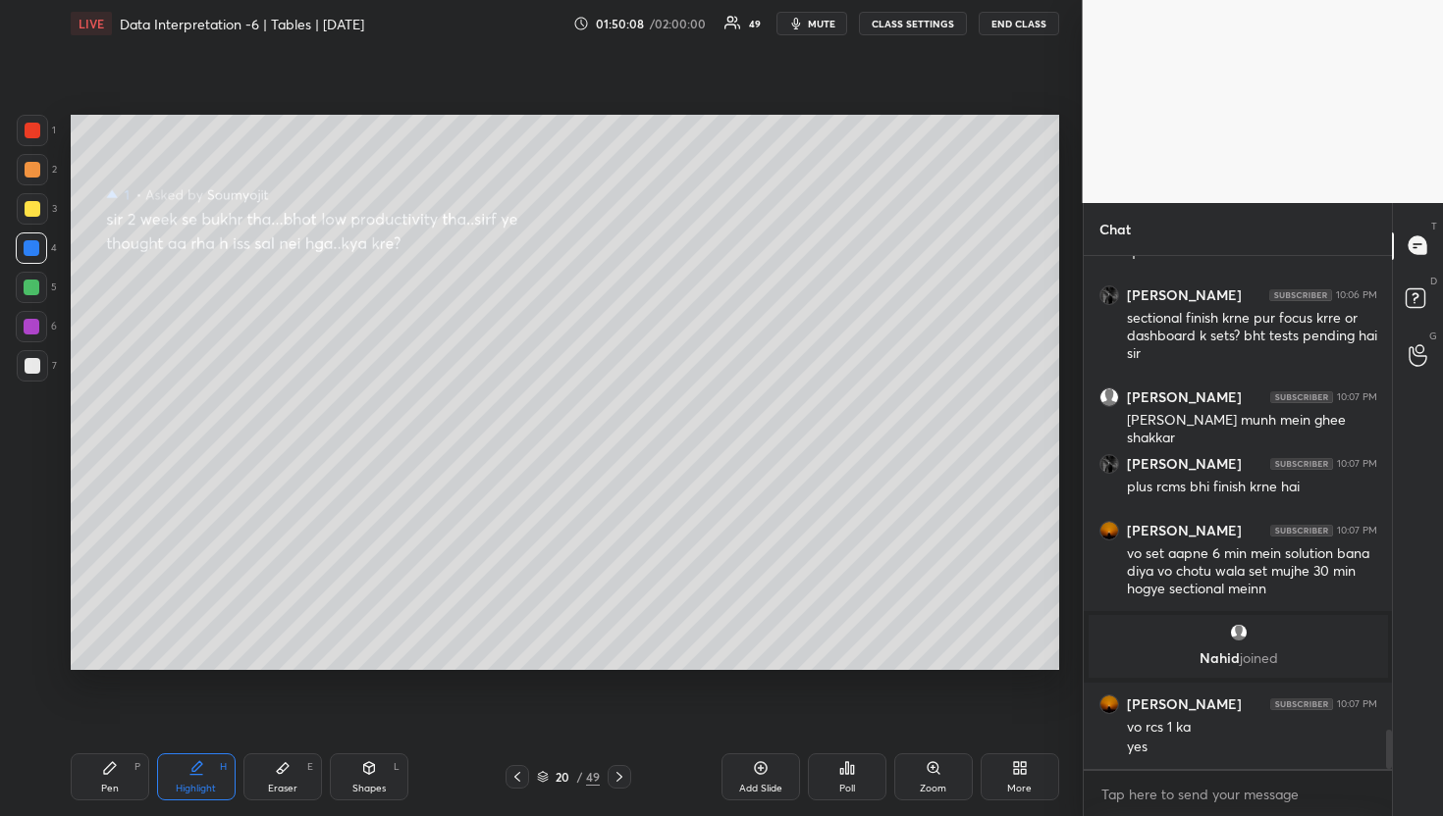
scroll to position [6155, 0]
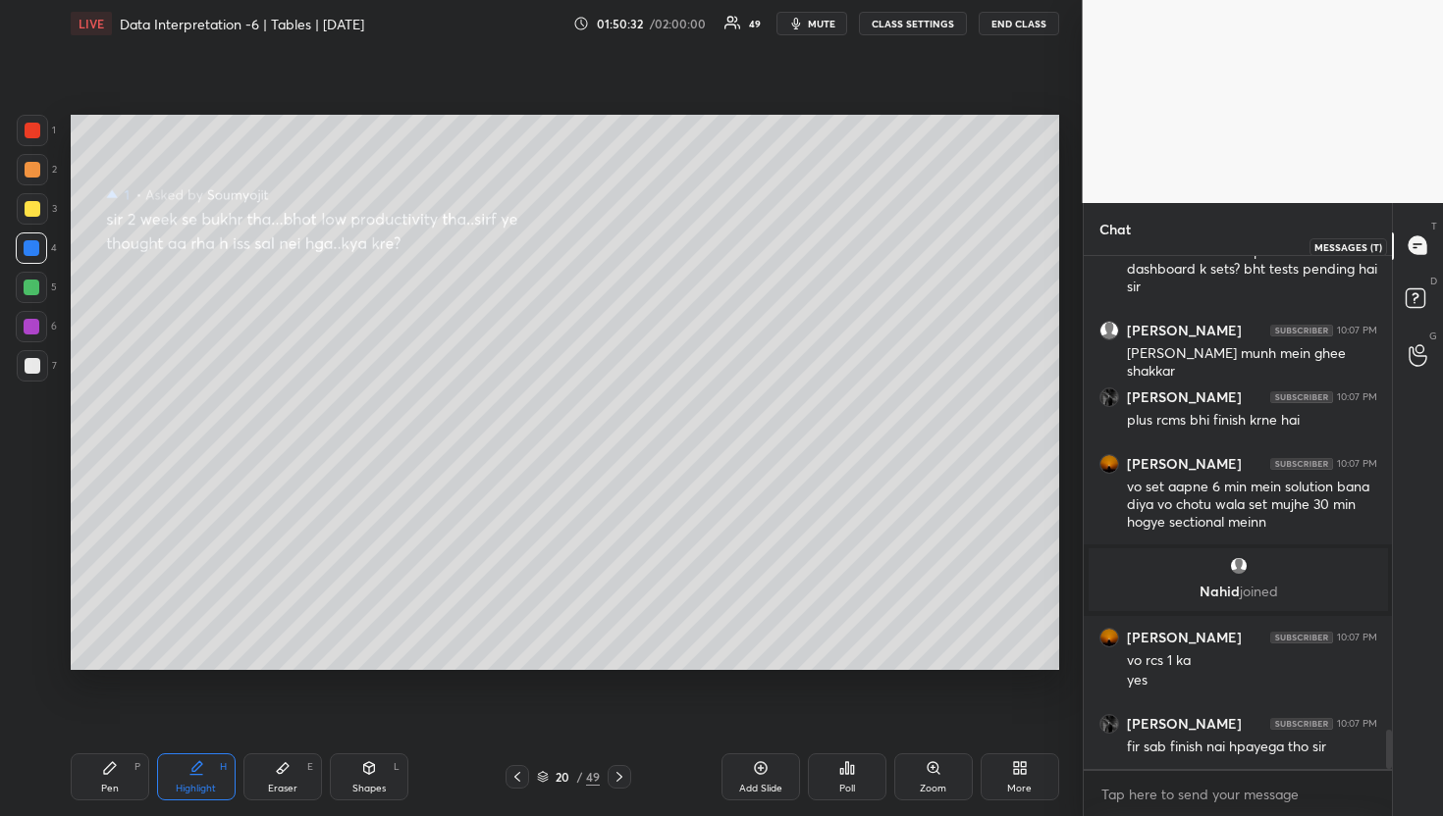
click at [1426, 240] on icon at bounding box center [1417, 246] width 21 height 21
click at [1408, 281] on div "D Doubts (D)" at bounding box center [1418, 301] width 50 height 55
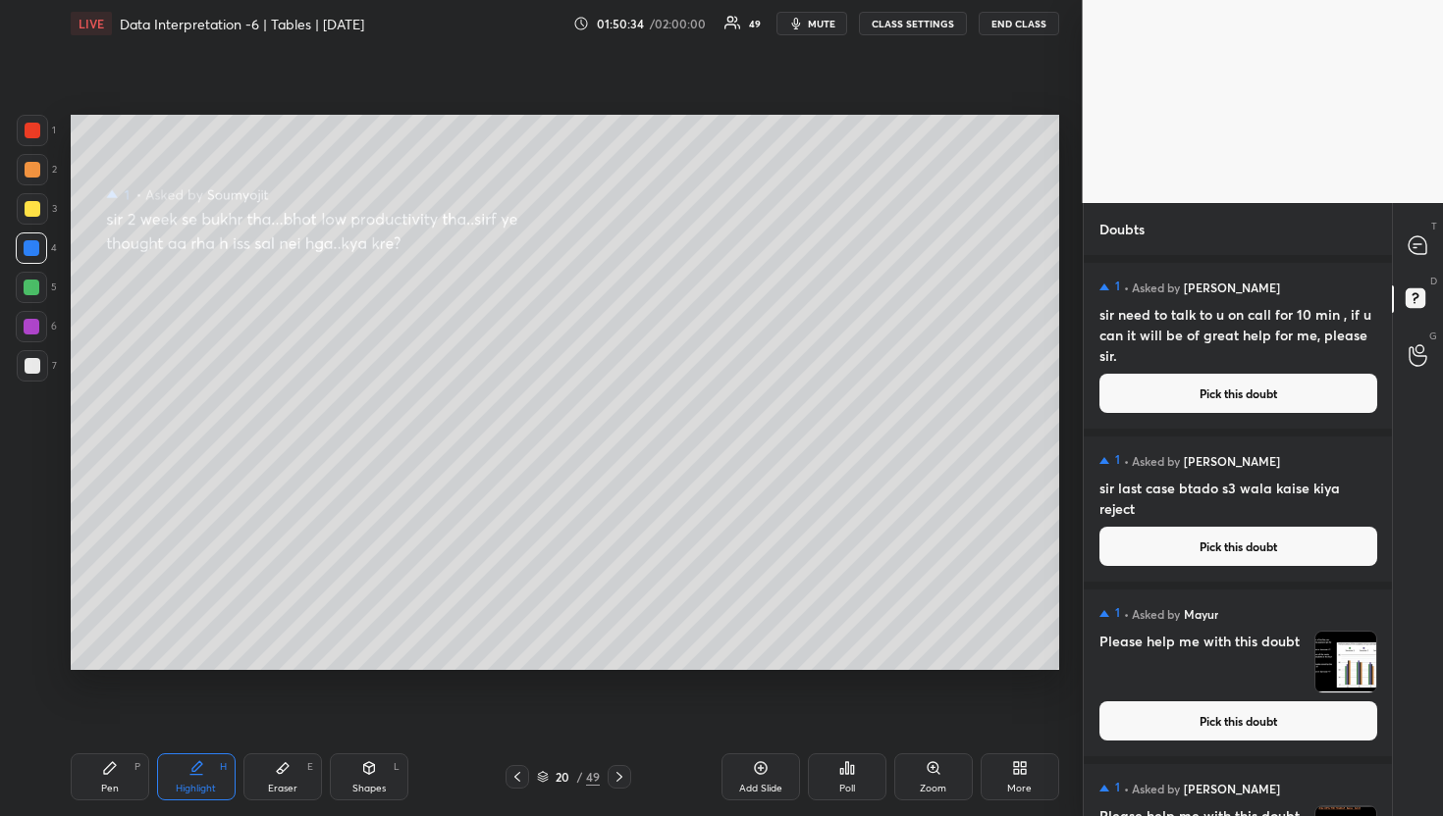
click at [1308, 391] on button "Pick this doubt" at bounding box center [1238, 393] width 278 height 39
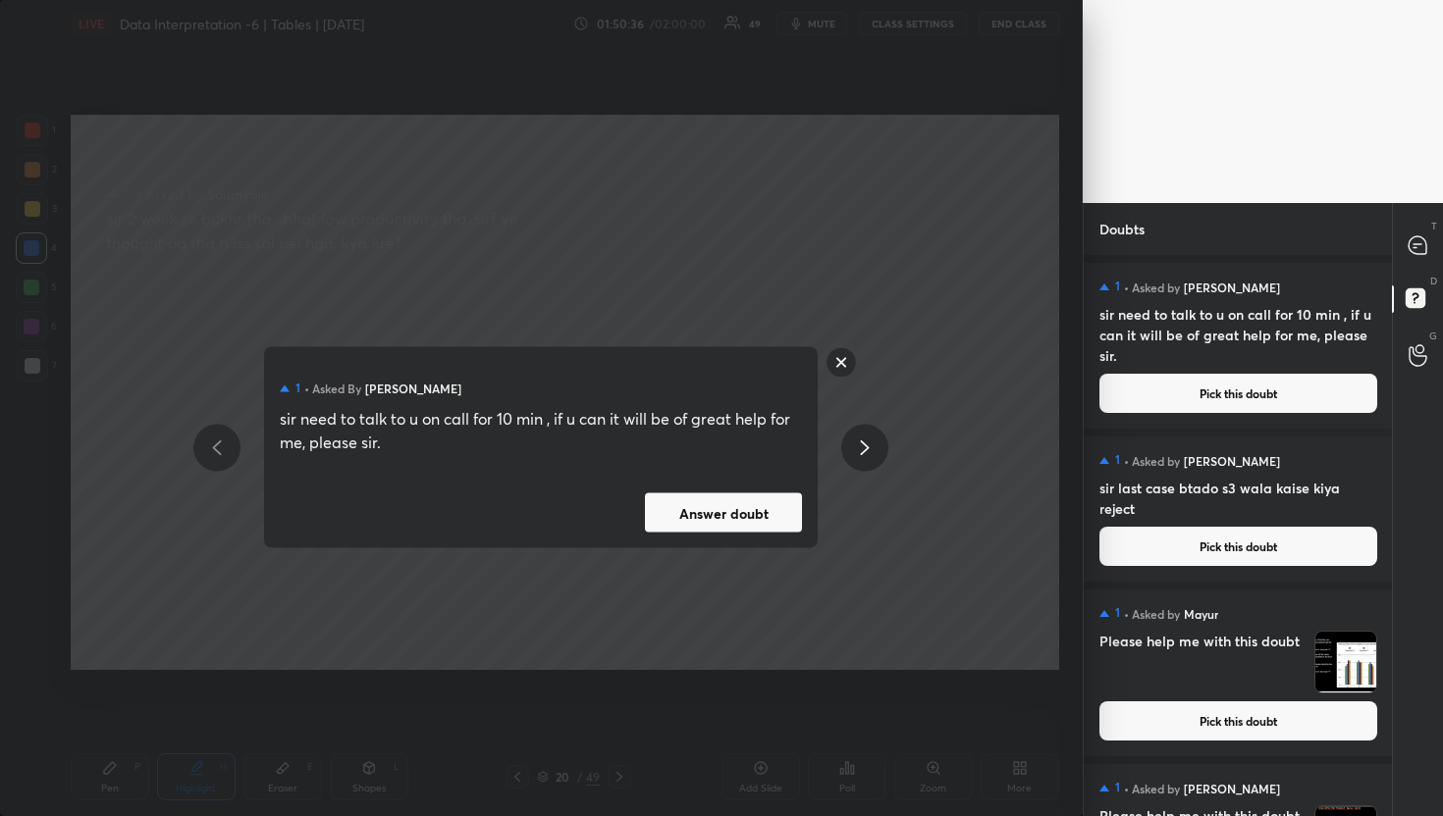
click at [756, 507] on button "Answer doubt" at bounding box center [723, 513] width 157 height 39
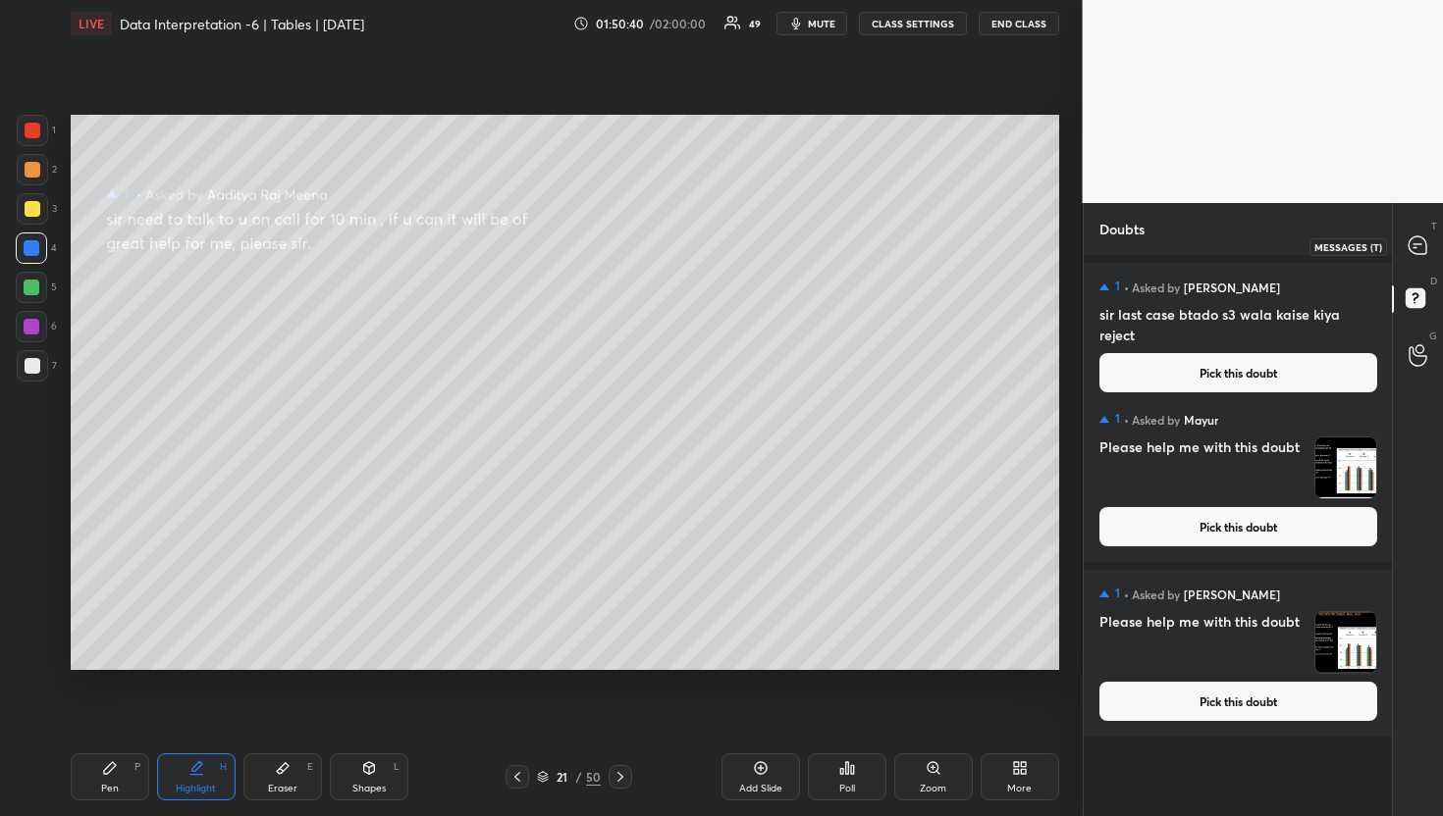
click at [1416, 247] on icon at bounding box center [1417, 246] width 18 height 18
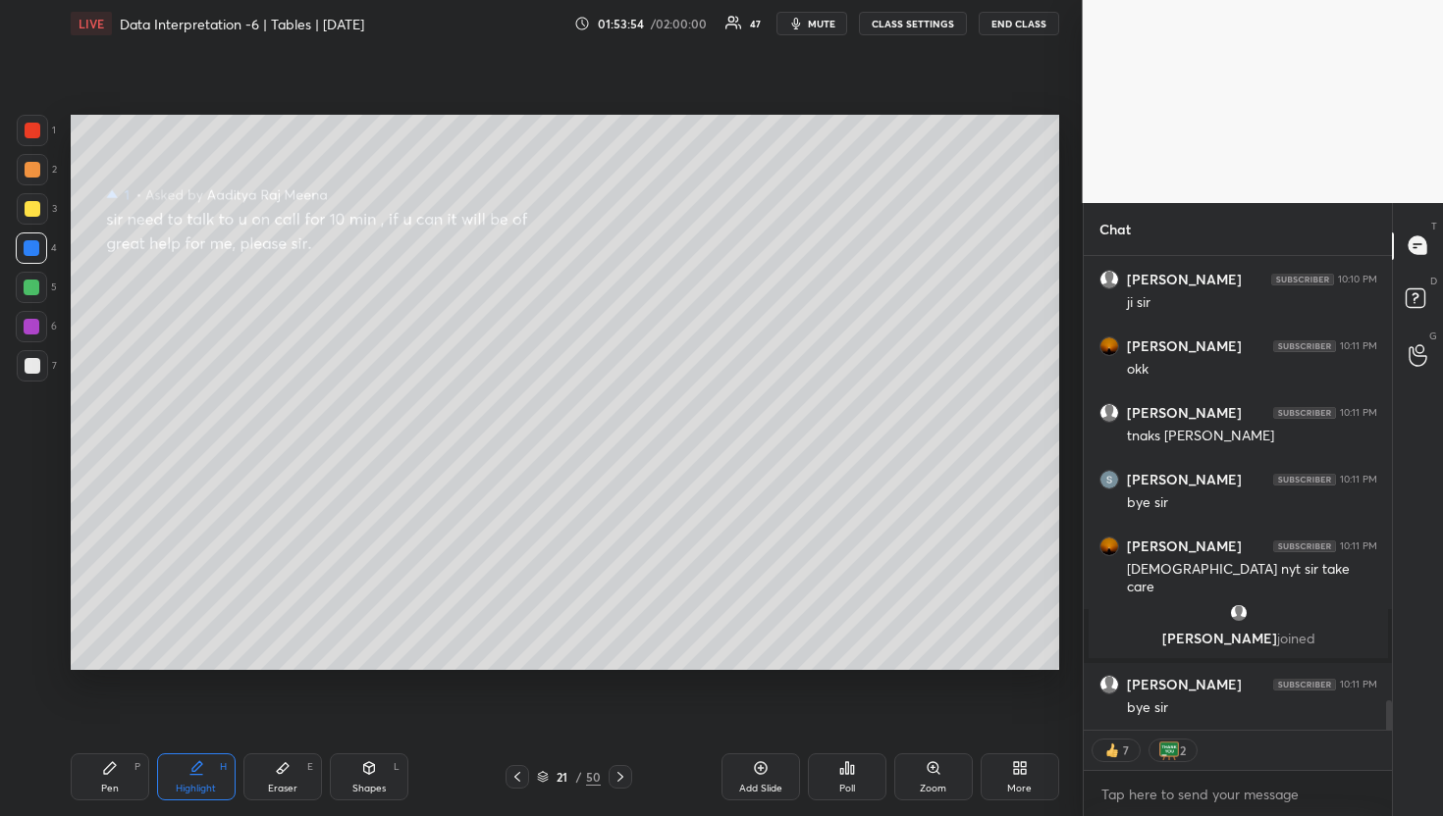
scroll to position [7194, 0]
click at [1026, 22] on button "END CLASS" at bounding box center [1018, 24] width 80 height 24
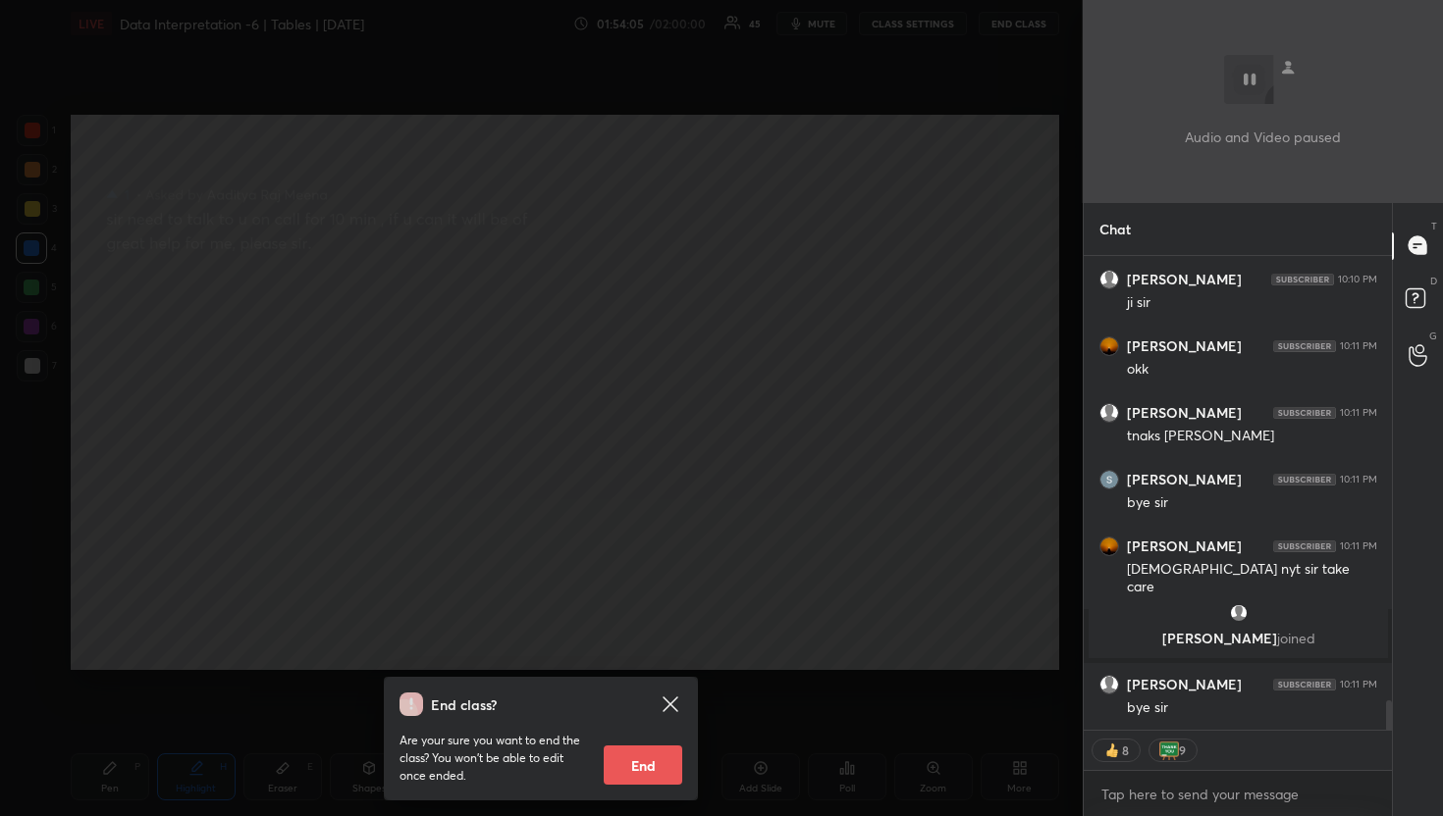
click at [644, 764] on button "End" at bounding box center [643, 765] width 79 height 39
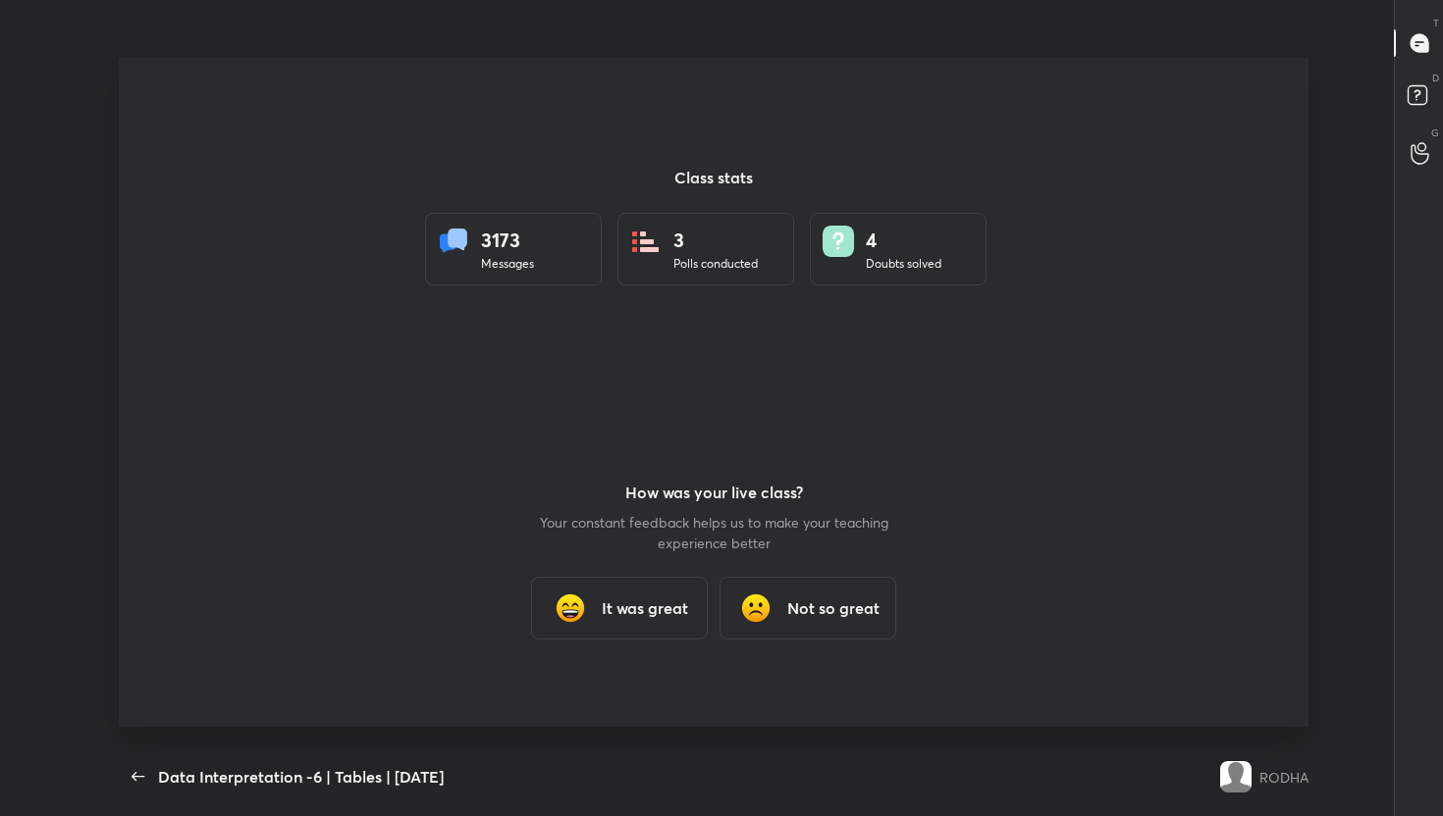
scroll to position [97445, 96739]
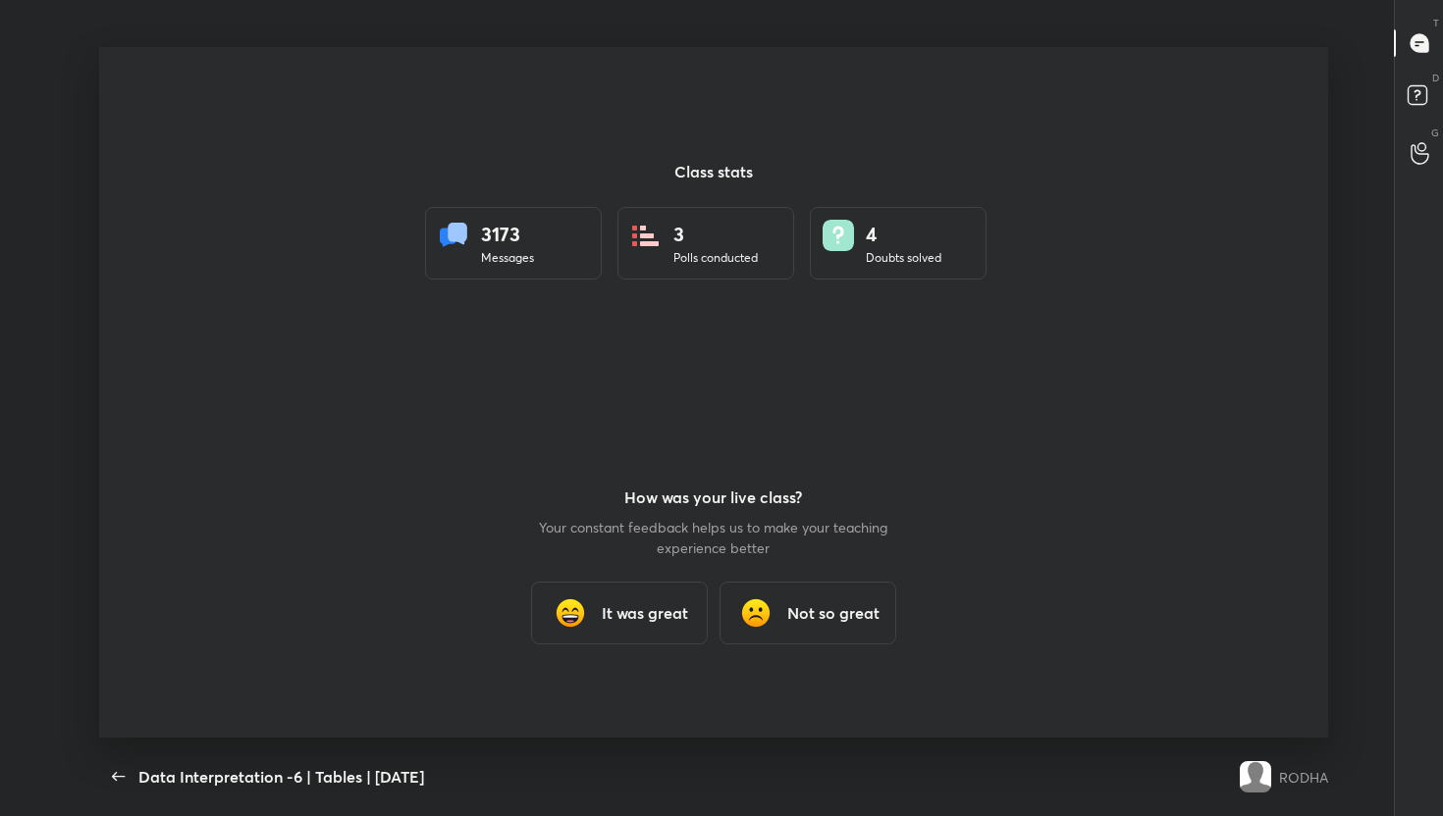
type textarea "x"
